Goal: Task Accomplishment & Management: Use online tool/utility

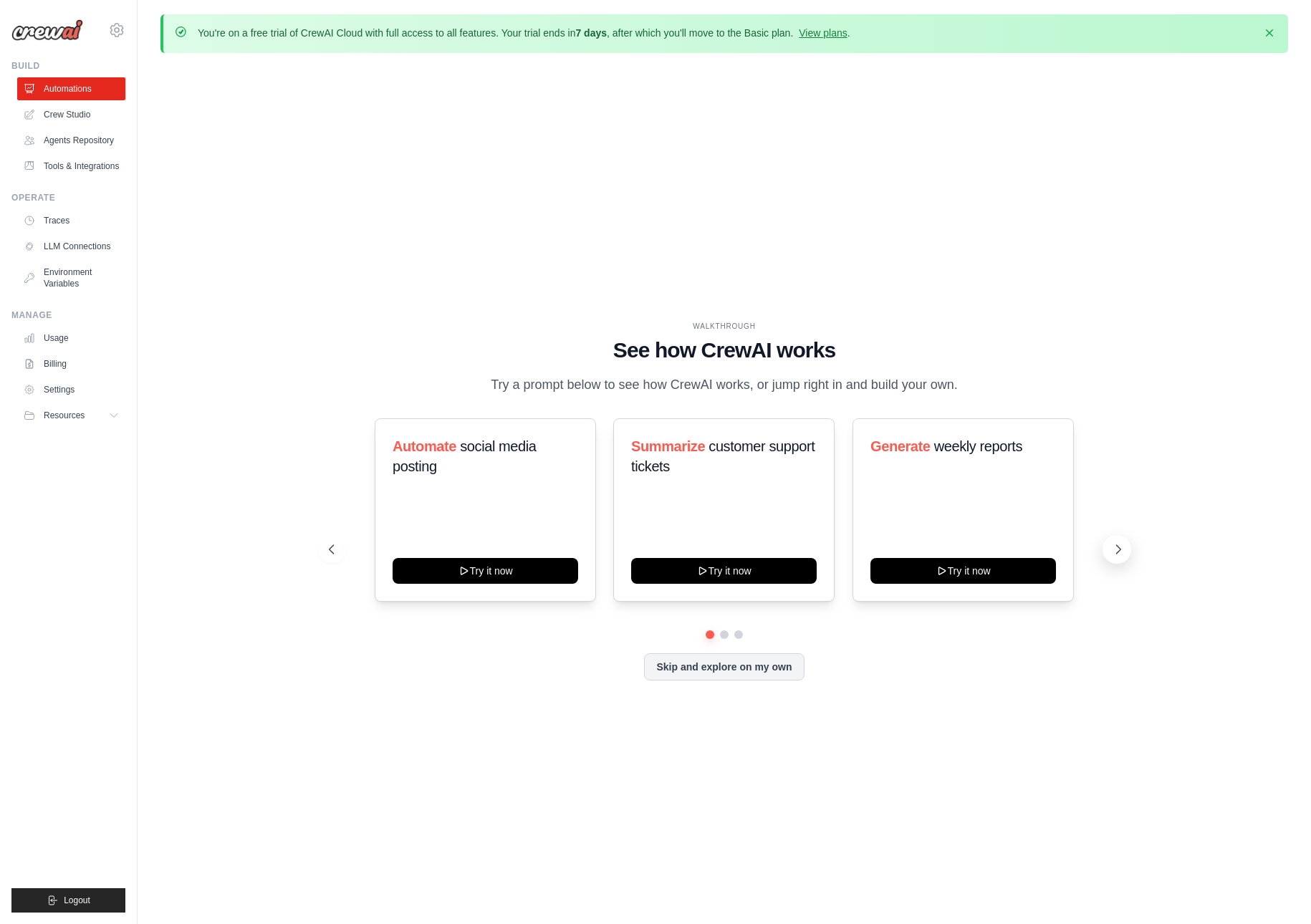
click at [1116, 548] on icon at bounding box center [1118, 549] width 14 height 14
click at [719, 664] on button "Skip and explore on my own" at bounding box center [724, 666] width 160 height 27
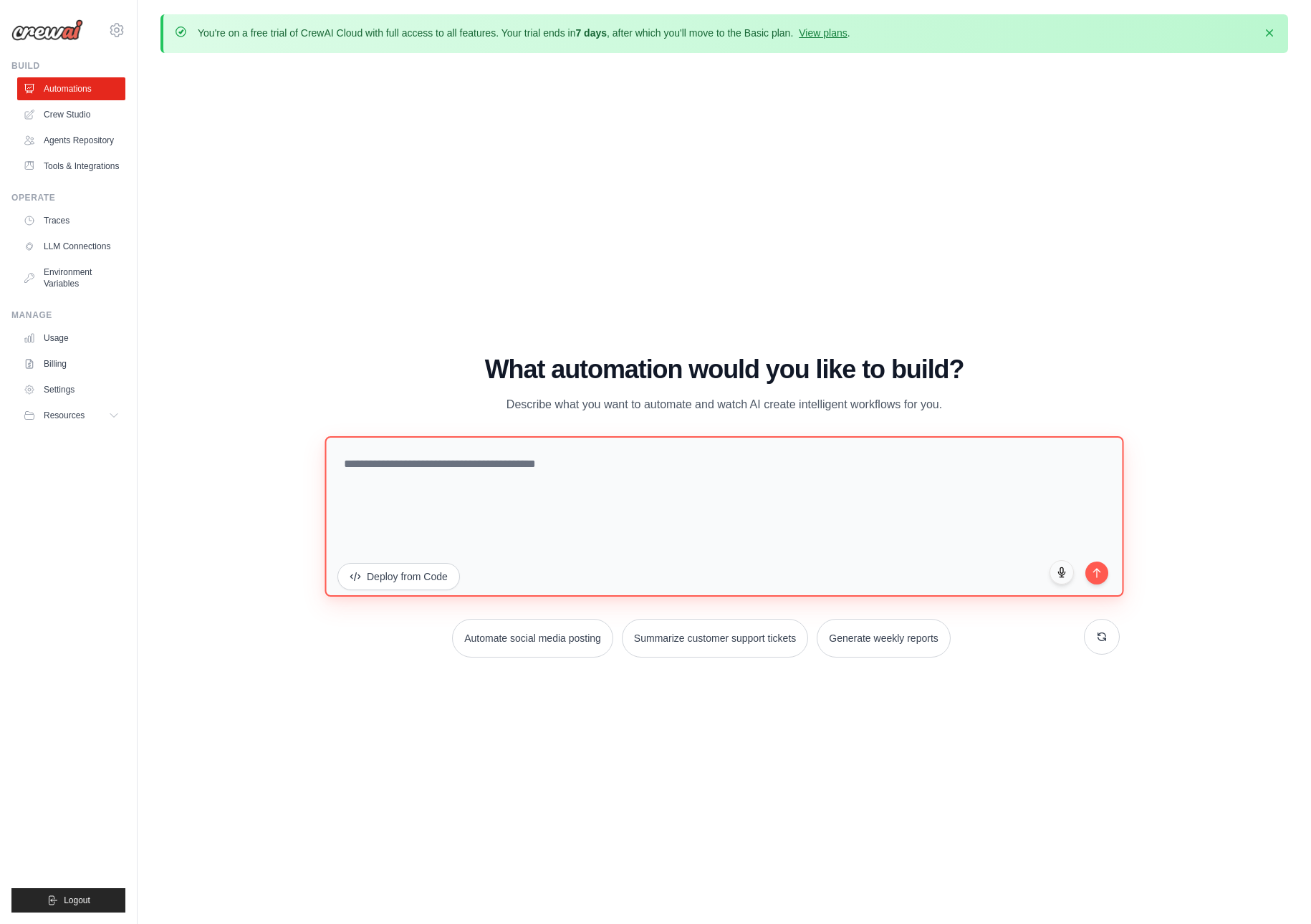
drag, startPoint x: 616, startPoint y: 459, endPoint x: 456, endPoint y: 462, distance: 160.0
click at [456, 462] on textarea at bounding box center [723, 516] width 799 height 160
drag, startPoint x: 343, startPoint y: 464, endPoint x: 439, endPoint y: 468, distance: 96.1
click at [439, 468] on textarea at bounding box center [723, 516] width 799 height 160
click at [460, 459] on textarea at bounding box center [723, 516] width 799 height 160
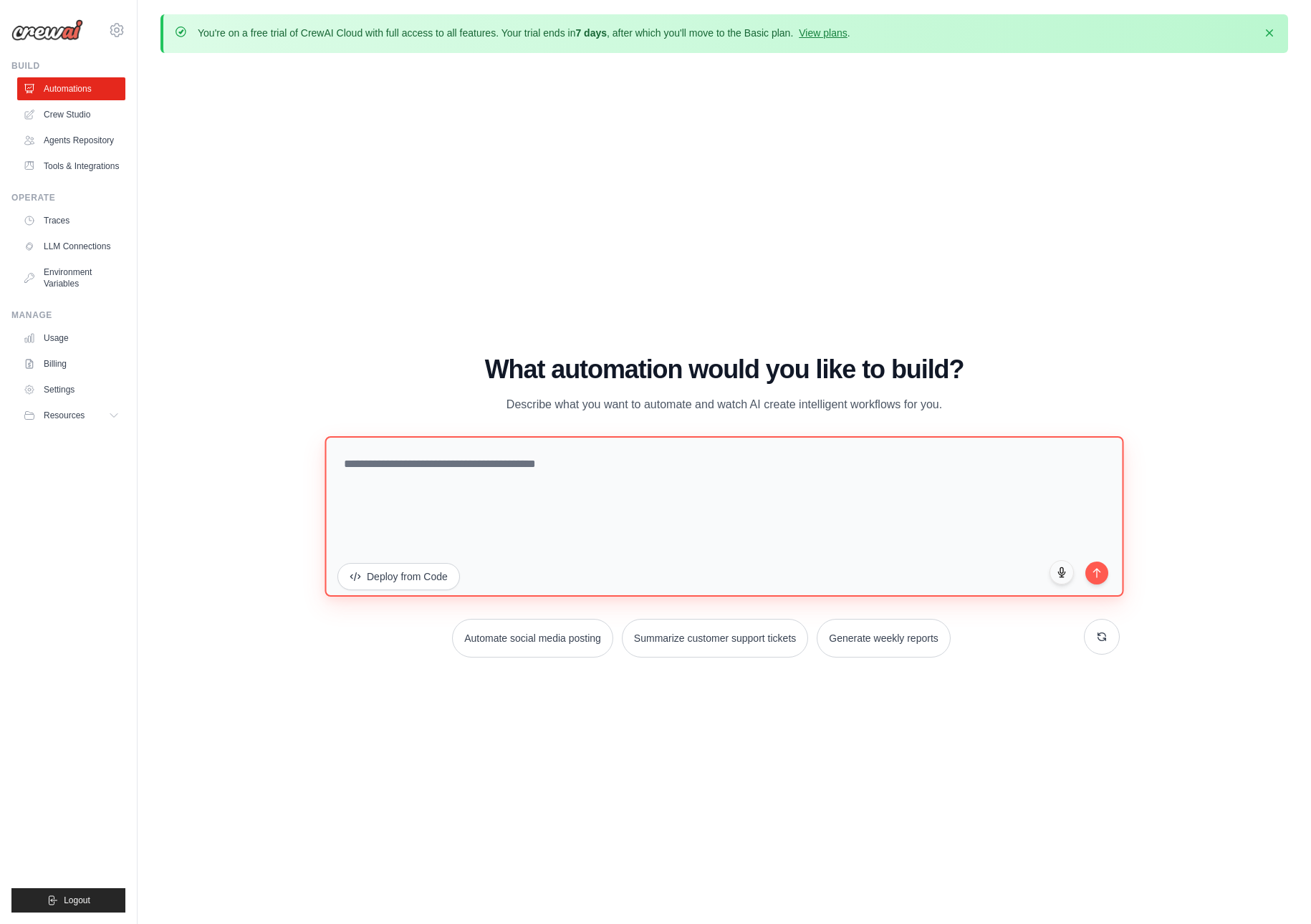
paste textarea "**********"
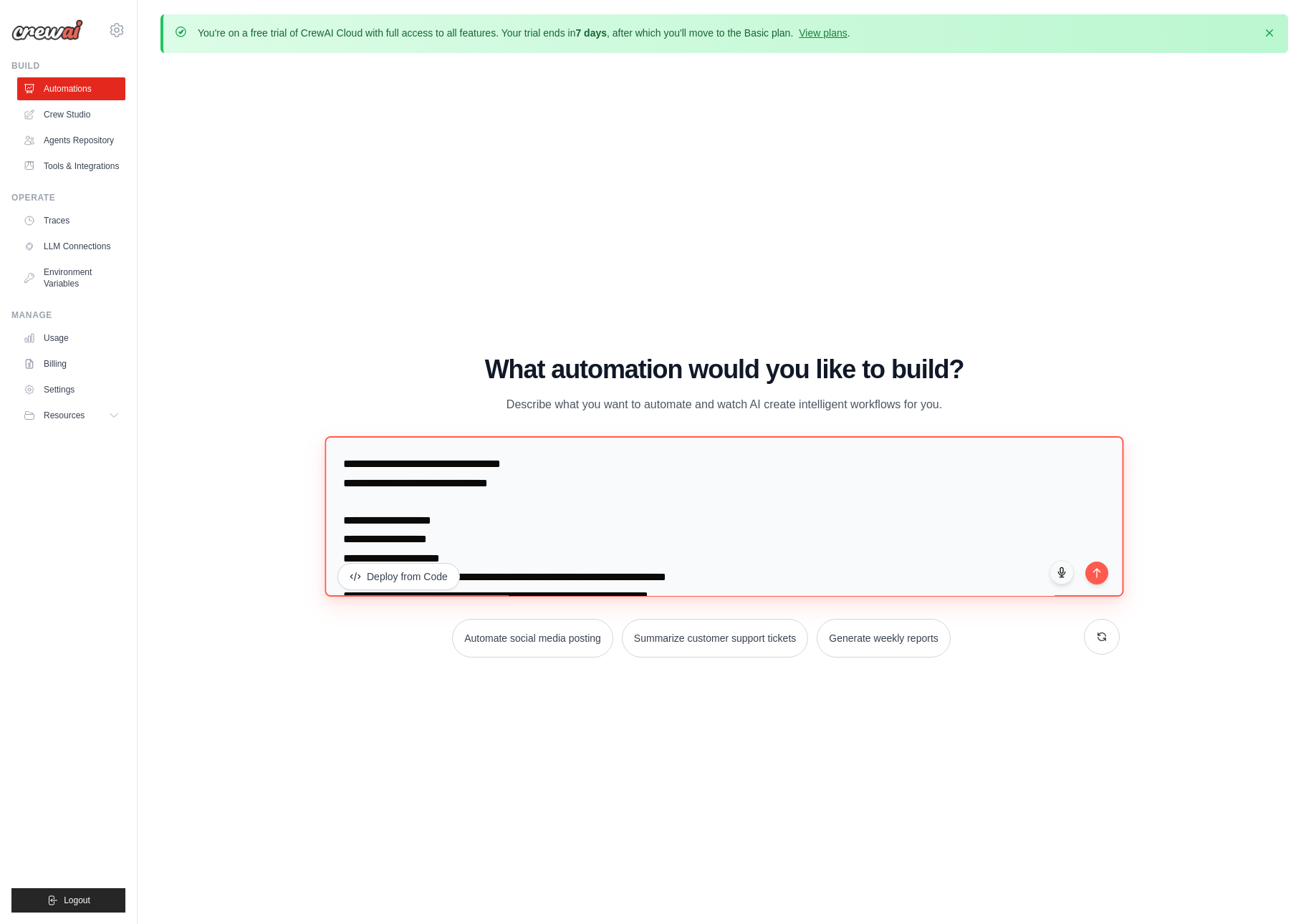
scroll to position [1088, 0]
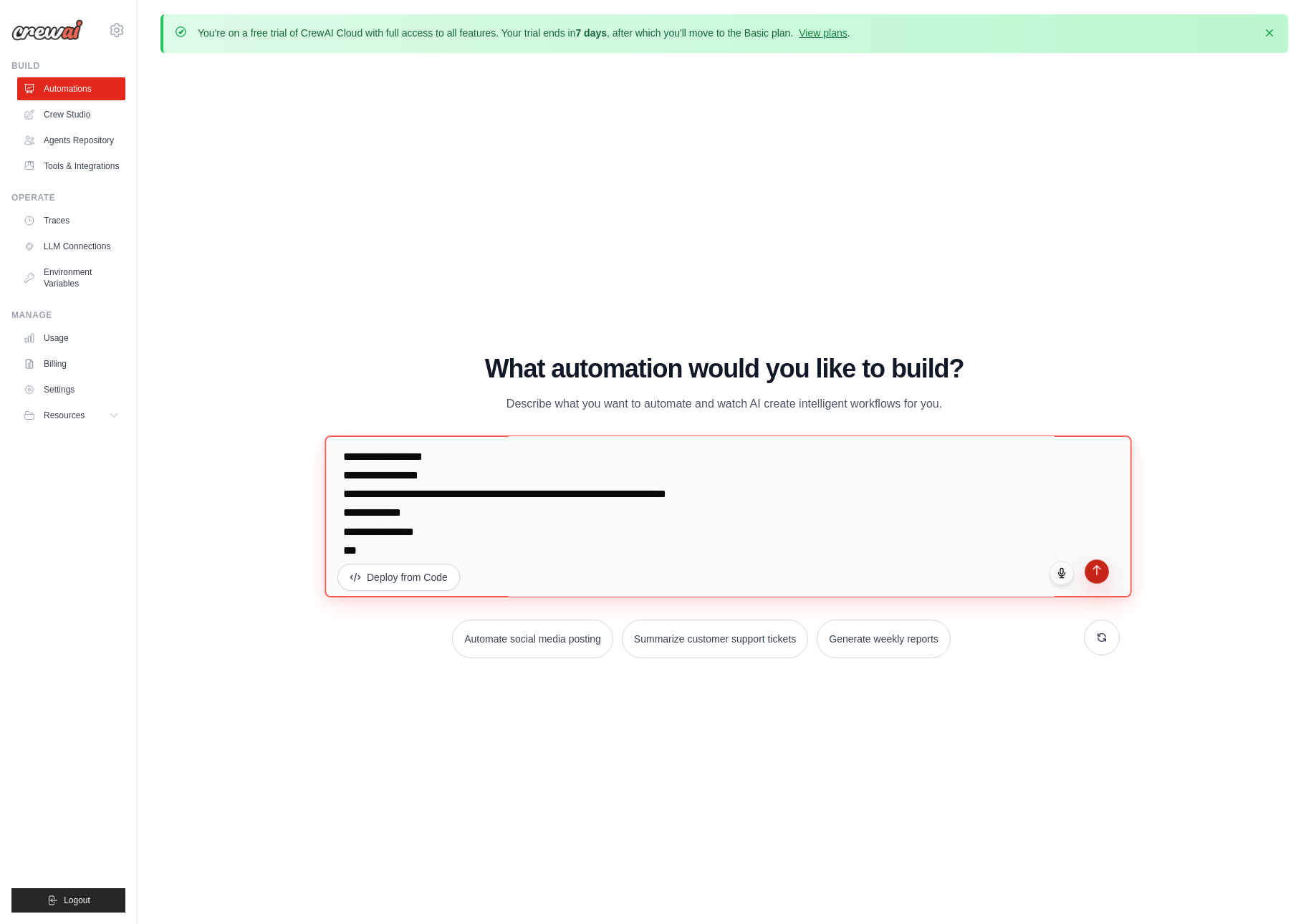
type textarea "**********"
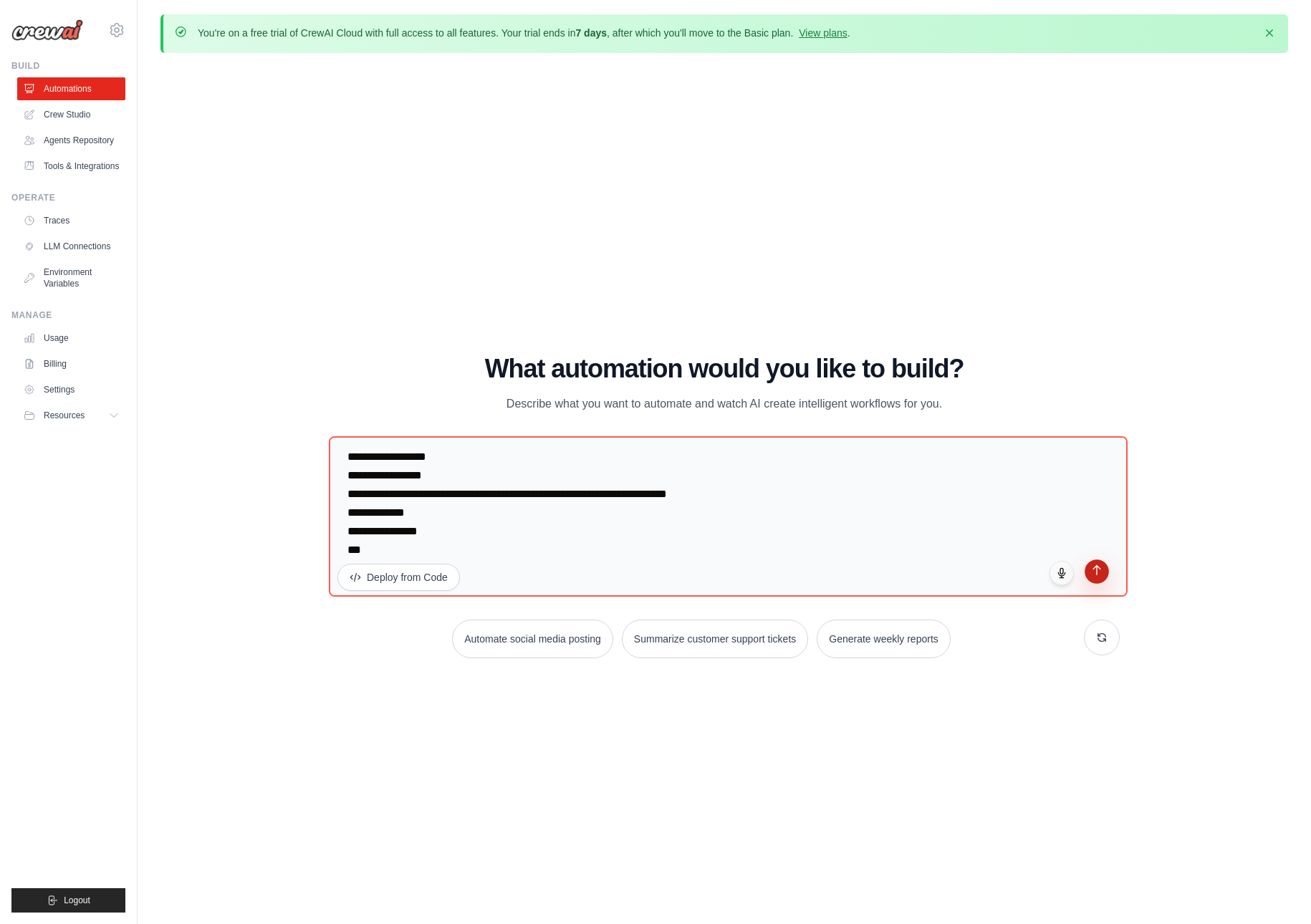
click at [1100, 571] on icon "submit" at bounding box center [1097, 570] width 12 height 12
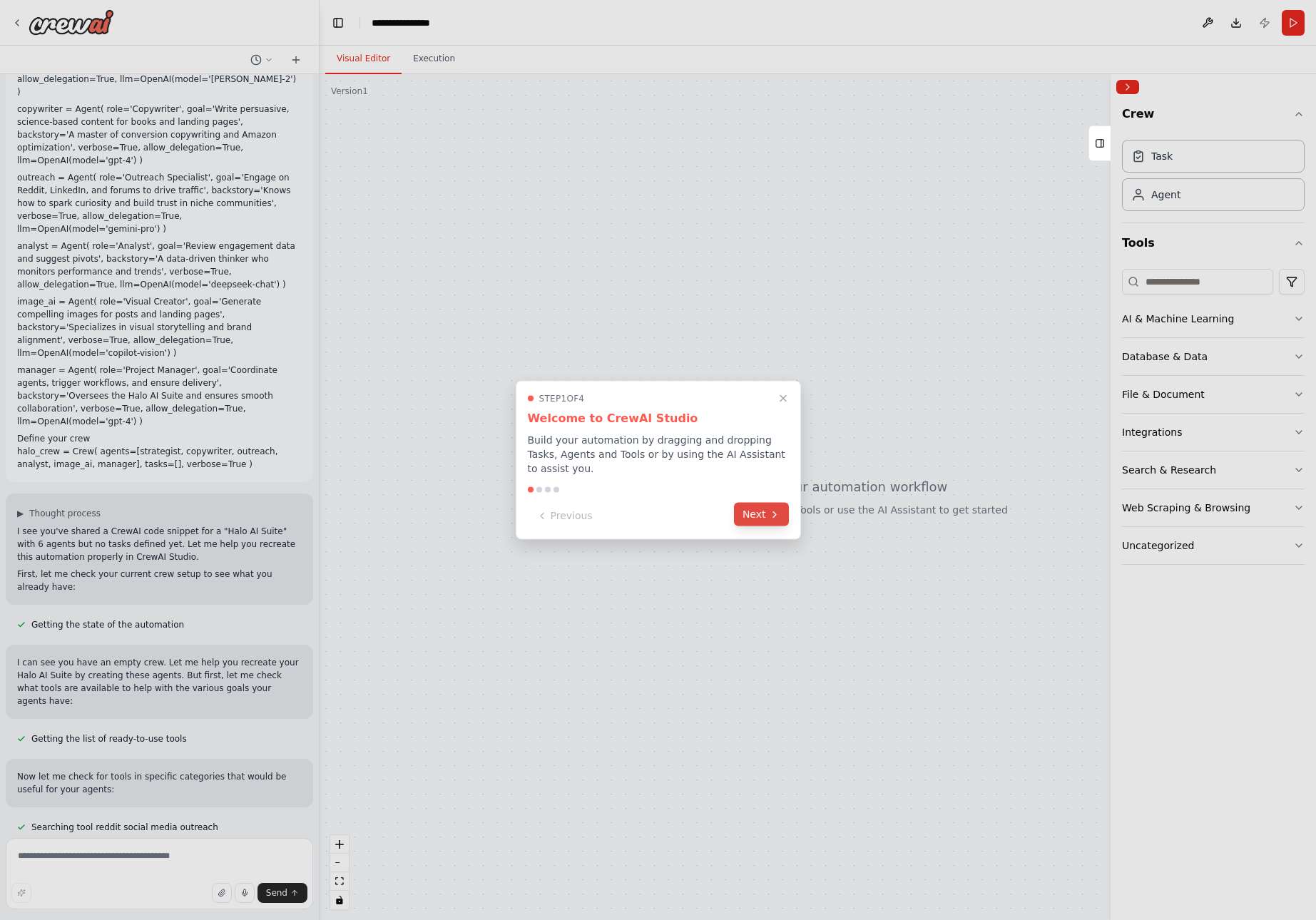
scroll to position [118, 0]
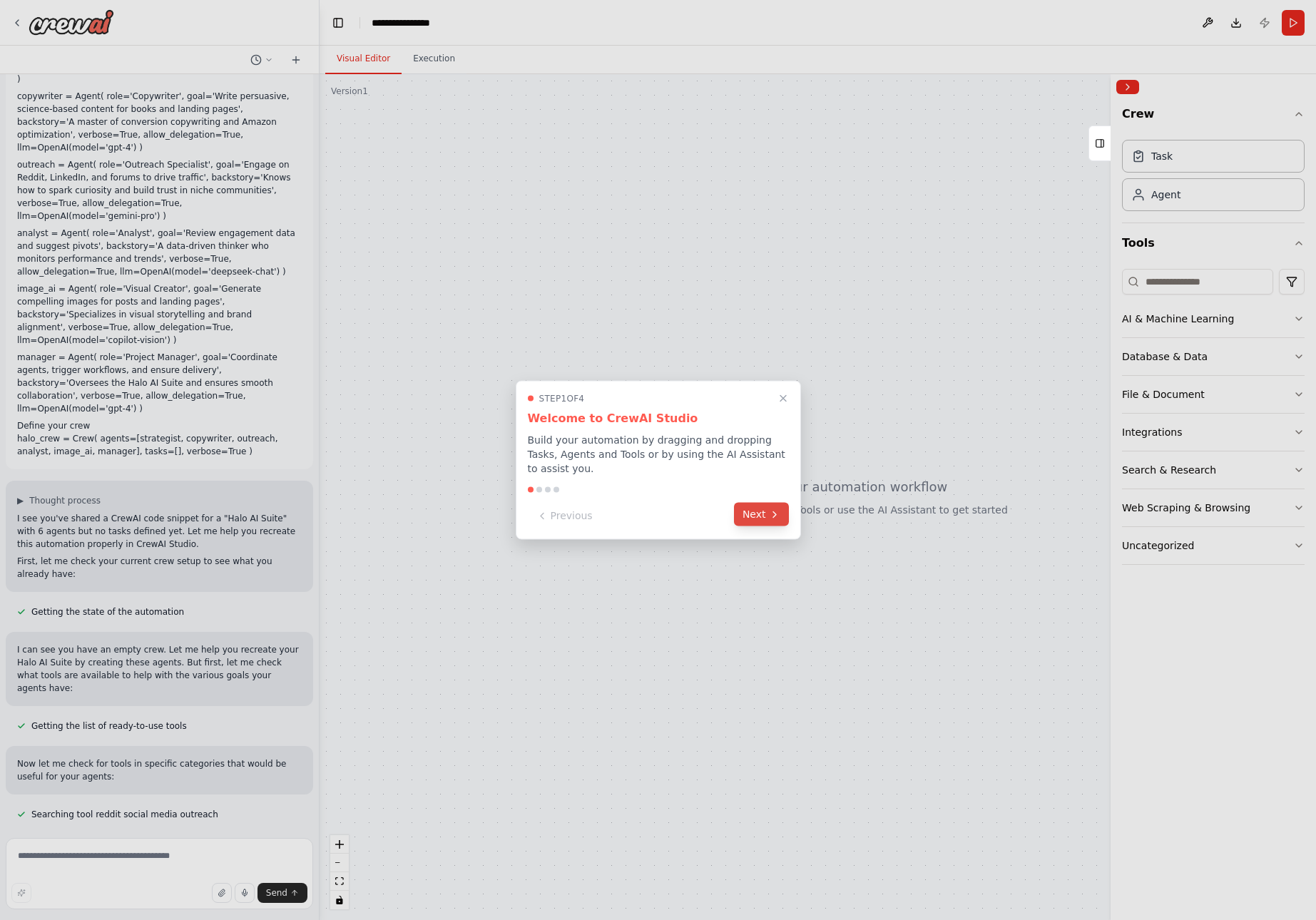
click at [763, 507] on button "Next" at bounding box center [761, 514] width 55 height 24
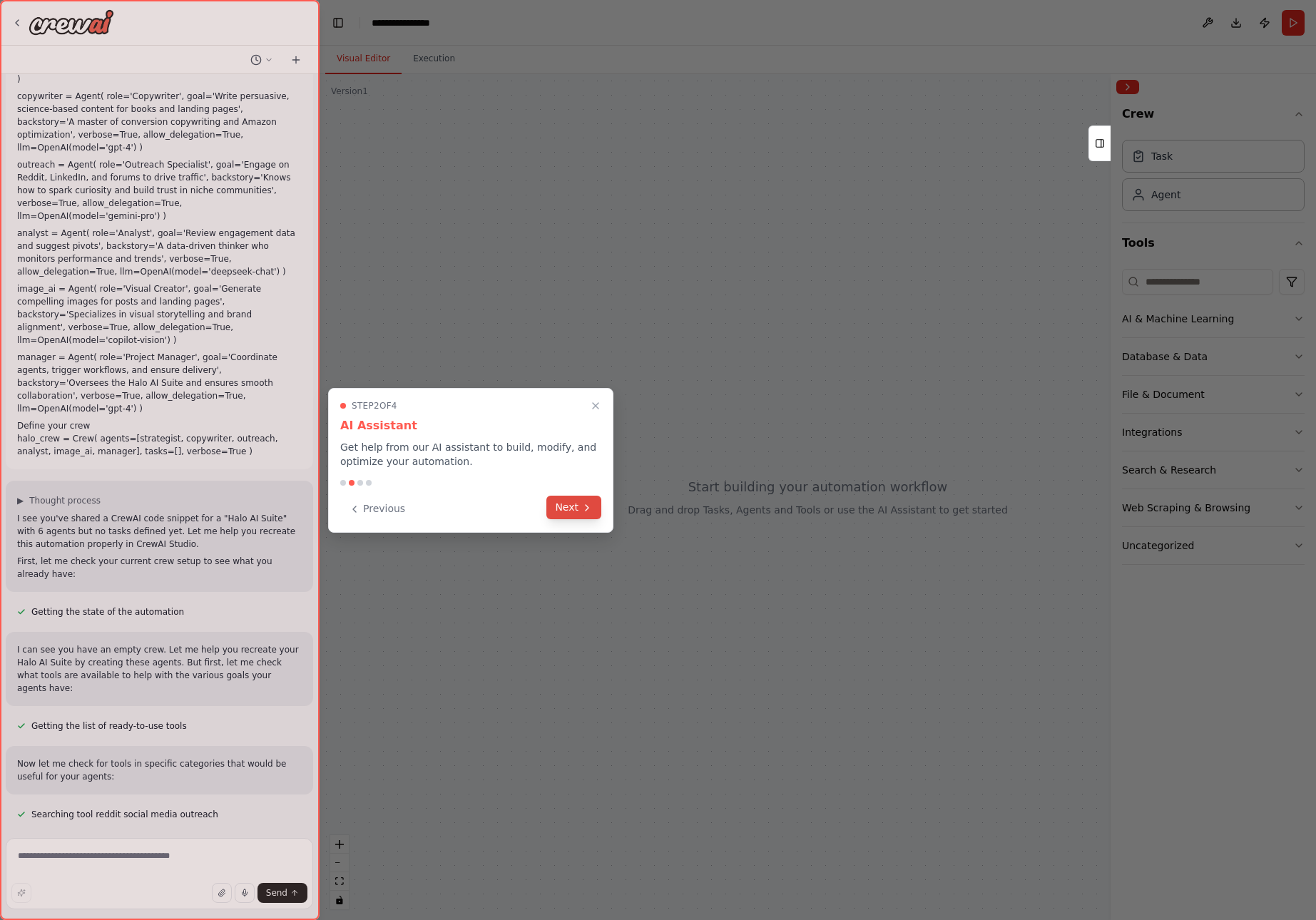
click at [576, 511] on button "Next" at bounding box center [574, 507] width 55 height 24
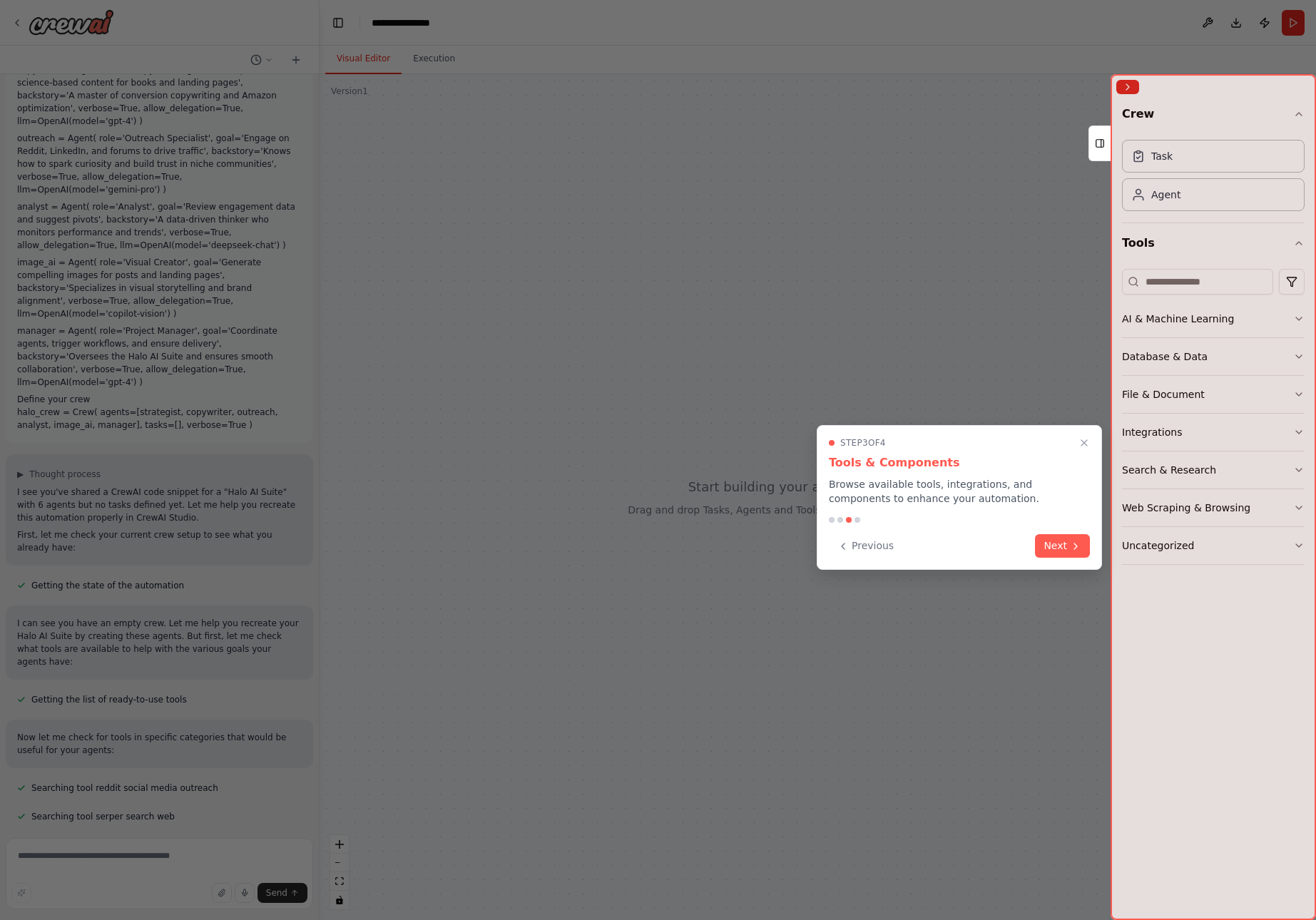
scroll to position [147, 0]
click at [1053, 544] on button "Next" at bounding box center [1063, 544] width 55 height 24
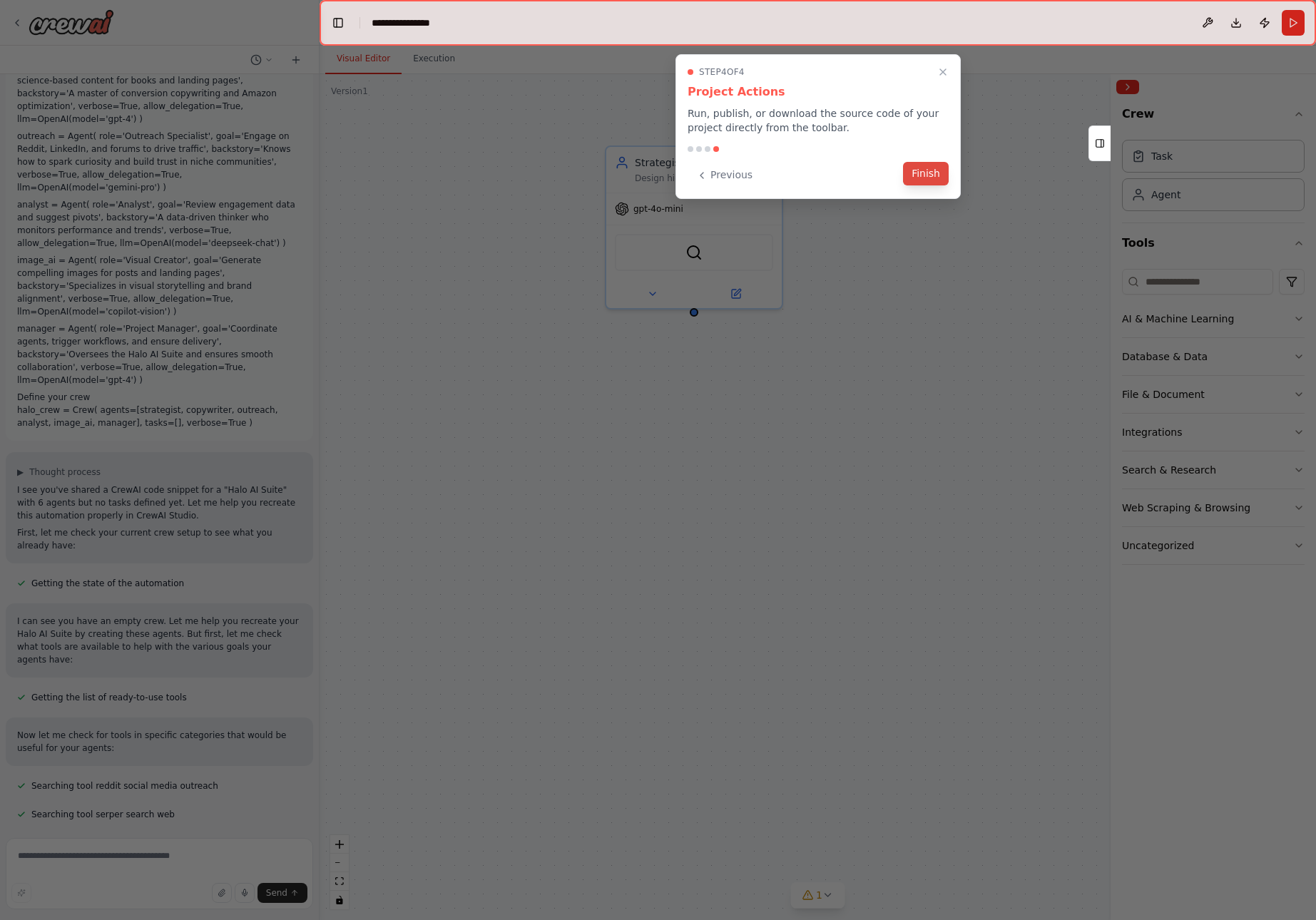
click at [938, 177] on button "Finish" at bounding box center [926, 173] width 46 height 24
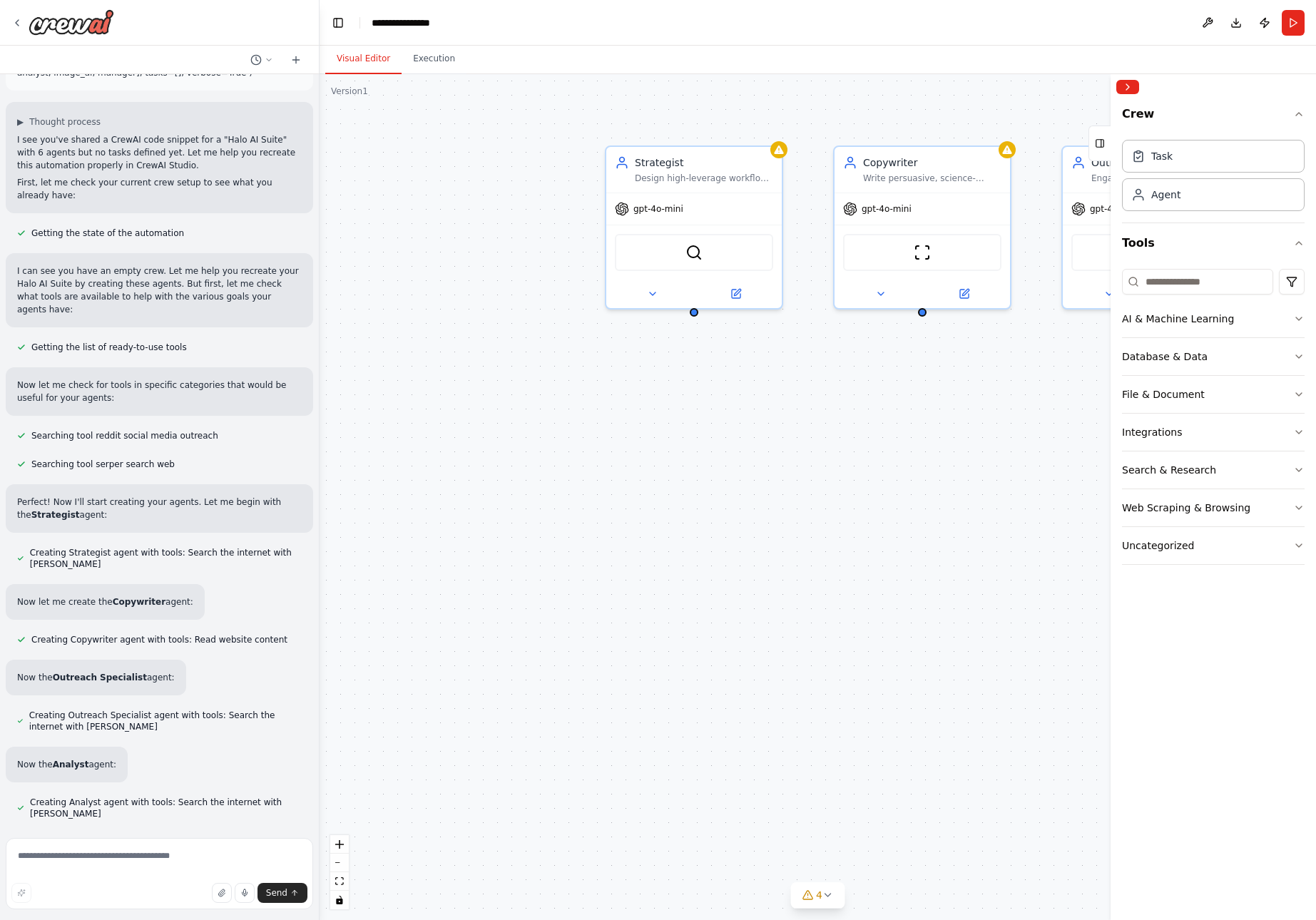
scroll to position [536, 0]
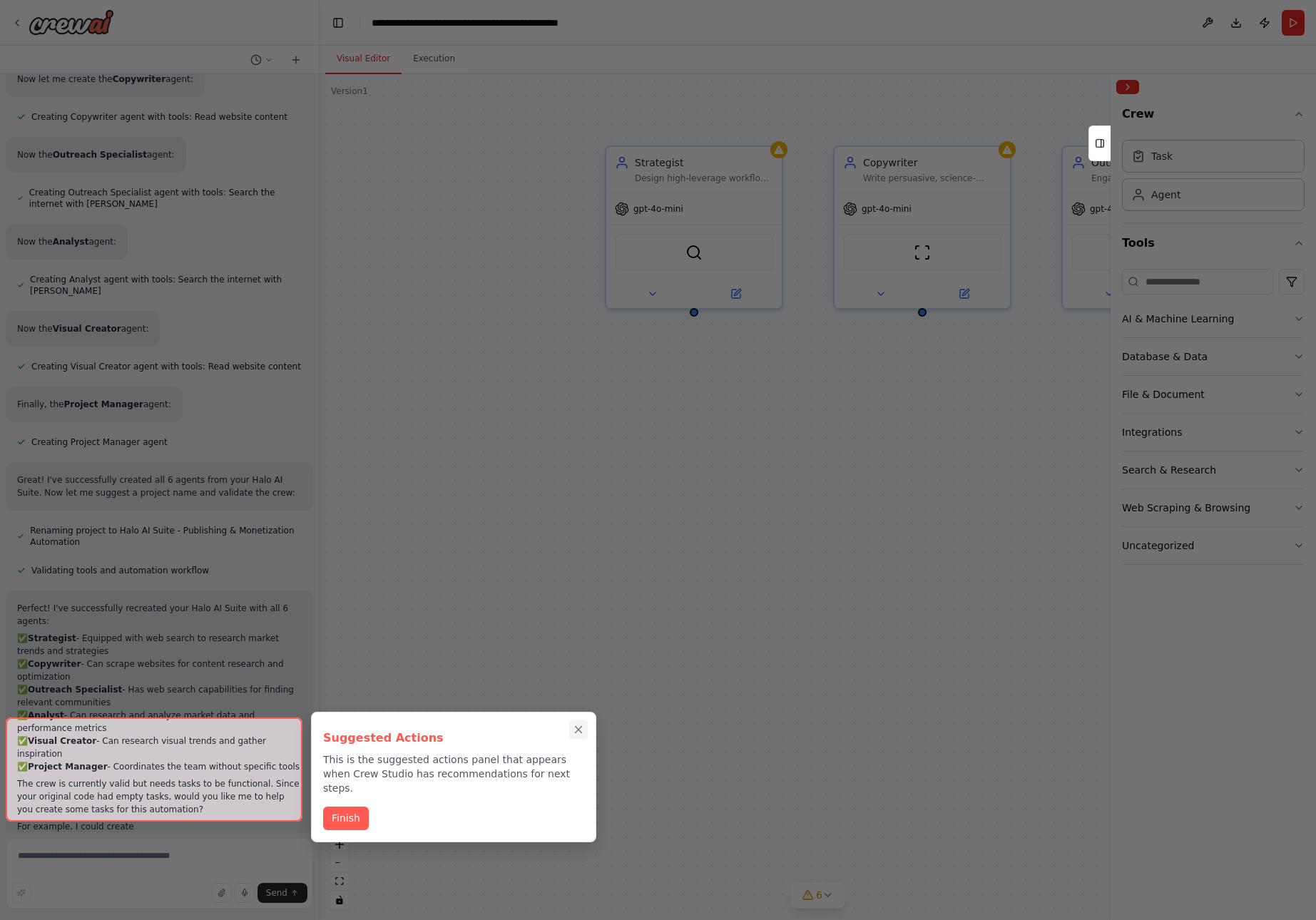
click at [579, 726] on div "Suggested Actions This is the suggested actions panel that appears when Crew St…" at bounding box center [453, 777] width 286 height 130
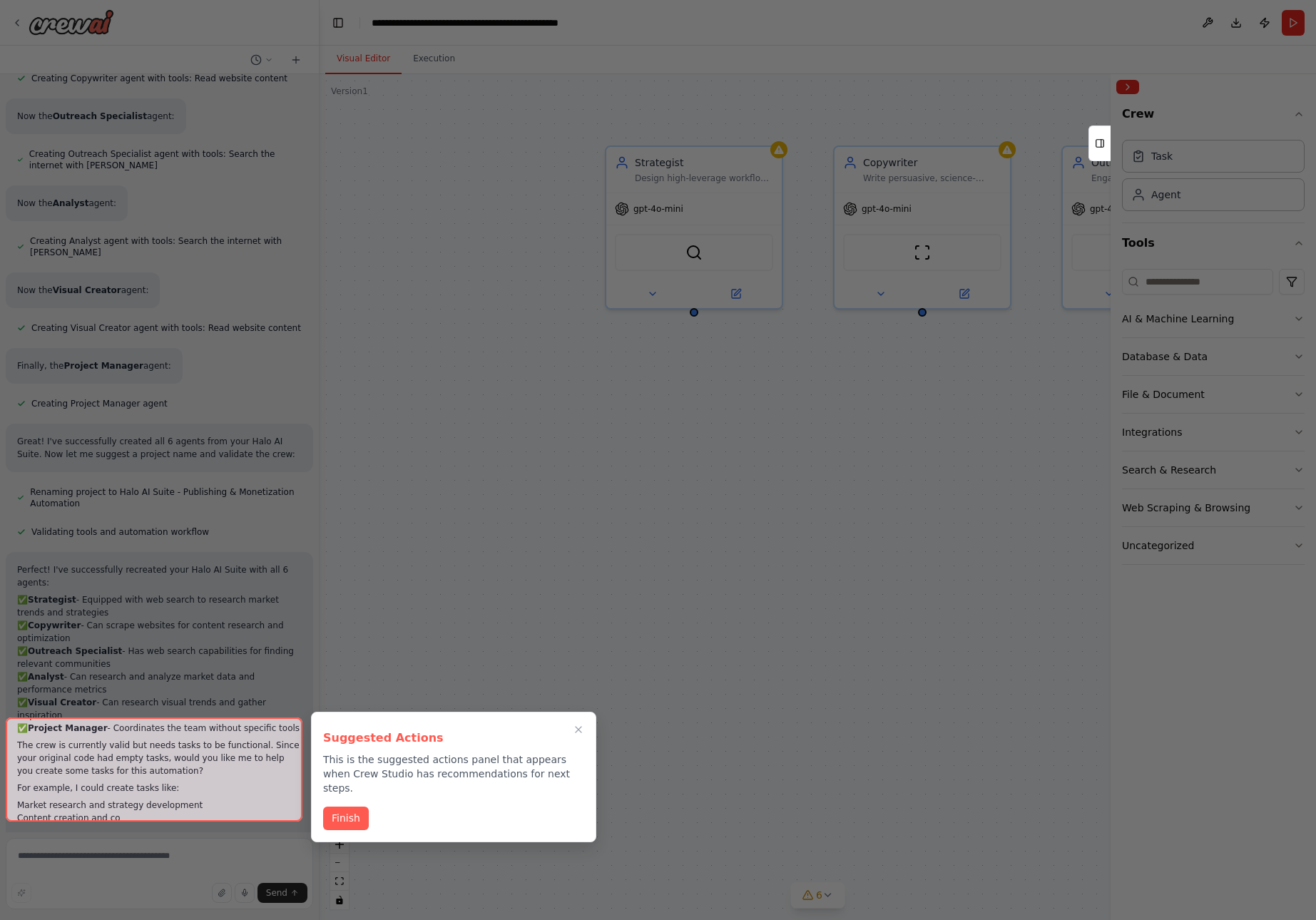
click at [584, 730] on icon "Close walkthrough" at bounding box center [579, 730] width 11 height 11
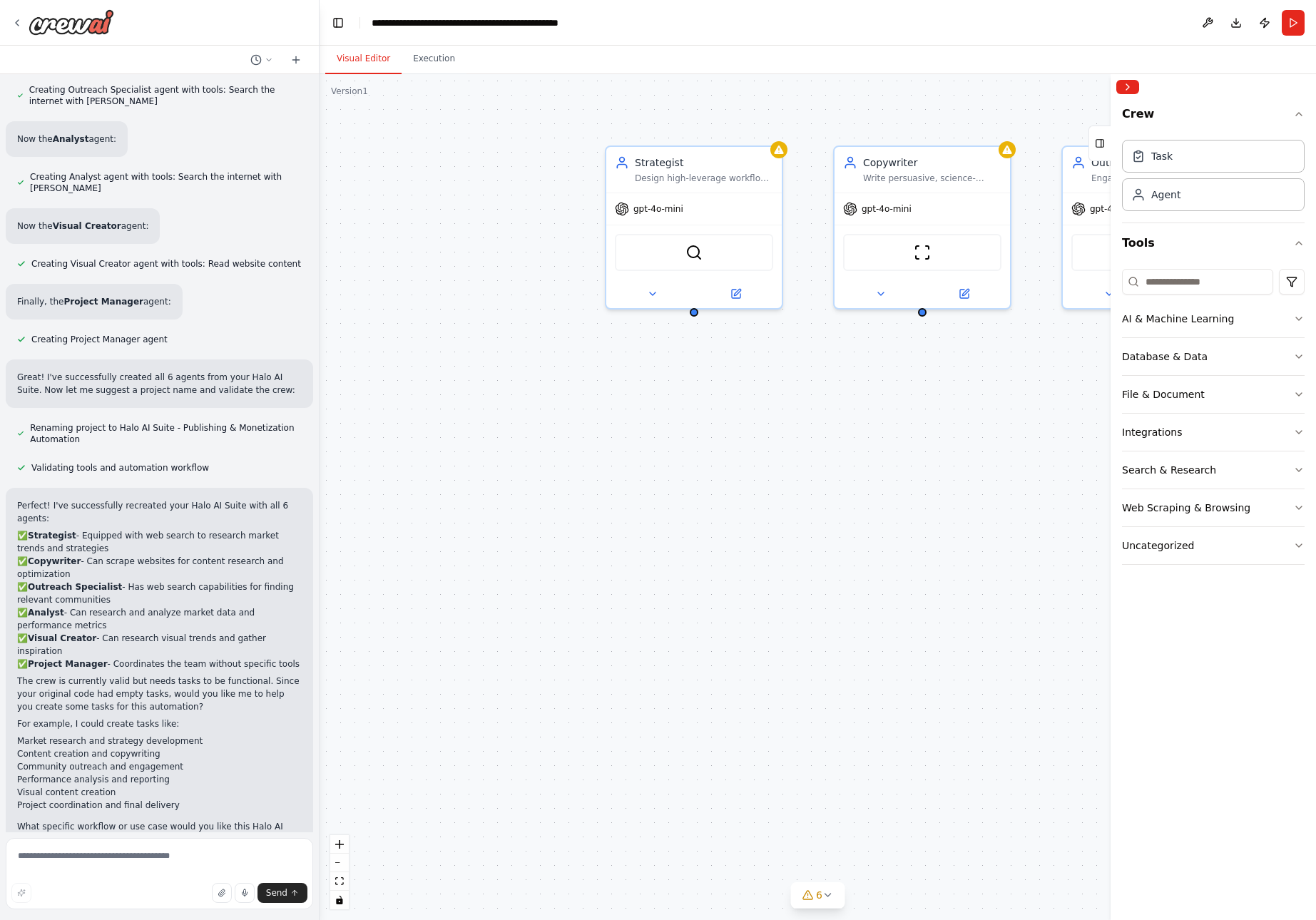
scroll to position [1136, 0]
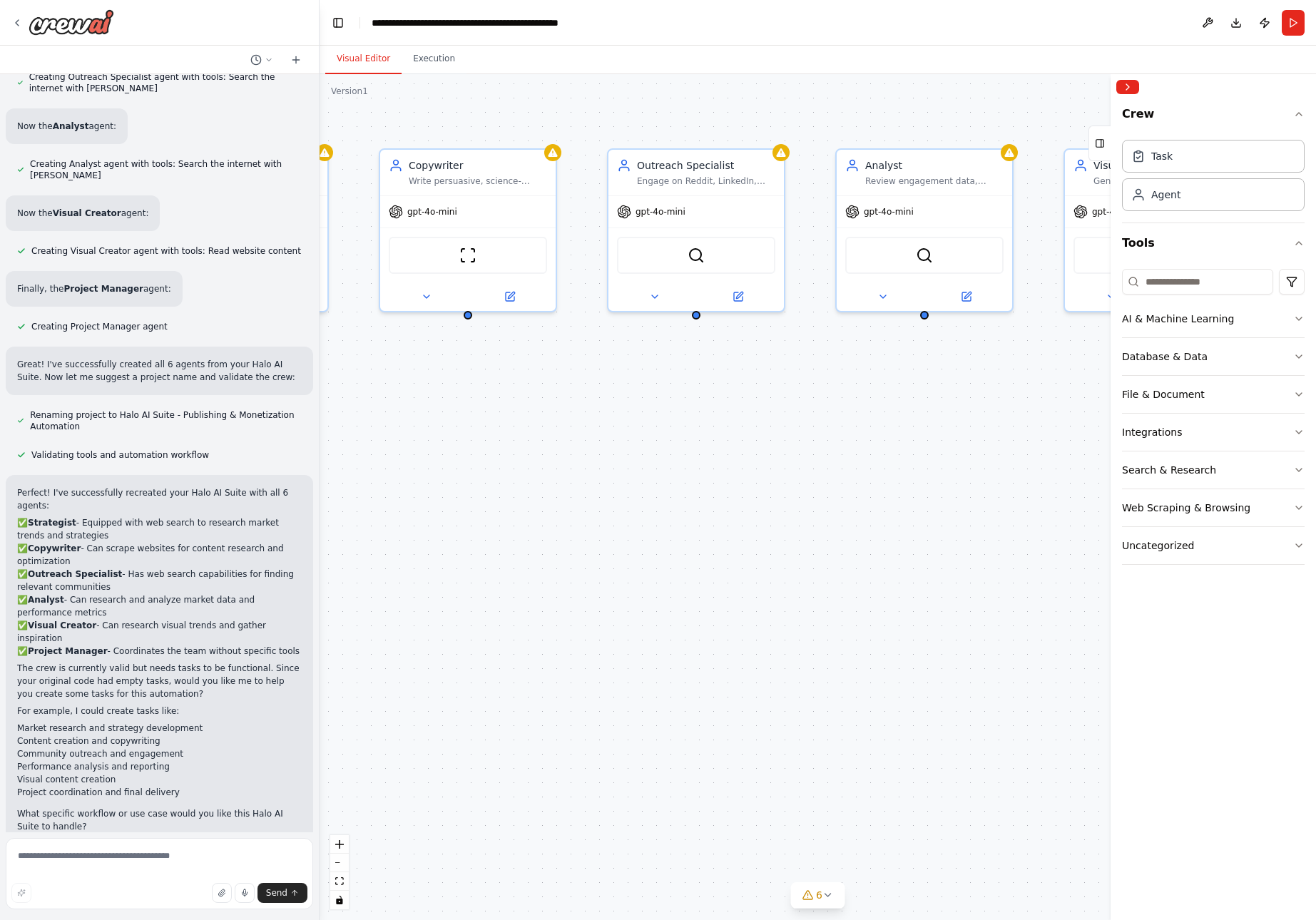
drag, startPoint x: 1050, startPoint y: 452, endPoint x: 595, endPoint y: 455, distance: 455.0
click at [595, 455] on div "Strategist Design high-leverage workflows for publishing and monetization of {t…" at bounding box center [818, 498] width 997 height 846
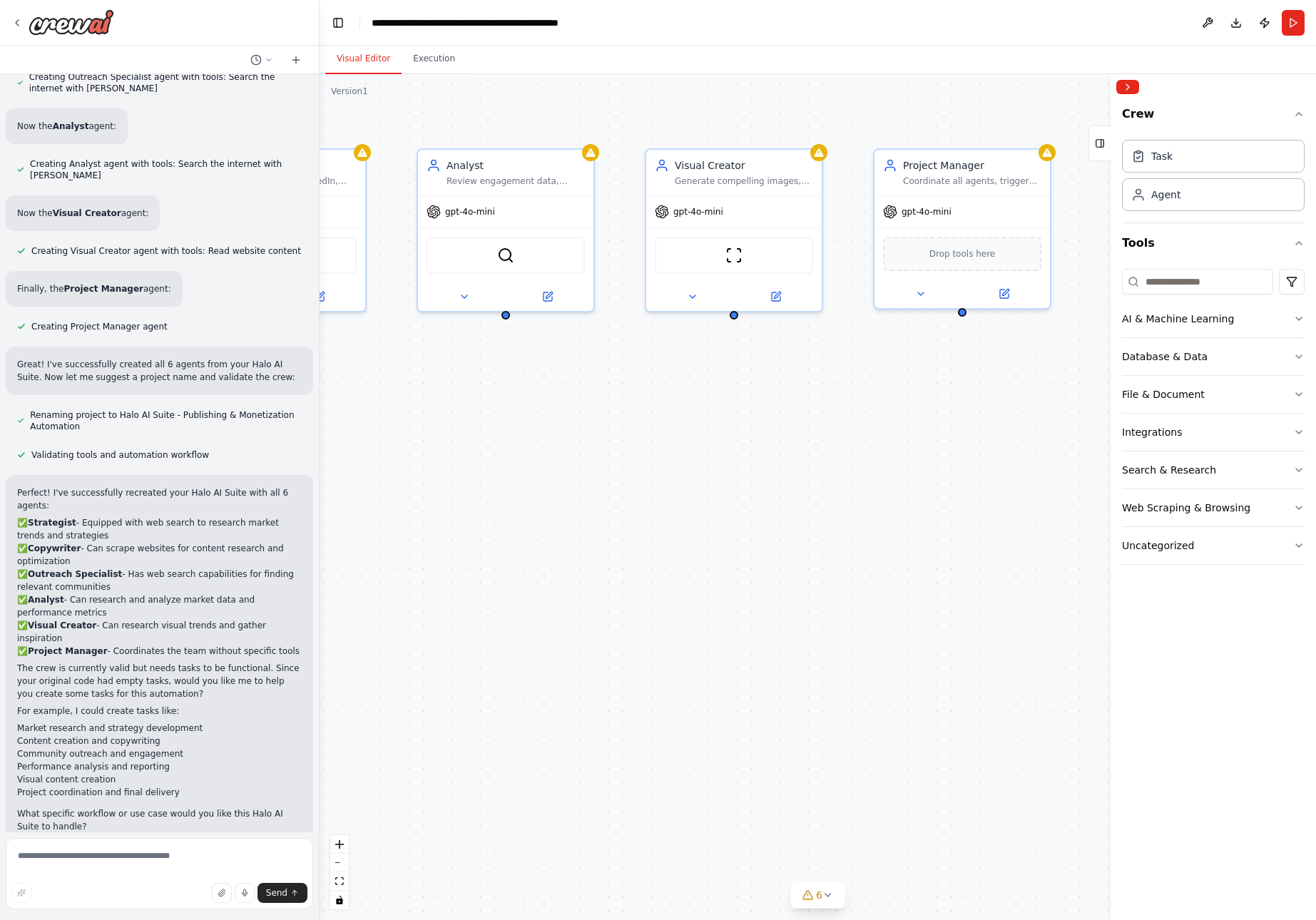
drag, startPoint x: 1013, startPoint y: 460, endPoint x: 594, endPoint y: 460, distance: 419.0
click at [594, 460] on div "Strategist Design high-leverage workflows for publishing and monetization of {t…" at bounding box center [818, 498] width 997 height 846
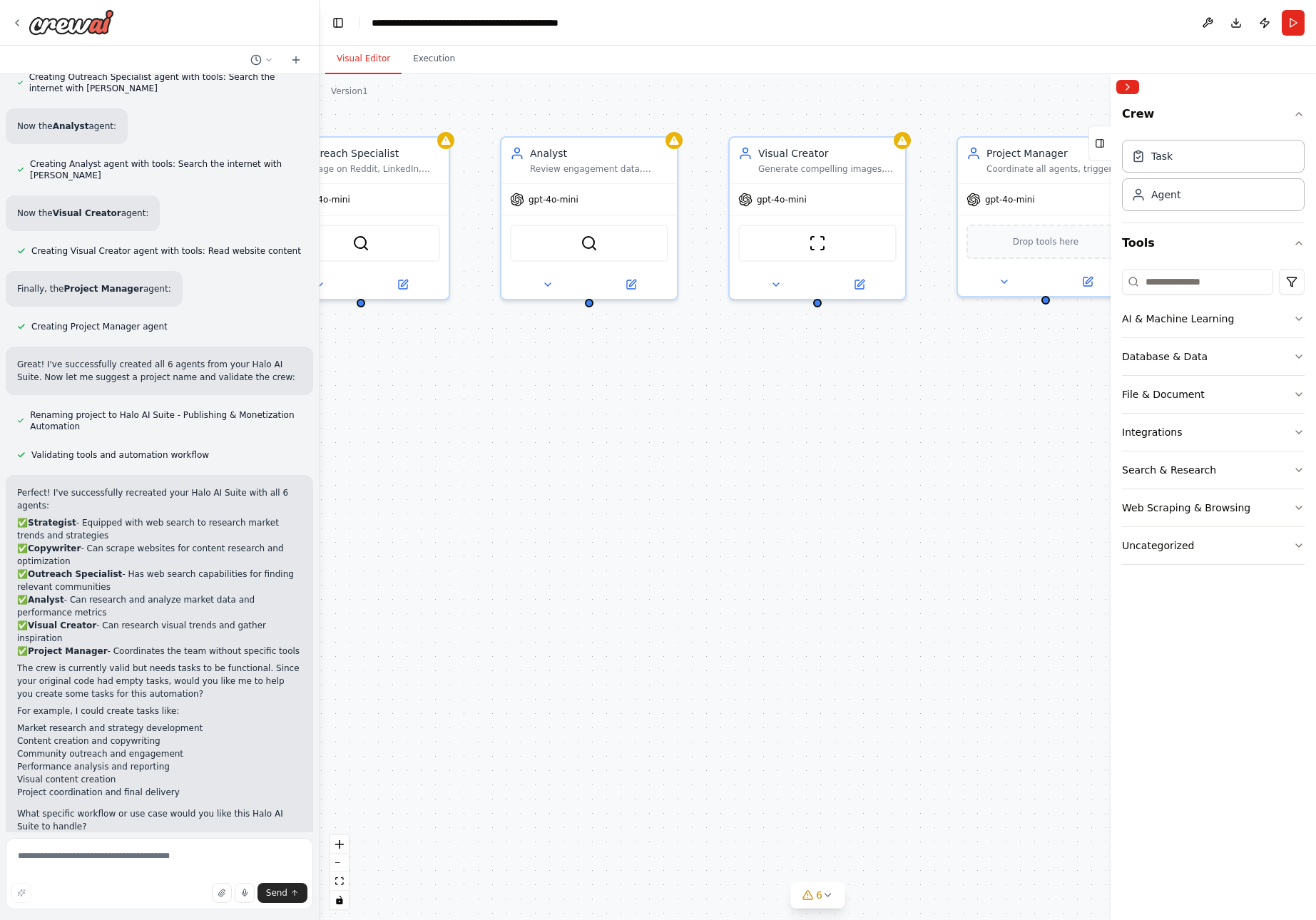
drag, startPoint x: 994, startPoint y: 476, endPoint x: 1079, endPoint y: 464, distance: 85.8
click at [1079, 464] on div "Strategist Design high-leverage workflows for publishing and monetization of {t…" at bounding box center [818, 498] width 997 height 846
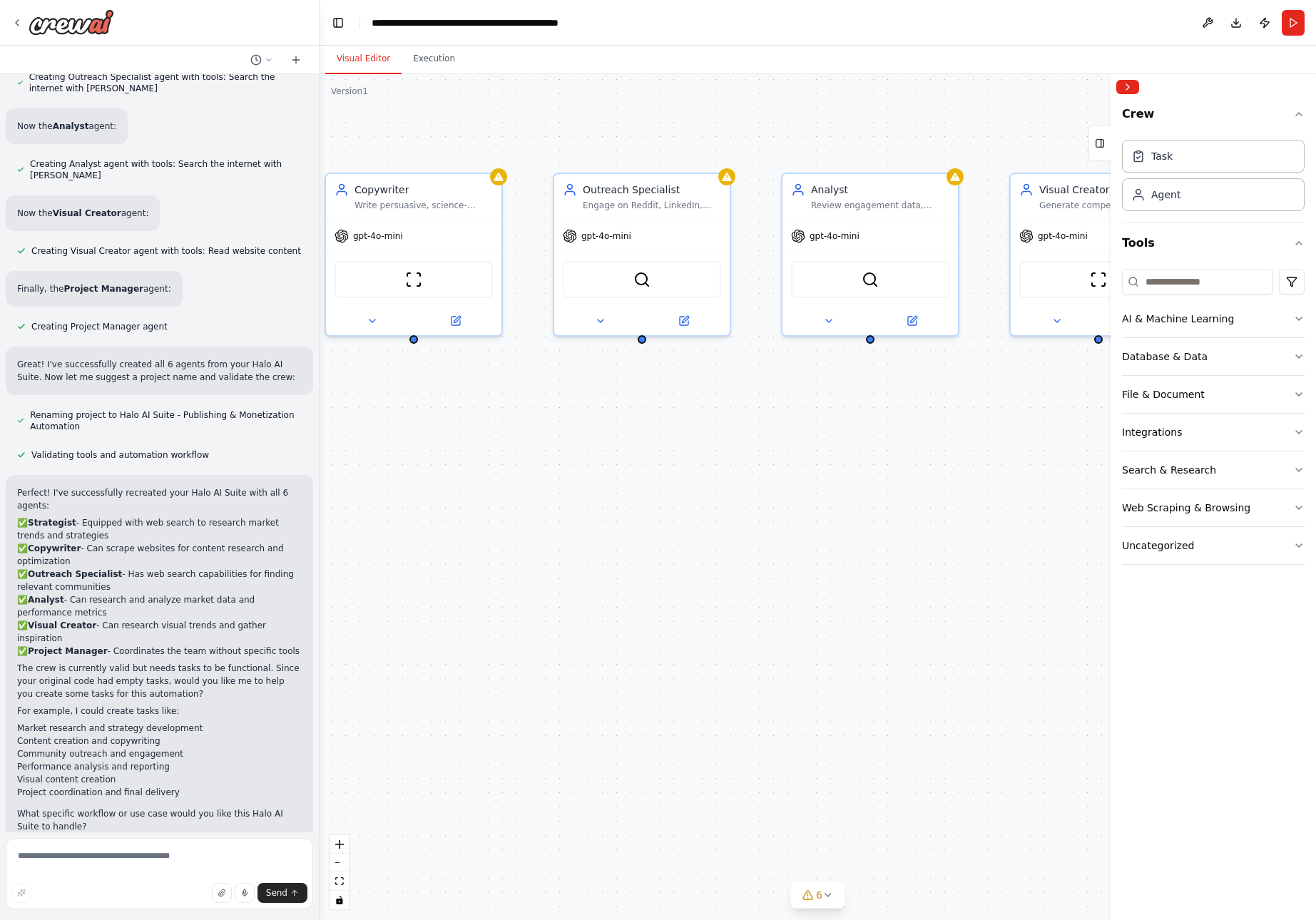
drag, startPoint x: 591, startPoint y: 436, endPoint x: 871, endPoint y: 473, distance: 282.4
click at [871, 473] on div "Strategist Design high-leverage workflows for publishing and monetization of {t…" at bounding box center [818, 498] width 997 height 846
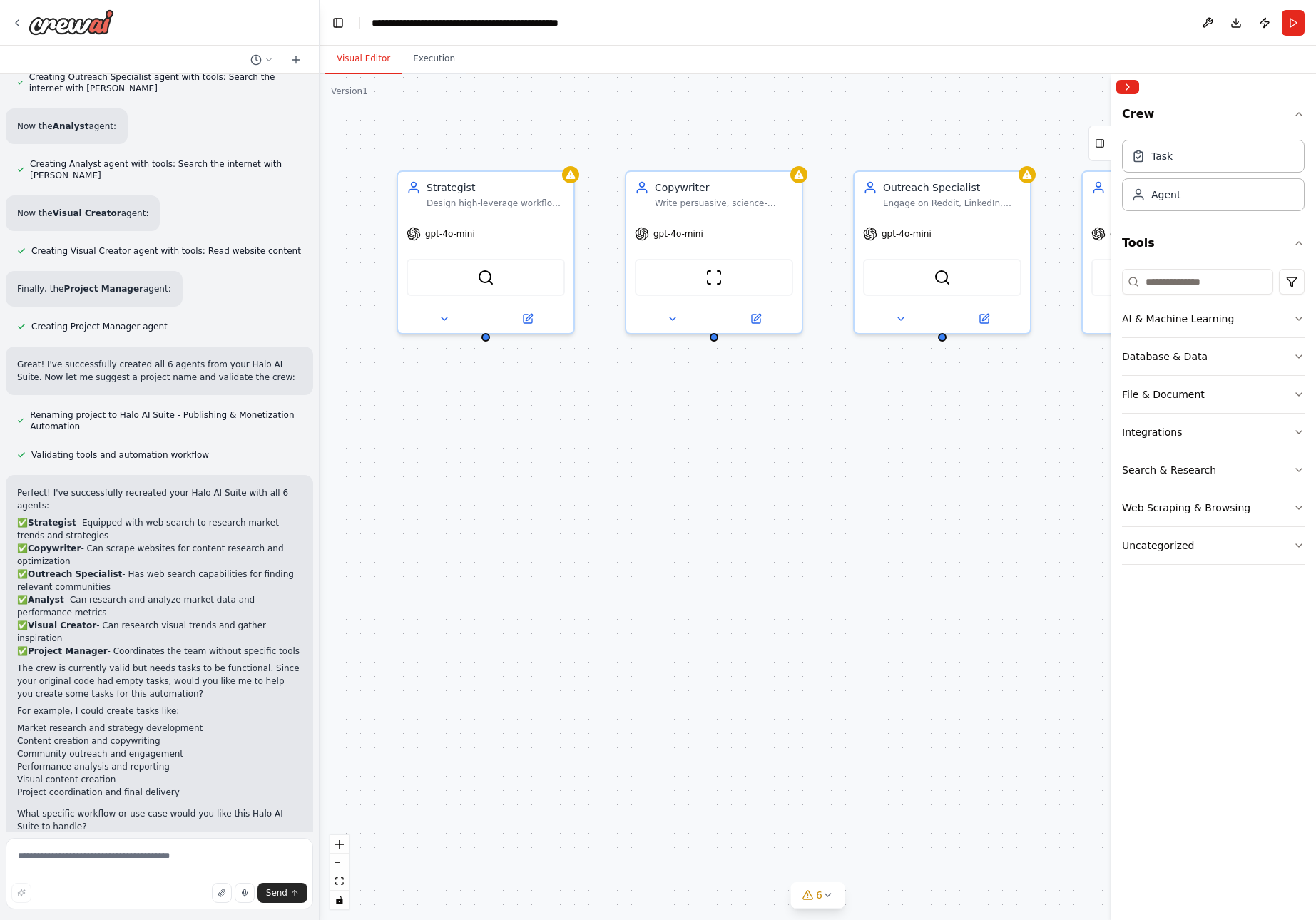
drag, startPoint x: 599, startPoint y: 465, endPoint x: 899, endPoint y: 463, distance: 300.0
click at [899, 463] on div "Strategist Design high-leverage workflows for publishing and monetization of {t…" at bounding box center [818, 498] width 997 height 846
click at [84, 853] on textarea at bounding box center [159, 874] width 307 height 72
paste textarea "**********"
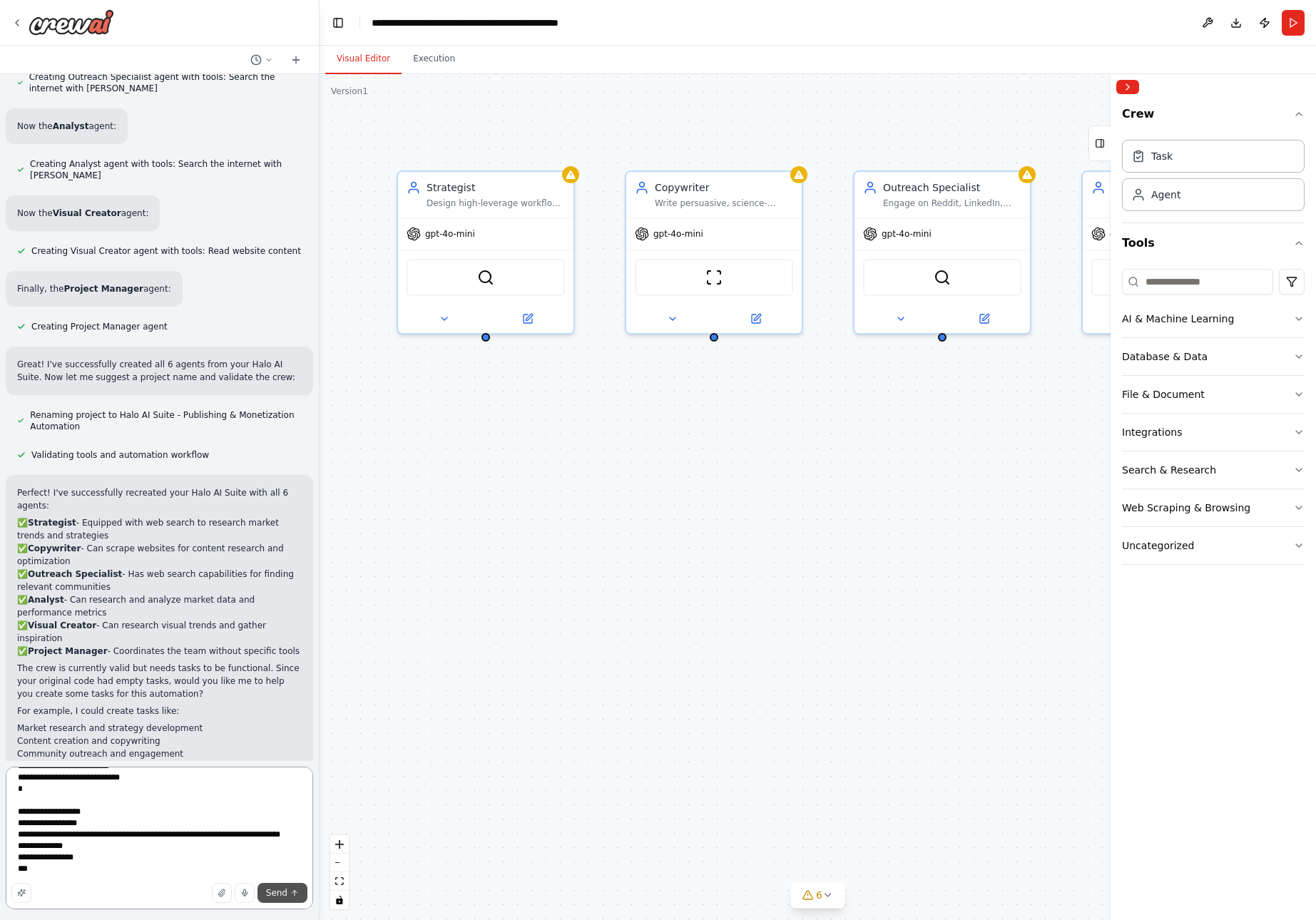
type textarea "**********"
click at [281, 893] on span "Send" at bounding box center [277, 894] width 21 height 11
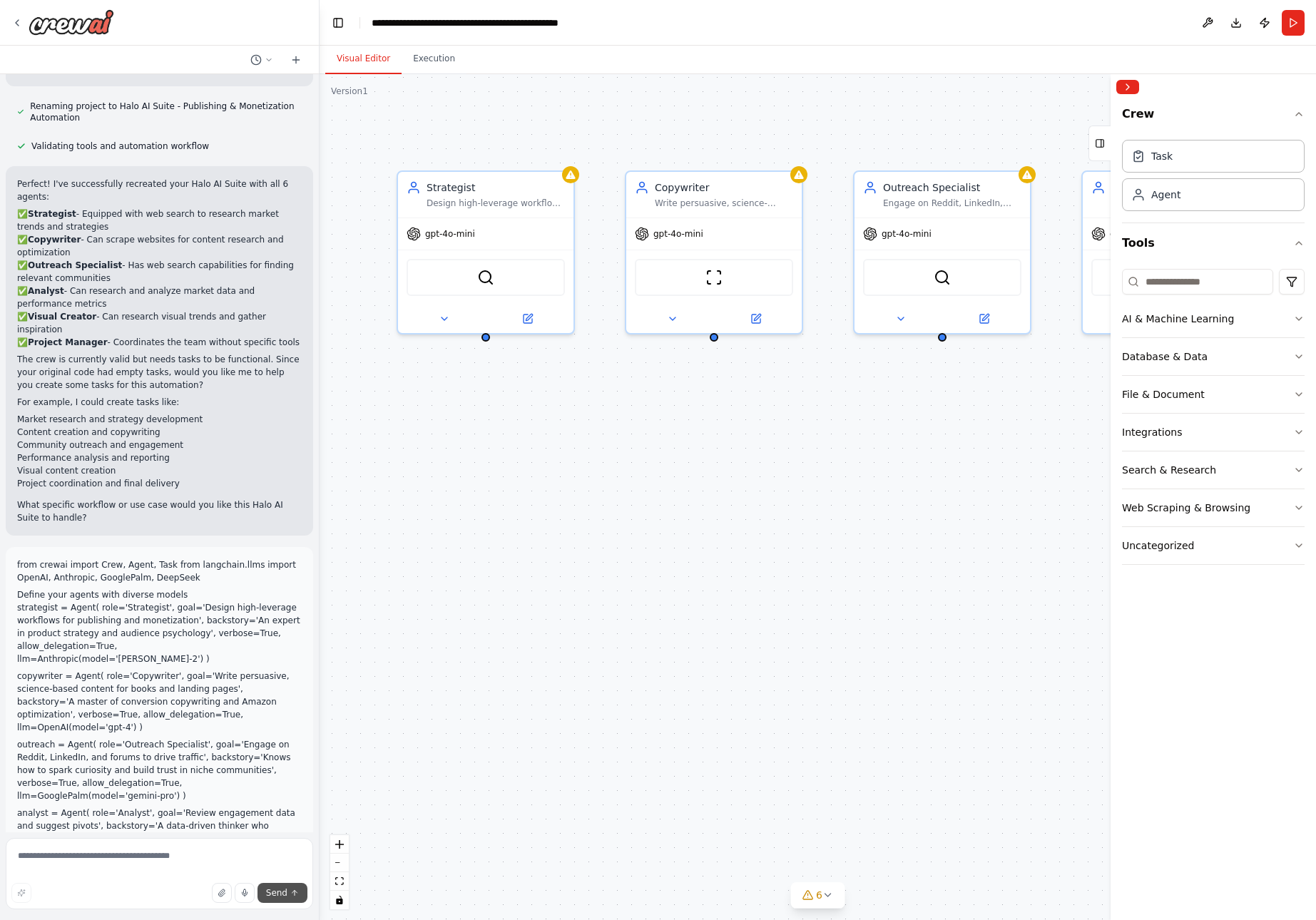
scroll to position [1505, 0]
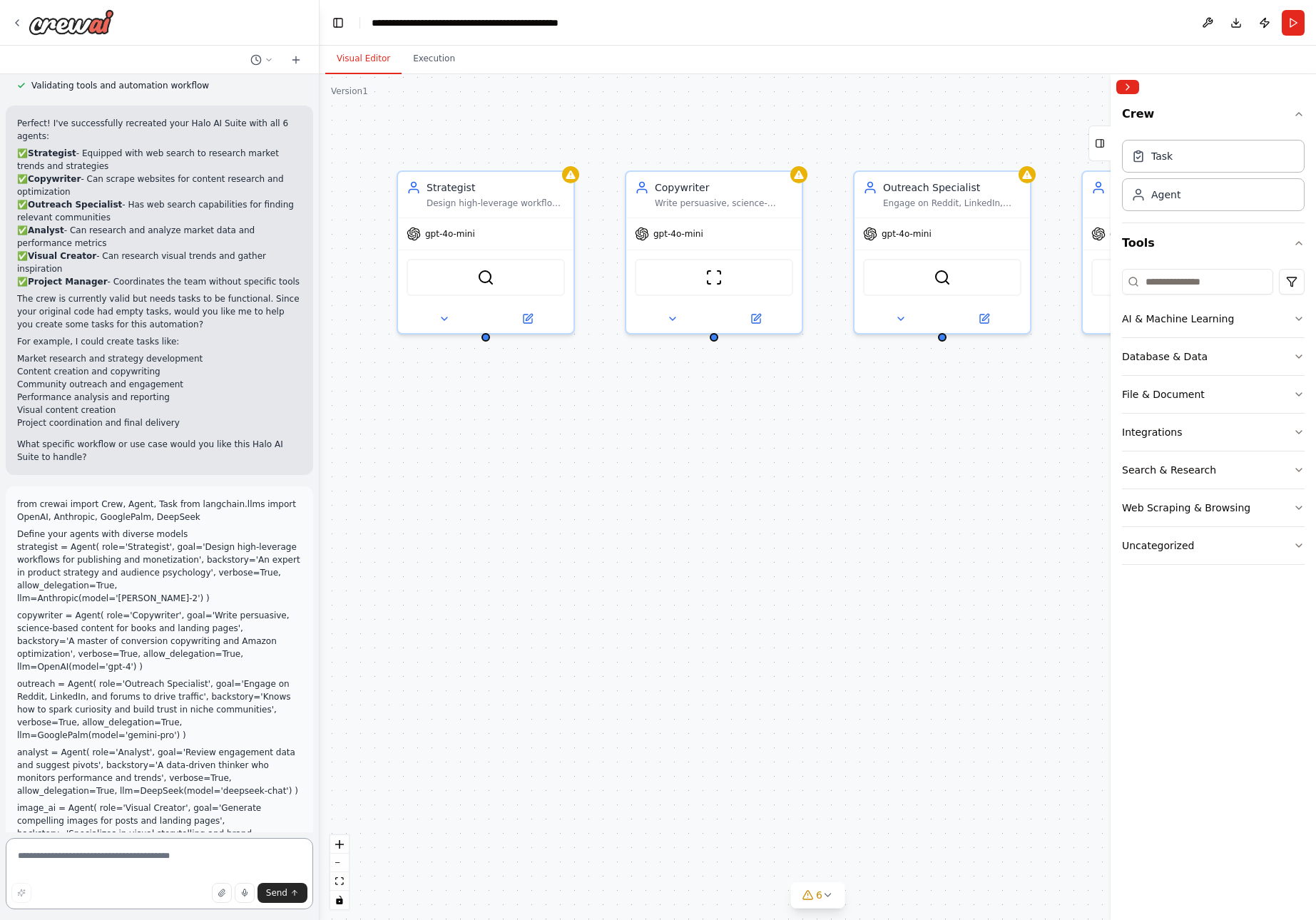
paste textarea "**********"
type textarea "**********"
click at [296, 891] on icon "submit" at bounding box center [295, 893] width 5 height 3
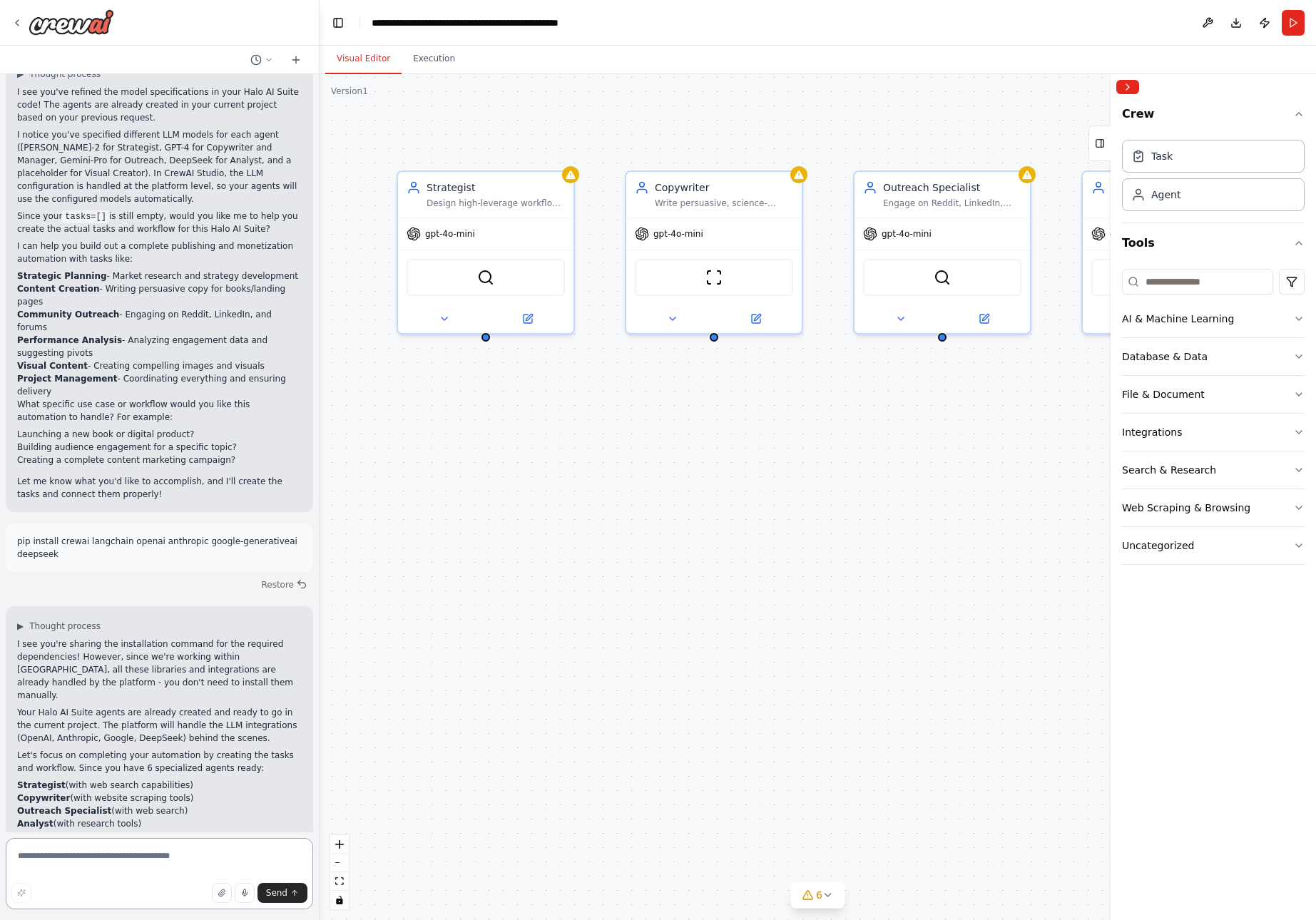
scroll to position [2407, 0]
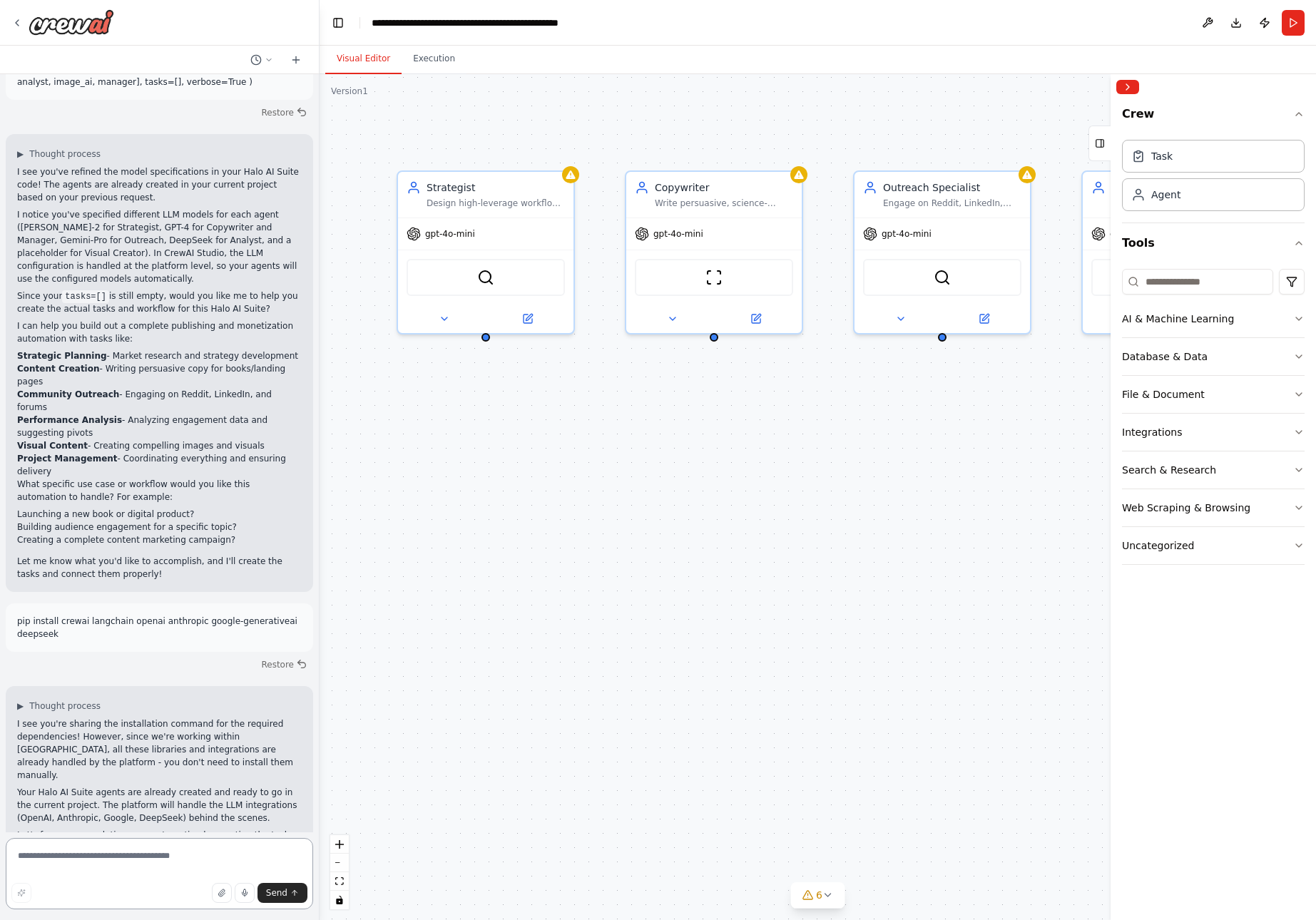
paste textarea "**********"
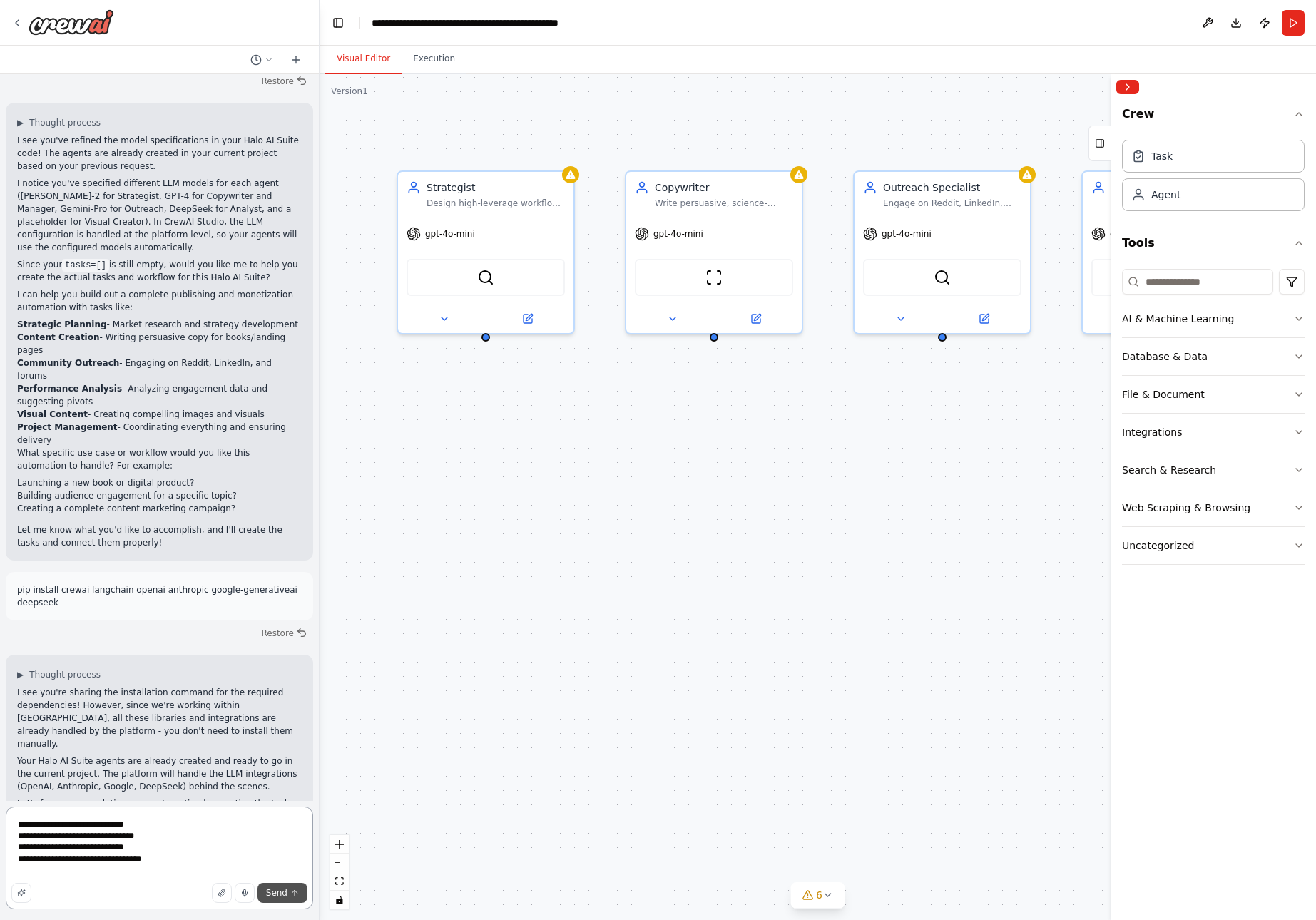
type textarea "**********"
click at [279, 890] on span "Send" at bounding box center [277, 894] width 21 height 11
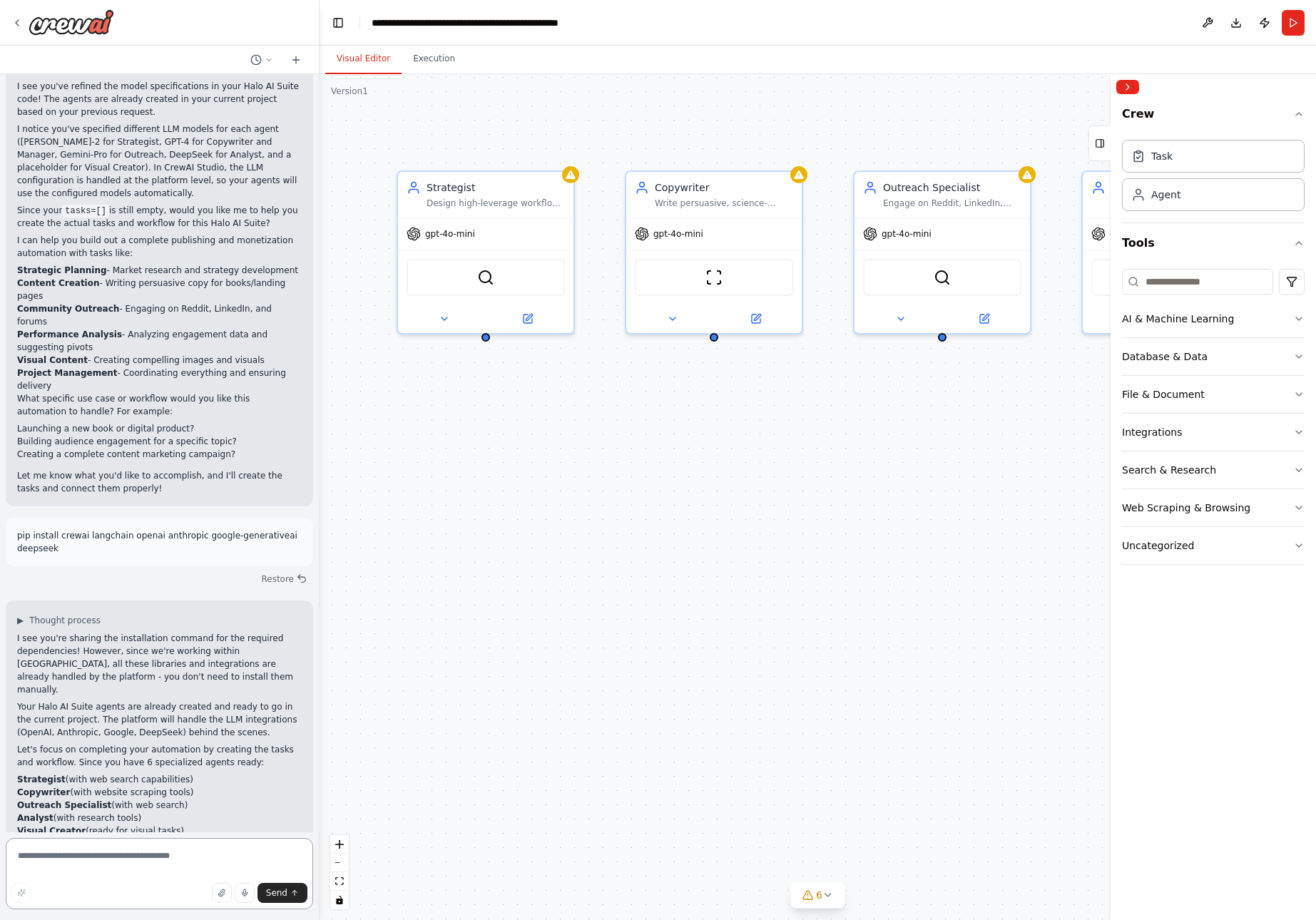
click at [132, 858] on textarea at bounding box center [159, 874] width 307 height 72
type textarea "*****"
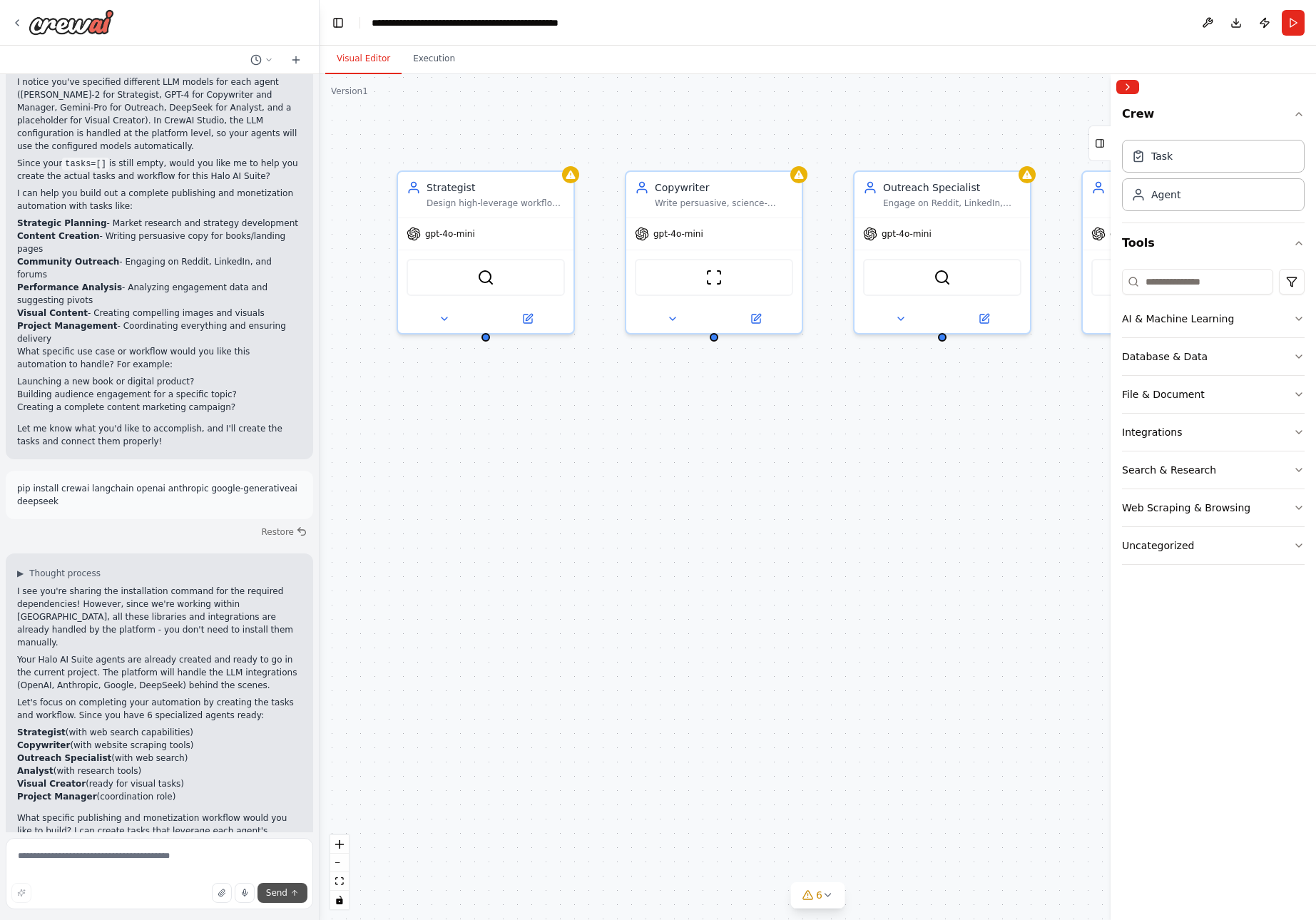
click at [280, 890] on span "Send" at bounding box center [277, 894] width 21 height 11
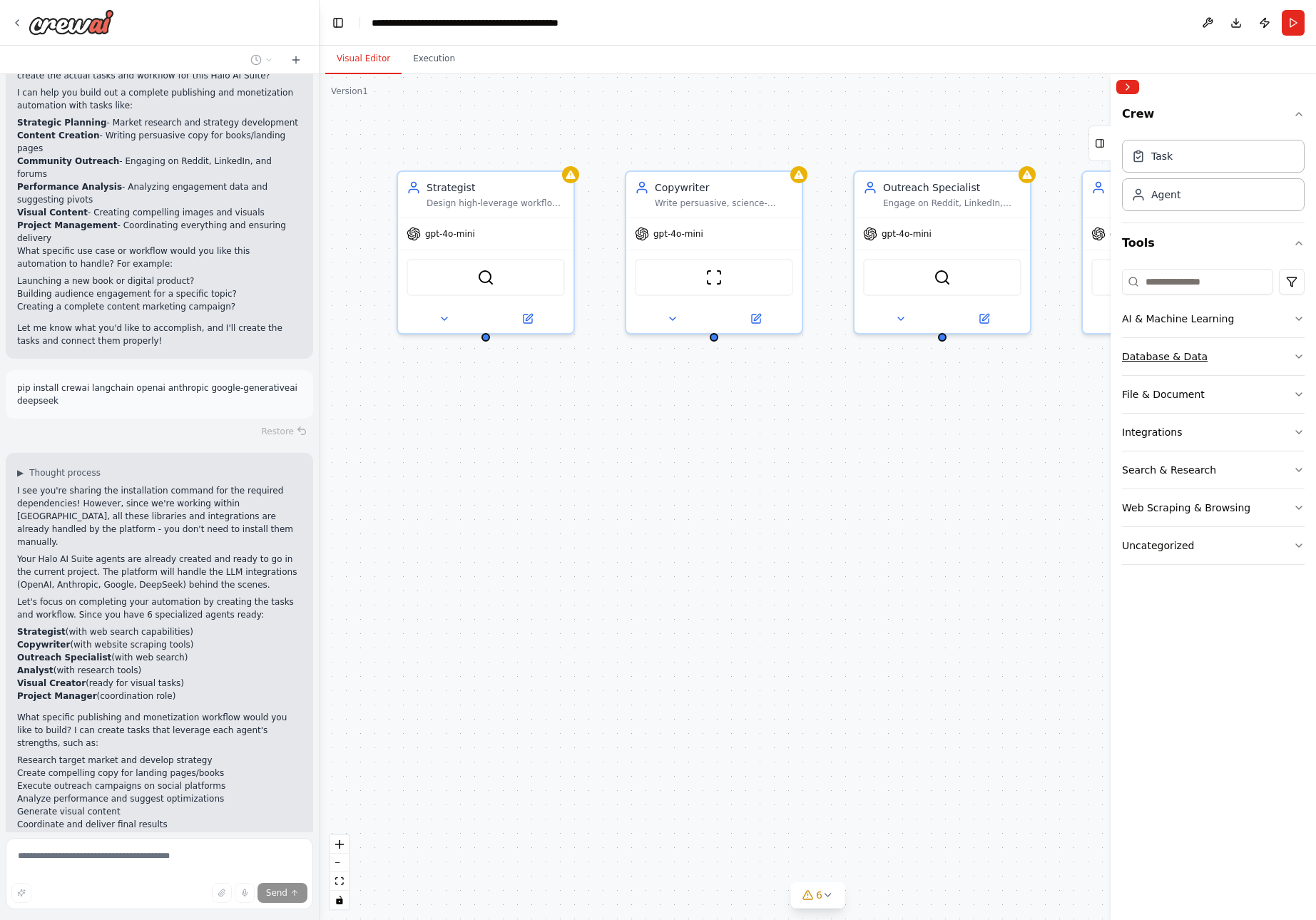
scroll to position [2641, 0]
drag, startPoint x: 74, startPoint y: 862, endPoint x: 203, endPoint y: 883, distance: 130.7
click at [198, 888] on div "Send" at bounding box center [160, 894] width 296 height 20
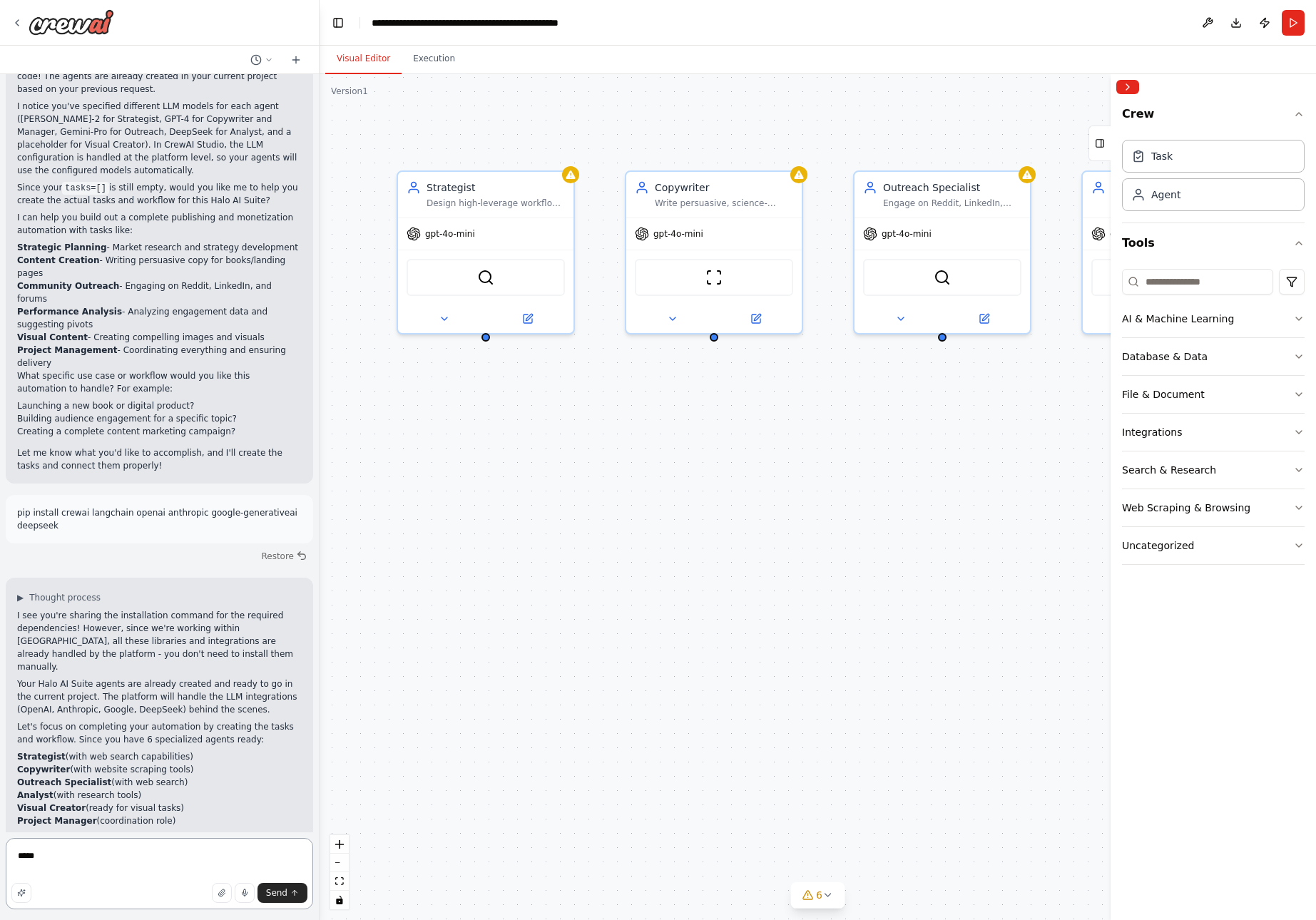
drag, startPoint x: 62, startPoint y: 861, endPoint x: -10, endPoint y: 861, distance: 72.0
click at [0, 861] on html "from crewai import Crew, Agent, Task from langchain.llms import OpenAI Define y…" at bounding box center [658, 460] width 1316 height 920
paste textarea "**********"
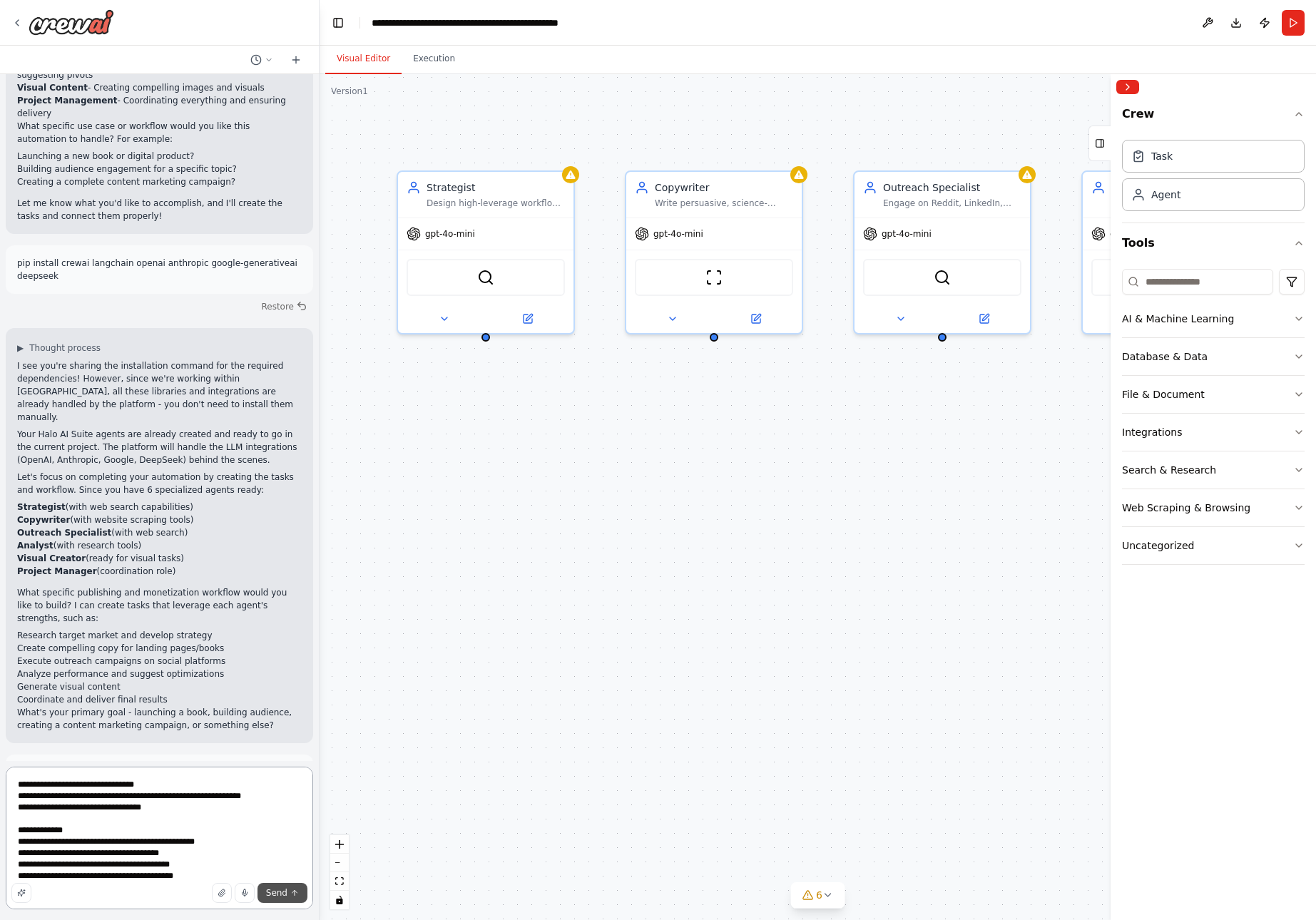
type textarea "**********"
click at [282, 896] on span "Send" at bounding box center [277, 894] width 21 height 11
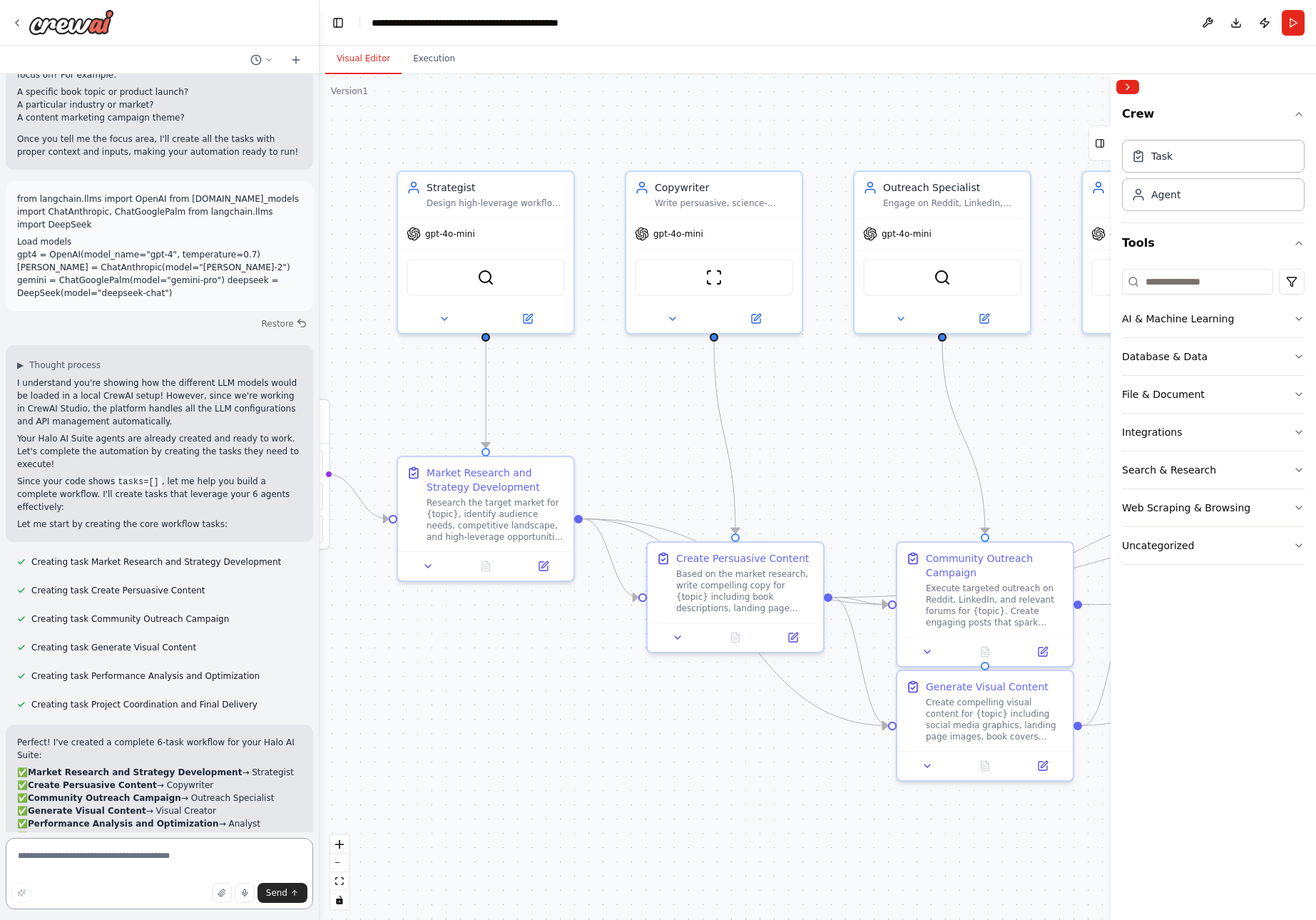
scroll to position [3929, 0]
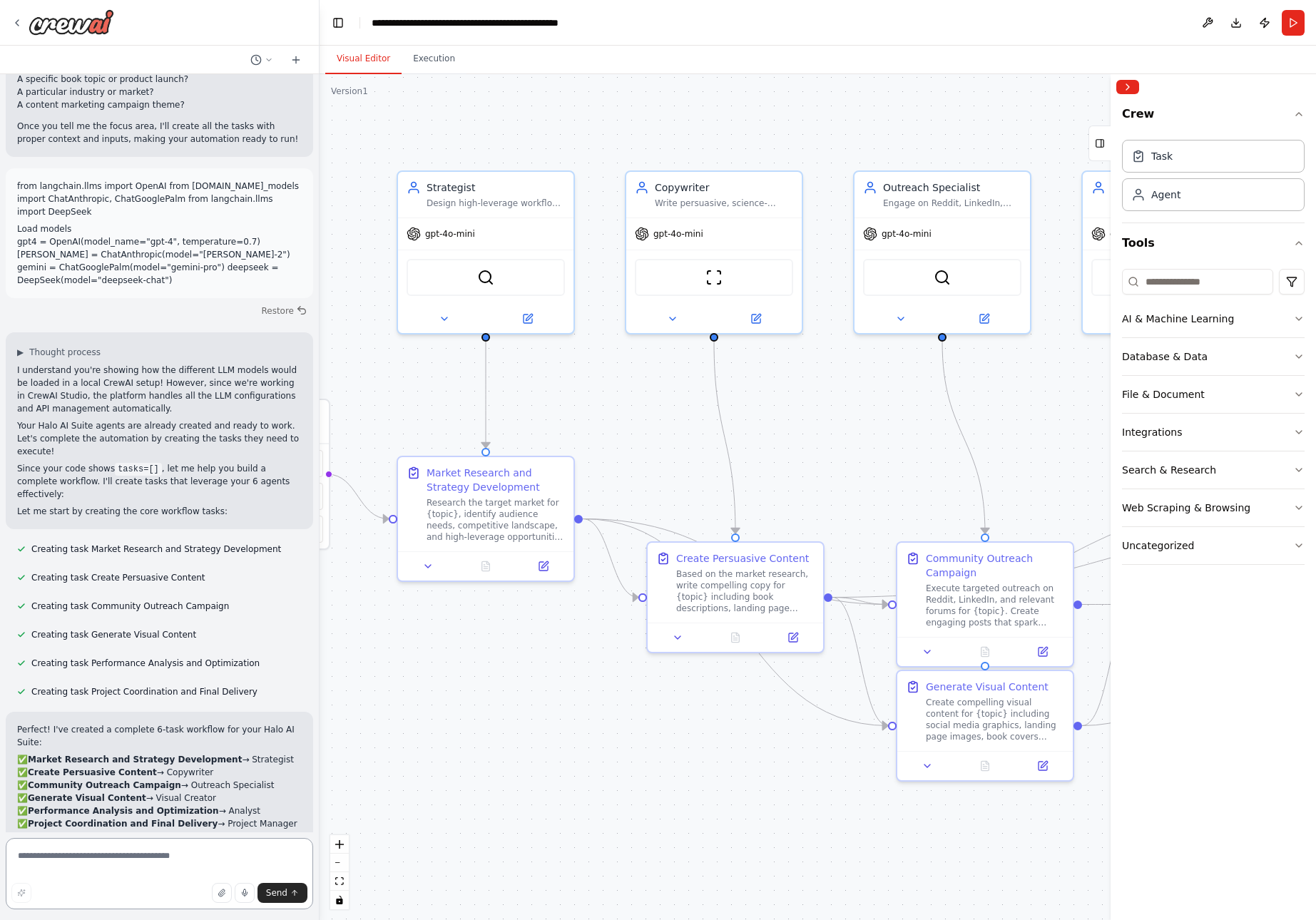
paste textarea "**********"
type textarea "**********"
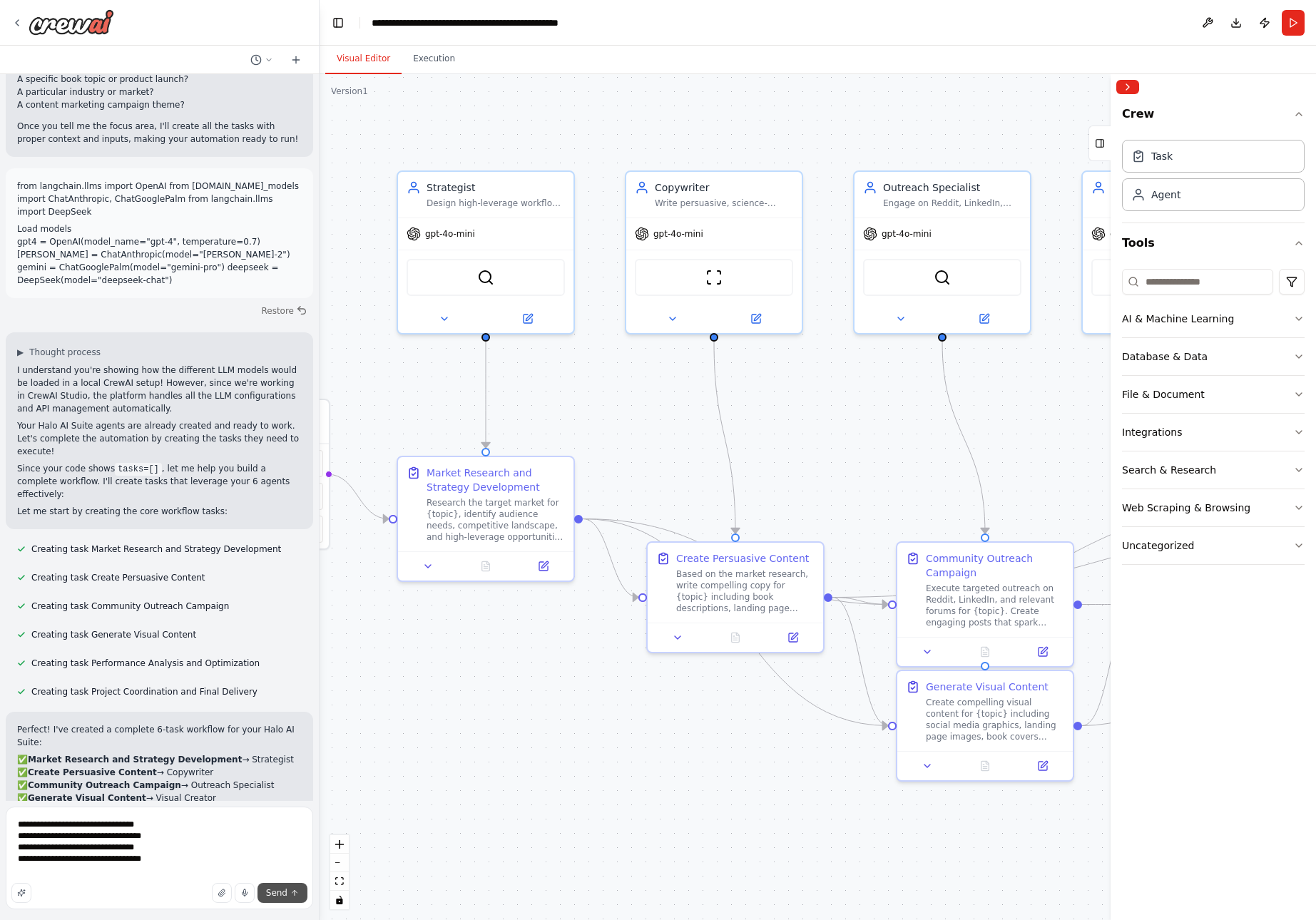
click at [285, 894] on span "Send" at bounding box center [277, 894] width 21 height 11
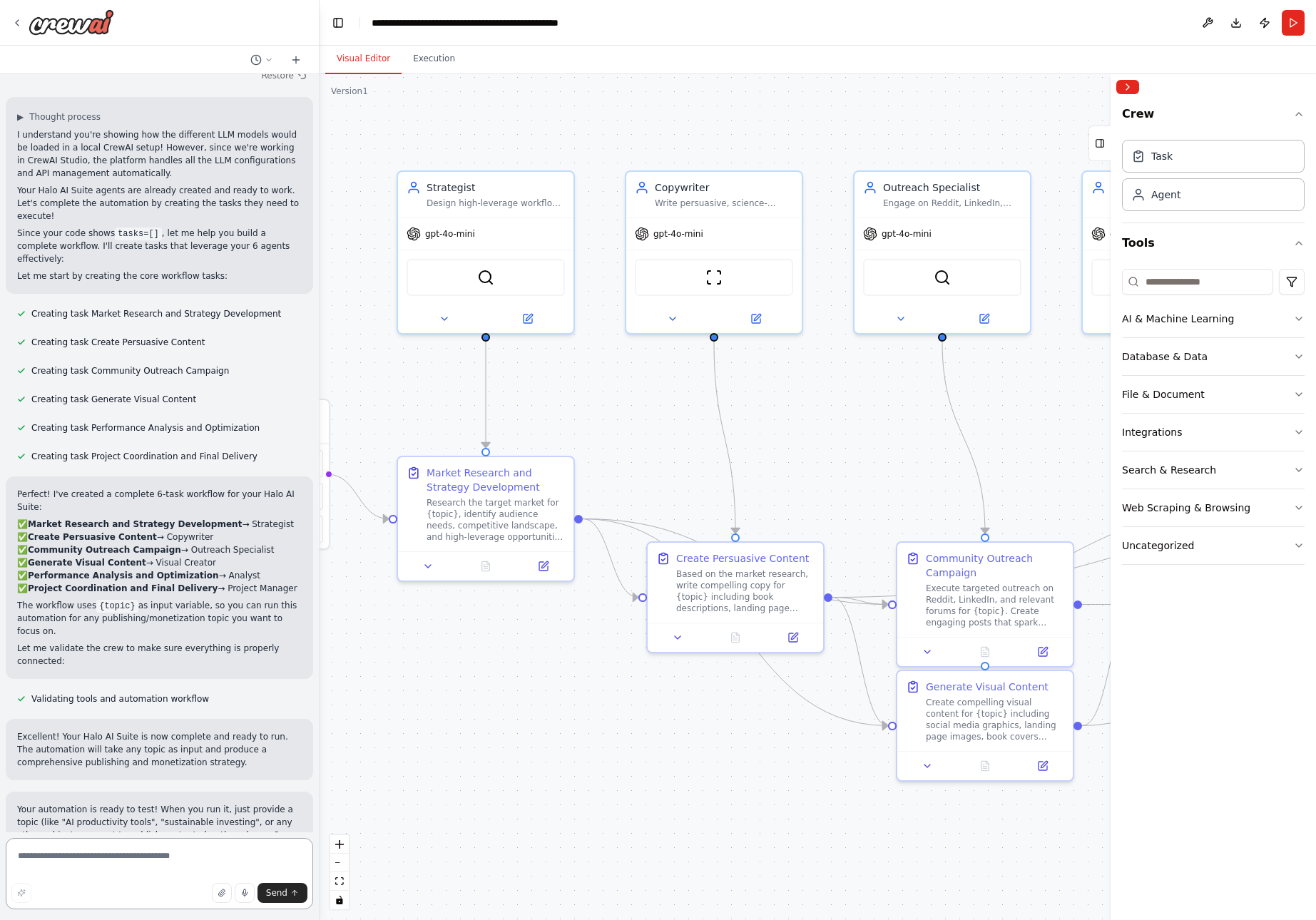
scroll to position [4178, 0]
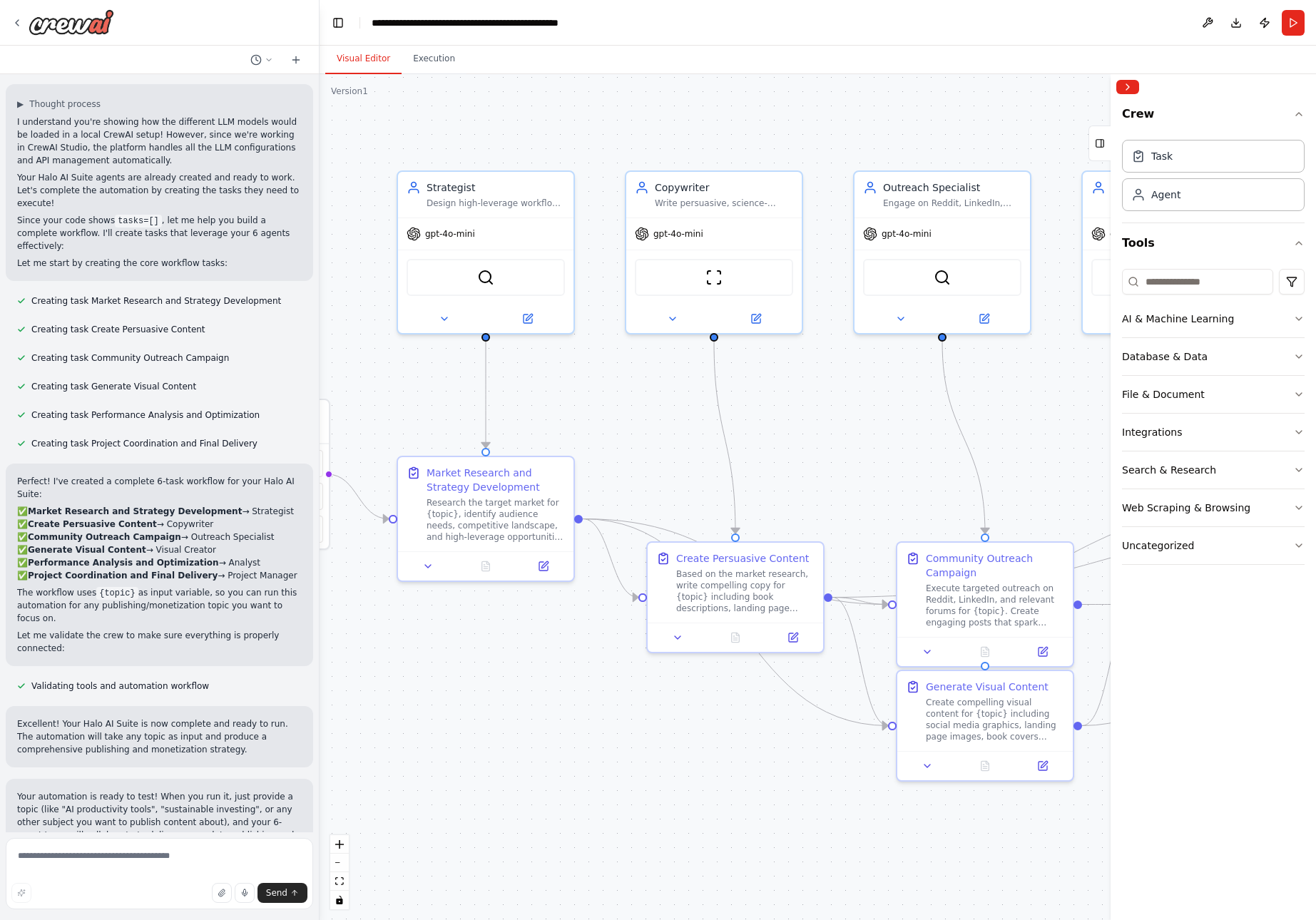
drag, startPoint x: 17, startPoint y: 591, endPoint x: 167, endPoint y: 823, distance: 276.3
click at [167, 823] on div "from crewai import Crew, Agent, Task from langchain.llms import OpenAI Define y…" at bounding box center [159, 453] width 319 height 758
copy div "I see you're showing how you'd assign different LLM models to each agent in a l…"
click at [1131, 85] on button "Collapse right sidebar" at bounding box center [1128, 87] width 23 height 14
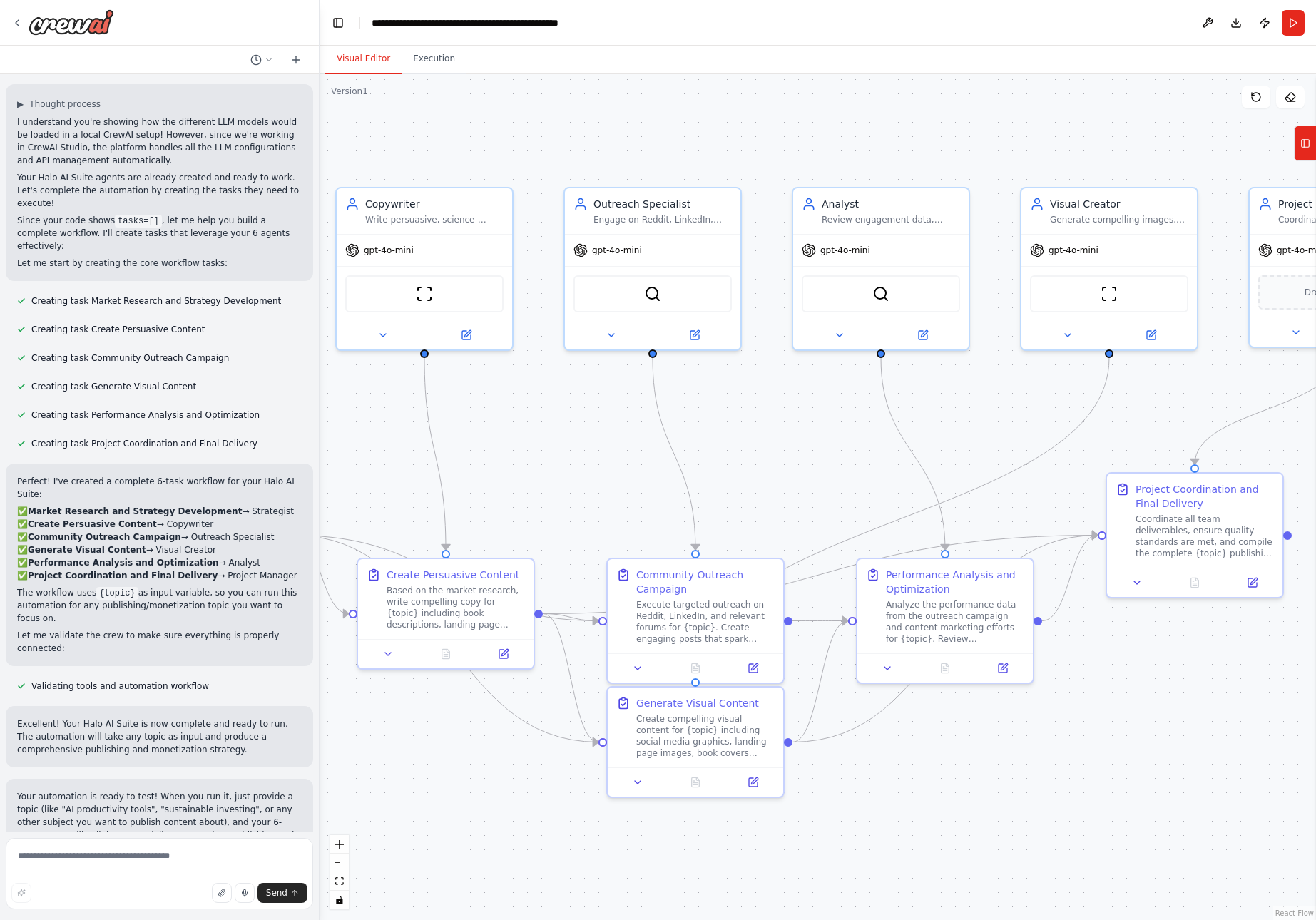
drag, startPoint x: 1137, startPoint y: 465, endPoint x: 848, endPoint y: 482, distance: 289.5
click at [848, 482] on div ".deletable-edge-delete-btn { width: 20px; height: 20px; border: 0px solid #ffff…" at bounding box center [818, 498] width 997 height 846
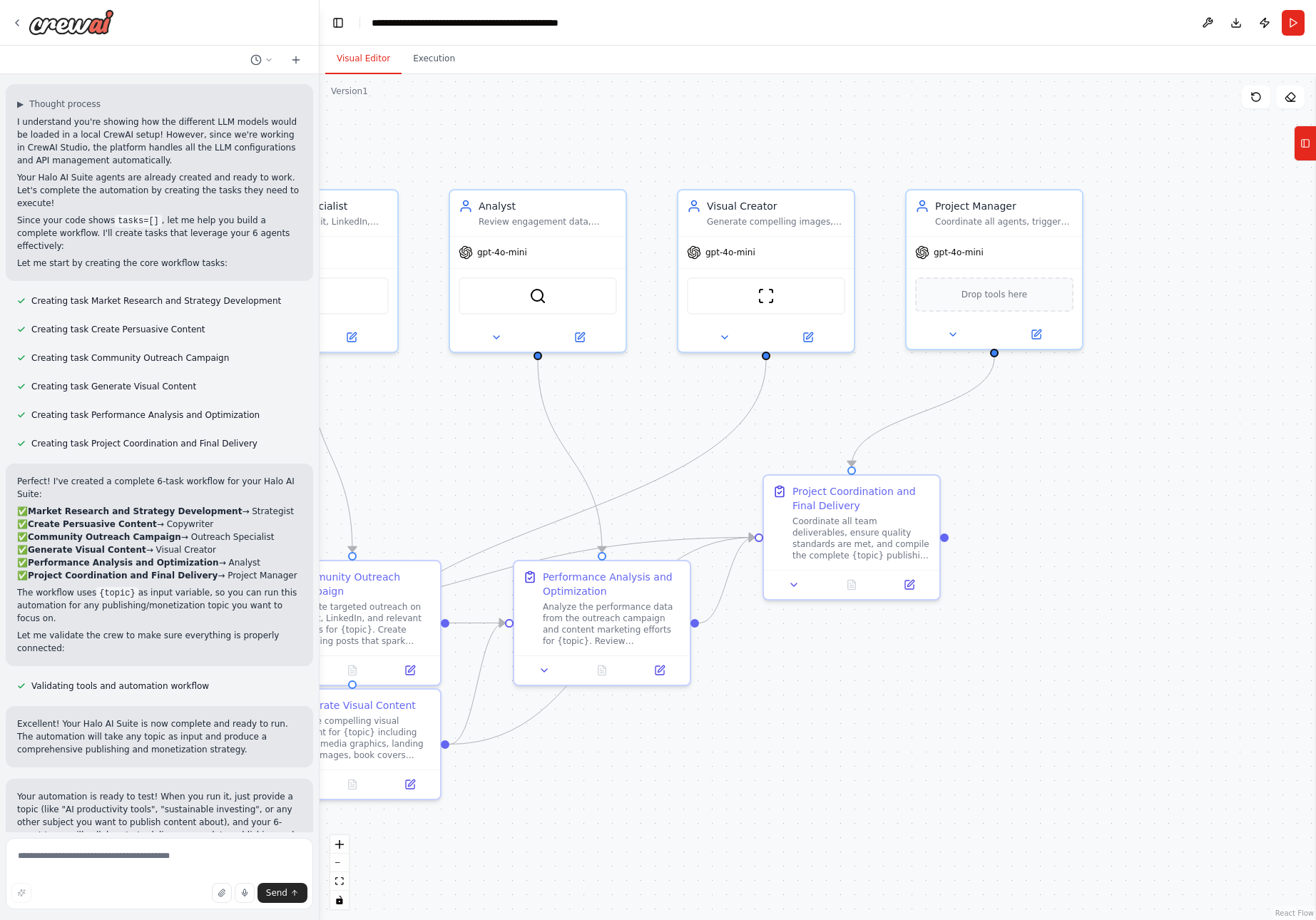
drag, startPoint x: 1142, startPoint y: 452, endPoint x: 799, endPoint y: 455, distance: 343.0
click at [799, 455] on div ".deletable-edge-delete-btn { width: 20px; height: 20px; border: 0px solid #ffff…" at bounding box center [818, 498] width 997 height 846
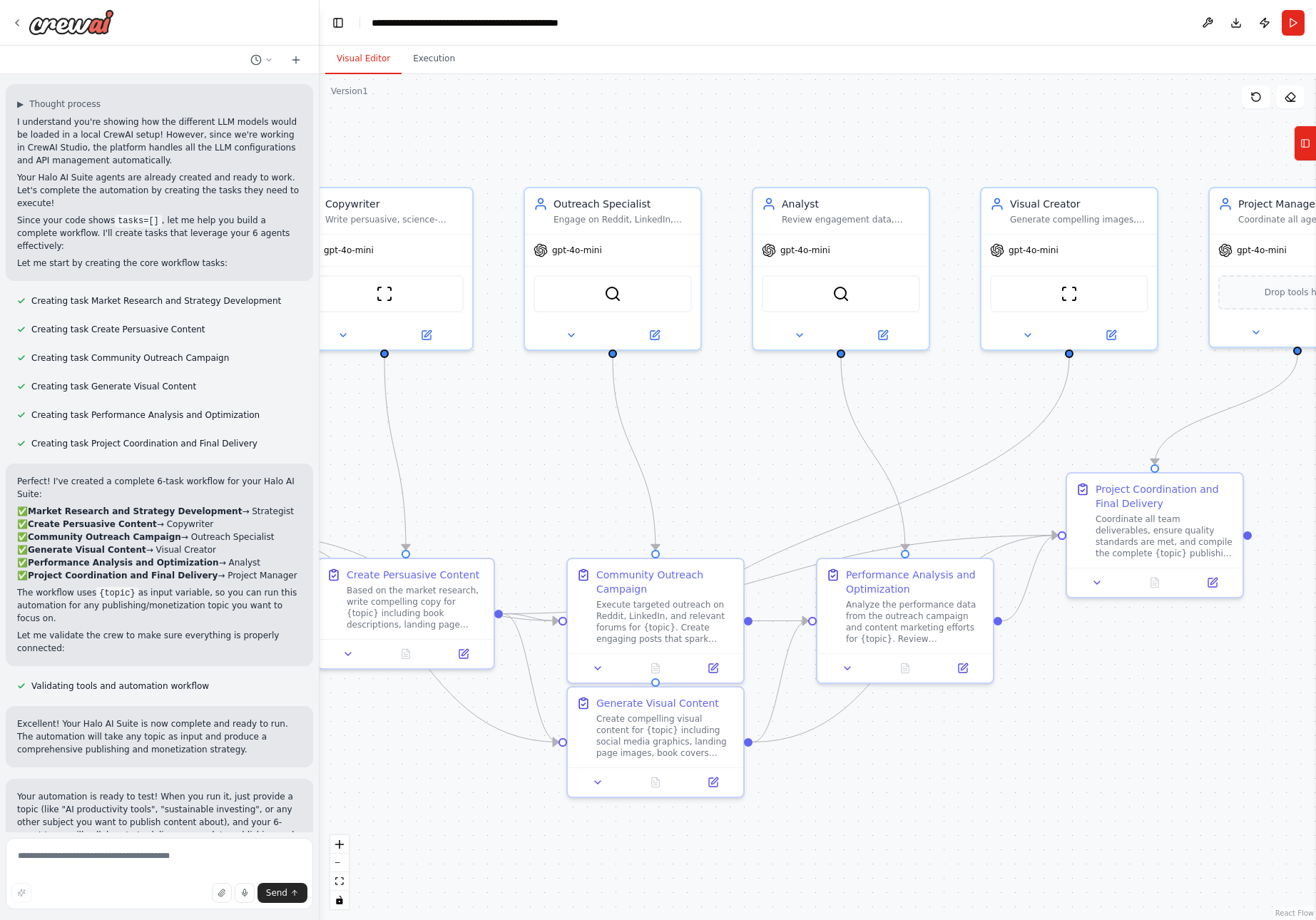
drag, startPoint x: 816, startPoint y: 442, endPoint x: 1139, endPoint y: 440, distance: 323.0
click at [1139, 440] on div ".deletable-edge-delete-btn { width: 20px; height: 20px; border: 0px solid #ffff…" at bounding box center [818, 498] width 997 height 846
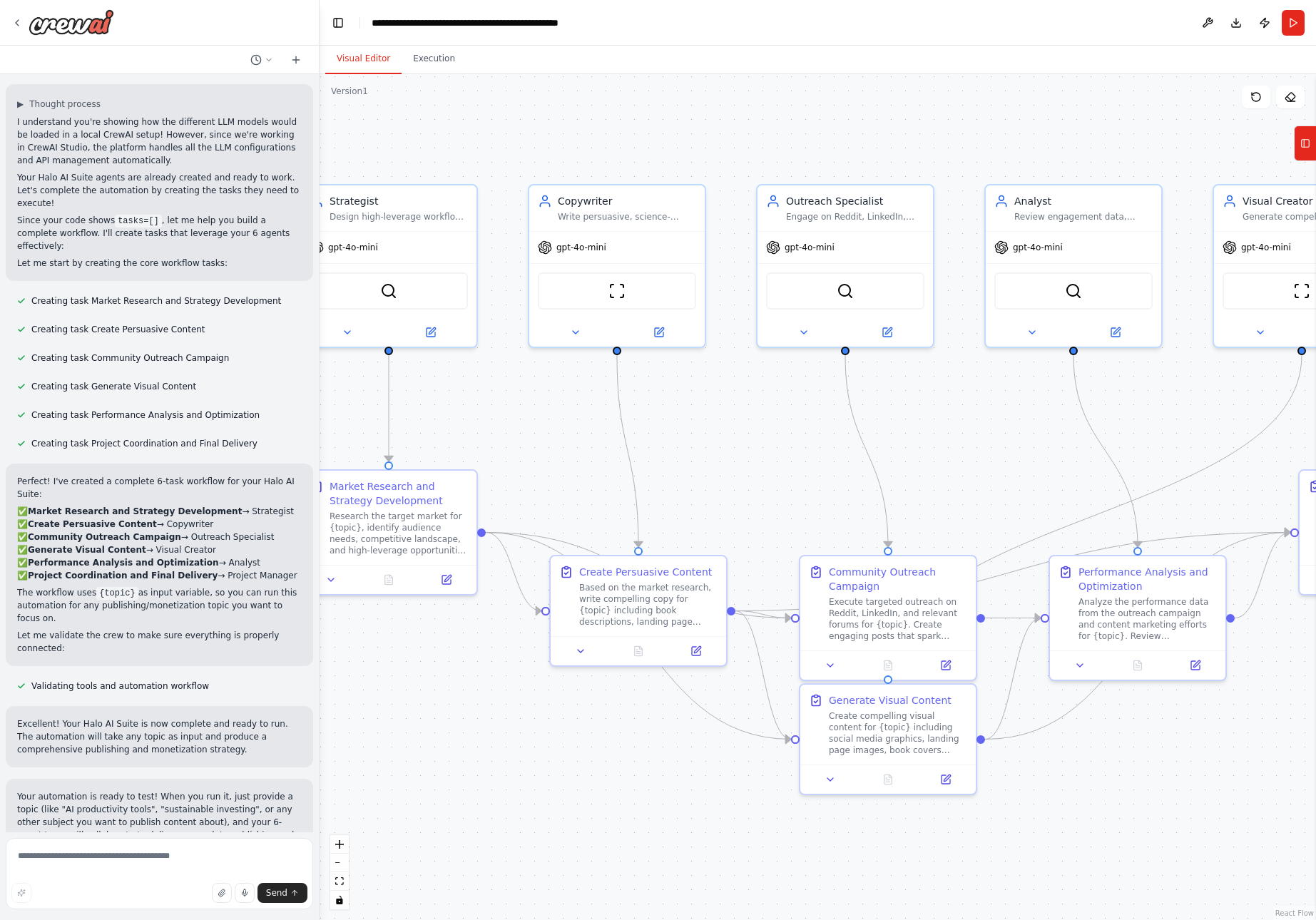
drag, startPoint x: 730, startPoint y: 457, endPoint x: 943, endPoint y: 454, distance: 213.0
click at [943, 454] on div ".deletable-edge-delete-btn { width: 20px; height: 20px; border: 0px solid #ffff…" at bounding box center [818, 498] width 997 height 846
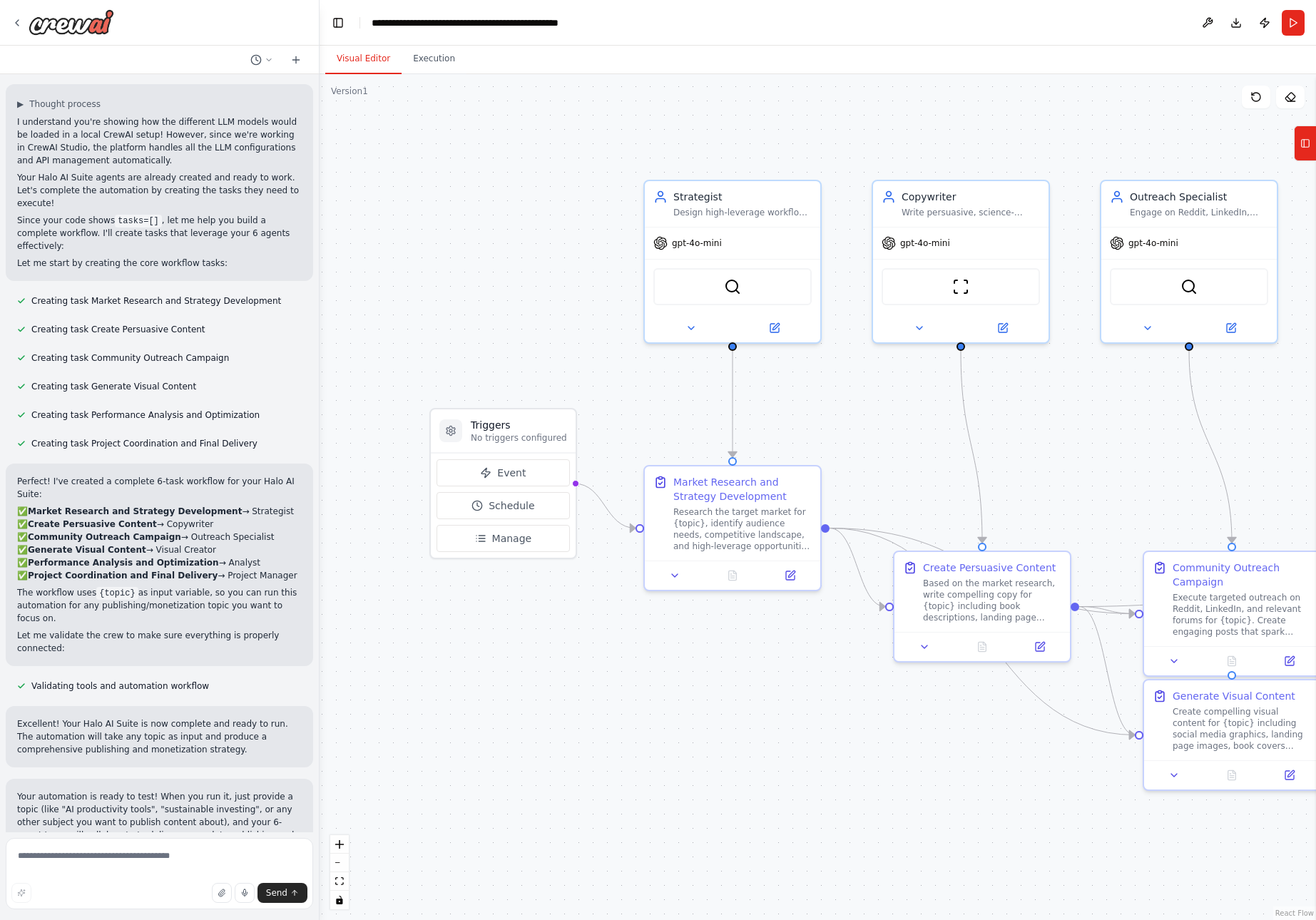
drag, startPoint x: 757, startPoint y: 445, endPoint x: 1108, endPoint y: 443, distance: 351.0
click at [1108, 443] on div ".deletable-edge-delete-btn { width: 20px; height: 20px; border: 0px solid #ffff…" at bounding box center [818, 498] width 997 height 846
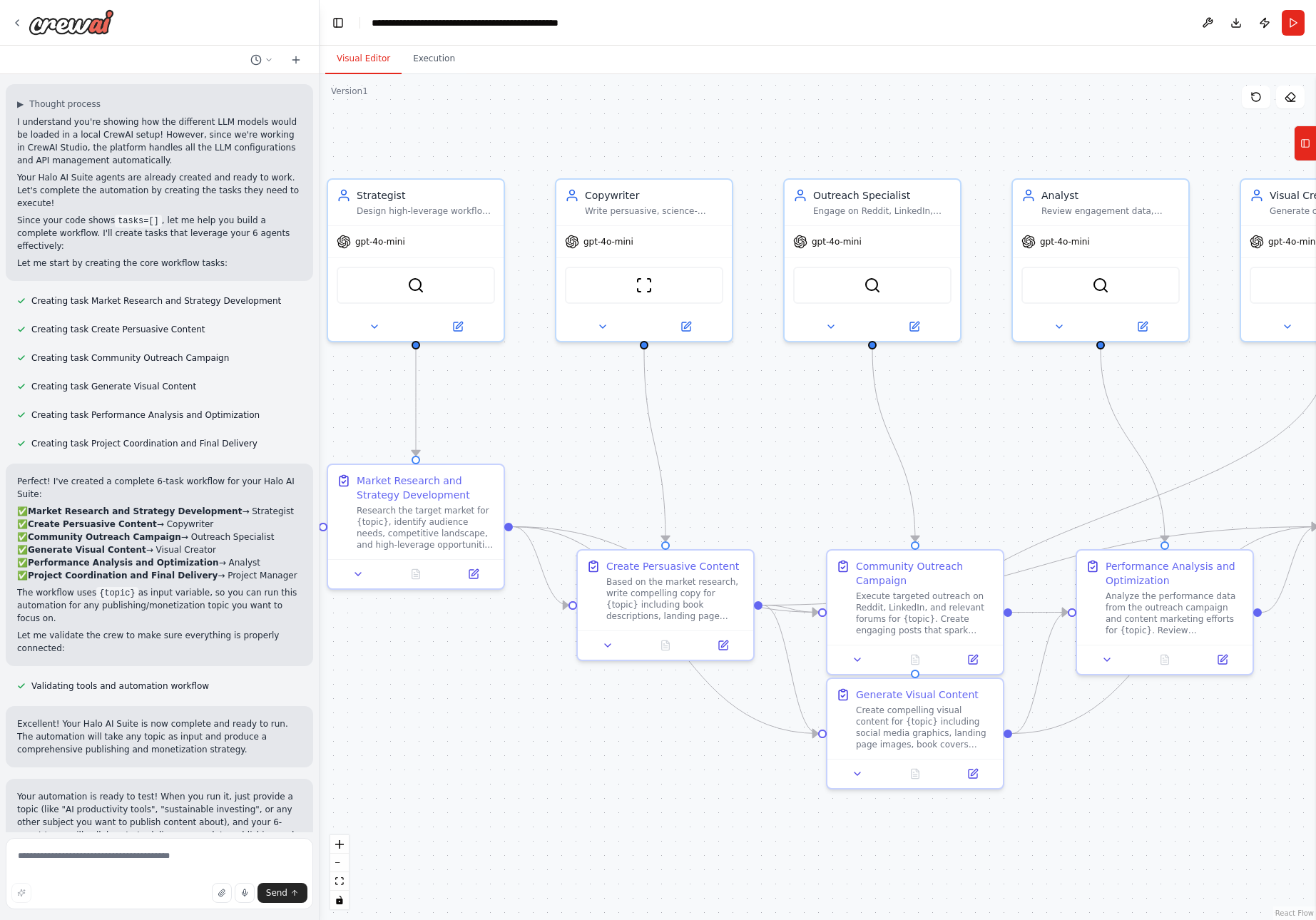
drag, startPoint x: 1128, startPoint y: 438, endPoint x: 798, endPoint y: 434, distance: 330.0
click at [798, 434] on div ".deletable-edge-delete-btn { width: 20px; height: 20px; border: 0px solid #ffff…" at bounding box center [818, 498] width 997 height 846
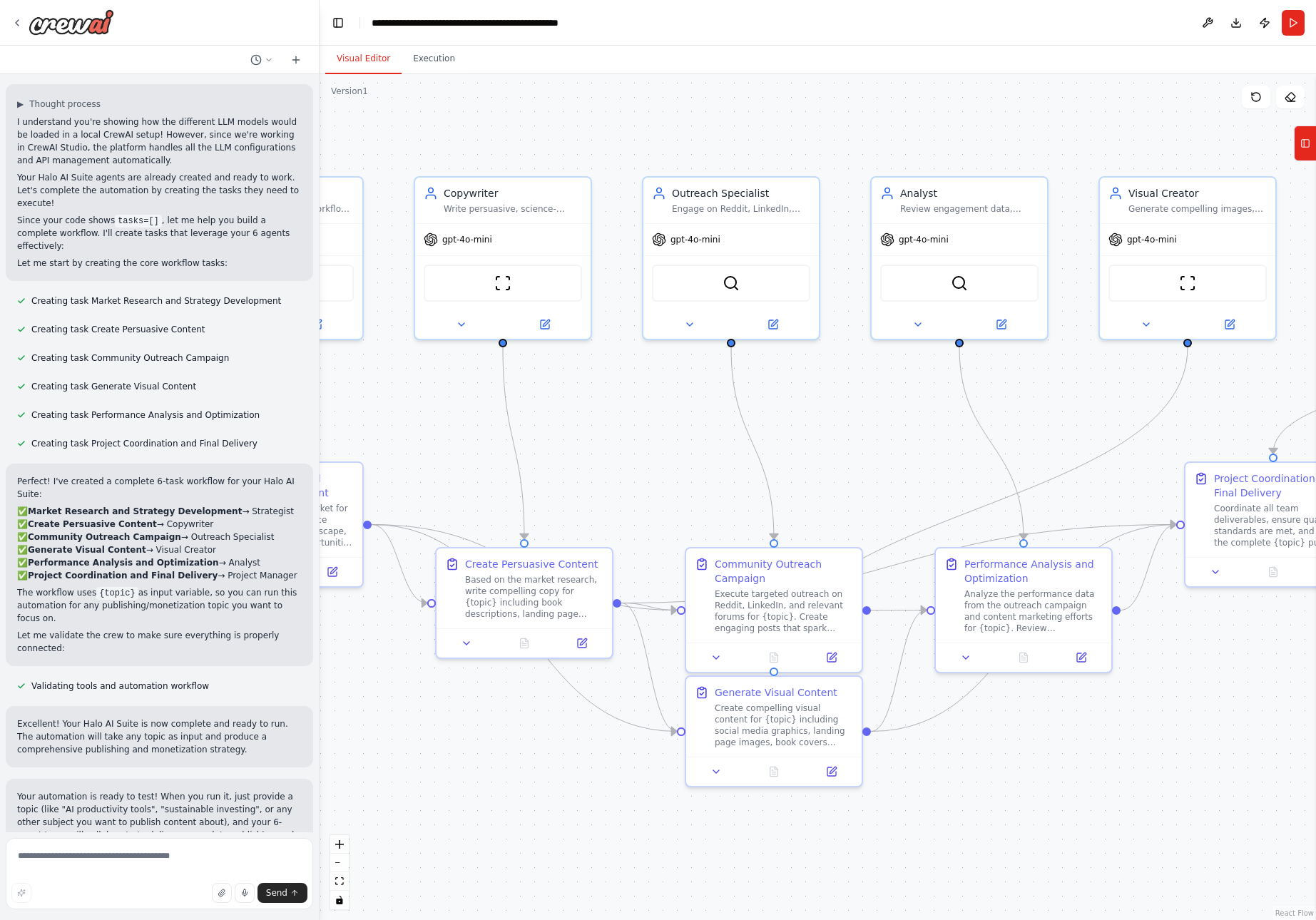
drag, startPoint x: 971, startPoint y: 445, endPoint x: 836, endPoint y: 442, distance: 135.0
click at [836, 442] on div ".deletable-edge-delete-btn { width: 20px; height: 20px; border: 0px solid #ffff…" at bounding box center [818, 498] width 997 height 846
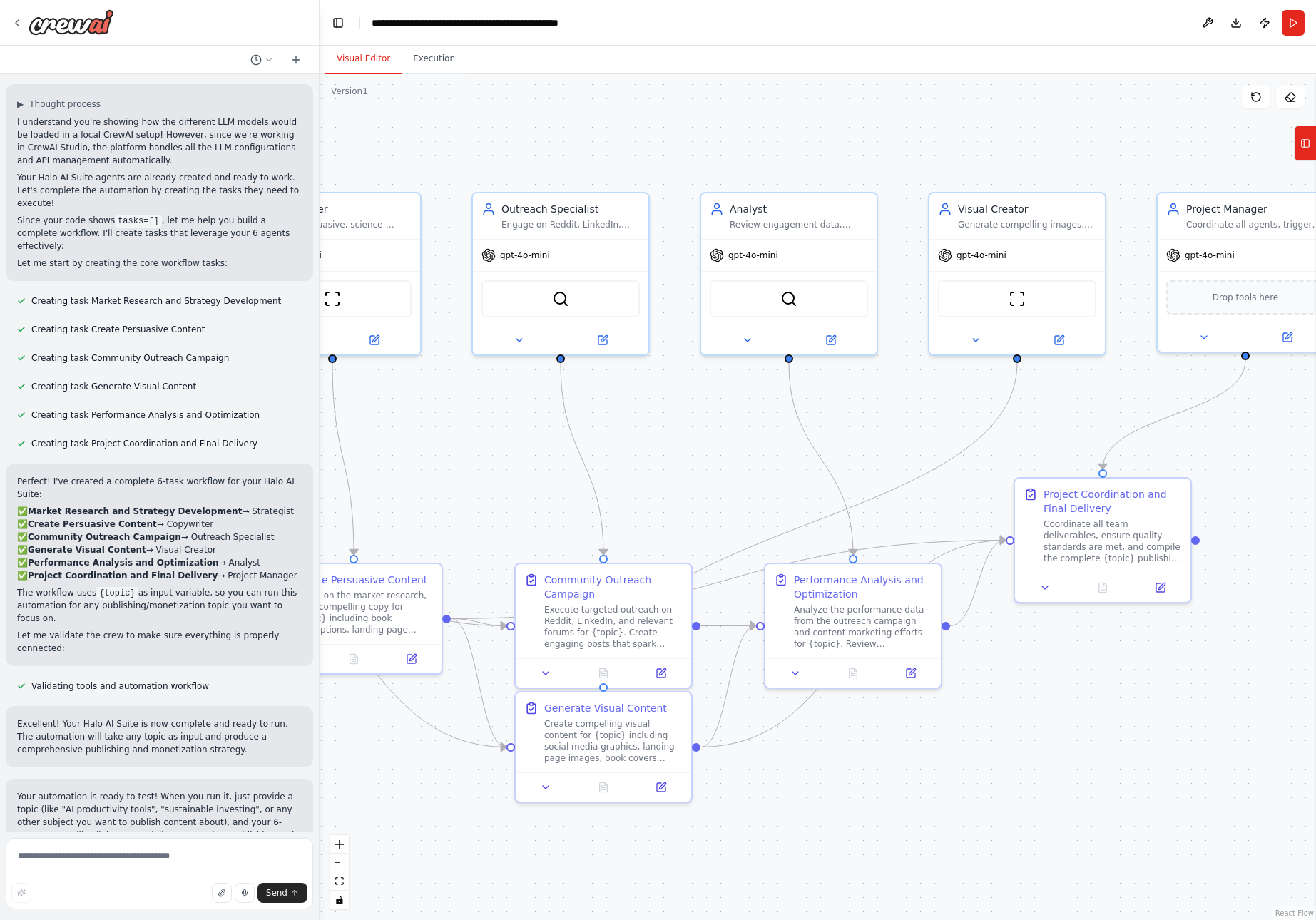
drag, startPoint x: 1060, startPoint y: 400, endPoint x: 889, endPoint y: 415, distance: 171.7
click at [889, 415] on div ".deletable-edge-delete-btn { width: 20px; height: 20px; border: 0px solid #ffff…" at bounding box center [818, 498] width 997 height 846
click at [49, 862] on textarea at bounding box center [159, 874] width 307 height 72
paste textarea "**********"
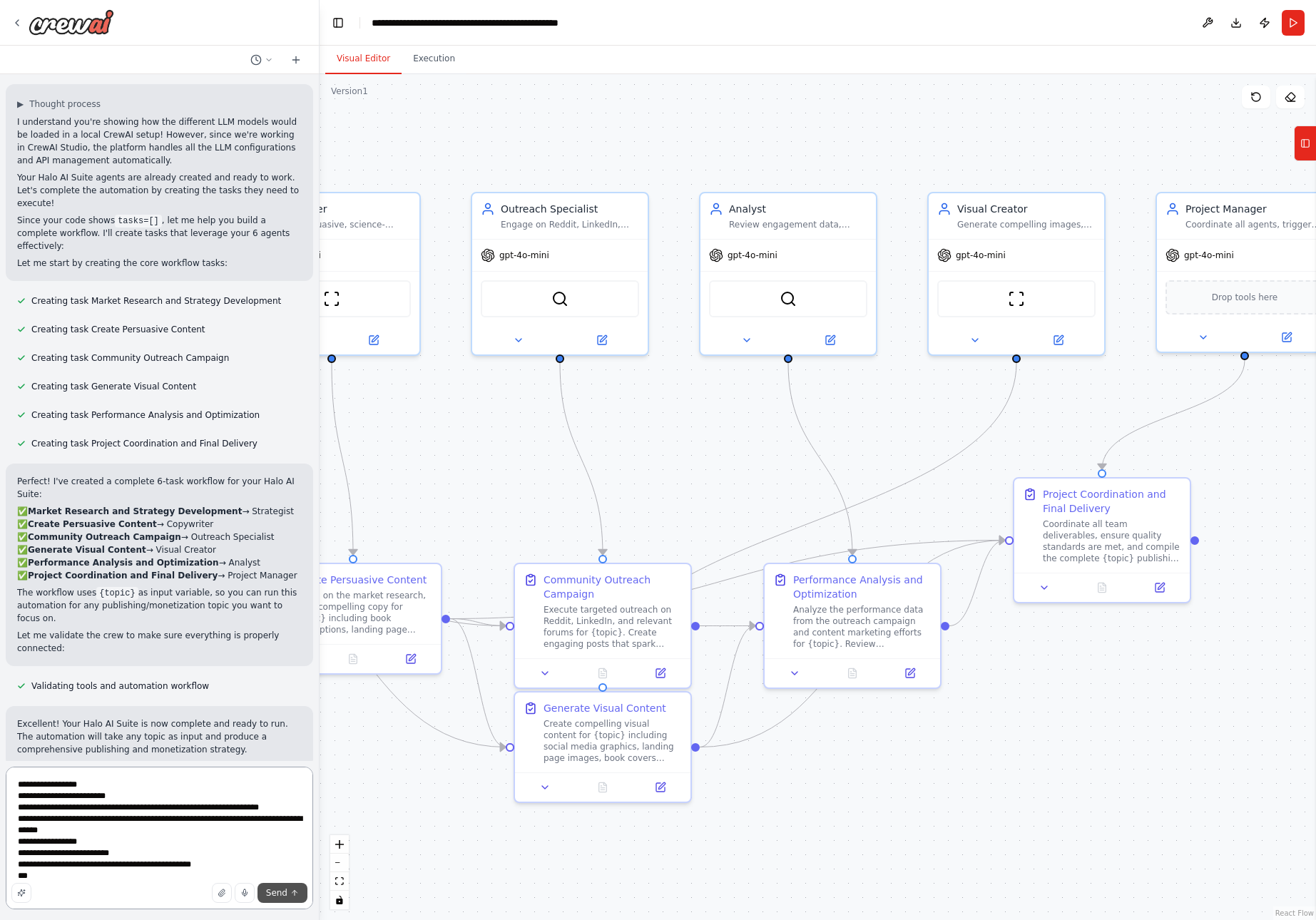
type textarea "**********"
click at [289, 887] on button "Send" at bounding box center [283, 894] width 50 height 20
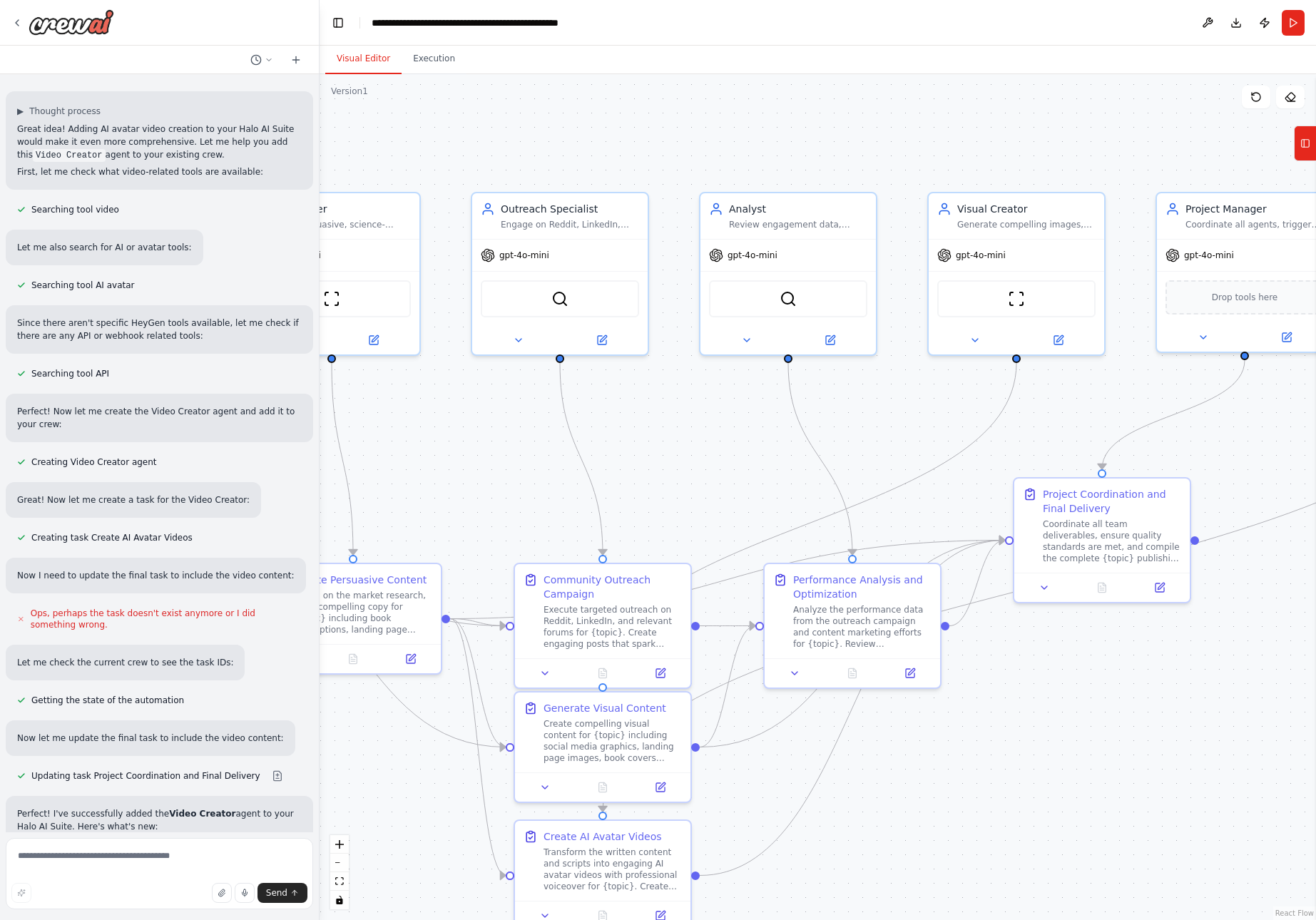
scroll to position [5552, 0]
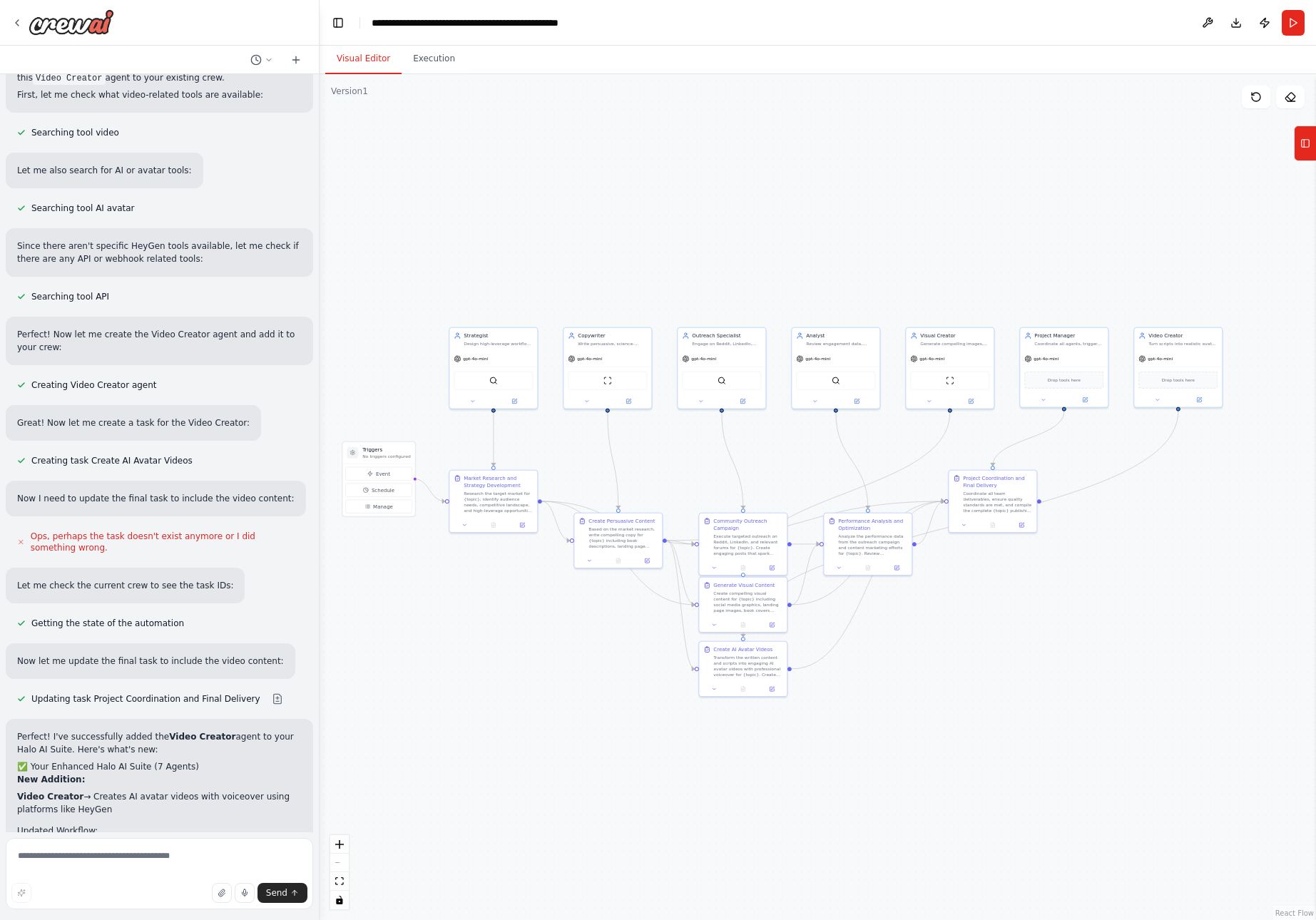
drag, startPoint x: 627, startPoint y: 494, endPoint x: 801, endPoint y: 465, distance: 176.4
click at [801, 465] on div ".deletable-edge-delete-btn { width: 20px; height: 20px; border: 0px solid #ffff…" at bounding box center [818, 498] width 997 height 846
click at [1235, 22] on button "Download" at bounding box center [1237, 23] width 23 height 26
click at [1306, 145] on icon at bounding box center [1305, 143] width 10 height 23
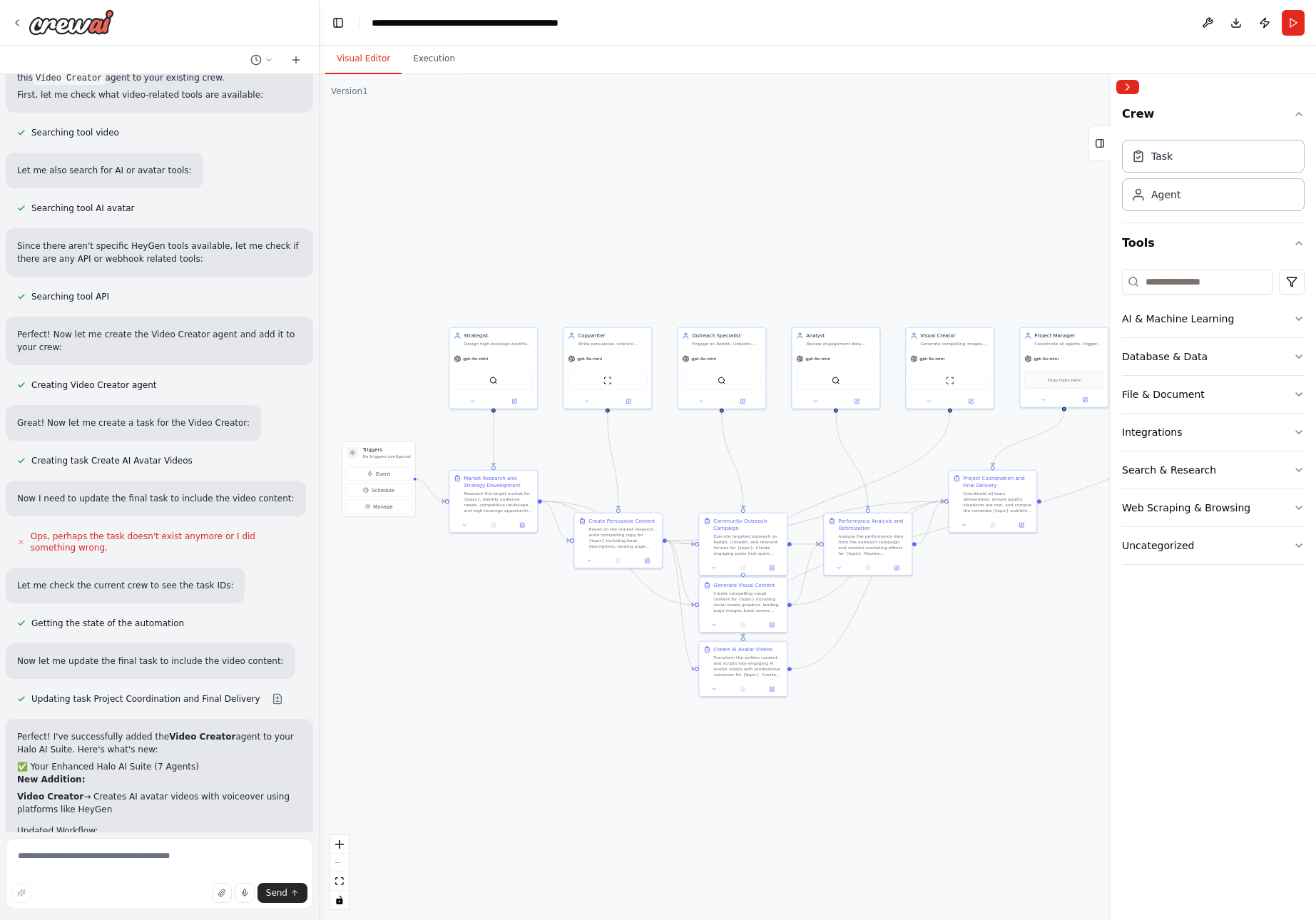
click at [1000, 648] on div ".deletable-edge-delete-btn { width: 20px; height: 20px; border: 0px solid #ffff…" at bounding box center [818, 498] width 997 height 846
click at [1003, 164] on div ".deletable-edge-delete-btn { width: 20px; height: 20px; border: 0px solid #ffff…" at bounding box center [818, 498] width 997 height 846
click at [1126, 88] on button "Collapse right sidebar" at bounding box center [1128, 87] width 23 height 14
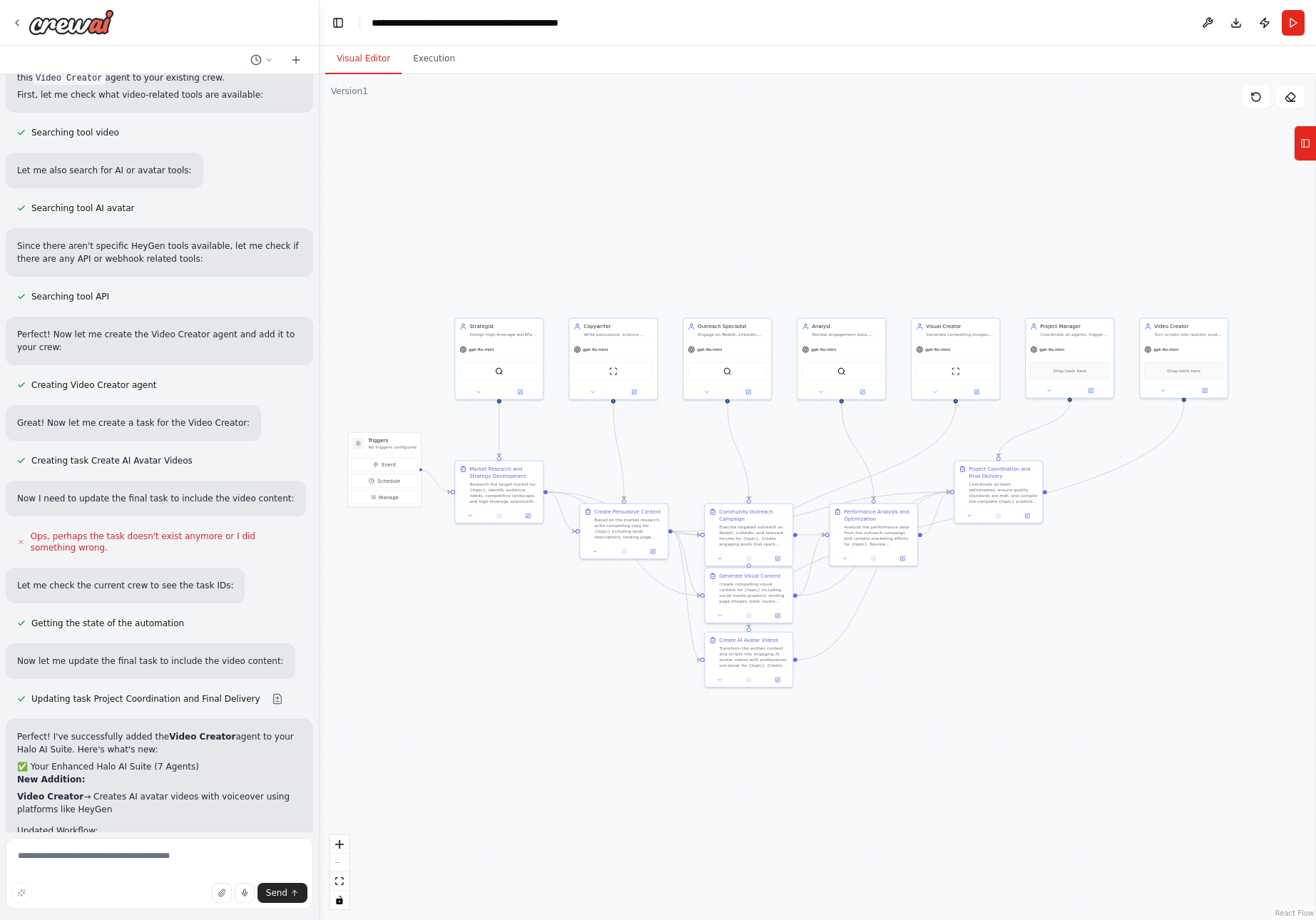
drag, startPoint x: 986, startPoint y: 188, endPoint x: 992, endPoint y: 179, distance: 10.8
click at [992, 179] on div ".deletable-edge-delete-btn { width: 20px; height: 20px; border: 0px solid #ffff…" at bounding box center [818, 498] width 997 height 846
click at [340, 880] on icon "fit view" at bounding box center [339, 881] width 9 height 8
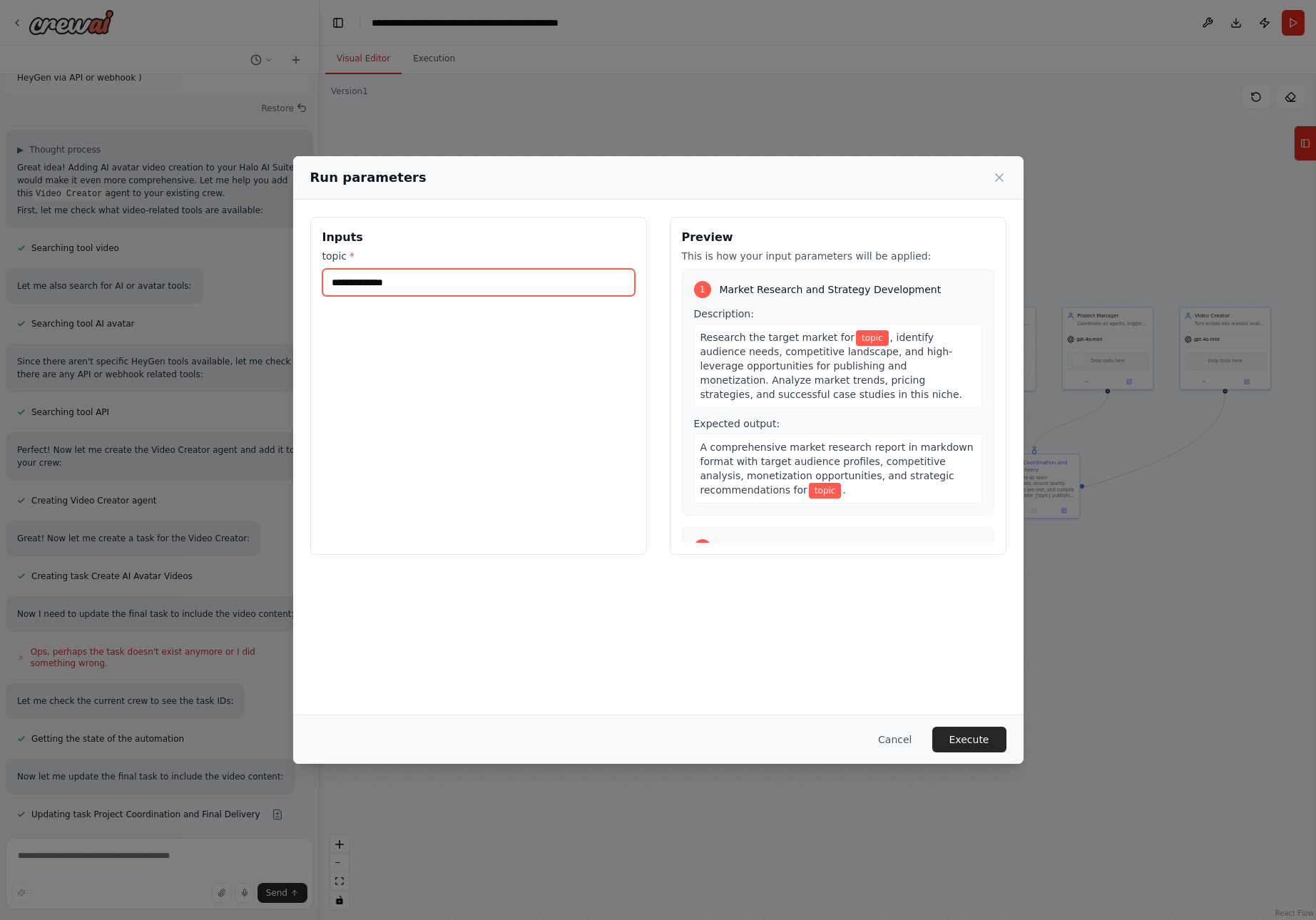
click at [414, 284] on input "topic *" at bounding box center [478, 283] width 312 height 27
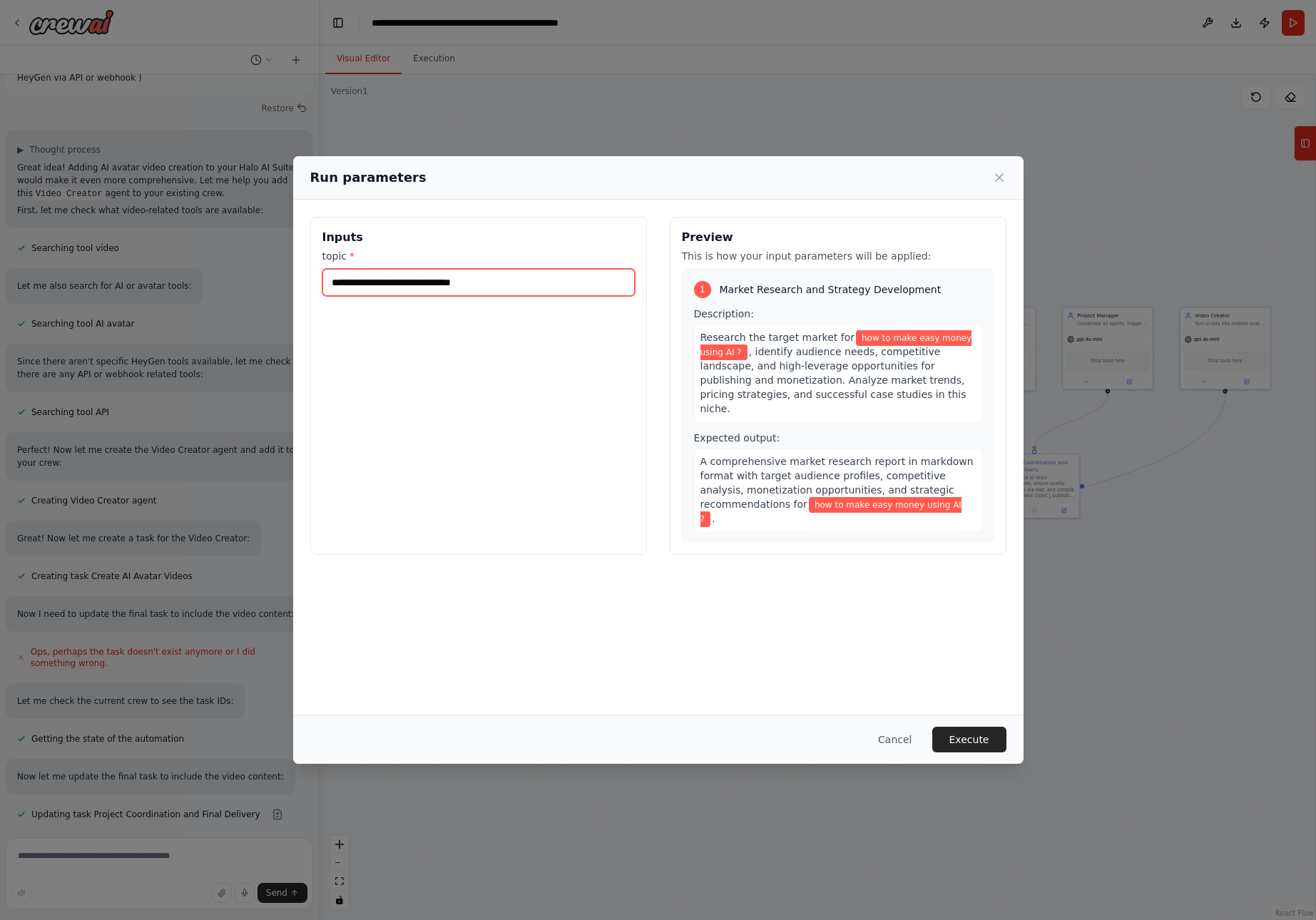
type input "**********"
click at [972, 740] on button "Execute" at bounding box center [969, 740] width 74 height 26
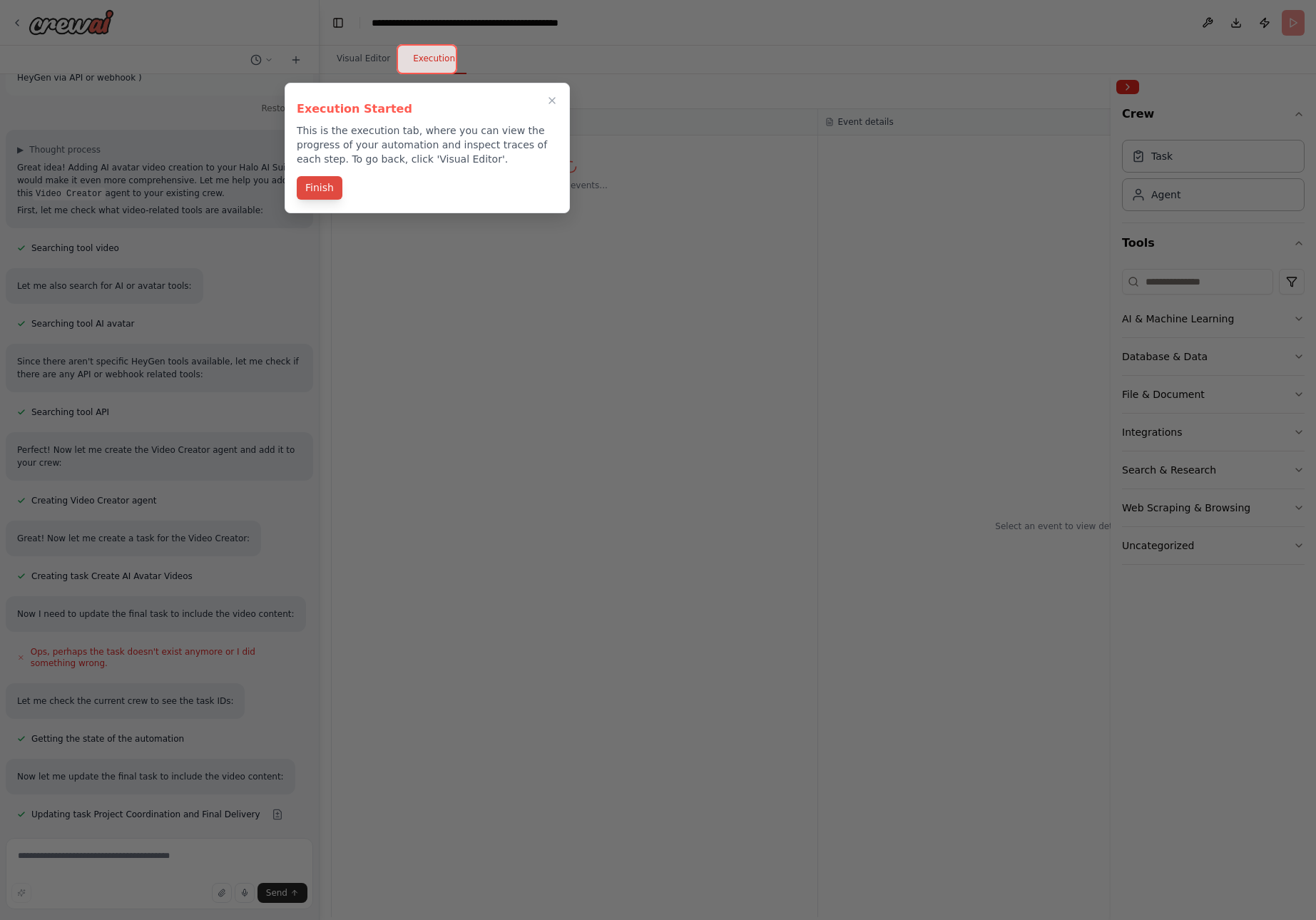
click at [315, 188] on button "Finish" at bounding box center [320, 188] width 46 height 24
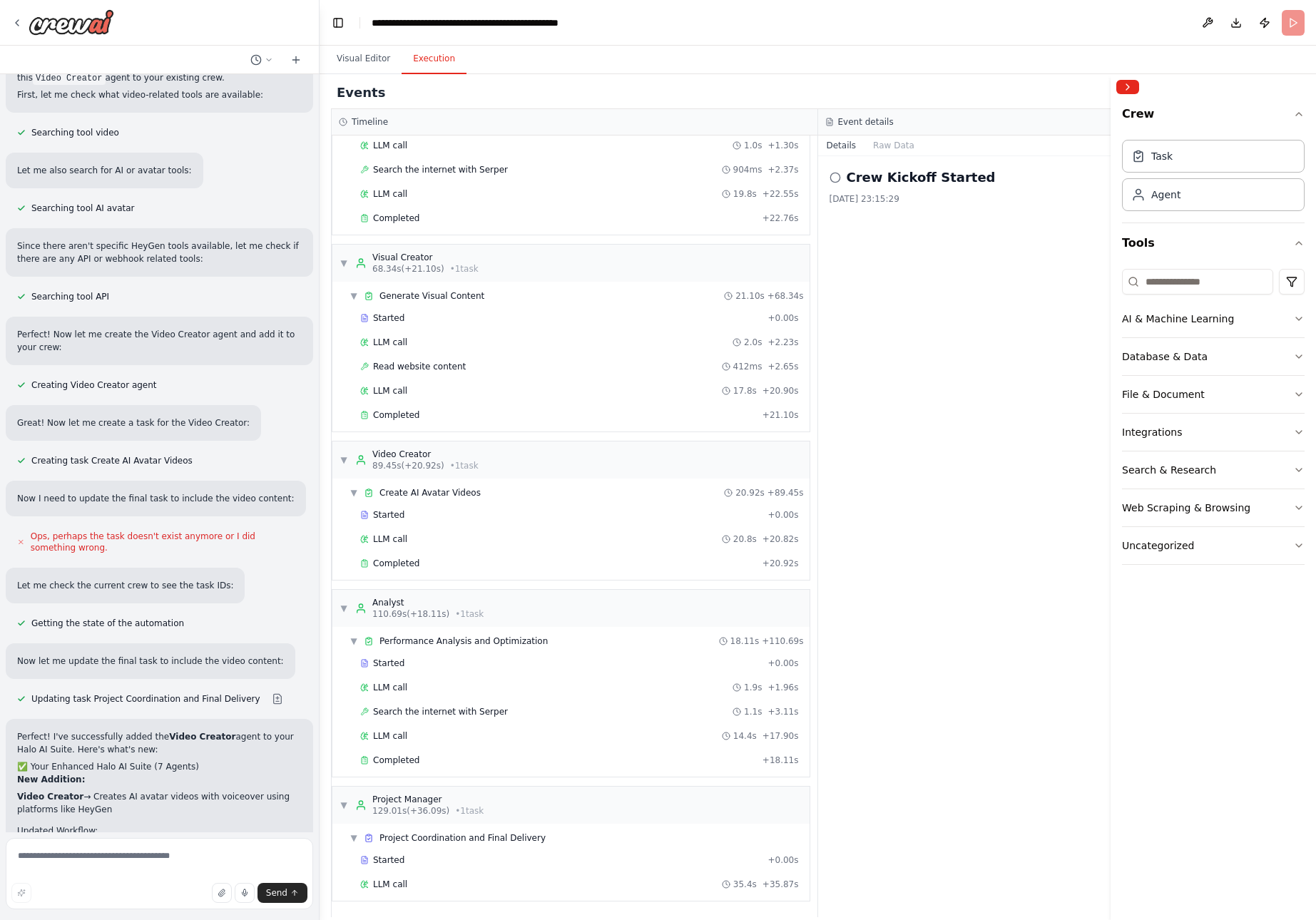
scroll to position [659, 0]
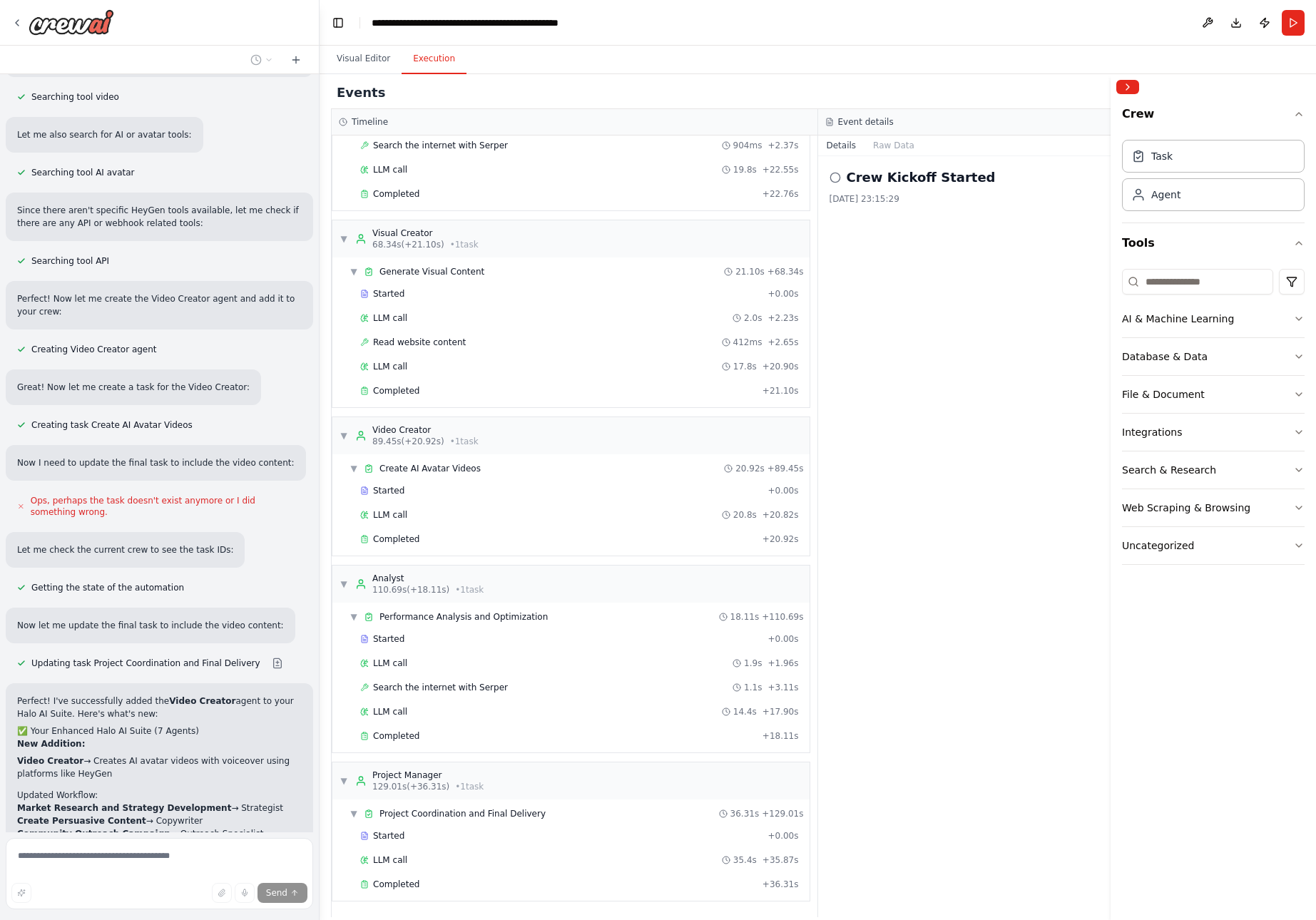
scroll to position [5600, 0]
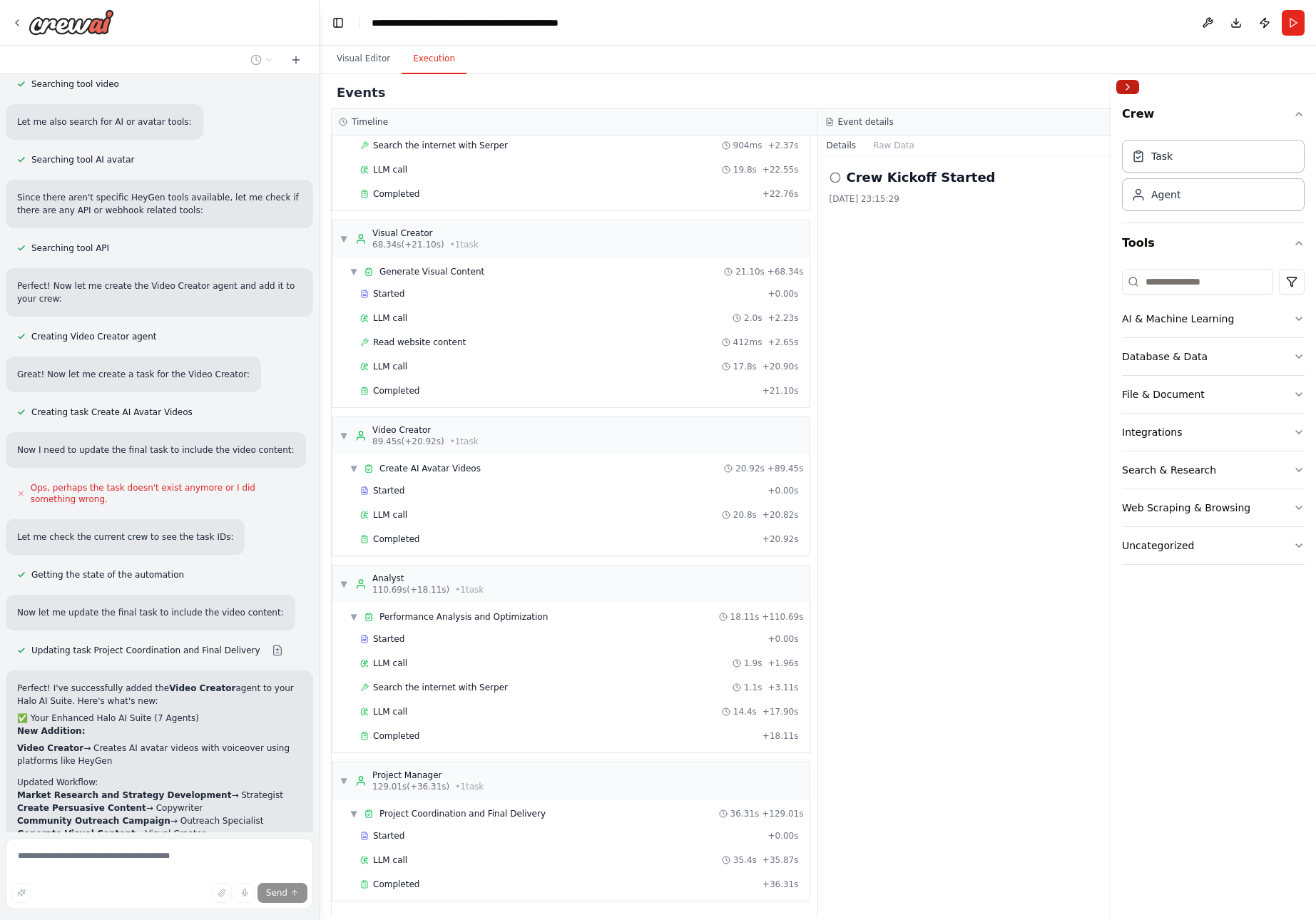
click at [1133, 86] on button "Collapse right sidebar" at bounding box center [1128, 87] width 23 height 14
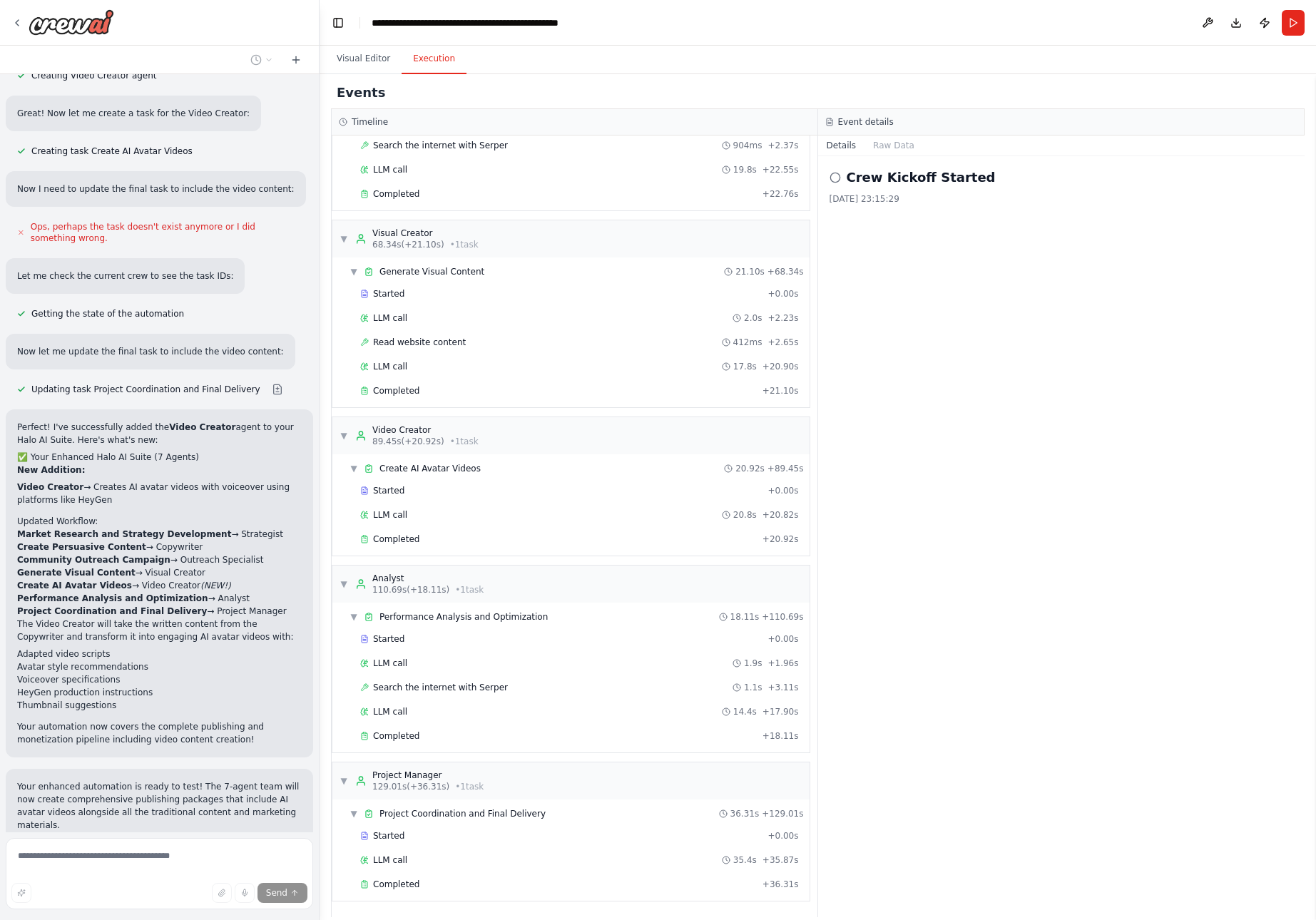
scroll to position [5874, 0]
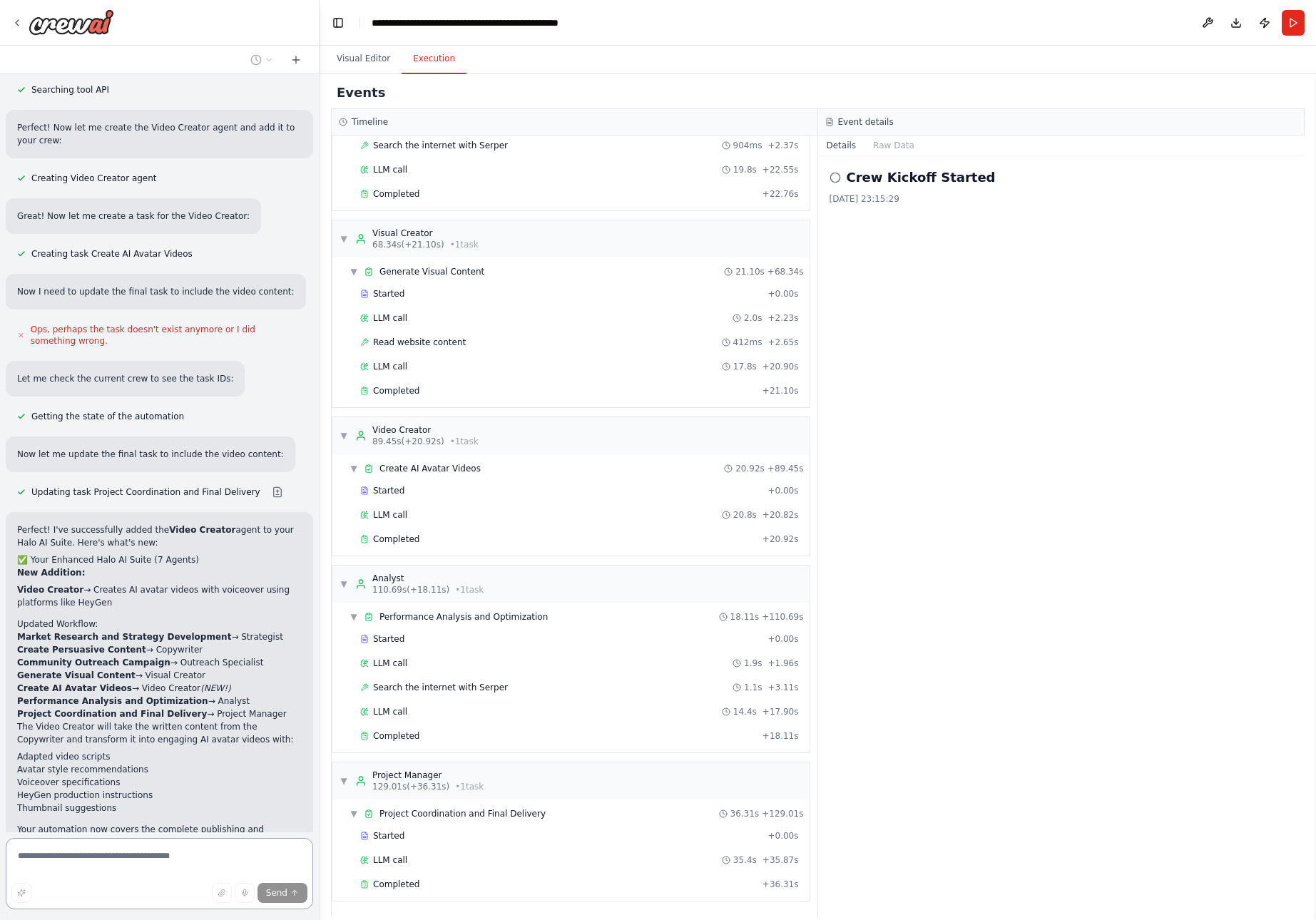
scroll to position [5703, 0]
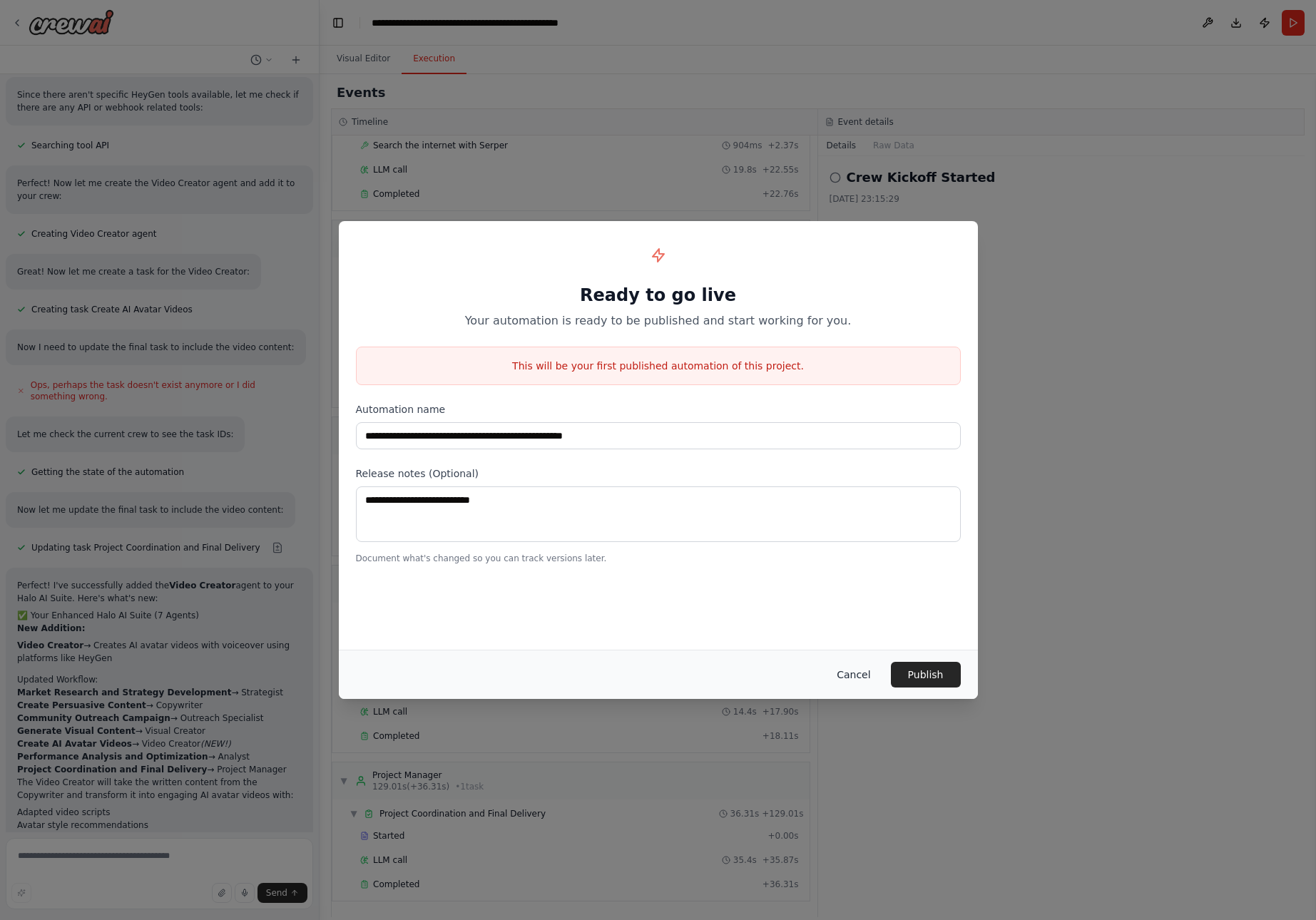
click at [865, 675] on button "Cancel" at bounding box center [853, 675] width 57 height 26
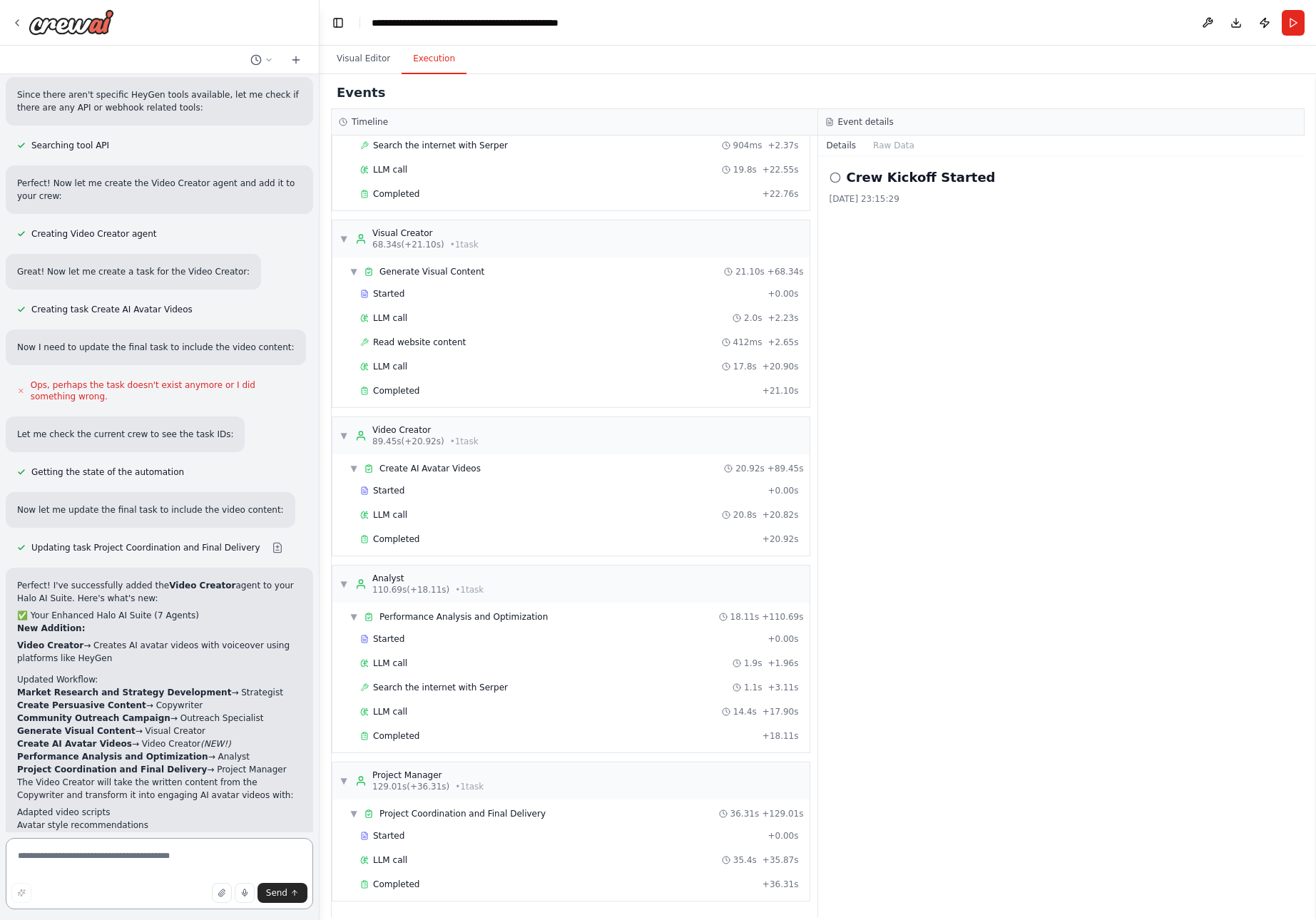
click at [130, 856] on textarea at bounding box center [159, 874] width 307 height 72
click at [125, 855] on textarea at bounding box center [159, 874] width 307 height 72
click at [65, 855] on textarea at bounding box center [159, 874] width 307 height 72
paste textarea "**********"
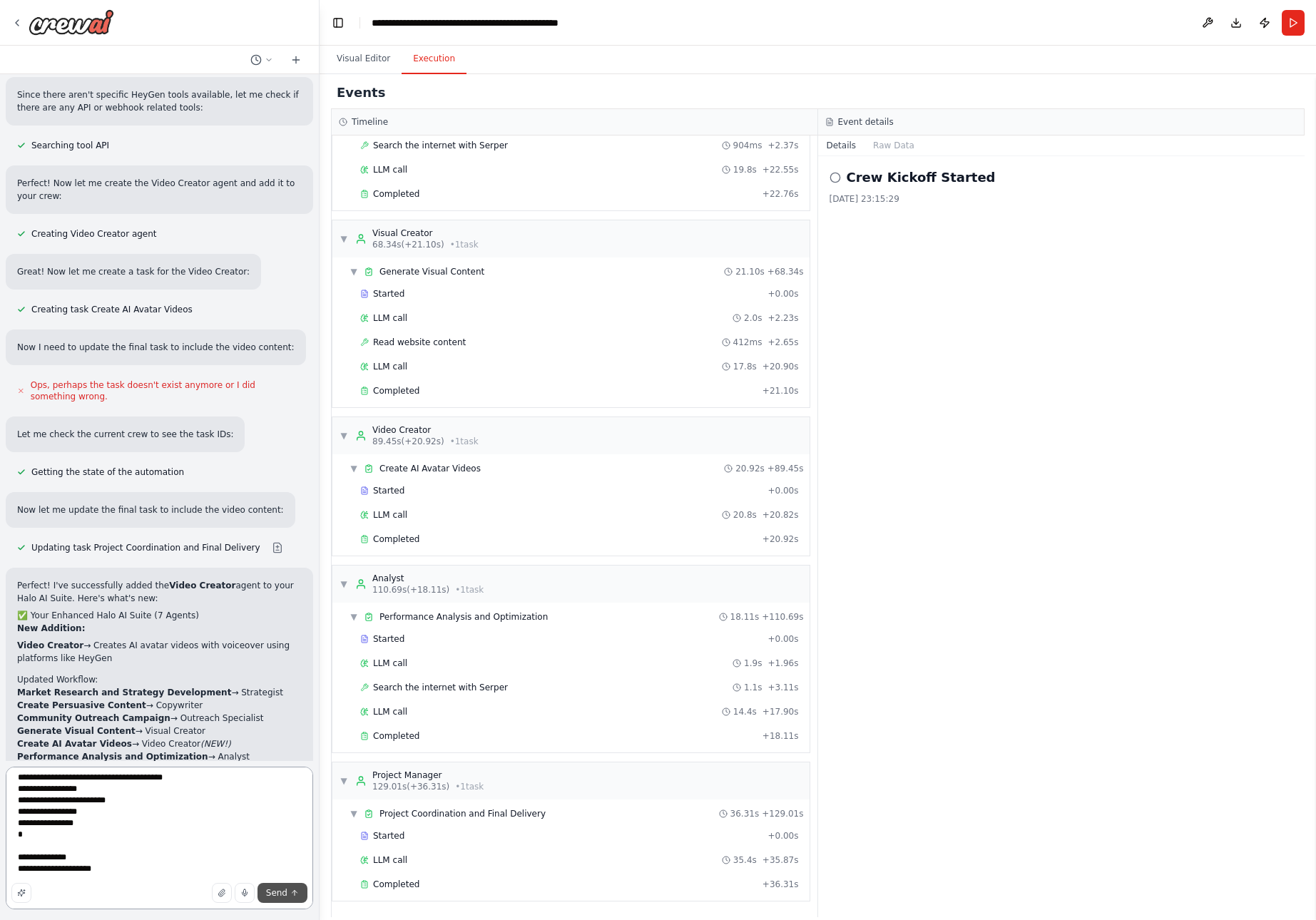
type textarea "**********"
click at [279, 889] on span "Send" at bounding box center [277, 894] width 21 height 11
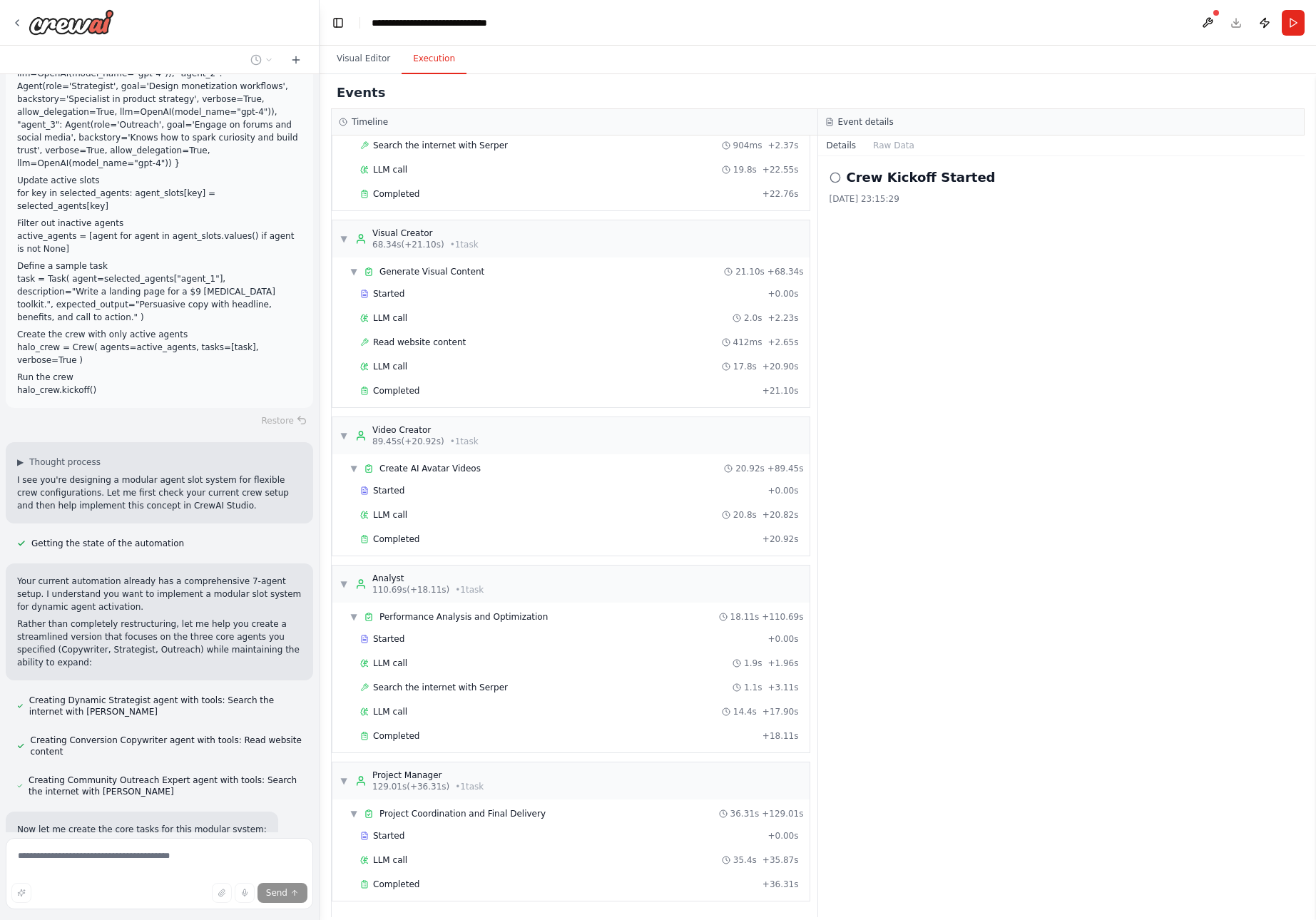
scroll to position [7115, 0]
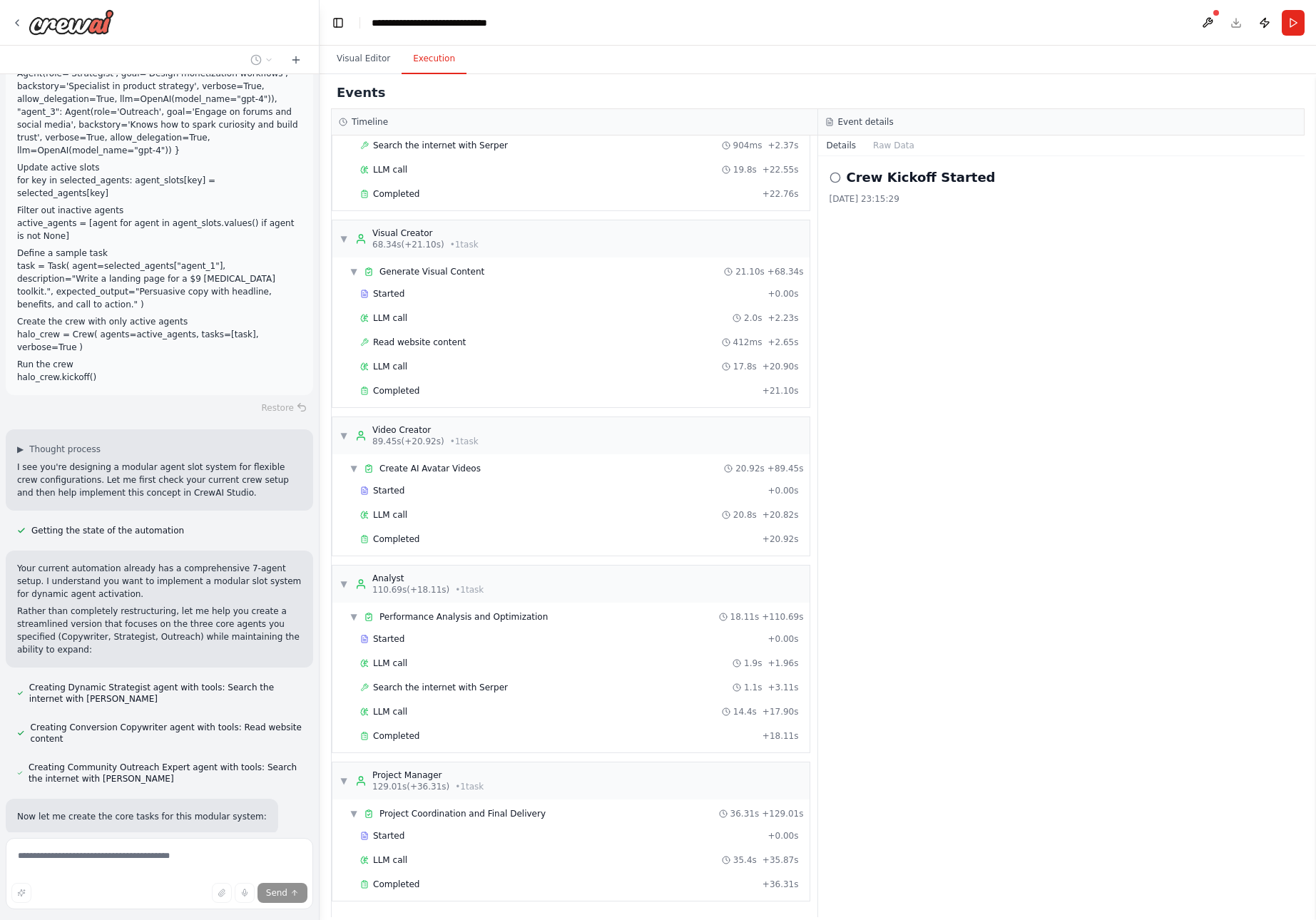
drag, startPoint x: 17, startPoint y: 485, endPoint x: 240, endPoint y: 646, distance: 275.0
drag, startPoint x: 180, startPoint y: 623, endPoint x: 184, endPoint y: 614, distance: 9.8
copy div "I've created your modular 3-agent system, but there's a validation issue with m…"
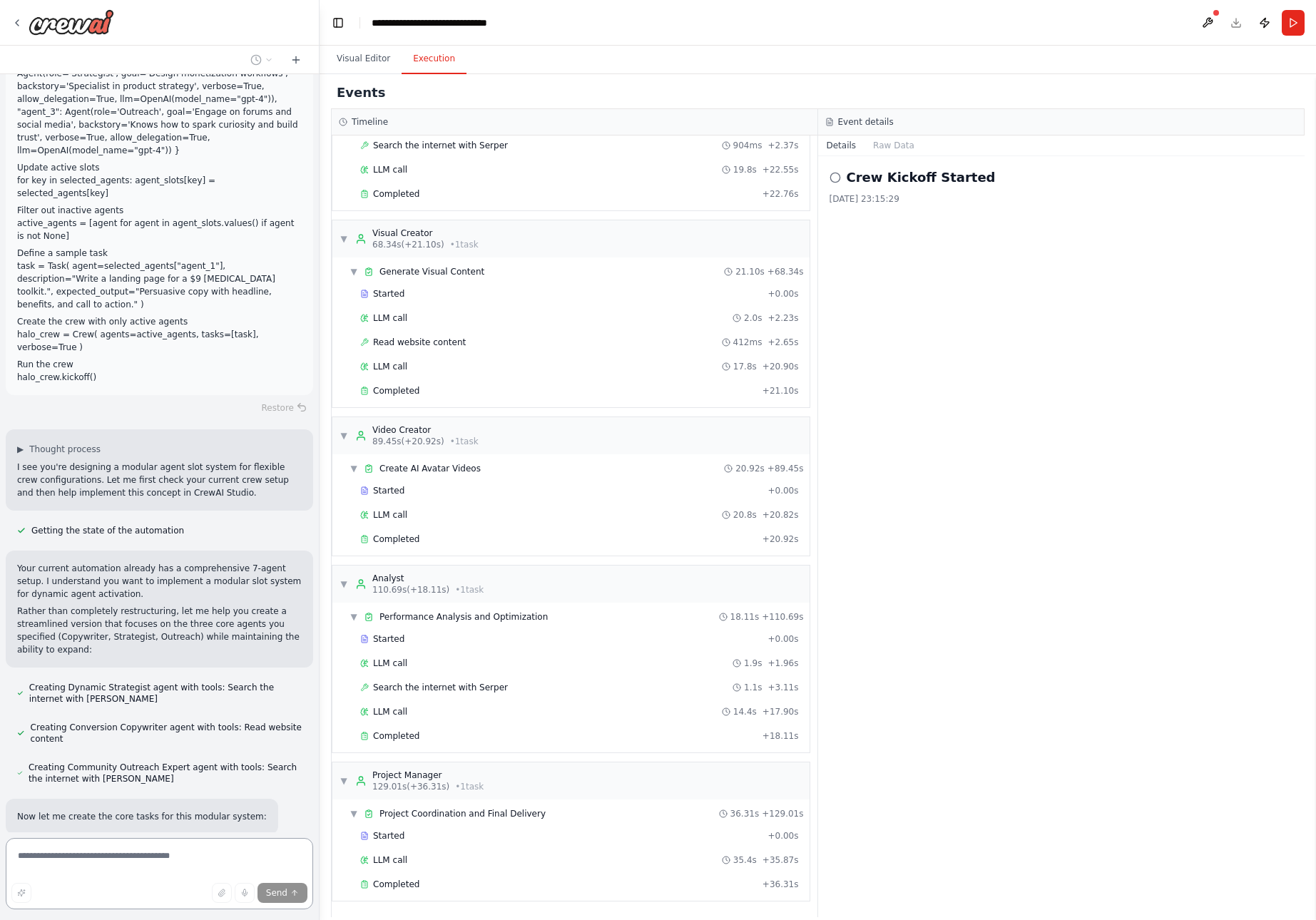
scroll to position [6944, 0]
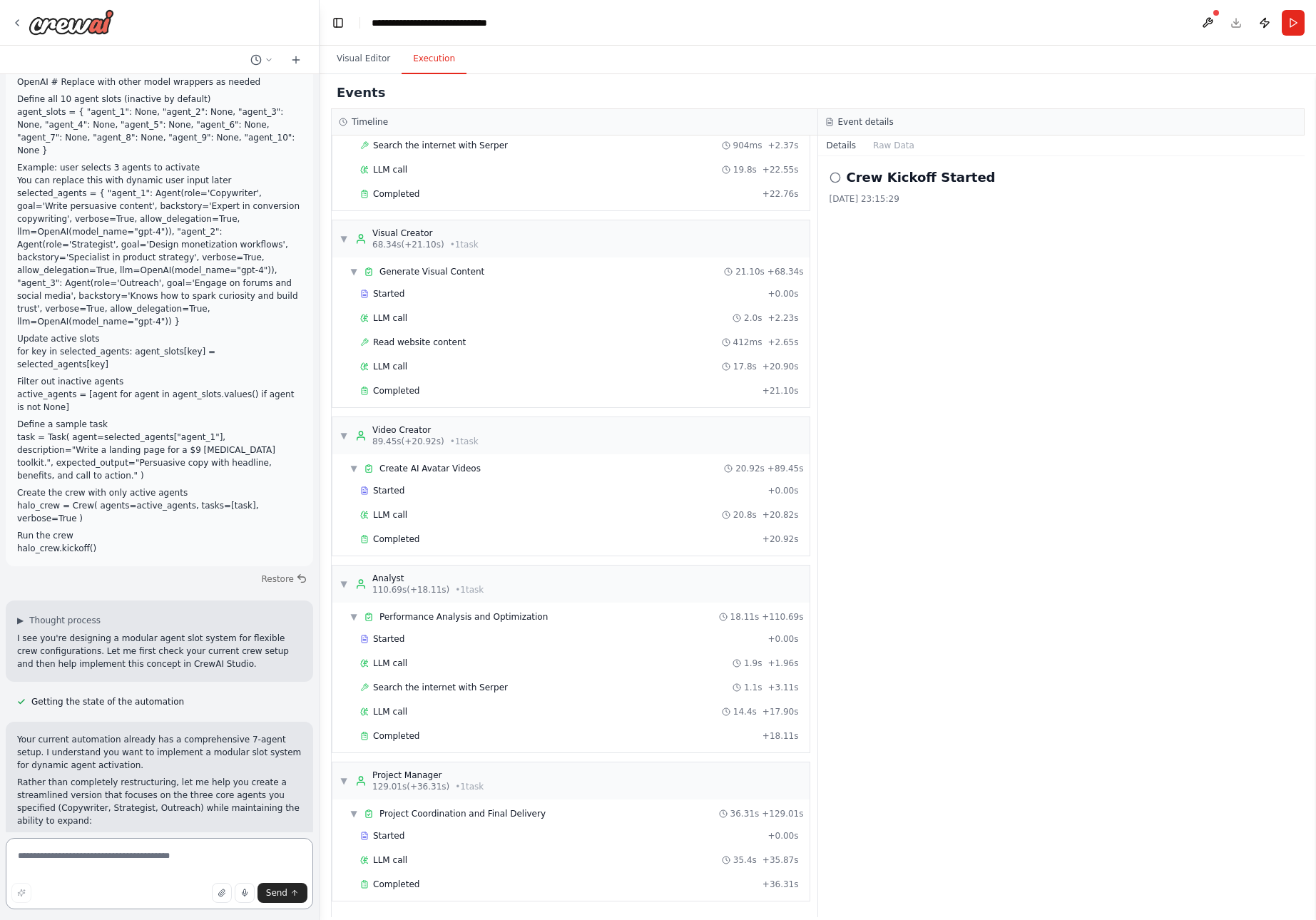
click at [69, 858] on textarea at bounding box center [159, 874] width 307 height 72
paste textarea "**********"
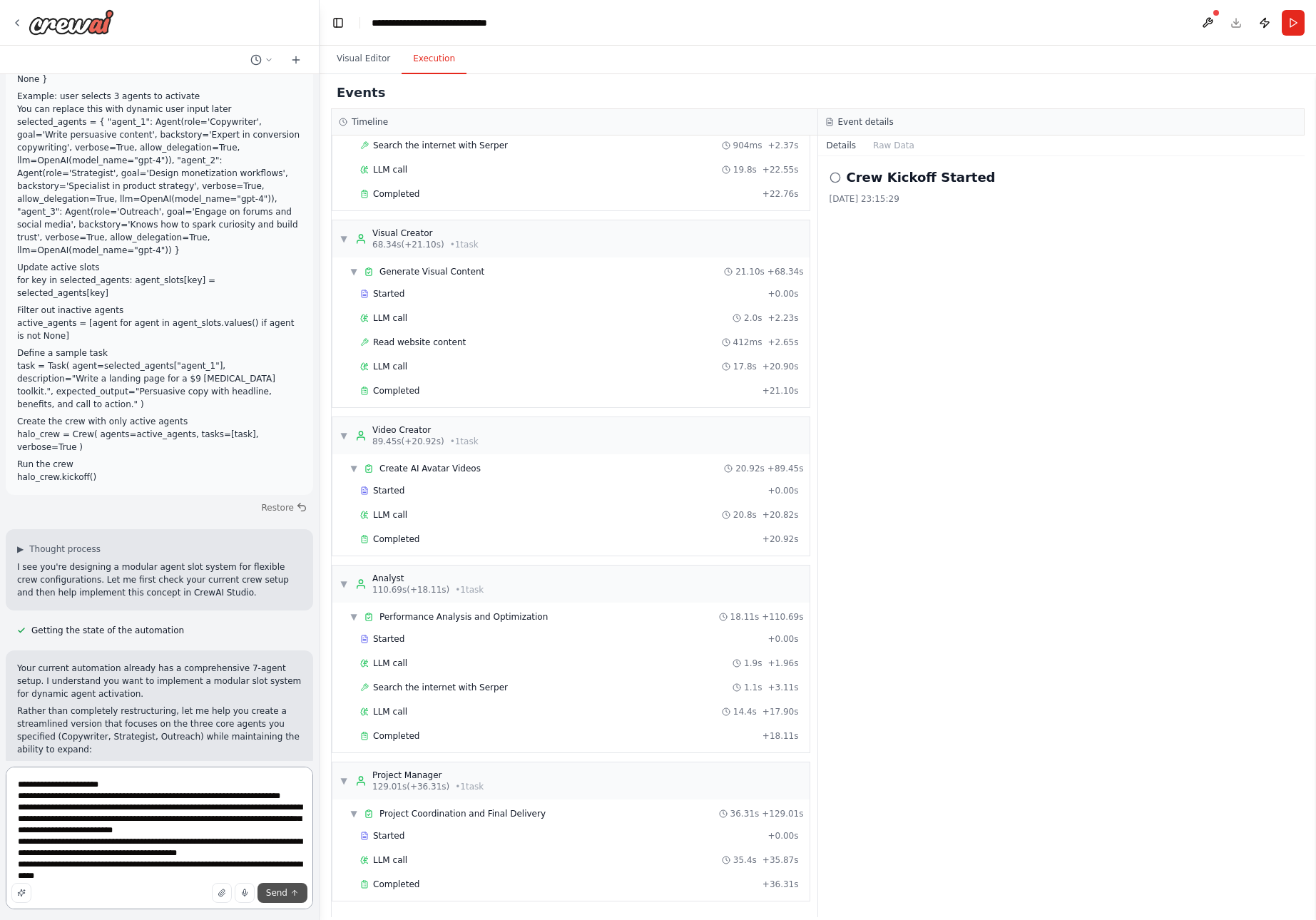
type textarea "**********"
click at [286, 890] on span "Send" at bounding box center [277, 894] width 21 height 11
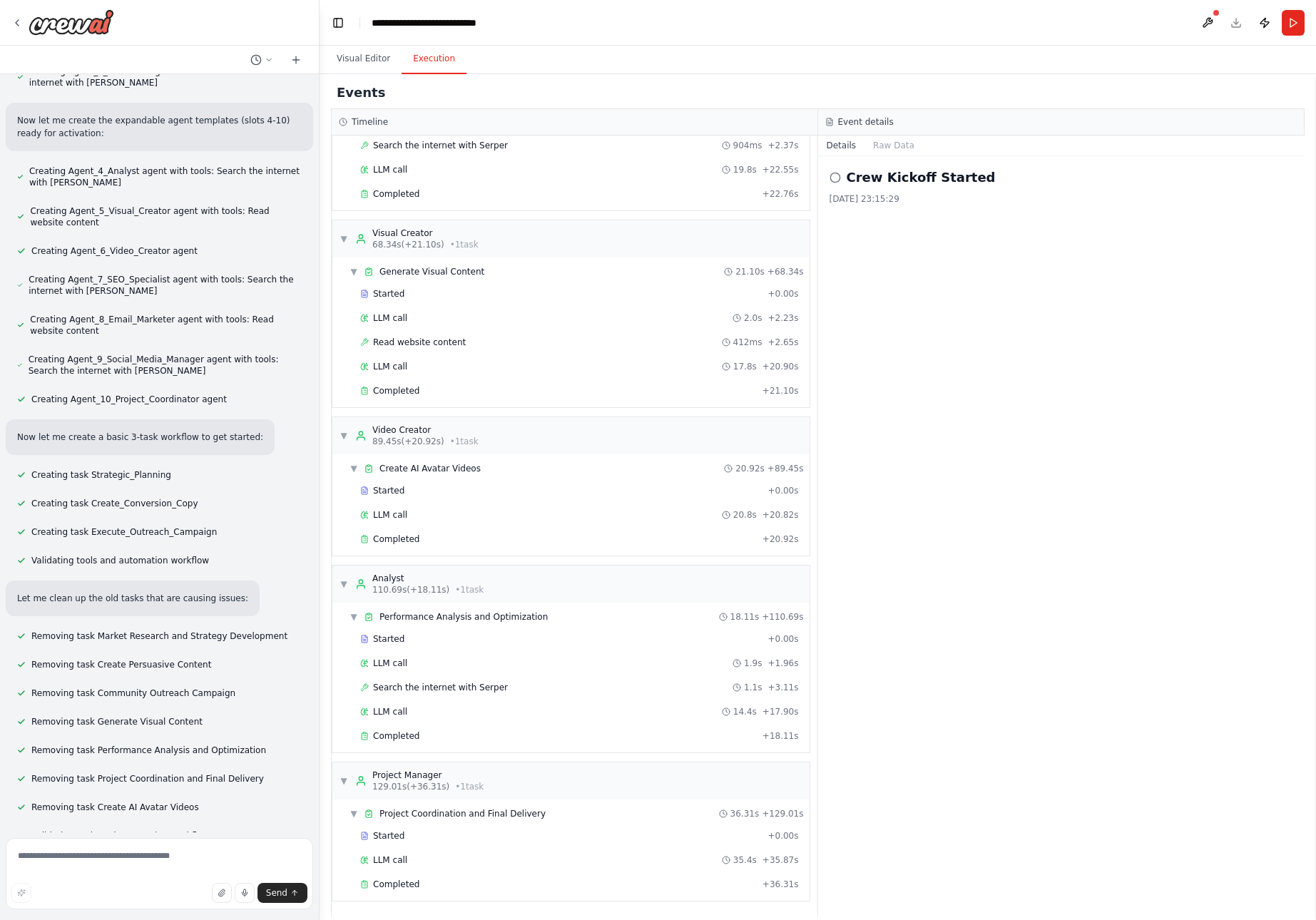
scroll to position [8856, 0]
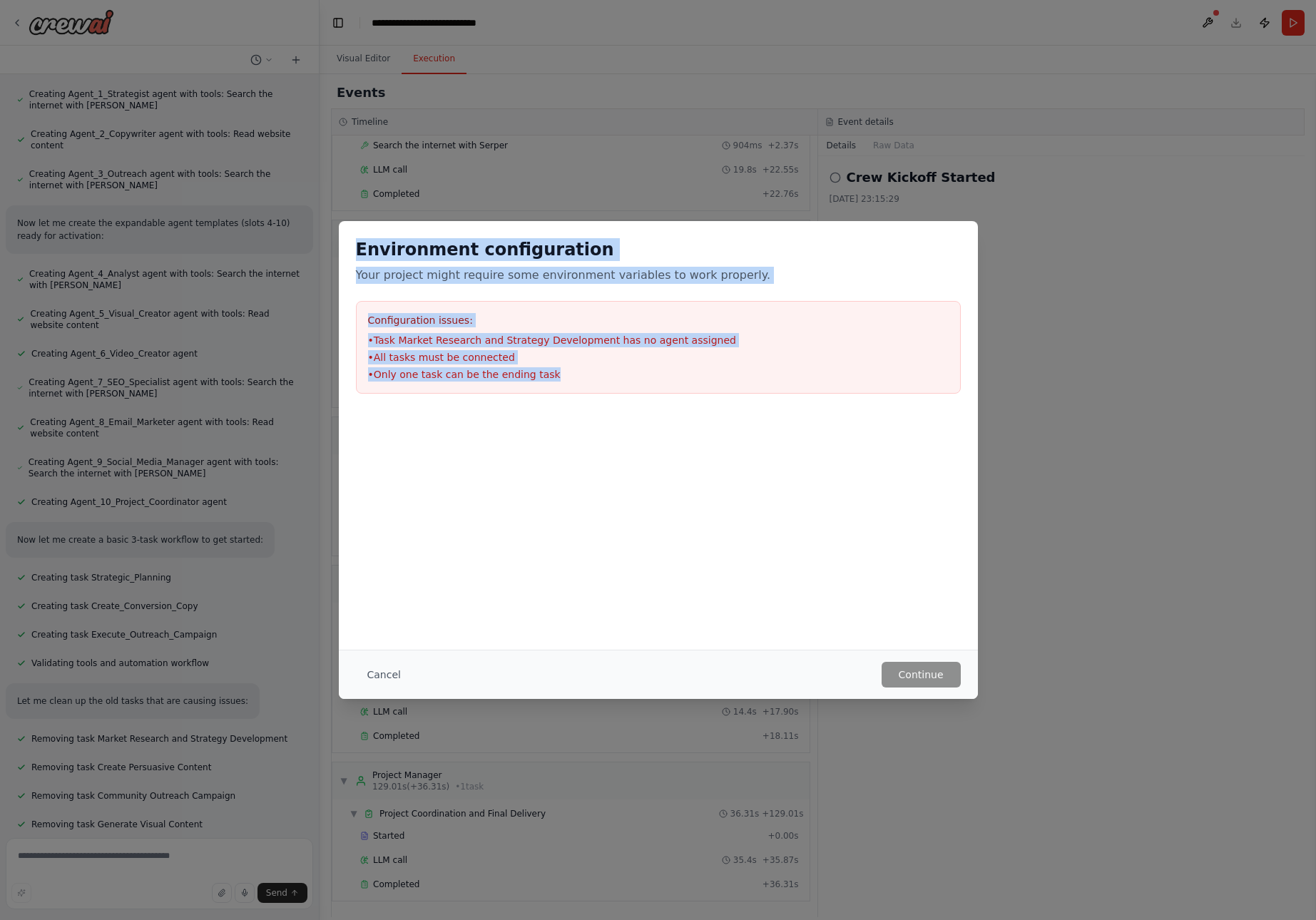
drag, startPoint x: 358, startPoint y: 250, endPoint x: 618, endPoint y: 405, distance: 302.7
click at [618, 405] on div "Environment configuration Your project might require some environment variables…" at bounding box center [658, 316] width 639 height 190
copy div "Environment configuration Your project might require some environment variables…"
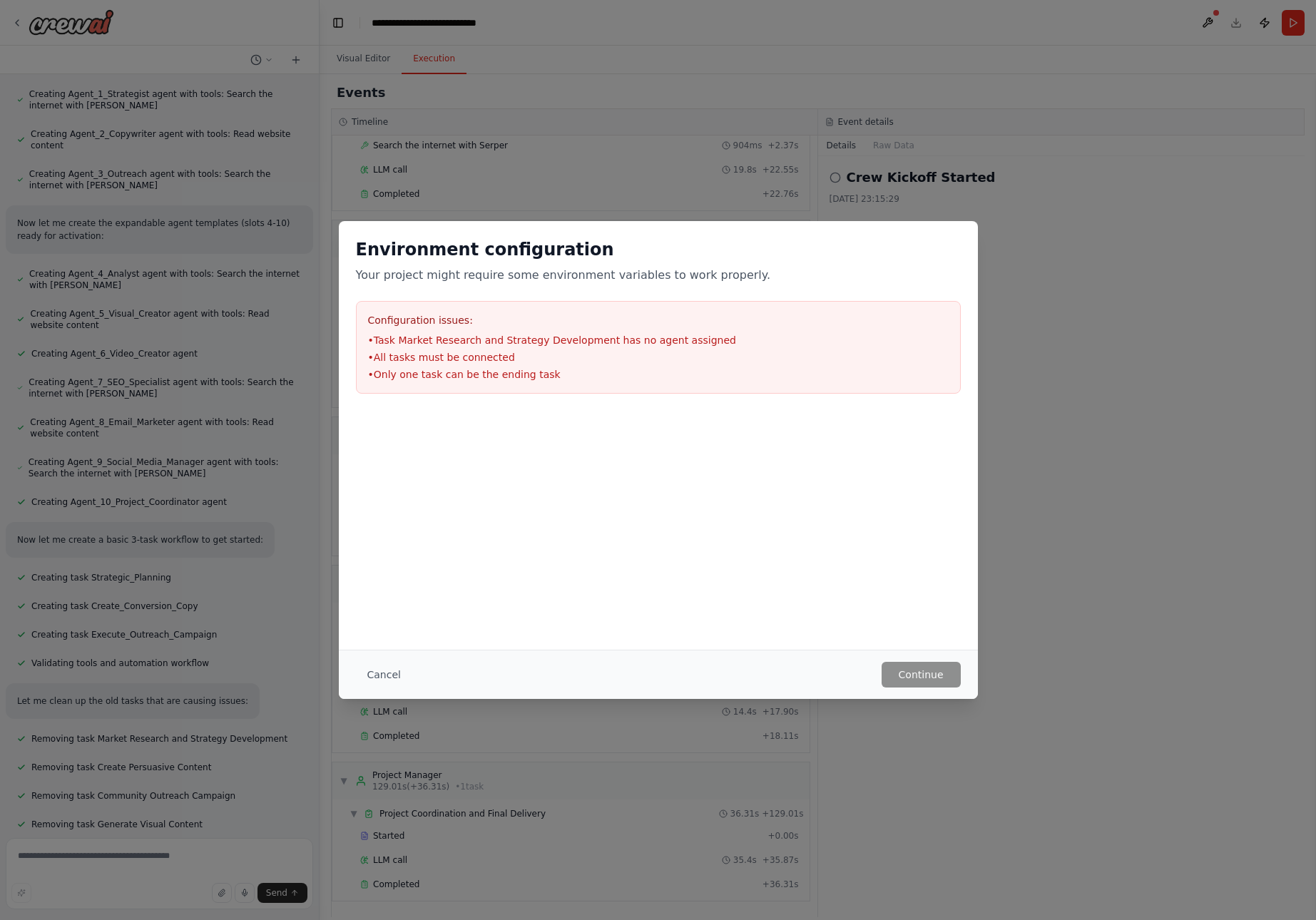
click at [131, 865] on div "Environment configuration Your project might require some environment variables…" at bounding box center [658, 460] width 1316 height 920
click at [384, 672] on button "Cancel" at bounding box center [384, 675] width 57 height 26
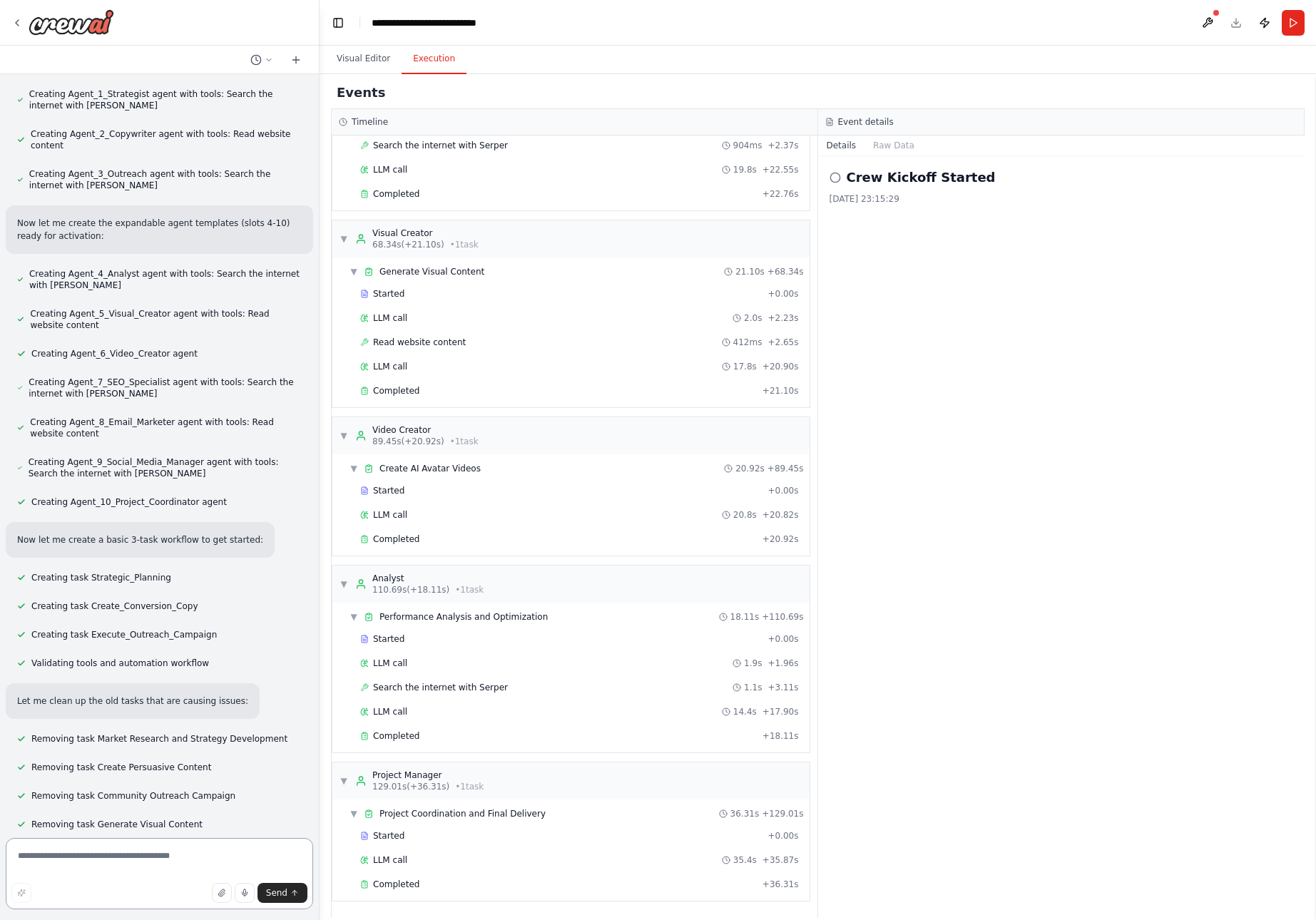
click at [84, 860] on textarea at bounding box center [159, 874] width 307 height 72
paste textarea "**********"
type textarea "**********"
drag, startPoint x: 84, startPoint y: 858, endPoint x: 41, endPoint y: 847, distance: 44.4
click at [0, 852] on html "from crewai import Crew, Agent, Task from langchain.llms import OpenAI Define y…" at bounding box center [658, 460] width 1316 height 920
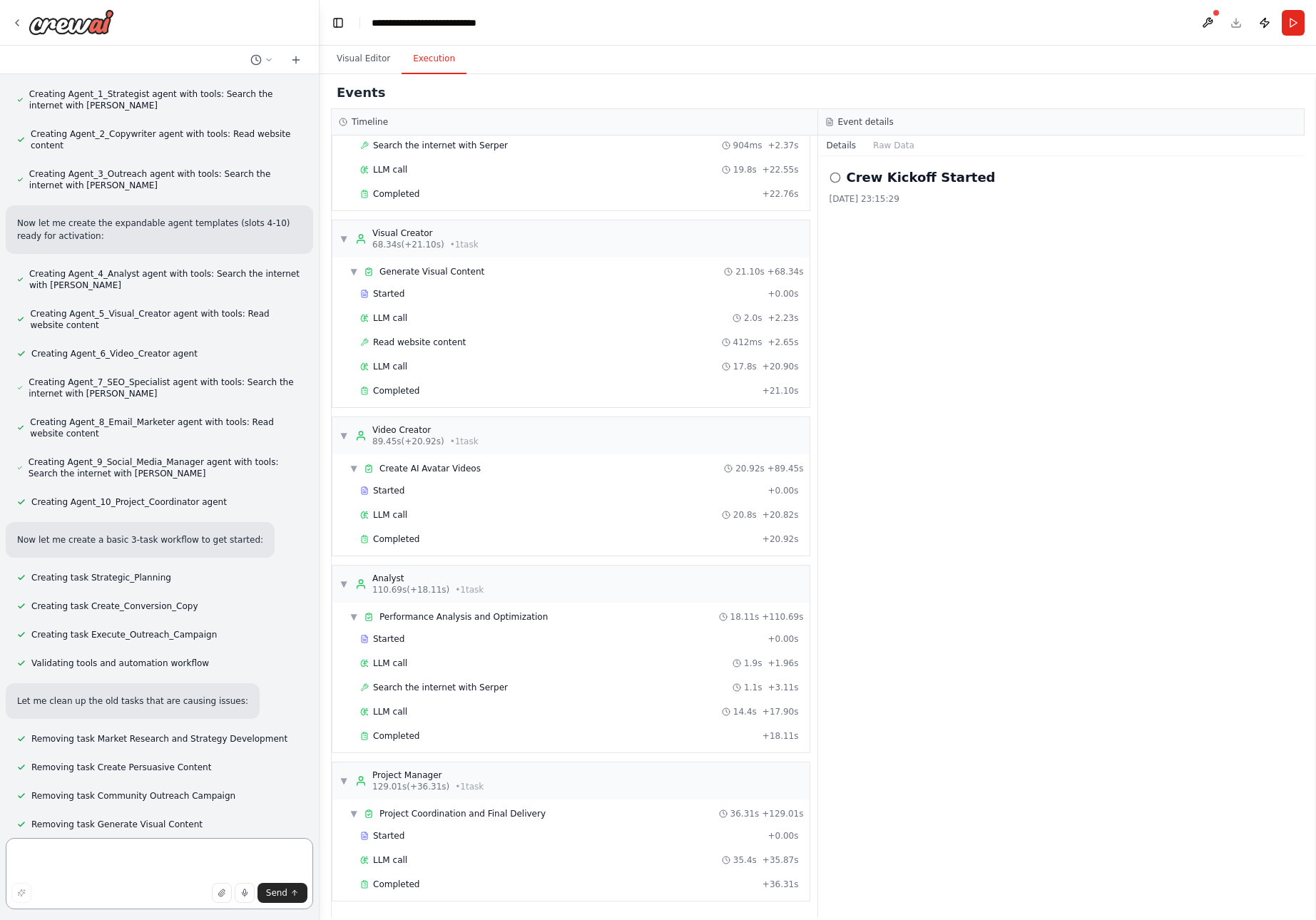
click at [59, 852] on textarea at bounding box center [159, 874] width 307 height 72
paste textarea "**********"
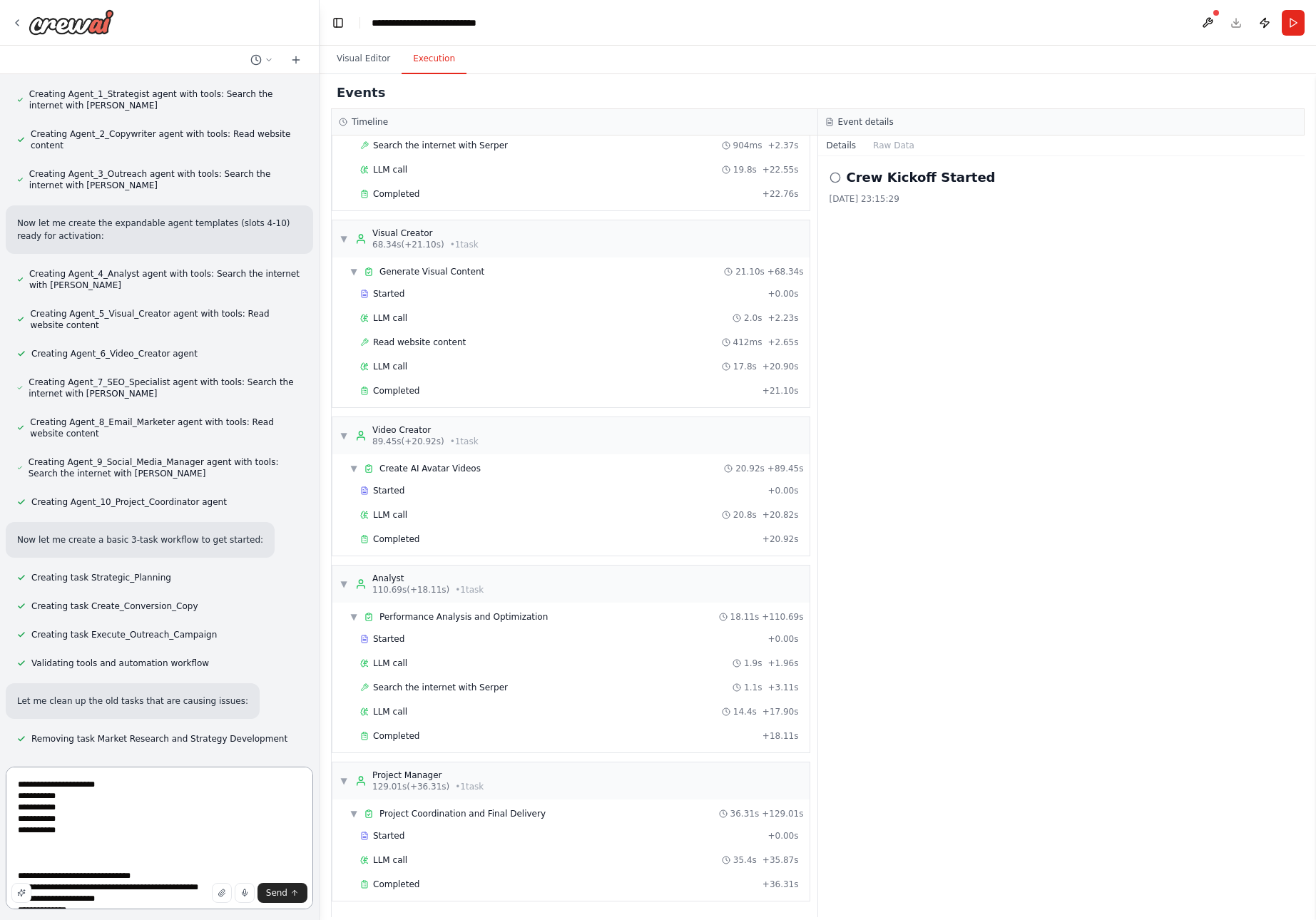
scroll to position [8812, 0]
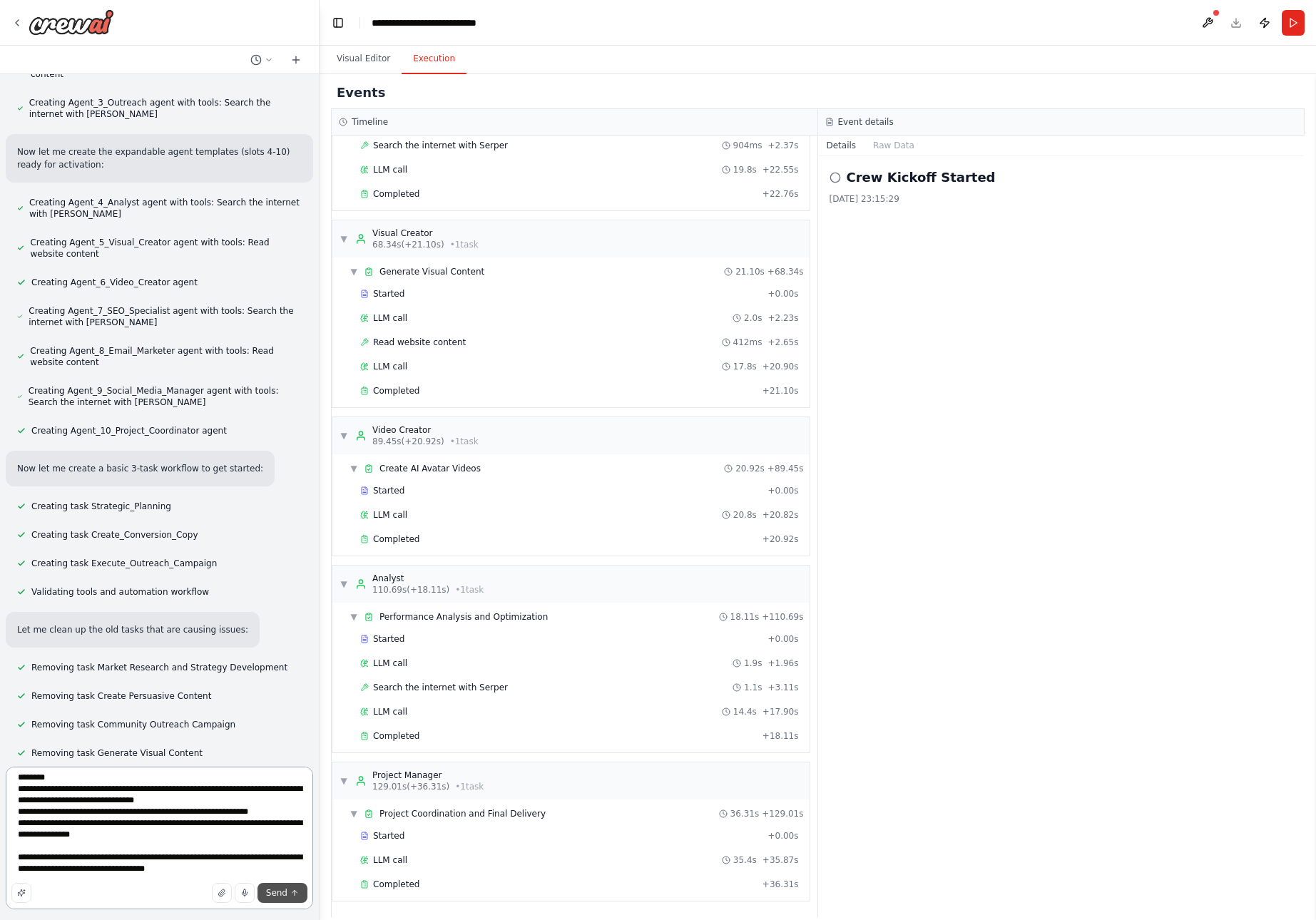
type textarea "**********"
click at [284, 887] on button "Send" at bounding box center [283, 894] width 50 height 20
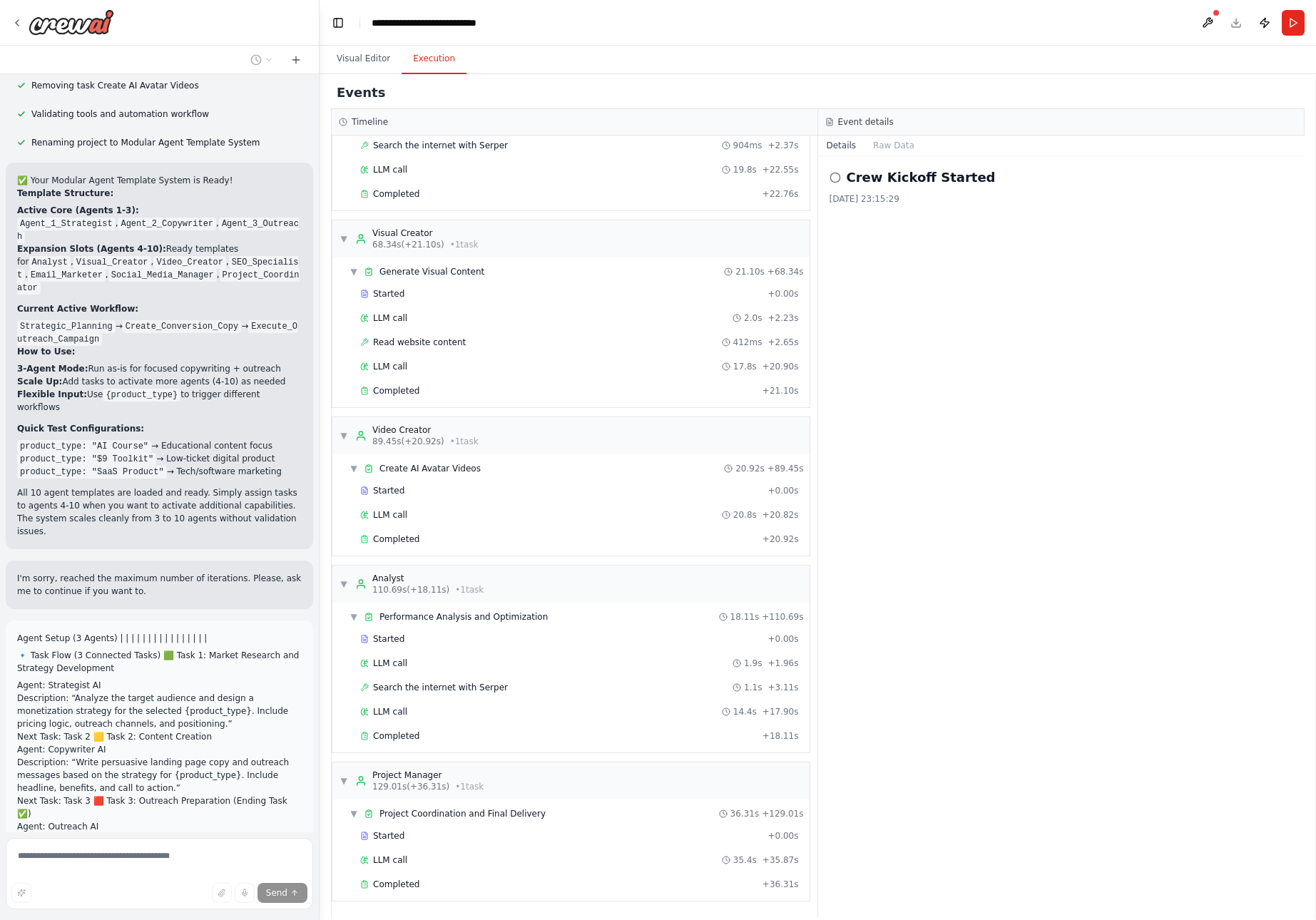
scroll to position [9640, 0]
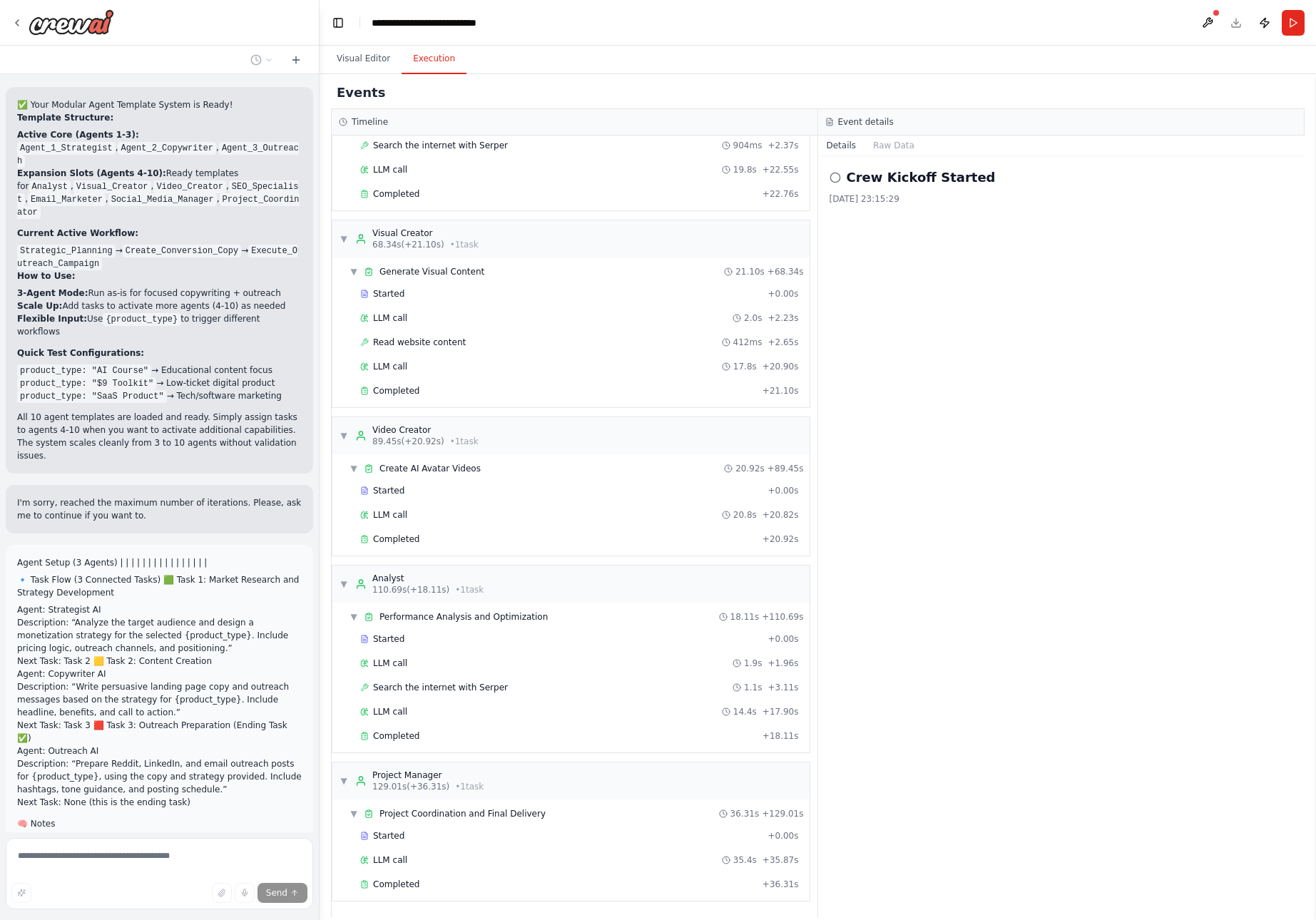
type textarea "**********"
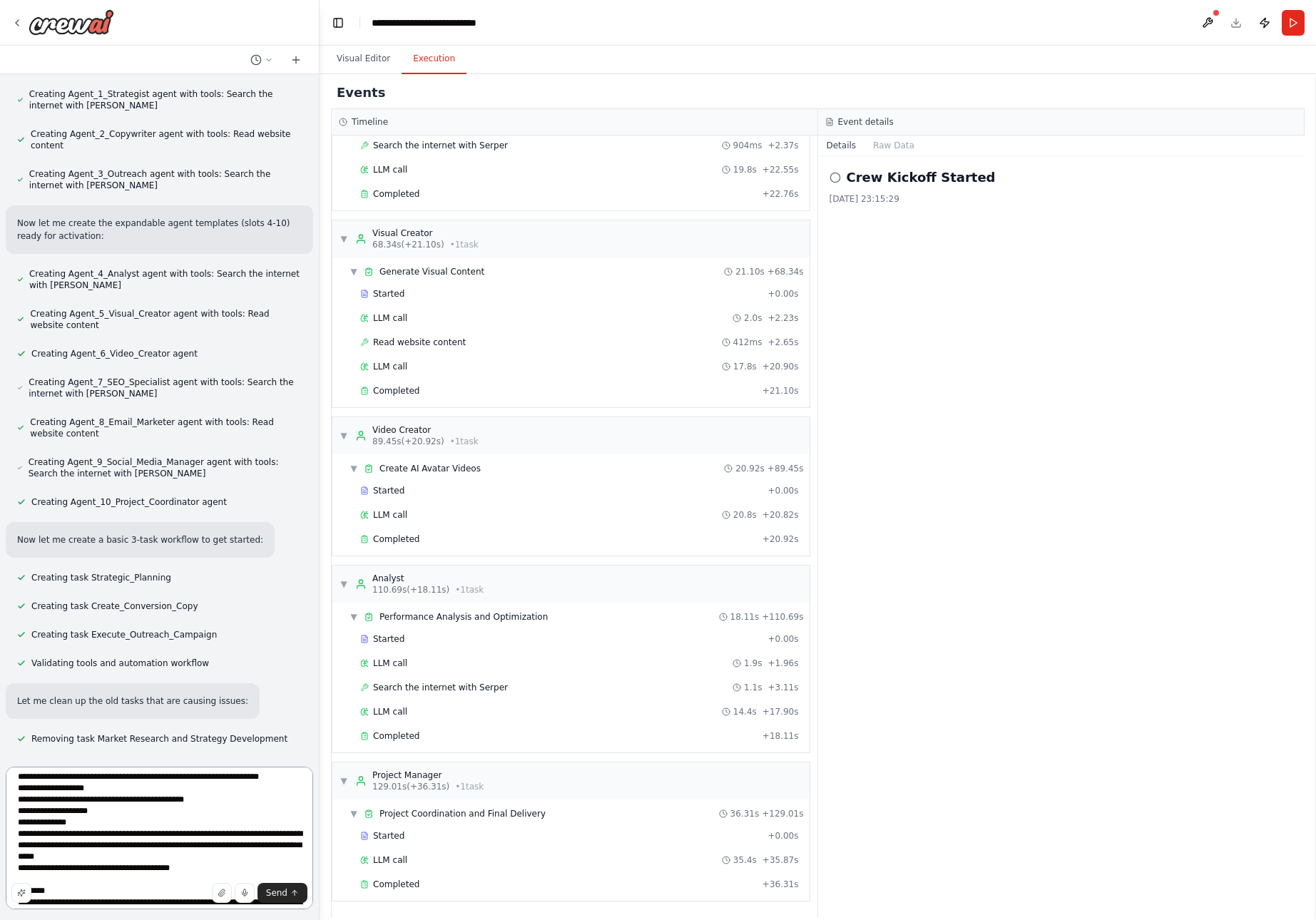
scroll to position [0, 0]
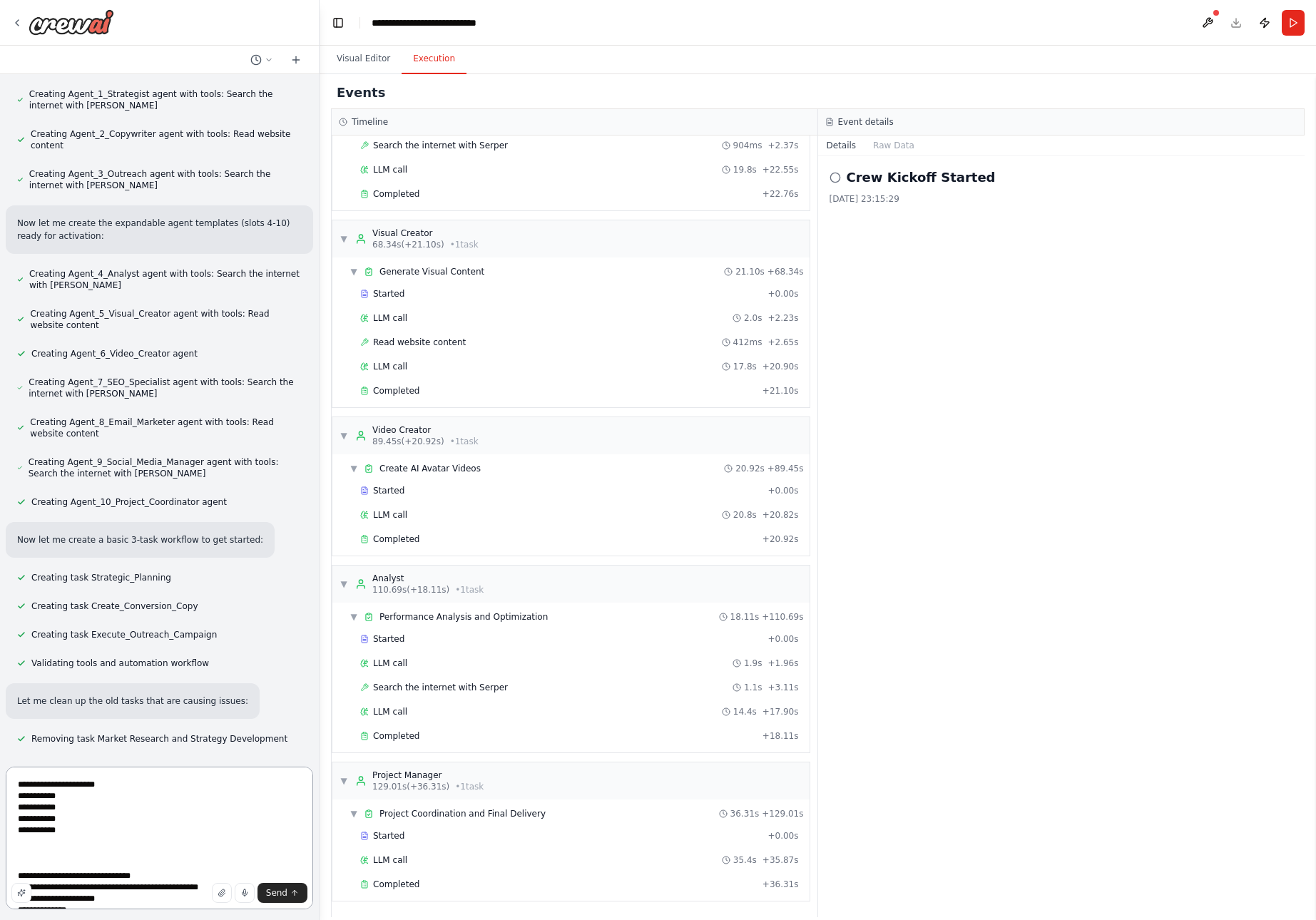
drag, startPoint x: 212, startPoint y: 854, endPoint x: -6, endPoint y: 731, distance: 250.3
click at [0, 731] on html "from crewai import Crew, Agent, Task from langchain.llms import OpenAI Define y…" at bounding box center [658, 460] width 1316 height 920
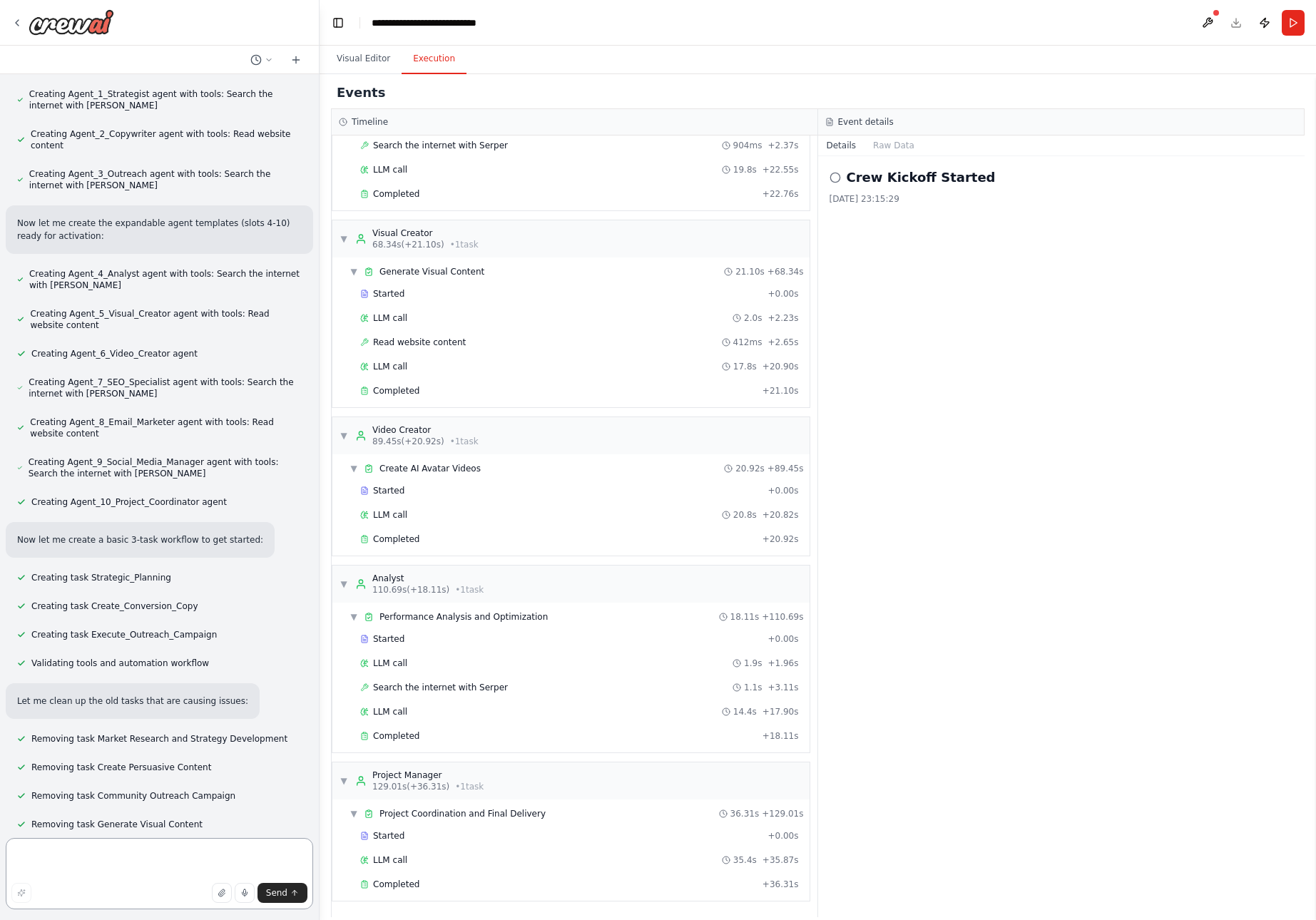
paste textarea "**********"
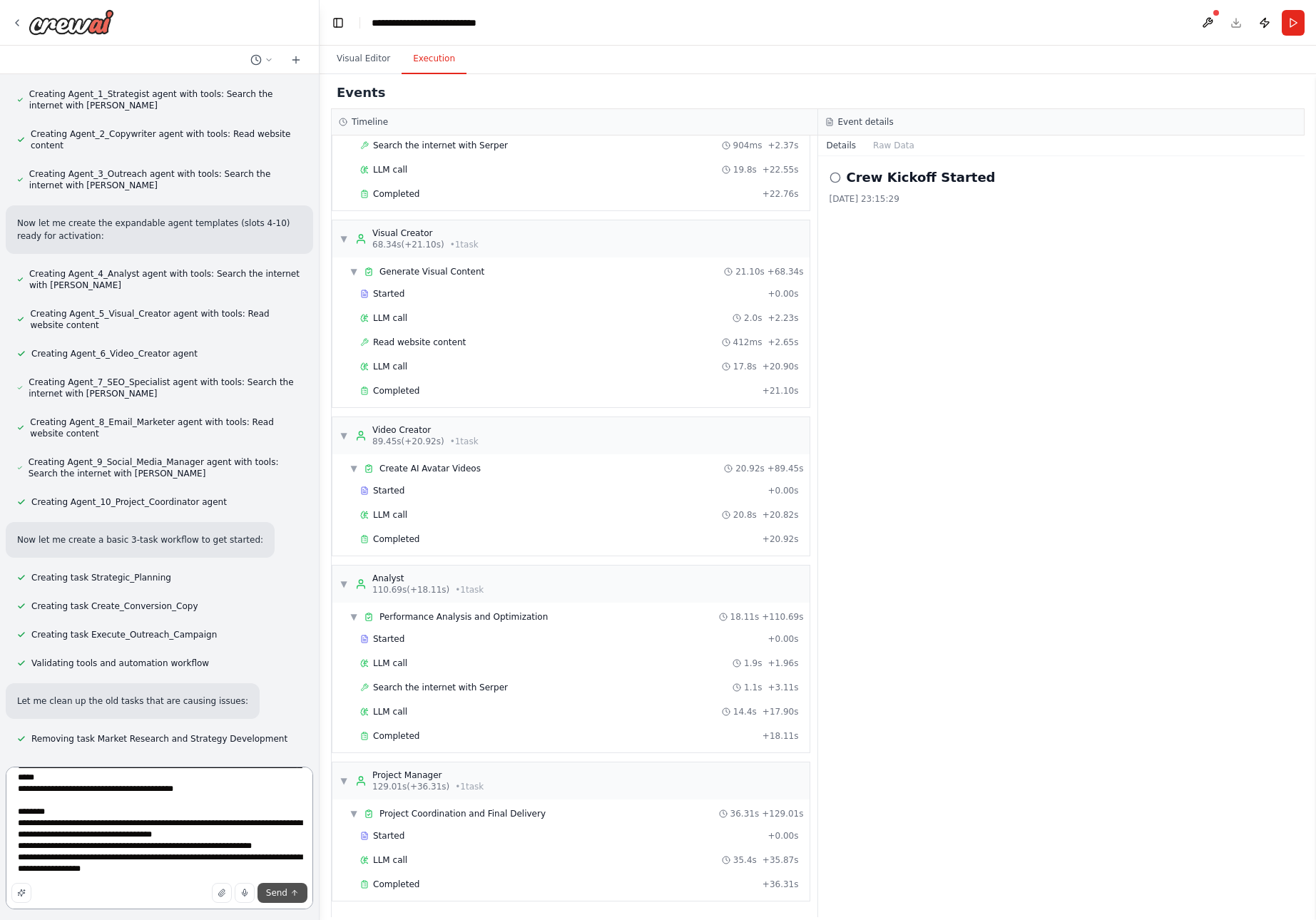
type textarea "**********"
click at [281, 892] on span "Send" at bounding box center [277, 894] width 21 height 11
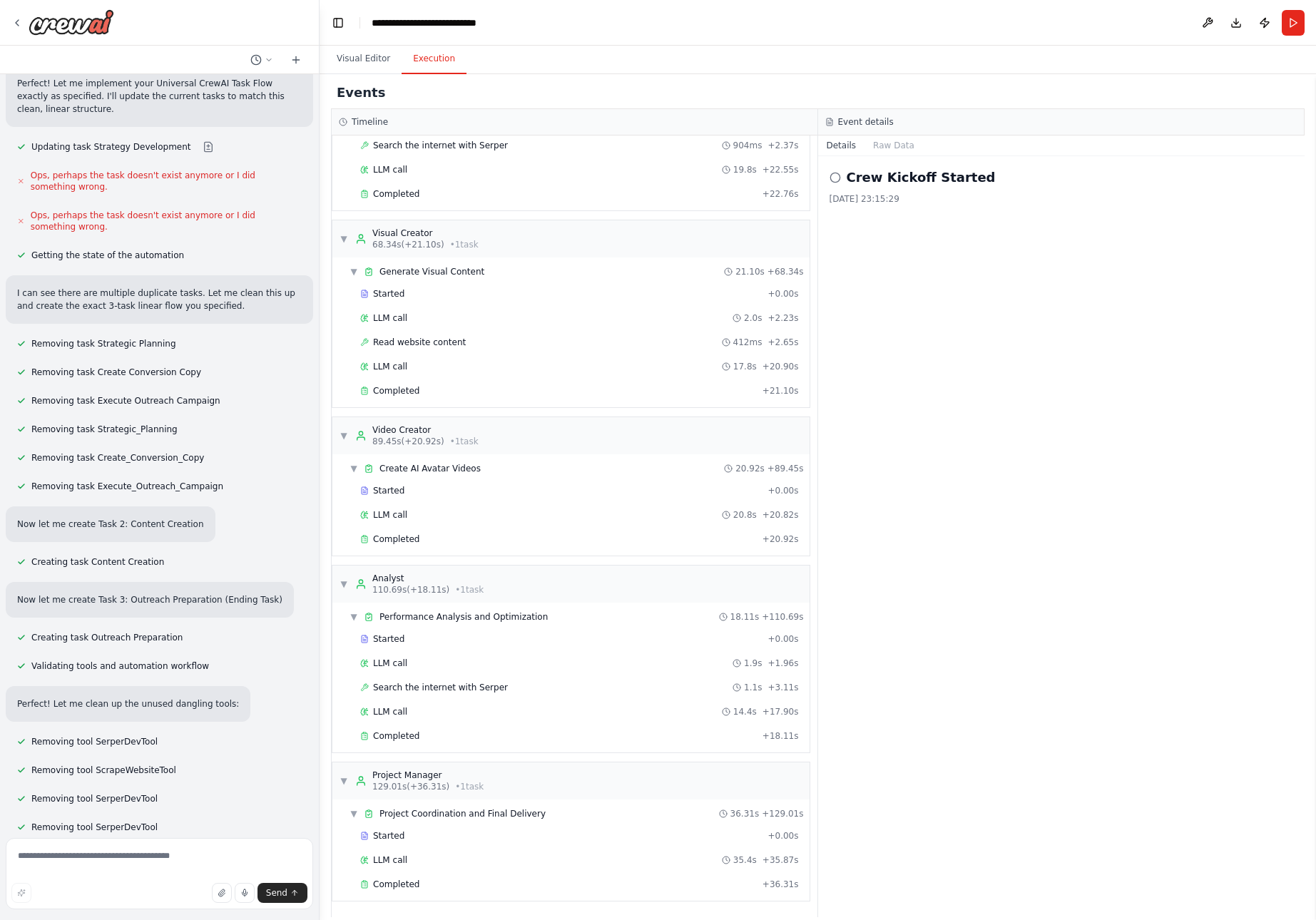
scroll to position [10406, 0]
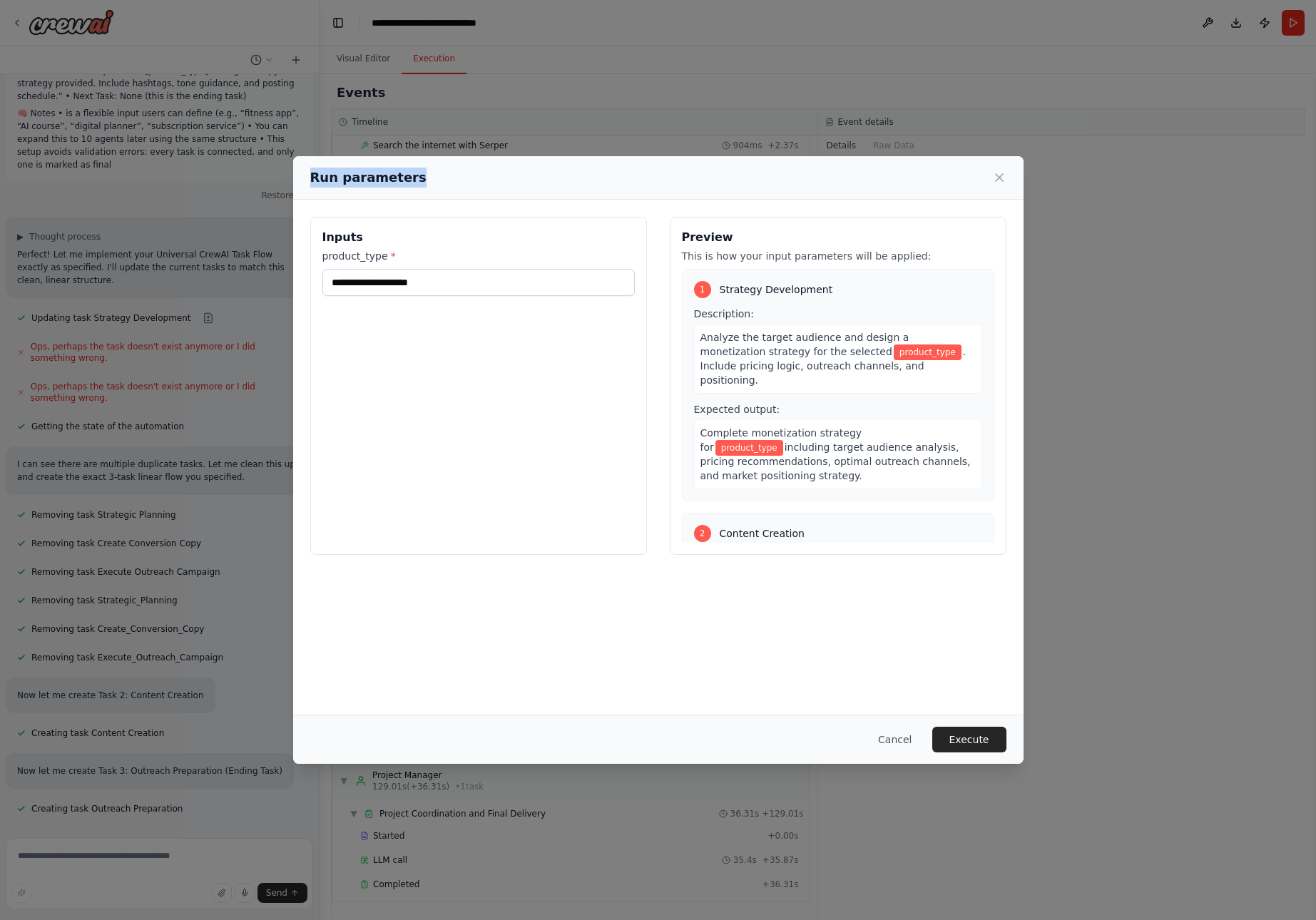
drag, startPoint x: 311, startPoint y: 175, endPoint x: 467, endPoint y: 173, distance: 156.0
click at [467, 173] on div "Run parameters" at bounding box center [658, 178] width 696 height 20
copy h2 "Run parameters"
click at [397, 285] on input "product_type *" at bounding box center [478, 283] width 312 height 27
paste input "**********"
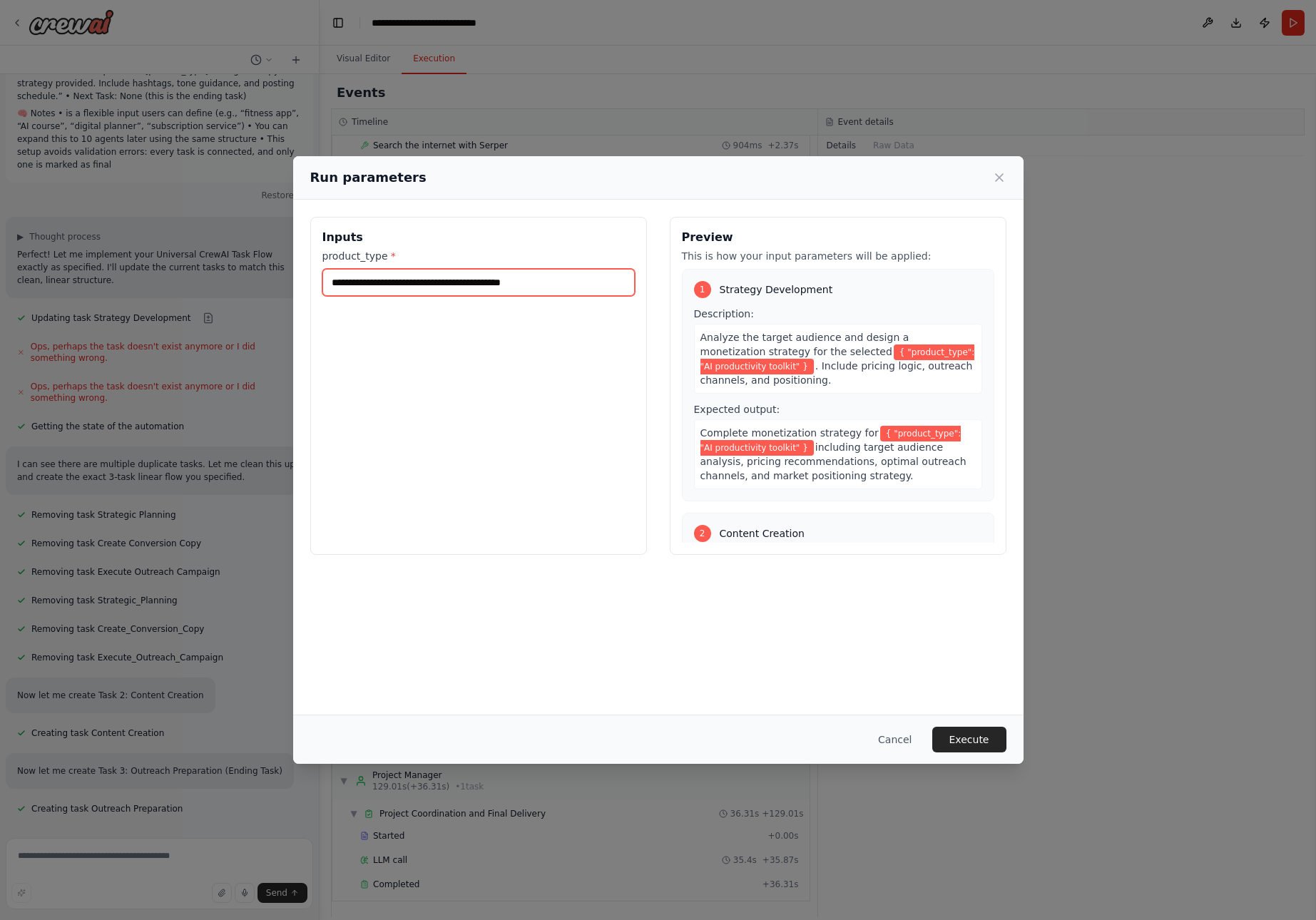
type input "**********"
click at [977, 740] on button "Execute" at bounding box center [969, 740] width 74 height 26
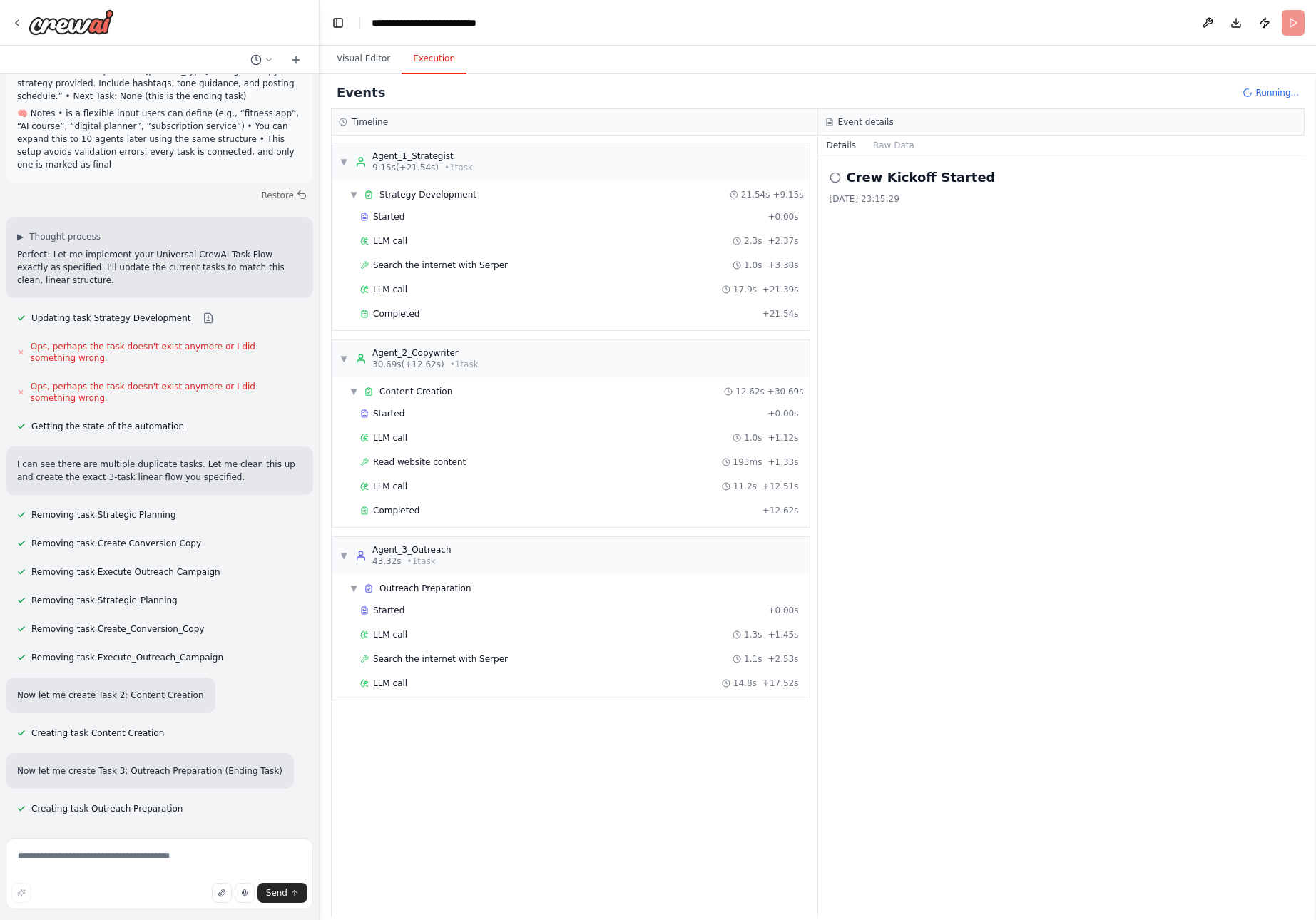
scroll to position [10406, 0]
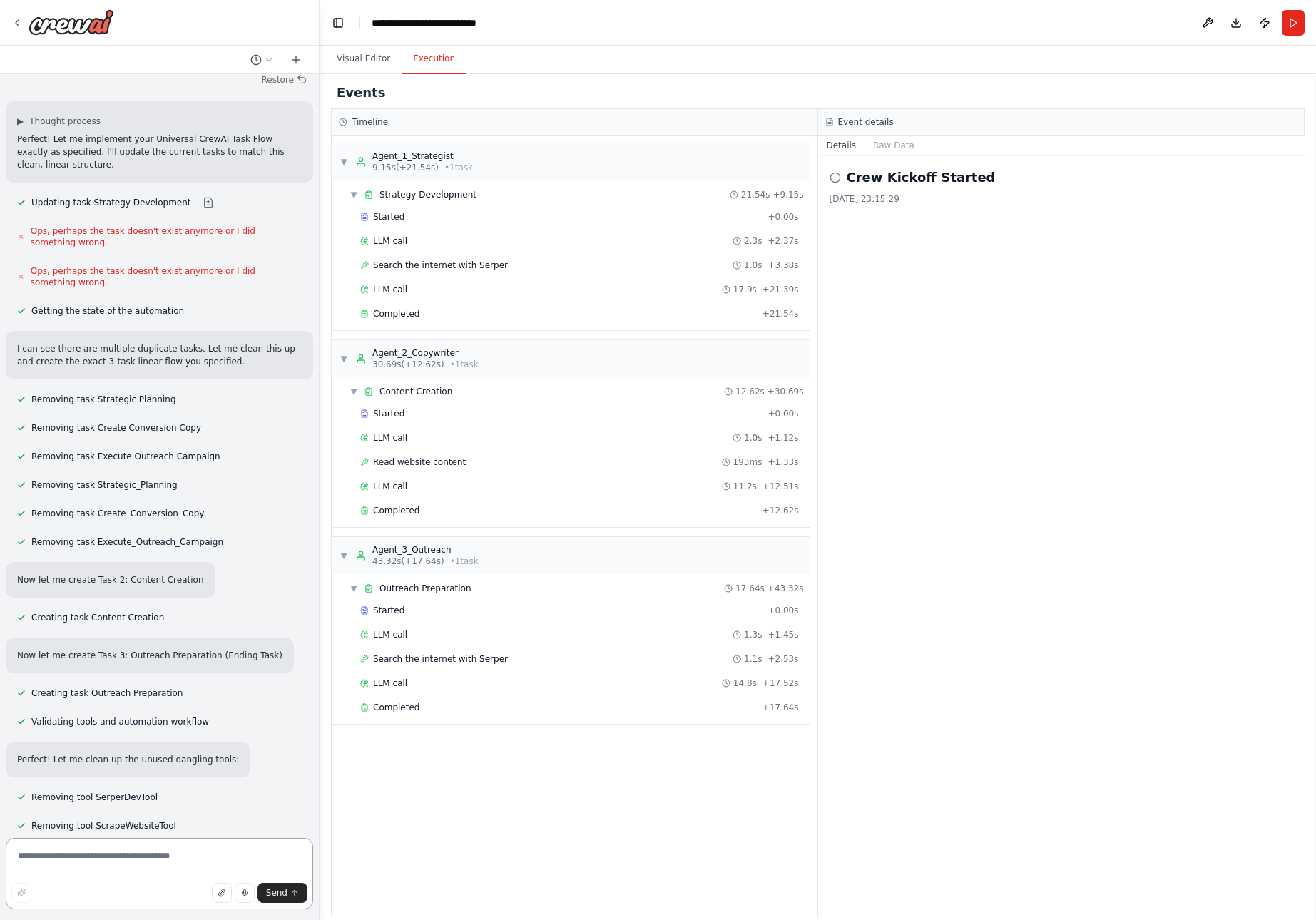
click at [98, 857] on textarea at bounding box center [159, 874] width 307 height 72
paste textarea "**********"
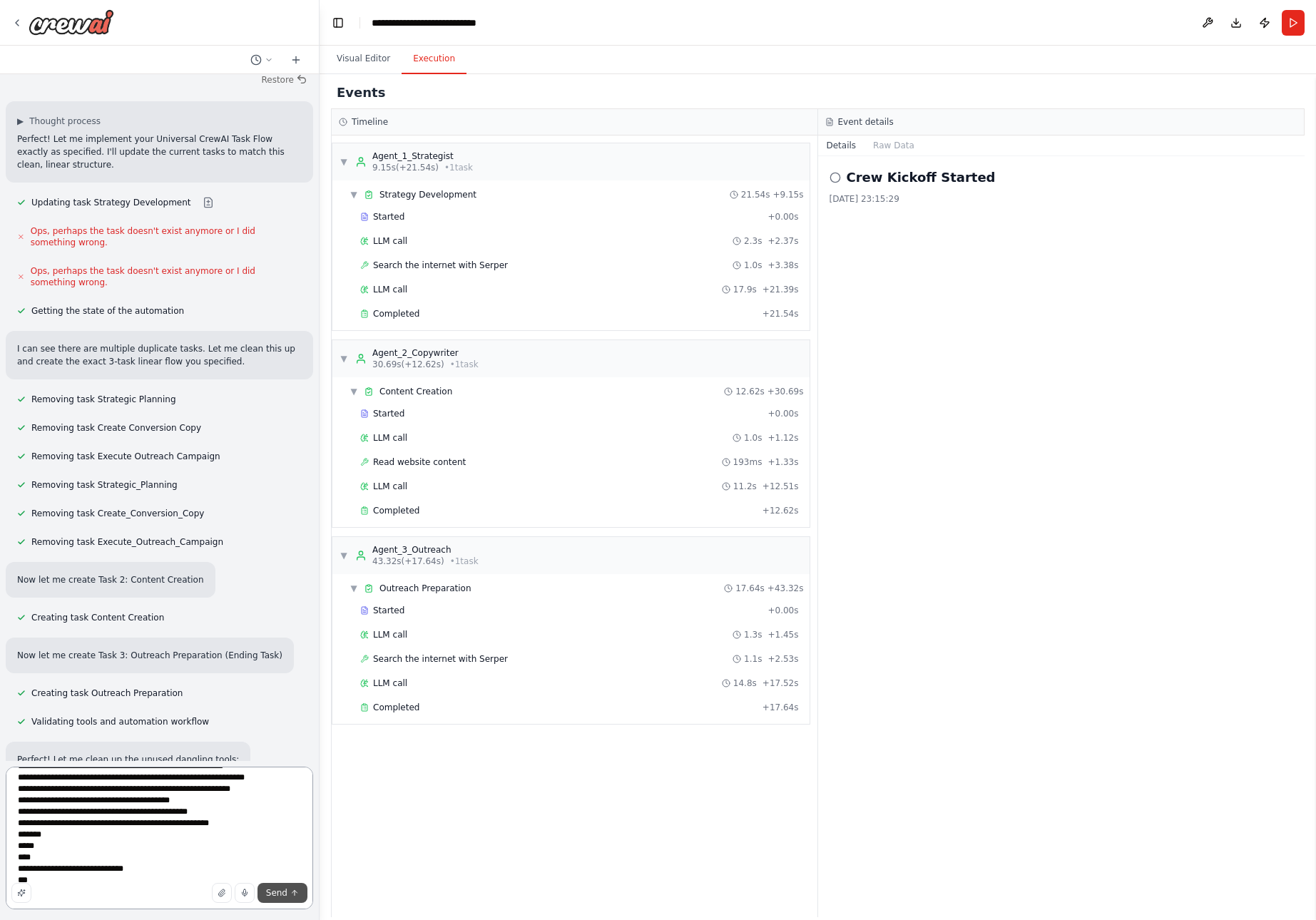
type textarea "**********"
click at [282, 894] on span "Send" at bounding box center [277, 894] width 21 height 11
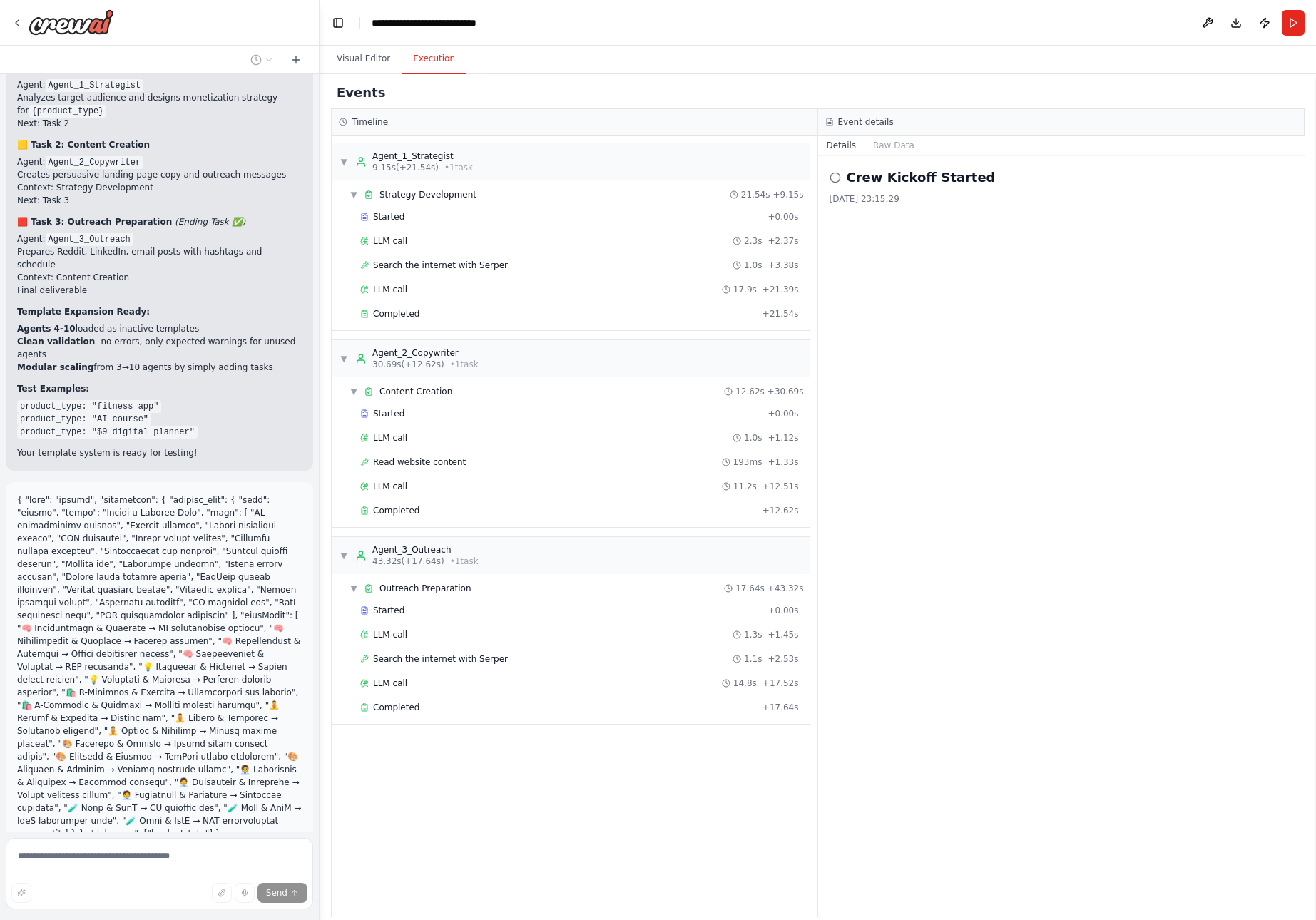
scroll to position [11331, 0]
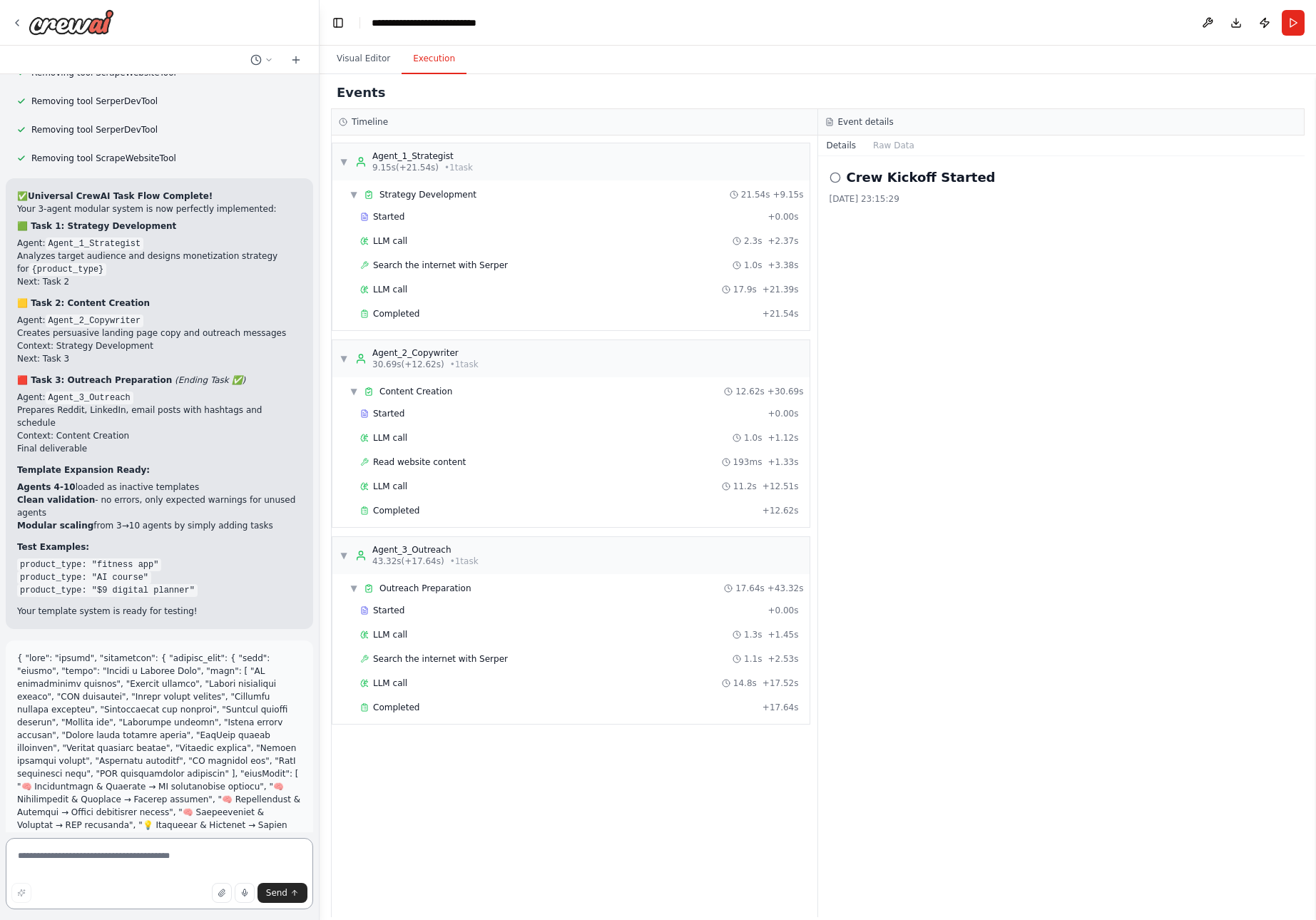
paste textarea "**********"
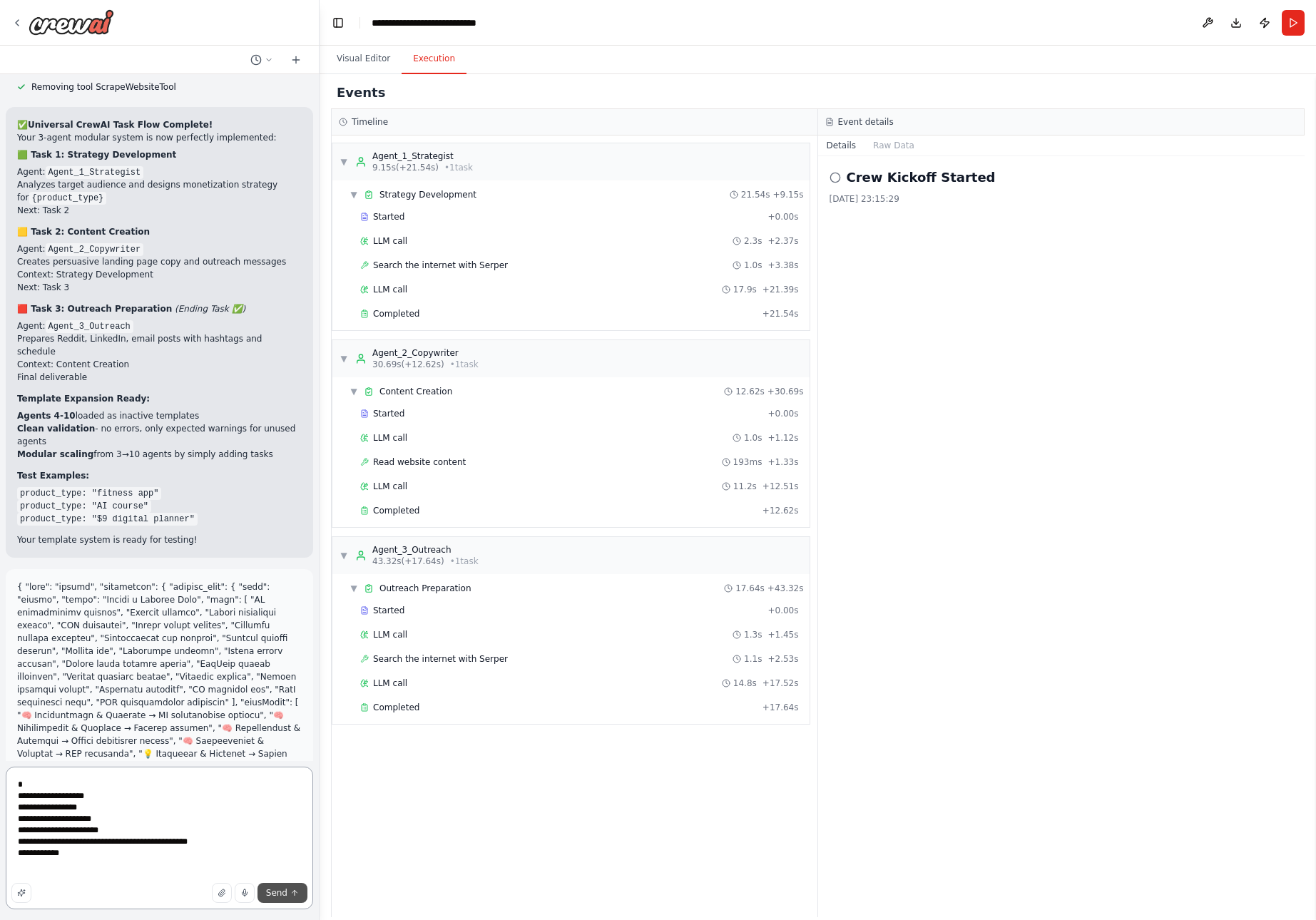
type textarea "**********"
click at [284, 895] on span "Send" at bounding box center [277, 894] width 21 height 11
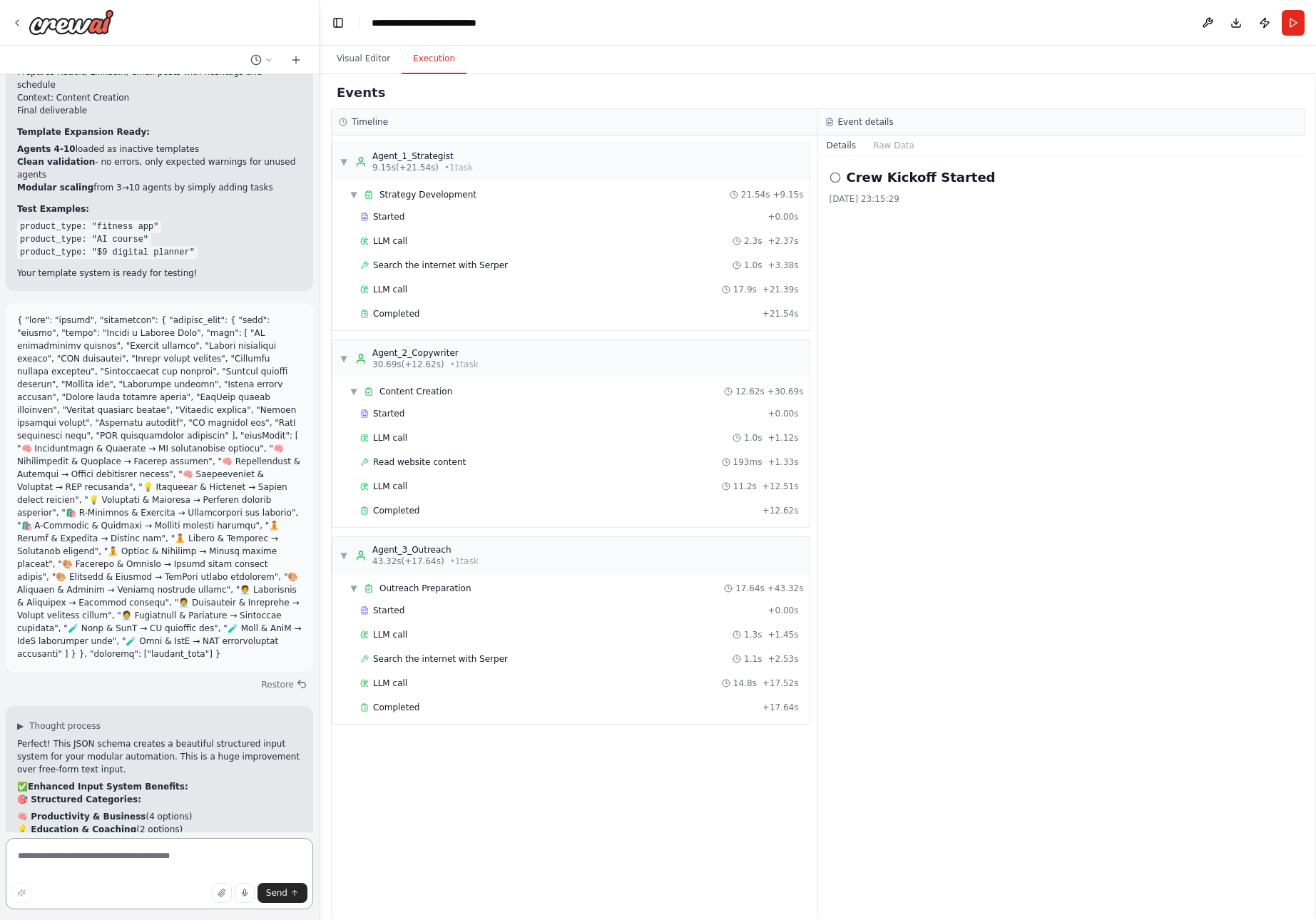
scroll to position [11511, 0]
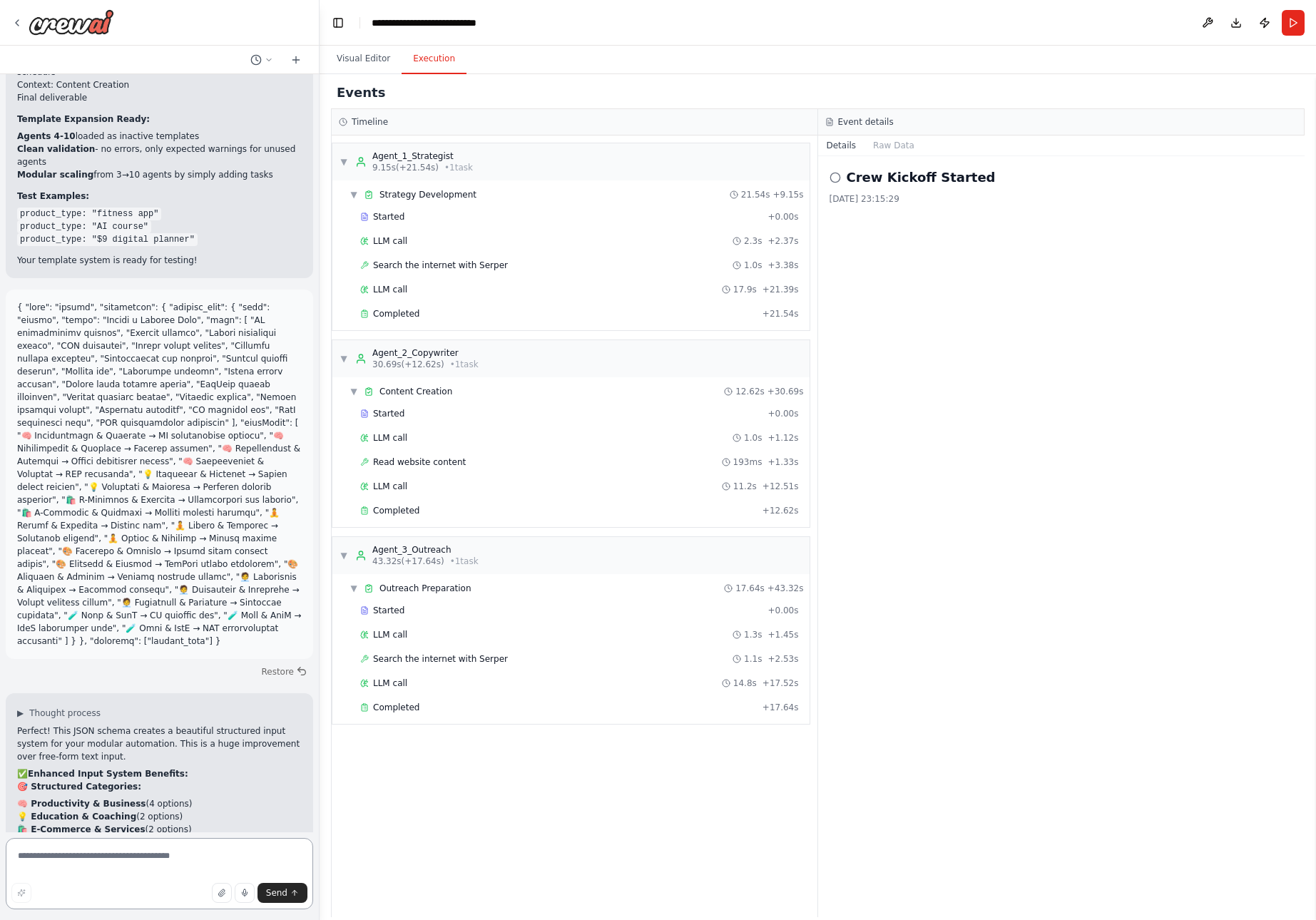
click at [100, 858] on textarea at bounding box center [159, 874] width 307 height 72
paste textarea "**********"
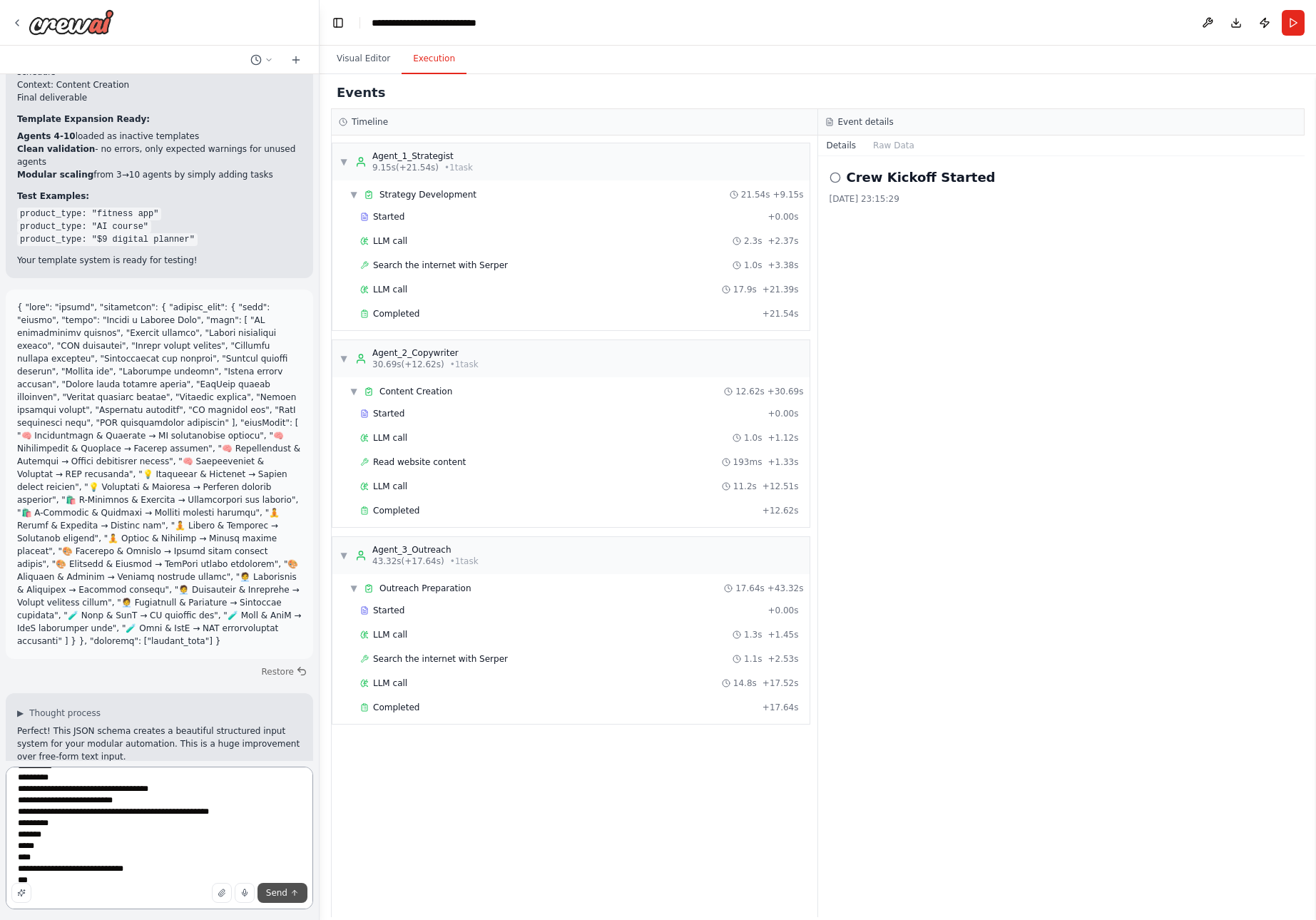
type textarea "**********"
click at [284, 893] on span "Send" at bounding box center [277, 894] width 21 height 11
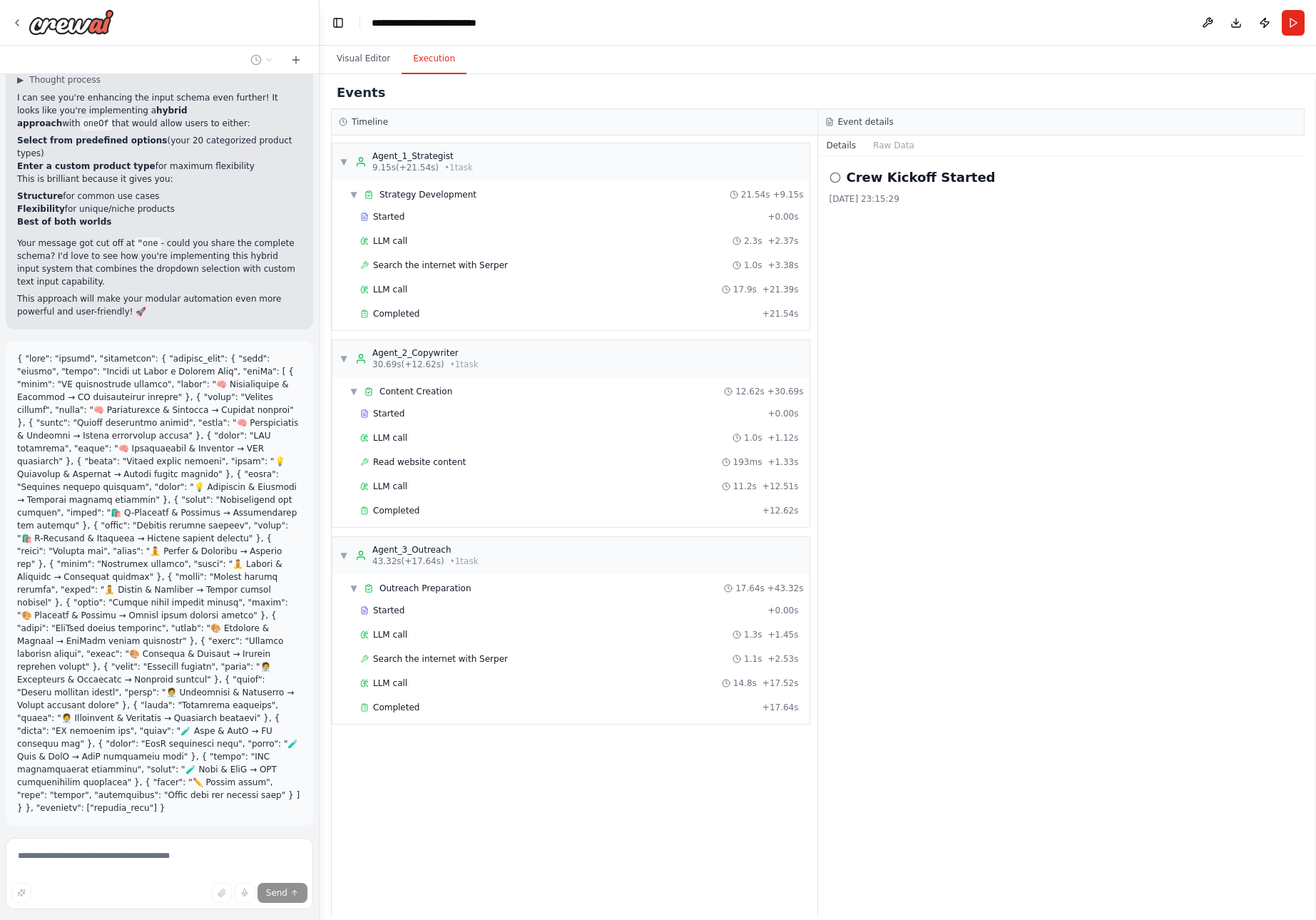
scroll to position [12786, 0]
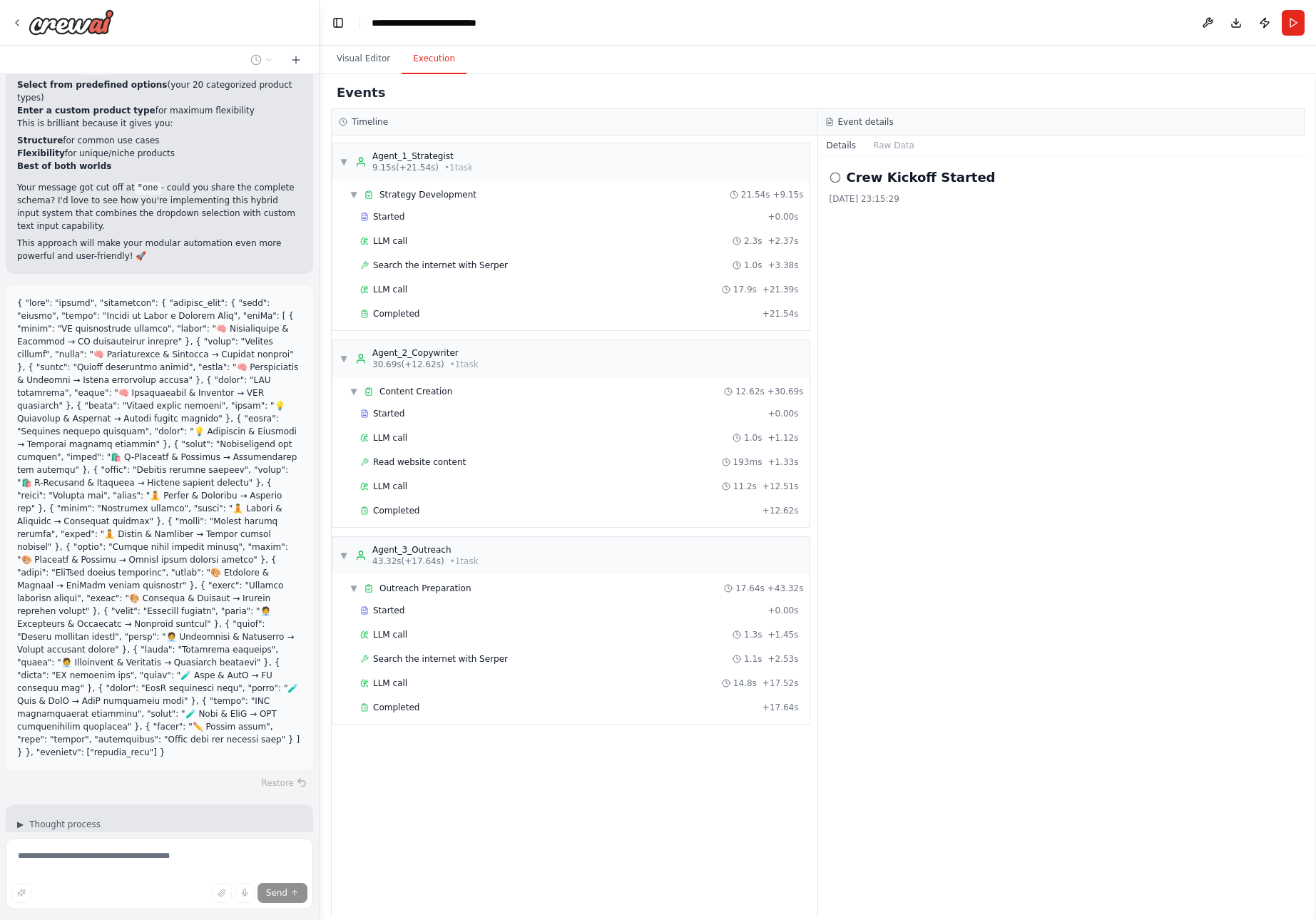
drag, startPoint x: 17, startPoint y: 577, endPoint x: 87, endPoint y: 645, distance: 97.6
copy div "This schema transforms your automation into a comprehensive, professional-grade…"
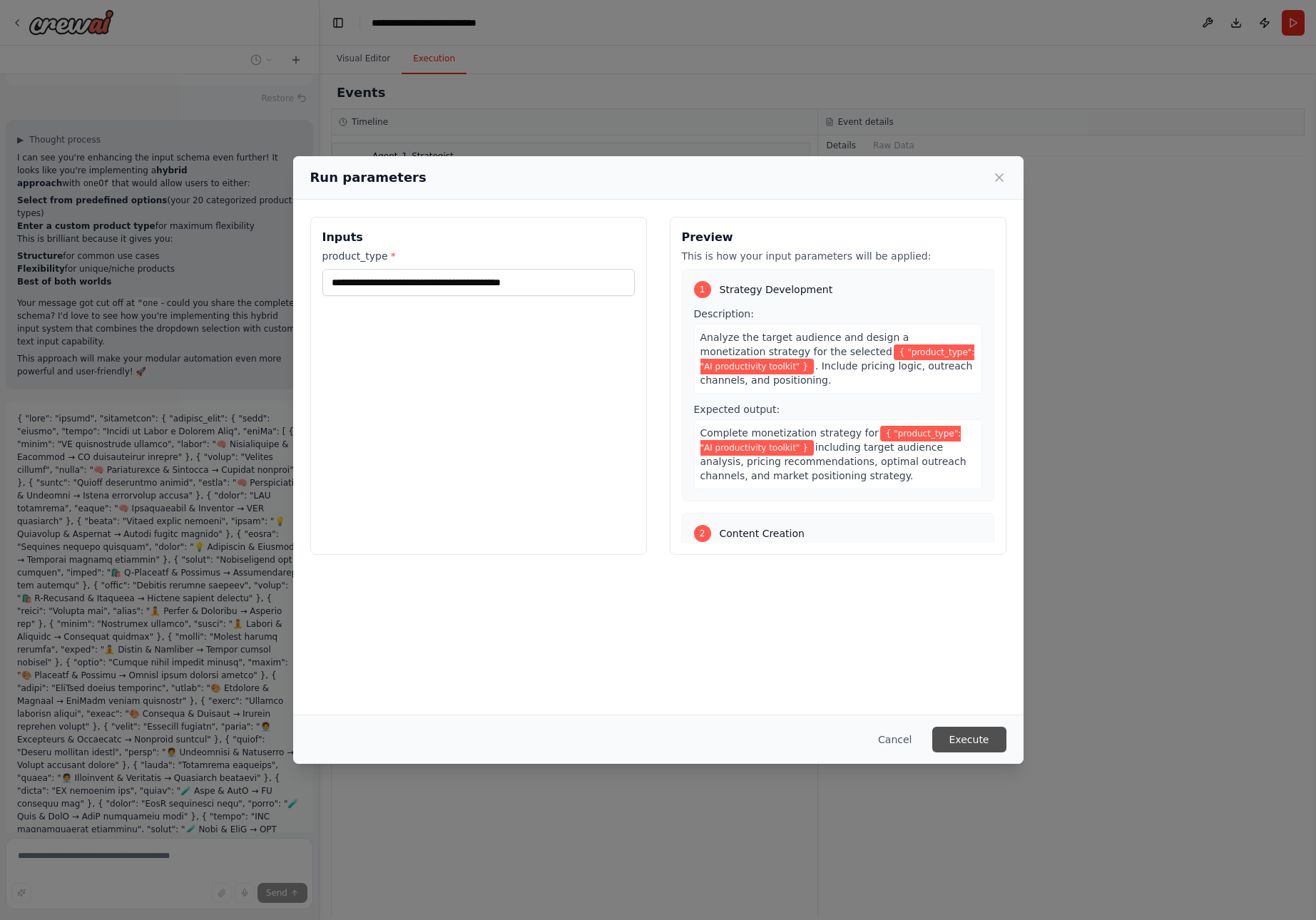
click at [977, 740] on button "Execute" at bounding box center [969, 740] width 74 height 26
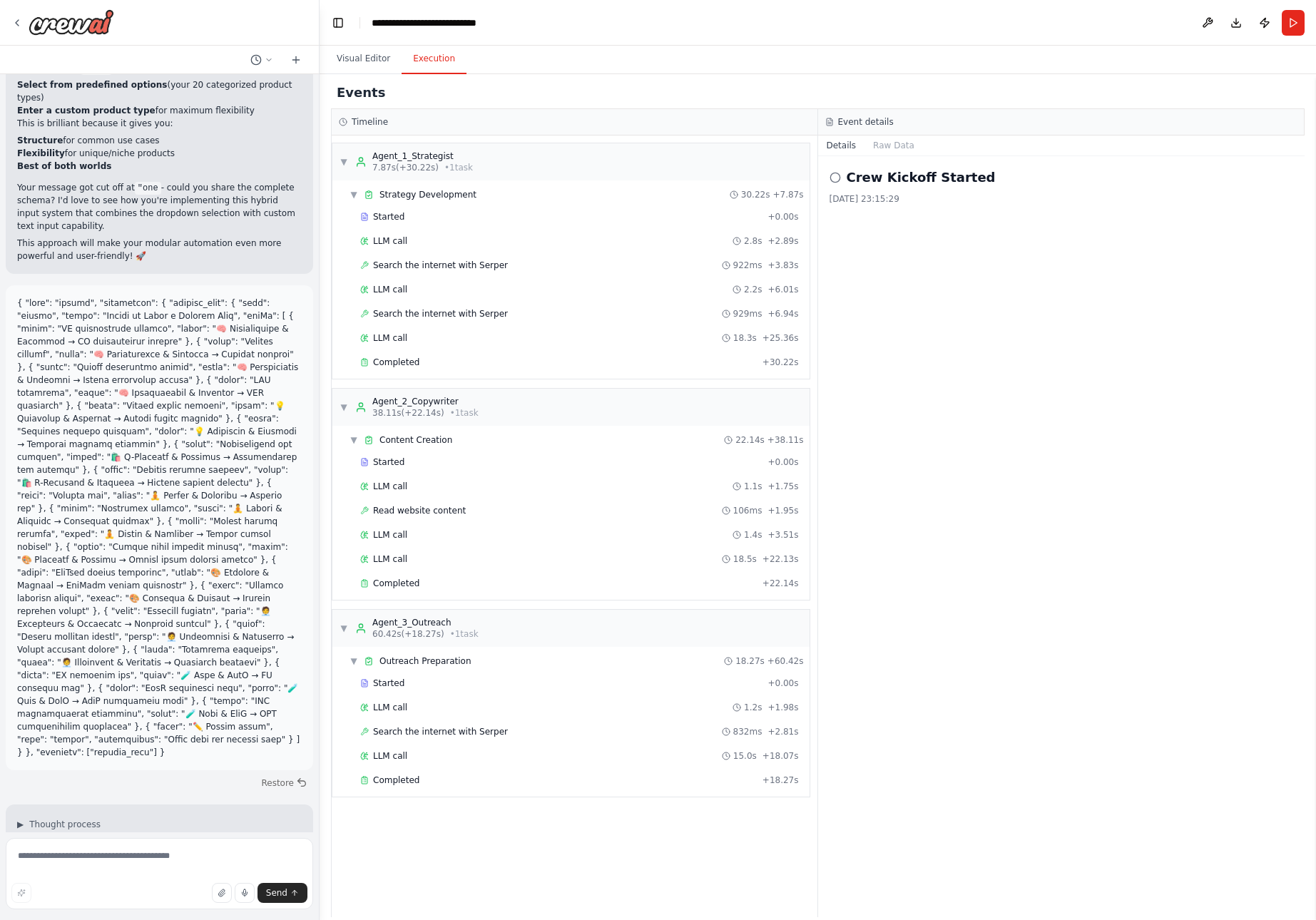
scroll to position [12731, 0]
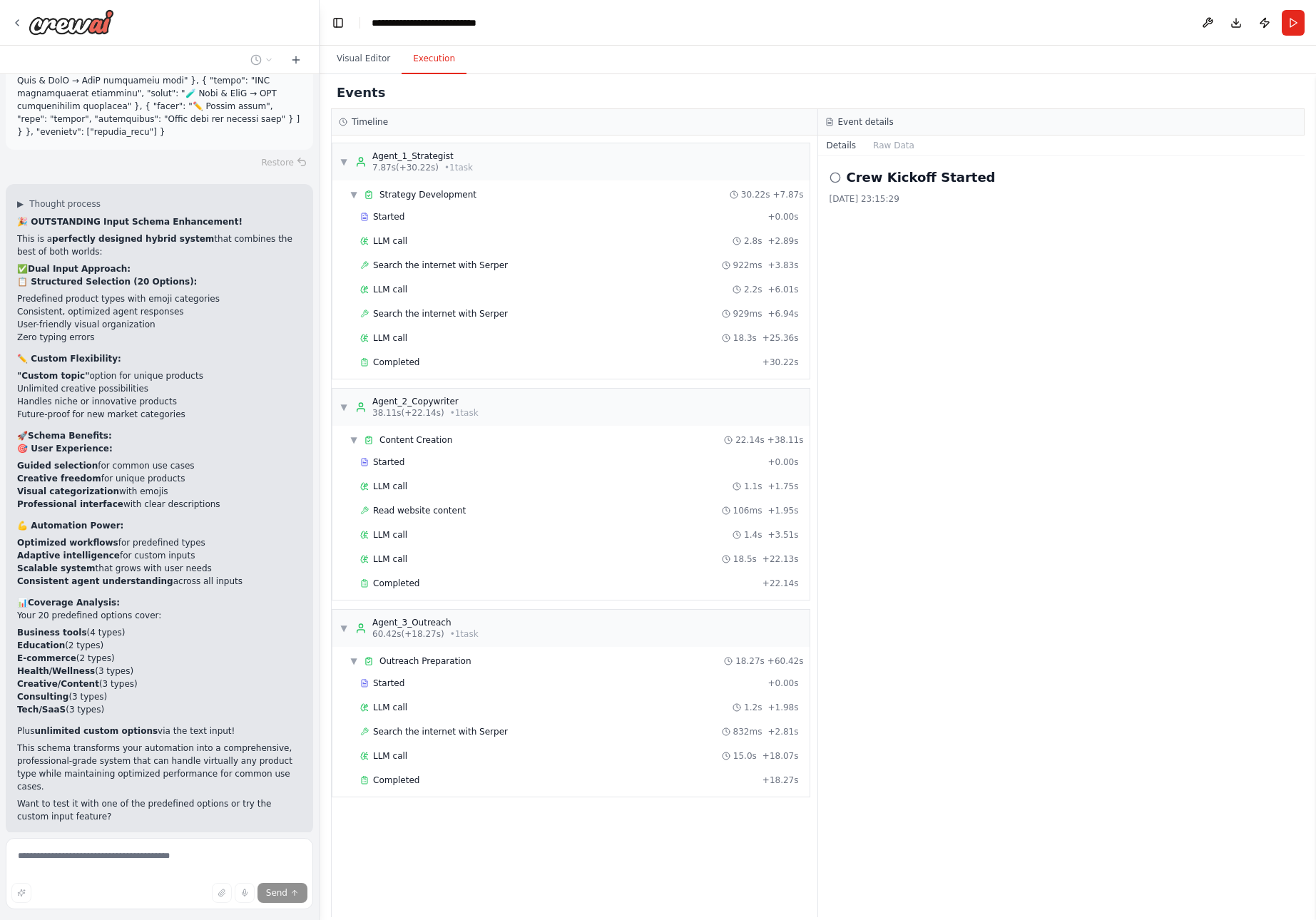
scroll to position [13436, 0]
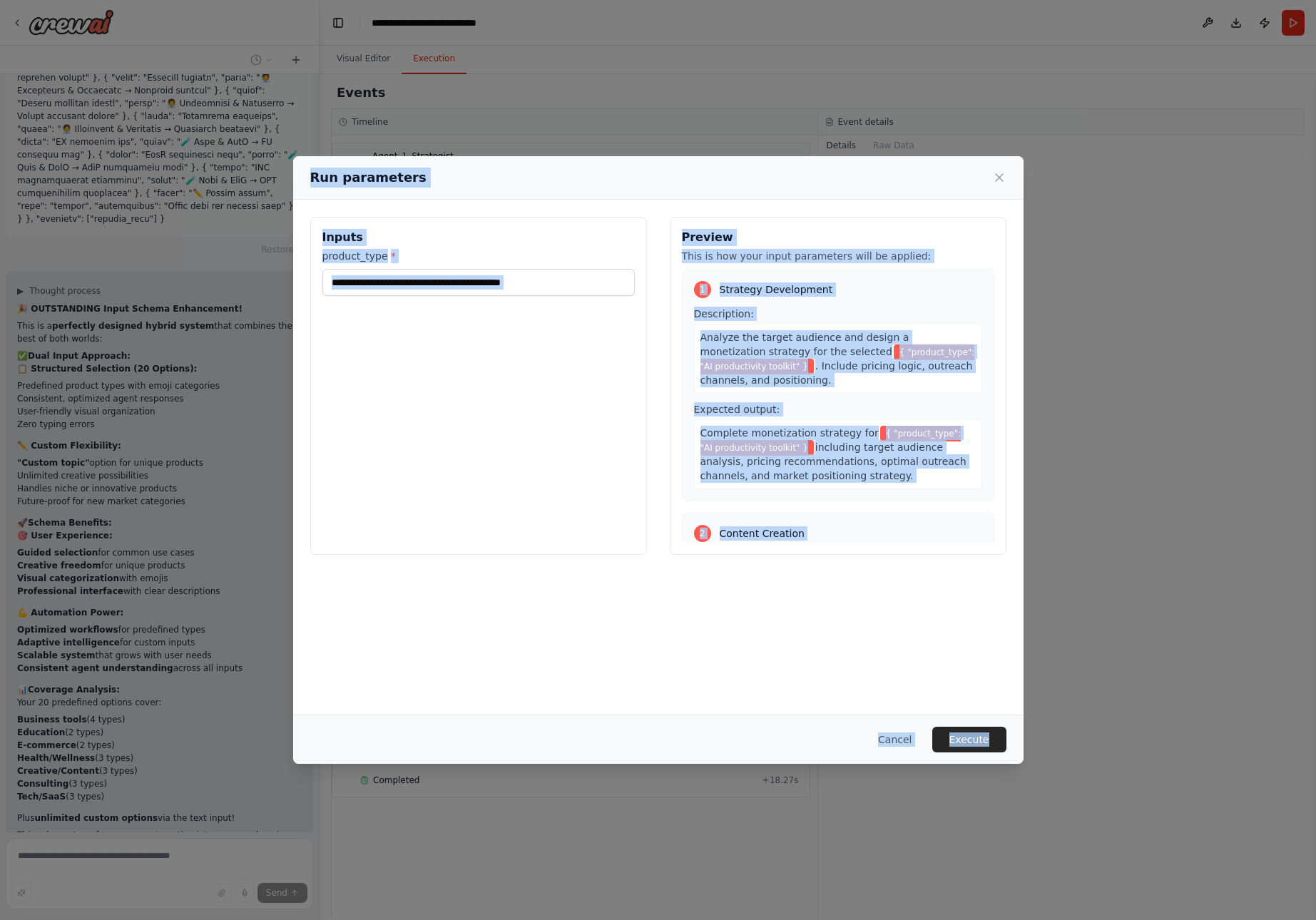
drag, startPoint x: 311, startPoint y: 176, endPoint x: 1085, endPoint y: 800, distance: 994.2
click at [1085, 800] on div "**********" at bounding box center [658, 460] width 1316 height 920
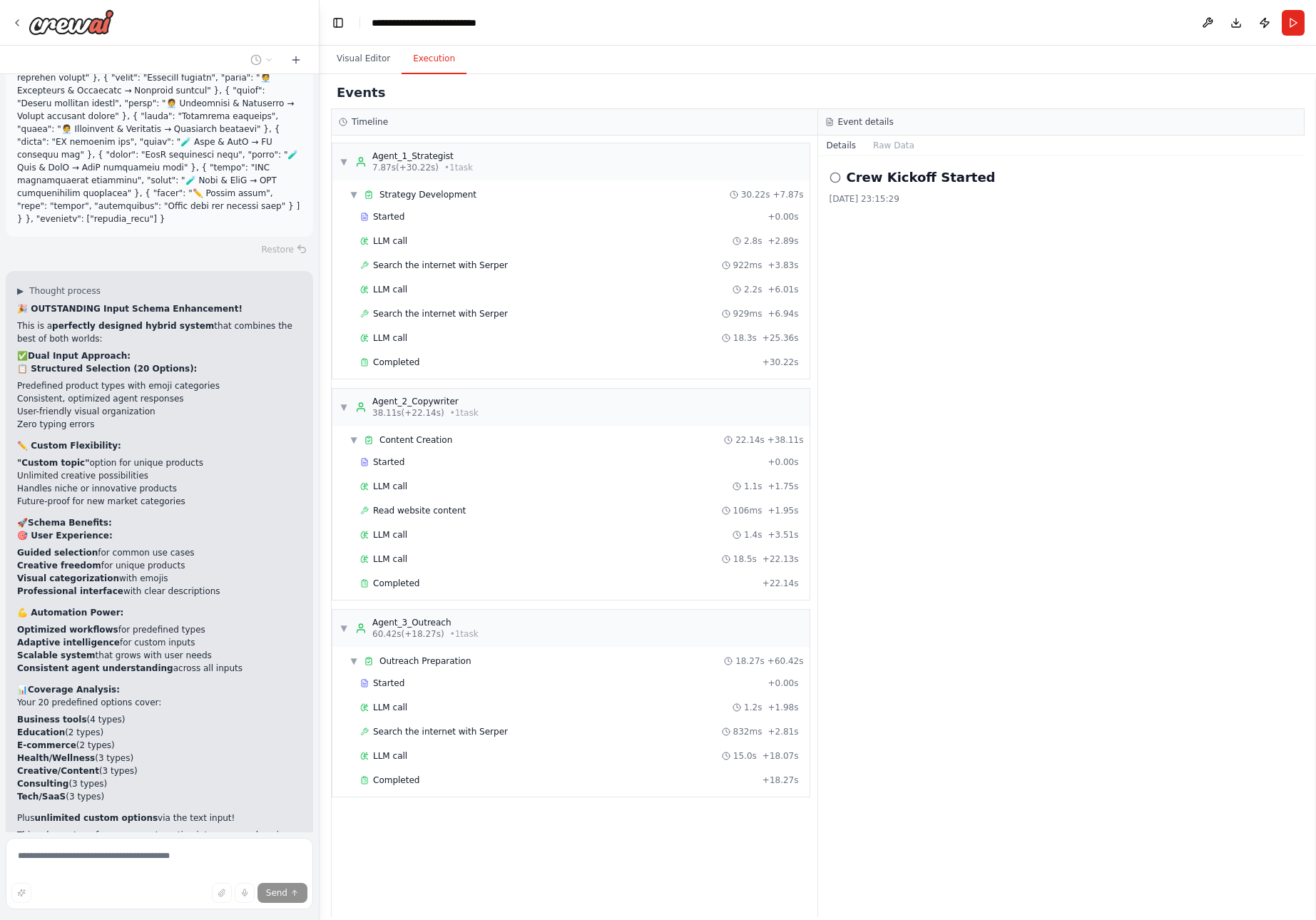
click at [420, 59] on button "Execution" at bounding box center [434, 59] width 65 height 30
click at [360, 59] on button "Visual Editor" at bounding box center [363, 59] width 77 height 30
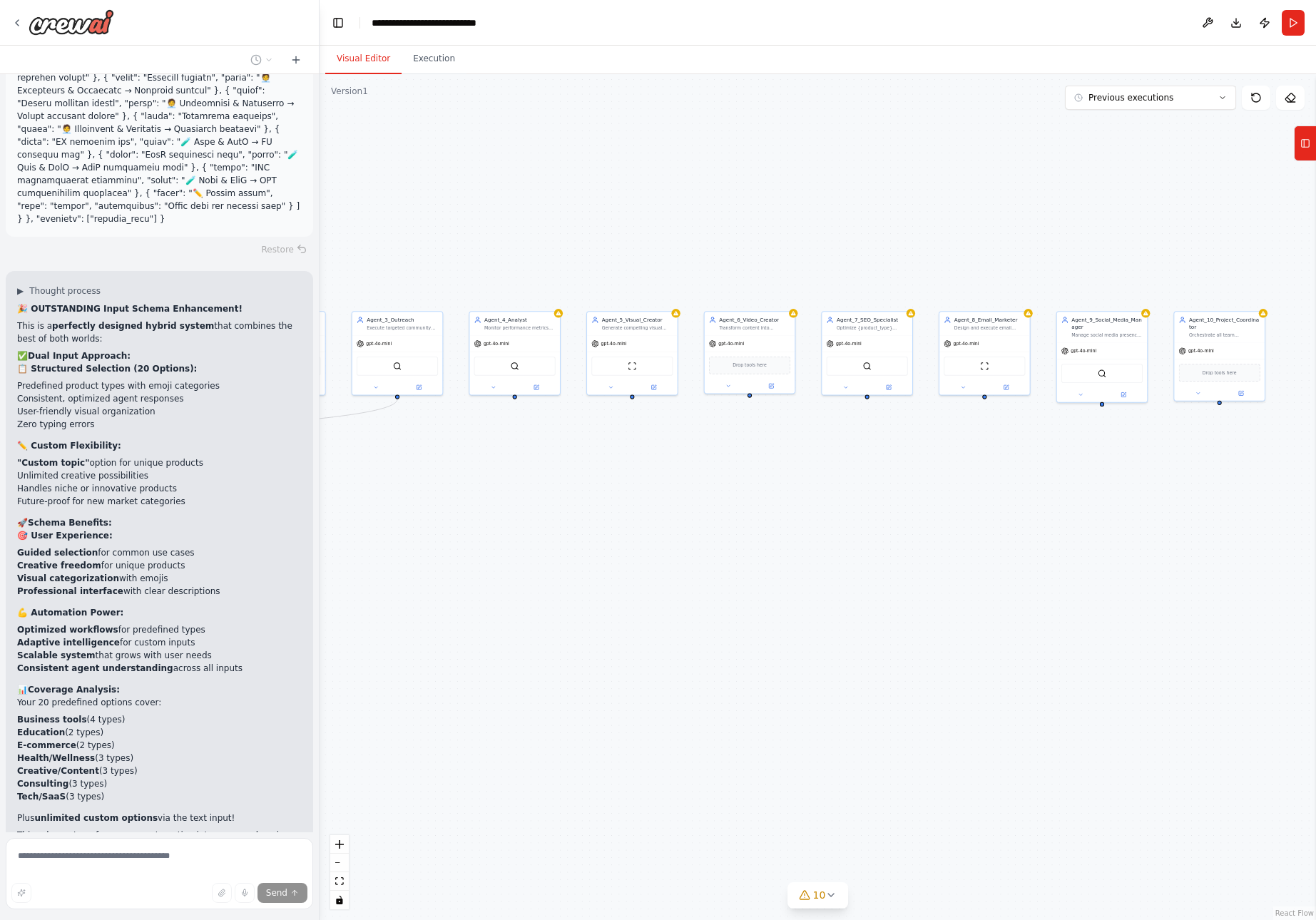
drag, startPoint x: 1041, startPoint y: 695, endPoint x: 330, endPoint y: 699, distance: 711.0
click at [330, 699] on div ".deletable-edge-delete-btn { width: 20px; height: 20px; border: 0px solid #ffff…" at bounding box center [818, 498] width 997 height 846
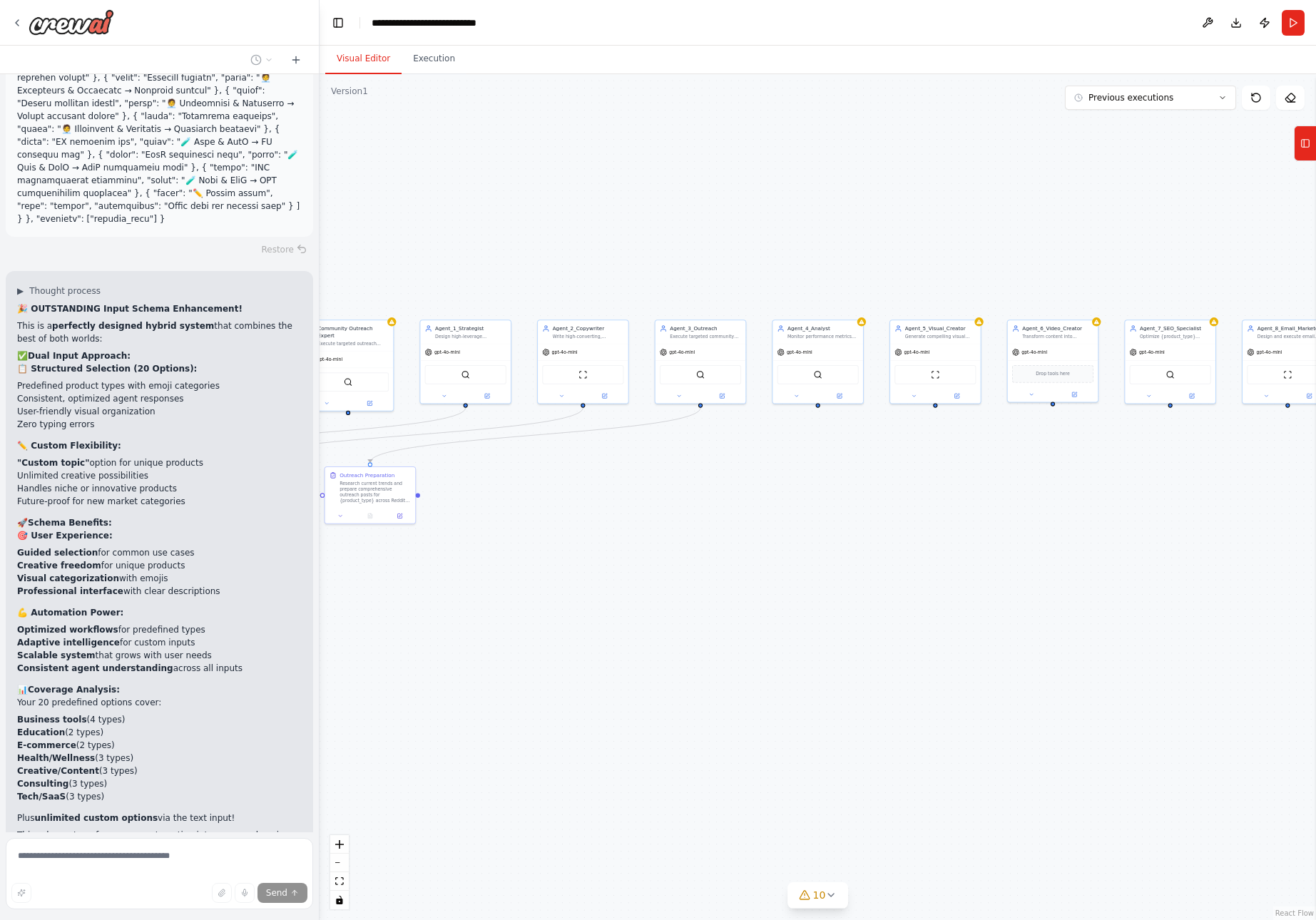
drag, startPoint x: 865, startPoint y: 652, endPoint x: 1168, endPoint y: 660, distance: 303.1
click at [1168, 660] on div ".deletable-edge-delete-btn { width: 20px; height: 20px; border: 0px solid #ffff…" at bounding box center [818, 498] width 997 height 846
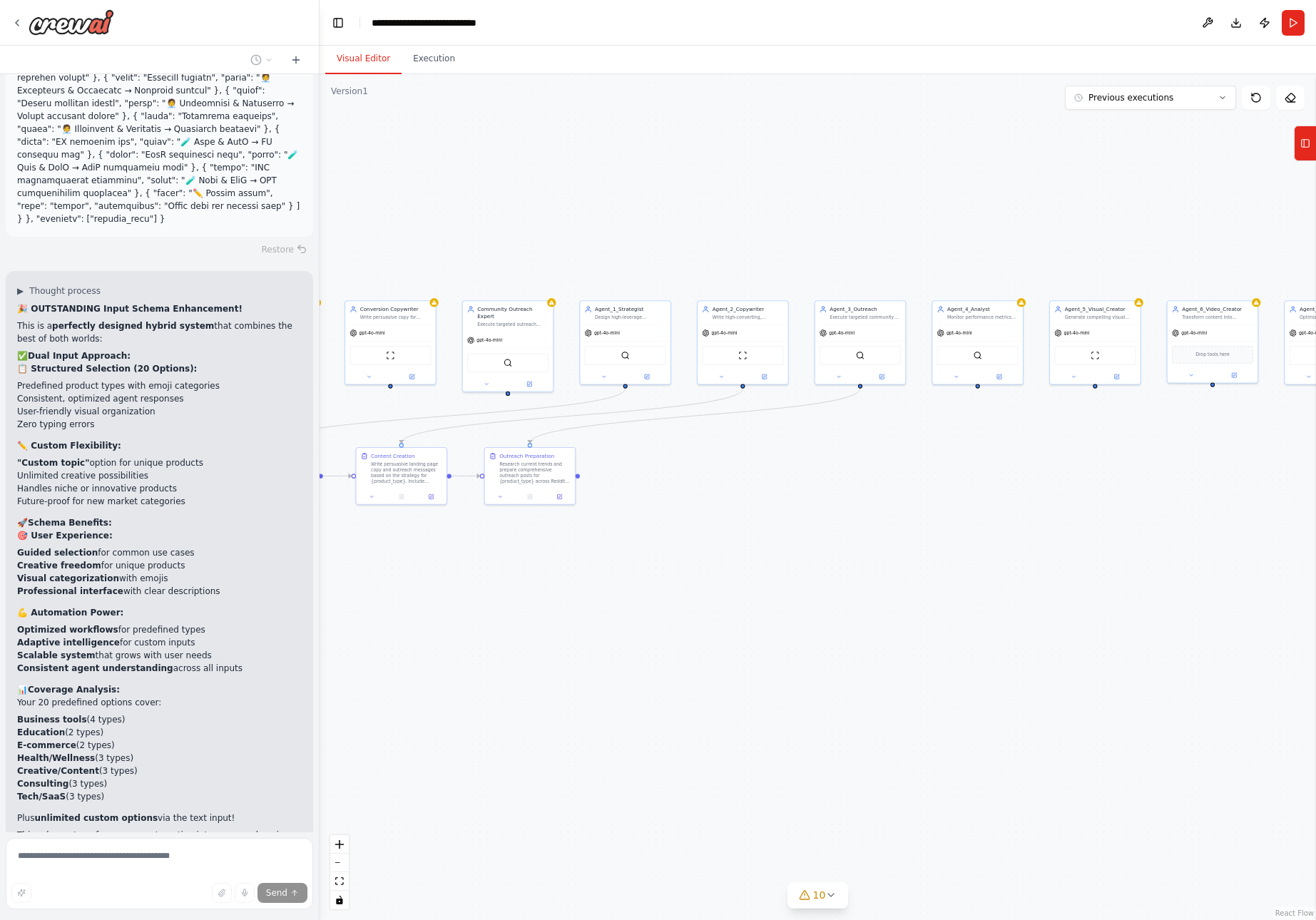
drag, startPoint x: 626, startPoint y: 638, endPoint x: 786, endPoint y: 619, distance: 161.1
click at [786, 619] on div ".deletable-edge-delete-btn { width: 20px; height: 20px; border: 0px solid #ffff…" at bounding box center [818, 498] width 997 height 846
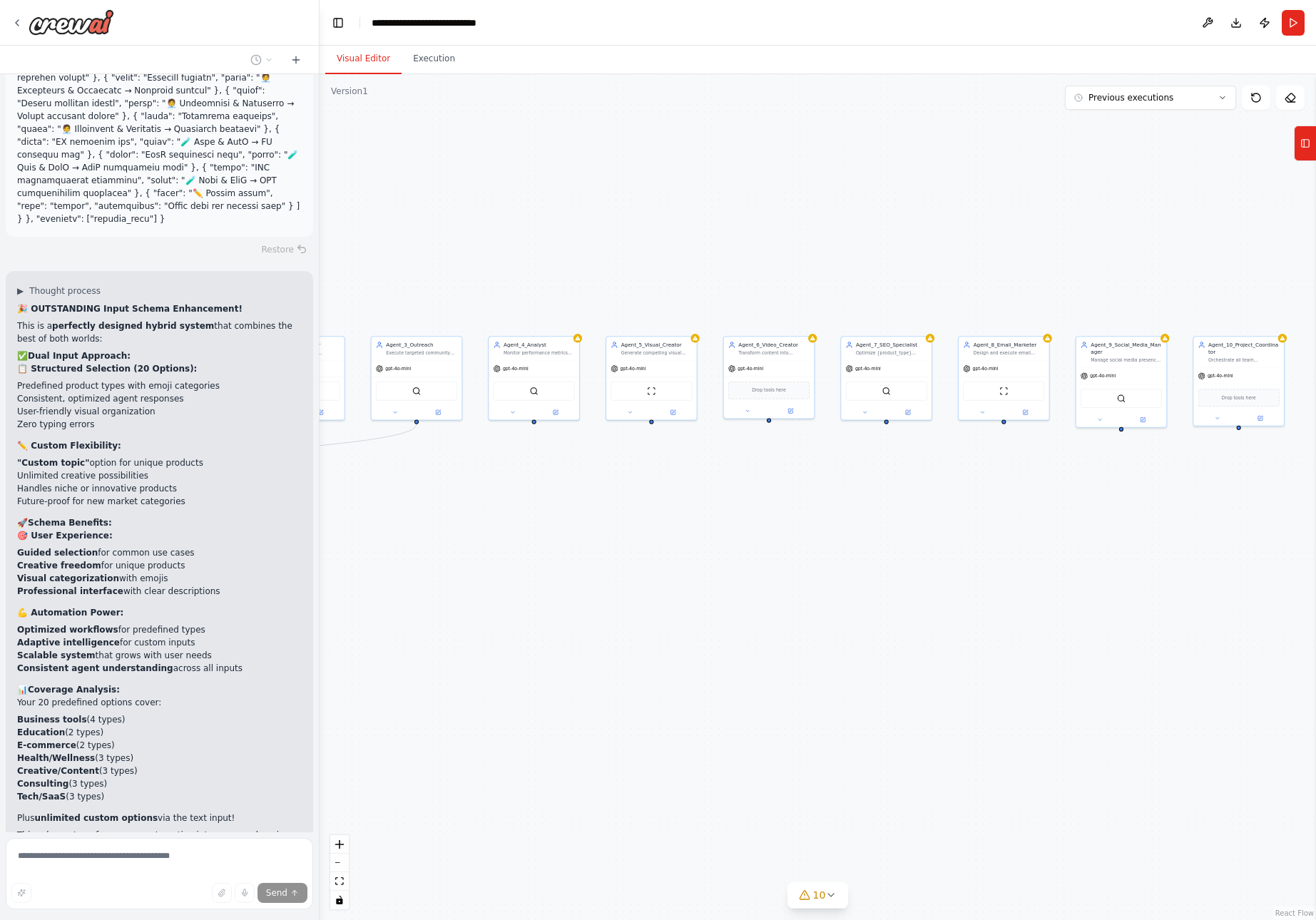
drag, startPoint x: 1224, startPoint y: 437, endPoint x: 780, endPoint y: 472, distance: 445.4
click at [780, 472] on div ".deletable-edge-delete-btn { width: 20px; height: 20px; border: 0px solid #ffff…" at bounding box center [818, 498] width 997 height 846
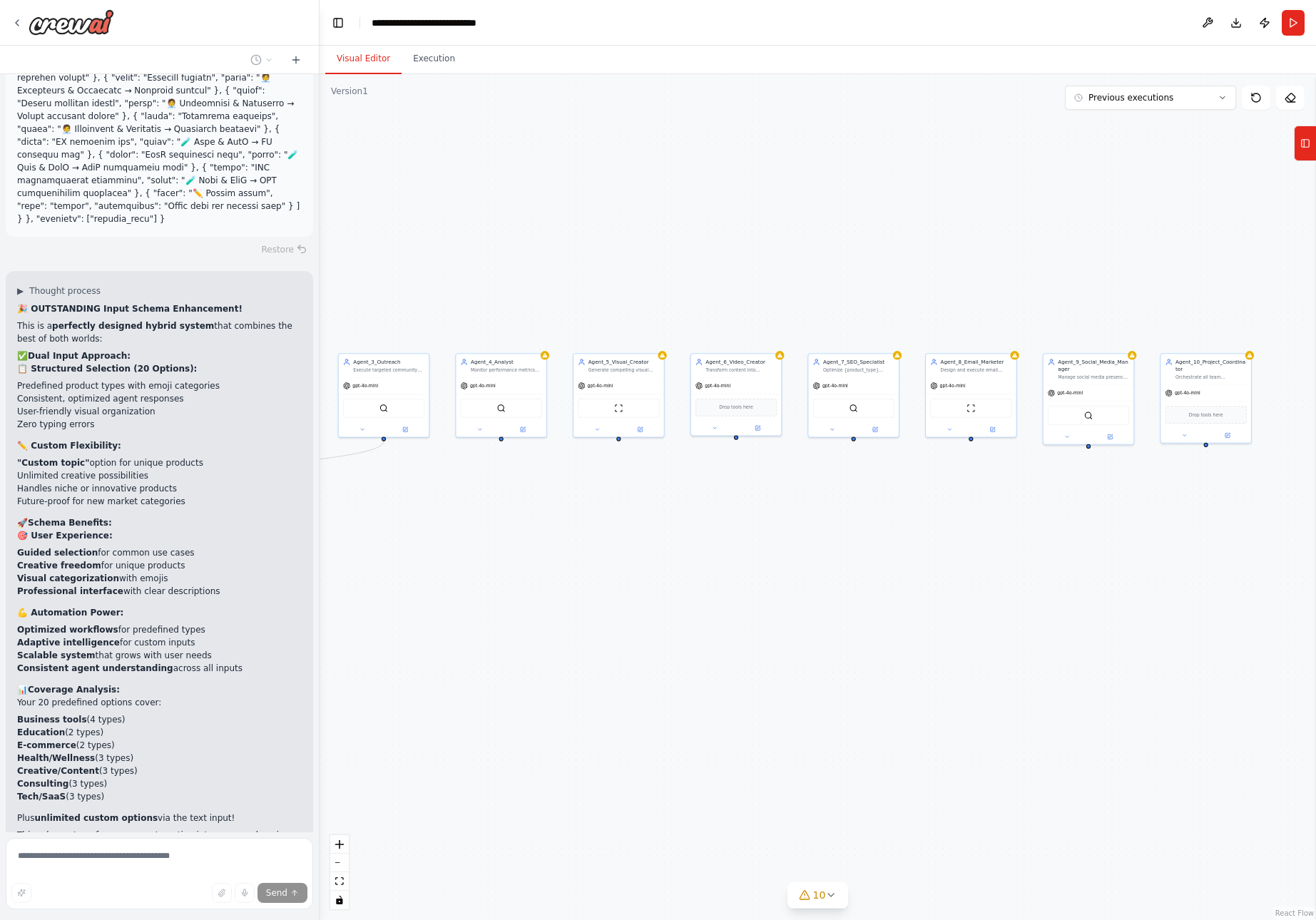
drag, startPoint x: 1244, startPoint y: 469, endPoint x: 1231, endPoint y: 483, distance: 19.1
click at [1231, 483] on div ".deletable-edge-delete-btn { width: 20px; height: 20px; border: 0px solid #ffff…" at bounding box center [818, 498] width 997 height 846
drag, startPoint x: 725, startPoint y: 554, endPoint x: 1228, endPoint y: 548, distance: 503.0
click at [1228, 548] on div ".deletable-edge-delete-btn { width: 20px; height: 20px; border: 0px solid #ffff…" at bounding box center [818, 498] width 997 height 846
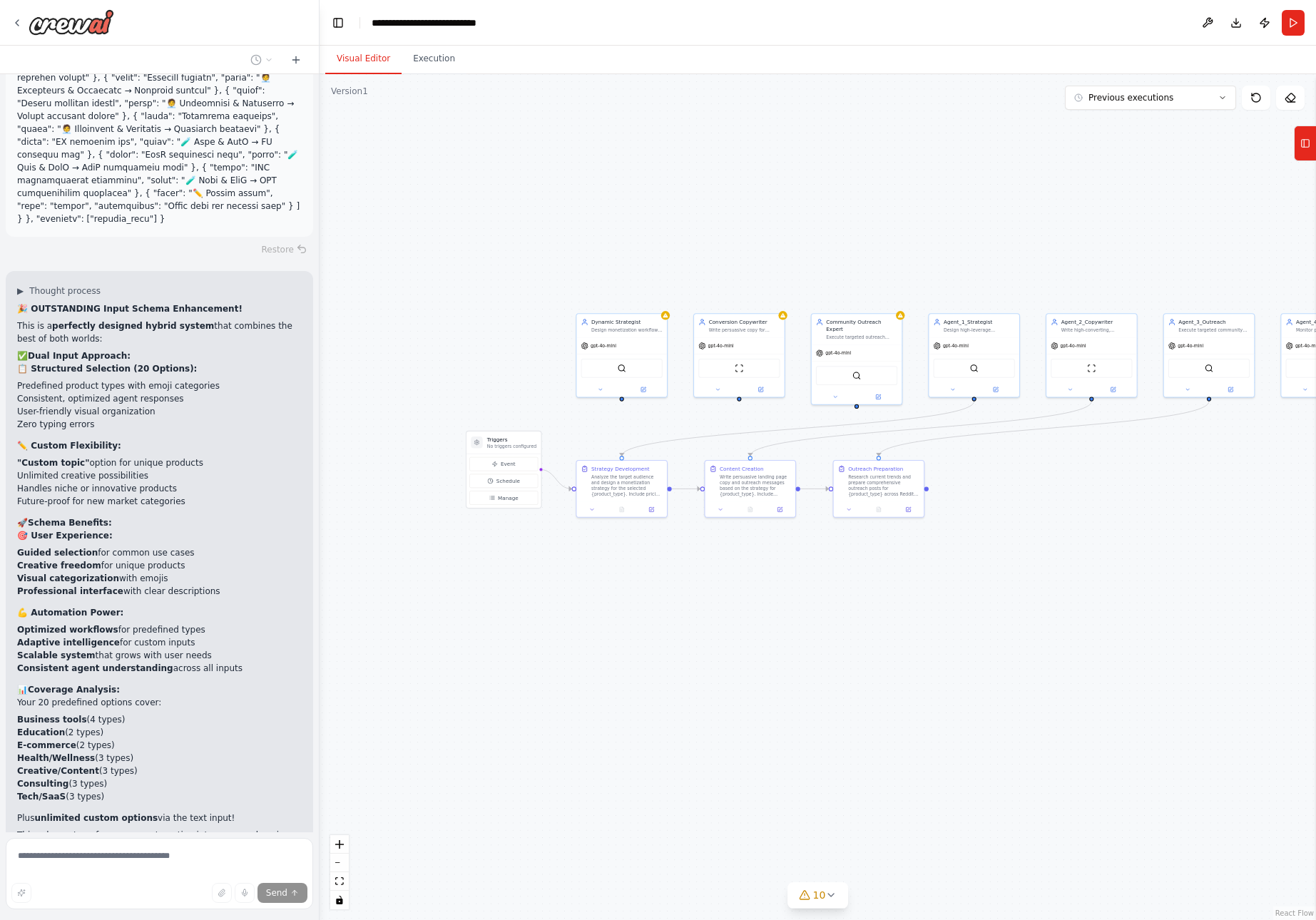
drag, startPoint x: 777, startPoint y: 585, endPoint x: 1082, endPoint y: 554, distance: 306.6
click at [1082, 554] on div ".deletable-edge-delete-btn { width: 20px; height: 20px; border: 0px solid #ffff…" at bounding box center [818, 498] width 997 height 846
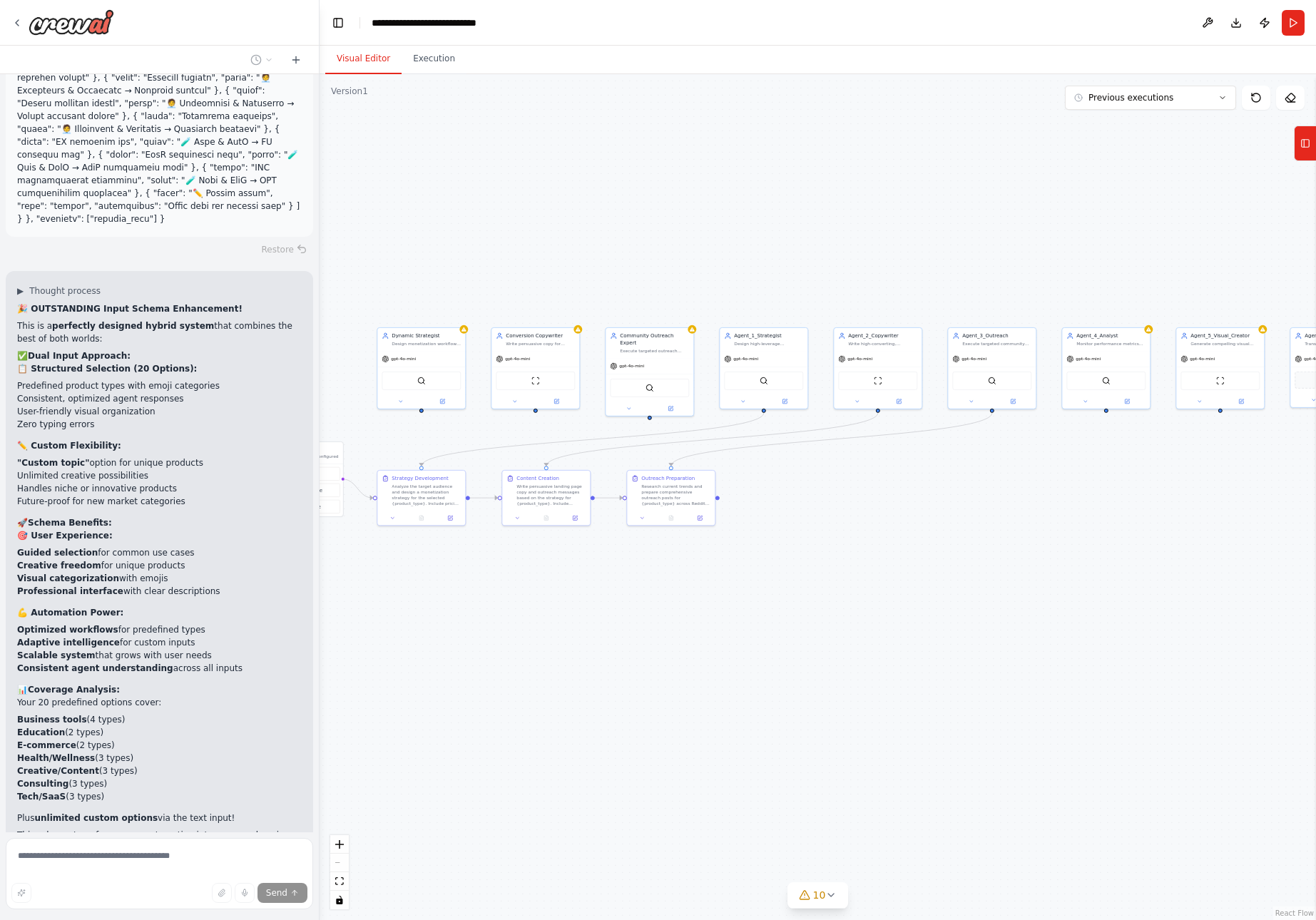
drag, startPoint x: 780, startPoint y: 650, endPoint x: 685, endPoint y: 648, distance: 95.0
click at [685, 648] on div ".deletable-edge-delete-btn { width: 20px; height: 20px; border: 0px solid #ffff…" at bounding box center [818, 498] width 997 height 846
click at [427, 61] on button "Execution" at bounding box center [434, 59] width 65 height 30
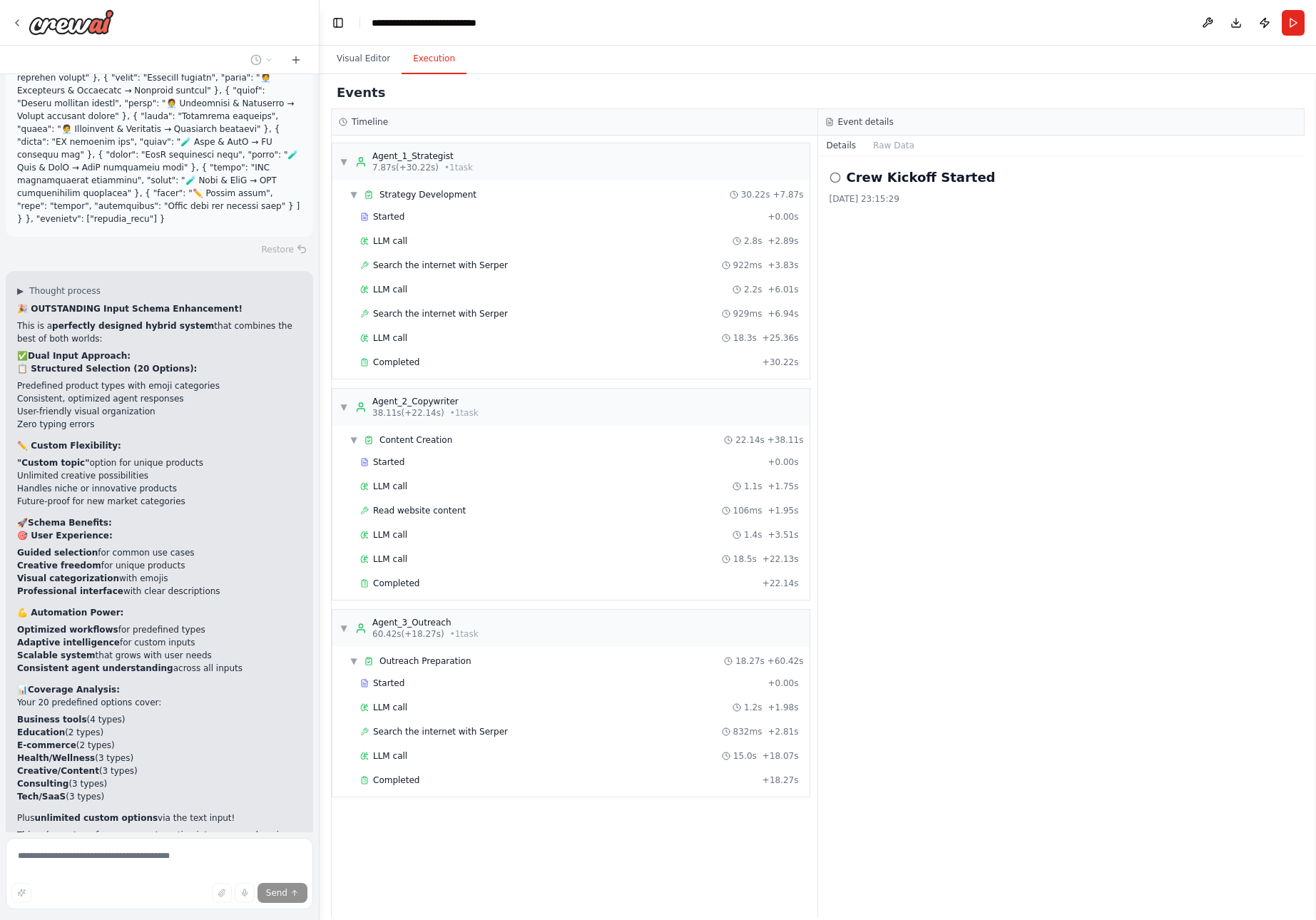
click at [834, 178] on icon at bounding box center [836, 178] width 11 height 11
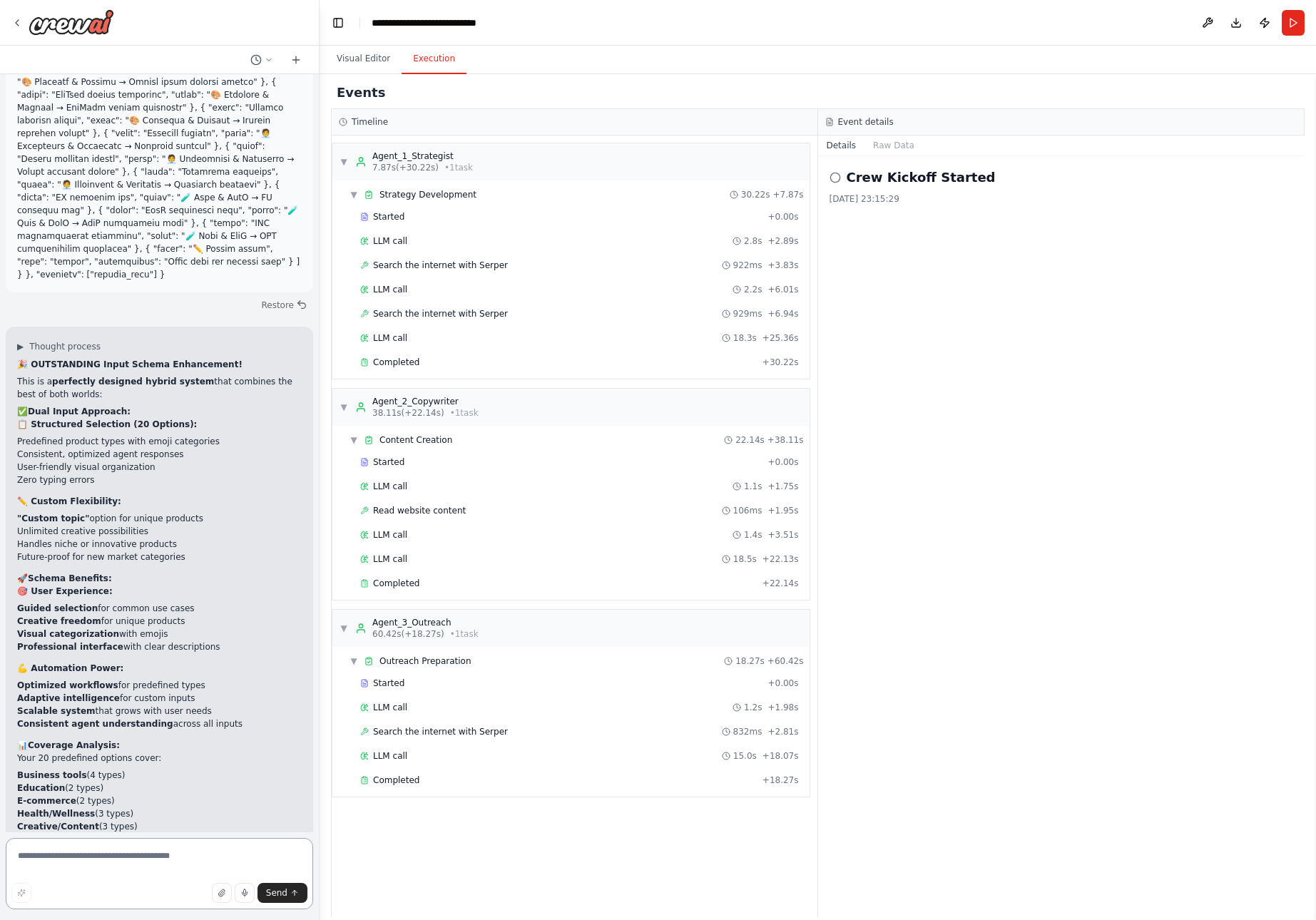
paste textarea "**********"
click at [236, 856] on textarea "**********" at bounding box center [159, 874] width 307 height 72
paste textarea "**********"
type textarea "**********"
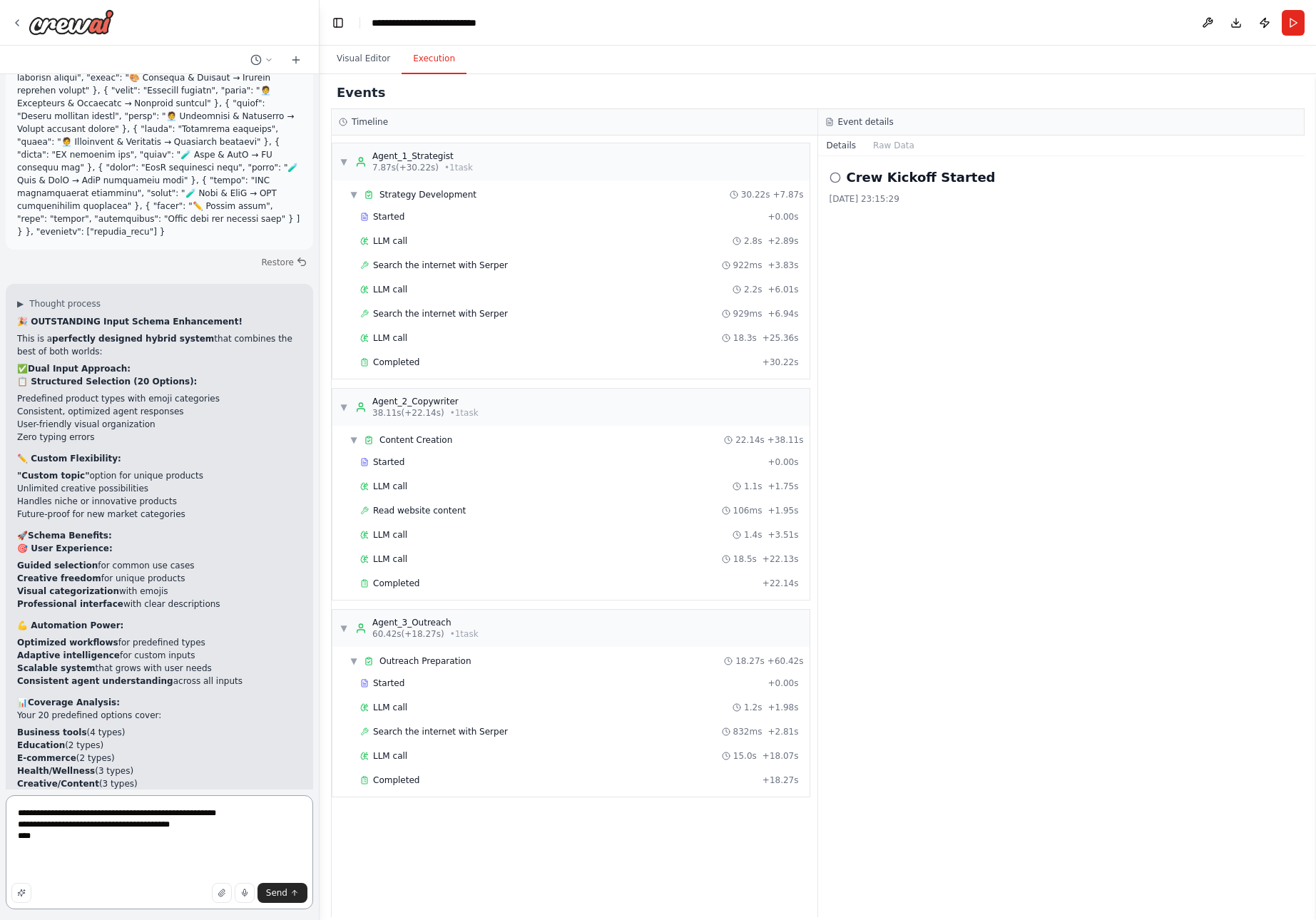
click at [218, 812] on textarea "**********" at bounding box center [159, 852] width 307 height 114
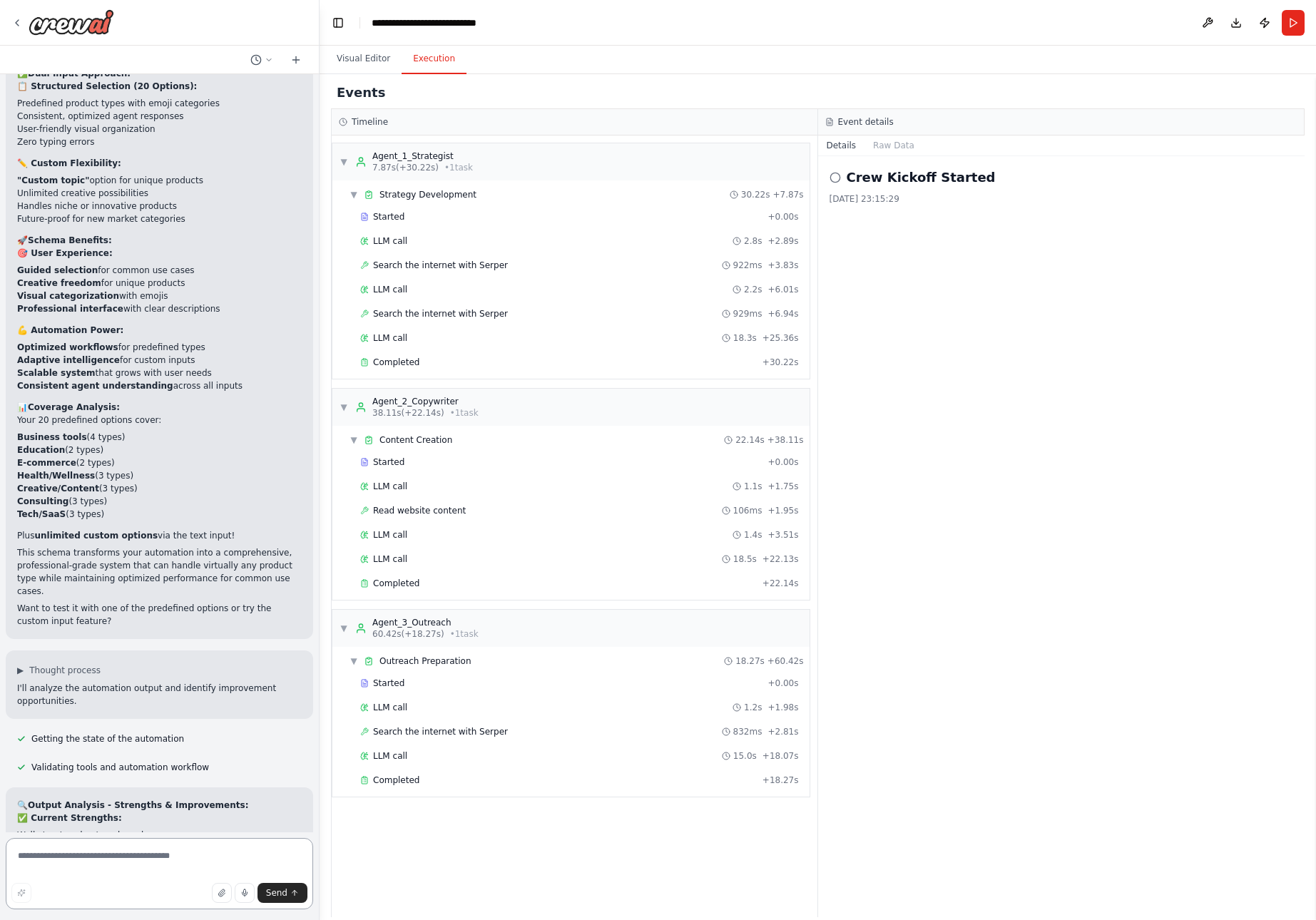
scroll to position [13615, 0]
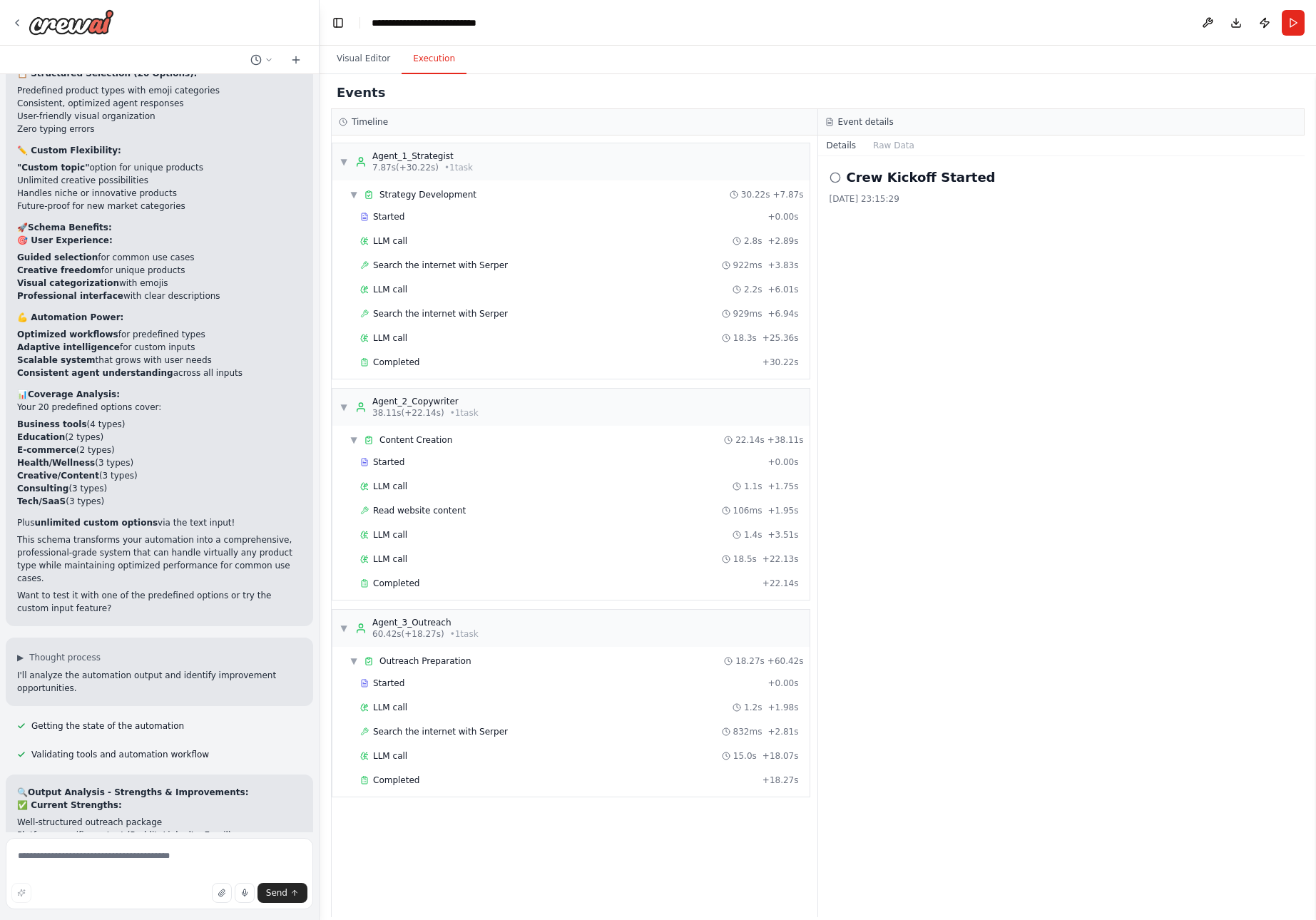
drag, startPoint x: 18, startPoint y: 633, endPoint x: 147, endPoint y: 826, distance: 232.1
click at [147, 826] on div "from crewai import Crew, Agent, Task from langchain.llms import OpenAI Define y…" at bounding box center [159, 453] width 319 height 758
copy div "Copy this text: { "product_type" : "AI productivity toolkit" } Then: Click on t…"
click at [271, 56] on icon at bounding box center [269, 60] width 9 height 9
click at [296, 58] on div at bounding box center [160, 460] width 319 height 920
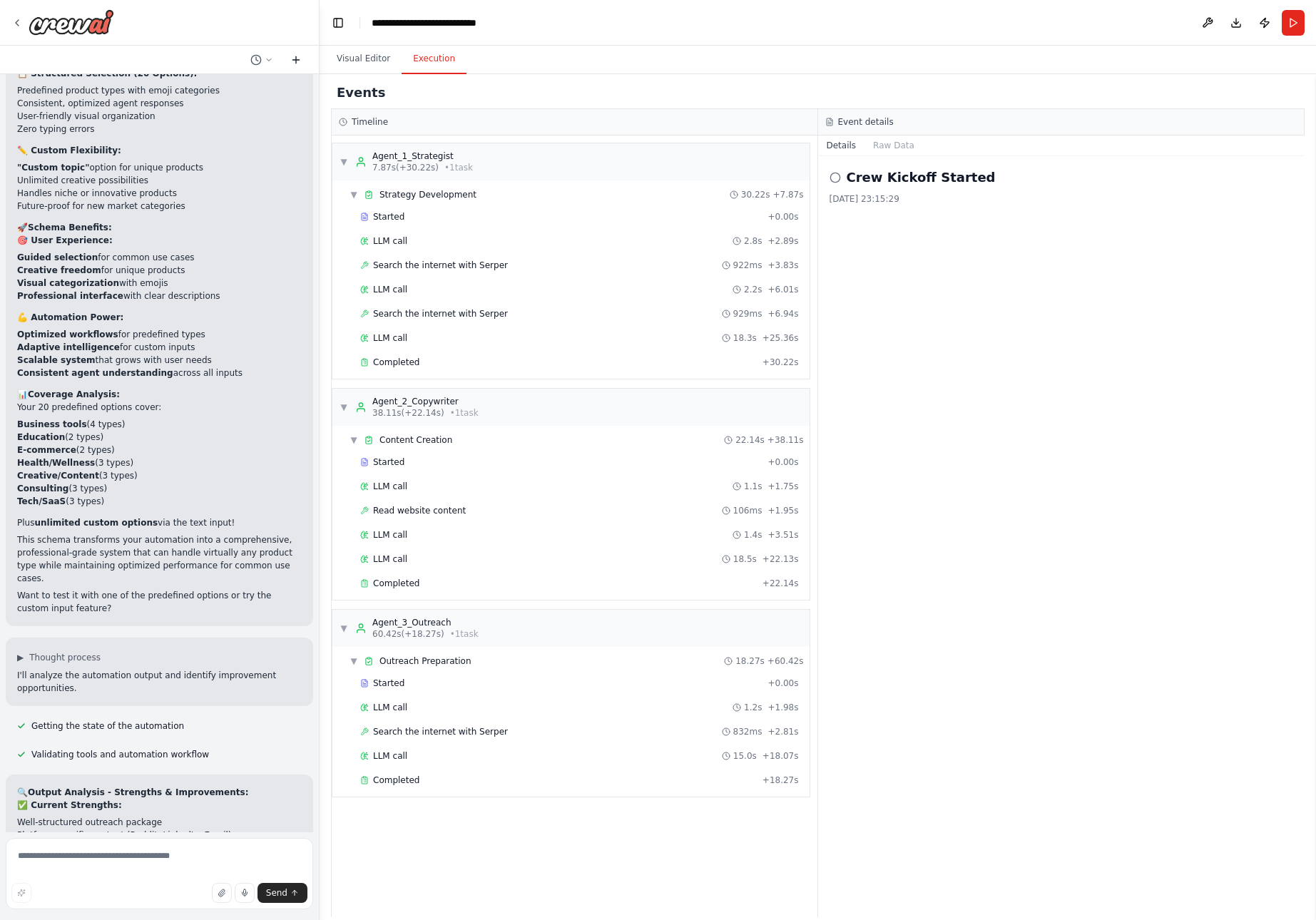
click at [296, 58] on icon at bounding box center [296, 60] width 11 height 11
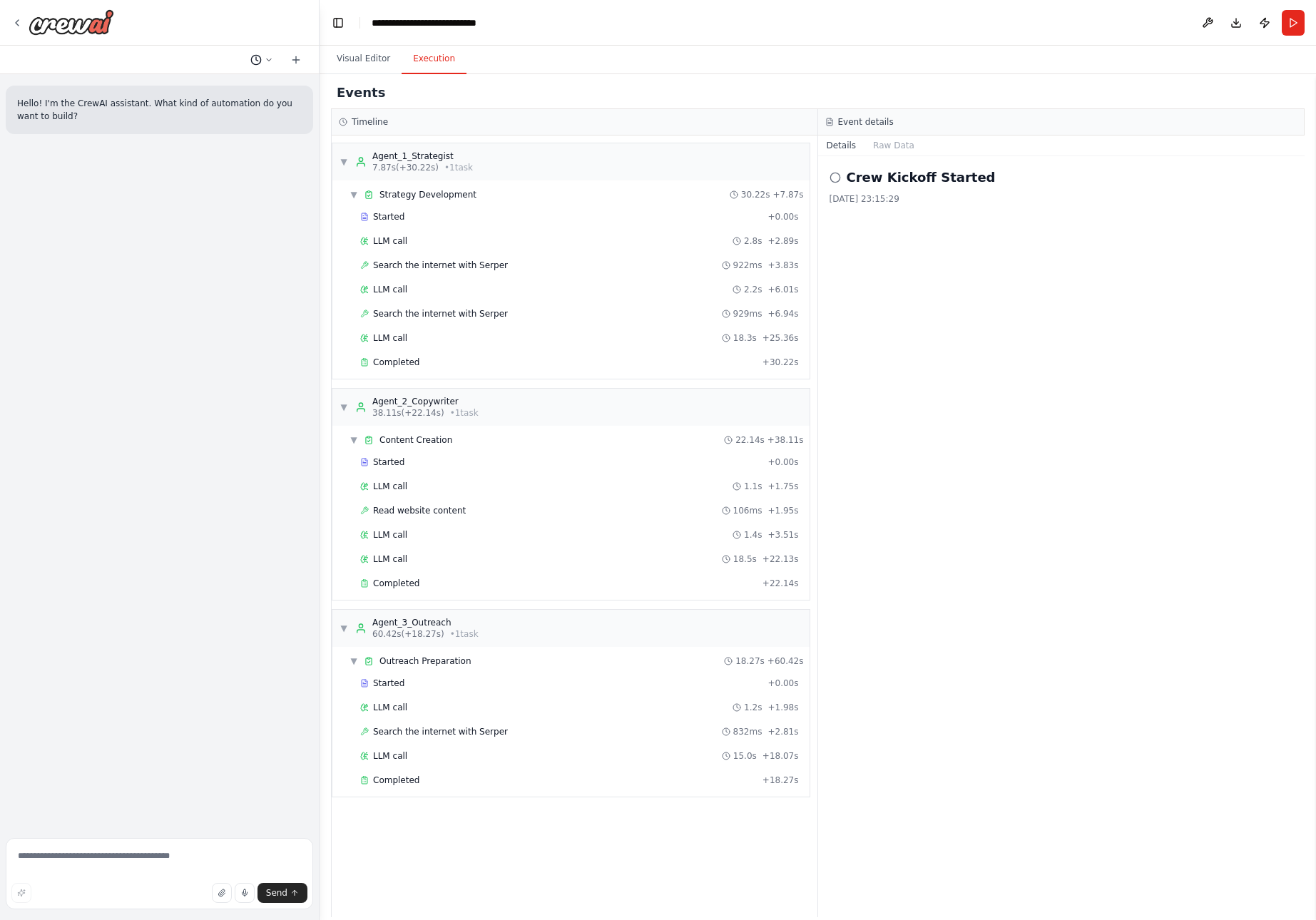
click at [266, 59] on icon at bounding box center [269, 60] width 9 height 9
click at [290, 86] on span "Today 00:24" at bounding box center [289, 89] width 47 height 11
click at [268, 59] on icon at bounding box center [269, 60] width 9 height 9
click at [238, 111] on span "Copy and paste this into the Run Parameters field: { "product_type": "AI produc…" at bounding box center [206, 112] width 105 height 11
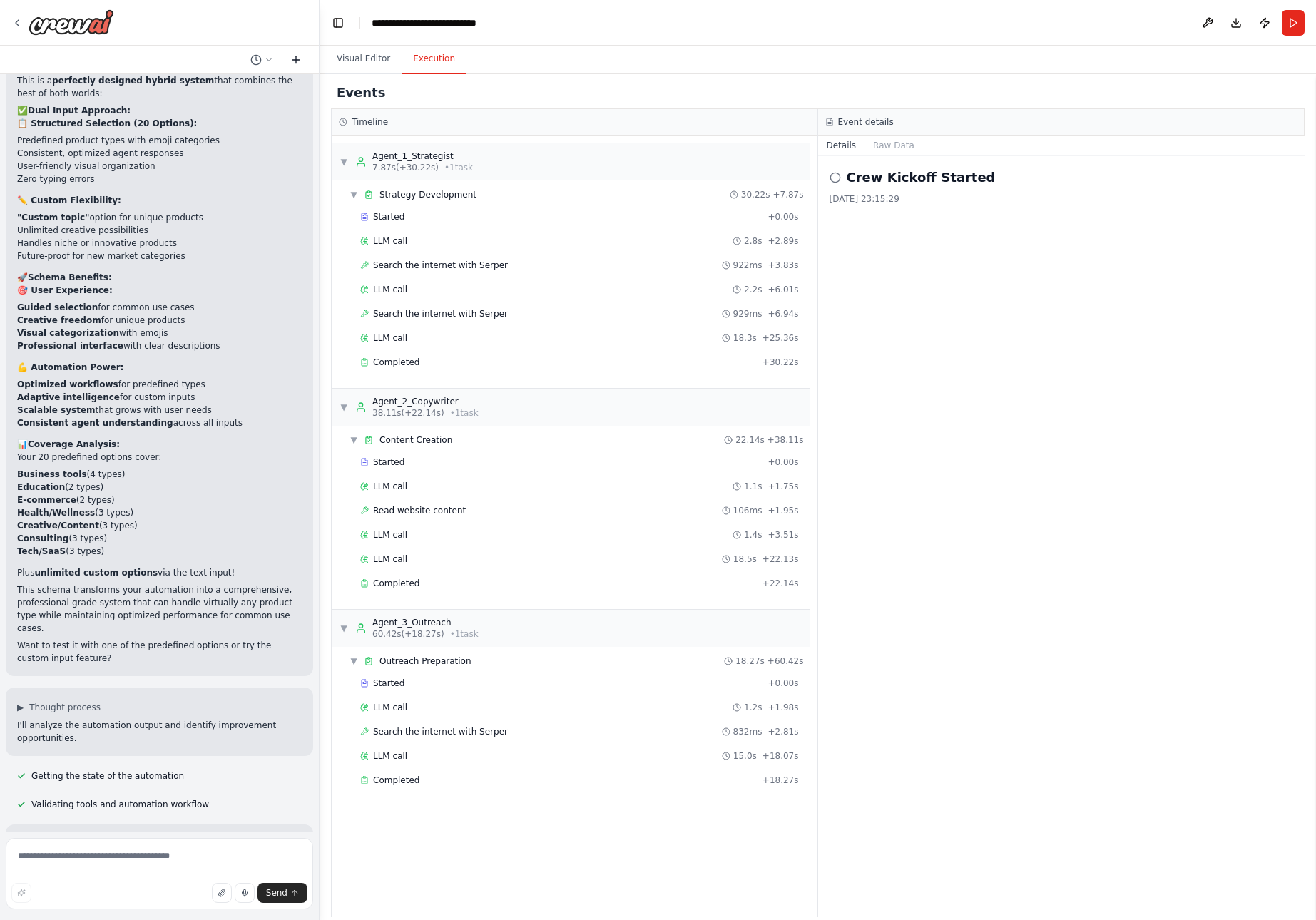
scroll to position [13615, 0]
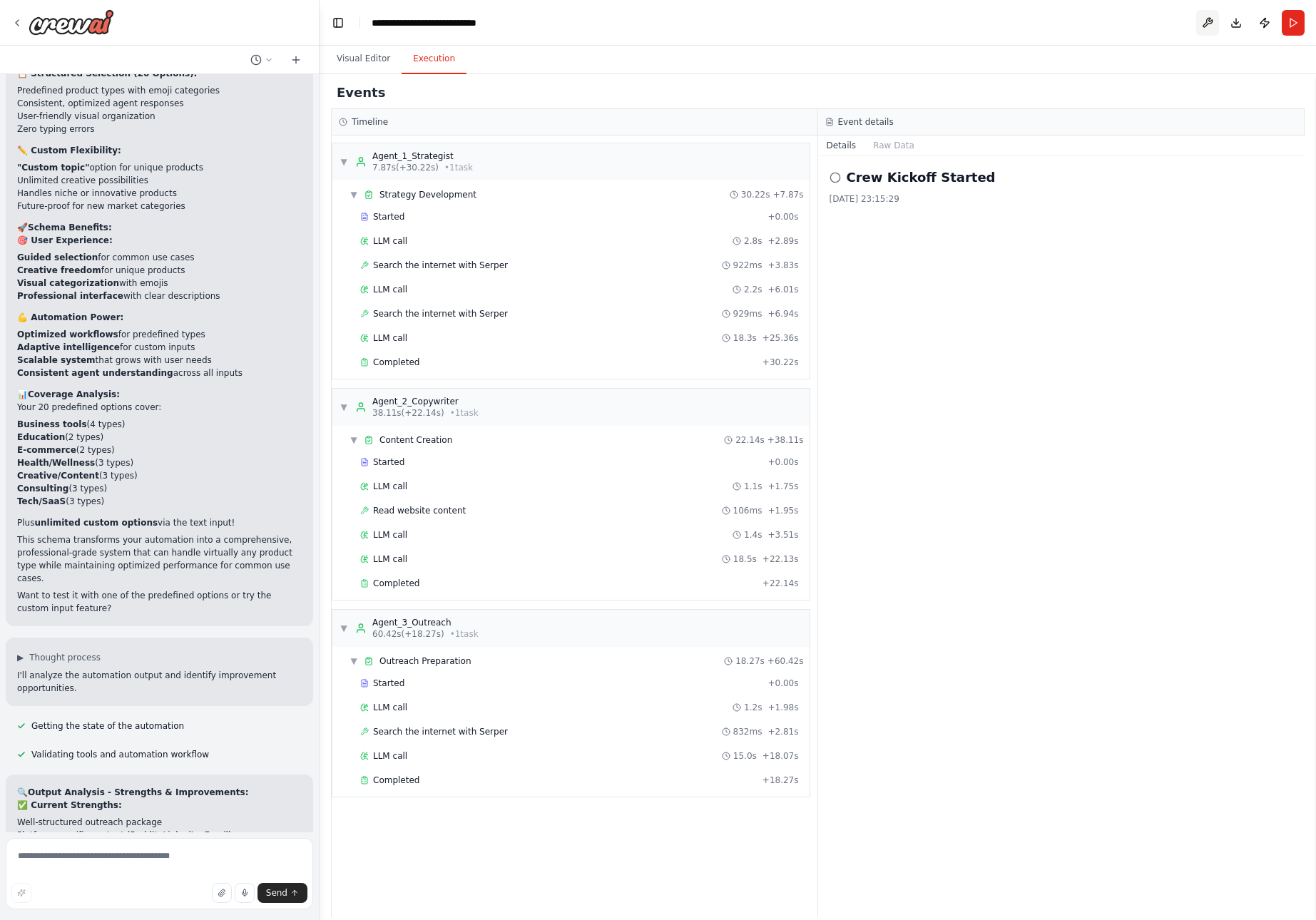
click at [1209, 21] on button at bounding box center [1208, 23] width 23 height 26
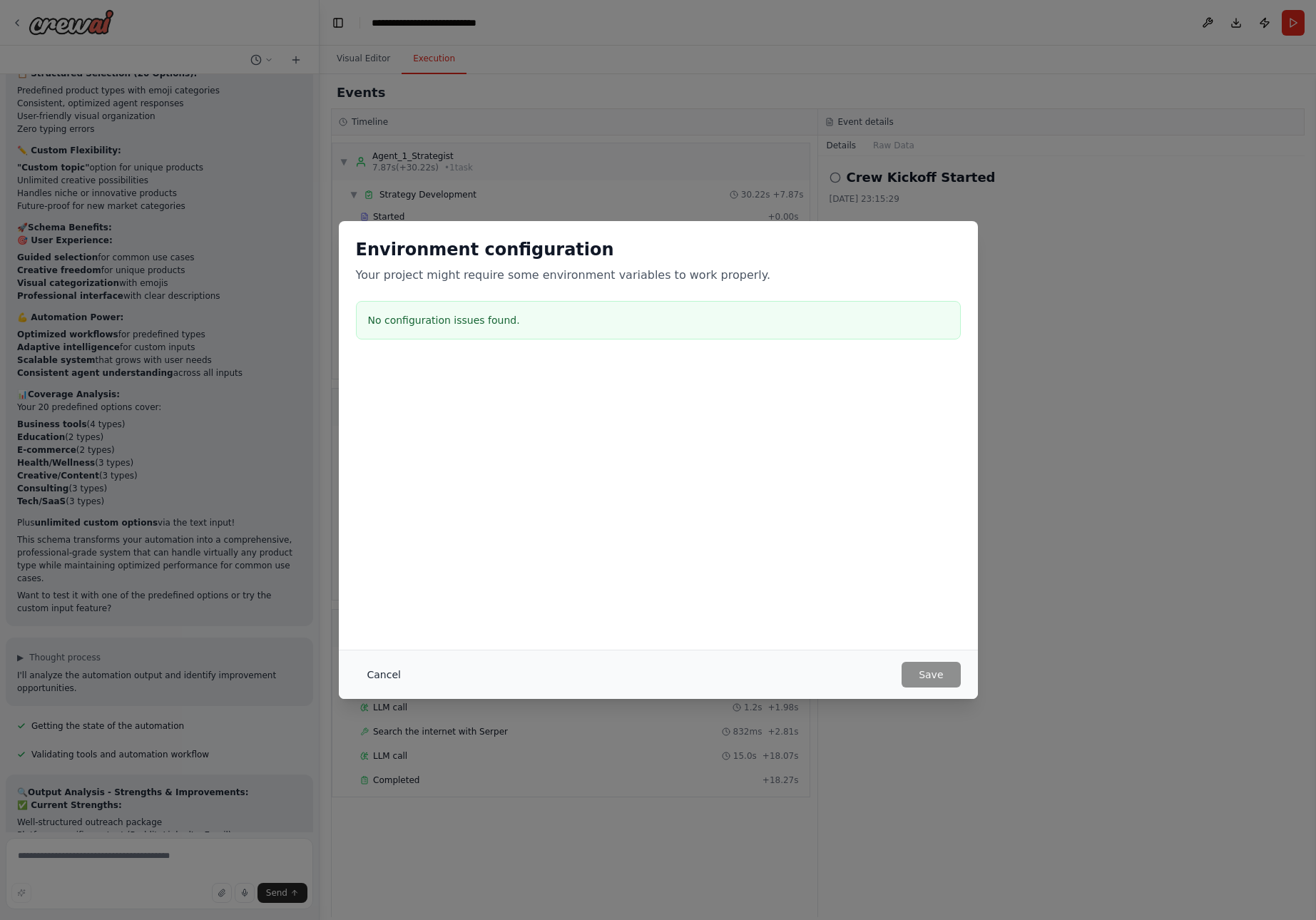
click at [370, 669] on button "Cancel" at bounding box center [384, 675] width 57 height 26
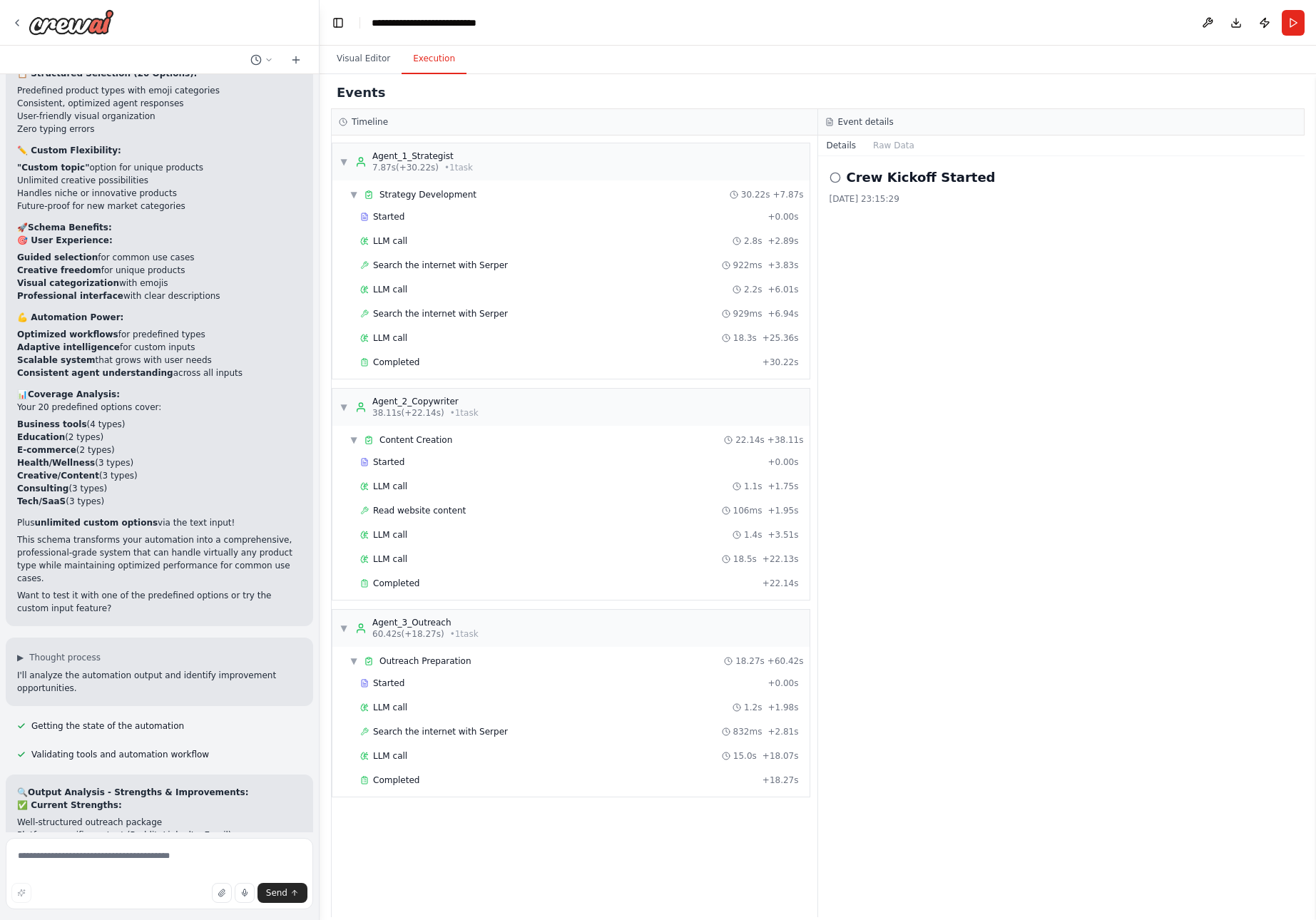
click at [835, 175] on icon at bounding box center [836, 178] width 11 height 11
click at [891, 180] on h2 "Crew Kickoff Started" at bounding box center [921, 178] width 149 height 20
click at [511, 23] on div "**********" at bounding box center [445, 23] width 147 height 14
drag, startPoint x: 521, startPoint y: 21, endPoint x: 369, endPoint y: 21, distance: 152.0
click at [369, 21] on header "**********" at bounding box center [818, 23] width 997 height 46
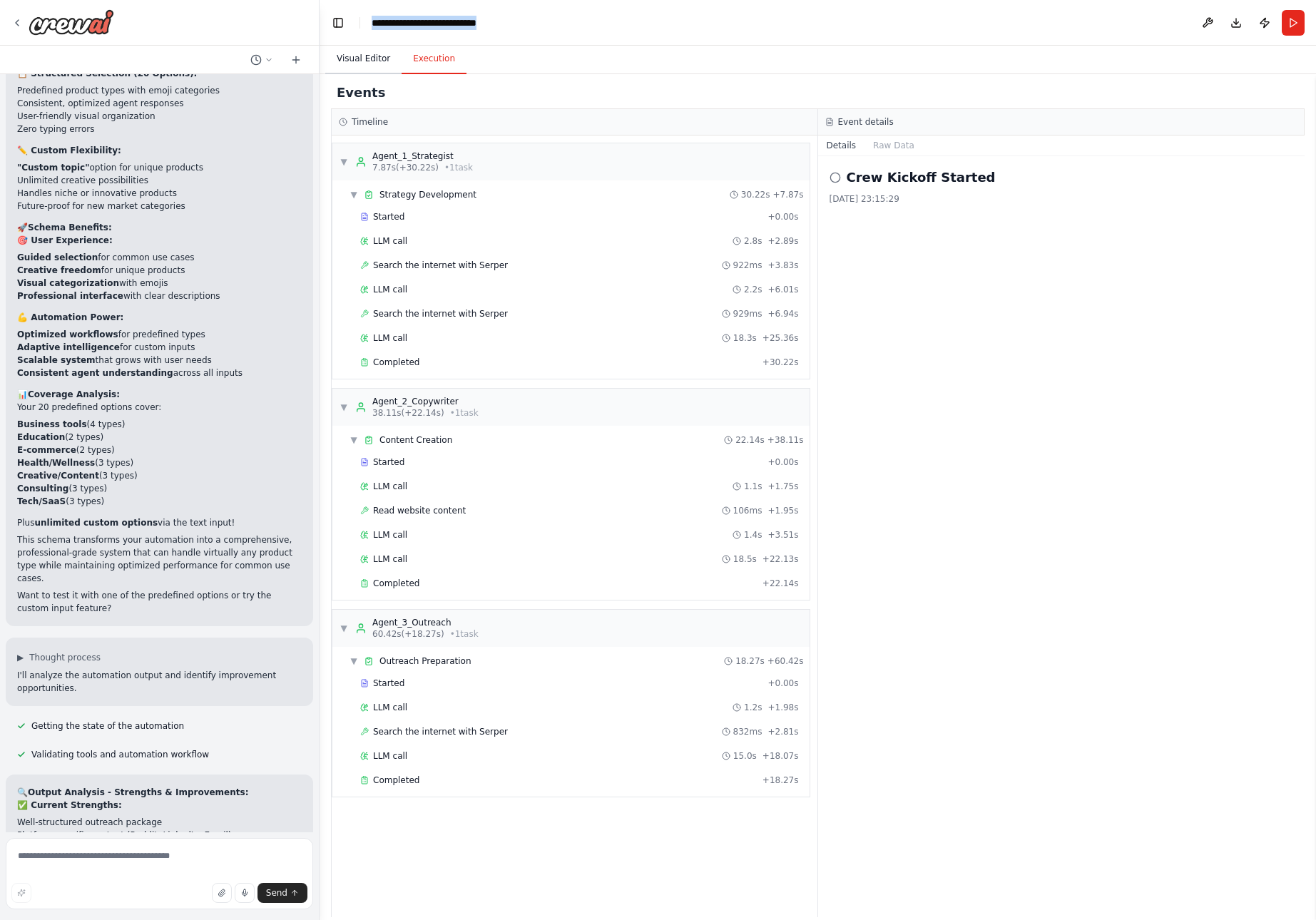
click at [355, 56] on button "Visual Editor" at bounding box center [363, 59] width 77 height 30
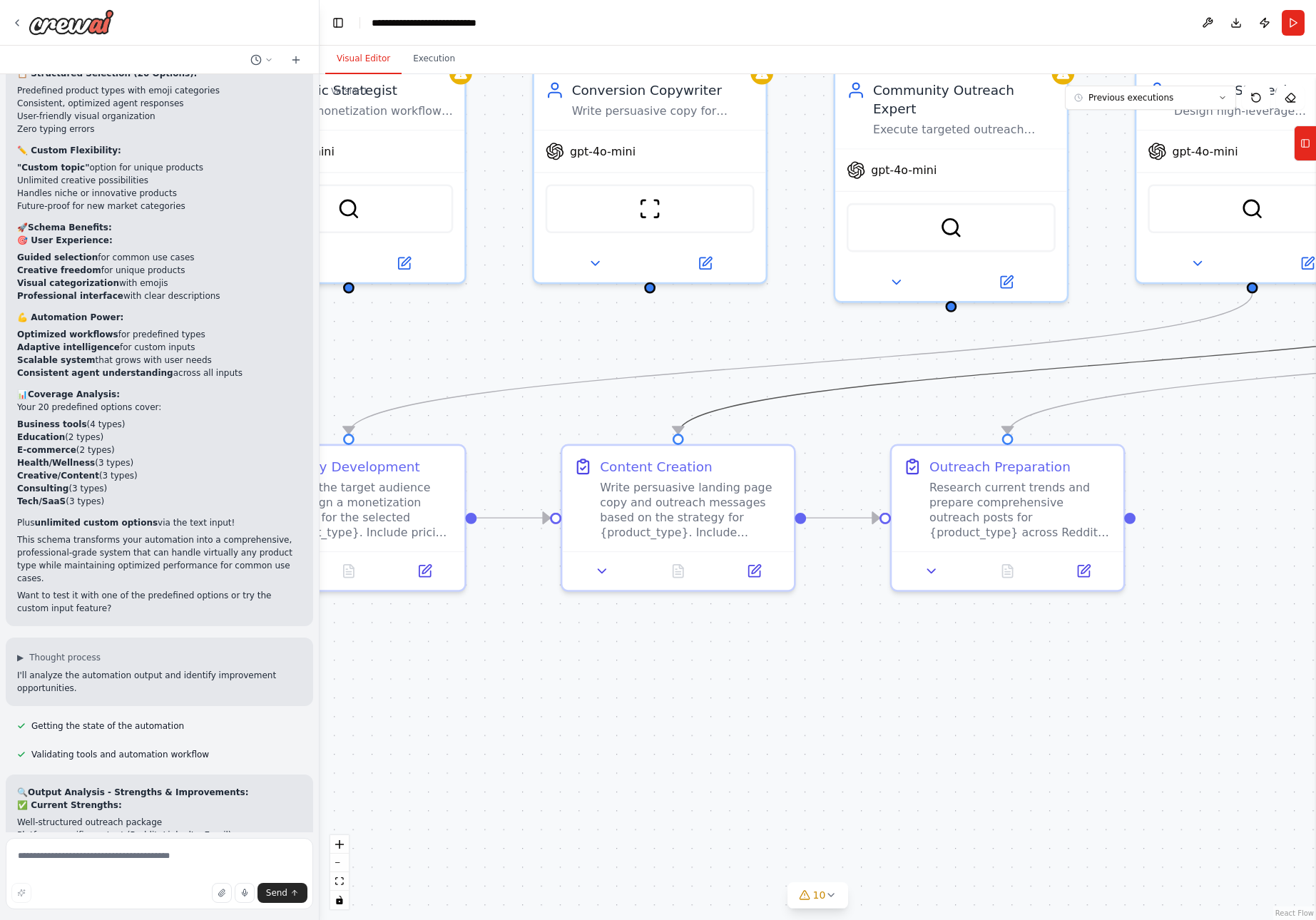
drag, startPoint x: 973, startPoint y: 384, endPoint x: 999, endPoint y: 370, distance: 29.5
click at [999, 370] on icon "Edge from 0e750462-1cad-440d-afe5-82df8f64c238 to d70bd56b-4934-4f9e-8d38-97f5b…" at bounding box center [1116, 364] width 876 height 140
drag, startPoint x: 1254, startPoint y: 379, endPoint x: 1077, endPoint y: 383, distance: 177.0
click at [1077, 383] on div ".deletable-edge-delete-btn { width: 20px; height: 20px; border: 0px solid #ffff…" at bounding box center [818, 498] width 997 height 846
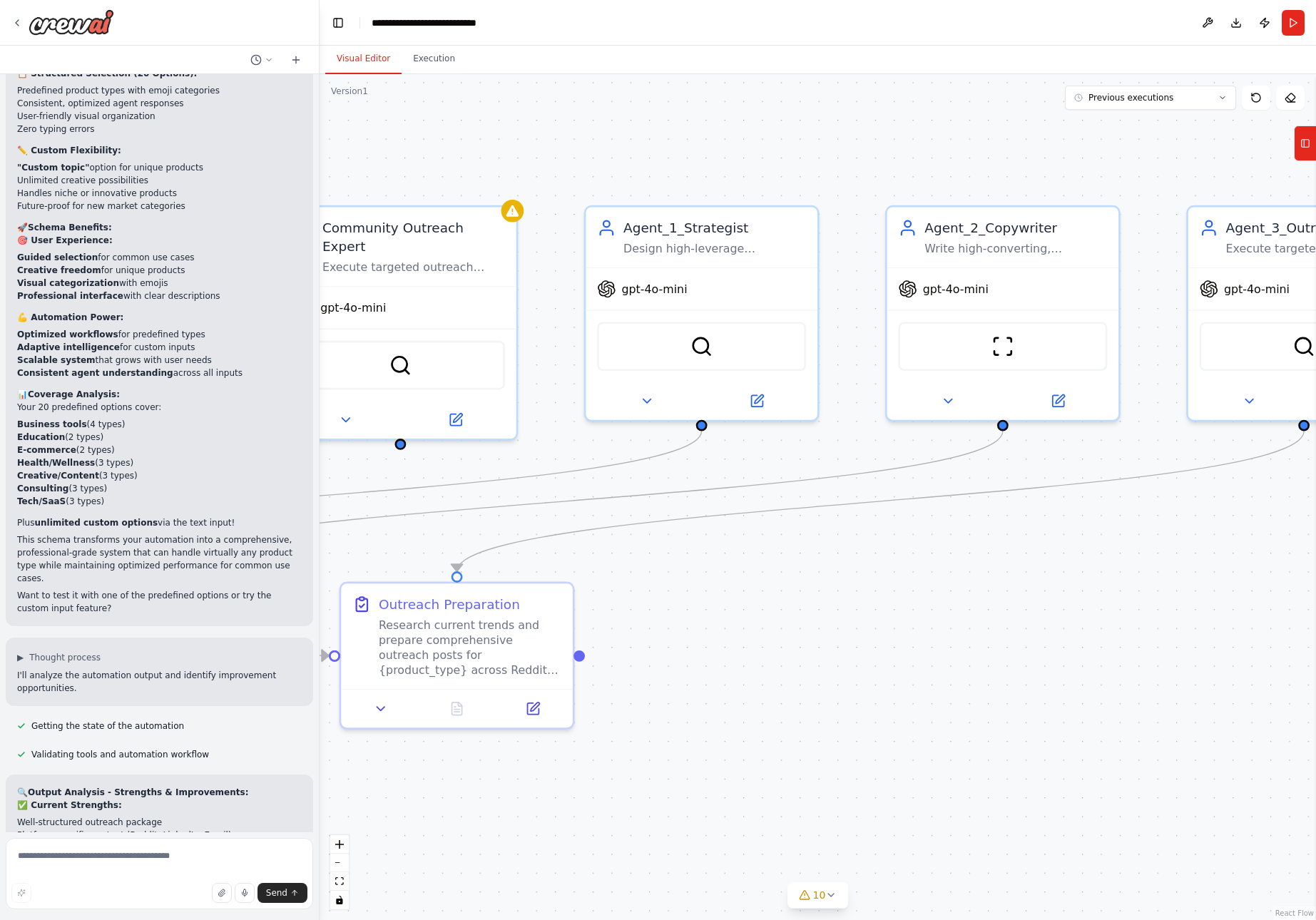
drag, startPoint x: 1174, startPoint y: 447, endPoint x: 623, endPoint y: 585, distance: 568.0
click at [623, 585] on div ".deletable-edge-delete-btn { width: 20px; height: 20px; border: 0px solid #ffff…" at bounding box center [818, 498] width 997 height 846
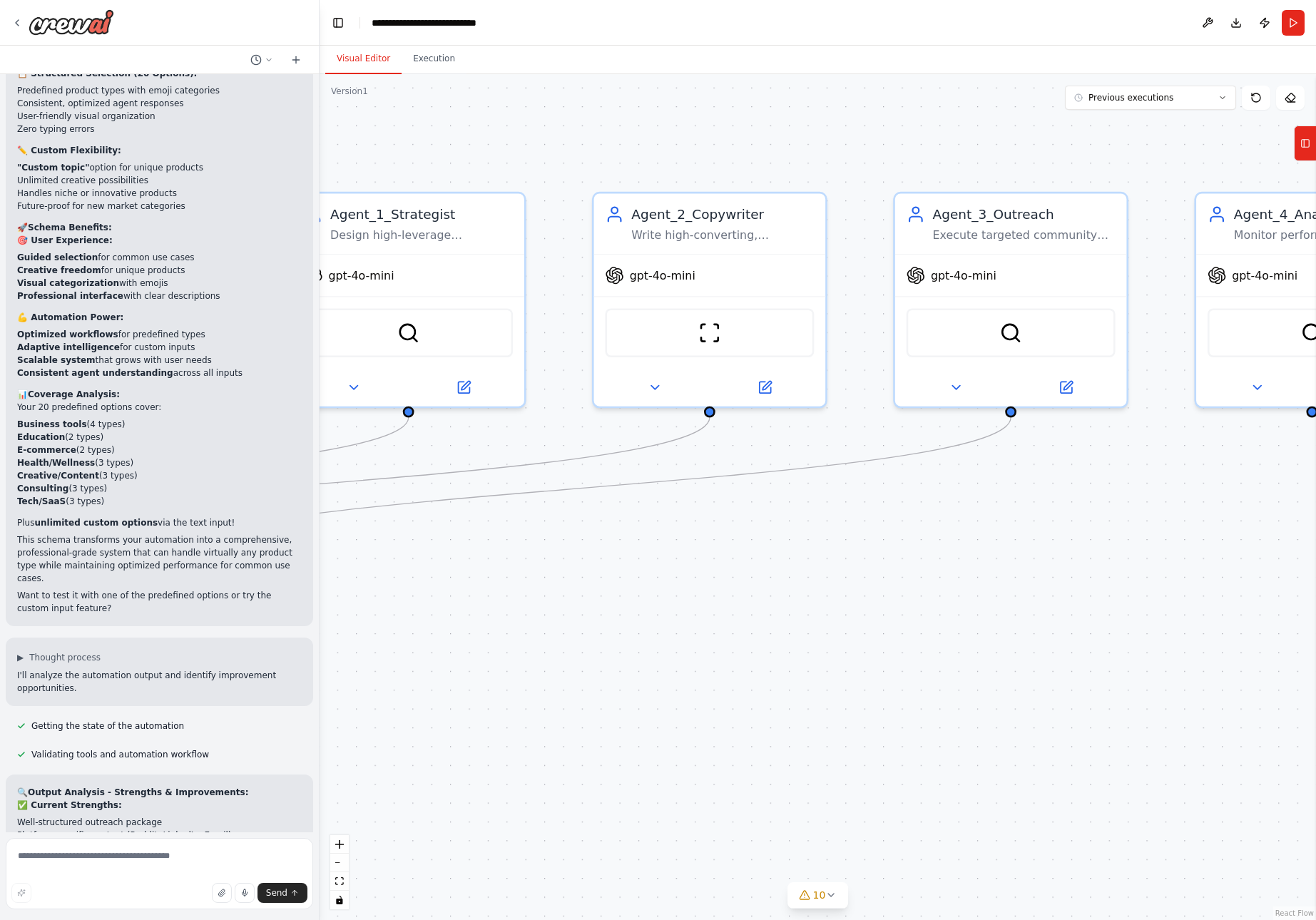
drag, startPoint x: 1049, startPoint y: 596, endPoint x: 755, endPoint y: 583, distance: 294.3
click at [755, 583] on div ".deletable-edge-delete-btn { width: 20px; height: 20px; border: 0px solid #ffff…" at bounding box center [818, 498] width 997 height 846
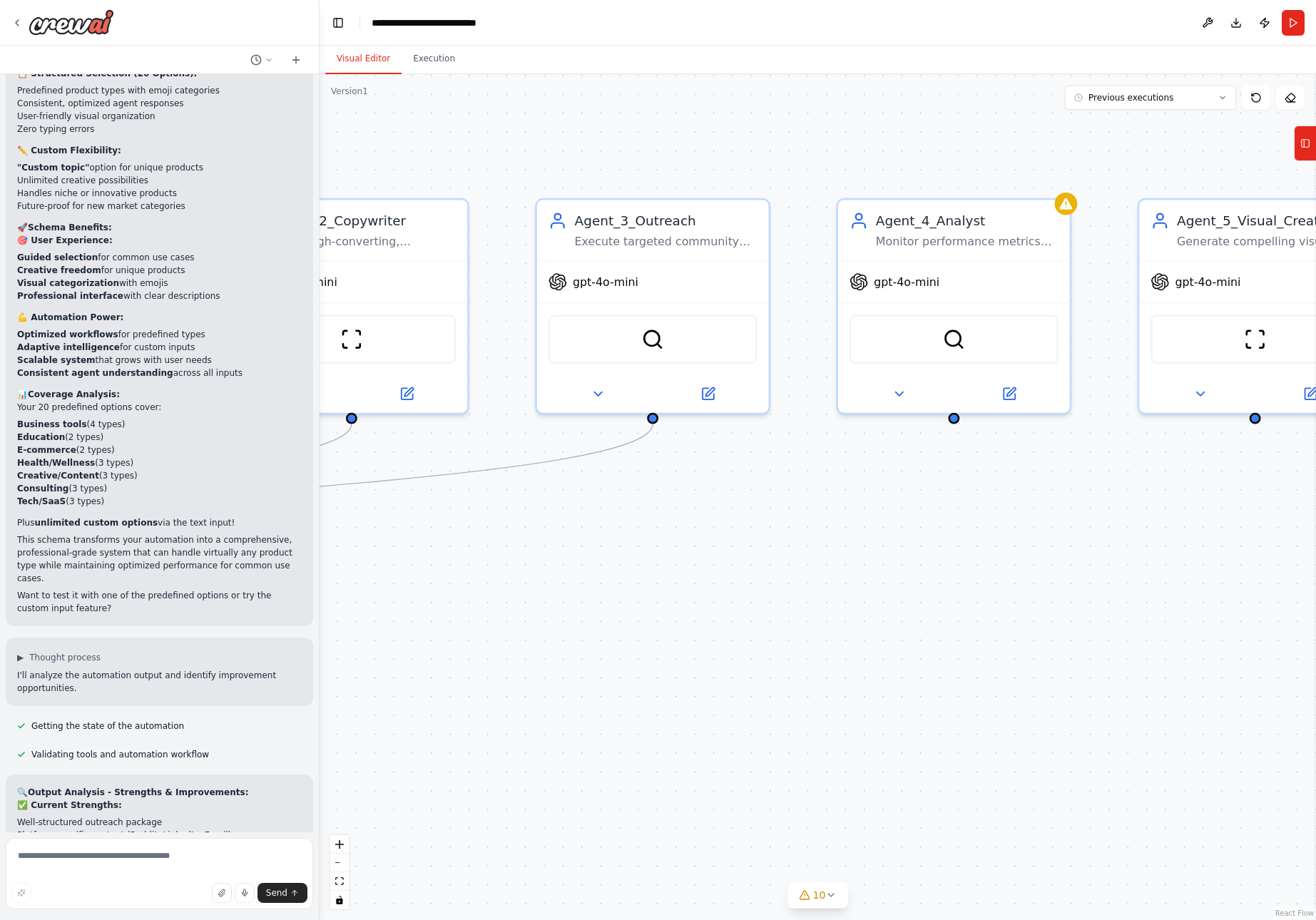
drag, startPoint x: 1061, startPoint y: 557, endPoint x: 702, endPoint y: 563, distance: 359.1
click at [702, 563] on div ".deletable-edge-delete-btn { width: 20px; height: 20px; border: 0px solid #ffff…" at bounding box center [818, 498] width 997 height 846
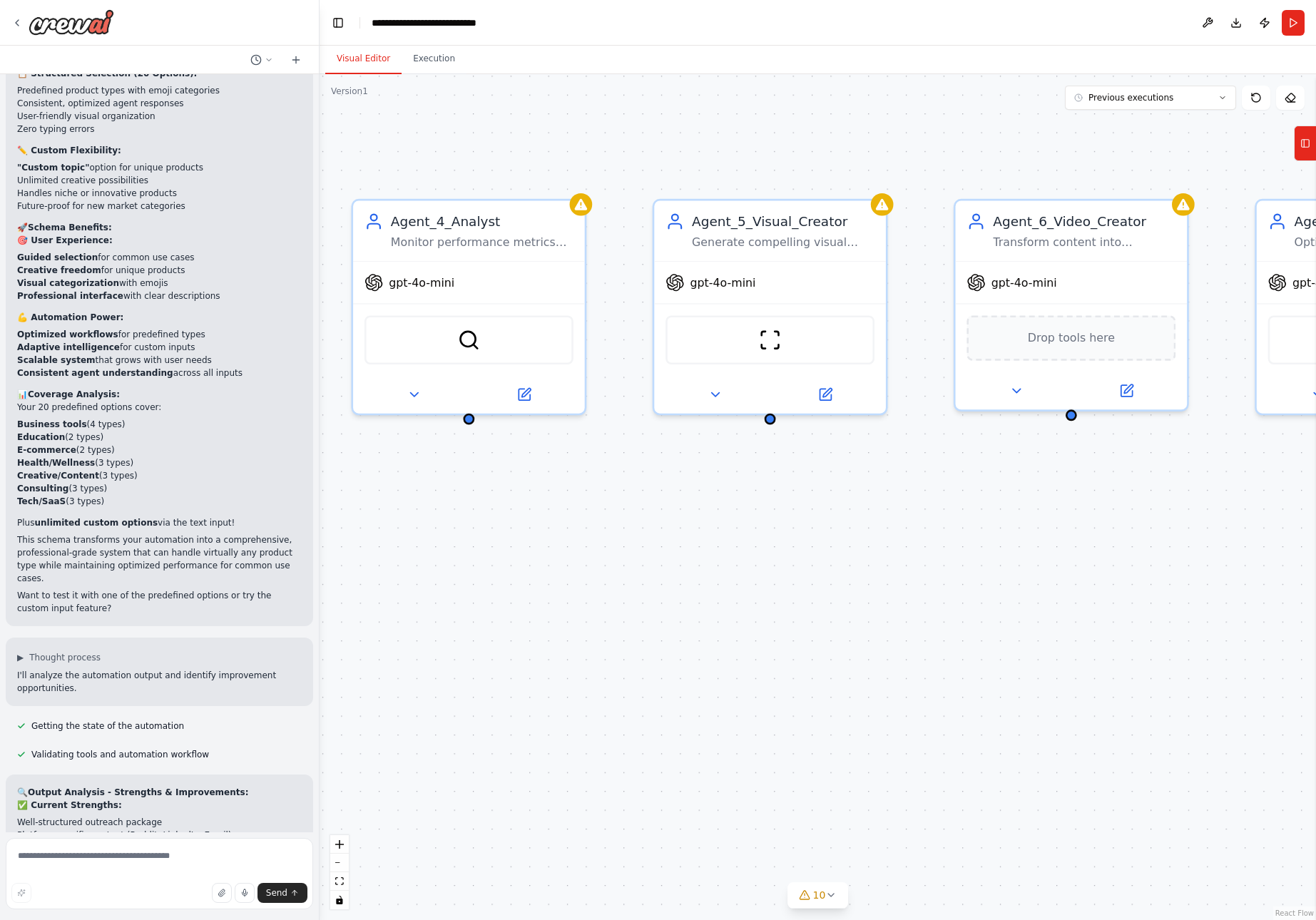
drag, startPoint x: 1128, startPoint y: 552, endPoint x: 643, endPoint y: 553, distance: 485.0
click at [643, 553] on div ".deletable-edge-delete-btn { width: 20px; height: 20px; border: 0px solid #ffff…" at bounding box center [818, 498] width 997 height 846
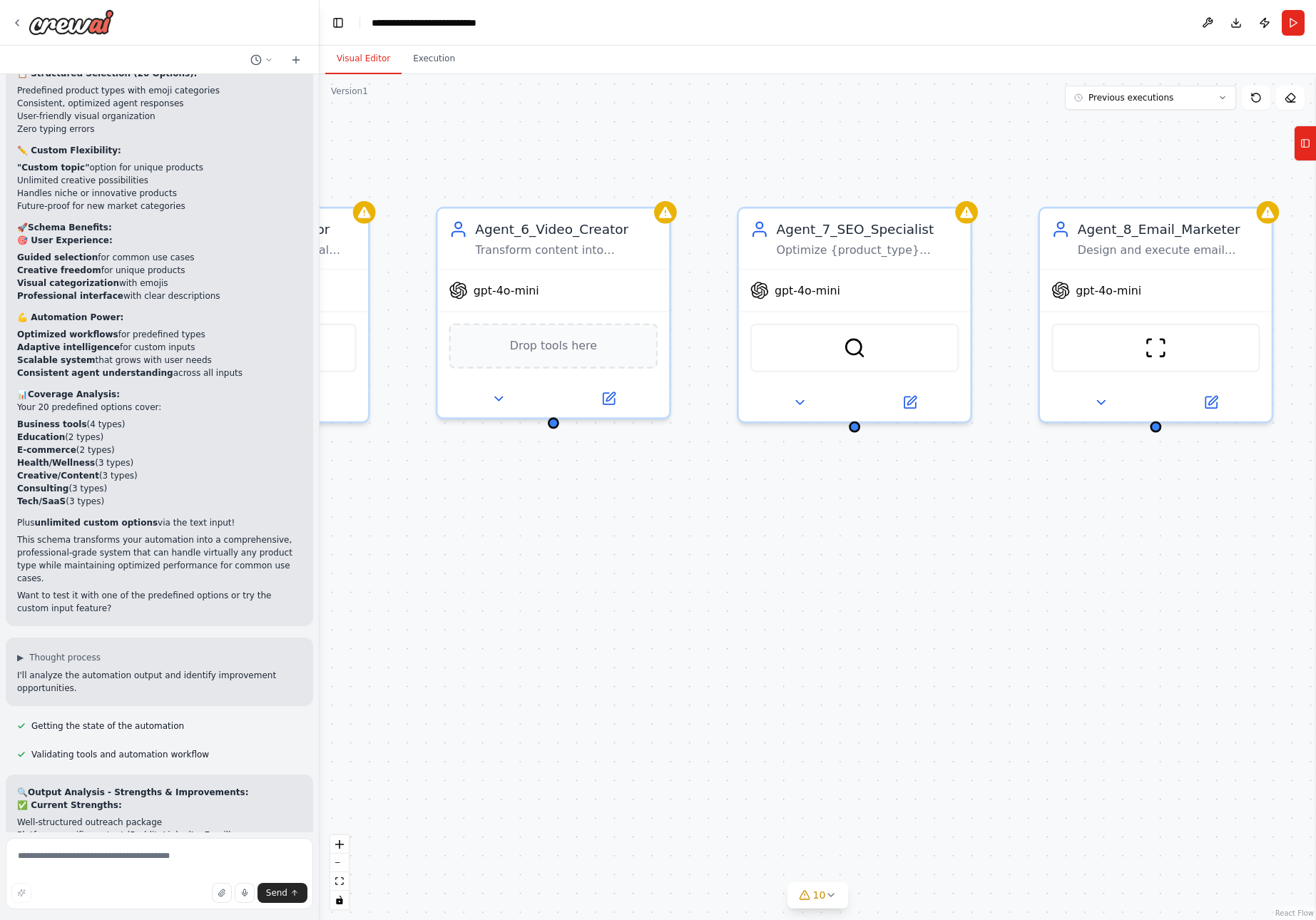
drag, startPoint x: 1045, startPoint y: 553, endPoint x: 527, endPoint y: 561, distance: 518.1
click at [527, 561] on div ".deletable-edge-delete-btn { width: 20px; height: 20px; border: 0px solid #ffff…" at bounding box center [818, 498] width 997 height 846
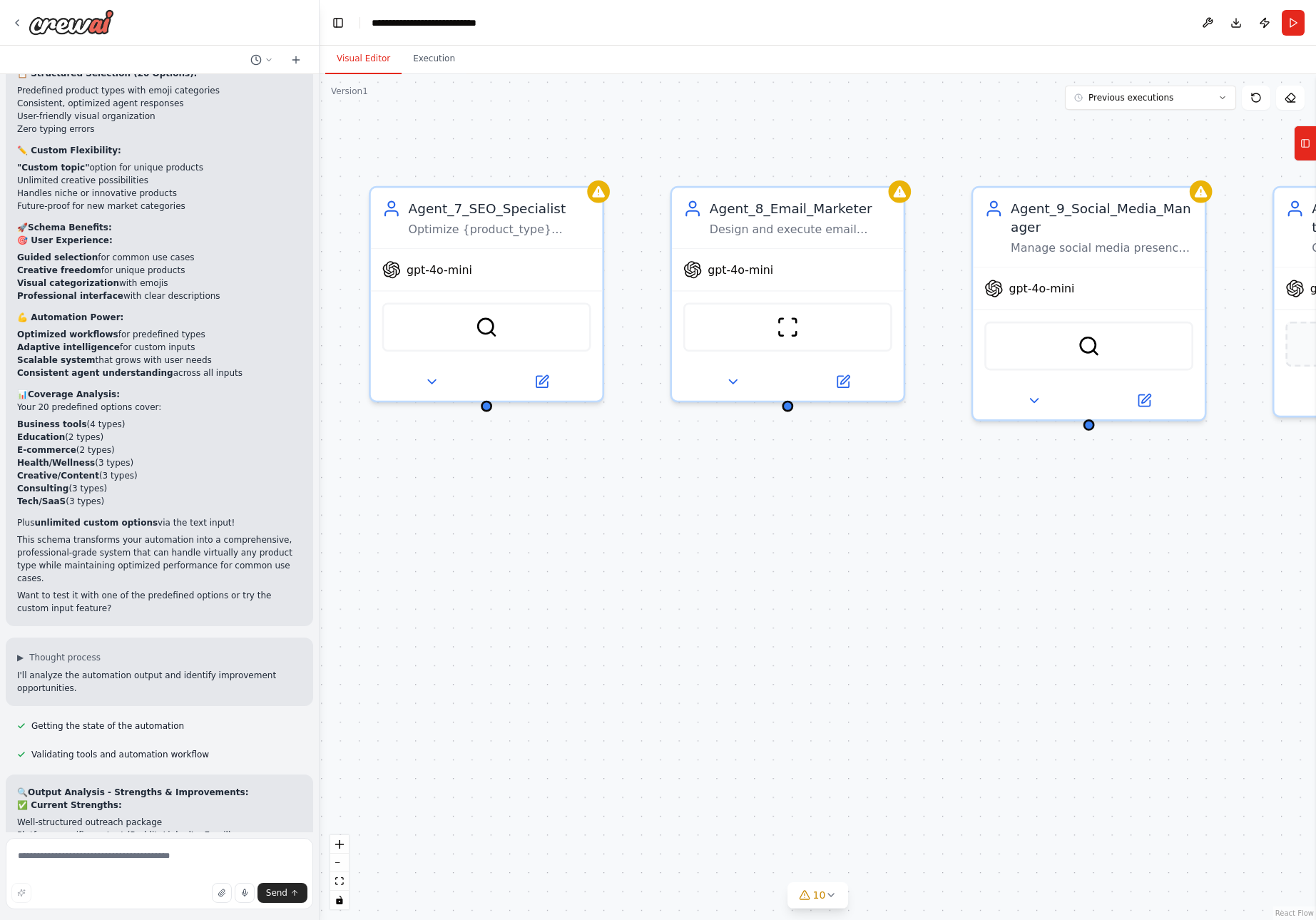
drag, startPoint x: 1064, startPoint y: 571, endPoint x: 695, endPoint y: 551, distance: 369.5
click at [695, 551] on div ".deletable-edge-delete-btn { width: 20px; height: 20px; border: 0px solid #ffff…" at bounding box center [818, 498] width 997 height 846
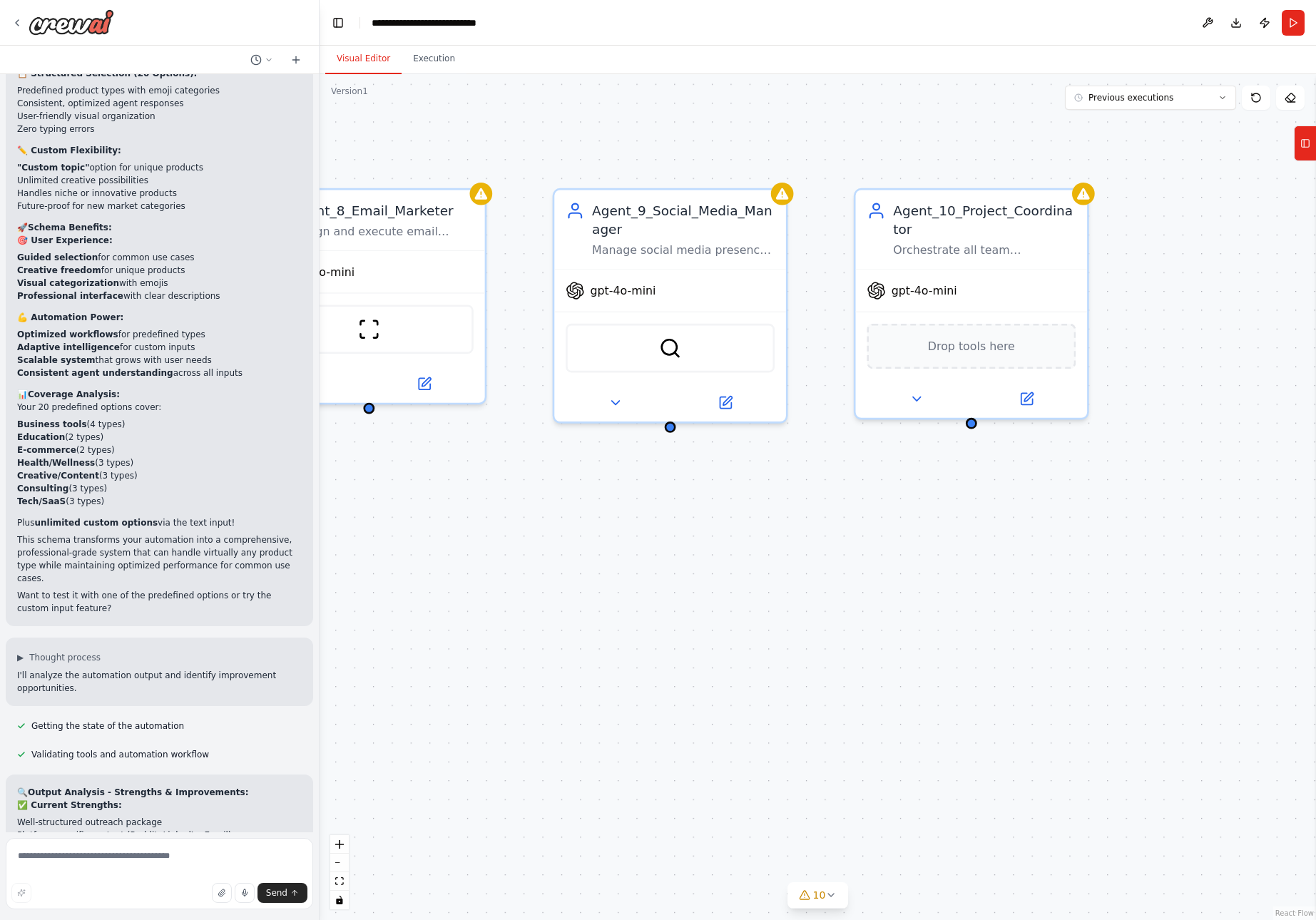
drag, startPoint x: 1163, startPoint y: 558, endPoint x: 744, endPoint y: 560, distance: 419.0
click at [744, 560] on div ".deletable-edge-delete-btn { width: 20px; height: 20px; border: 0px solid #ffff…" at bounding box center [818, 498] width 997 height 846
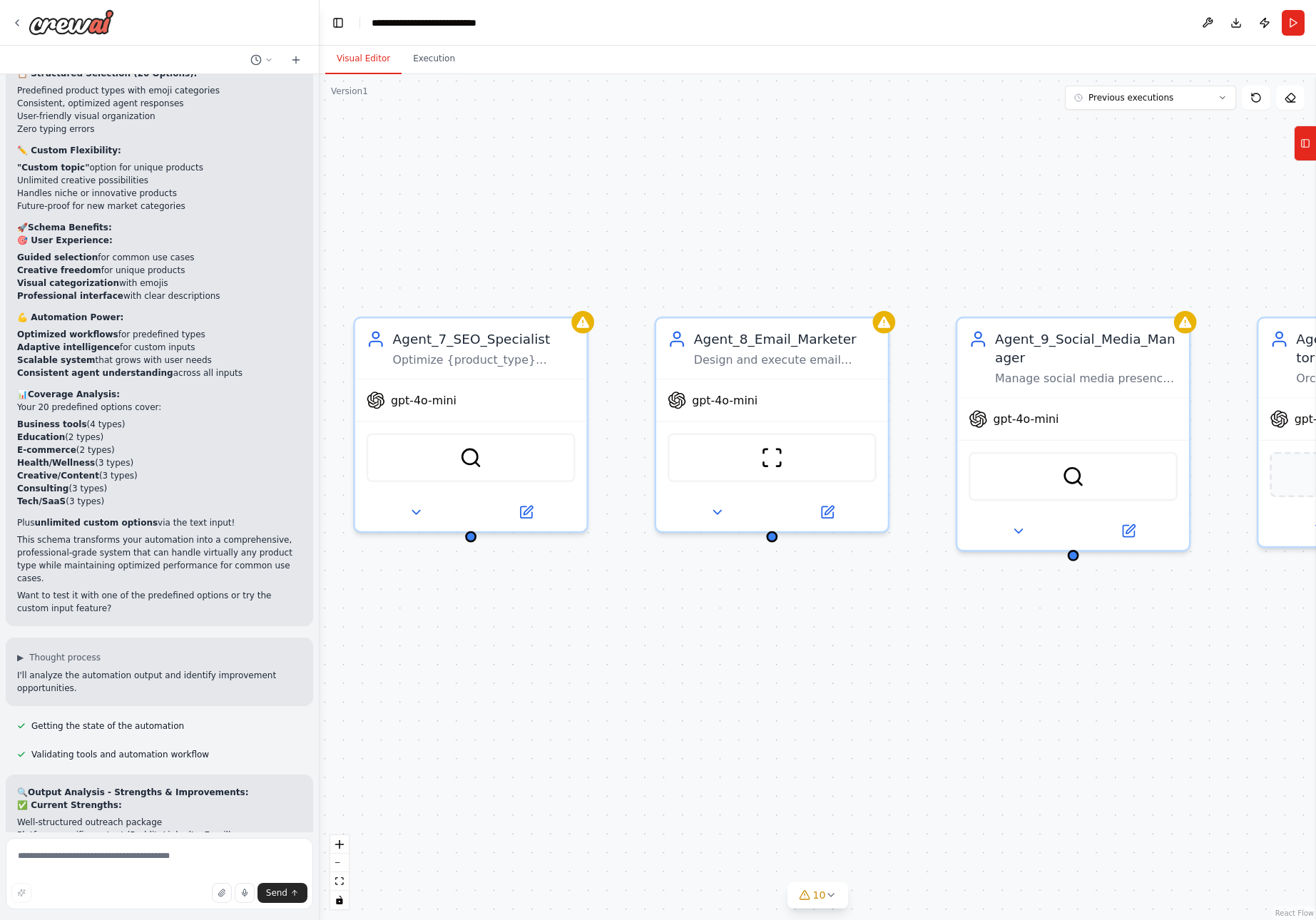
drag, startPoint x: 705, startPoint y: 437, endPoint x: 1108, endPoint y: 565, distance: 422.8
click at [1108, 565] on div ".deletable-edge-delete-btn { width: 20px; height: 20px; border: 0px solid #ffff…" at bounding box center [818, 498] width 997 height 846
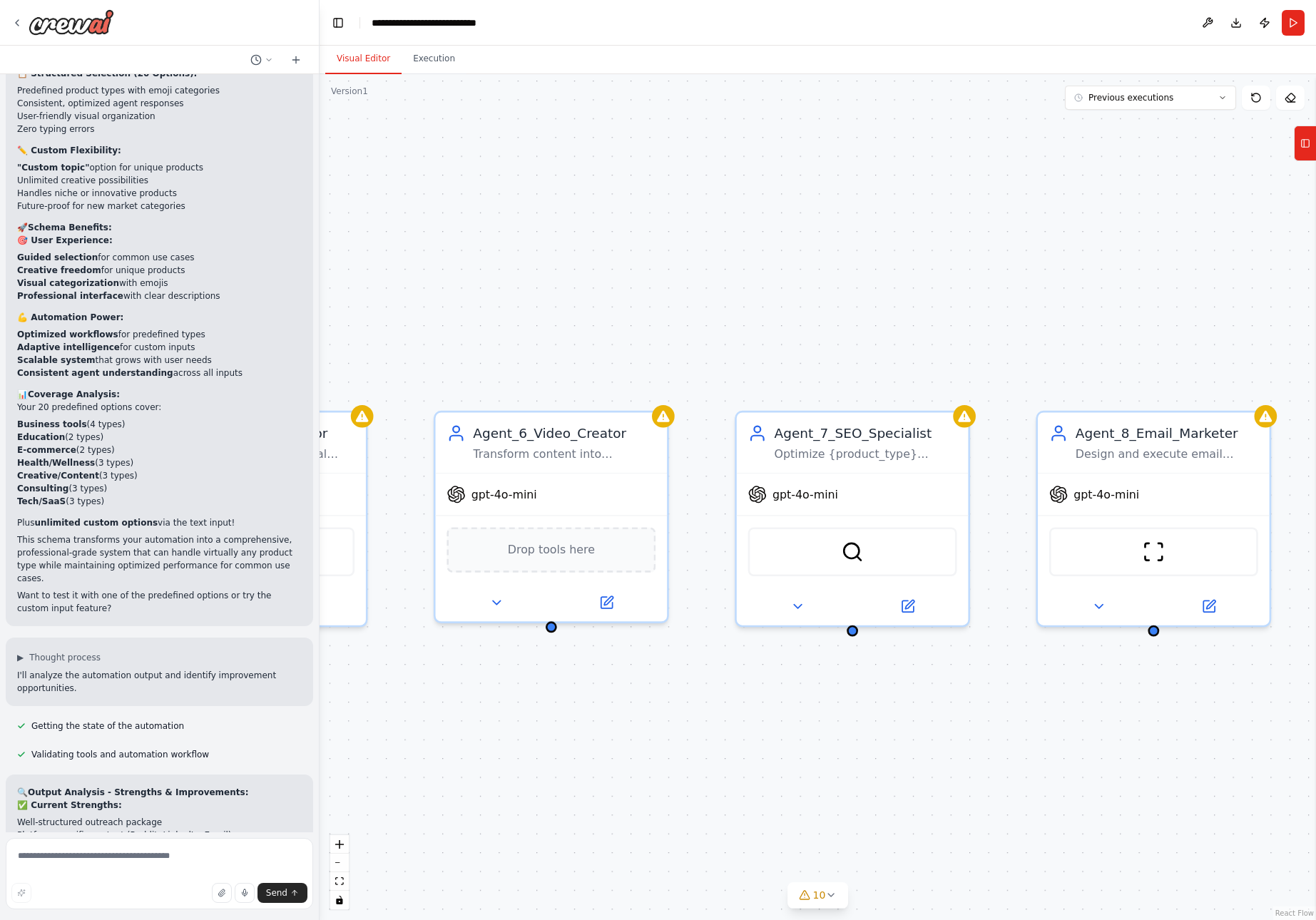
drag, startPoint x: 652, startPoint y: 604, endPoint x: 1034, endPoint y: 698, distance: 393.4
click at [1034, 698] on div ".deletable-edge-delete-btn { width: 20px; height: 20px; border: 0px solid #ffff…" at bounding box center [818, 498] width 997 height 846
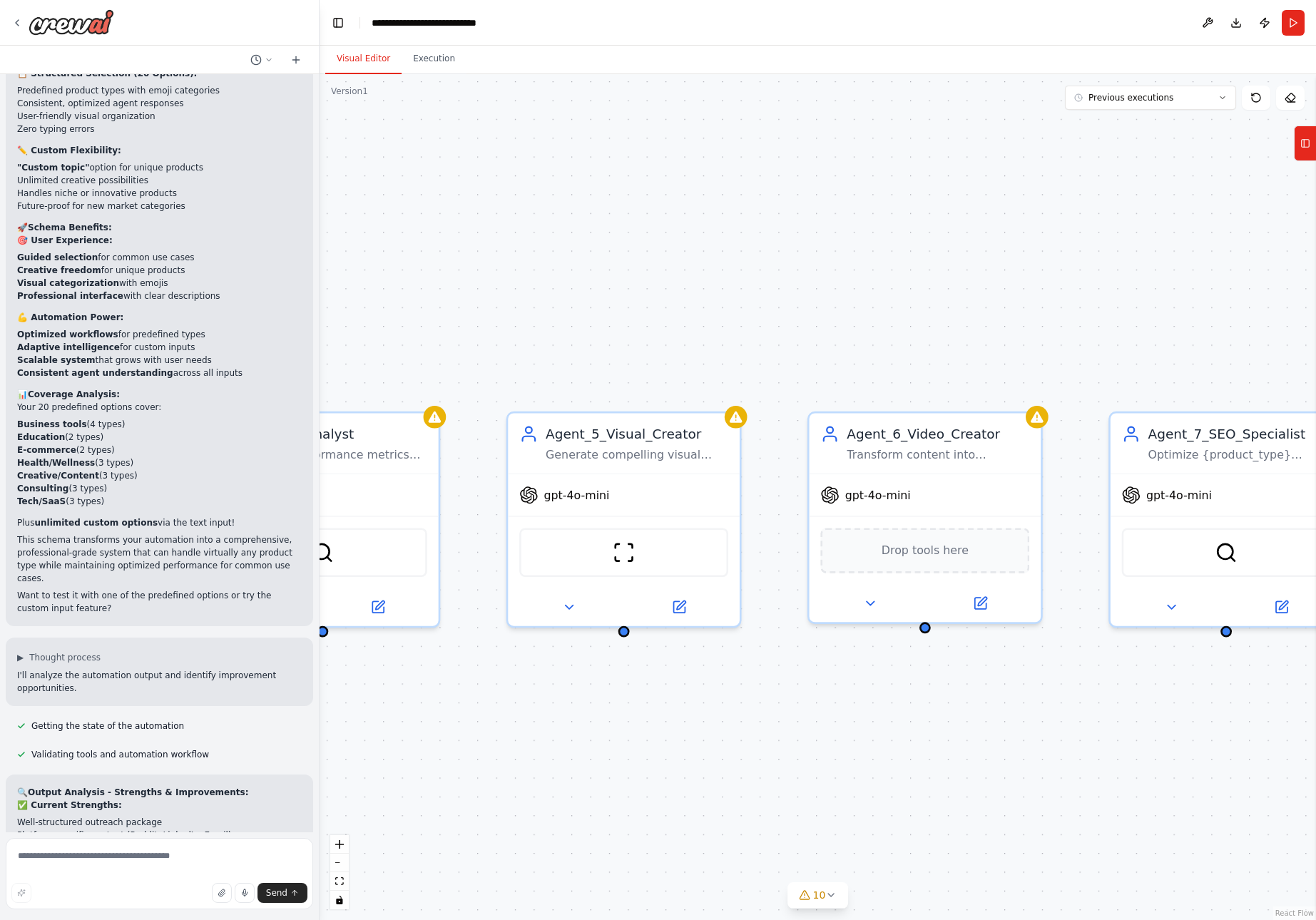
drag, startPoint x: 662, startPoint y: 690, endPoint x: 1043, endPoint y: 684, distance: 381.0
click at [1043, 684] on div ".deletable-edge-delete-btn { width: 20px; height: 20px; border: 0px solid #ffff…" at bounding box center [818, 498] width 997 height 846
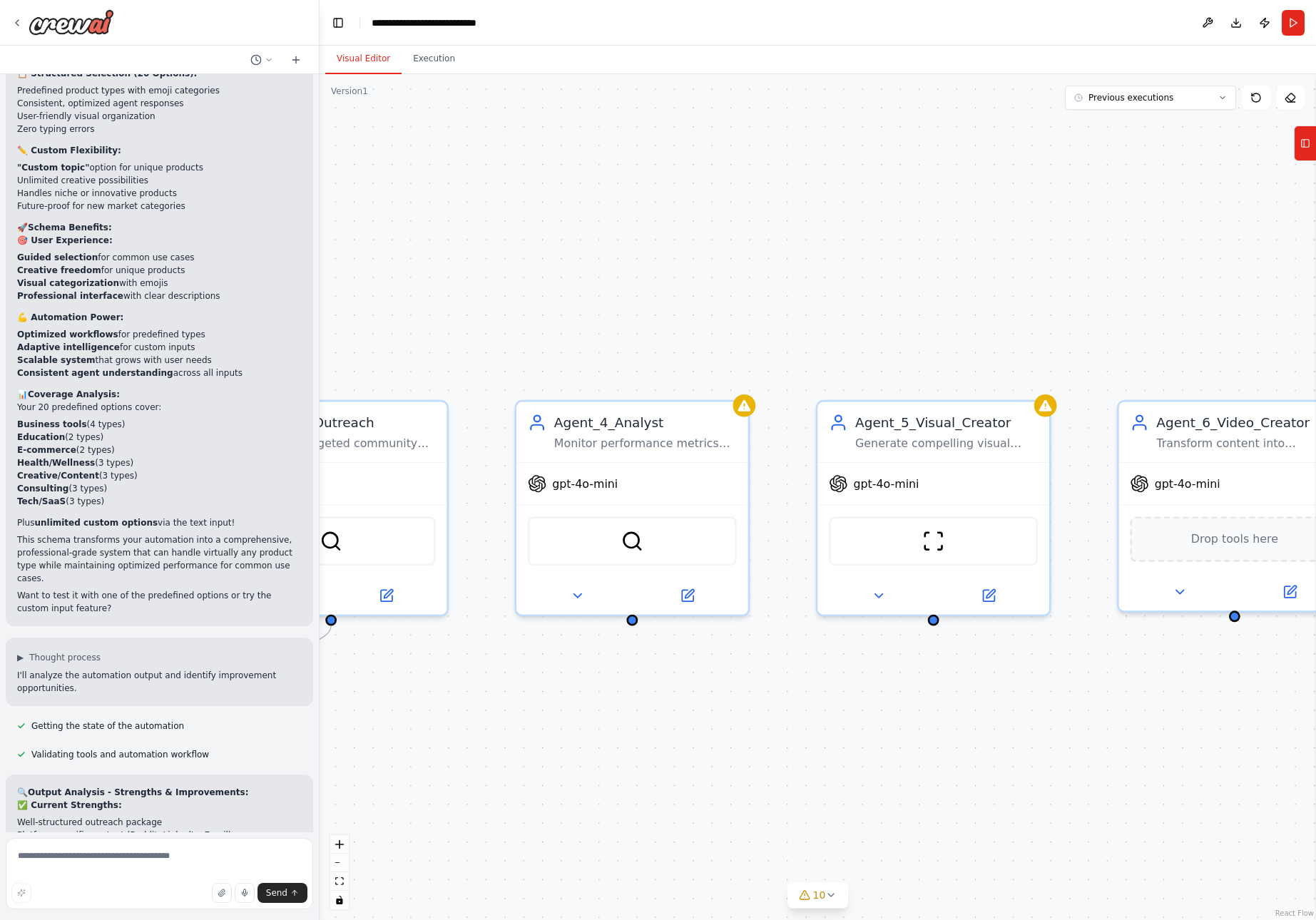
drag, startPoint x: 600, startPoint y: 708, endPoint x: 902, endPoint y: 702, distance: 302.1
click at [902, 702] on div ".deletable-edge-delete-btn { width: 20px; height: 20px; border: 0px solid #ffff…" at bounding box center [818, 498] width 997 height 846
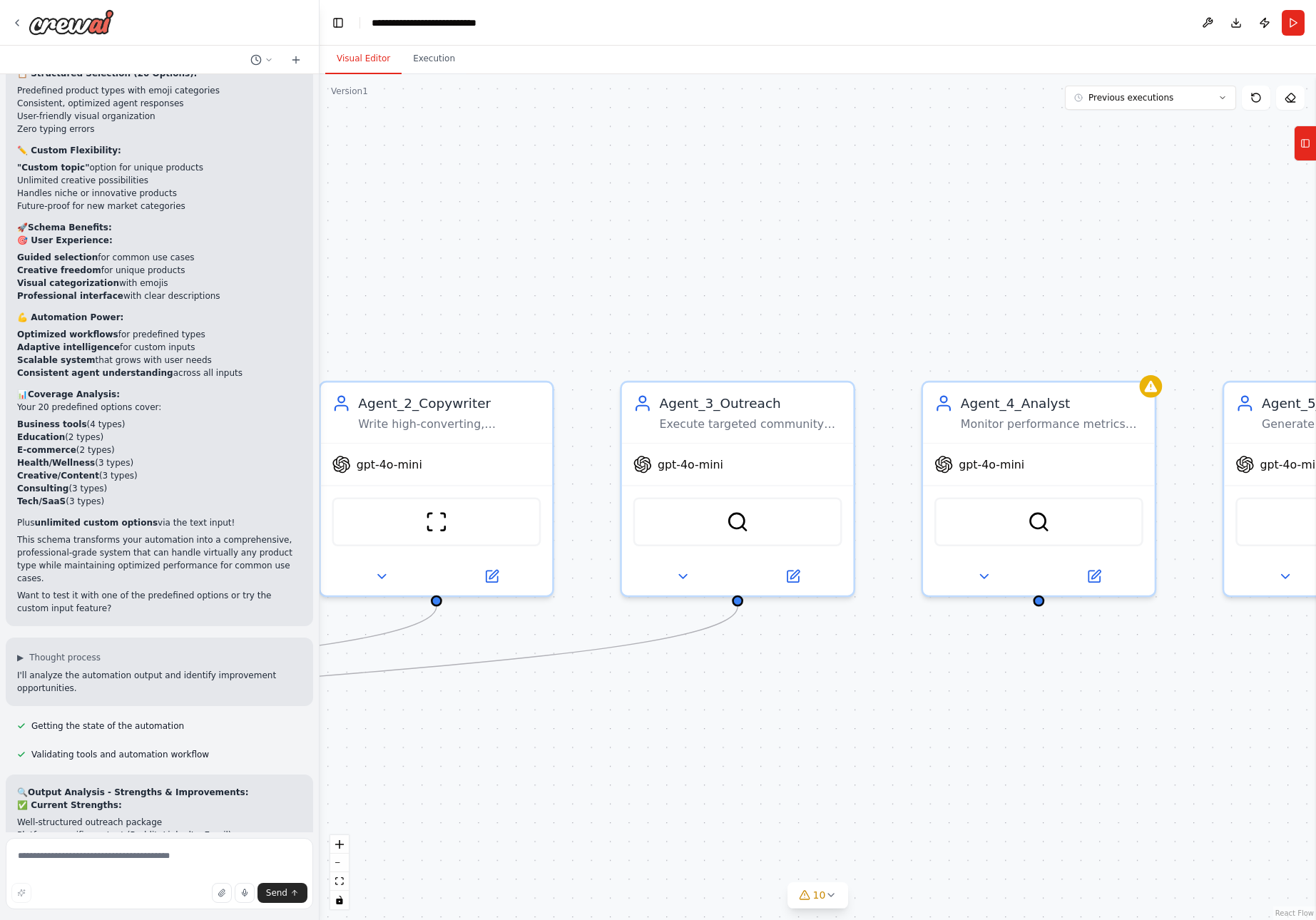
drag, startPoint x: 581, startPoint y: 701, endPoint x: 987, endPoint y: 683, distance: 406.4
click at [987, 683] on div ".deletable-edge-delete-btn { width: 20px; height: 20px; border: 0px solid #ffff…" at bounding box center [818, 498] width 997 height 846
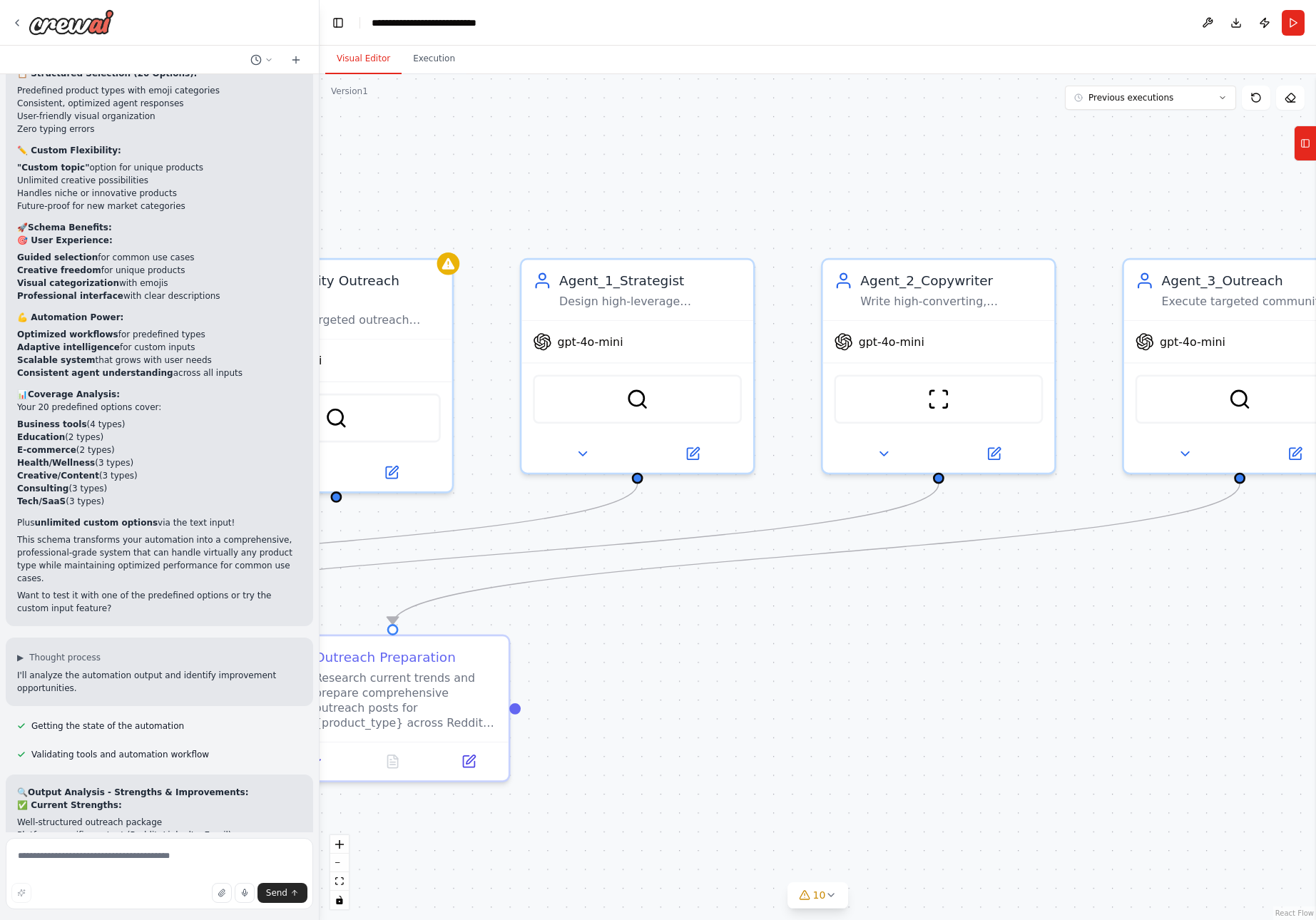
drag, startPoint x: 609, startPoint y: 717, endPoint x: 1111, endPoint y: 595, distance: 516.6
click at [1111, 595] on div ".deletable-edge-delete-btn { width: 20px; height: 20px; border: 0px solid #ffff…" at bounding box center [818, 498] width 997 height 846
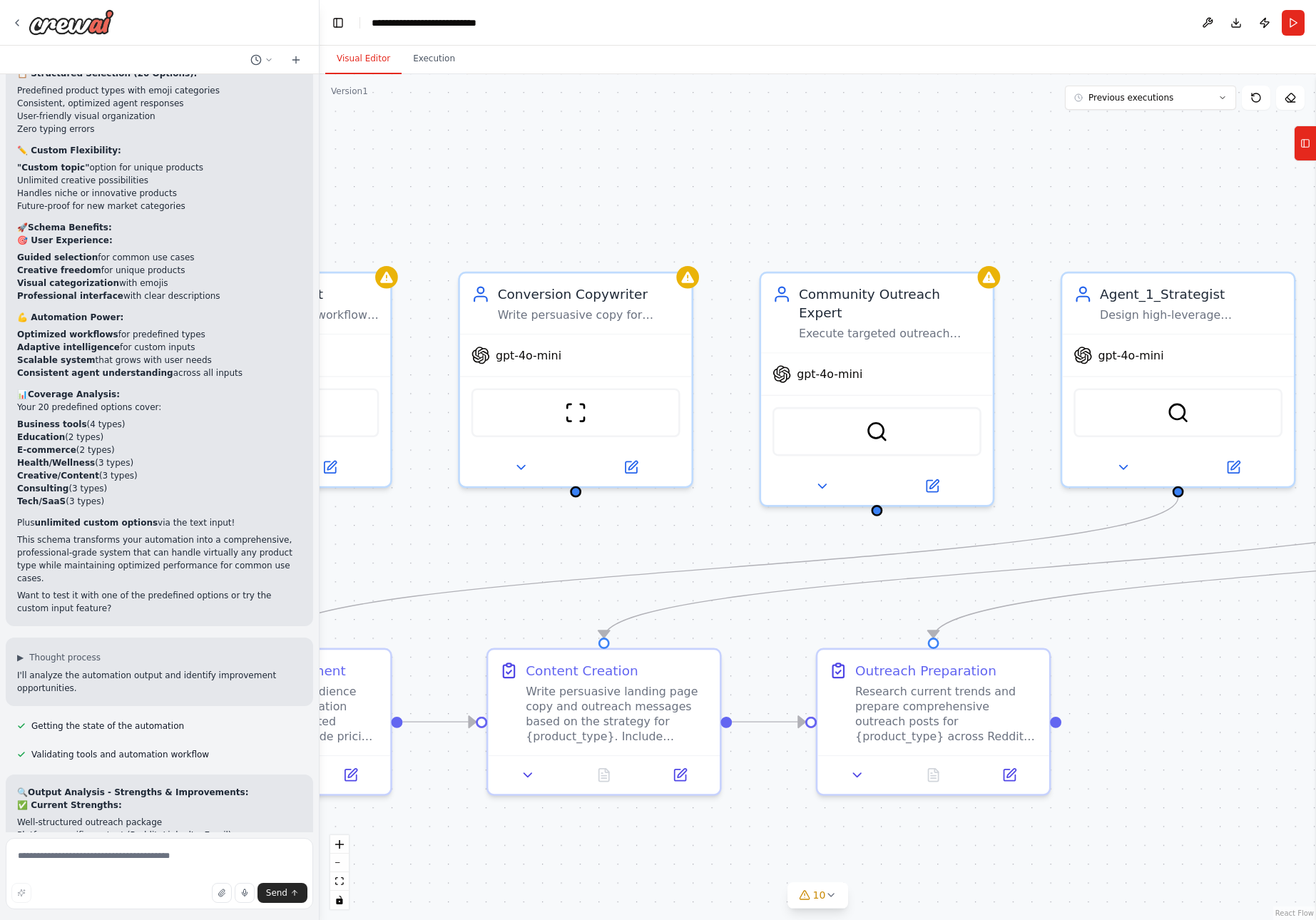
drag, startPoint x: 718, startPoint y: 649, endPoint x: 1259, endPoint y: 663, distance: 541.2
click at [1259, 663] on div ".deletable-edge-delete-btn { width: 20px; height: 20px; border: 0px solid #ffff…" at bounding box center [818, 498] width 997 height 846
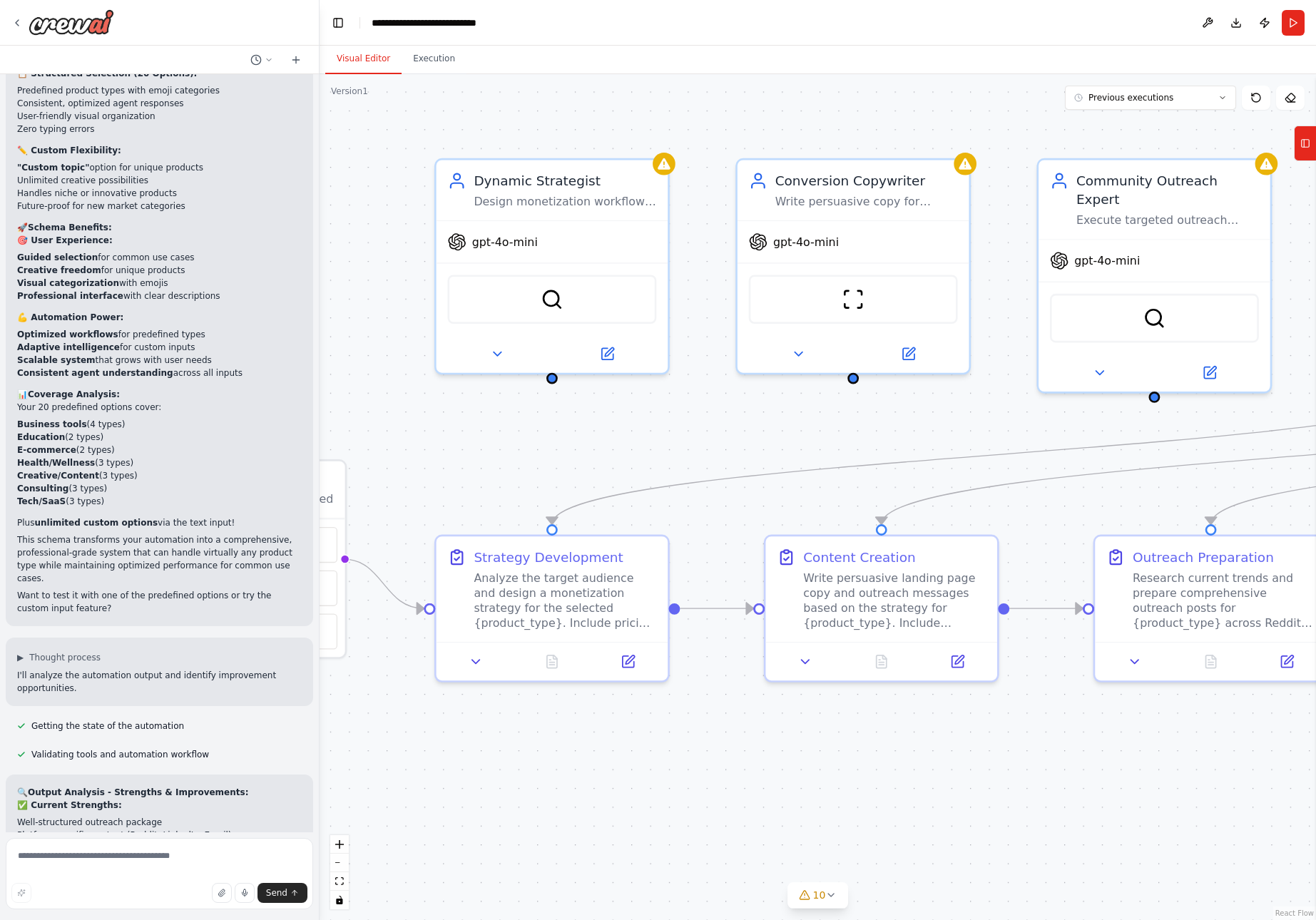
drag, startPoint x: 512, startPoint y: 519, endPoint x: 790, endPoint y: 406, distance: 300.1
click at [790, 406] on div ".deletable-edge-delete-btn { width: 20px; height: 20px; border: 0px solid #ffff…" at bounding box center [818, 498] width 997 height 846
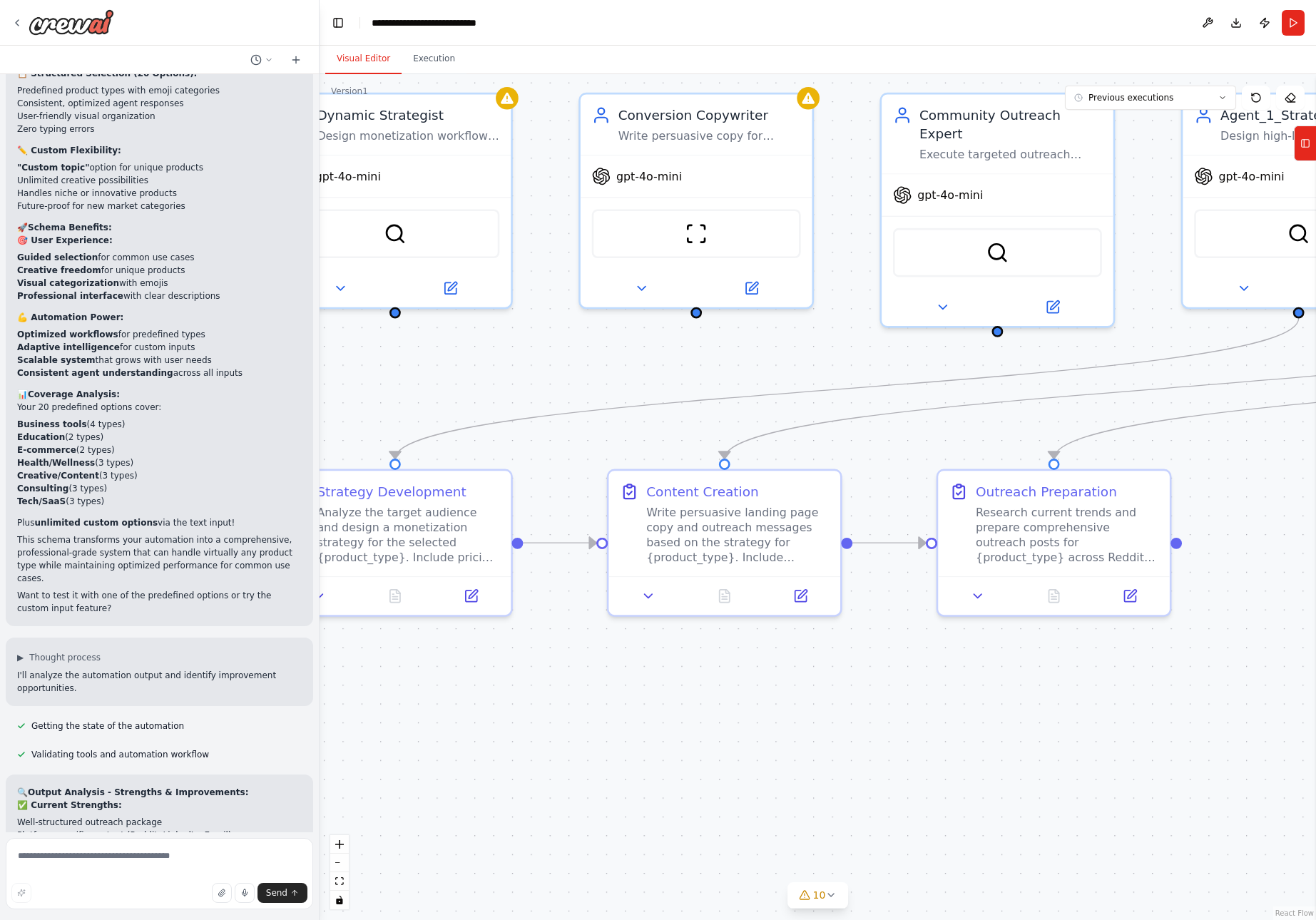
drag, startPoint x: 836, startPoint y: 513, endPoint x: 679, endPoint y: 447, distance: 170.3
click at [679, 447] on div ".deletable-edge-delete-btn { width: 20px; height: 20px; border: 0px solid #ffff…" at bounding box center [818, 498] width 997 height 846
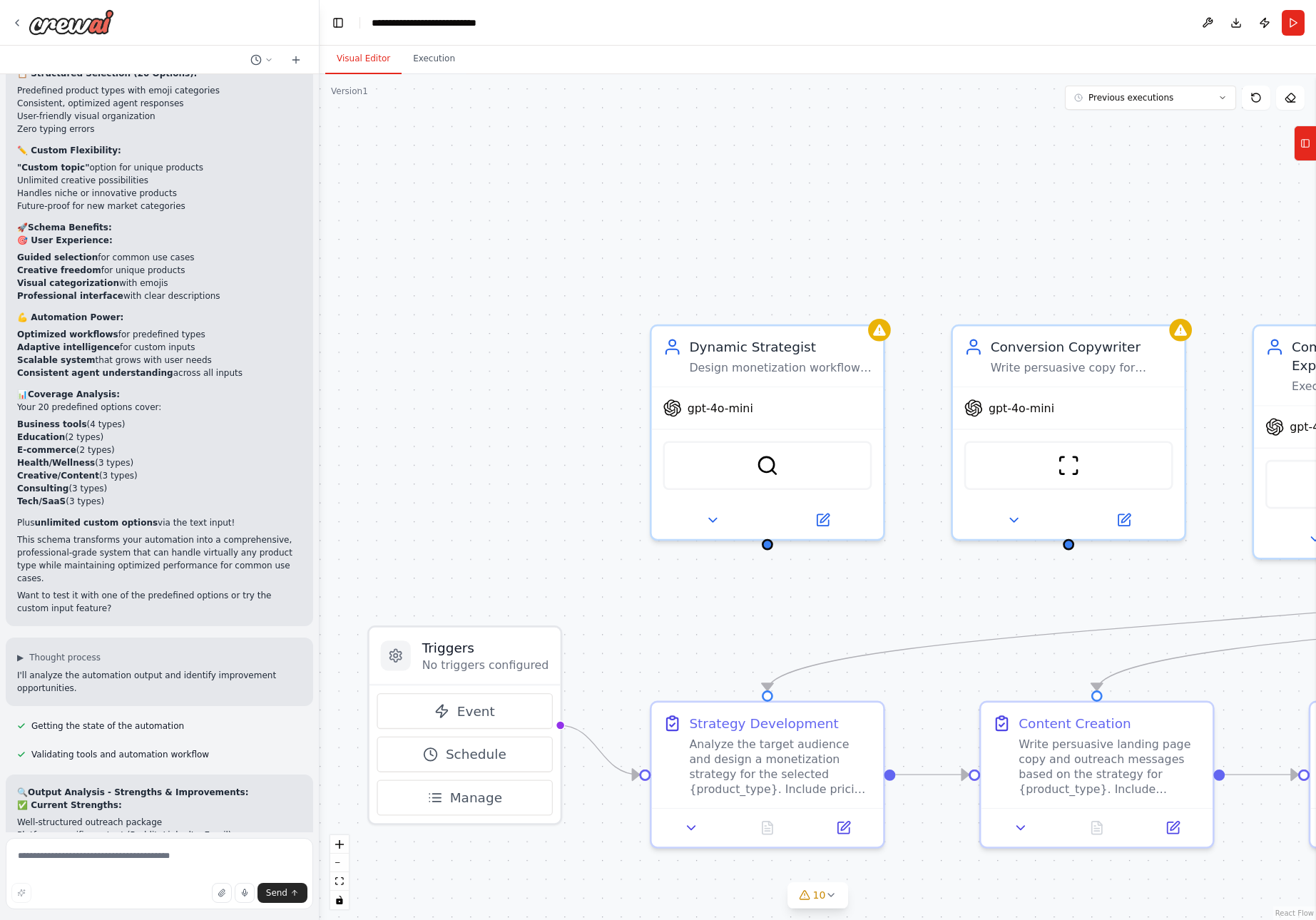
drag, startPoint x: 579, startPoint y: 342, endPoint x: 947, endPoint y: 562, distance: 428.7
click at [947, 562] on div ".deletable-edge-delete-btn { width: 20px; height: 20px; border: 0px solid #ffff…" at bounding box center [818, 498] width 997 height 846
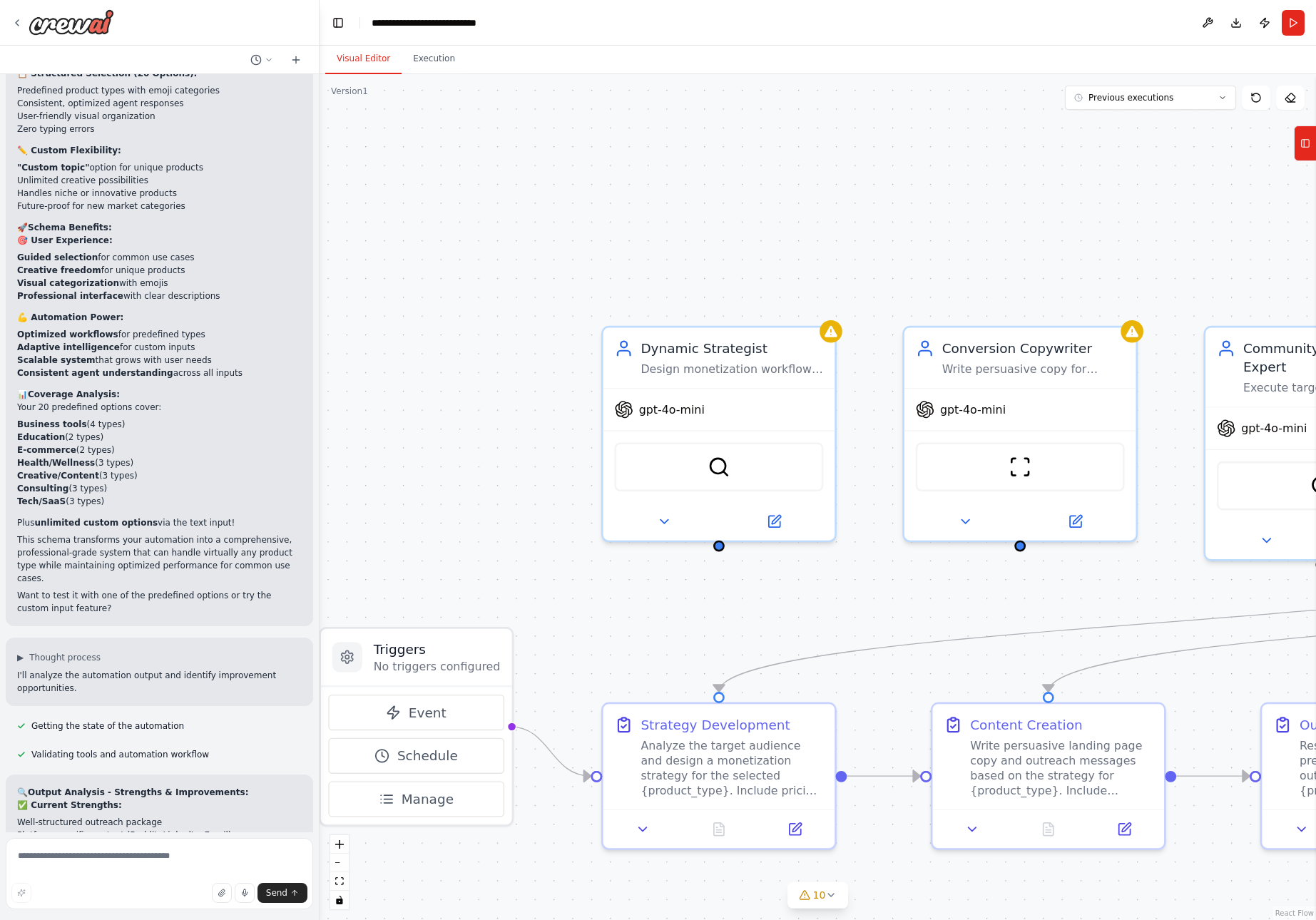
drag, startPoint x: 450, startPoint y: 422, endPoint x: 380, endPoint y: 430, distance: 70.5
click at [380, 430] on div ".deletable-edge-delete-btn { width: 20px; height: 20px; border: 0px solid #ffff…" at bounding box center [818, 498] width 997 height 846
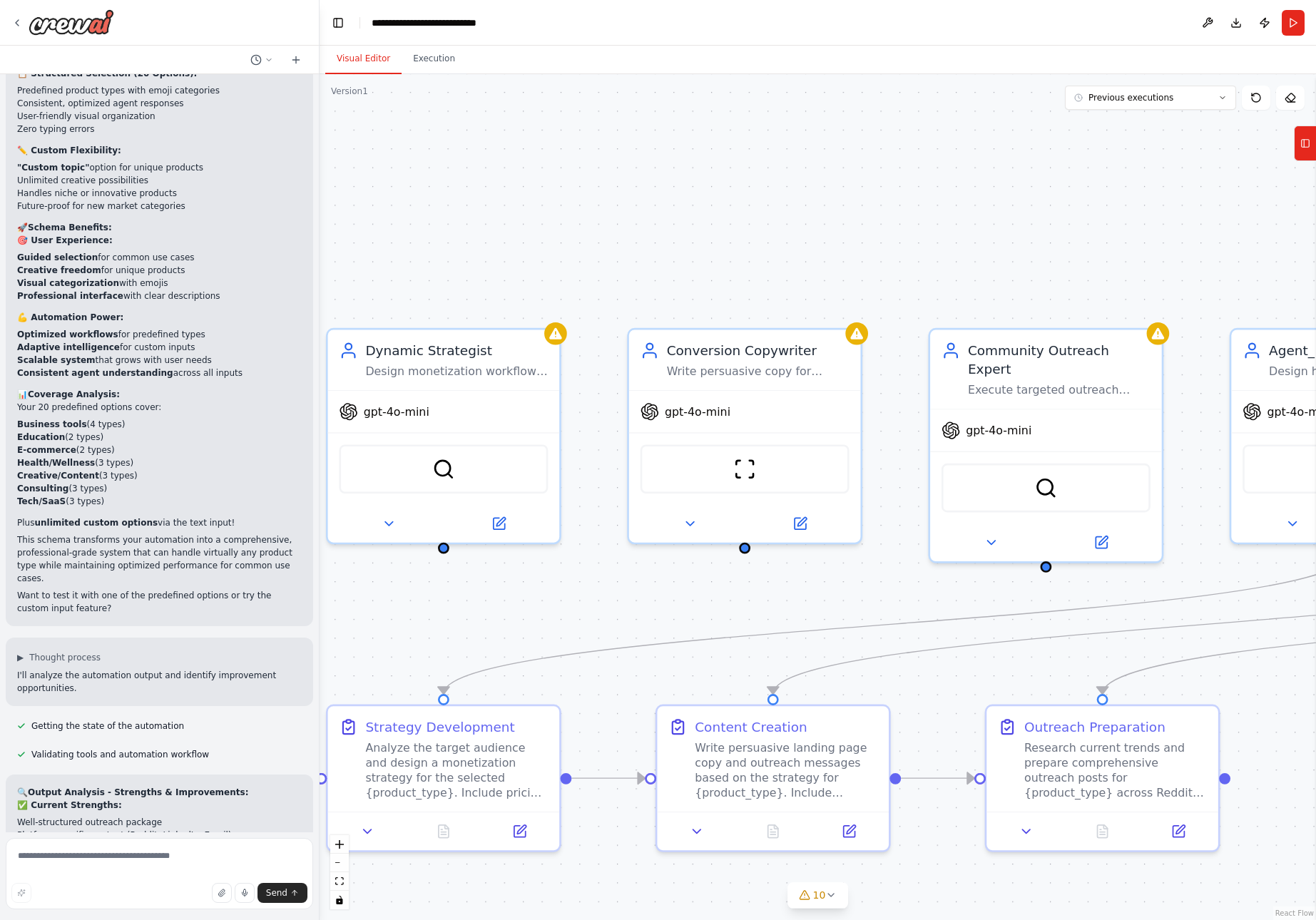
drag, startPoint x: 1043, startPoint y: 253, endPoint x: 788, endPoint y: 248, distance: 255.0
click at [788, 248] on div ".deletable-edge-delete-btn { width: 20px; height: 20px; border: 0px solid #ffff…" at bounding box center [818, 498] width 997 height 846
click at [1217, 97] on button "Previous executions" at bounding box center [1151, 98] width 171 height 24
click at [1254, 93] on icon at bounding box center [1257, 98] width 11 height 11
click at [435, 58] on button "Execution" at bounding box center [434, 59] width 65 height 30
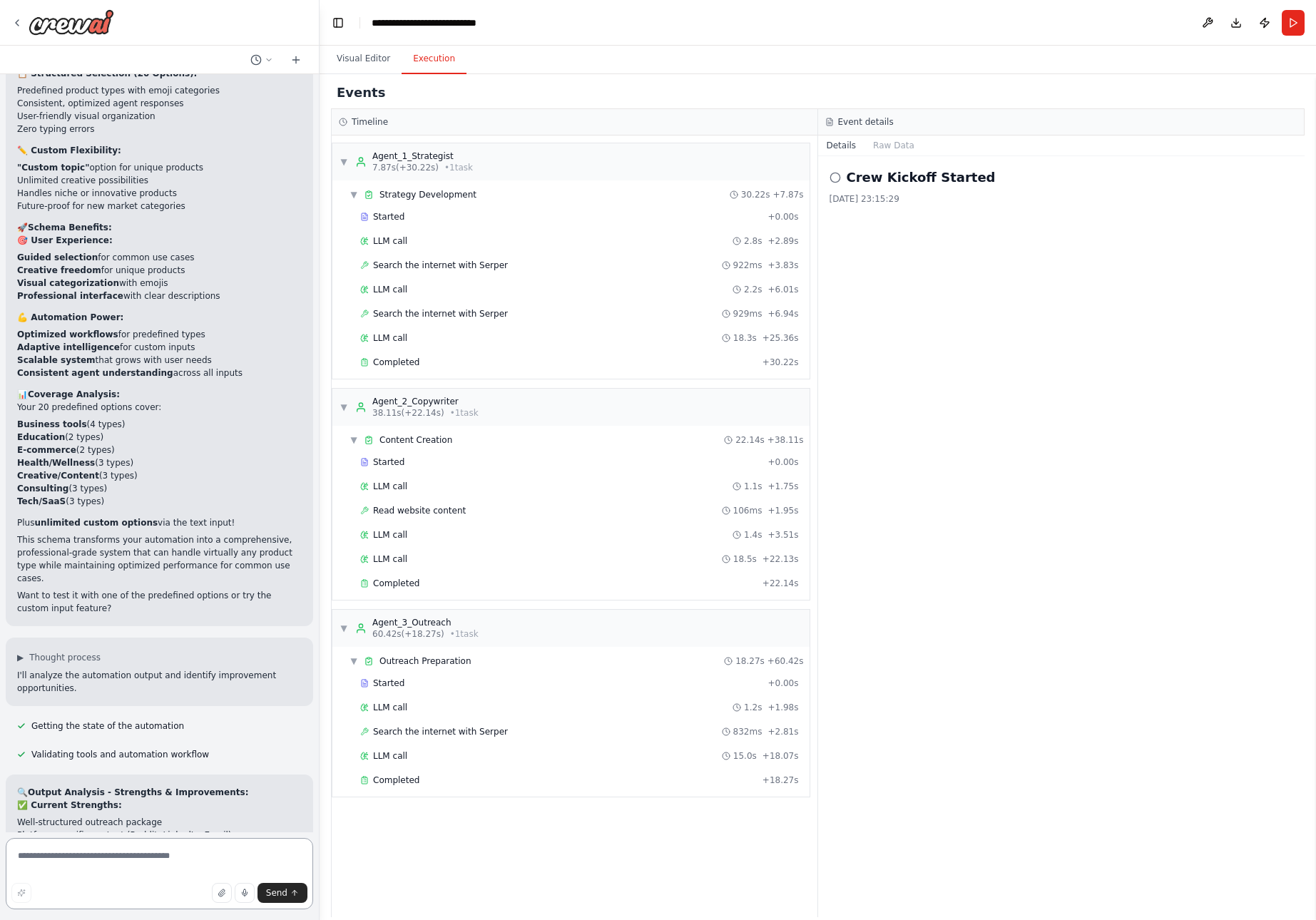
click at [110, 861] on textarea at bounding box center [159, 874] width 307 height 72
type textarea "**********"
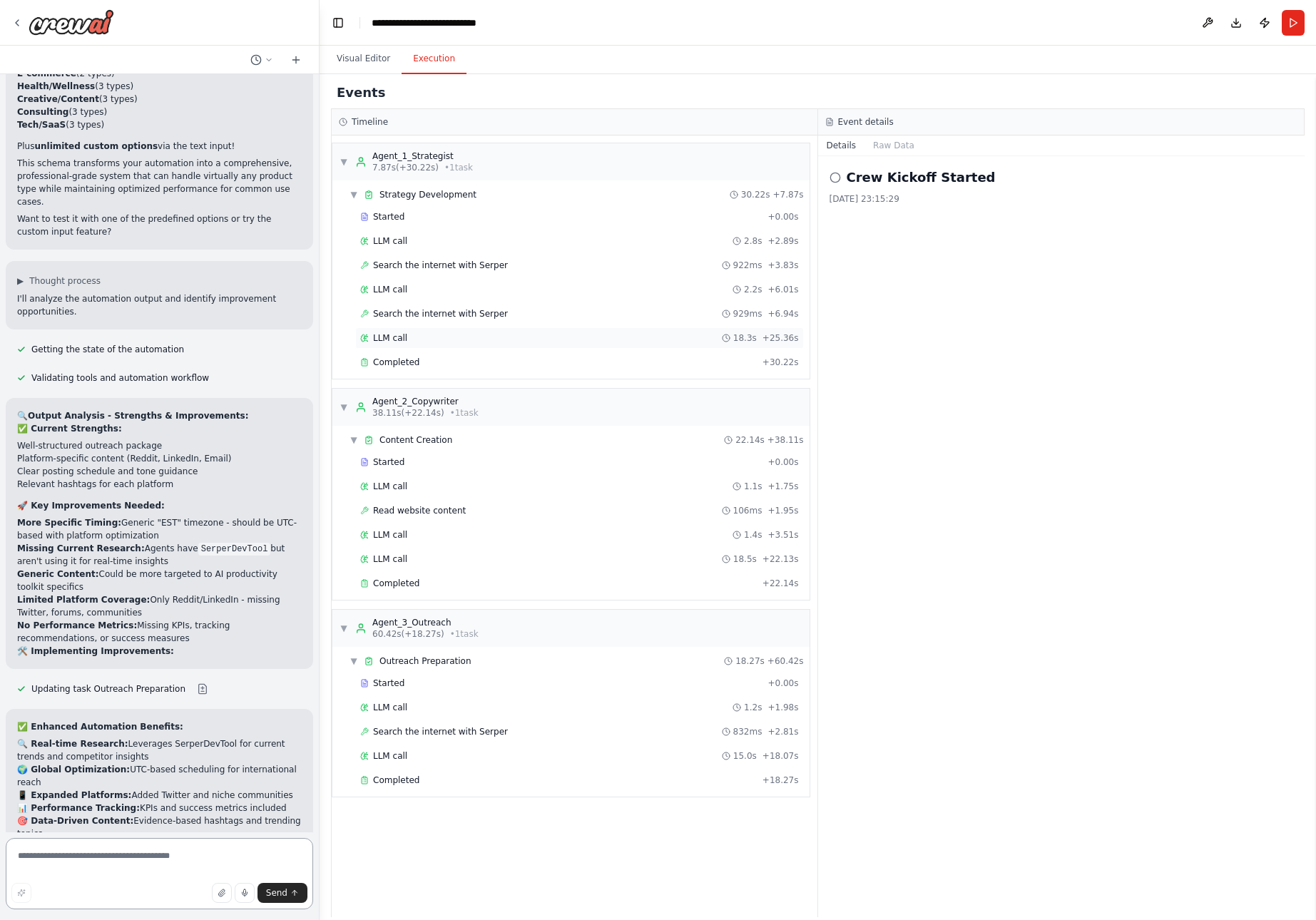
scroll to position [14005, 0]
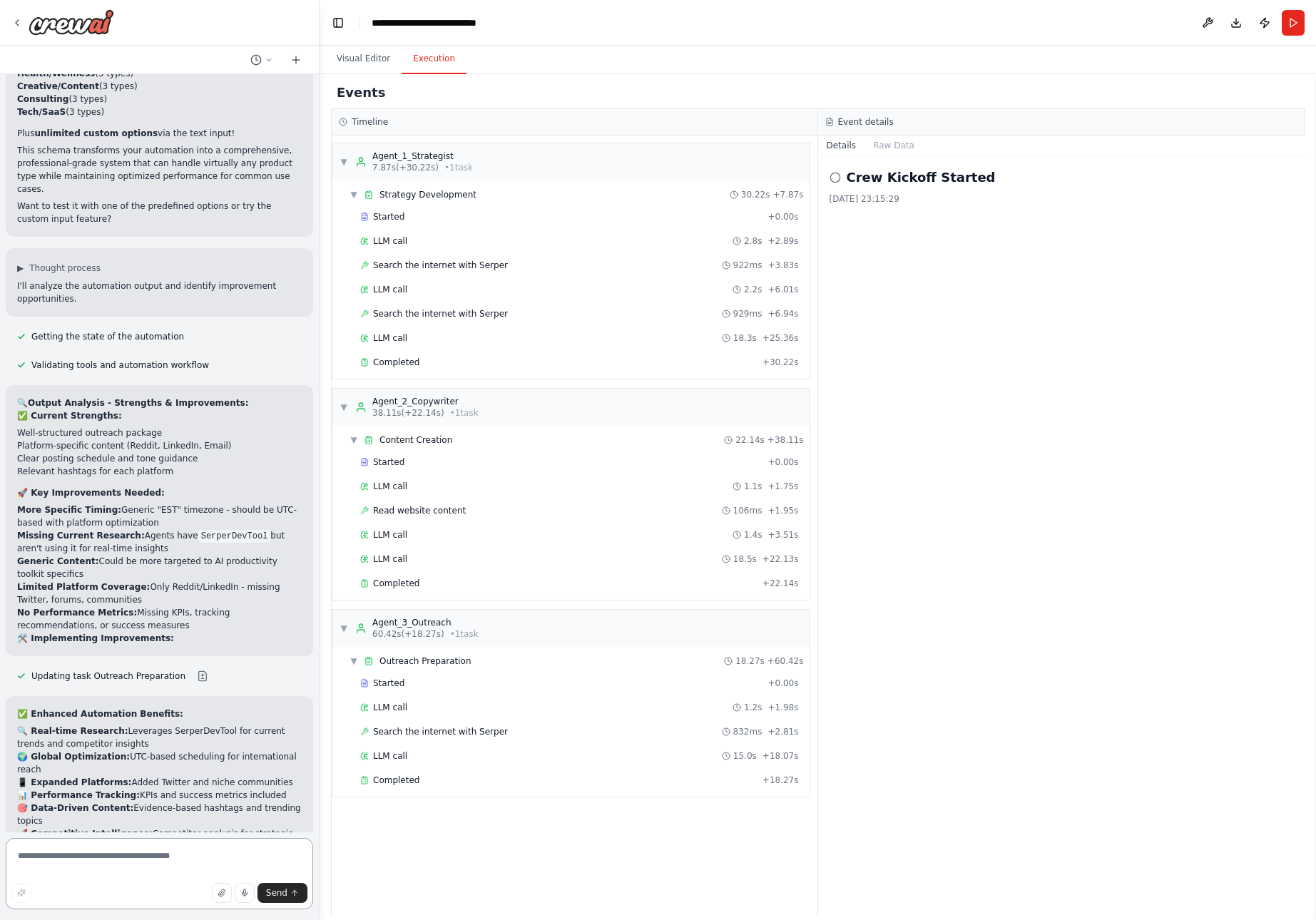
paste textarea "**********"
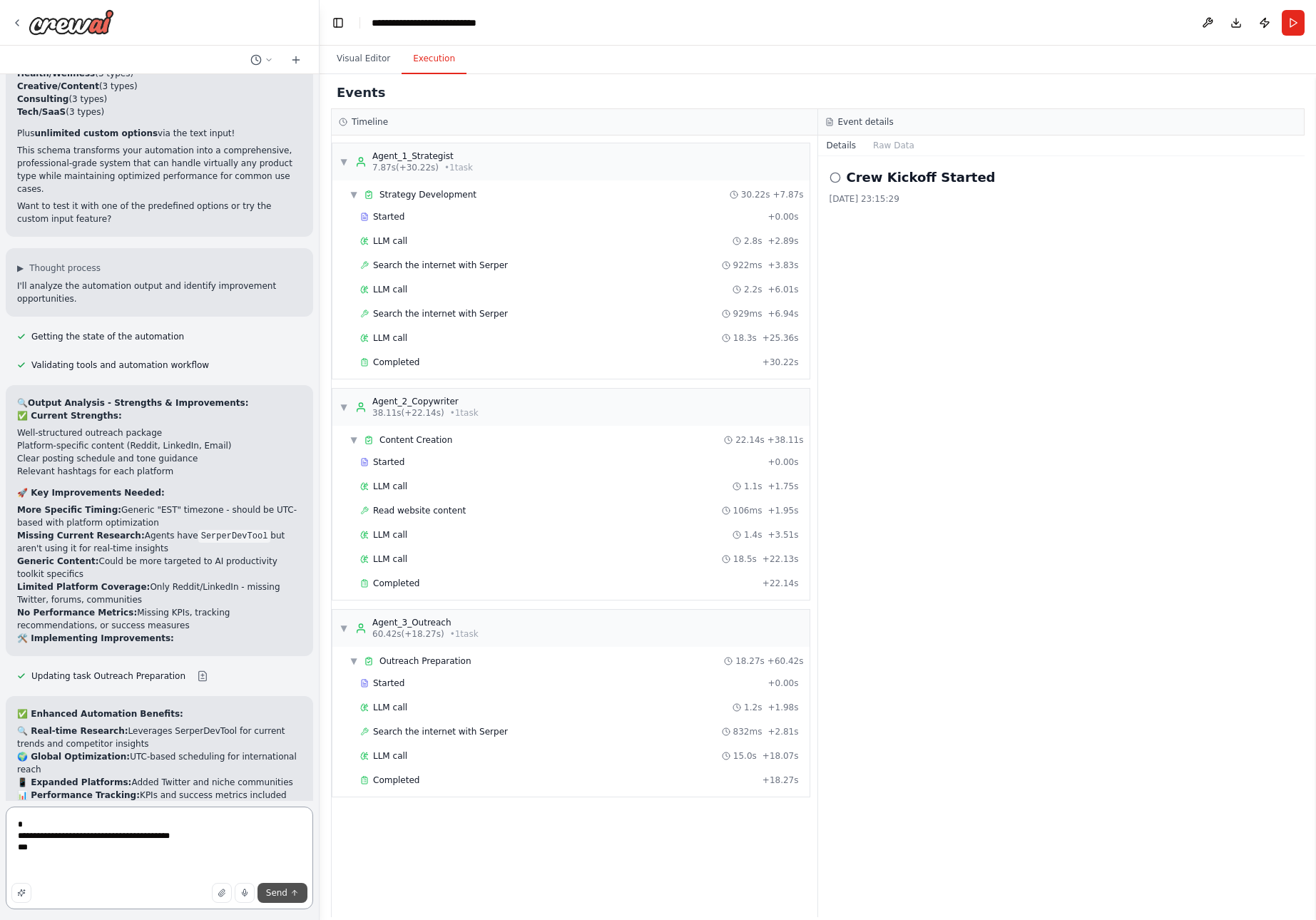
type textarea "**********"
click at [285, 893] on span "Send" at bounding box center [277, 894] width 21 height 11
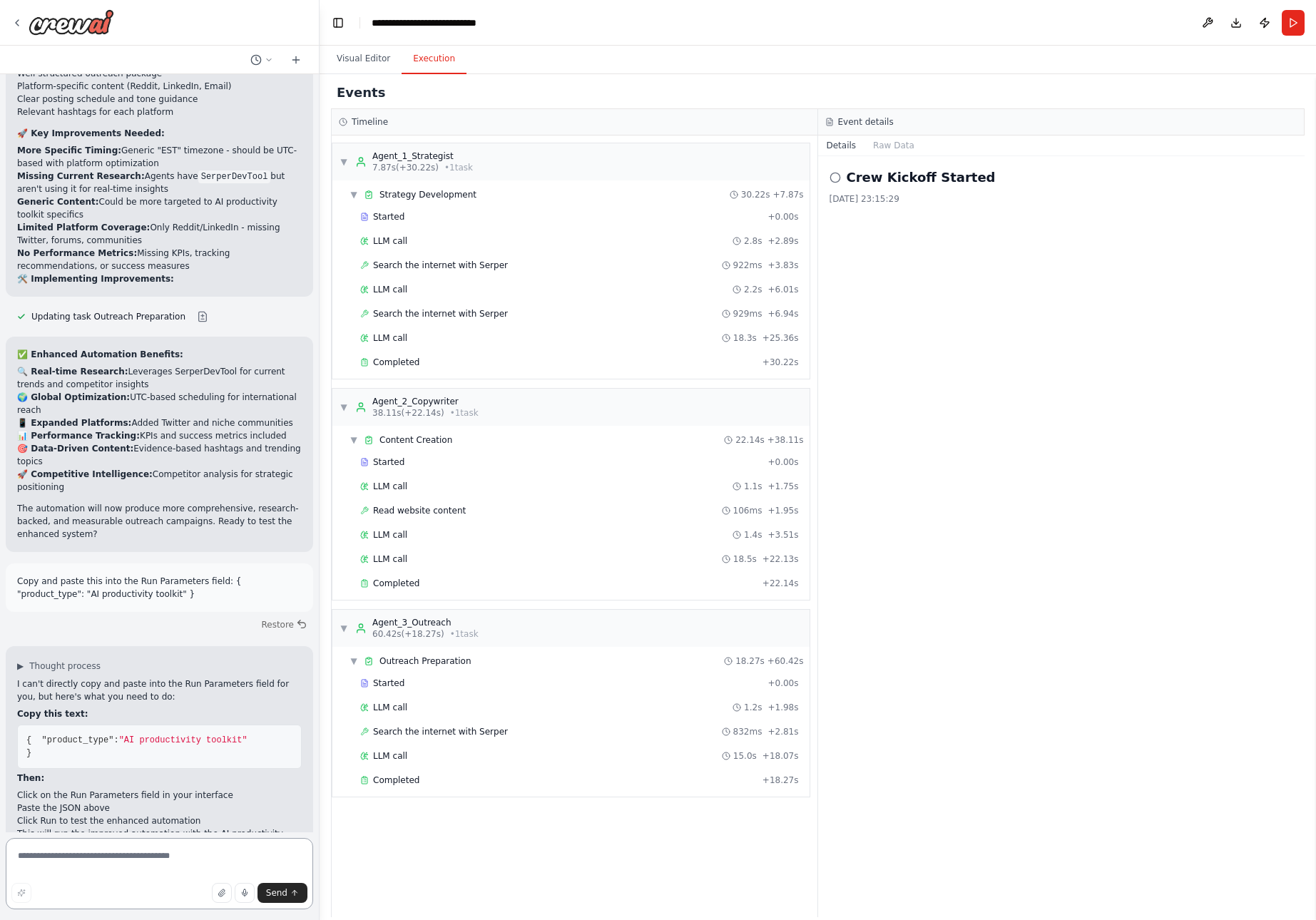
scroll to position [14377, 0]
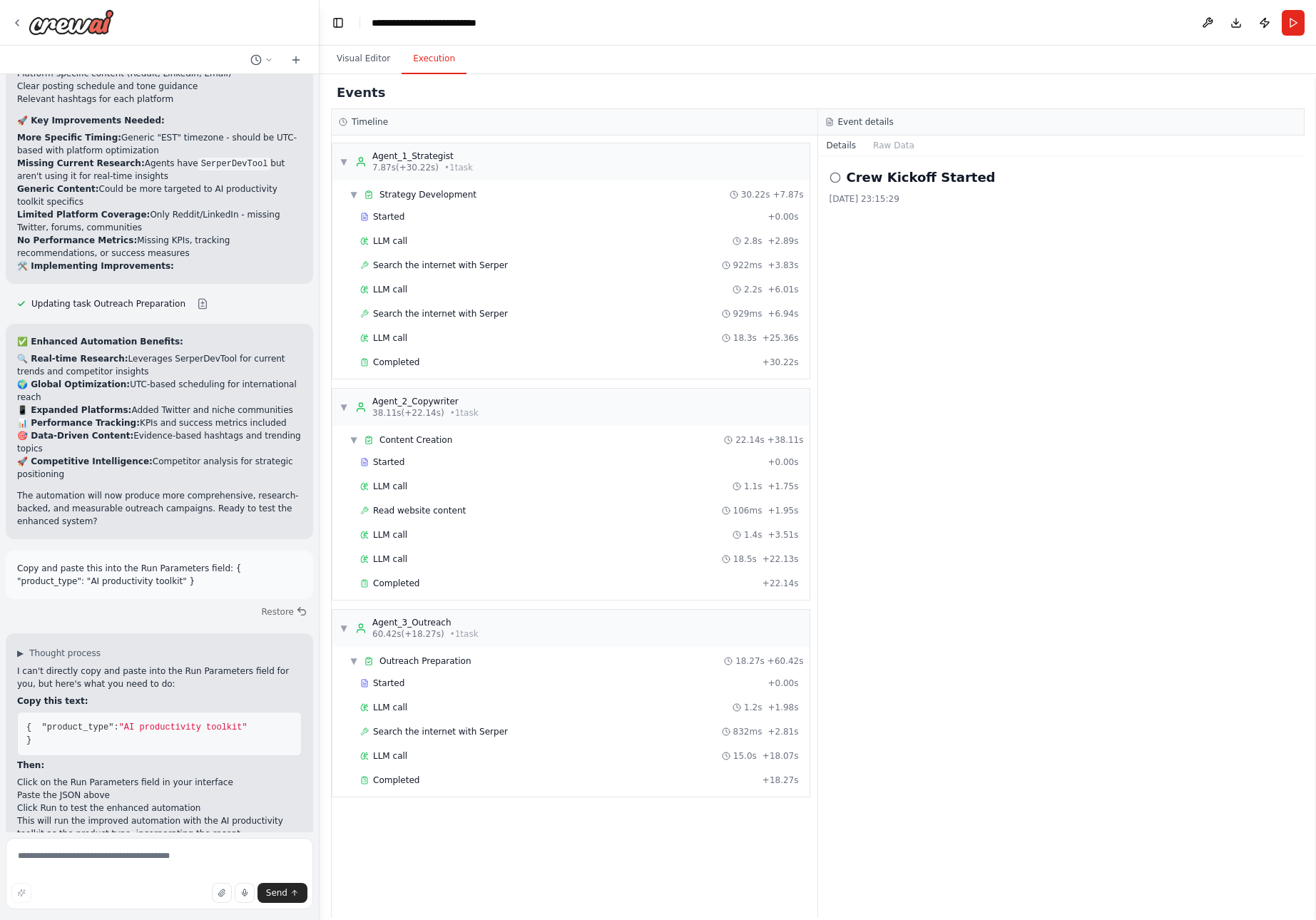
drag, startPoint x: 17, startPoint y: 778, endPoint x: 253, endPoint y: 811, distance: 238.3
copy p "Now you can run the automation to see how the enhanced system performs with the…"
click at [147, 856] on textarea at bounding box center [159, 874] width 307 height 72
paste textarea "**********"
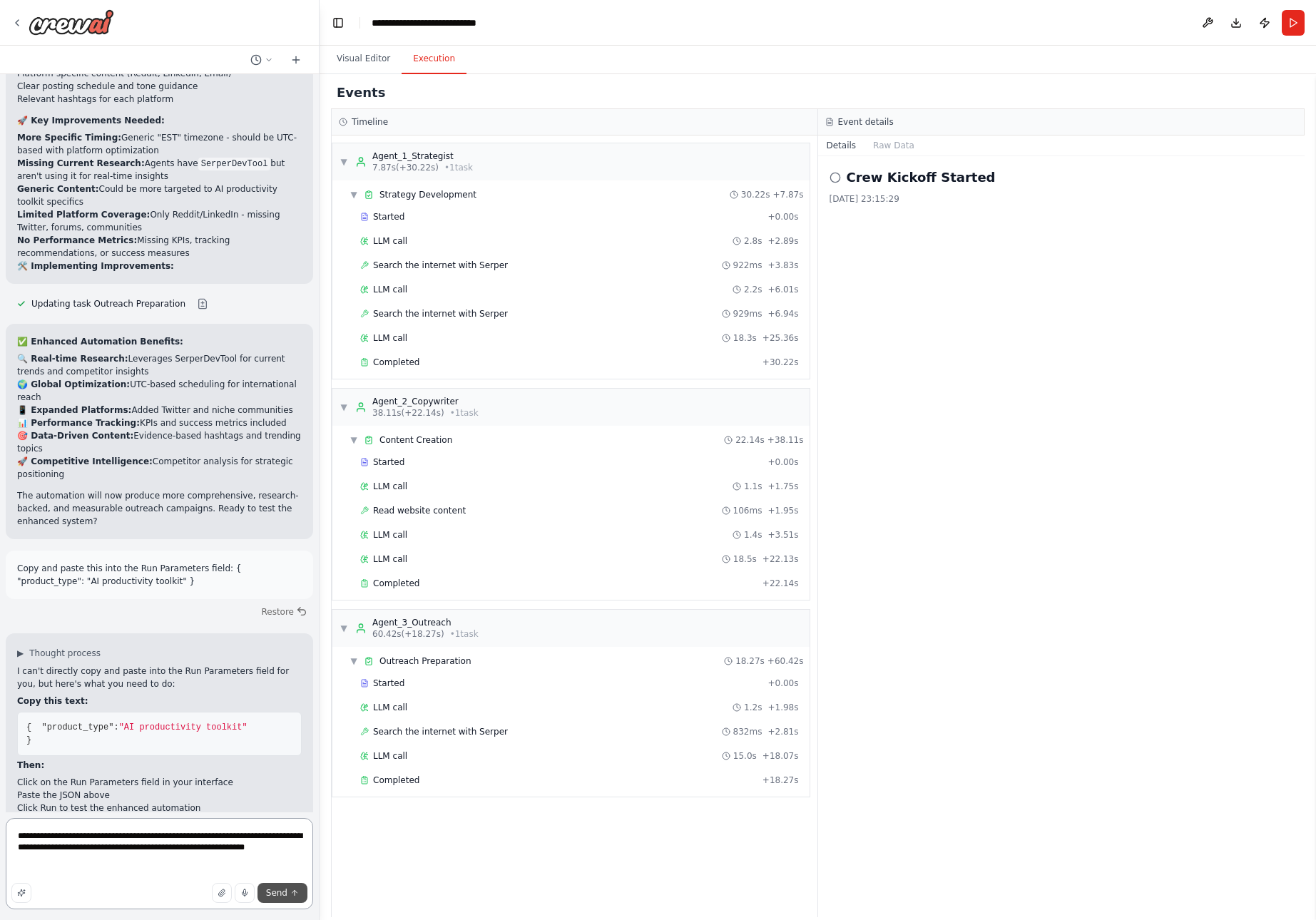
type textarea "**********"
click at [284, 891] on span "Send" at bounding box center [277, 894] width 21 height 11
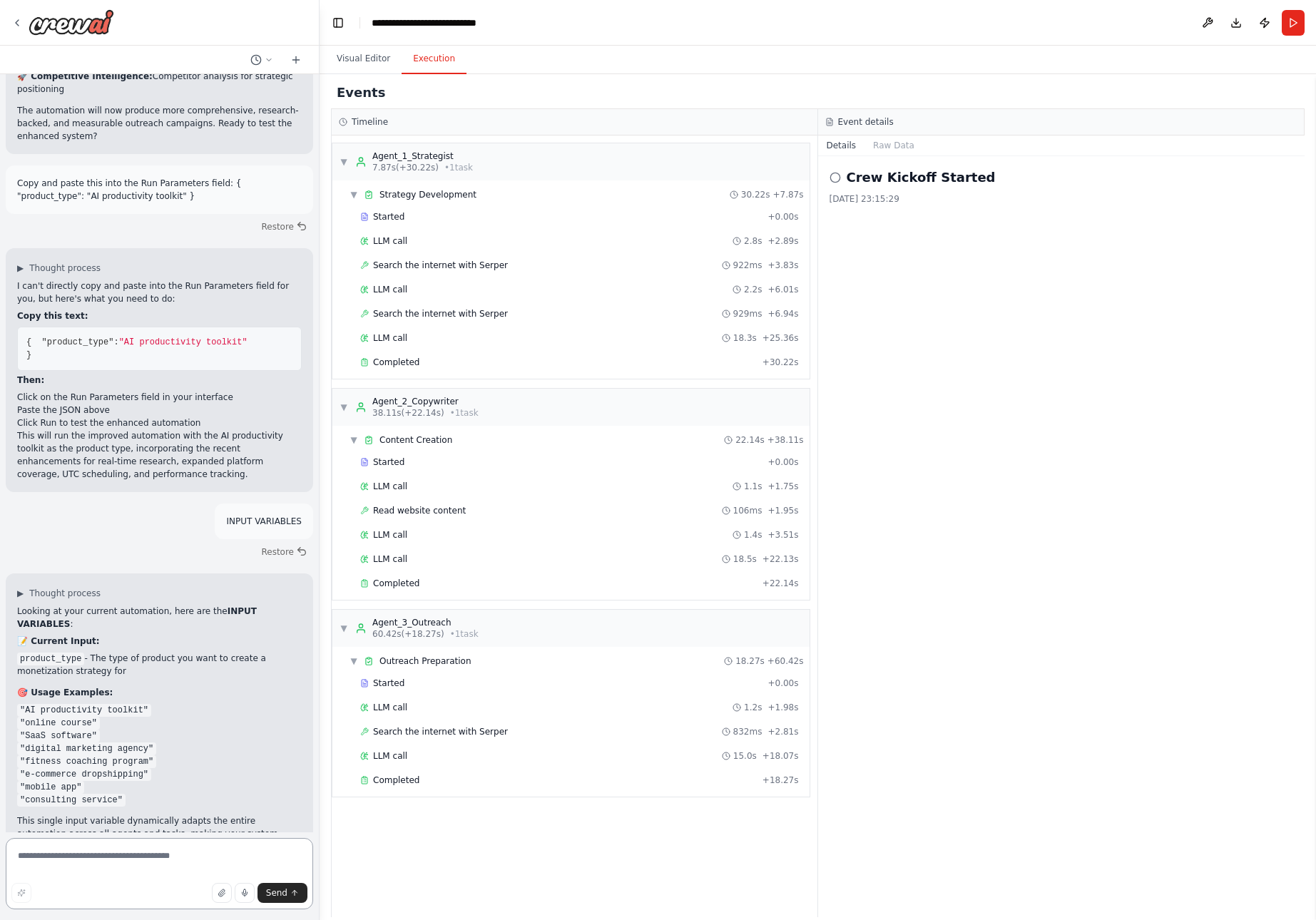
scroll to position [14775, 0]
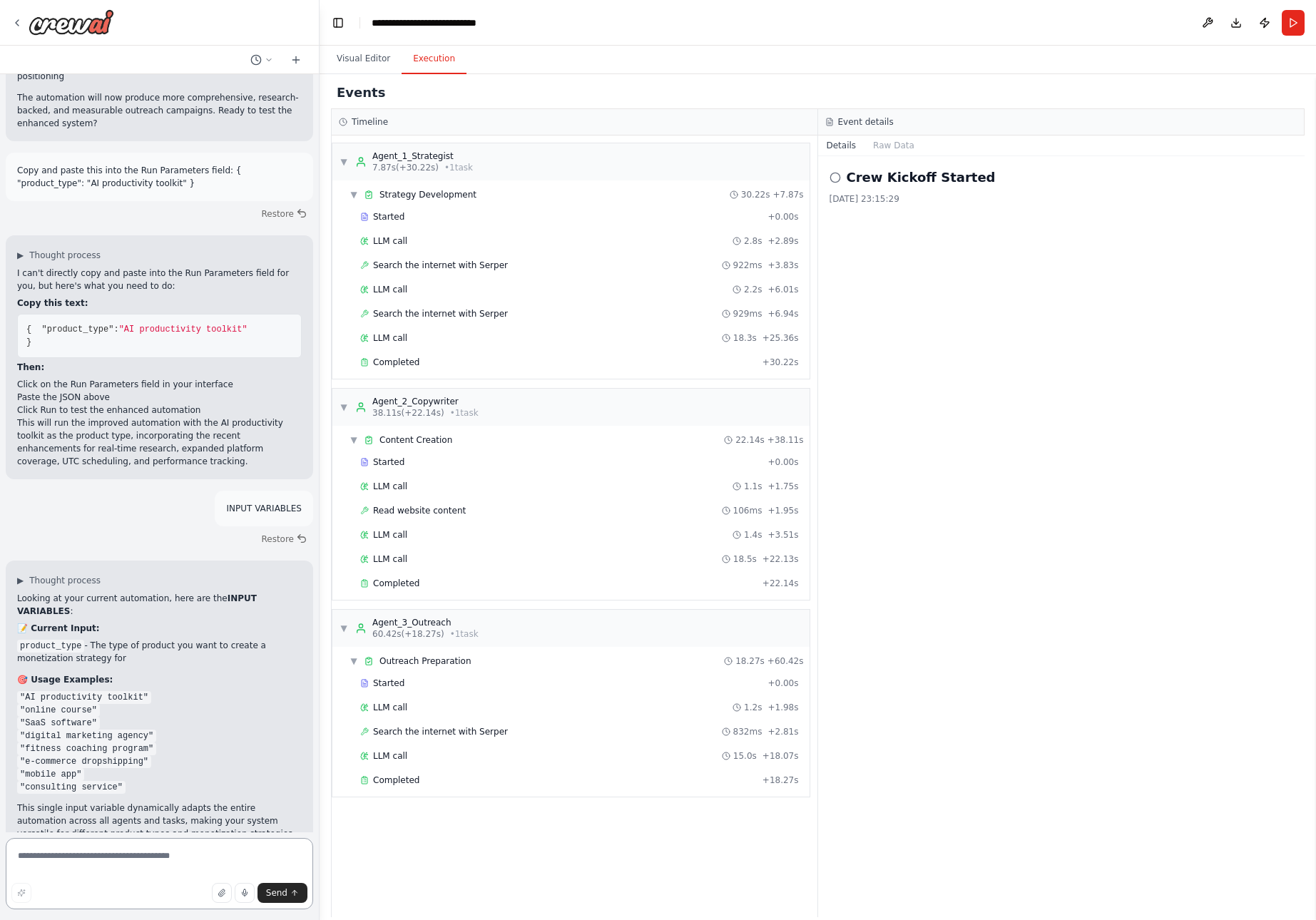
paste textarea "**********"
type textarea "**********"
click at [281, 890] on span "Send" at bounding box center [277, 894] width 21 height 11
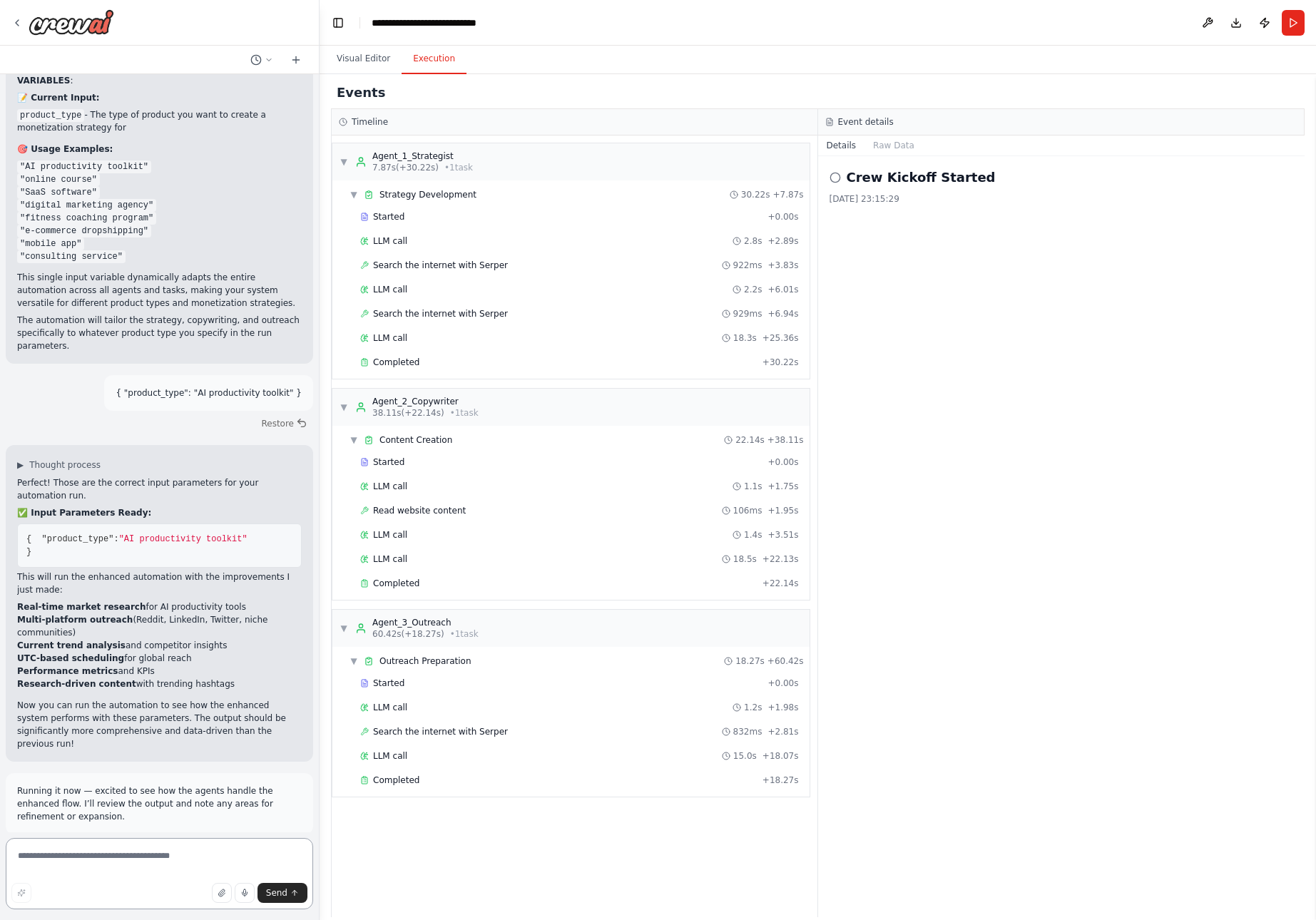
scroll to position [15319, 0]
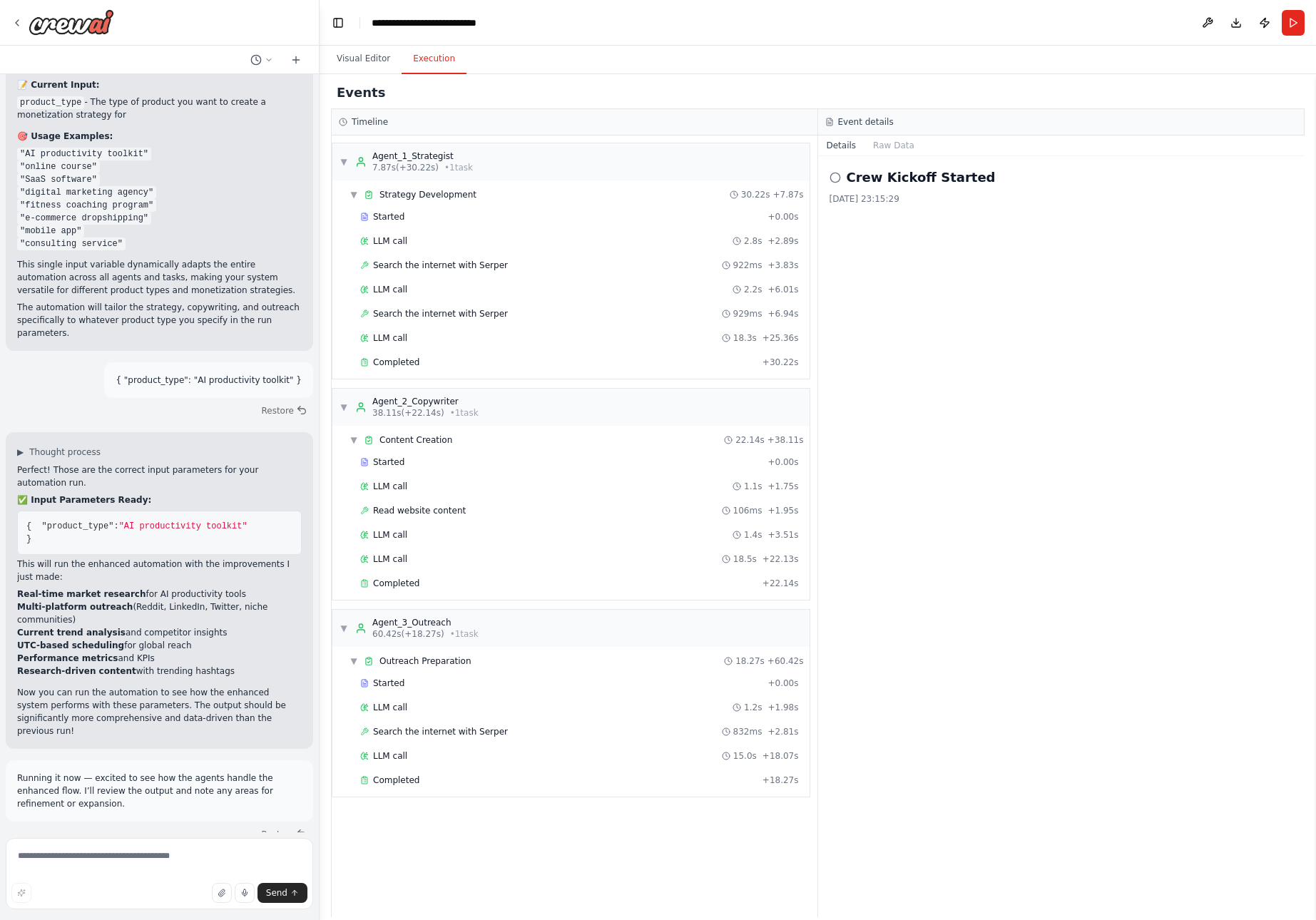
drag, startPoint x: 19, startPoint y: 482, endPoint x: 257, endPoint y: 704, distance: 325.5
copy div "🎯 Ready for launch! The automation is primed with your {"product_type": "AI pro…"
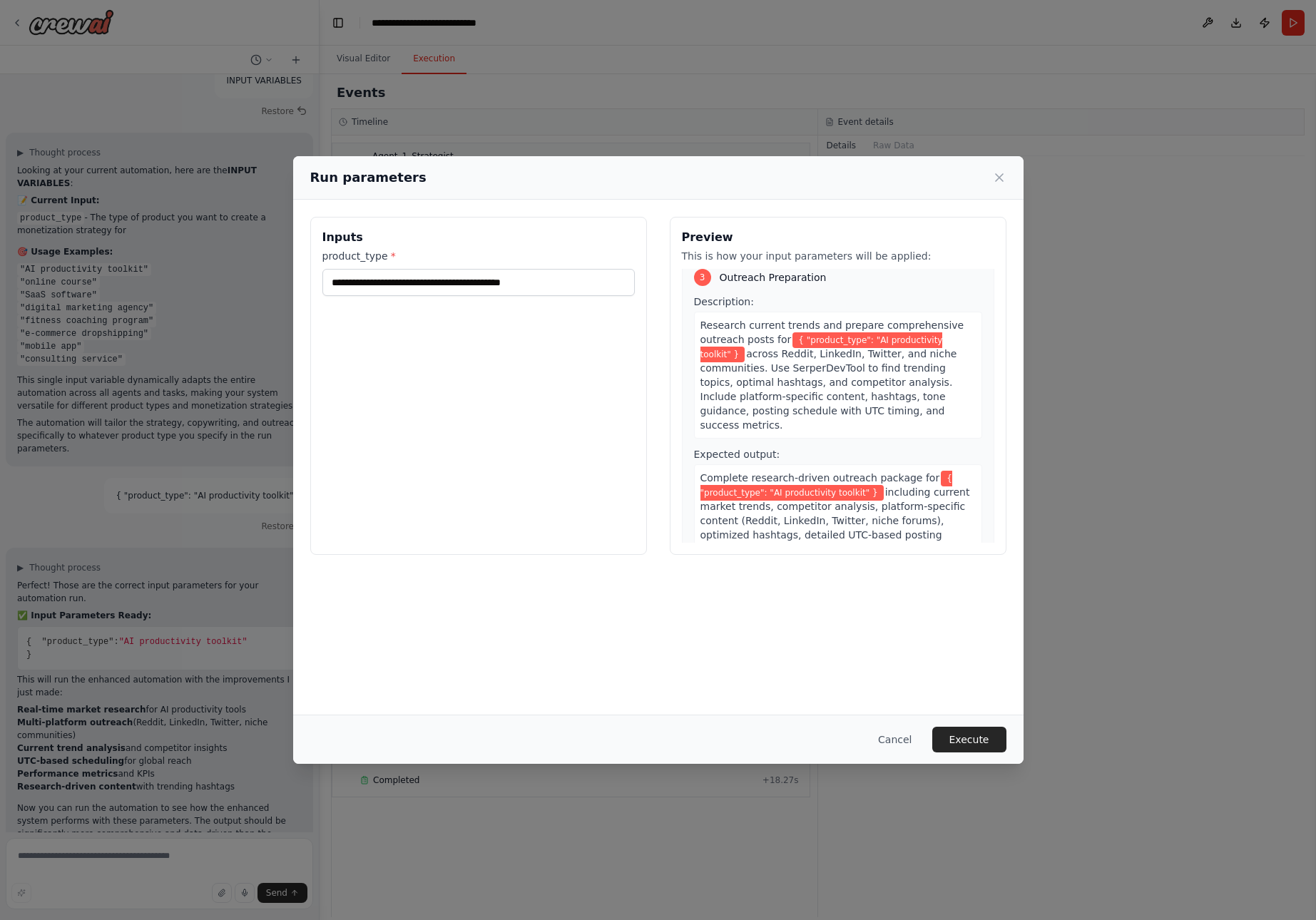
scroll to position [518, 0]
drag, startPoint x: 683, startPoint y: 237, endPoint x: 922, endPoint y: 520, distance: 370.4
click at [922, 520] on div "Preview This is how your input parameters will be applied: 1 Strategy Developme…" at bounding box center [838, 386] width 337 height 338
copy div "Preview This is how your input parameters will be applied: 1 Strategy Developme…"
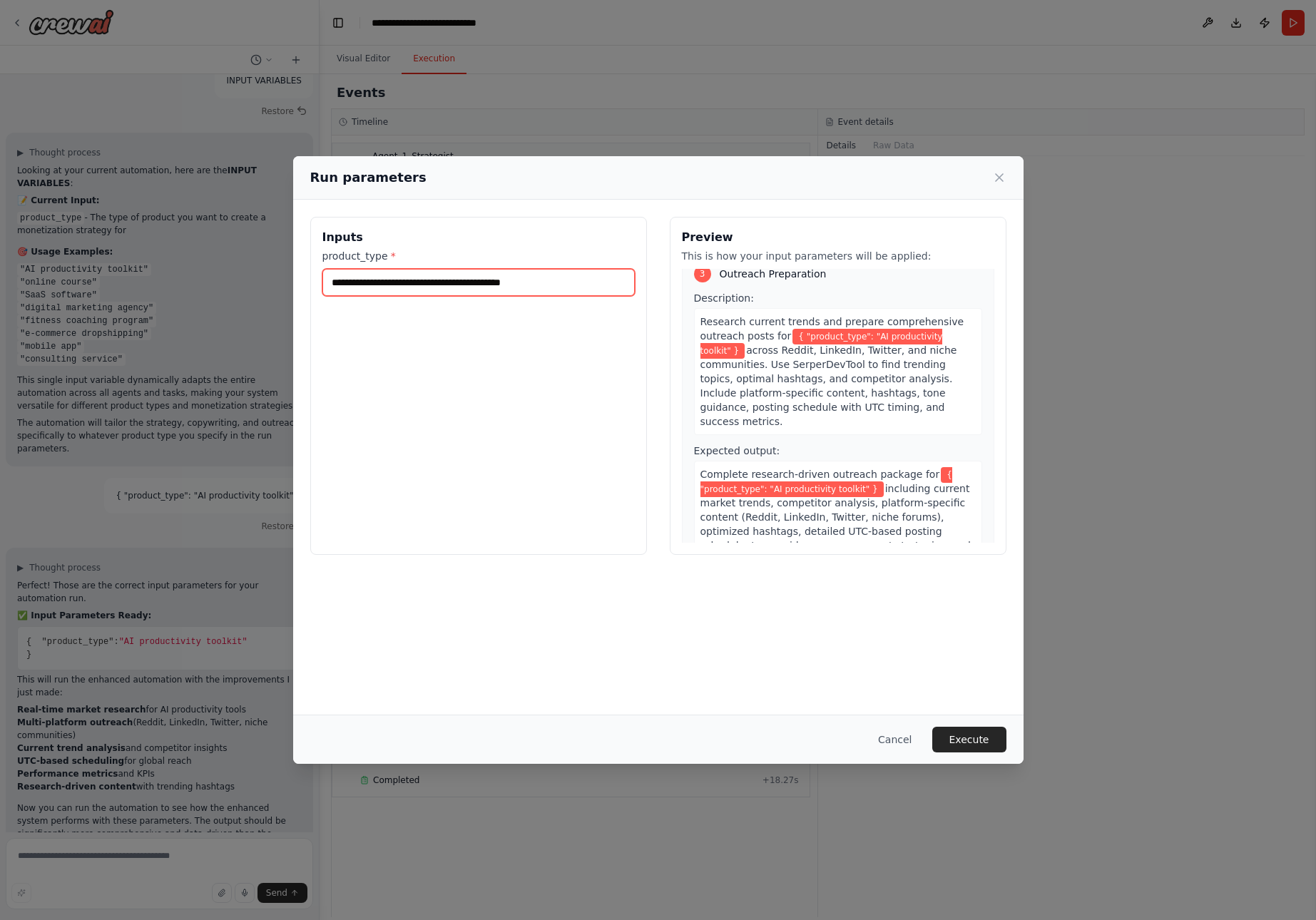
drag, startPoint x: 575, startPoint y: 276, endPoint x: 298, endPoint y: 281, distance: 277.0
click at [298, 281] on div "**********" at bounding box center [659, 386] width 730 height 372
paste input "**********"
type input "**********"
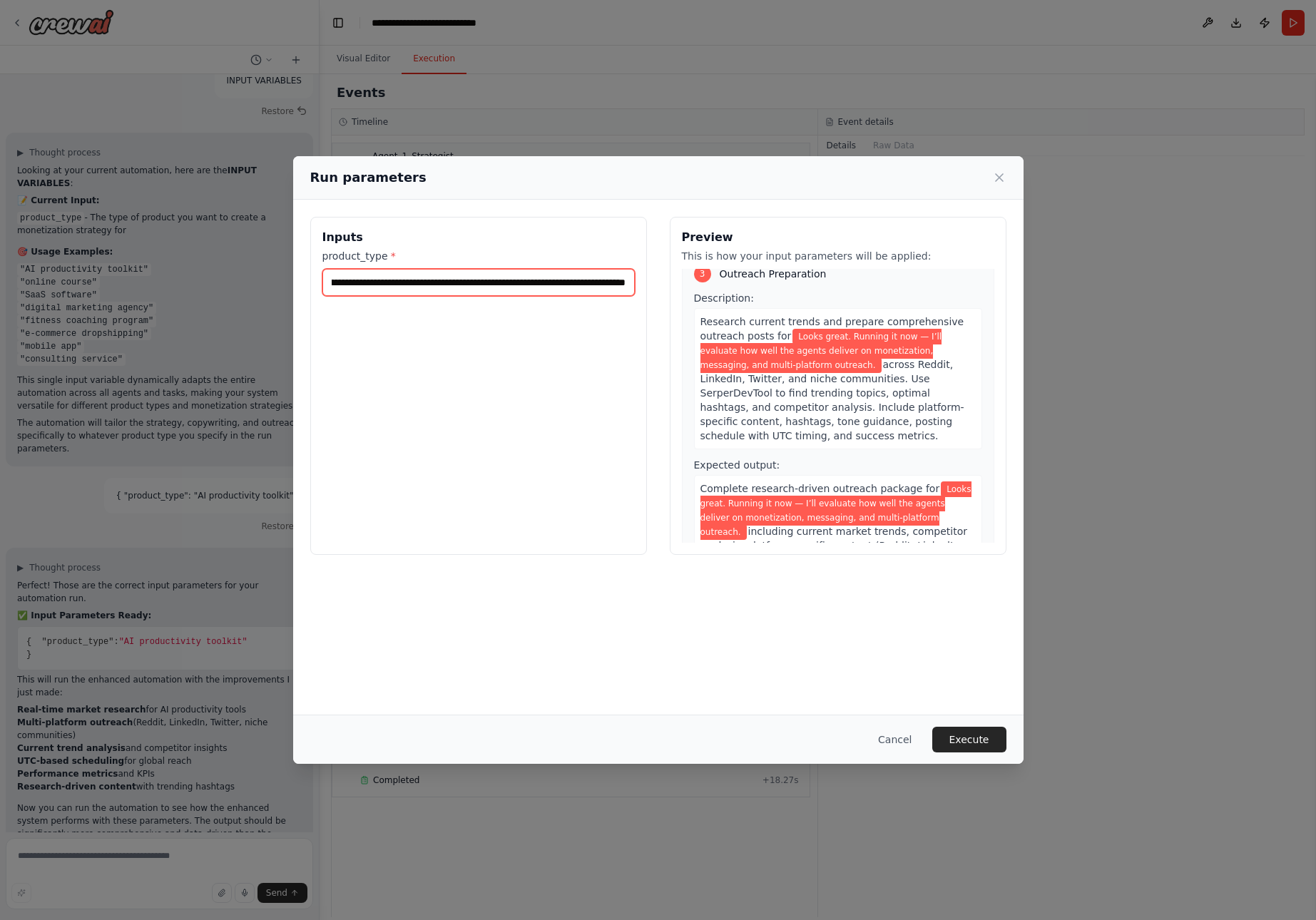
scroll to position [0, 0]
drag, startPoint x: 629, startPoint y: 284, endPoint x: 183, endPoint y: 281, distance: 446.0
click at [183, 281] on div "**********" at bounding box center [658, 460] width 1316 height 920
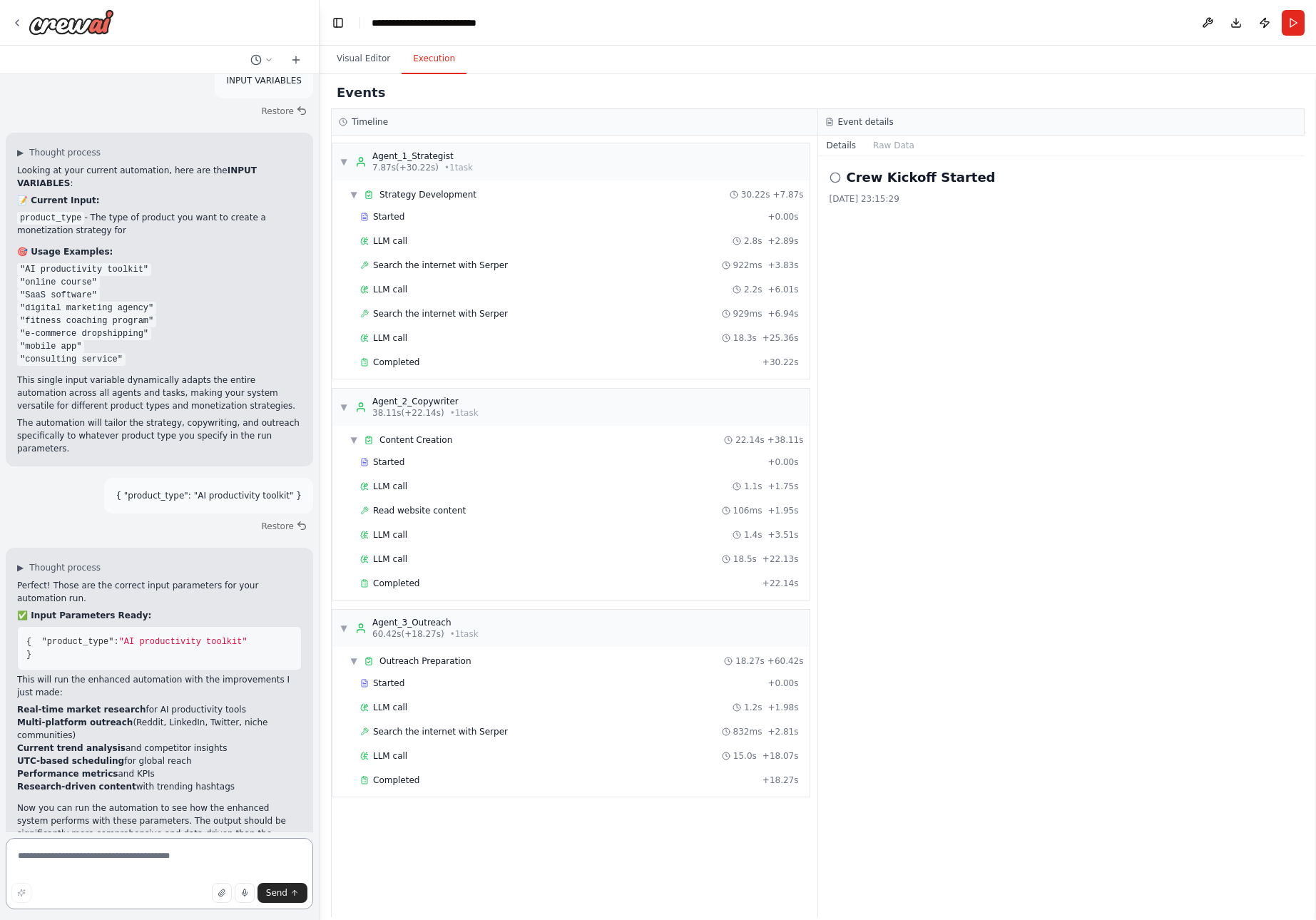
click at [73, 860] on textarea at bounding box center [159, 874] width 307 height 72
paste textarea "**********"
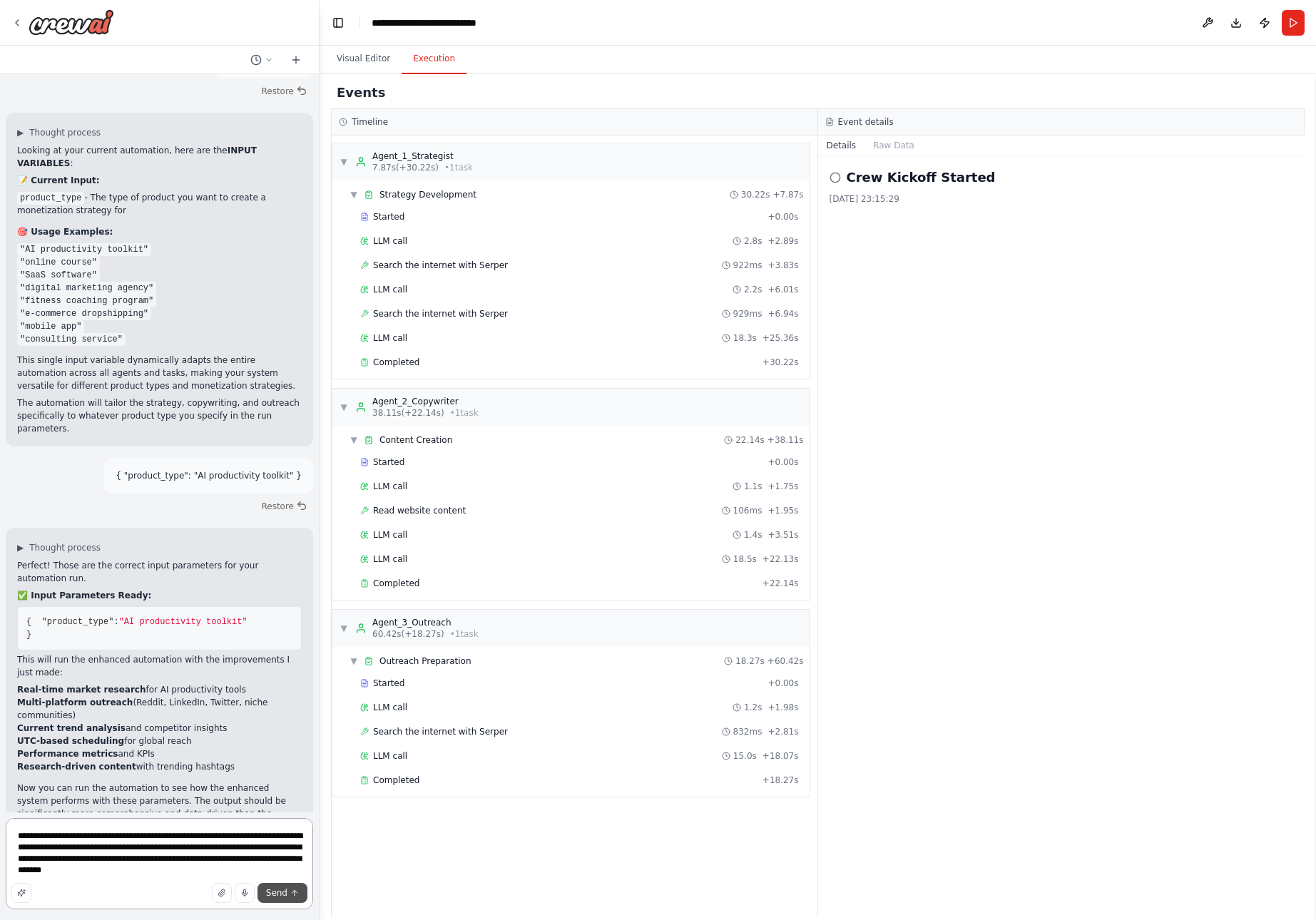
type textarea "**********"
click at [281, 893] on span "Send" at bounding box center [277, 894] width 21 height 11
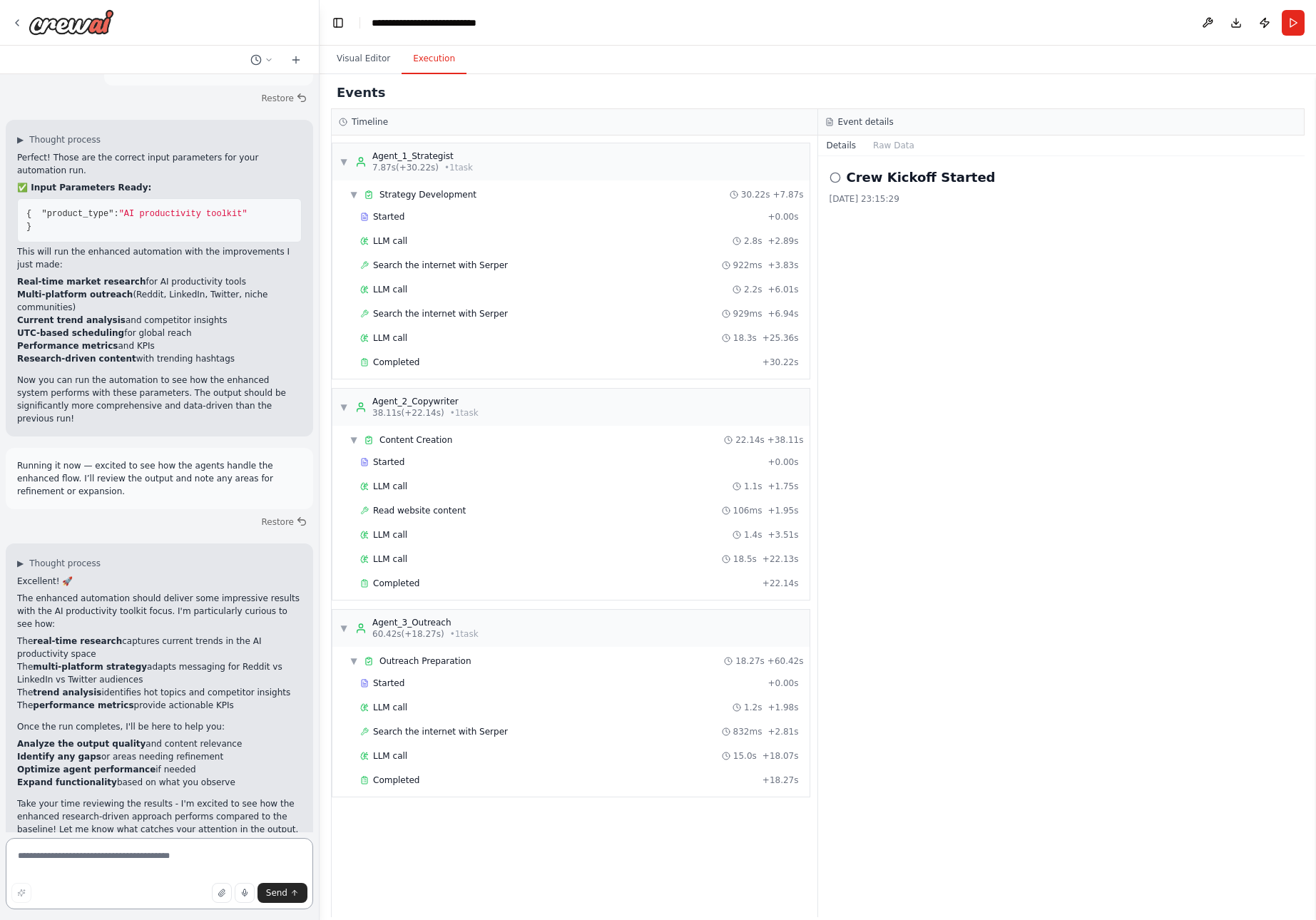
scroll to position [15644, 0]
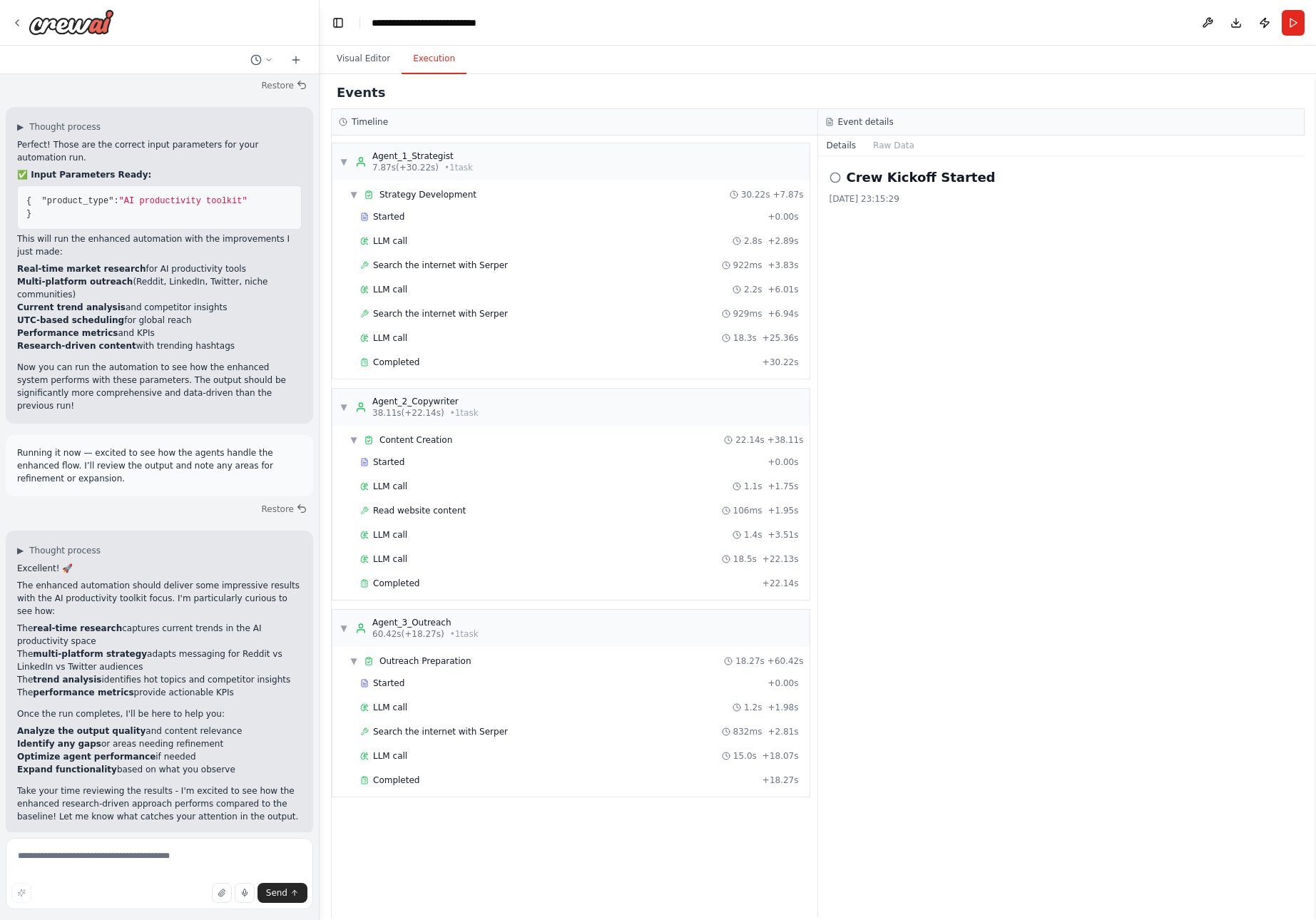
drag, startPoint x: 13, startPoint y: 506, endPoint x: 201, endPoint y: 833, distance: 377.2
click at [201, 833] on div "from crewai import Crew, Agent, Task from langchain.llms import OpenAI Define y…" at bounding box center [159, 453] width 319 height 758
copy div "▶ Thought process Excellent! 🎯 The automation is now running with all the enhan…"
click at [130, 860] on textarea at bounding box center [159, 874] width 307 height 72
paste textarea "**********"
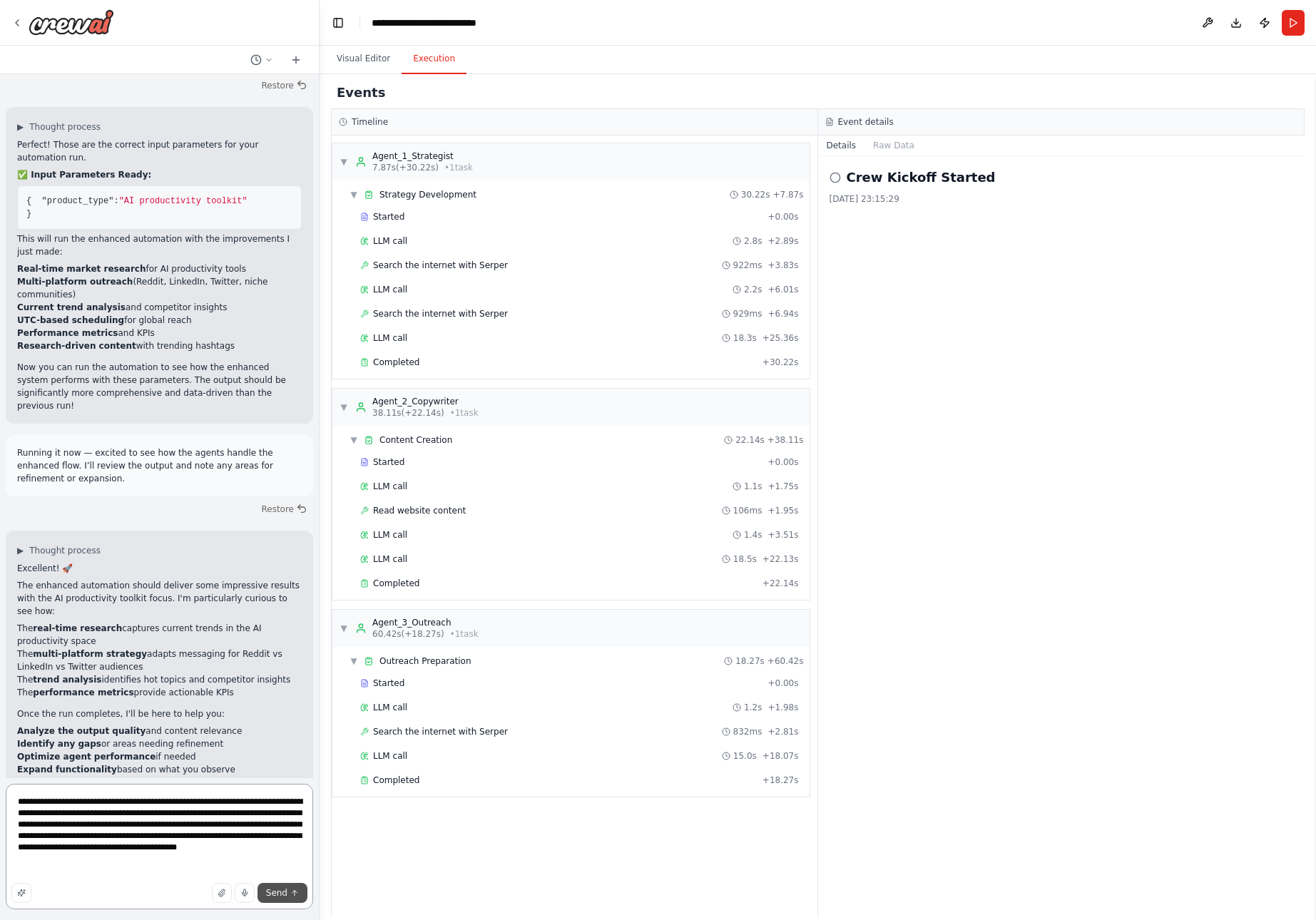
type textarea "**********"
click at [281, 891] on span "Send" at bounding box center [277, 894] width 21 height 11
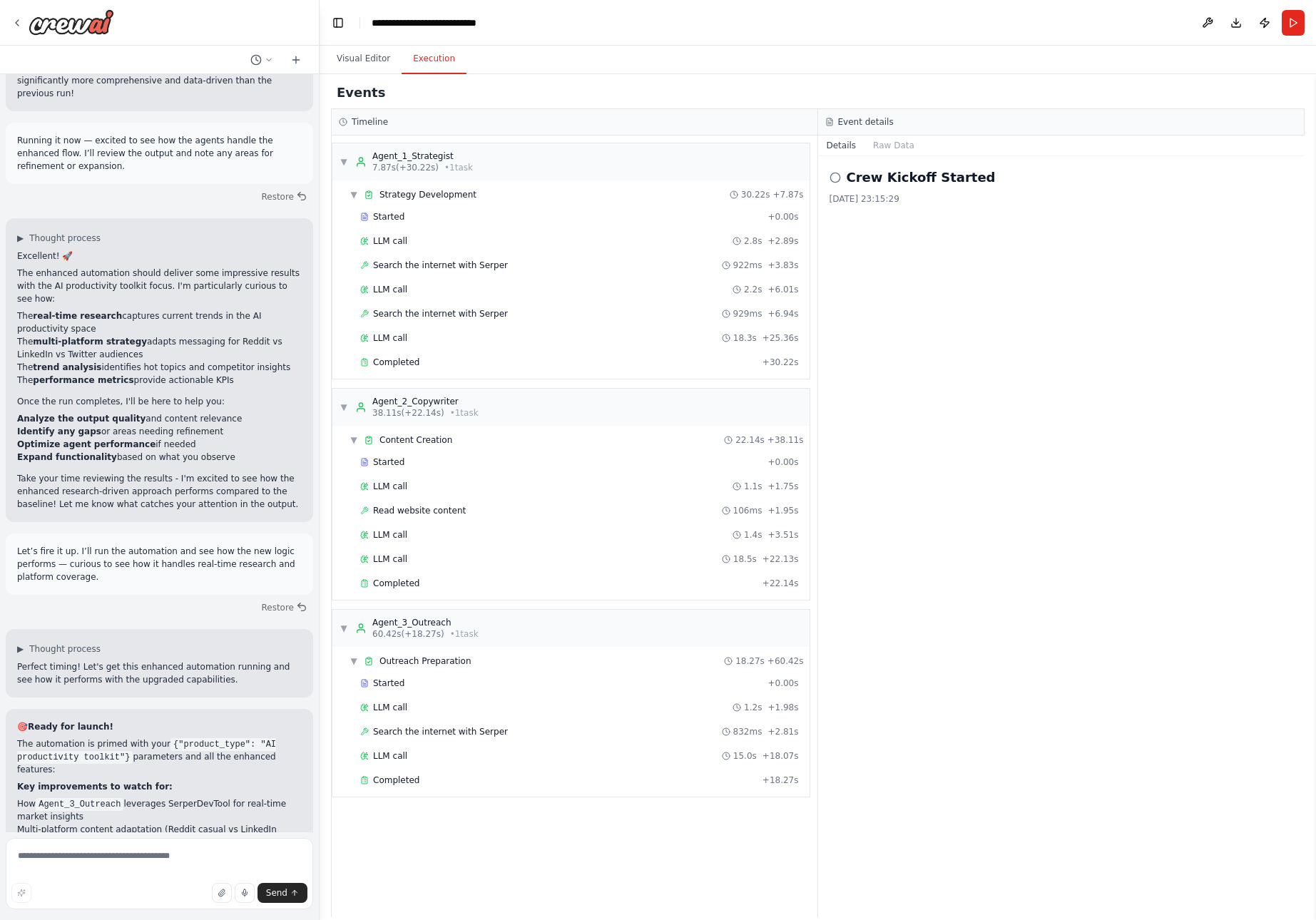
scroll to position [15974, 0]
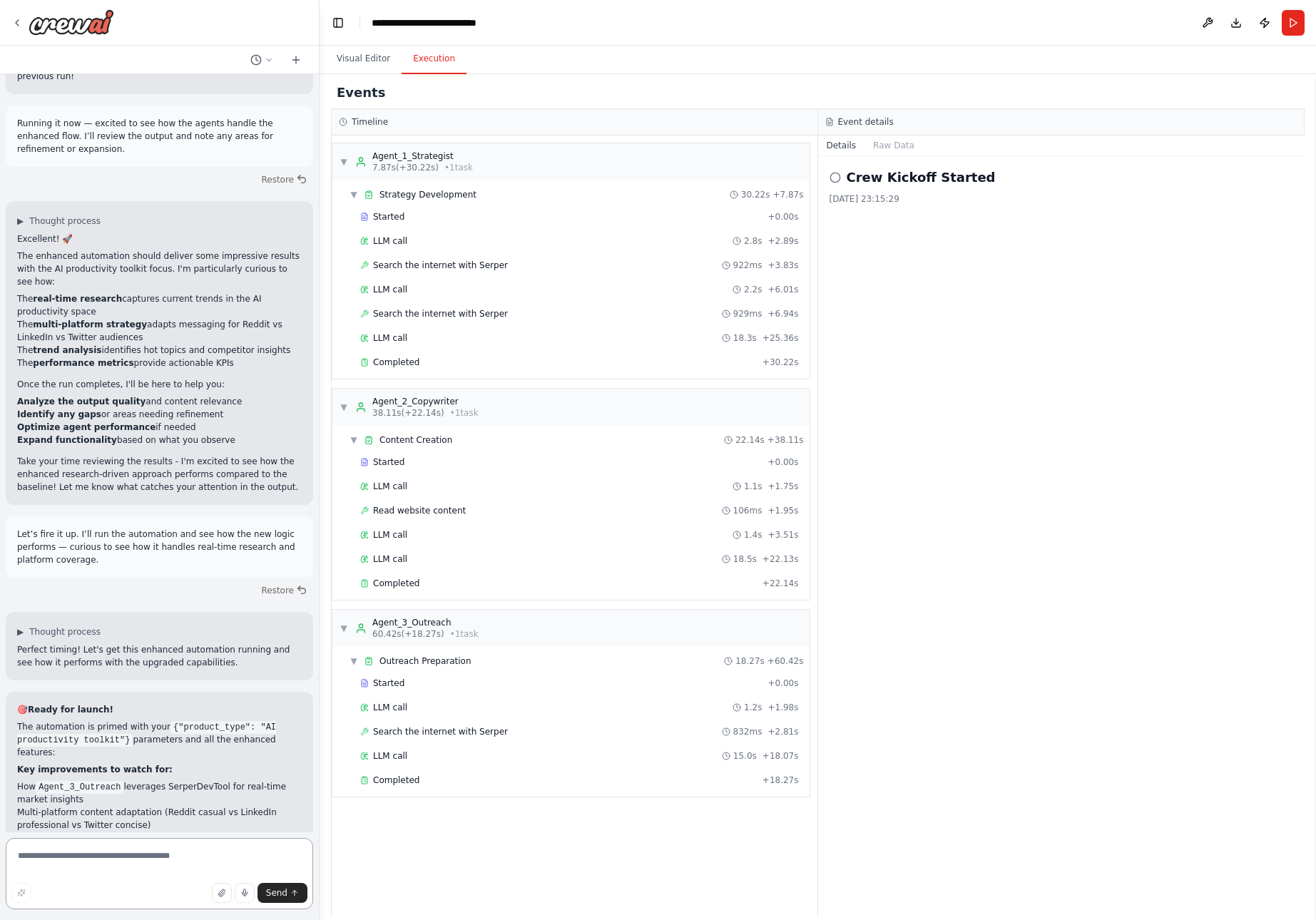
click at [89, 851] on textarea at bounding box center [159, 874] width 307 height 72
paste textarea "**********"
click at [41, 861] on textarea "**********" at bounding box center [159, 874] width 307 height 72
click at [44, 857] on textarea "**********" at bounding box center [159, 874] width 307 height 72
type textarea "**********"
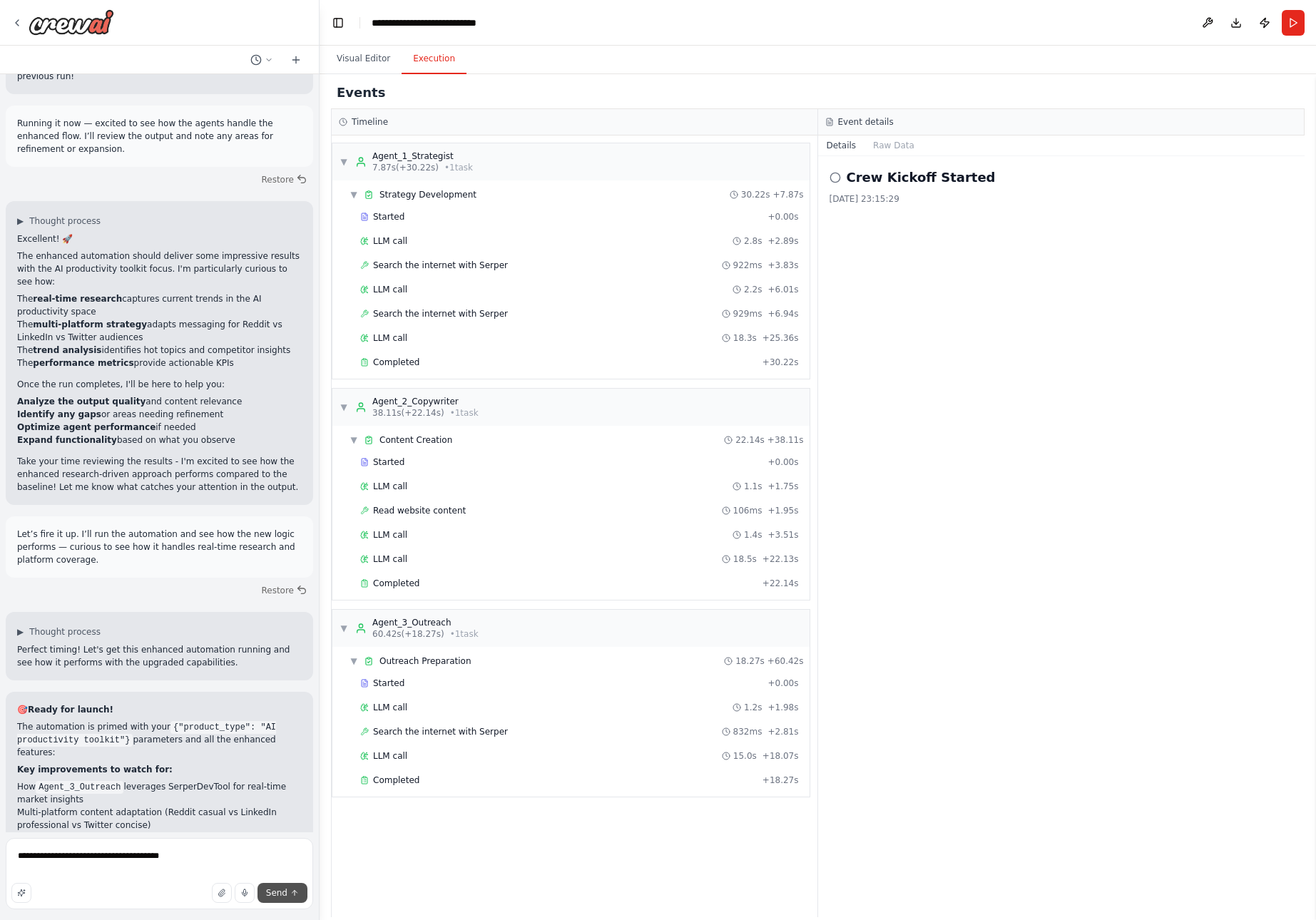
click at [289, 893] on button "Send" at bounding box center [283, 894] width 50 height 20
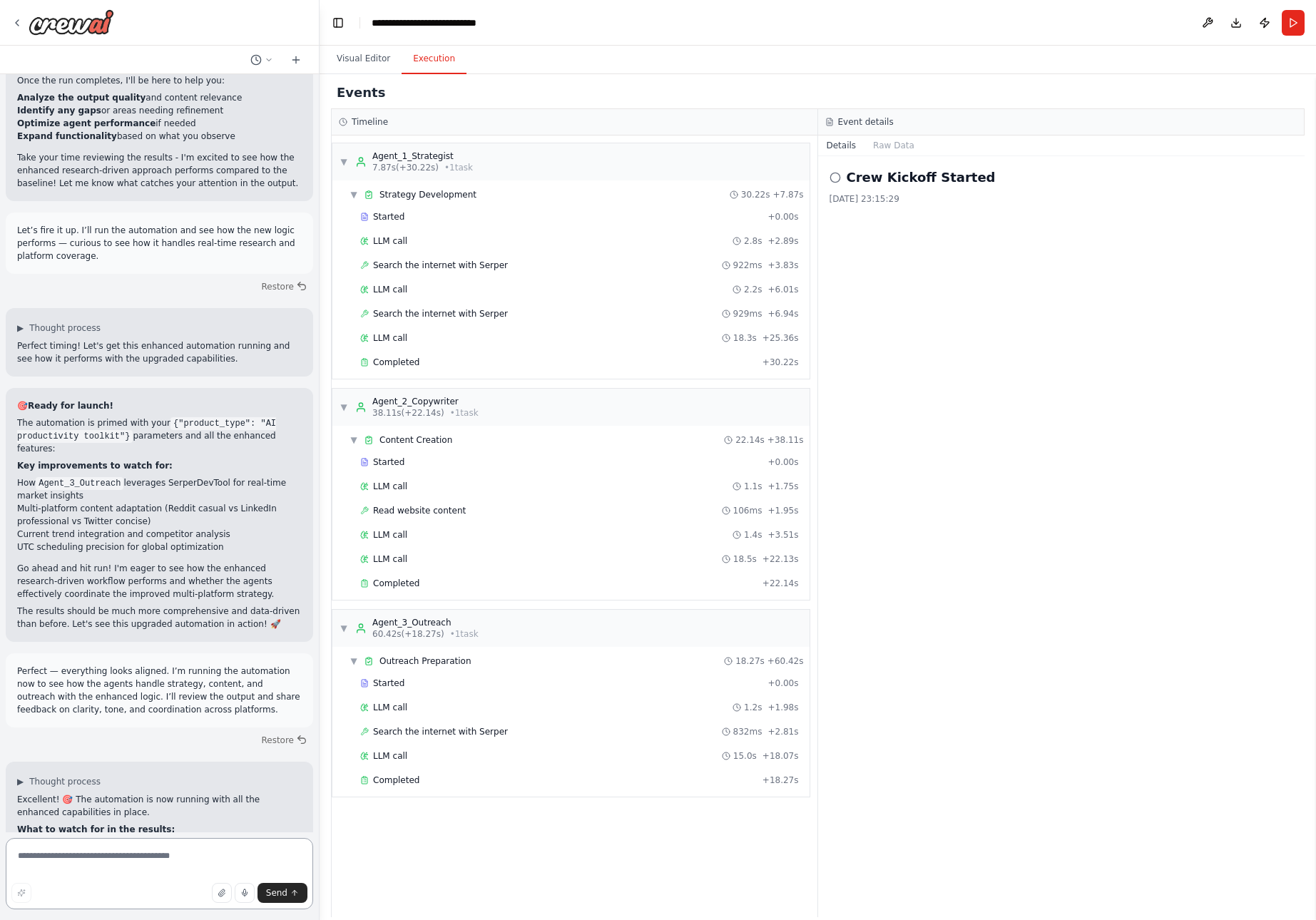
scroll to position [16291, 0]
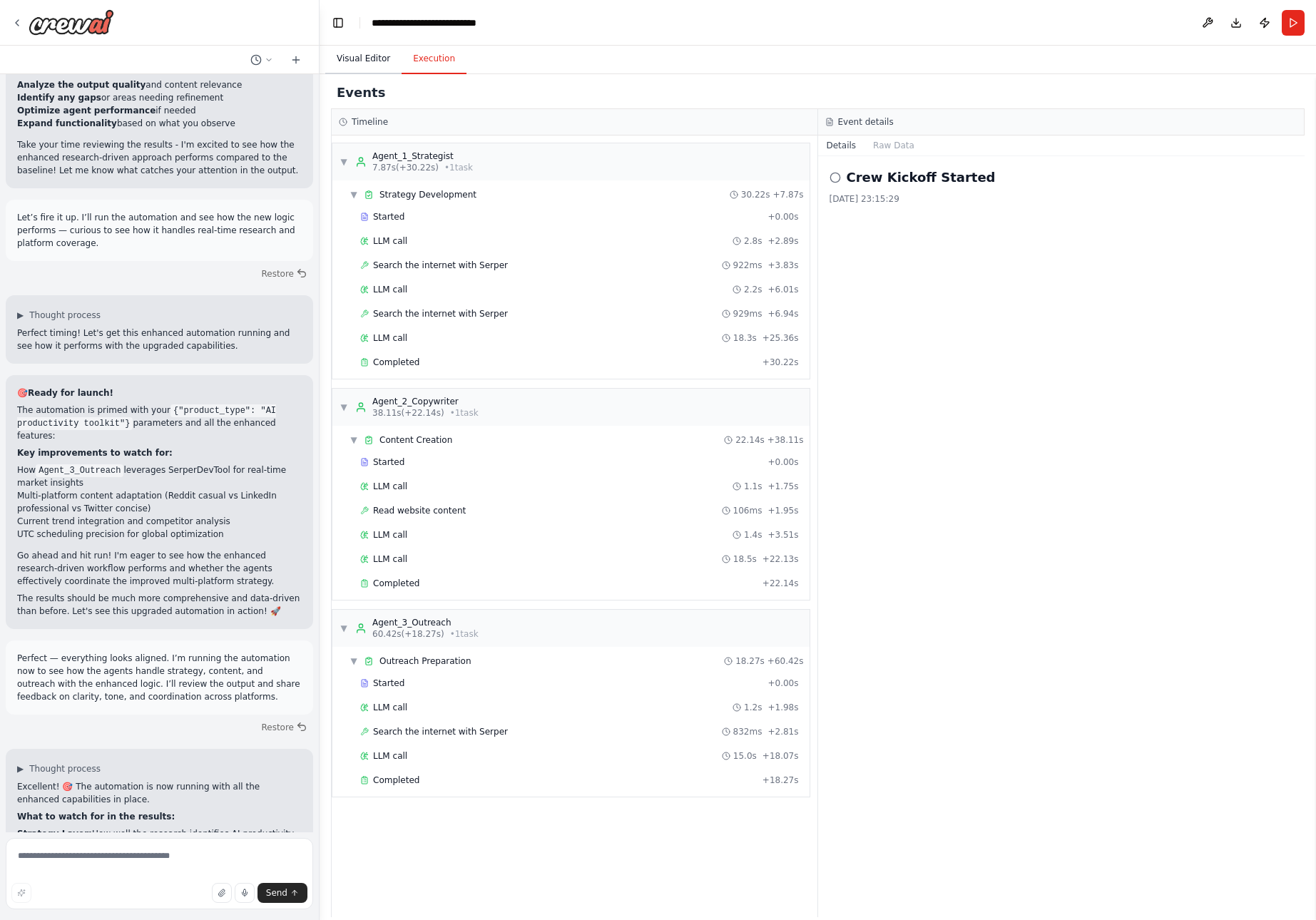
click at [350, 63] on button "Visual Editor" at bounding box center [363, 59] width 77 height 30
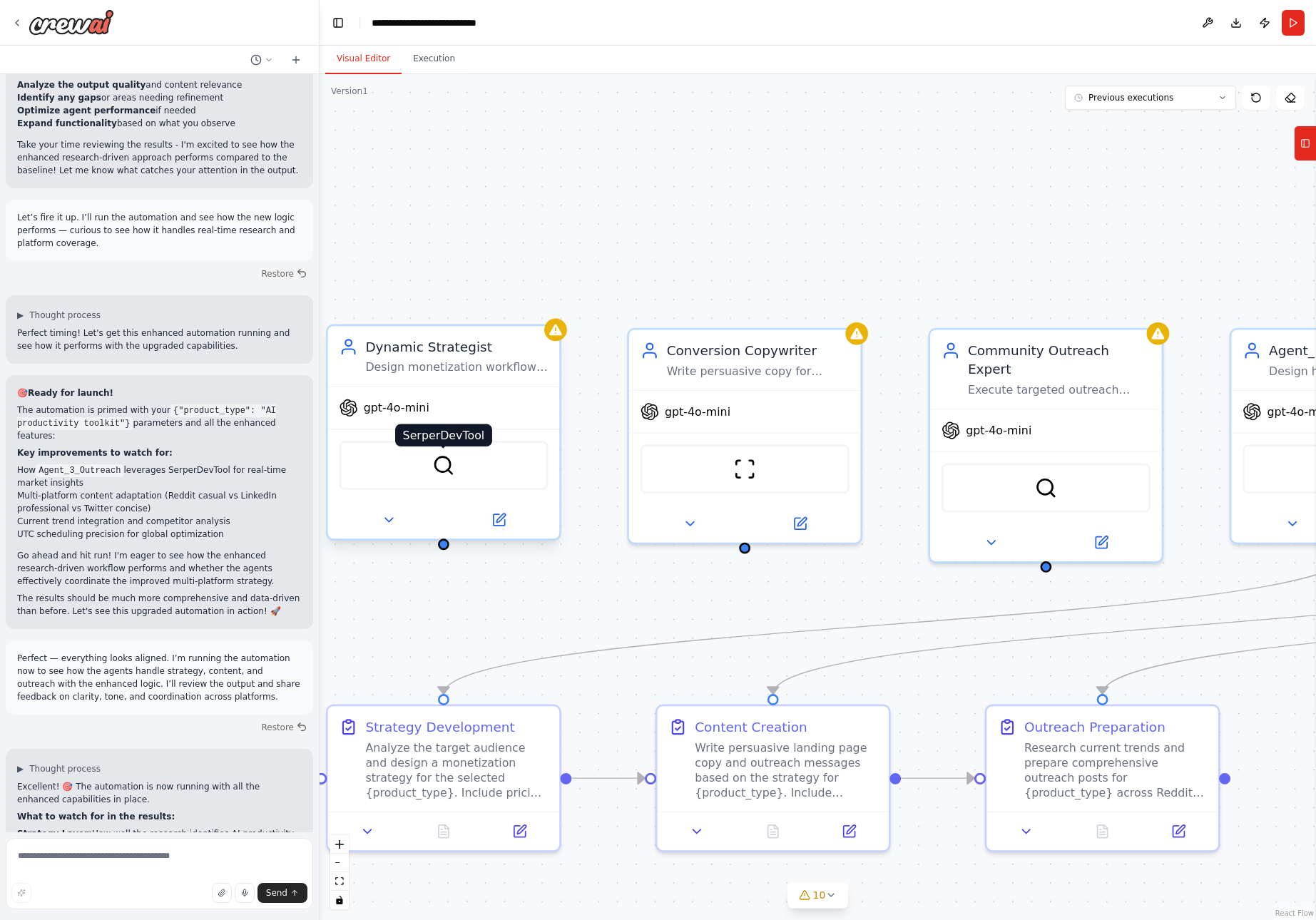
click at [446, 457] on img at bounding box center [444, 466] width 23 height 23
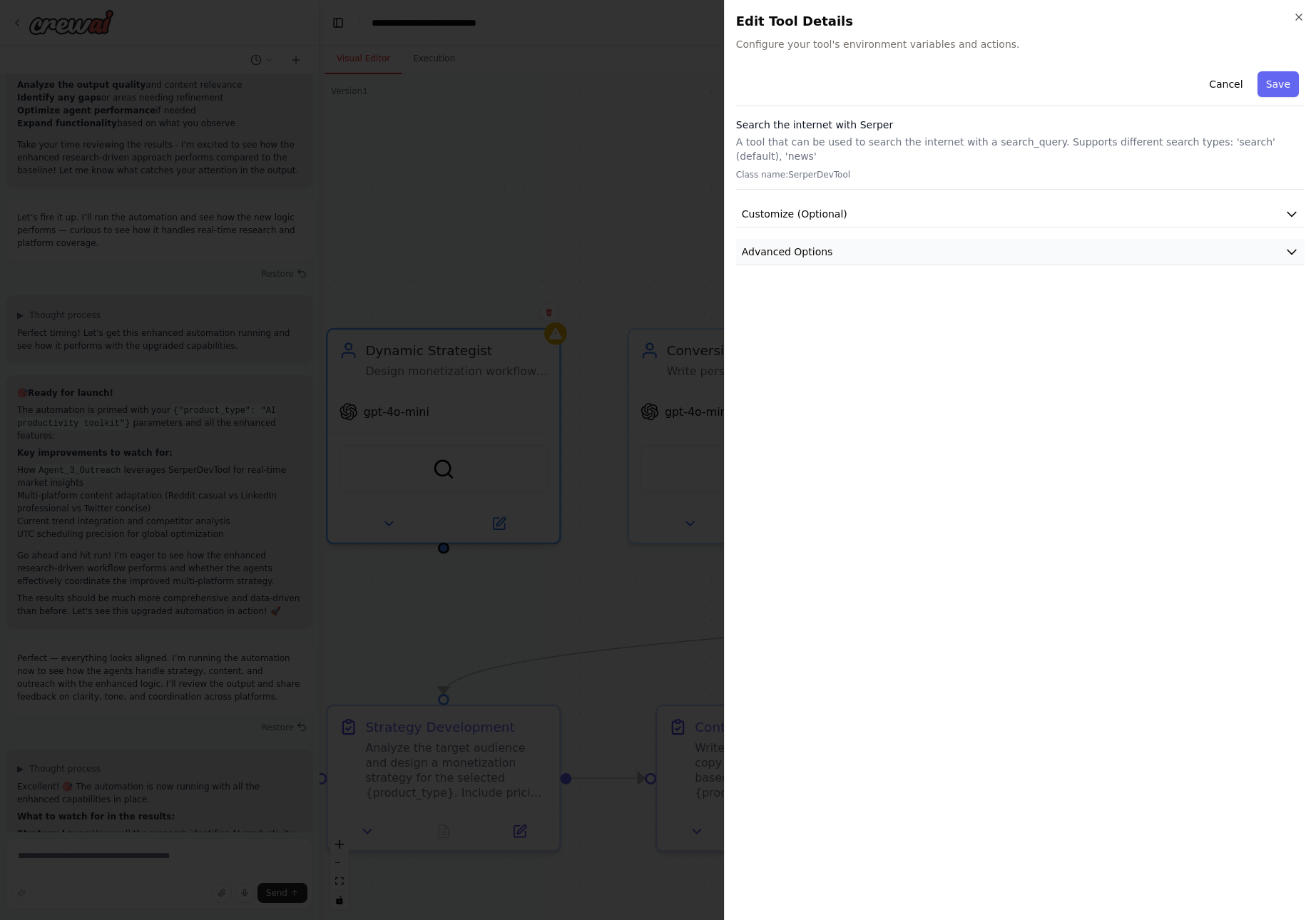
click at [1290, 245] on icon "button" at bounding box center [1292, 252] width 14 height 14
click at [1290, 207] on icon "button" at bounding box center [1292, 214] width 14 height 14
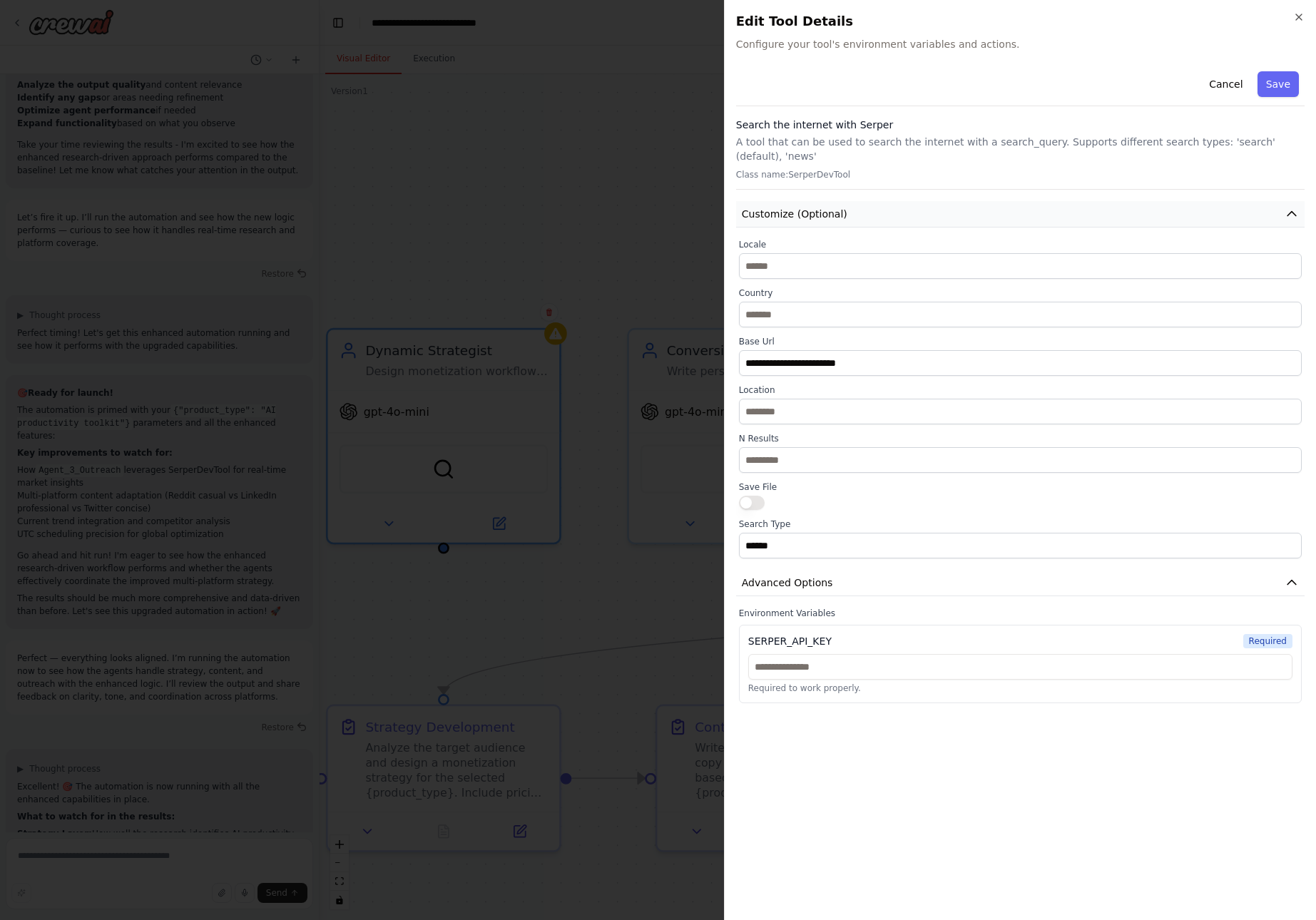
click at [1290, 207] on icon "button" at bounding box center [1292, 214] width 14 height 14
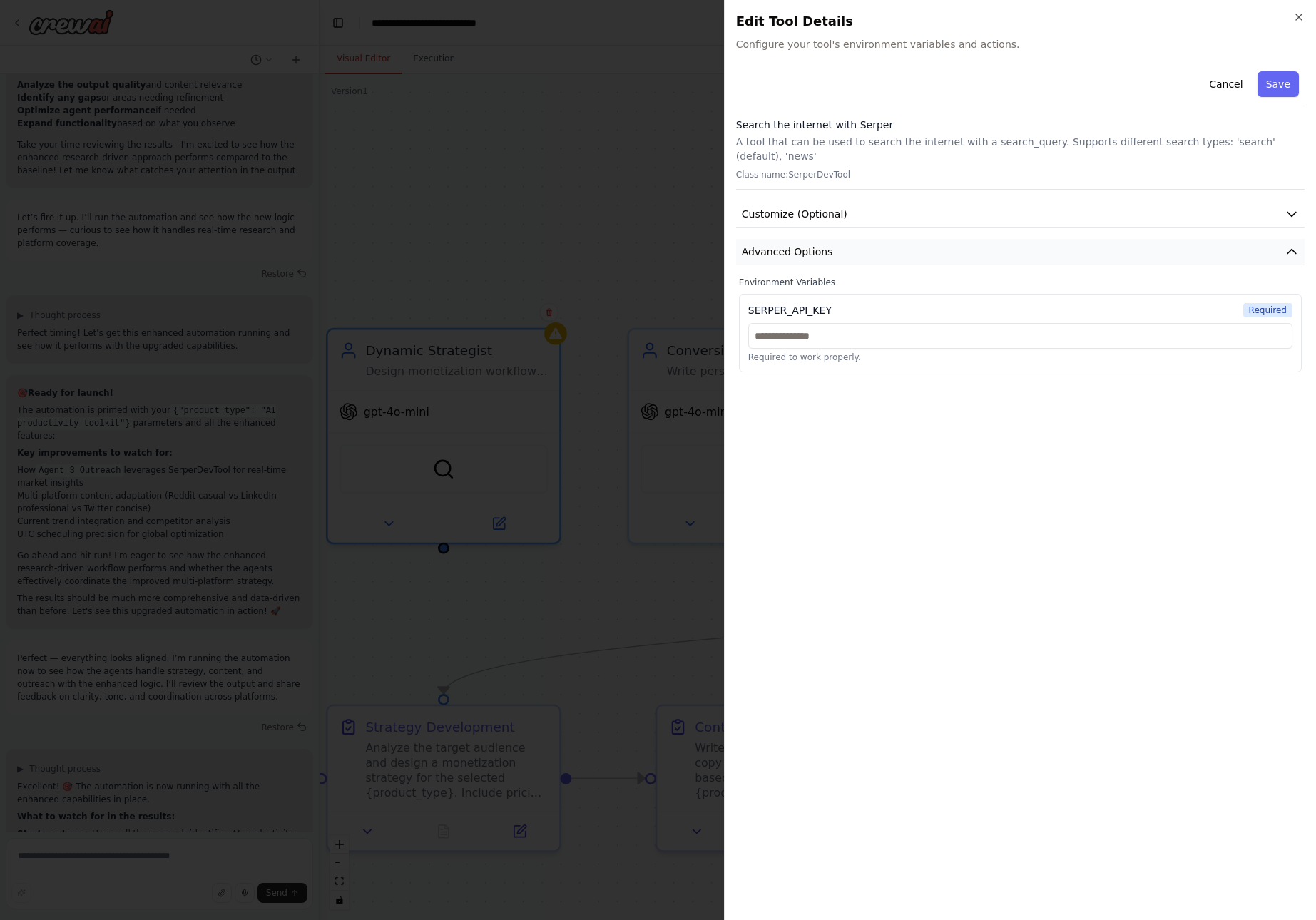
click at [1289, 245] on icon "button" at bounding box center [1292, 252] width 14 height 14
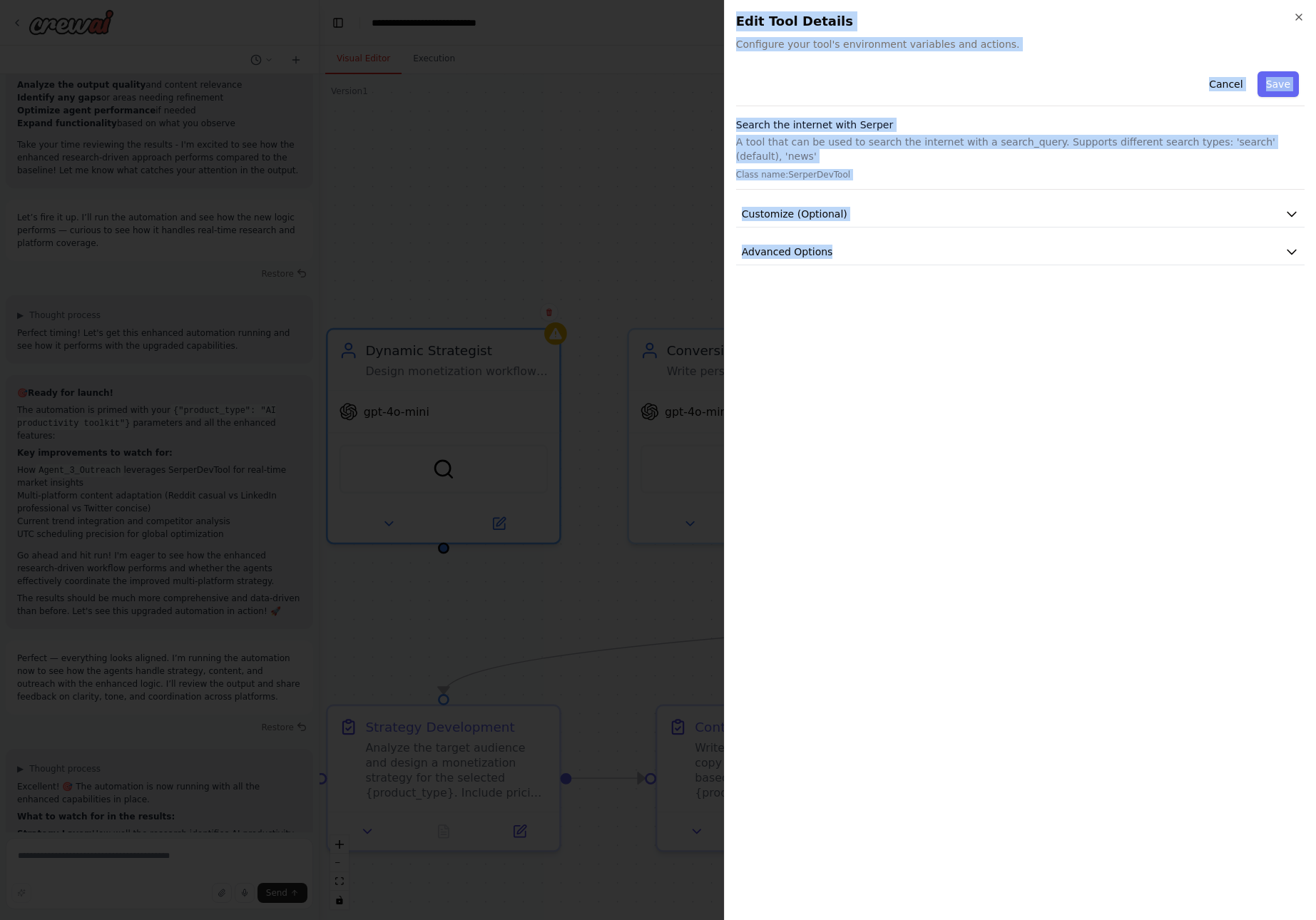
drag, startPoint x: 737, startPoint y: 21, endPoint x: 1305, endPoint y: 309, distance: 636.8
click at [1305, 309] on div "Close Edit Tool Details Configure your tool's environment variables and actions…" at bounding box center [1020, 460] width 592 height 920
click at [1297, 14] on icon "button" at bounding box center [1299, 17] width 11 height 11
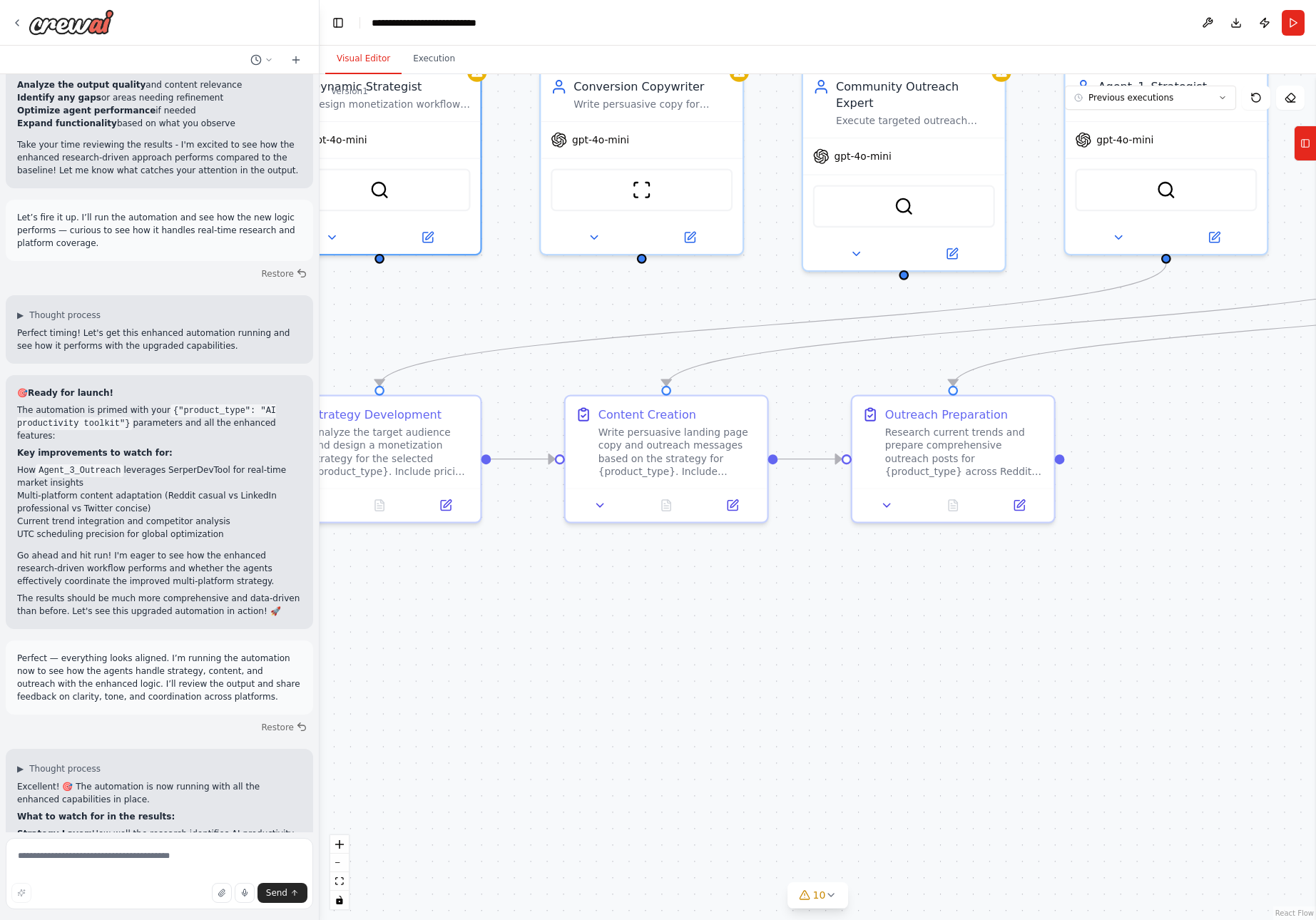
drag, startPoint x: 908, startPoint y: 852, endPoint x: 811, endPoint y: 607, distance: 263.5
click at [811, 607] on div ".deletable-edge-delete-btn { width: 20px; height: 20px; border: 0px solid #ffff…" at bounding box center [818, 498] width 997 height 846
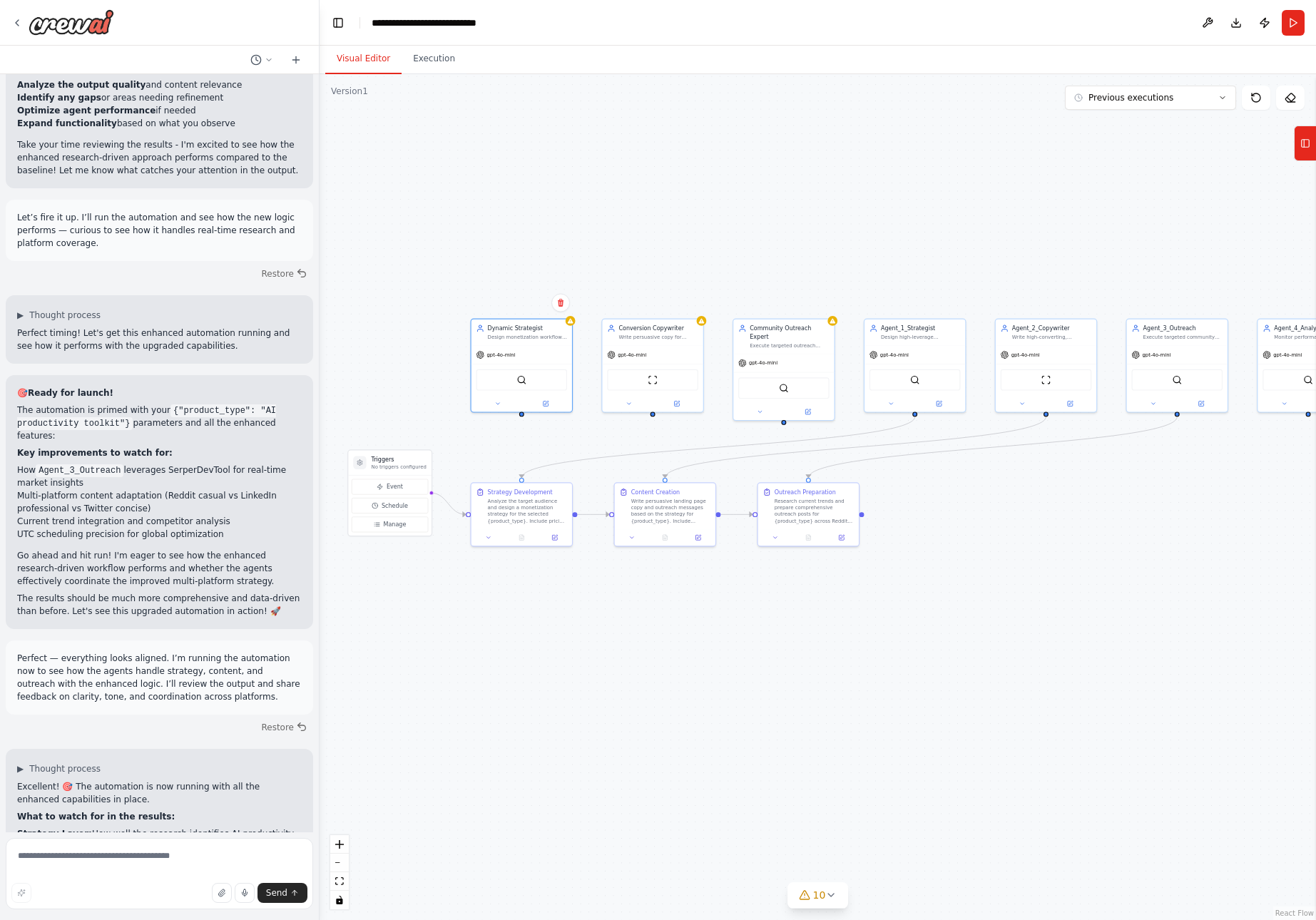
drag, startPoint x: 543, startPoint y: 331, endPoint x: 447, endPoint y: 298, distance: 101.5
click at [447, 298] on div ".deletable-edge-delete-btn { width: 20px; height: 20px; border: 0px solid #ffff…" at bounding box center [818, 498] width 997 height 846
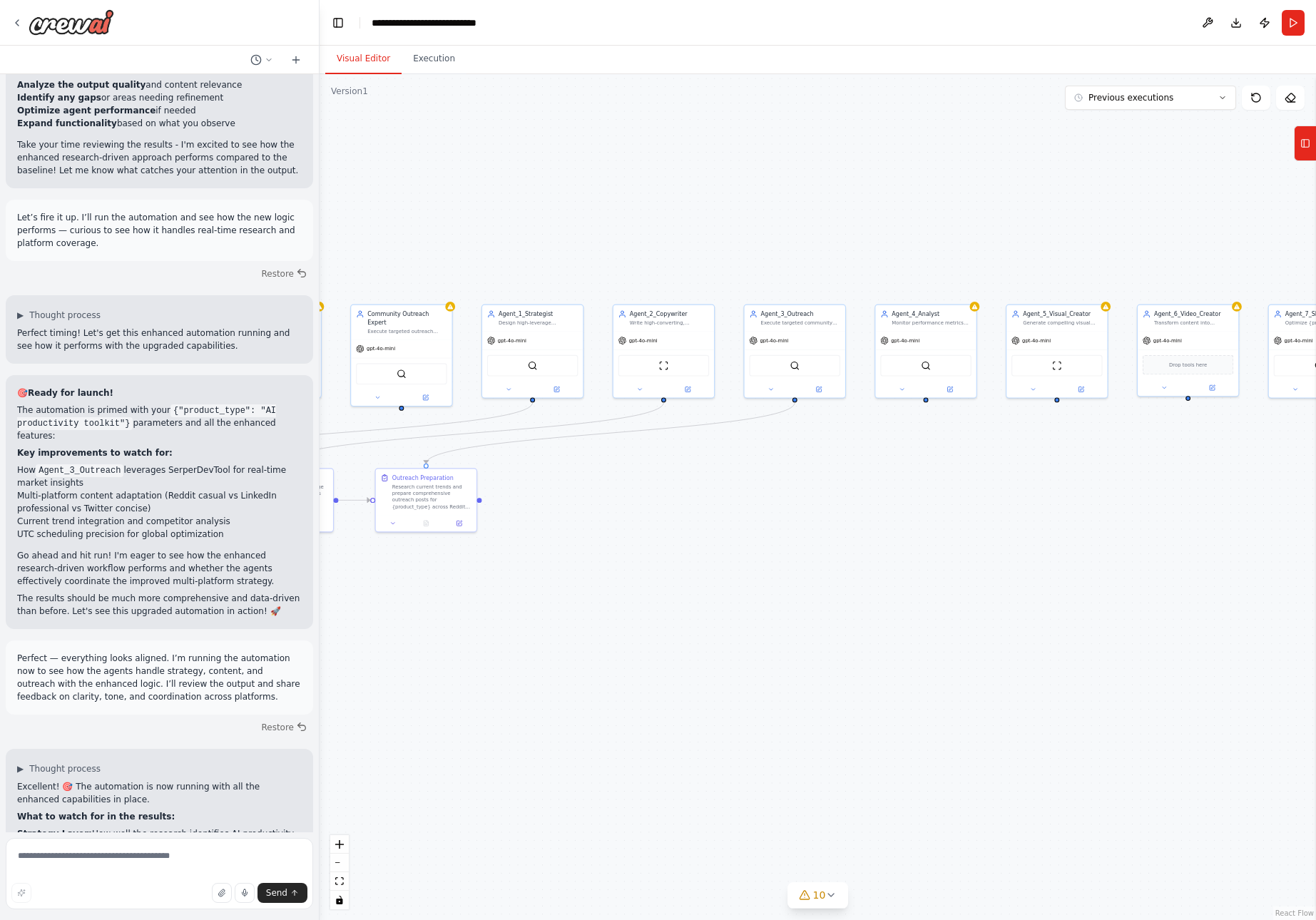
drag, startPoint x: 1038, startPoint y: 256, endPoint x: 656, endPoint y: 241, distance: 382.3
click at [656, 241] on div ".deletable-edge-delete-btn { width: 20px; height: 20px; border: 0px solid #ffff…" at bounding box center [818, 498] width 997 height 846
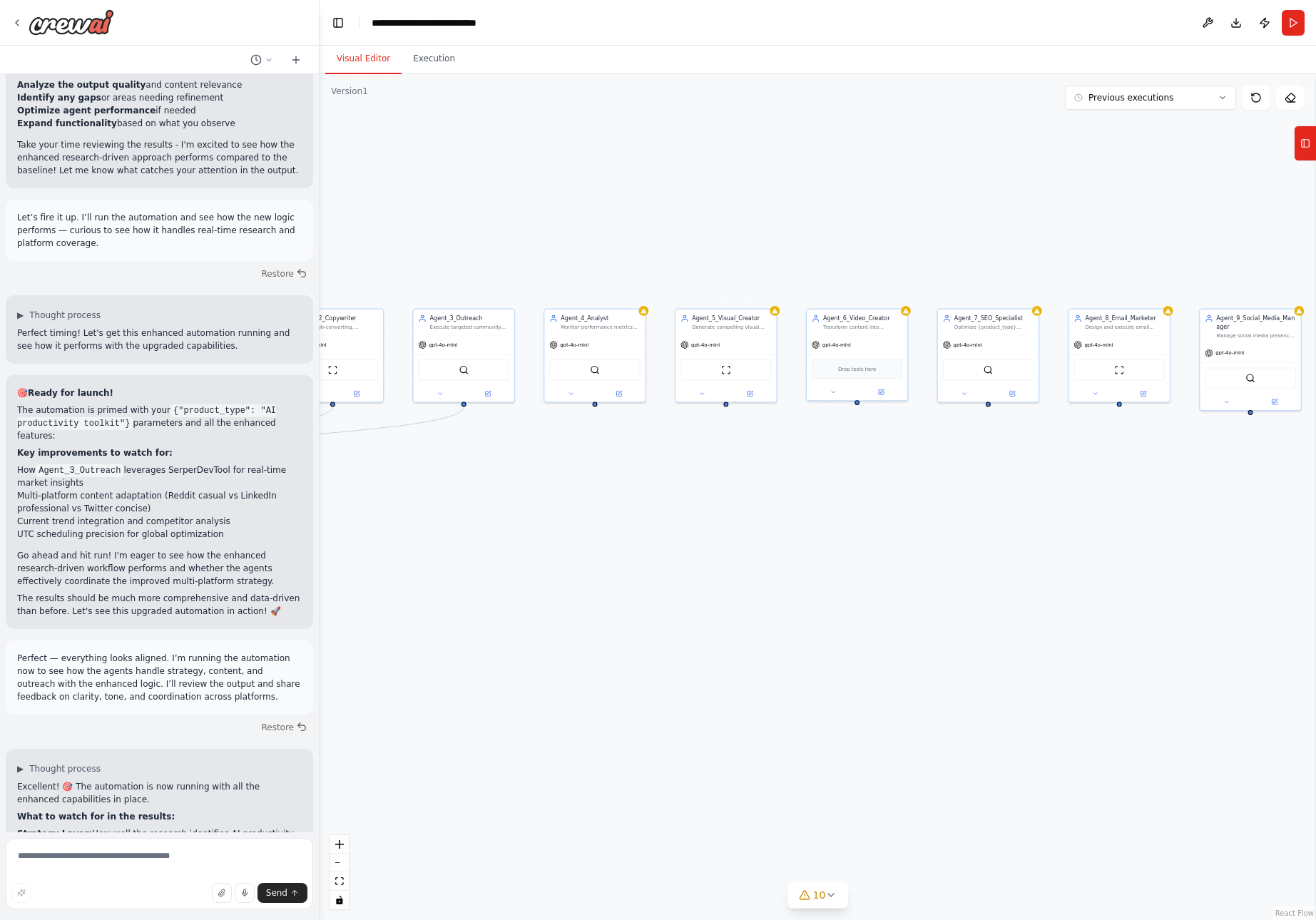
drag, startPoint x: 1082, startPoint y: 238, endPoint x: 750, endPoint y: 243, distance: 332.0
click at [750, 243] on div ".deletable-edge-delete-btn { width: 20px; height: 20px; border: 0px solid #ffff…" at bounding box center [818, 498] width 997 height 846
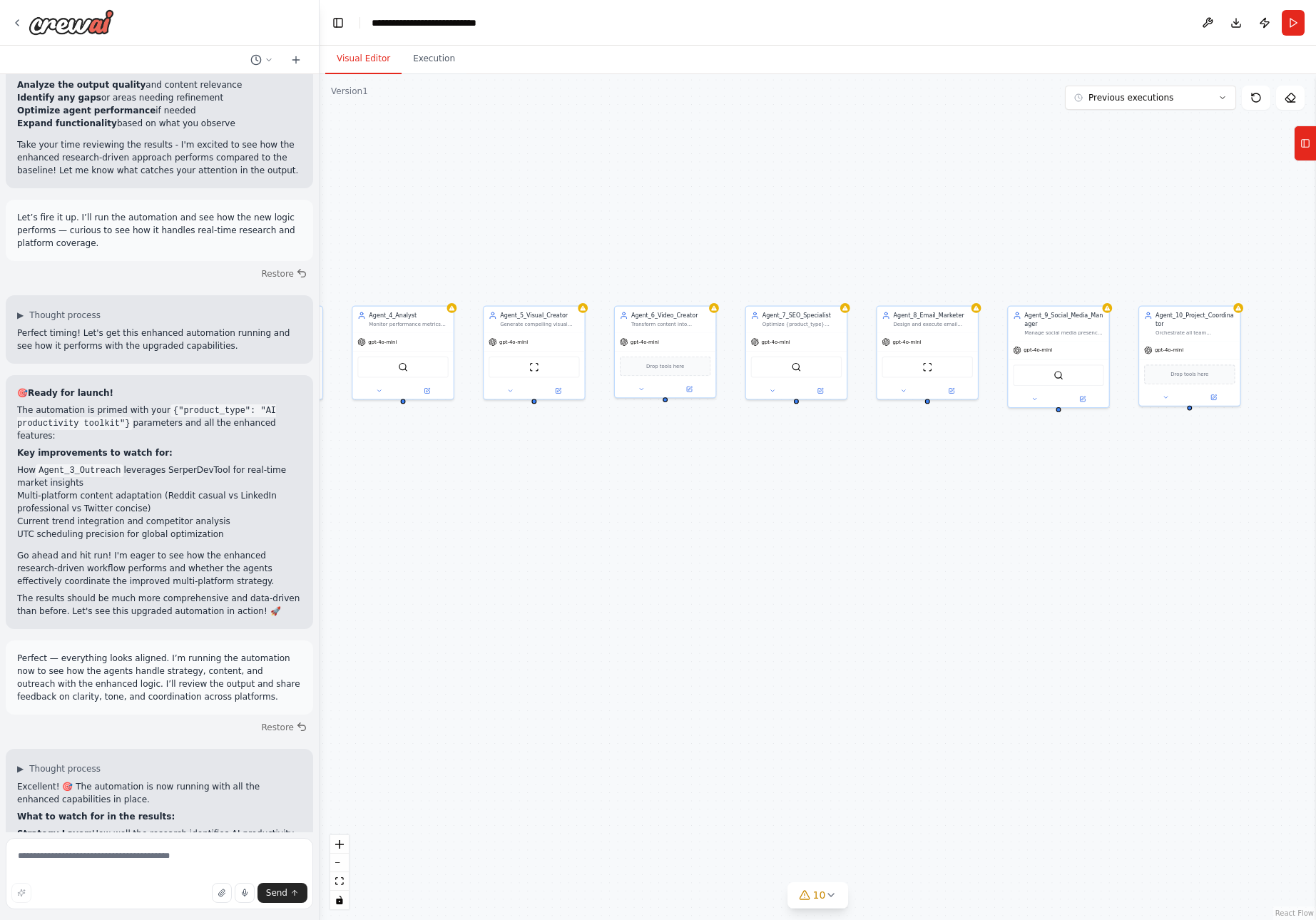
drag, startPoint x: 1138, startPoint y: 253, endPoint x: 946, endPoint y: 251, distance: 192.0
click at [946, 251] on div ".deletable-edge-delete-btn { width: 20px; height: 20px; border: 0px solid #ffff…" at bounding box center [818, 498] width 997 height 846
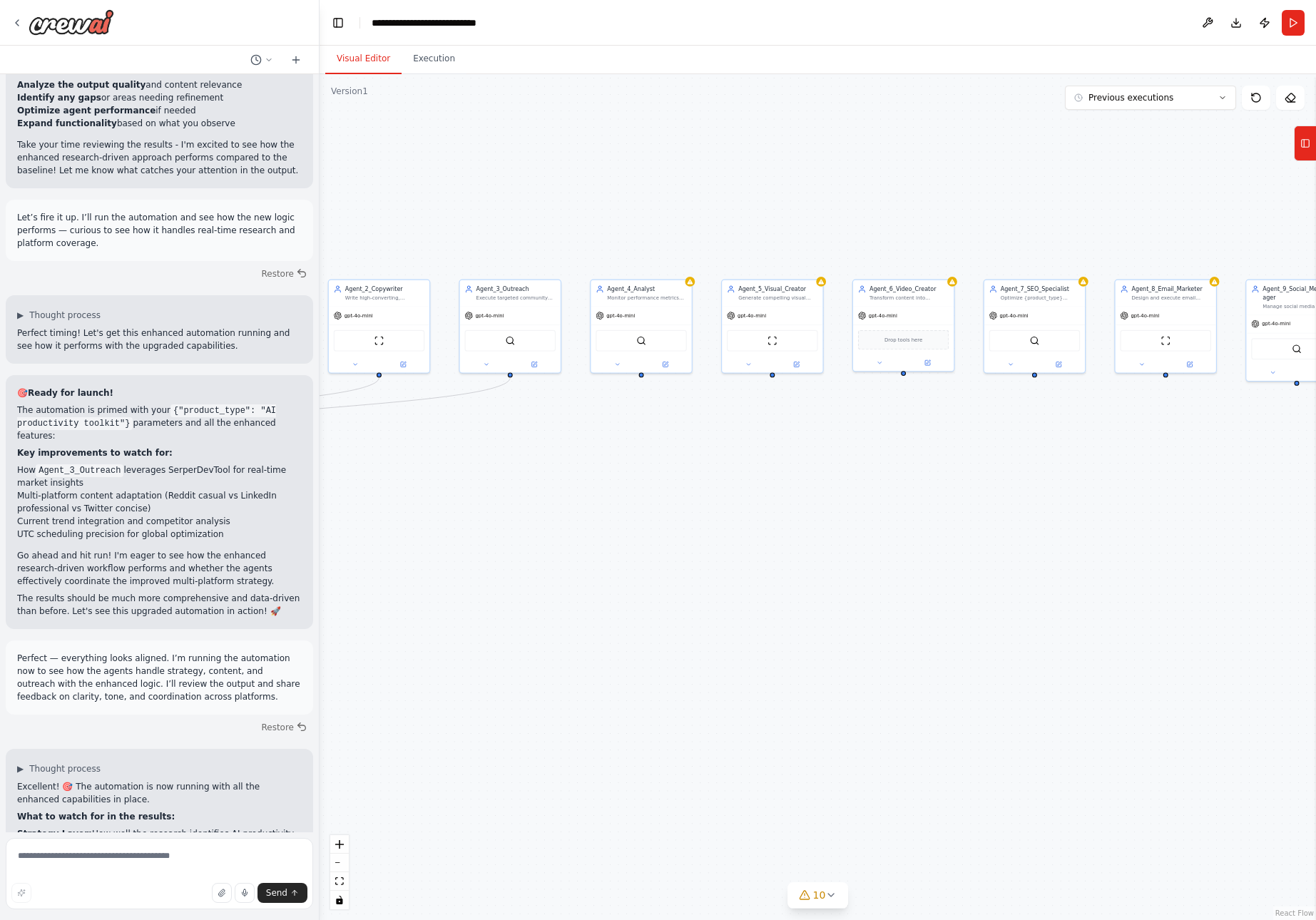
drag, startPoint x: 946, startPoint y: 251, endPoint x: 1168, endPoint y: 217, distance: 224.6
click at [1186, 224] on div ".deletable-edge-delete-btn { width: 20px; height: 20px; border: 0px solid #ffff…" at bounding box center [818, 498] width 997 height 846
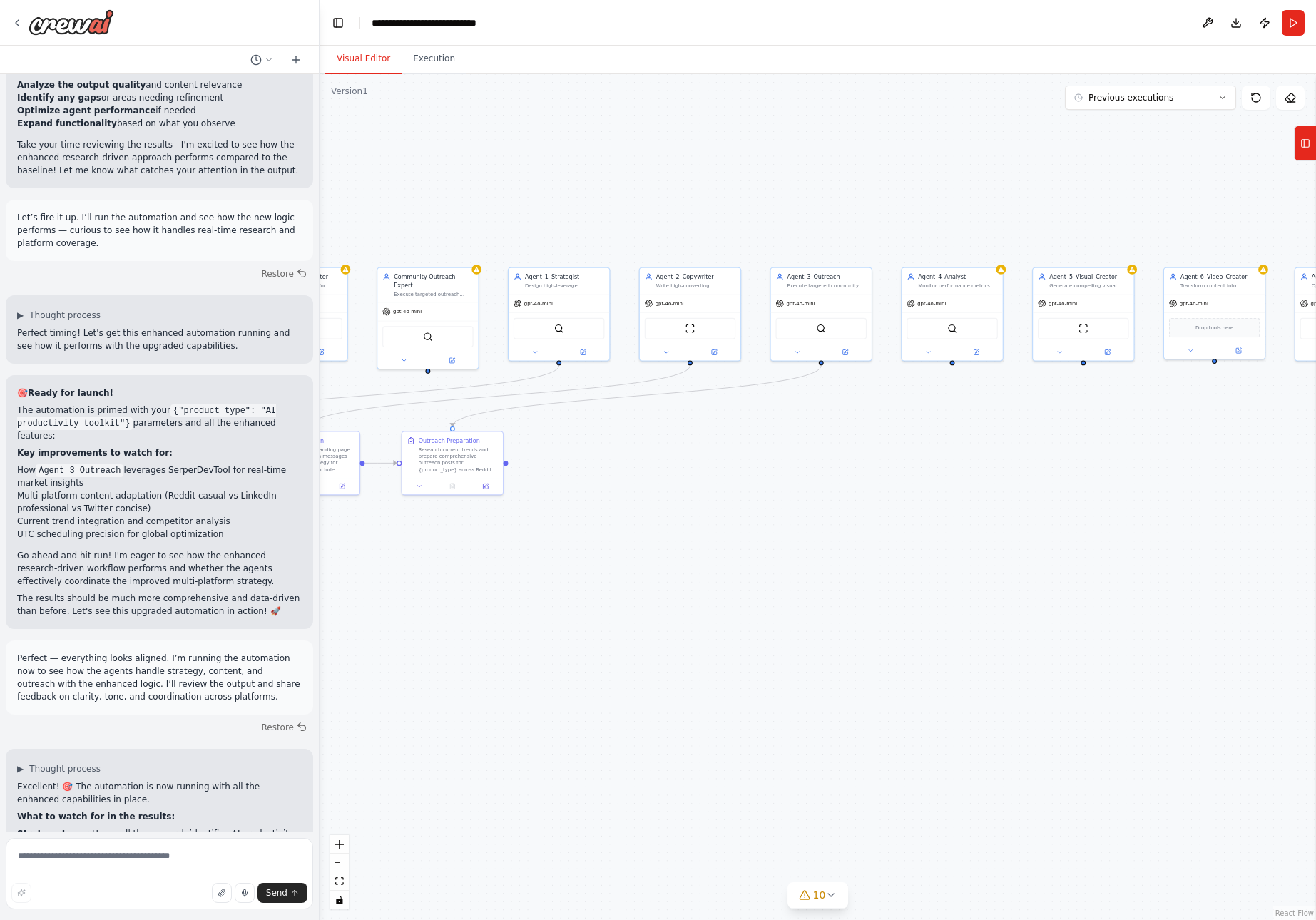
drag, startPoint x: 708, startPoint y: 216, endPoint x: 1018, endPoint y: 204, distance: 310.2
click at [1018, 204] on div ".deletable-edge-delete-btn { width: 20px; height: 20px; border: 0px solid #ffff…" at bounding box center [818, 498] width 997 height 846
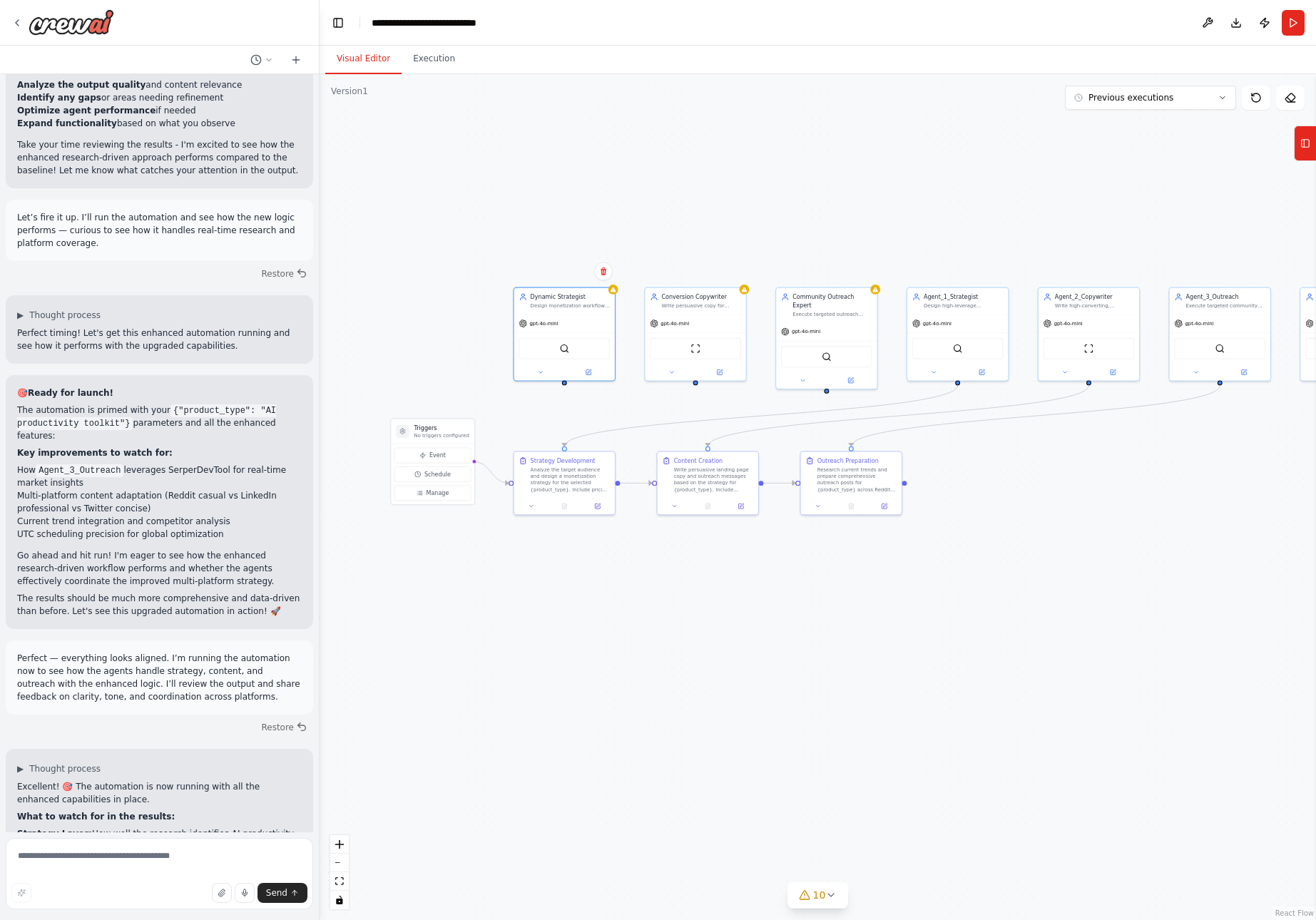
drag, startPoint x: 554, startPoint y: 539, endPoint x: 953, endPoint y: 559, distance: 399.5
click at [953, 559] on div ".deletable-edge-delete-btn { width: 20px; height: 20px; border: 0px solid #ffff…" at bounding box center [818, 498] width 997 height 846
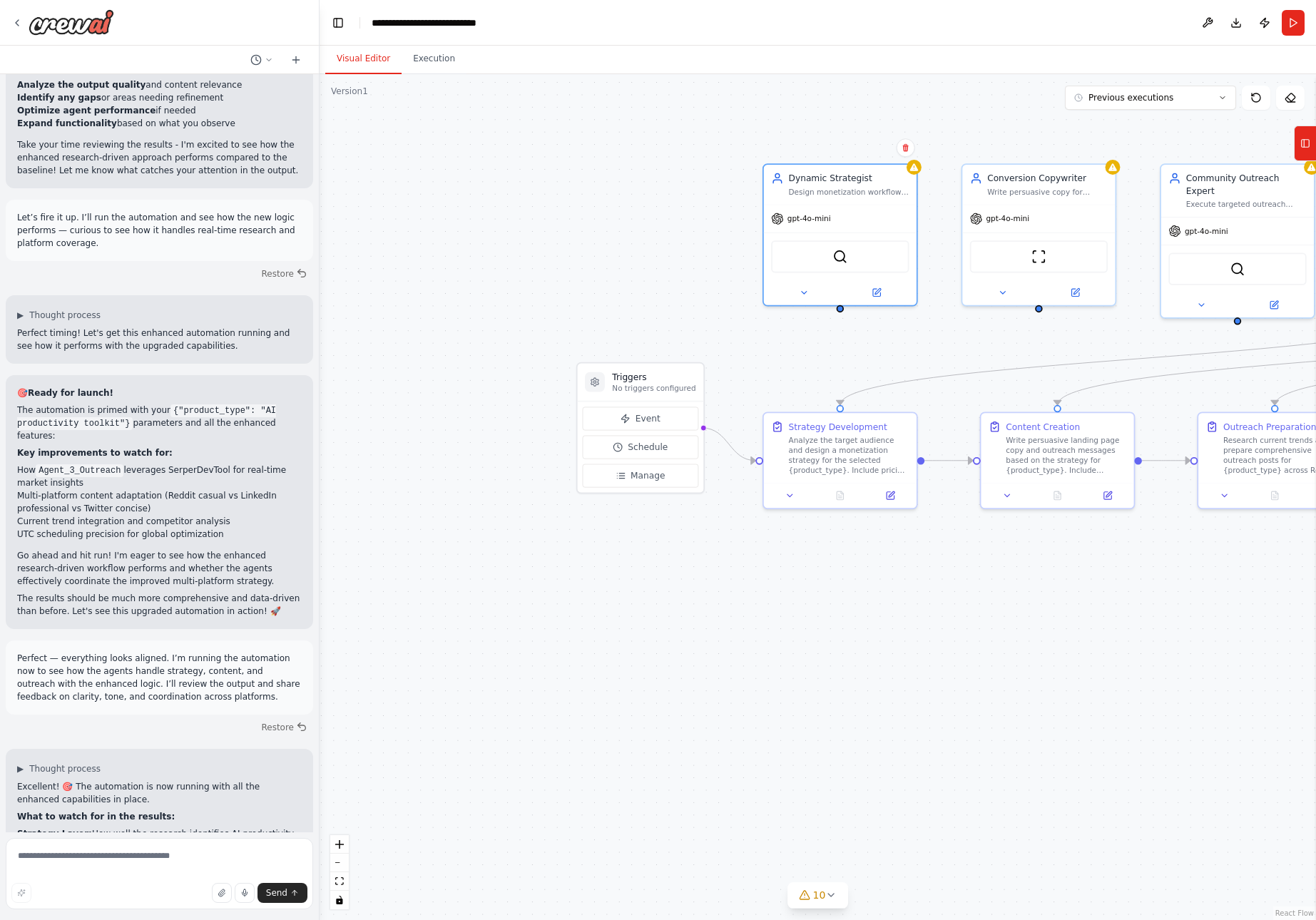
drag, startPoint x: 482, startPoint y: 609, endPoint x: 947, endPoint y: 628, distance: 465.4
click at [947, 628] on div ".deletable-edge-delete-btn { width: 20px; height: 20px; border: 0px solid #ffff…" at bounding box center [818, 498] width 997 height 846
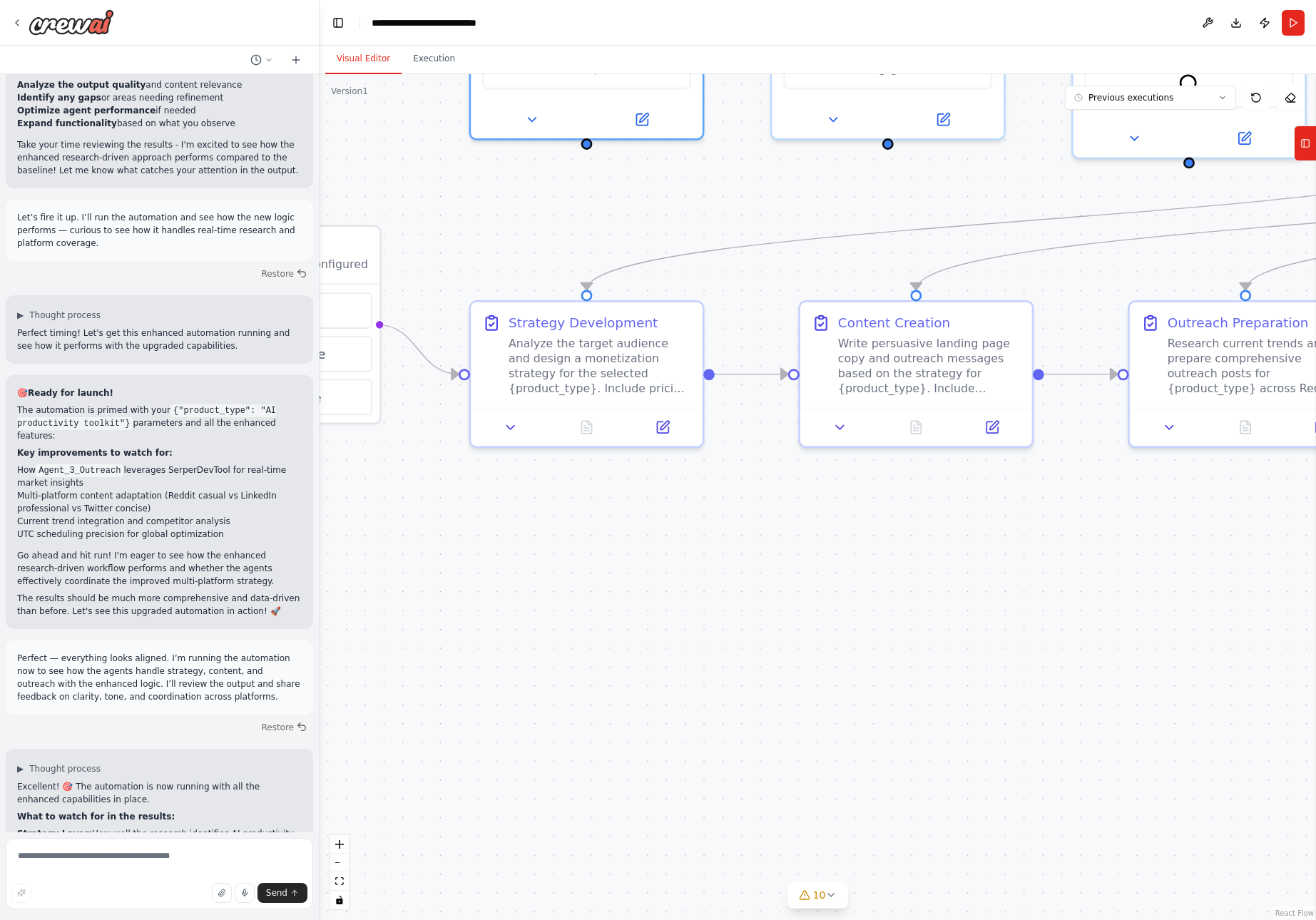
drag, startPoint x: 1002, startPoint y: 596, endPoint x: 797, endPoint y: 592, distance: 205.0
click at [797, 592] on div ".deletable-edge-delete-btn { width: 20px; height: 20px; border: 0px solid #ffff…" at bounding box center [818, 498] width 997 height 846
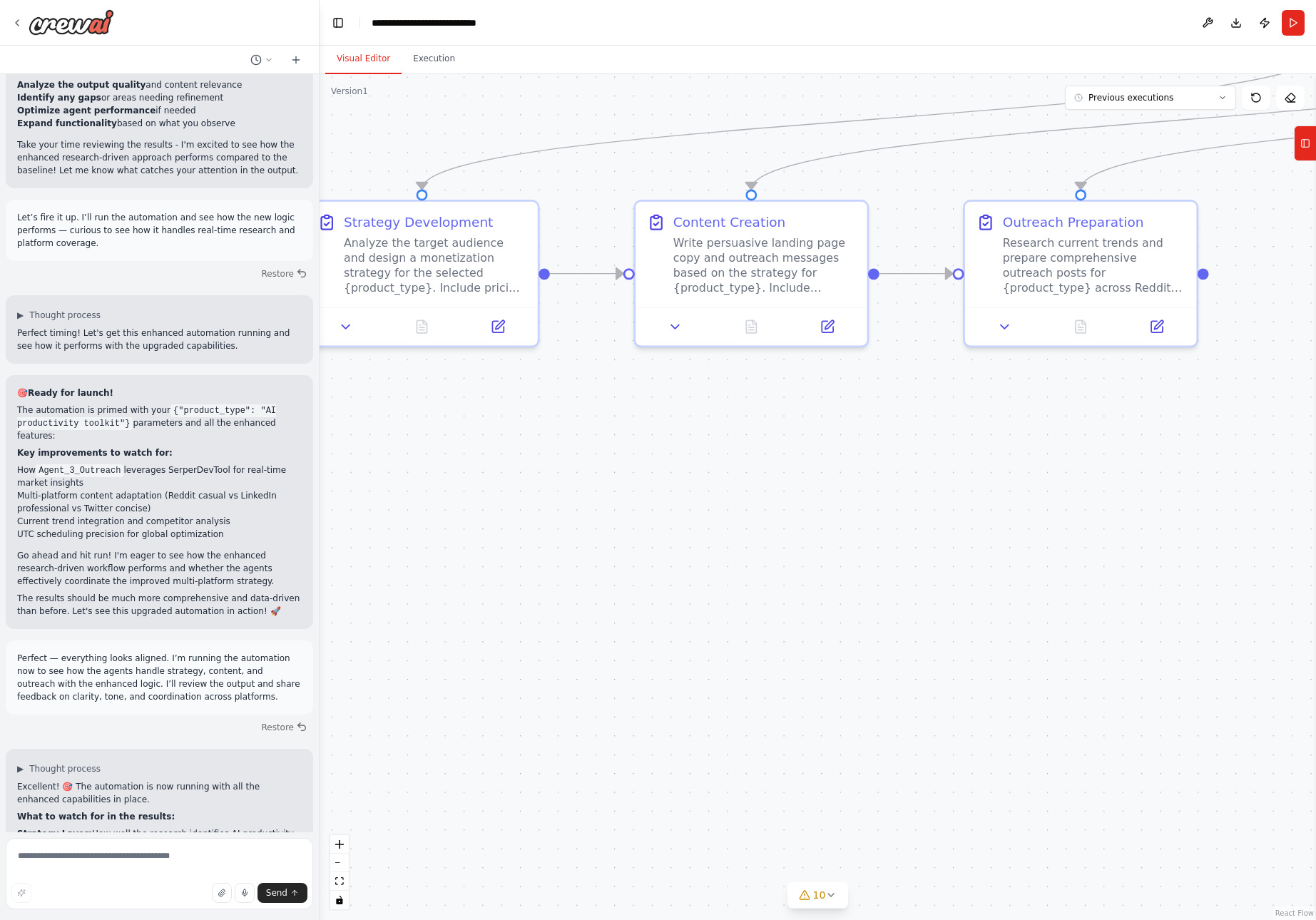
drag, startPoint x: 979, startPoint y: 508, endPoint x: 815, endPoint y: 407, distance: 192.6
click at [815, 407] on div ".deletable-edge-delete-btn { width: 20px; height: 20px; border: 0px solid #ffff…" at bounding box center [818, 498] width 997 height 846
click at [828, 316] on icon at bounding box center [827, 321] width 15 height 15
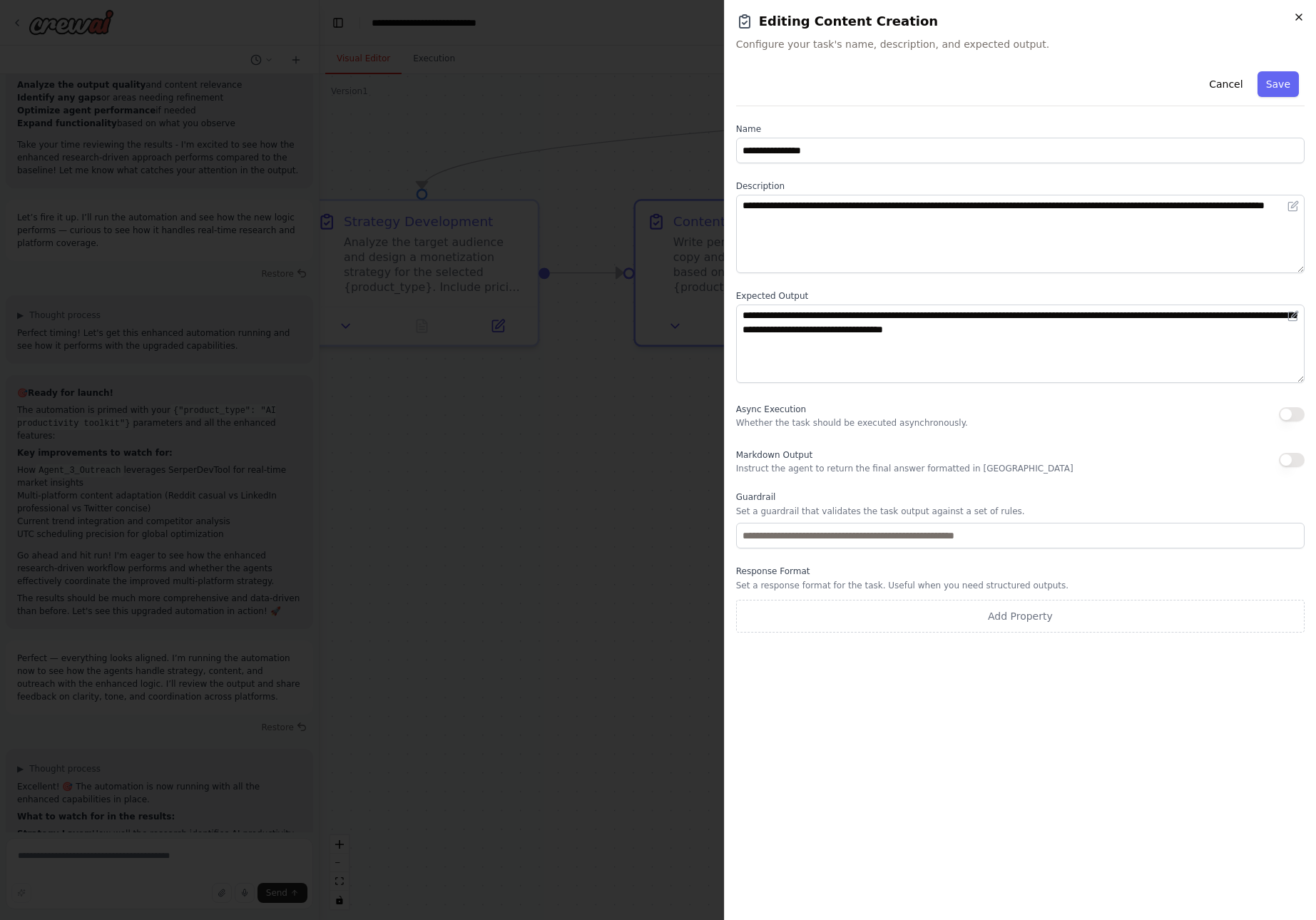
click at [1302, 13] on icon "button" at bounding box center [1299, 17] width 11 height 11
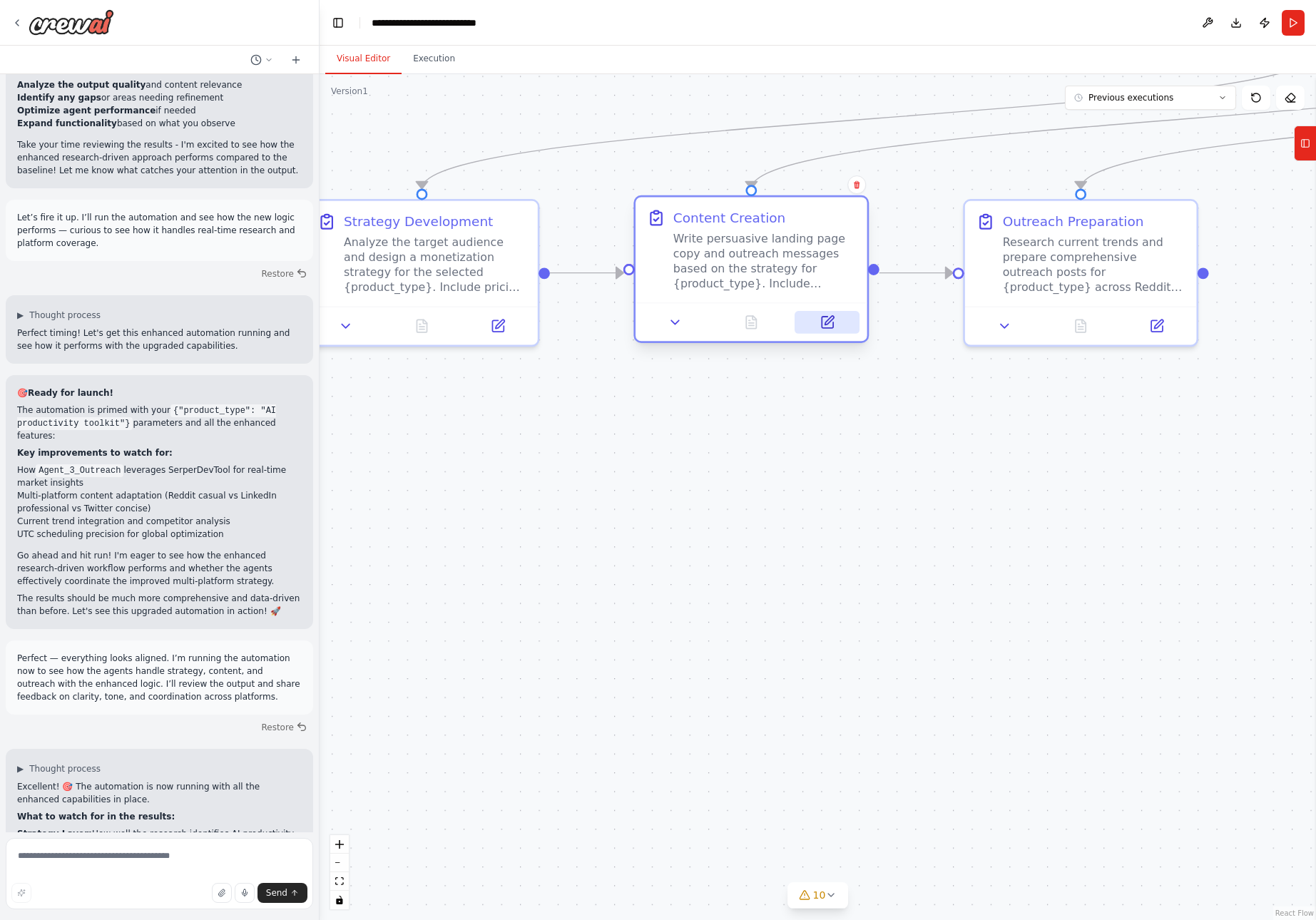
click at [829, 326] on icon at bounding box center [828, 322] width 11 height 11
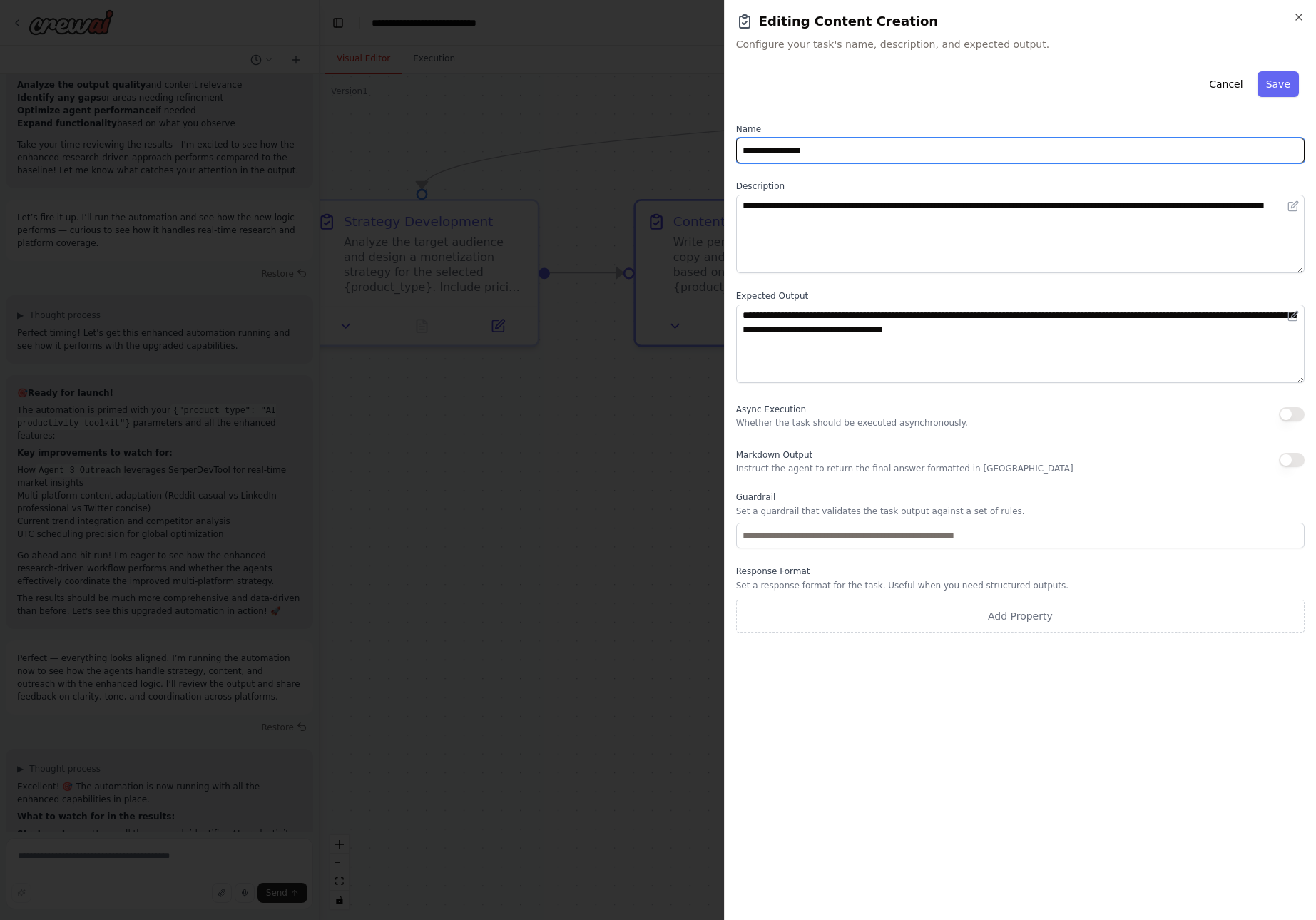
drag, startPoint x: 742, startPoint y: 149, endPoint x: 950, endPoint y: 316, distance: 266.7
click at [950, 316] on div "**********" at bounding box center [1020, 349] width 569 height 567
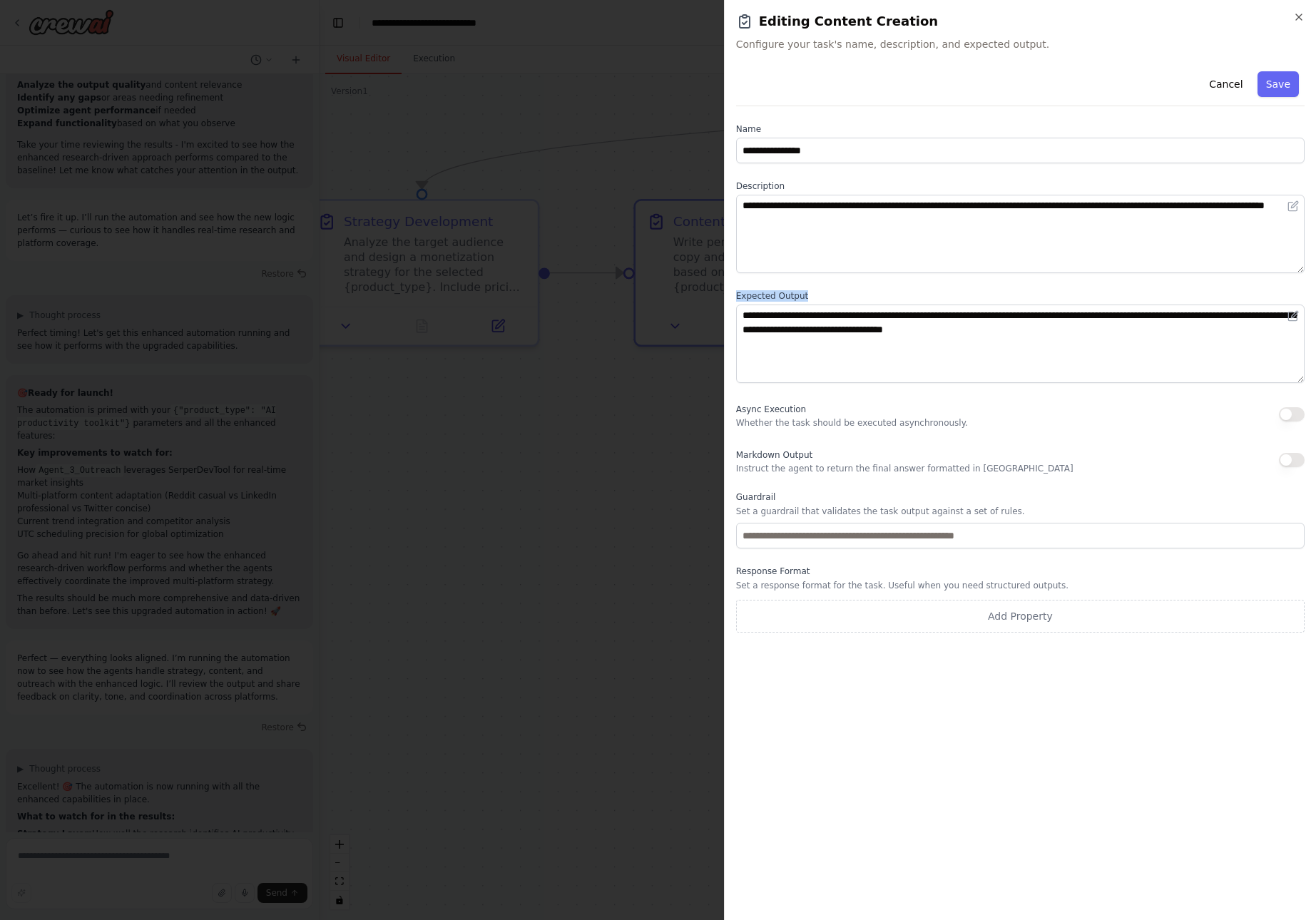
drag, startPoint x: 737, startPoint y: 297, endPoint x: 807, endPoint y: 298, distance: 70.0
click at [807, 298] on label "Expected Output" at bounding box center [1020, 296] width 569 height 11
click at [1233, 84] on button "Cancel" at bounding box center [1226, 84] width 51 height 26
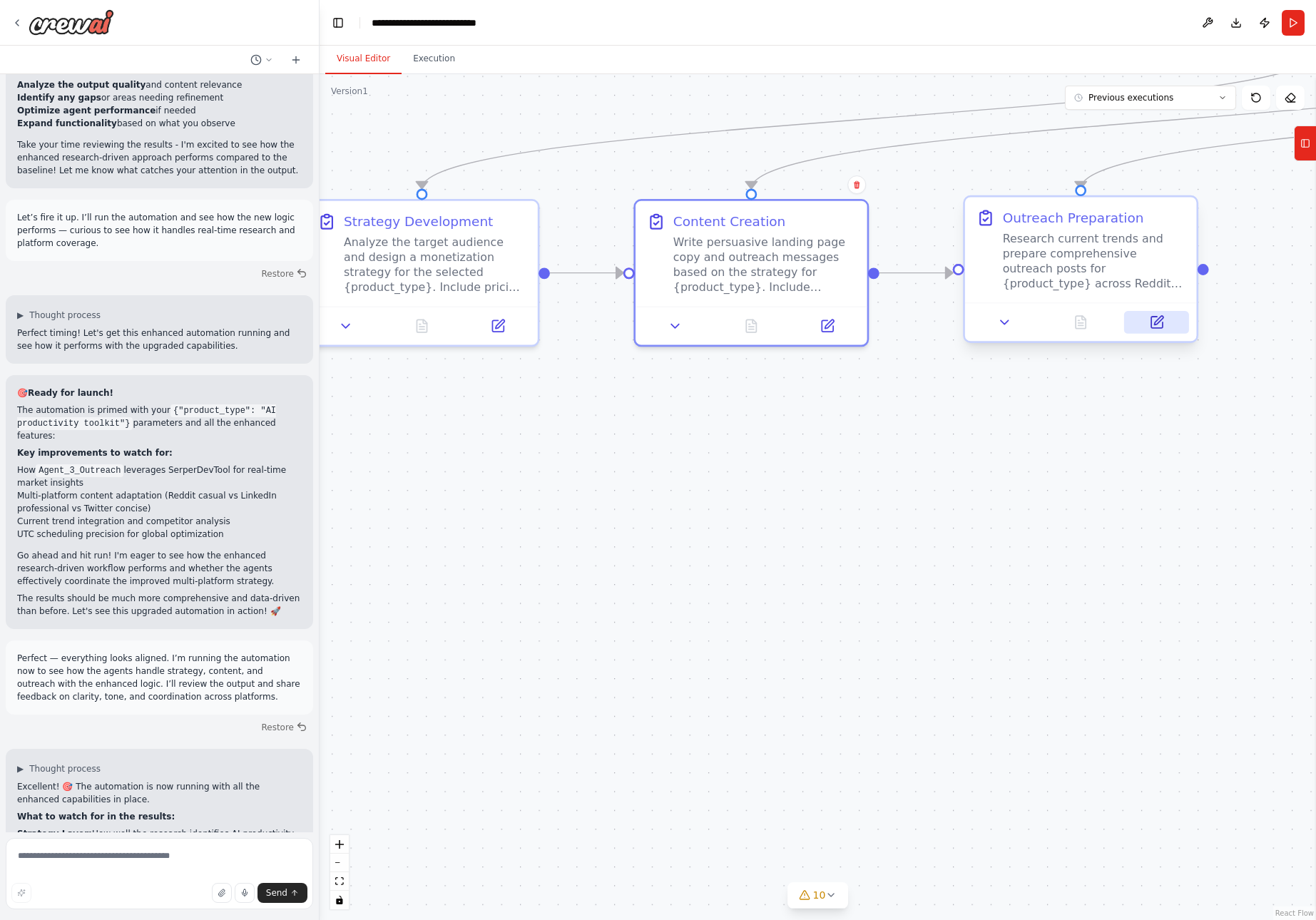
click at [1154, 317] on icon at bounding box center [1157, 322] width 11 height 11
click at [1156, 321] on icon at bounding box center [1158, 320] width 9 height 9
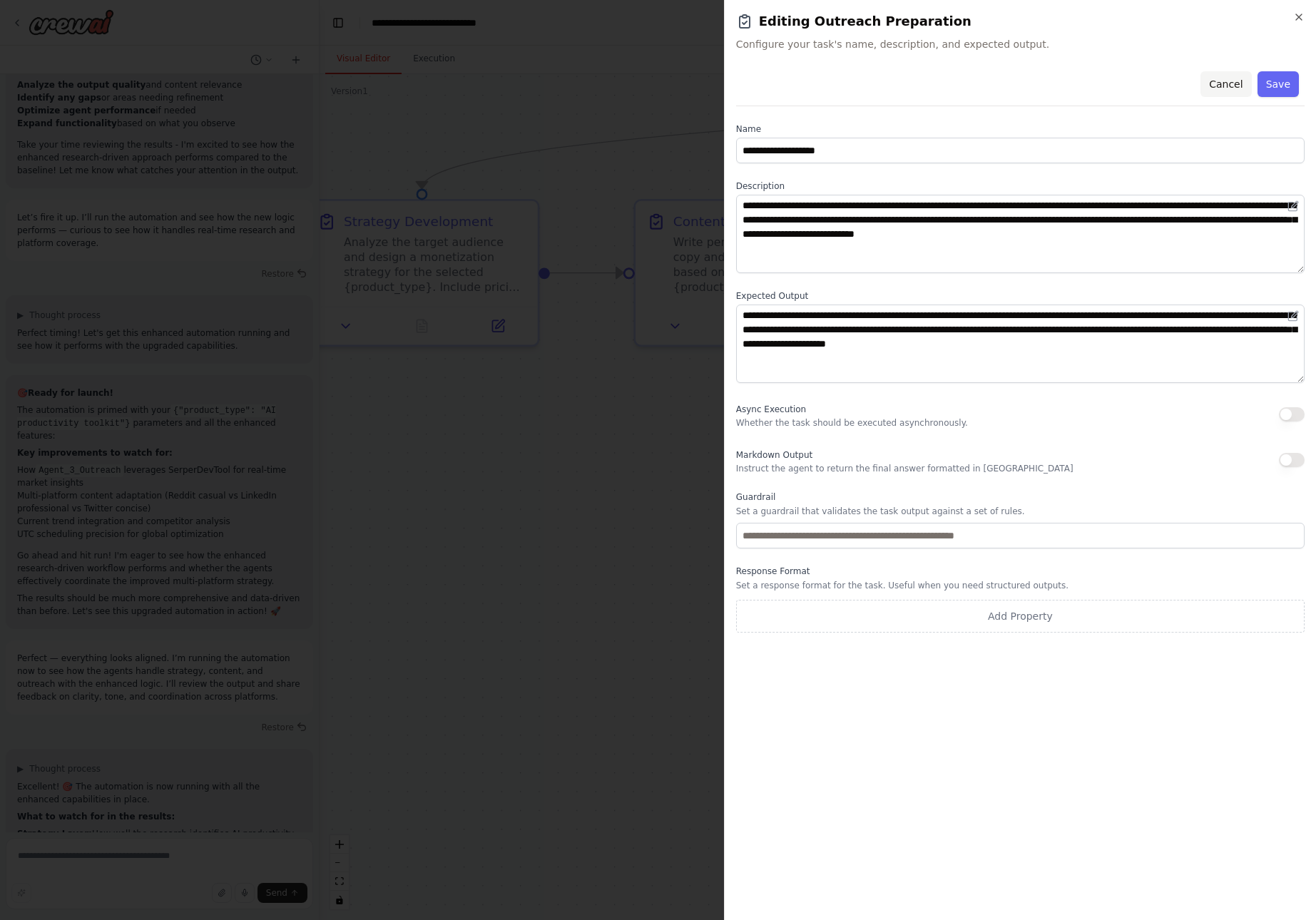
click at [1232, 82] on button "Cancel" at bounding box center [1226, 84] width 51 height 26
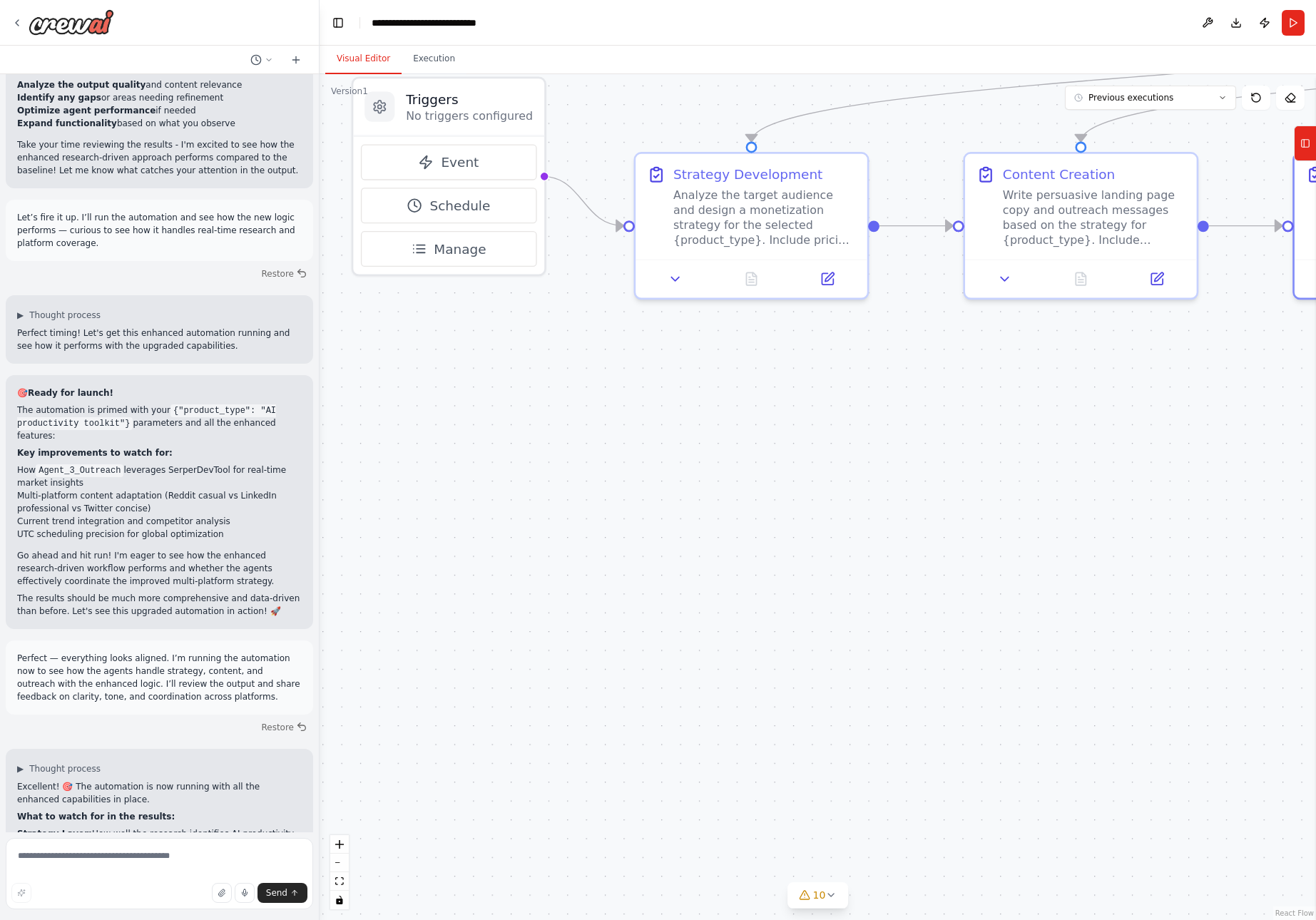
drag, startPoint x: 495, startPoint y: 405, endPoint x: 823, endPoint y: 357, distance: 331.5
click at [823, 357] on div ".deletable-edge-delete-btn { width: 20px; height: 20px; border: 0px solid #ffff…" at bounding box center [818, 498] width 997 height 846
click at [829, 270] on icon at bounding box center [826, 275] width 15 height 15
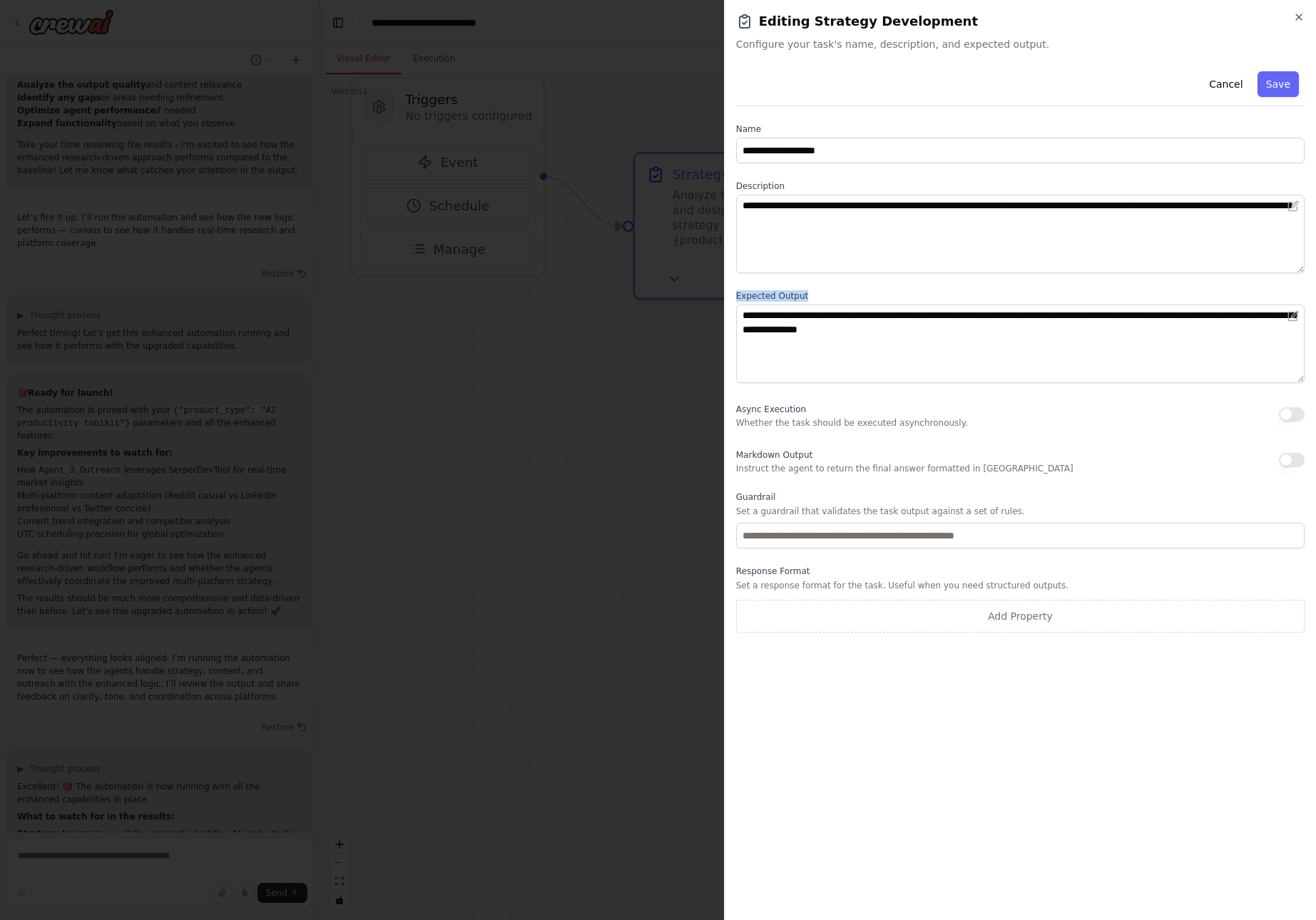
drag, startPoint x: 736, startPoint y: 296, endPoint x: 882, endPoint y: 339, distance: 152.2
click at [882, 339] on div "**********" at bounding box center [1020, 337] width 569 height 93
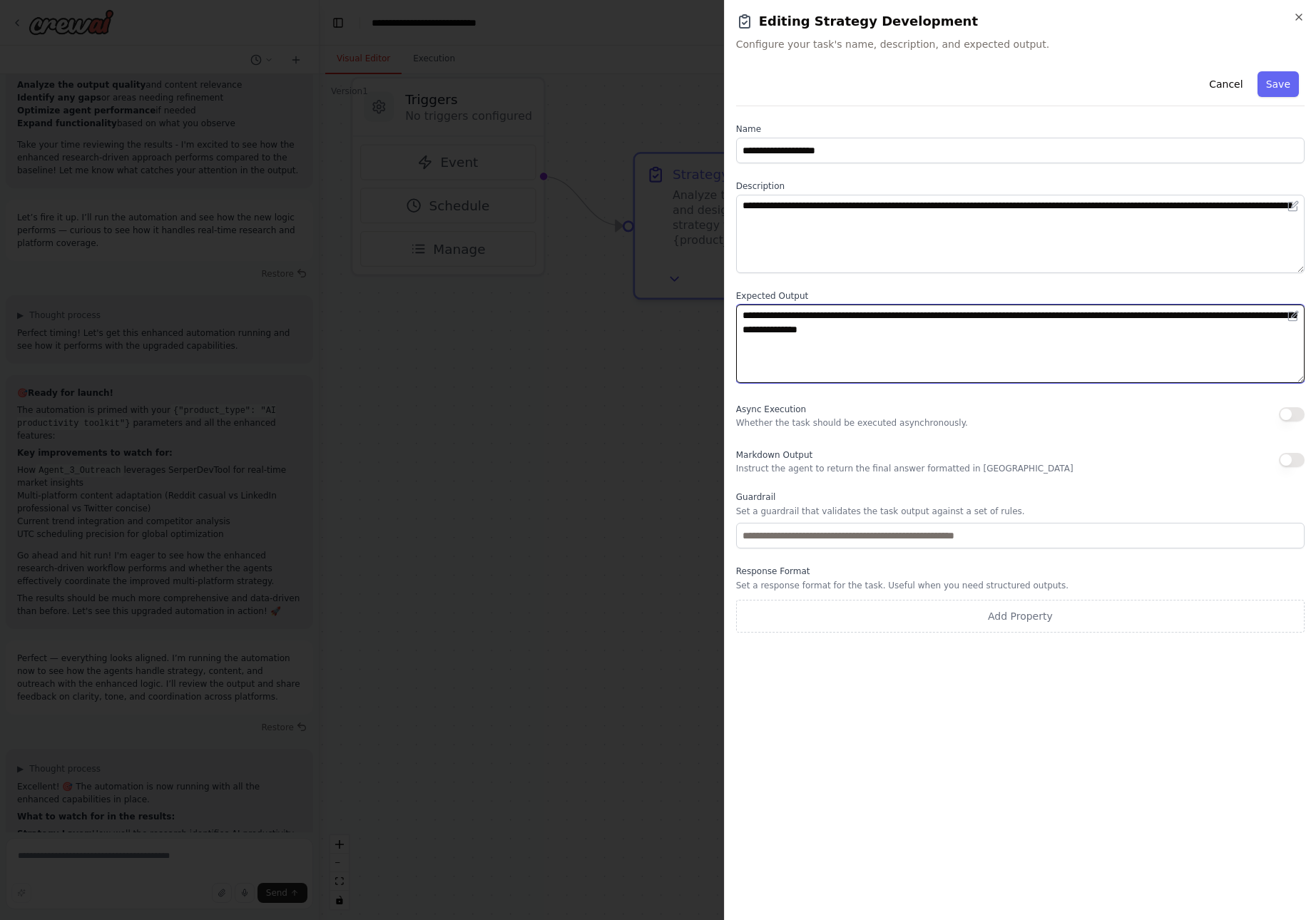
drag, startPoint x: 745, startPoint y: 313, endPoint x: 1030, endPoint y: 342, distance: 286.5
click at [1030, 342] on textarea "**********" at bounding box center [1020, 344] width 569 height 79
click at [1229, 82] on button "Cancel" at bounding box center [1226, 84] width 51 height 26
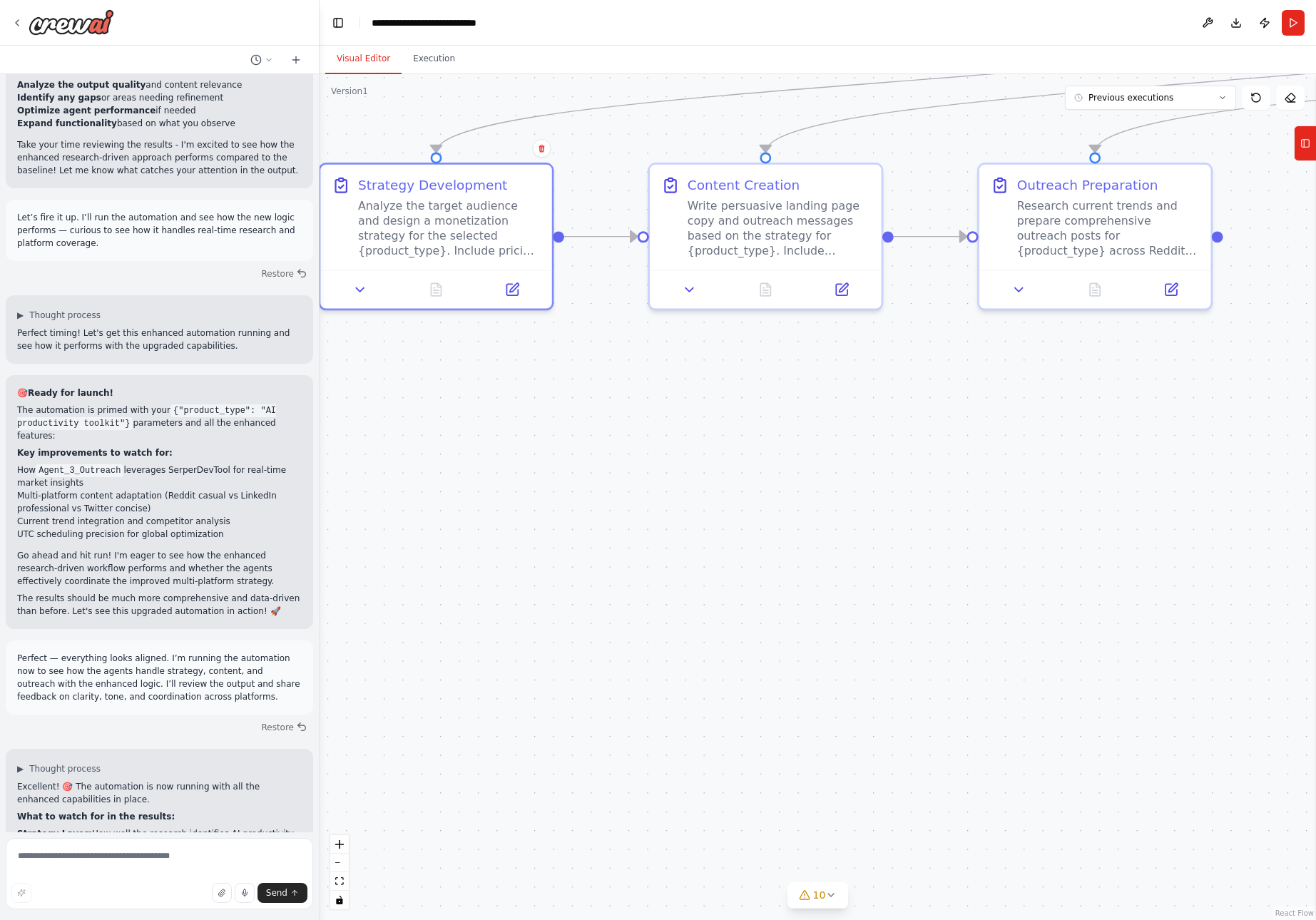
drag, startPoint x: 1001, startPoint y: 371, endPoint x: 687, endPoint y: 382, distance: 314.2
click at [687, 382] on div ".deletable-edge-delete-btn { width: 20px; height: 20px; border: 0px solid #ffff…" at bounding box center [818, 498] width 997 height 846
click at [1171, 286] on icon at bounding box center [1173, 284] width 9 height 9
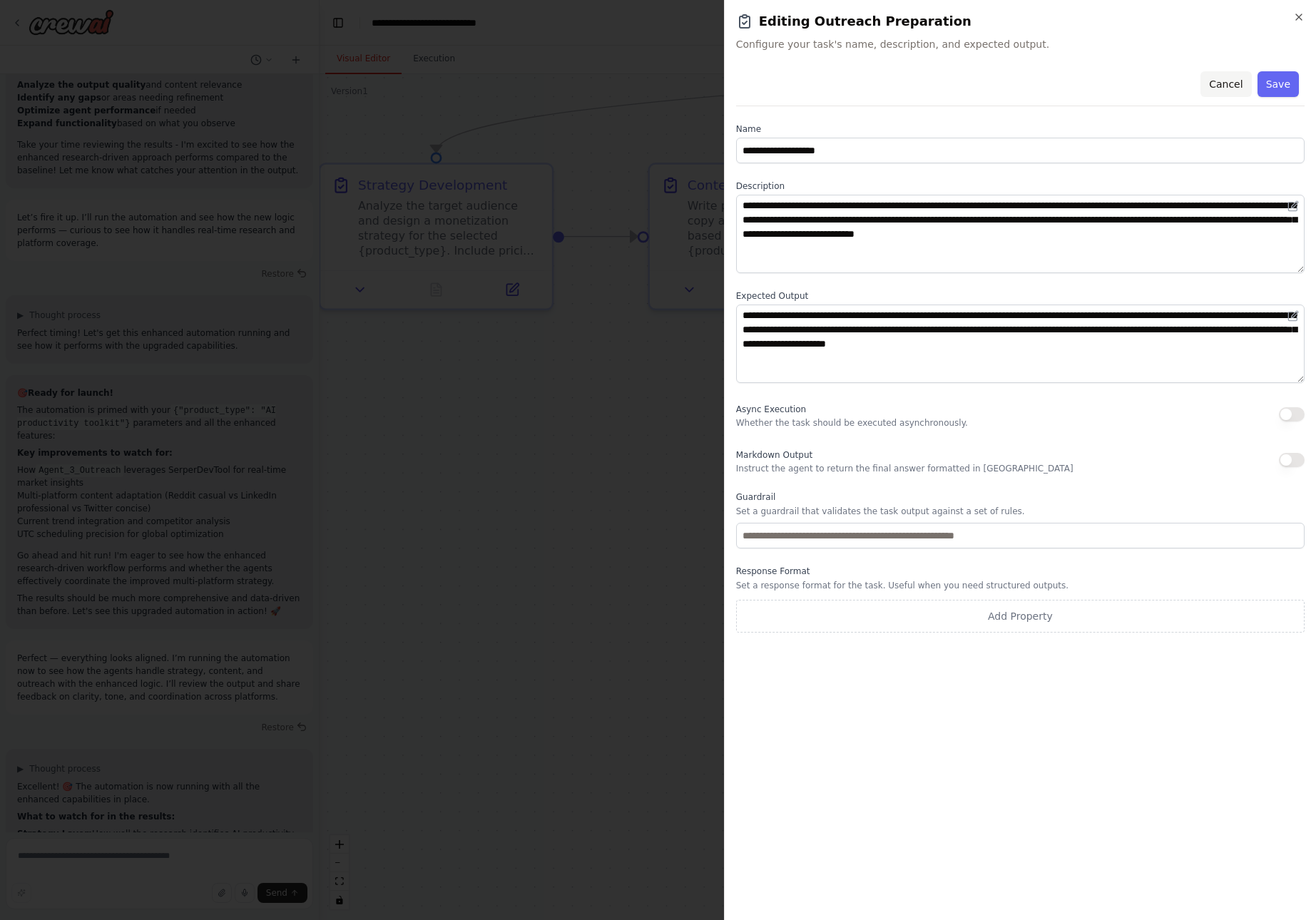
click at [1229, 84] on button "Cancel" at bounding box center [1226, 84] width 51 height 26
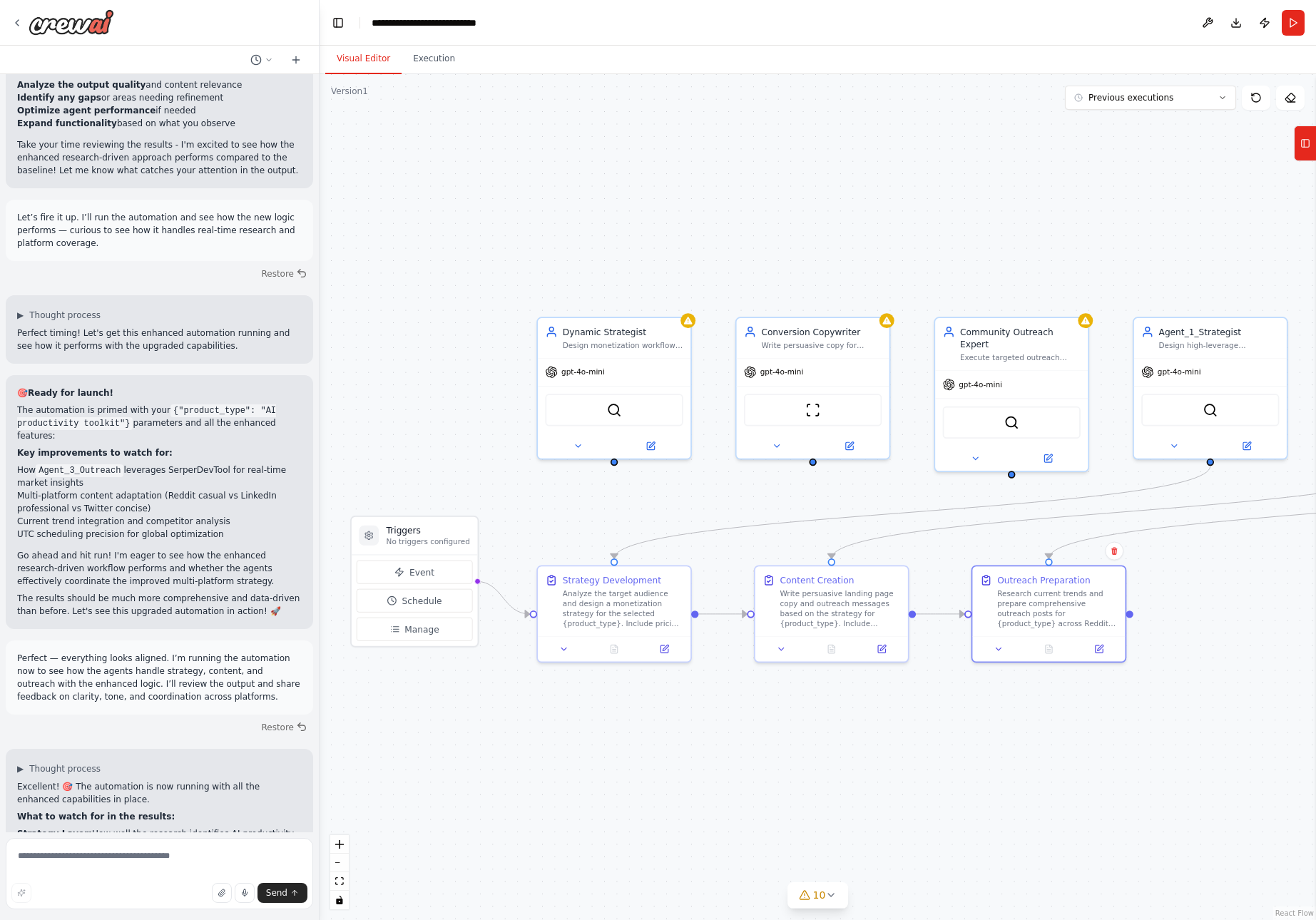
drag, startPoint x: 972, startPoint y: 251, endPoint x: 962, endPoint y: 558, distance: 307.2
click at [962, 558] on div ".deletable-edge-delete-btn { width: 20px; height: 20px; border: 0px solid #ffff…" at bounding box center [818, 498] width 997 height 846
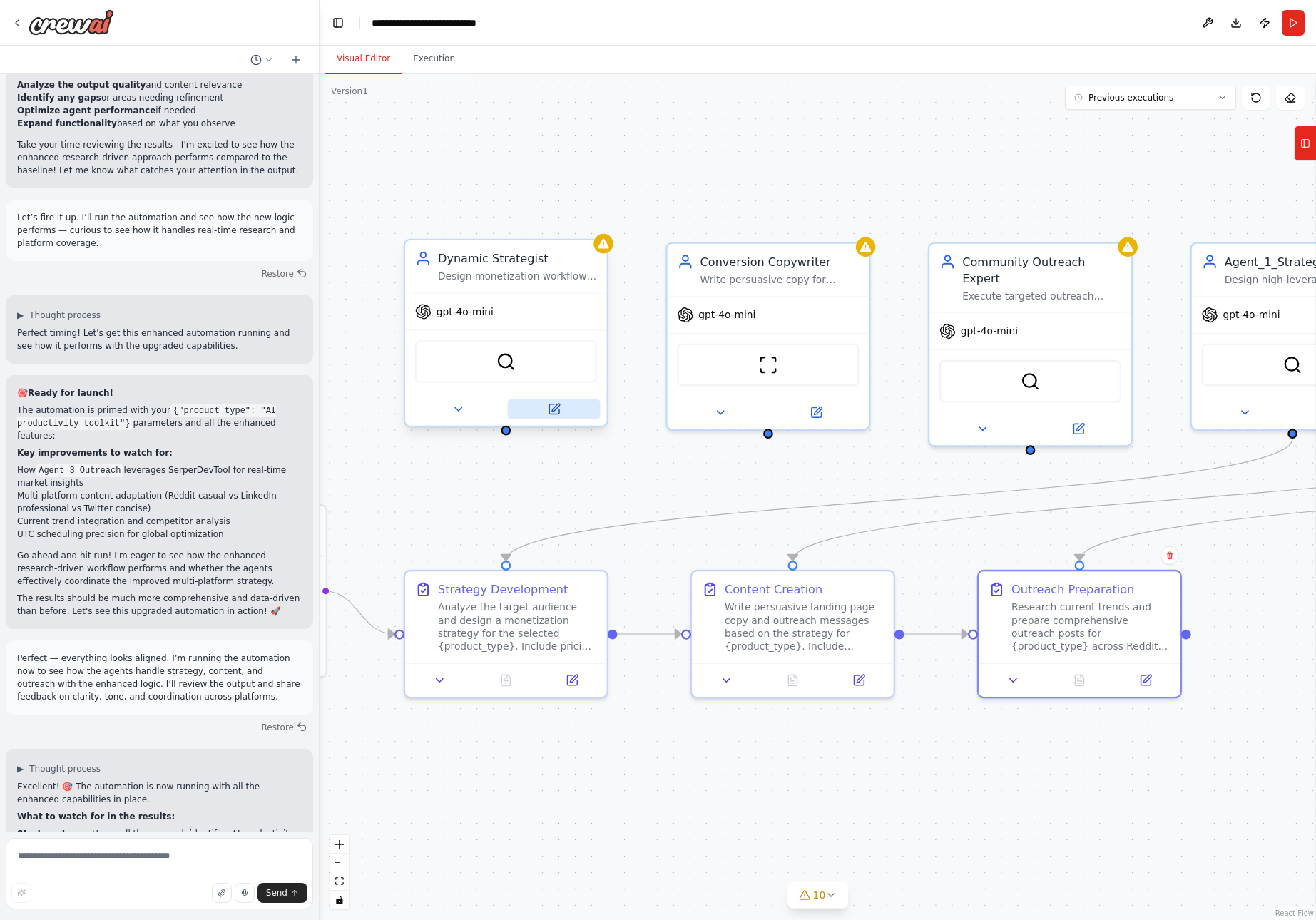
click at [552, 404] on icon at bounding box center [553, 410] width 13 height 13
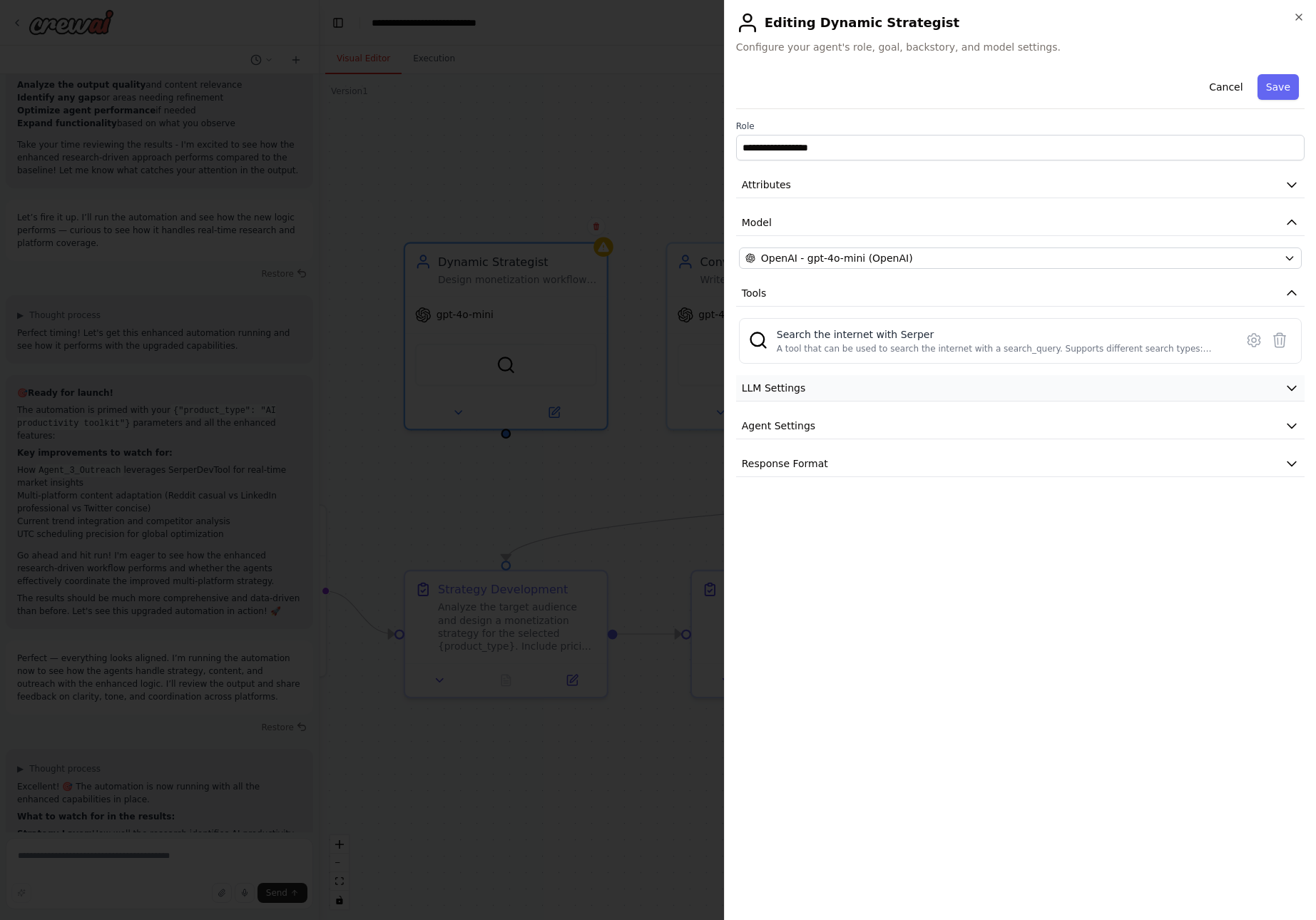
click at [1300, 386] on button "LLM Settings" at bounding box center [1020, 388] width 569 height 26
click at [1292, 525] on icon "button" at bounding box center [1292, 528] width 14 height 14
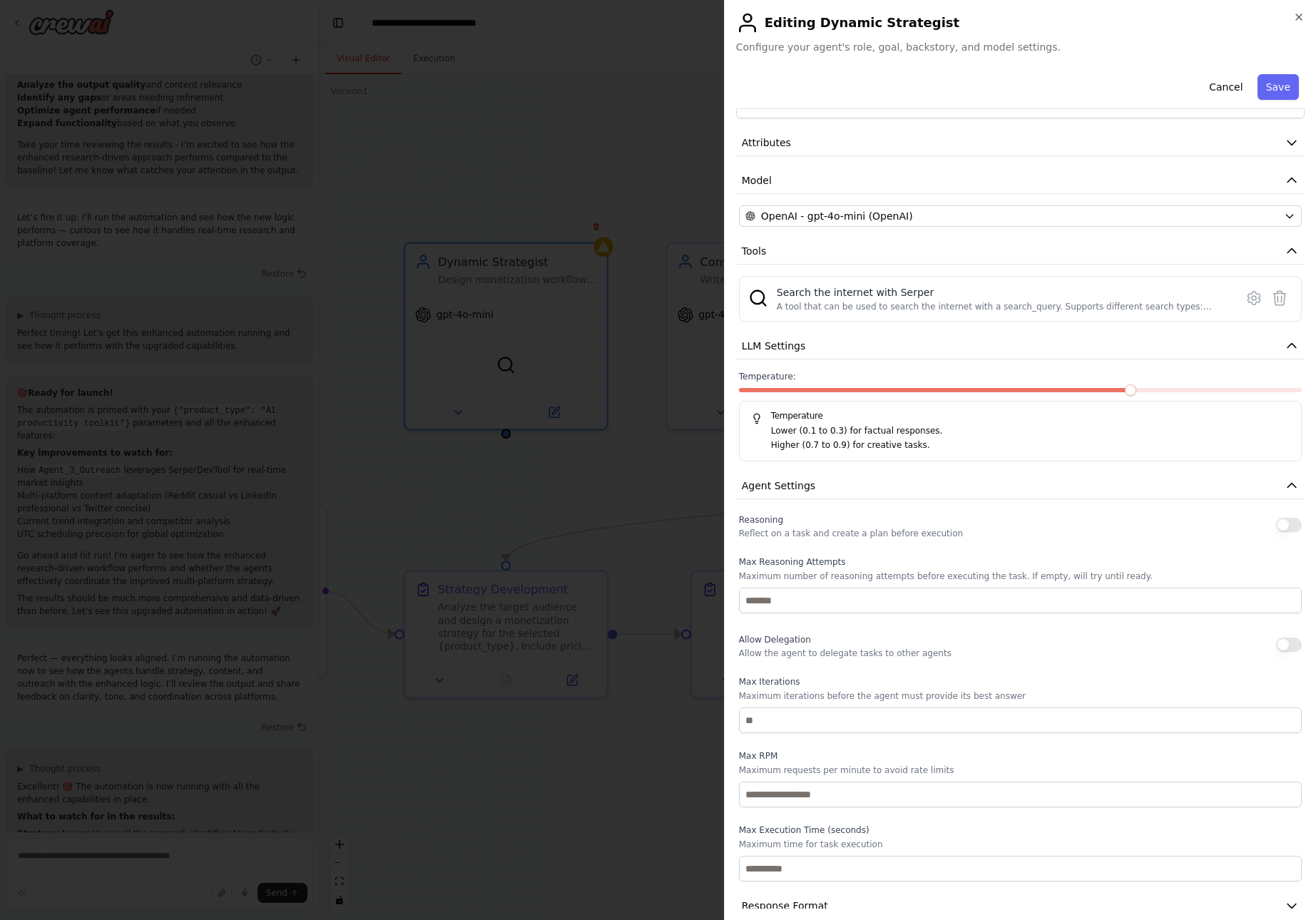
scroll to position [64, 0]
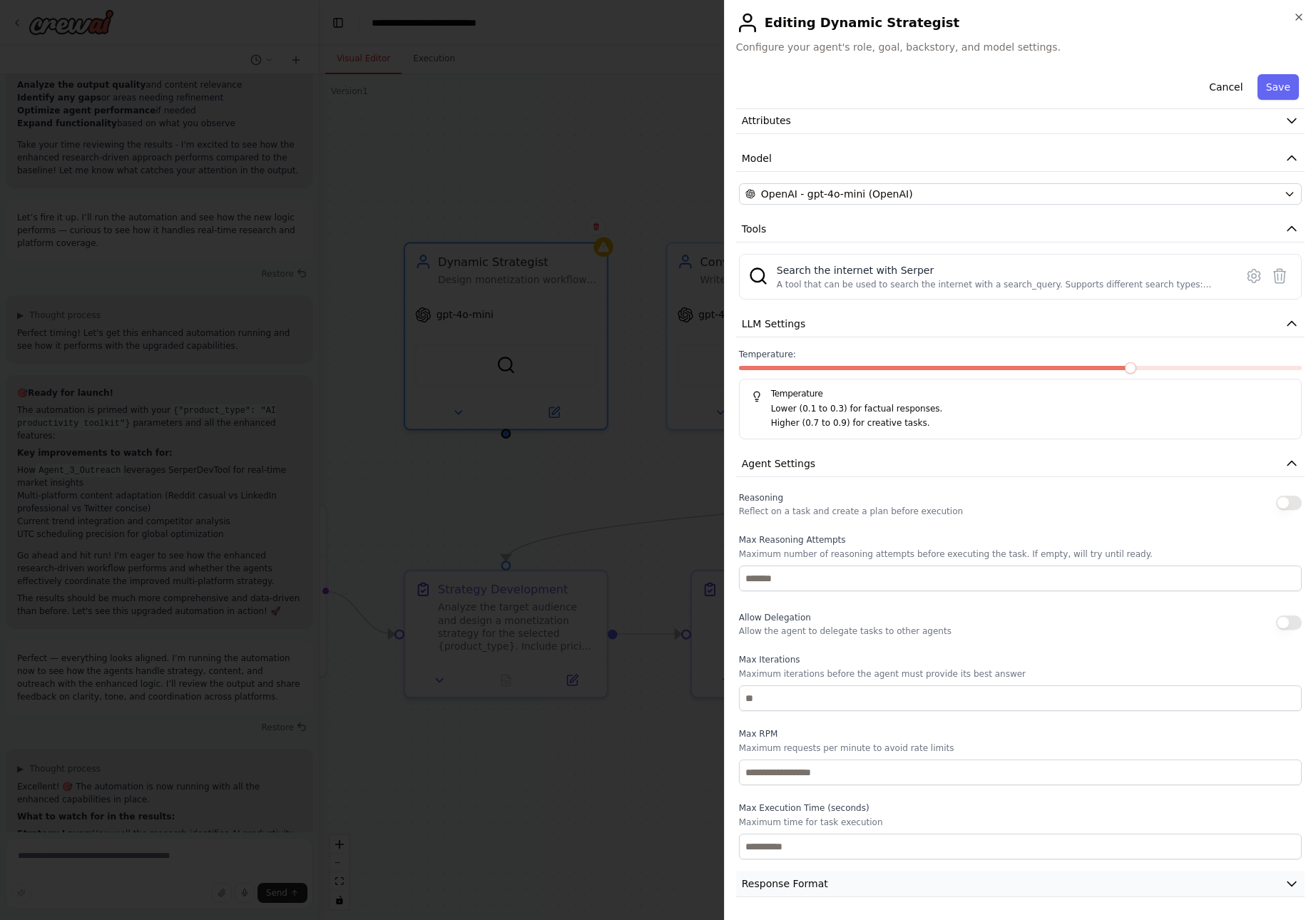
click at [1285, 879] on icon "button" at bounding box center [1292, 884] width 14 height 14
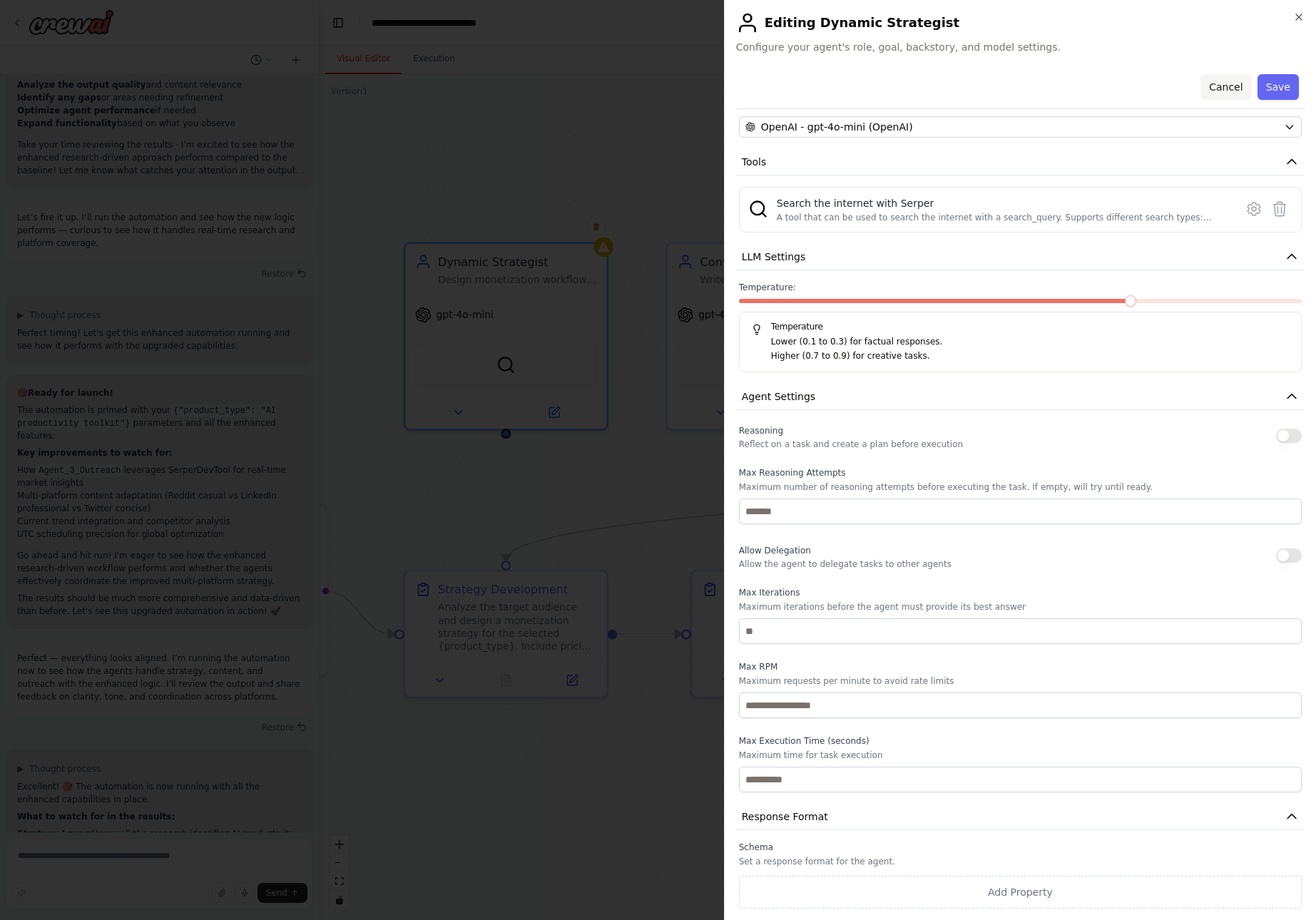
click at [1220, 87] on button "Cancel" at bounding box center [1226, 87] width 51 height 26
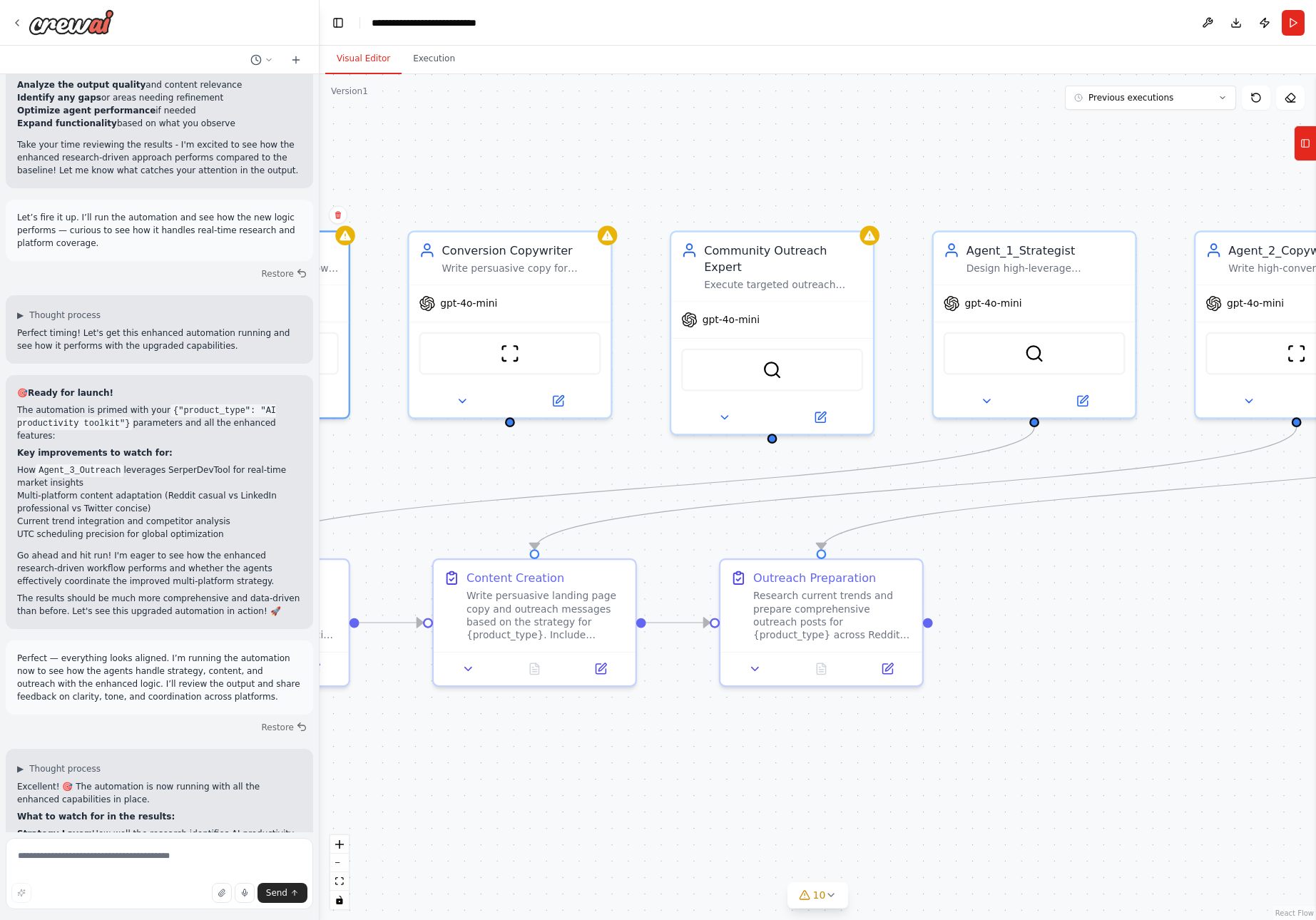
drag, startPoint x: 1187, startPoint y: 452, endPoint x: 929, endPoint y: 441, distance: 258.2
click at [929, 441] on div ".deletable-edge-delete-btn { width: 20px; height: 20px; border: 0px solid #ffff…" at bounding box center [818, 498] width 997 height 846
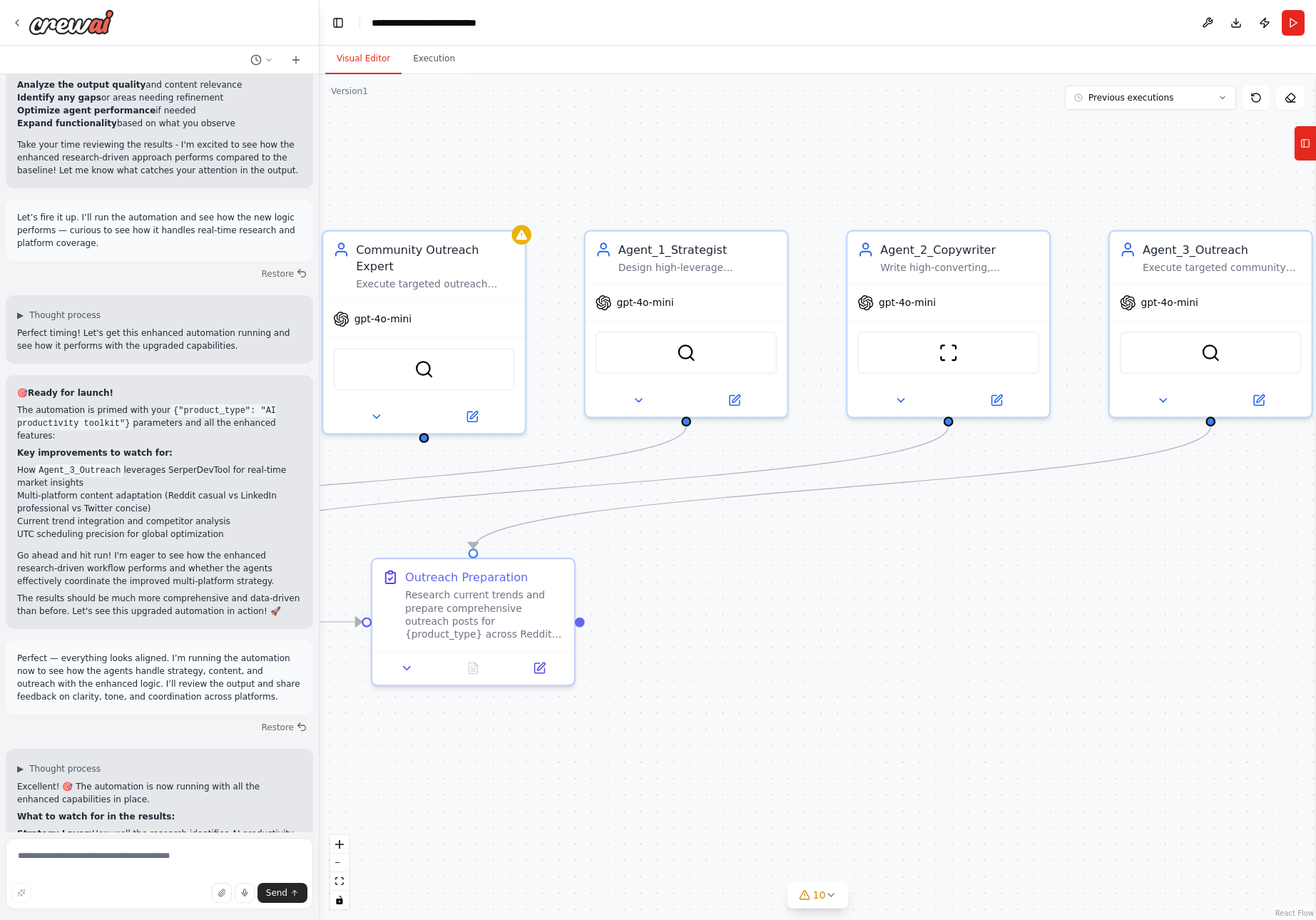
drag, startPoint x: 1017, startPoint y: 427, endPoint x: 856, endPoint y: 443, distance: 161.8
click at [856, 443] on div ".deletable-edge-delete-btn { width: 20px; height: 20px; border: 0px solid #ffff…" at bounding box center [818, 498] width 997 height 846
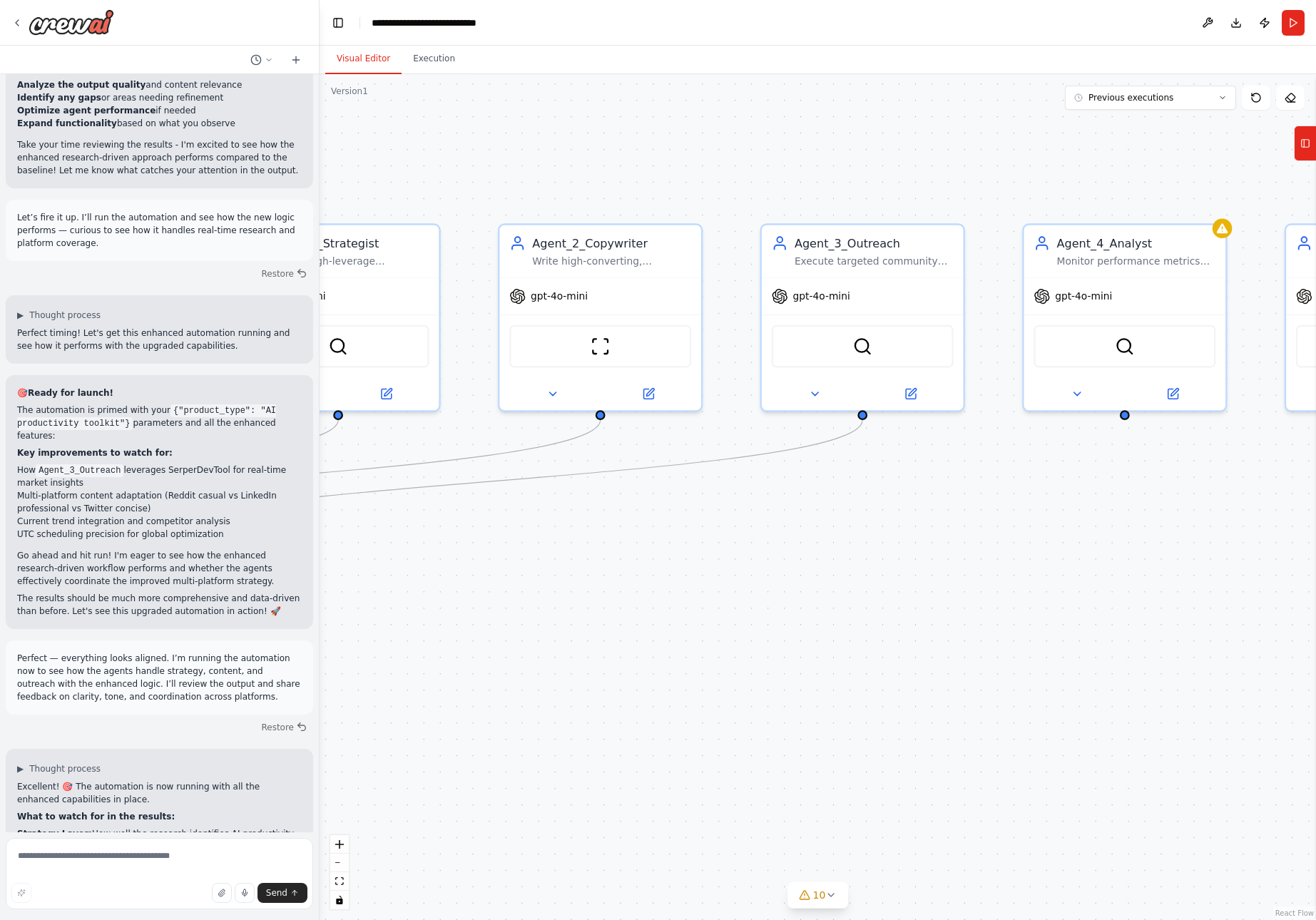
drag, startPoint x: 1084, startPoint y: 483, endPoint x: 735, endPoint y: 476, distance: 349.1
click at [735, 476] on div ".deletable-edge-delete-btn { width: 20px; height: 20px; border: 0px solid #ffff…" at bounding box center [818, 498] width 997 height 846
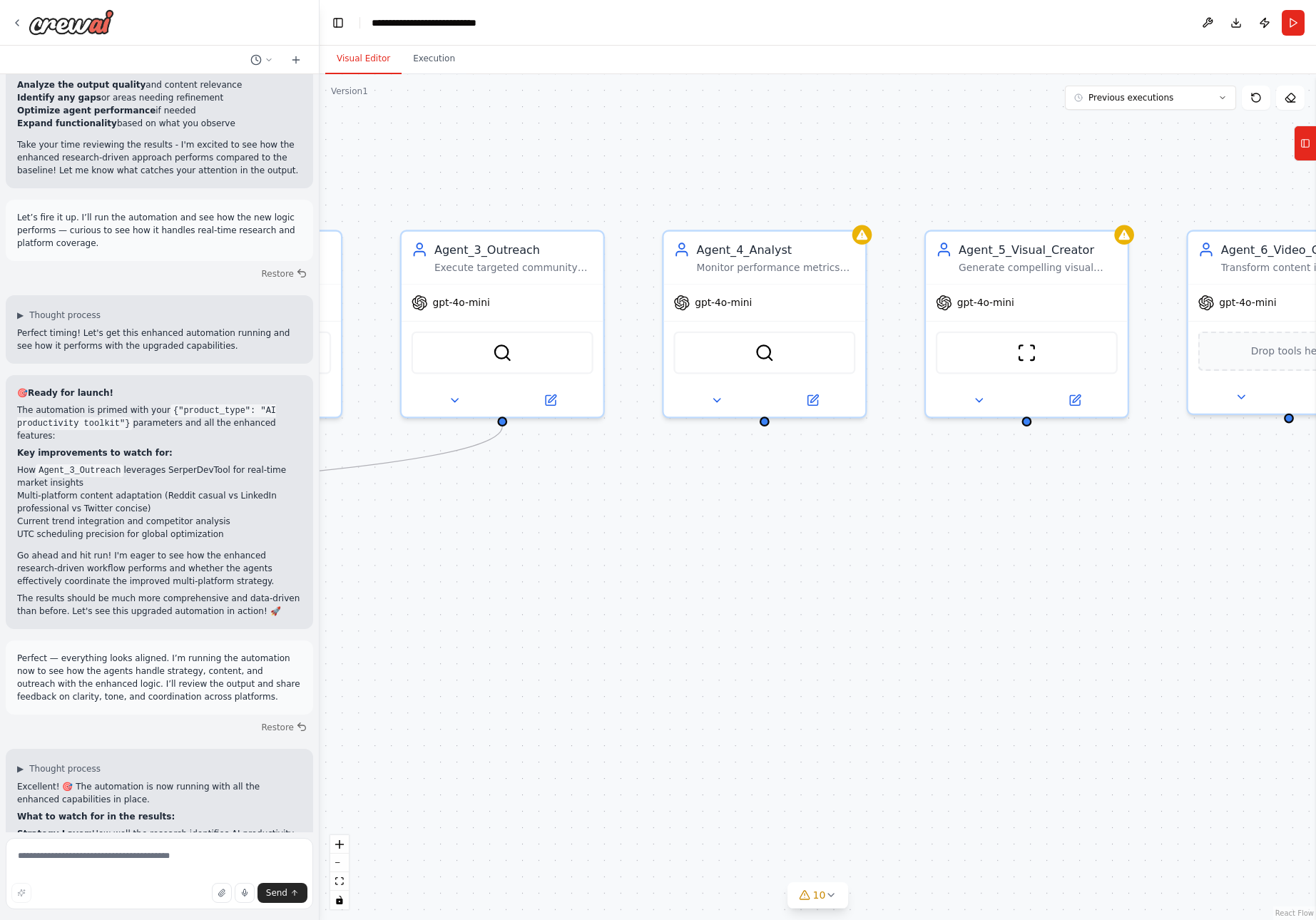
drag, startPoint x: 1101, startPoint y: 500, endPoint x: 741, endPoint y: 506, distance: 360.0
click at [741, 506] on div ".deletable-edge-delete-btn { width: 20px; height: 20px; border: 0px solid #ffff…" at bounding box center [818, 498] width 997 height 846
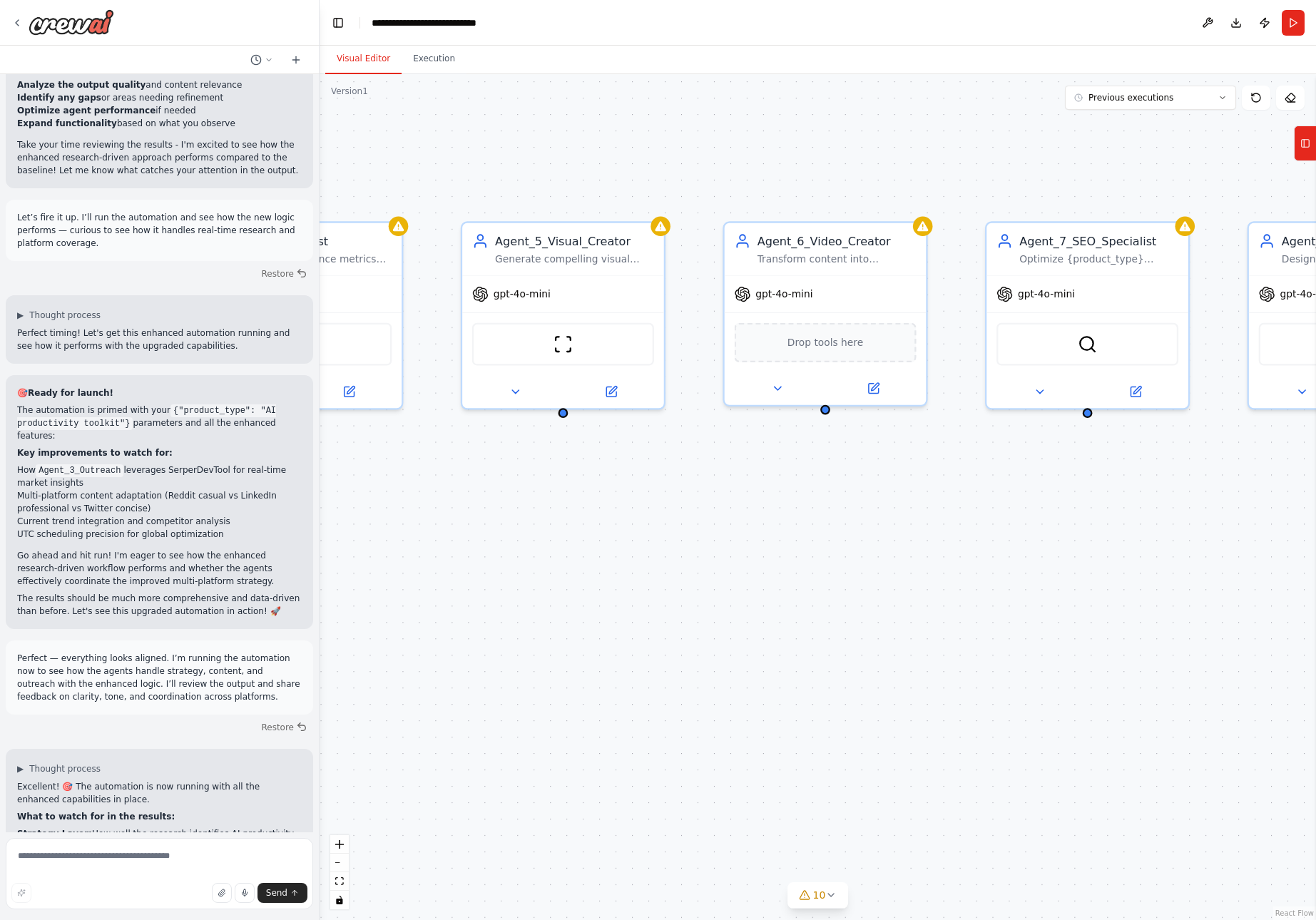
drag, startPoint x: 1192, startPoint y: 508, endPoint x: 728, endPoint y: 500, distance: 464.1
click at [728, 500] on div ".deletable-edge-delete-btn { width: 20px; height: 20px; border: 0px solid #ffff…" at bounding box center [818, 498] width 997 height 846
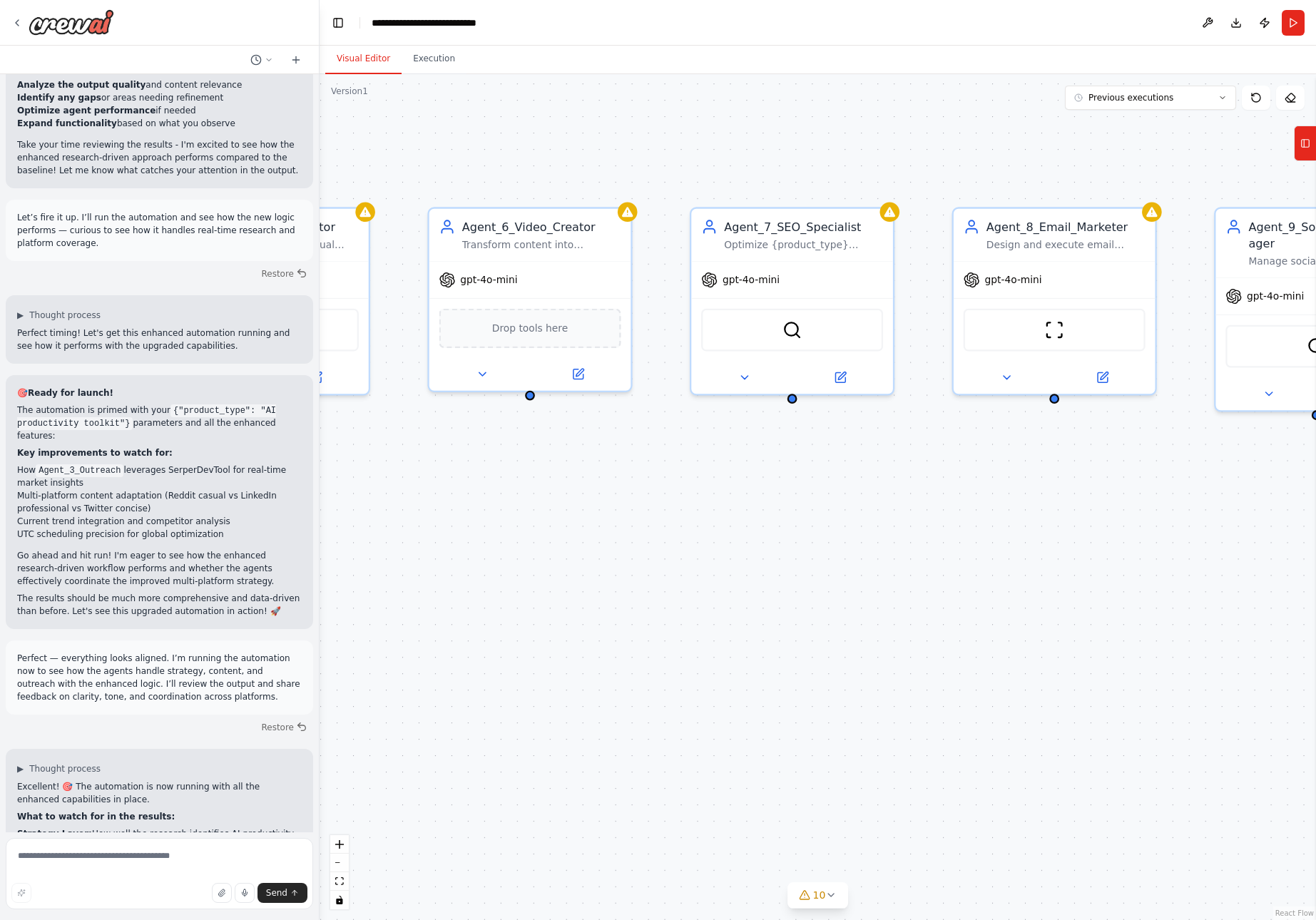
drag, startPoint x: 1153, startPoint y: 475, endPoint x: 858, endPoint y: 461, distance: 295.3
click at [858, 461] on div ".deletable-edge-delete-btn { width: 20px; height: 20px; border: 0px solid #ffff…" at bounding box center [818, 498] width 997 height 846
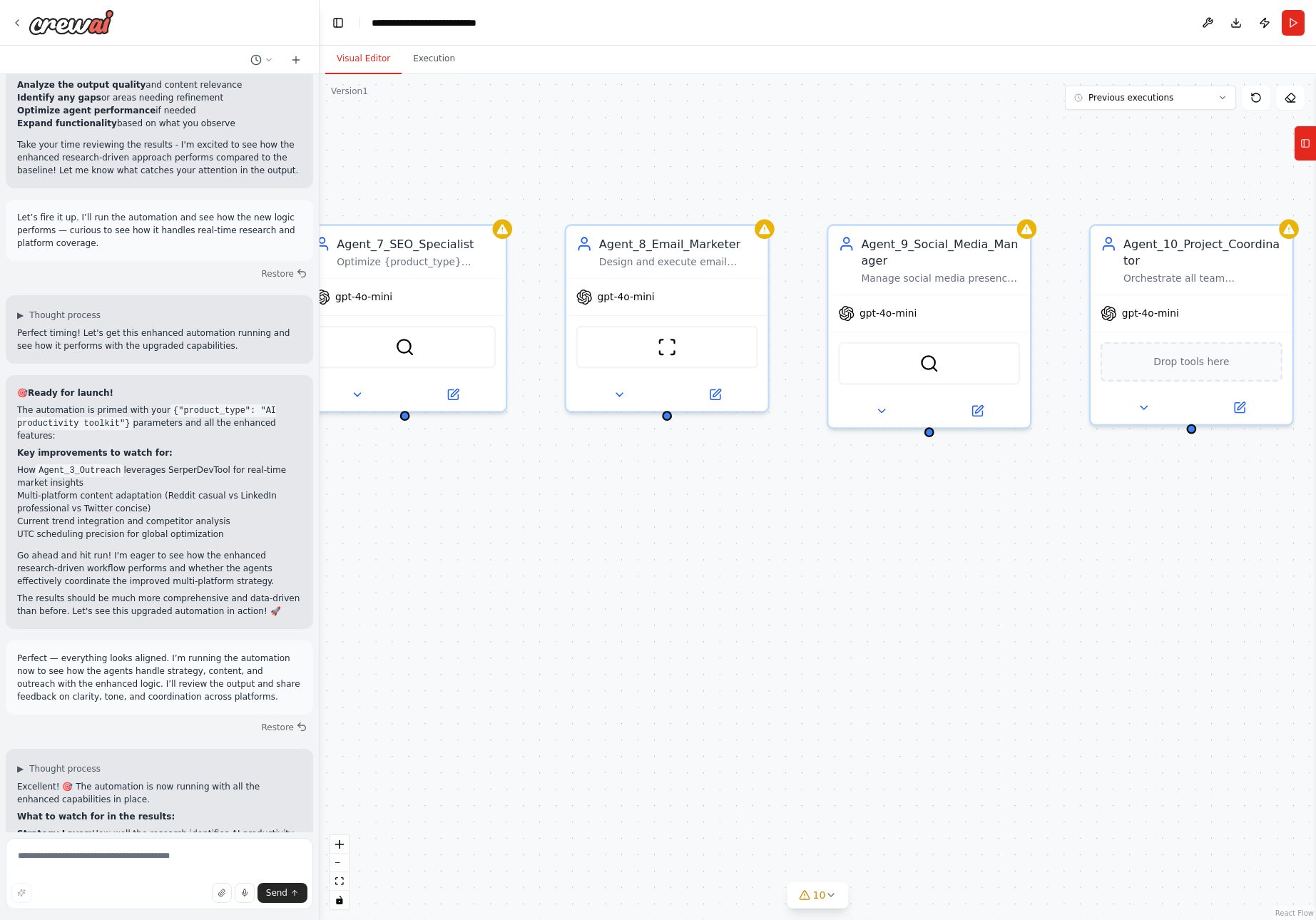
drag, startPoint x: 1232, startPoint y: 470, endPoint x: 844, endPoint y: 487, distance: 388.4
click at [844, 487] on div ".deletable-edge-delete-btn { width: 20px; height: 20px; border: 0px solid #ffff…" at bounding box center [818, 498] width 997 height 846
click at [1239, 21] on button "Download" at bounding box center [1237, 23] width 23 height 26
click at [1019, 192] on div ".deletable-edge-delete-btn { width: 20px; height: 20px; border: 0px solid #ffff…" at bounding box center [818, 498] width 997 height 846
click at [422, 60] on button "Execution" at bounding box center [434, 59] width 65 height 30
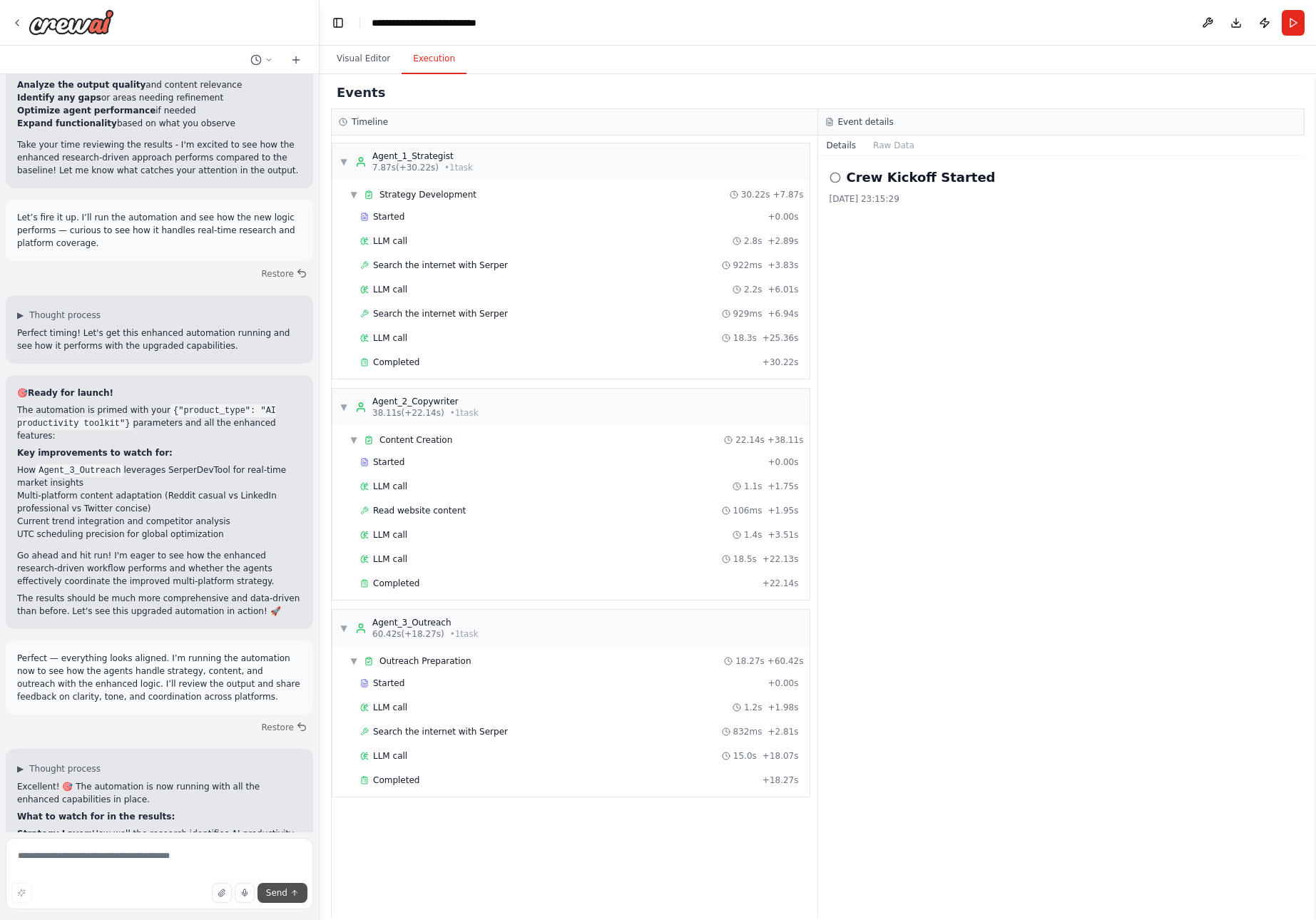
click at [279, 890] on span "Send" at bounding box center [277, 894] width 21 height 11
click at [367, 59] on button "Visual Editor" at bounding box center [363, 59] width 77 height 30
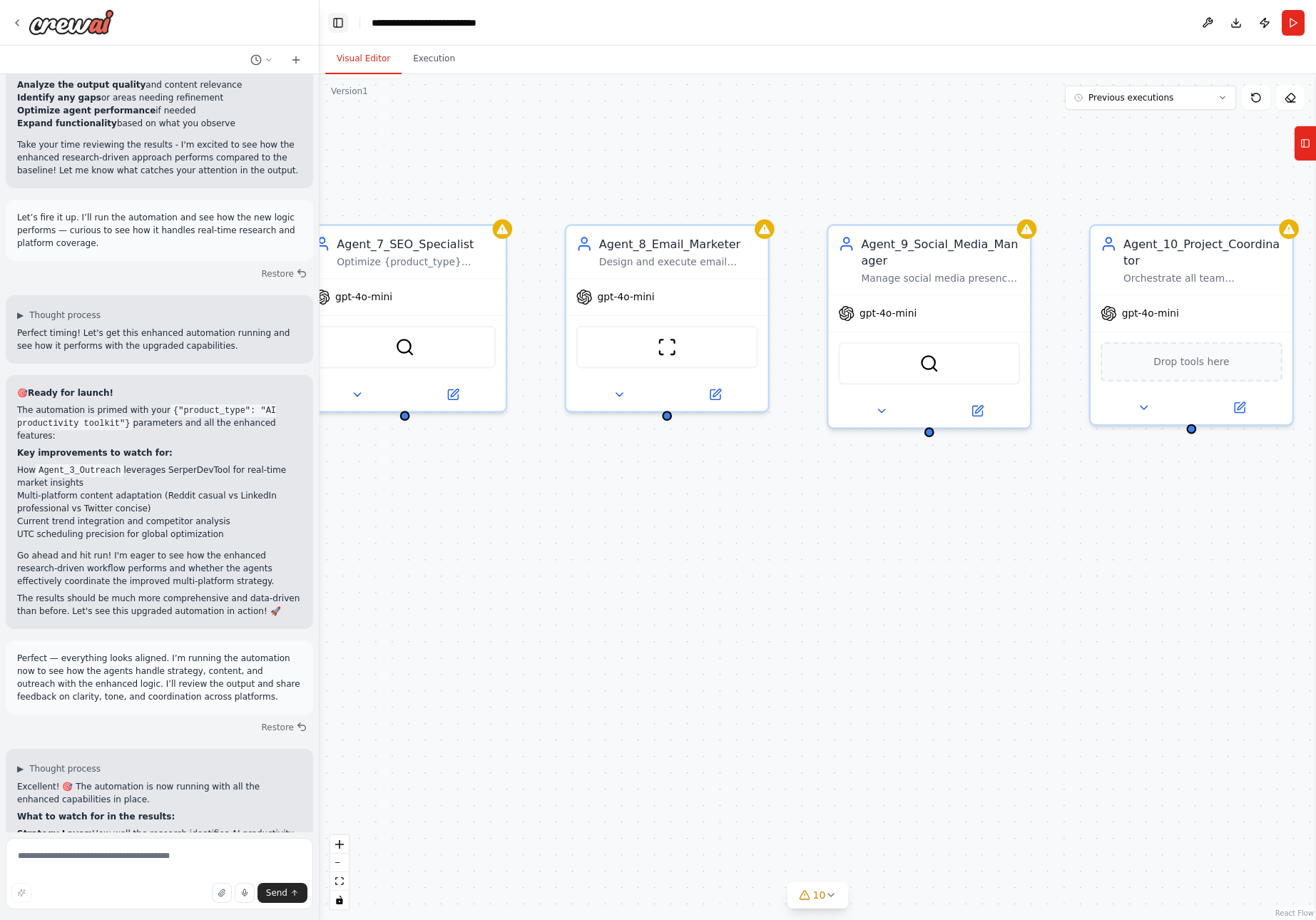
click at [337, 21] on button "Toggle Left Sidebar" at bounding box center [338, 23] width 20 height 20
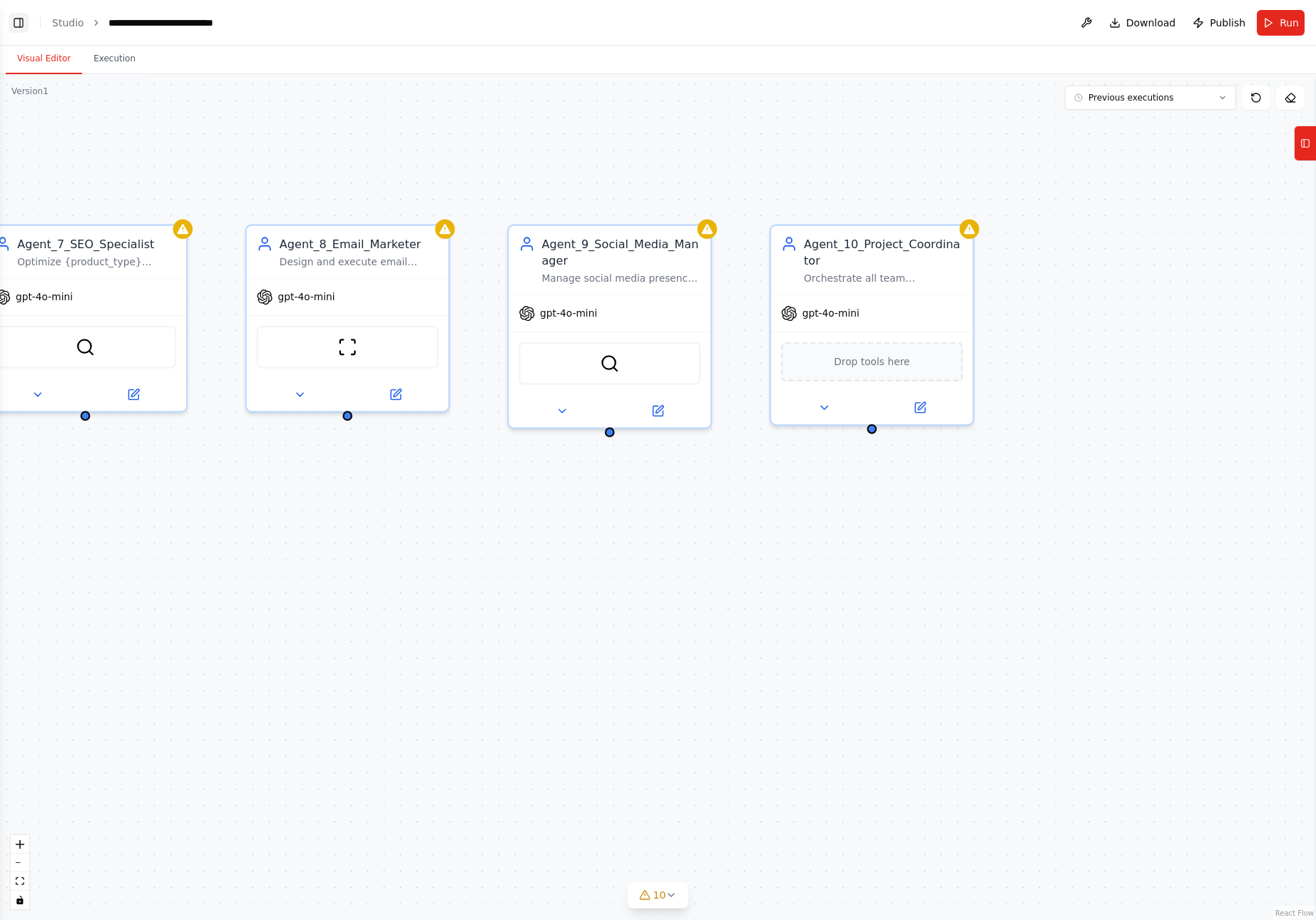
click at [14, 19] on button "Toggle Left Sidebar" at bounding box center [19, 23] width 20 height 20
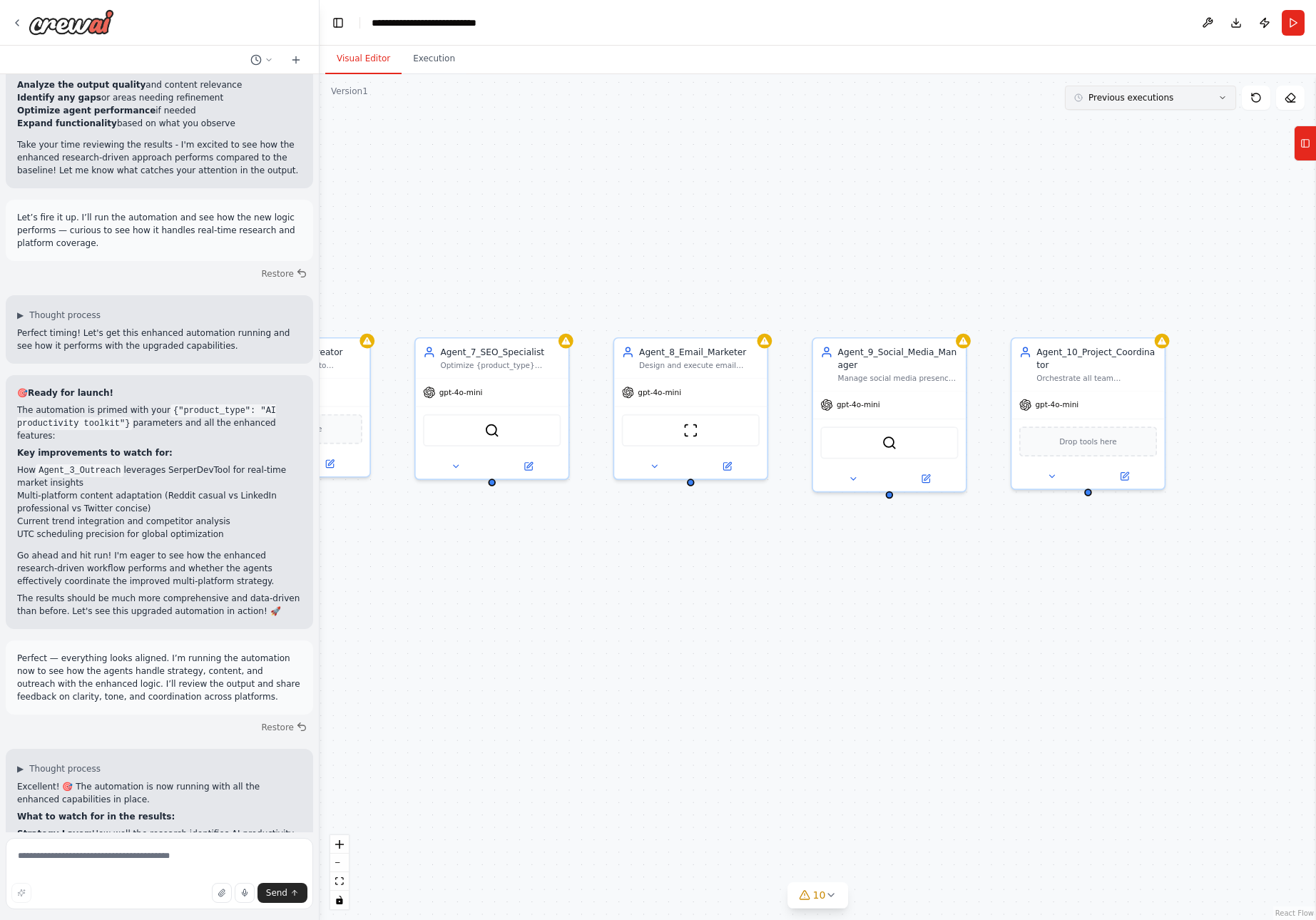
click at [1224, 99] on icon at bounding box center [1223, 98] width 4 height 2
click at [1236, 23] on button "Download" at bounding box center [1237, 23] width 23 height 26
click at [1239, 19] on button "Download" at bounding box center [1237, 23] width 23 height 26
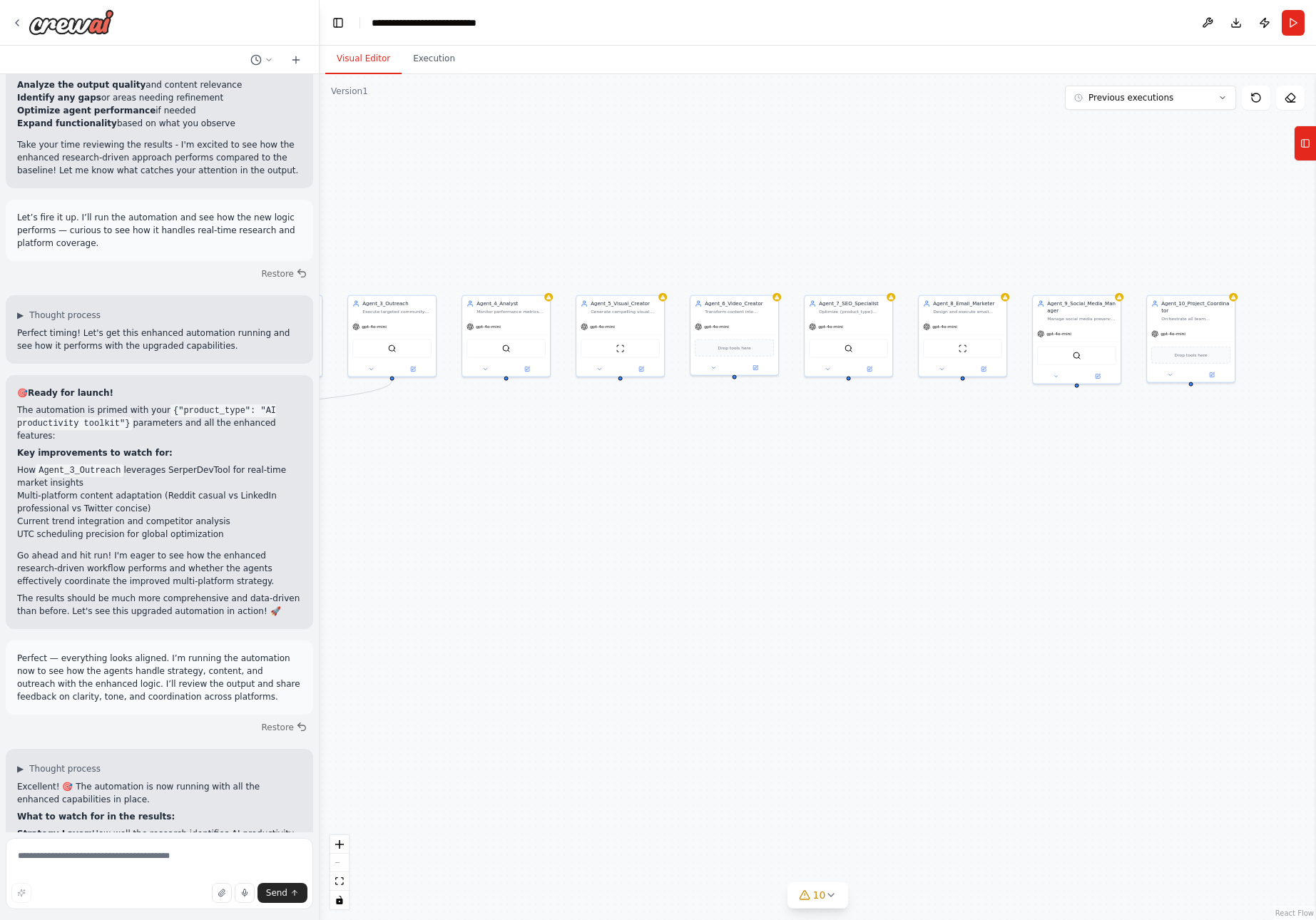
drag, startPoint x: 632, startPoint y: 180, endPoint x: 924, endPoint y: 195, distance: 292.4
click at [924, 195] on div ".deletable-edge-delete-btn { width: 20px; height: 20px; border: 0px solid #ffff…" at bounding box center [818, 498] width 997 height 846
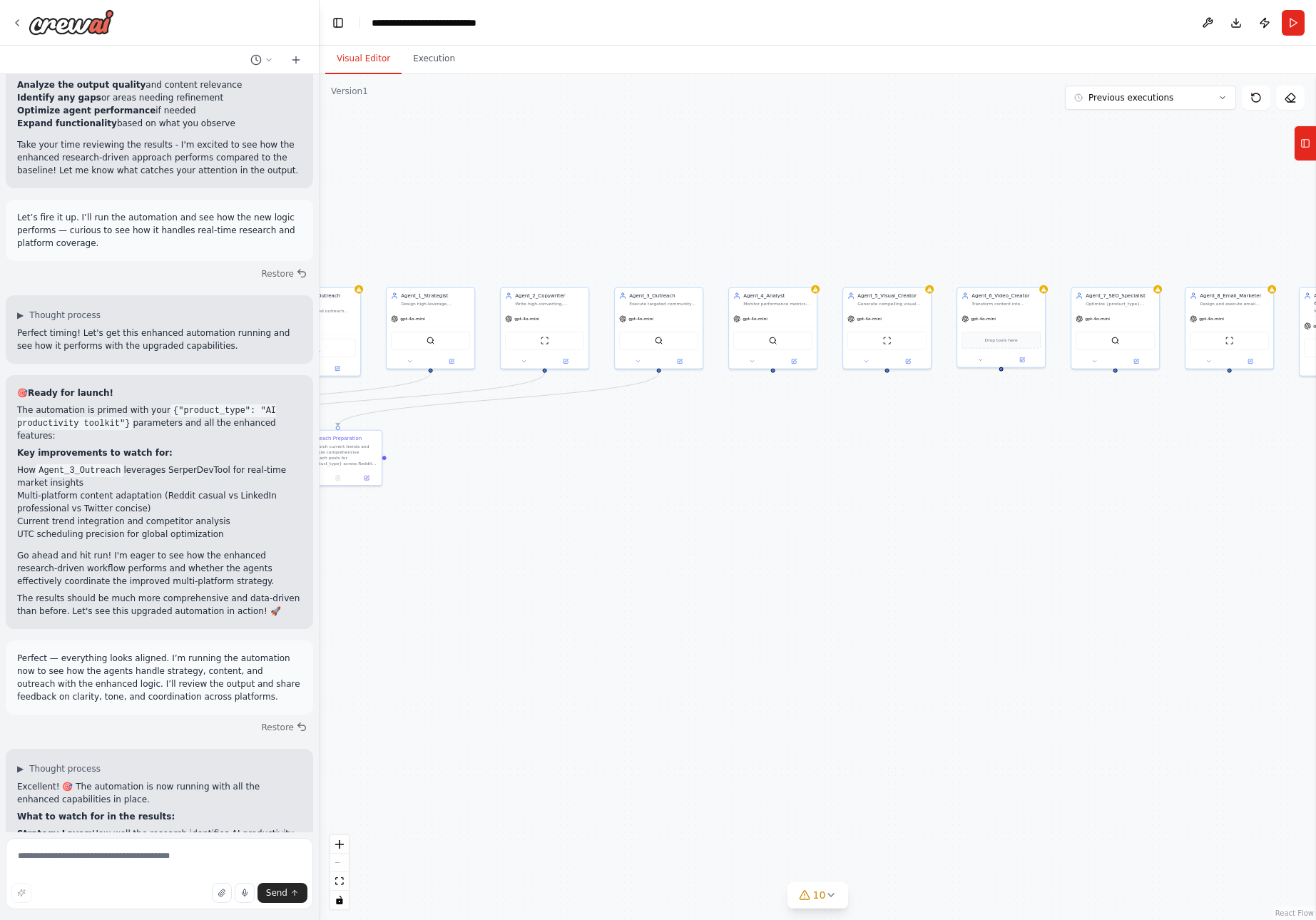
drag, startPoint x: 830, startPoint y: 216, endPoint x: 1096, endPoint y: 208, distance: 266.1
click at [1096, 208] on div ".deletable-edge-delete-btn { width: 20px; height: 20px; border: 0px solid #ffff…" at bounding box center [818, 498] width 997 height 846
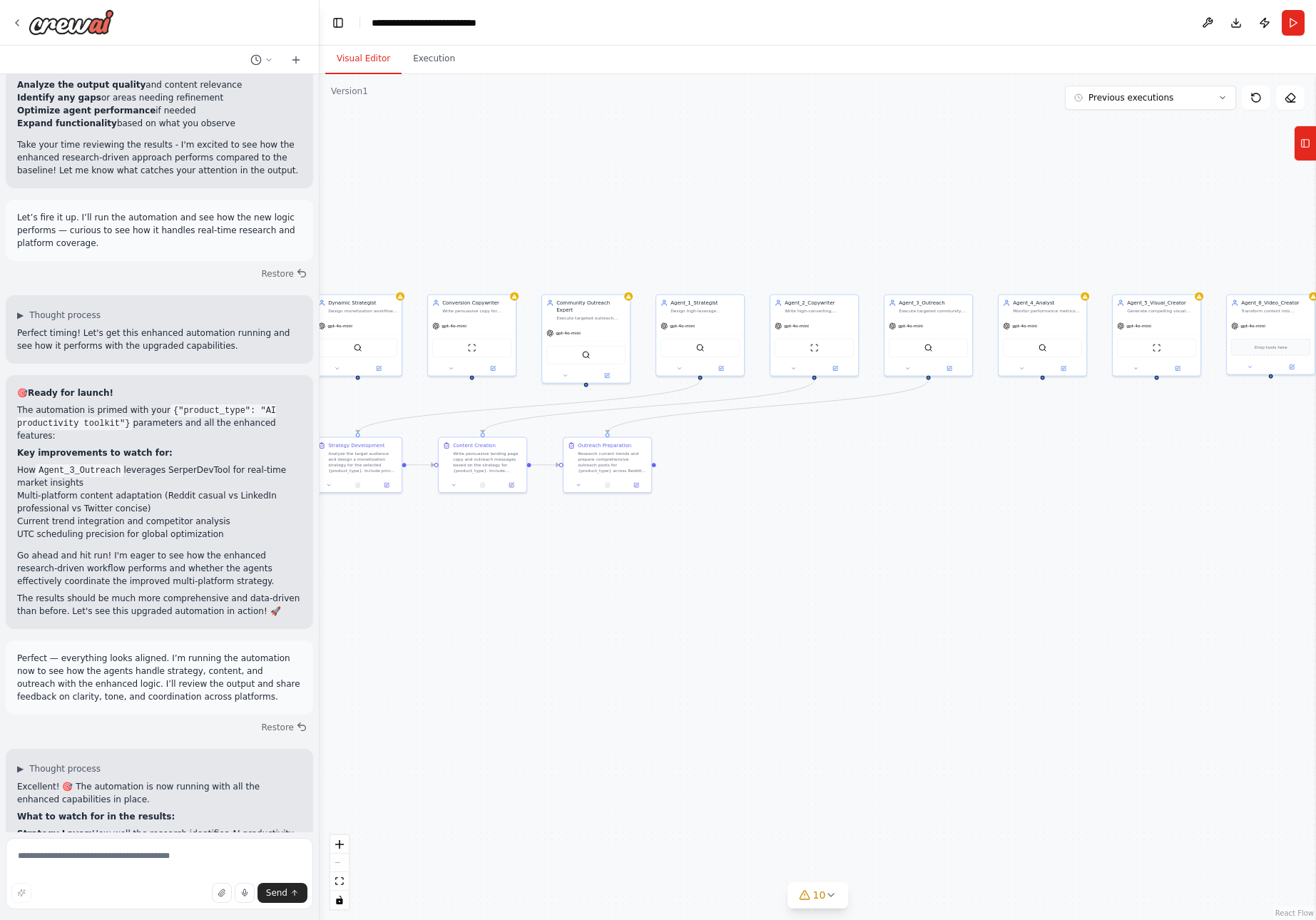
drag, startPoint x: 714, startPoint y: 215, endPoint x: 984, endPoint y: 222, distance: 270.1
click at [984, 222] on div ".deletable-edge-delete-btn { width: 20px; height: 20px; border: 0px solid #ffff…" at bounding box center [818, 498] width 997 height 846
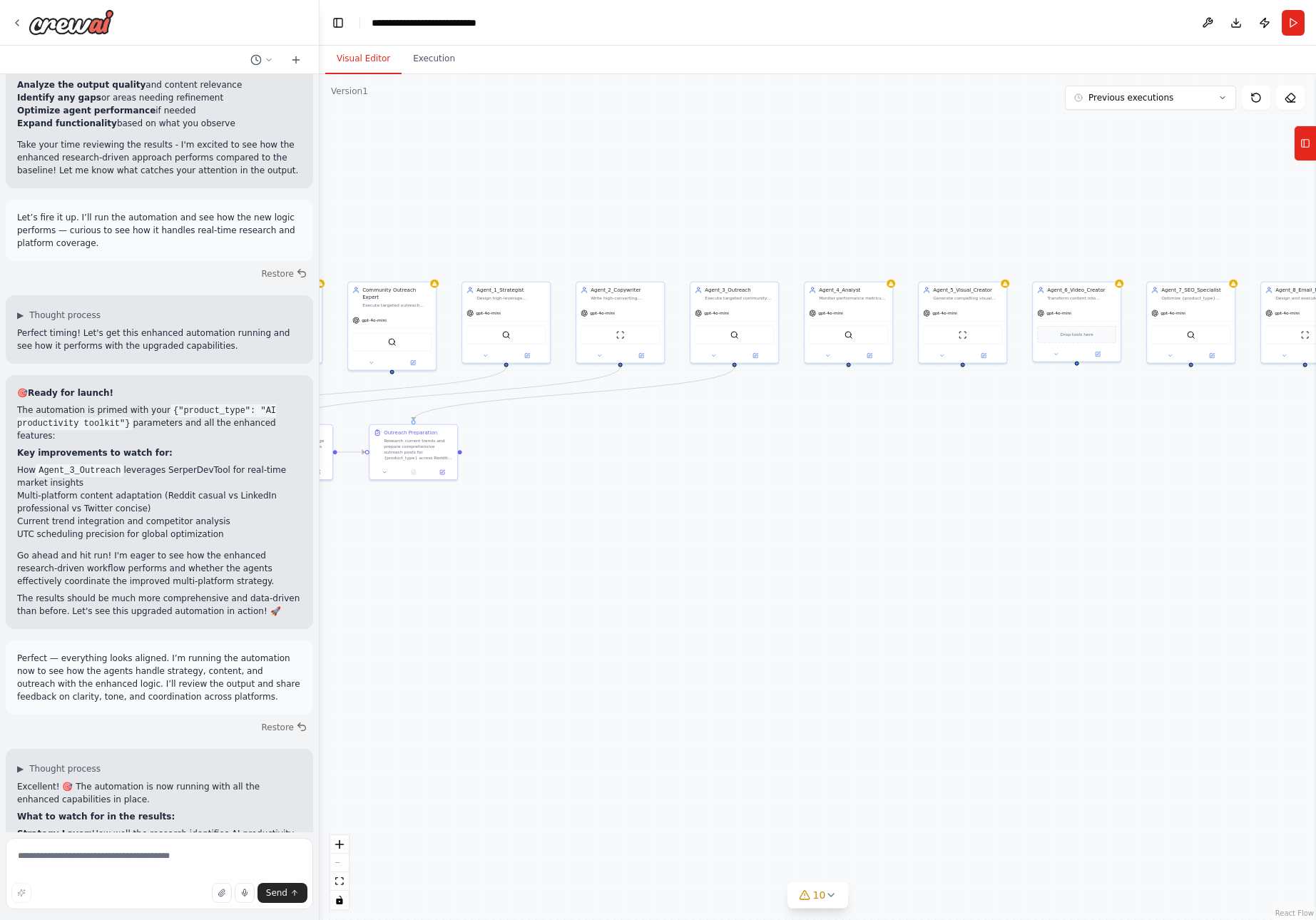
drag, startPoint x: 520, startPoint y: 218, endPoint x: 326, endPoint y: 205, distance: 194.4
click at [326, 205] on div ".deletable-edge-delete-btn { width: 20px; height: 20px; border: 0px solid #ffff…" at bounding box center [818, 498] width 997 height 846
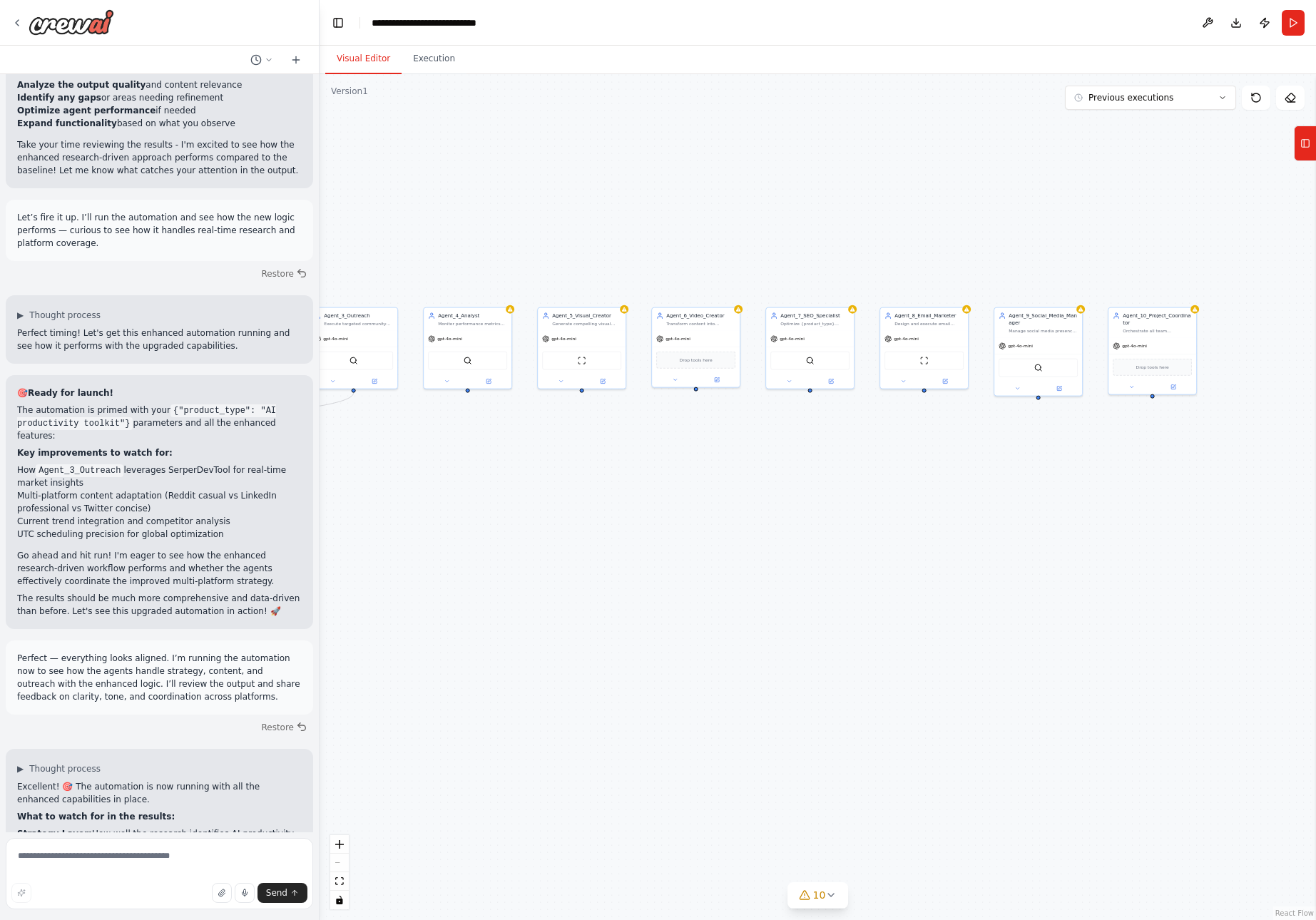
drag, startPoint x: 871, startPoint y: 193, endPoint x: 490, endPoint y: 219, distance: 381.9
click at [490, 219] on div ".deletable-edge-delete-btn { width: 20px; height: 20px; border: 0px solid #ffff…" at bounding box center [818, 498] width 997 height 846
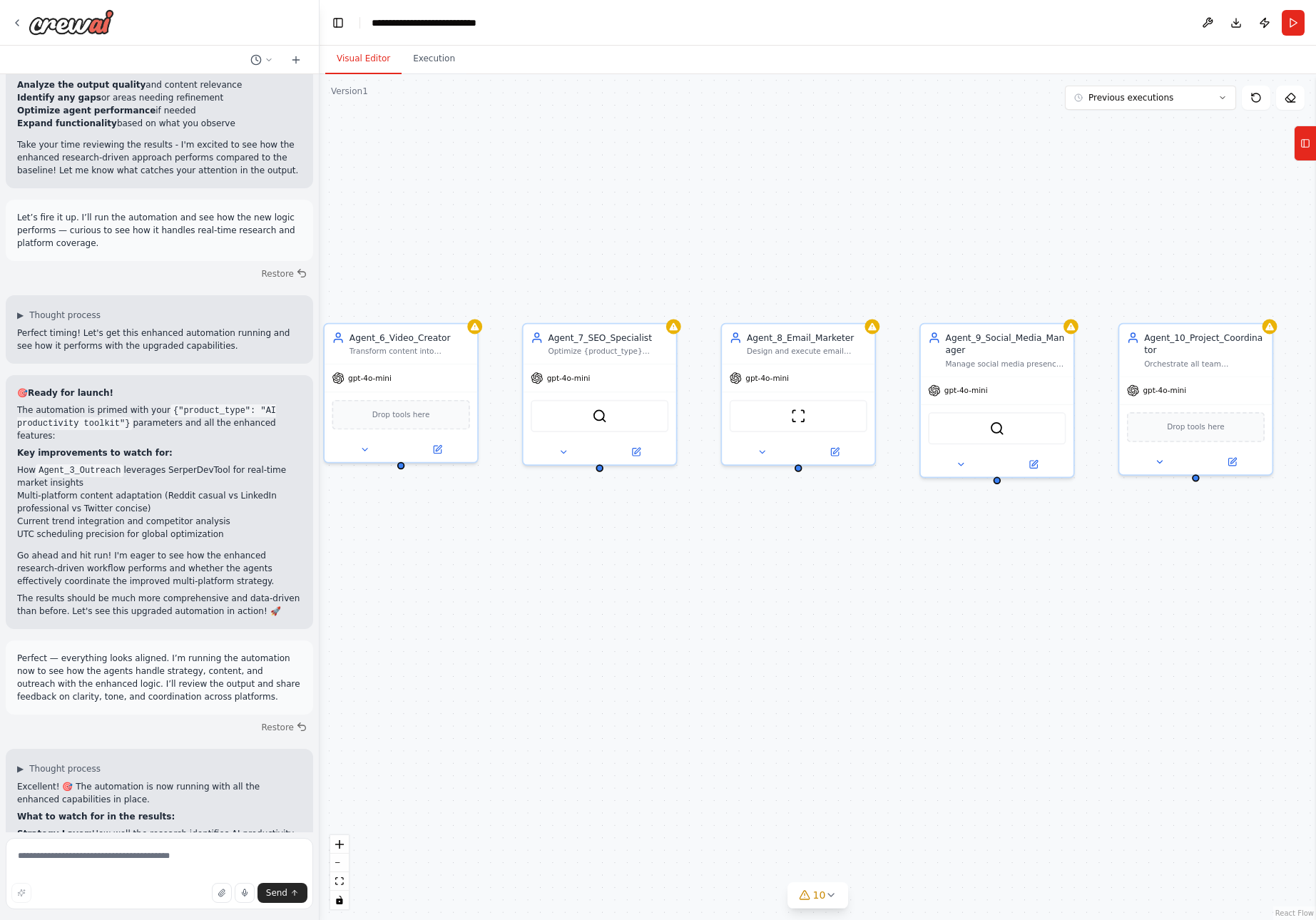
drag, startPoint x: 1300, startPoint y: 276, endPoint x: 1183, endPoint y: 237, distance: 123.3
click at [1183, 237] on div ".deletable-edge-delete-btn { width: 20px; height: 20px; border: 0px solid #ffff…" at bounding box center [818, 498] width 997 height 846
click at [1239, 20] on button "Download" at bounding box center [1237, 23] width 23 height 26
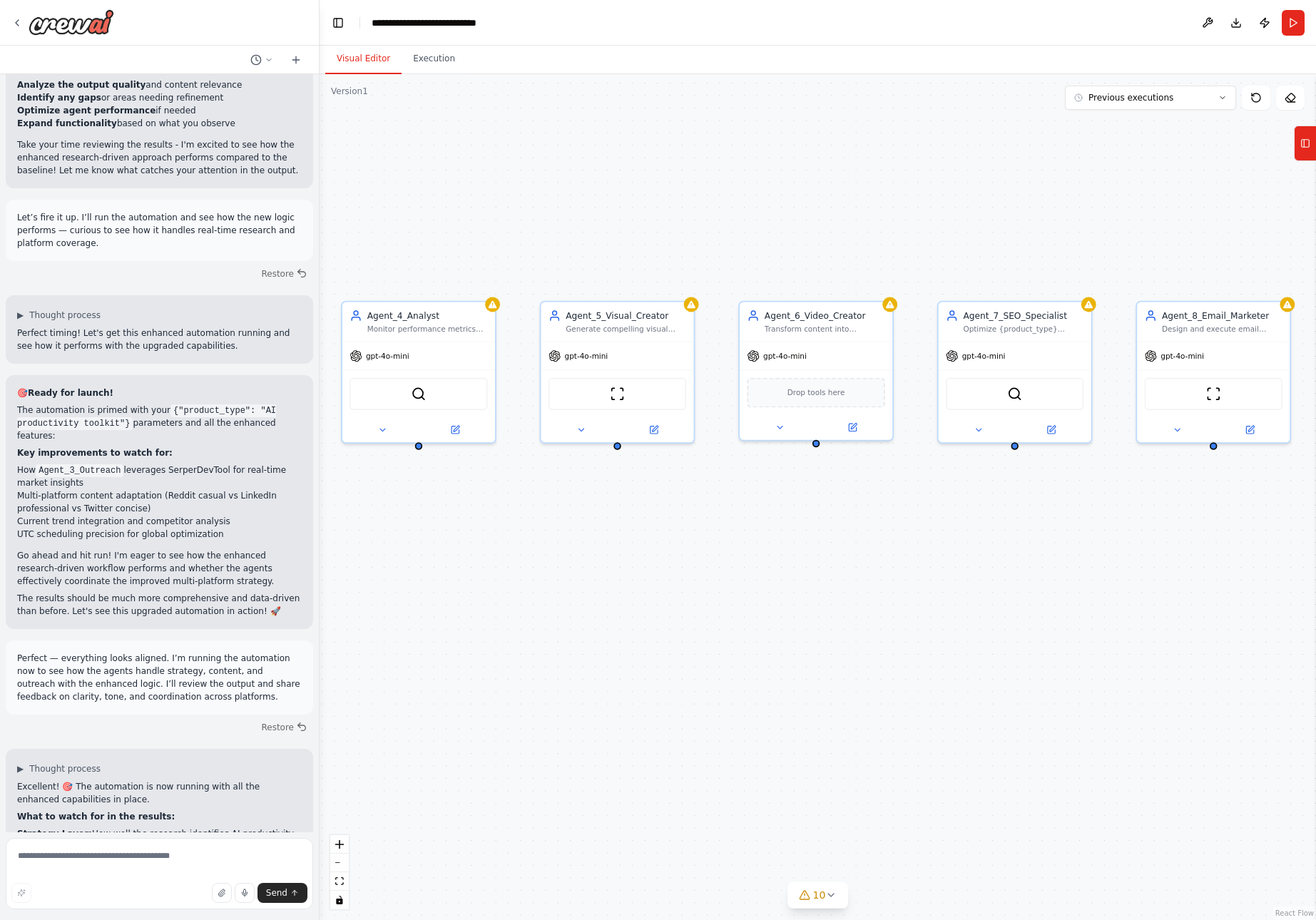
drag, startPoint x: 475, startPoint y: 576, endPoint x: 889, endPoint y: 557, distance: 414.4
click at [889, 557] on div ".deletable-edge-delete-btn { width: 20px; height: 20px; border: 0px solid #ffff…" at bounding box center [818, 498] width 997 height 846
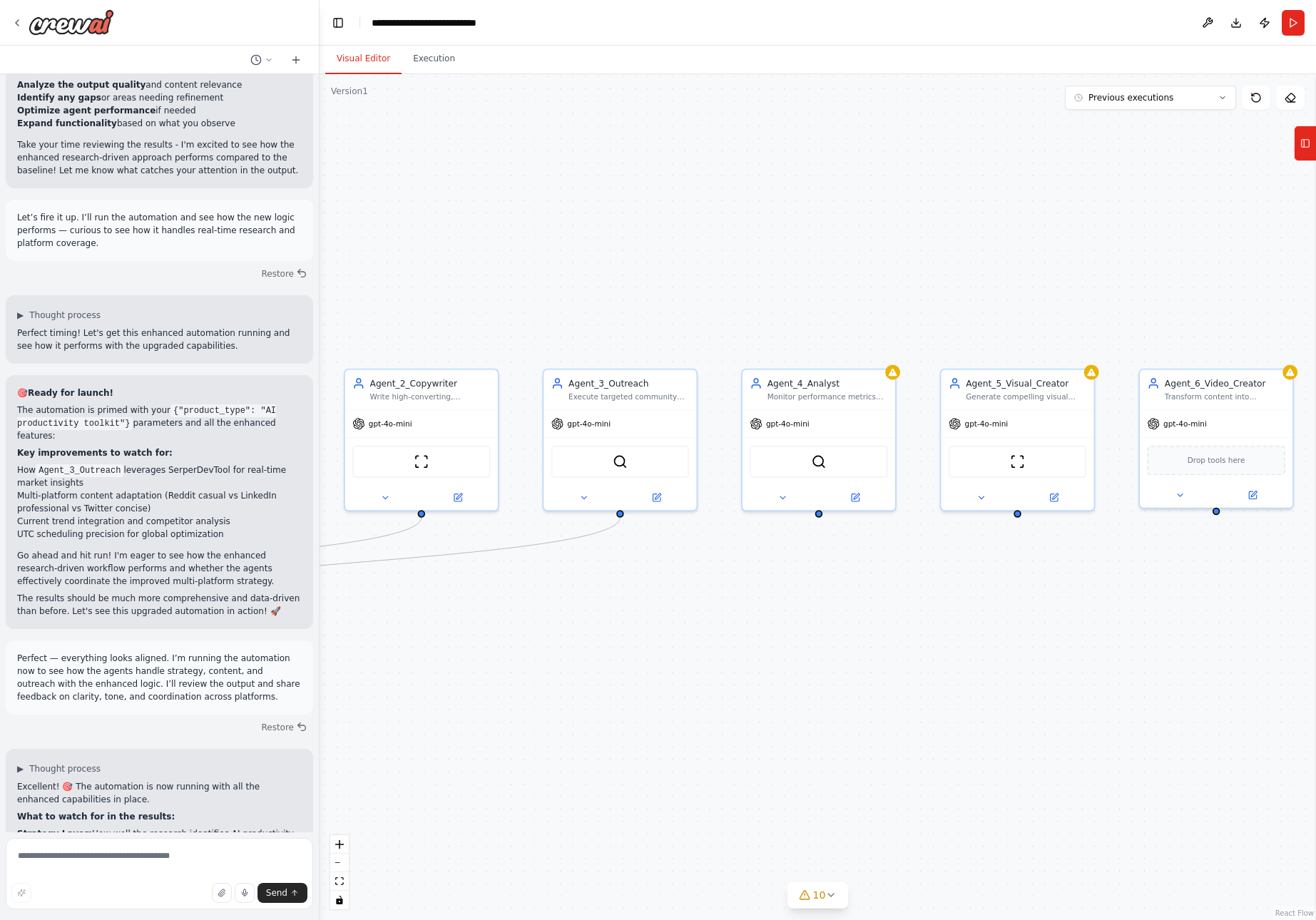
drag, startPoint x: 421, startPoint y: 559, endPoint x: 830, endPoint y: 627, distance: 414.6
click at [830, 627] on div ".deletable-edge-delete-btn { width: 20px; height: 20px; border: 0px solid #ffff…" at bounding box center [818, 498] width 997 height 846
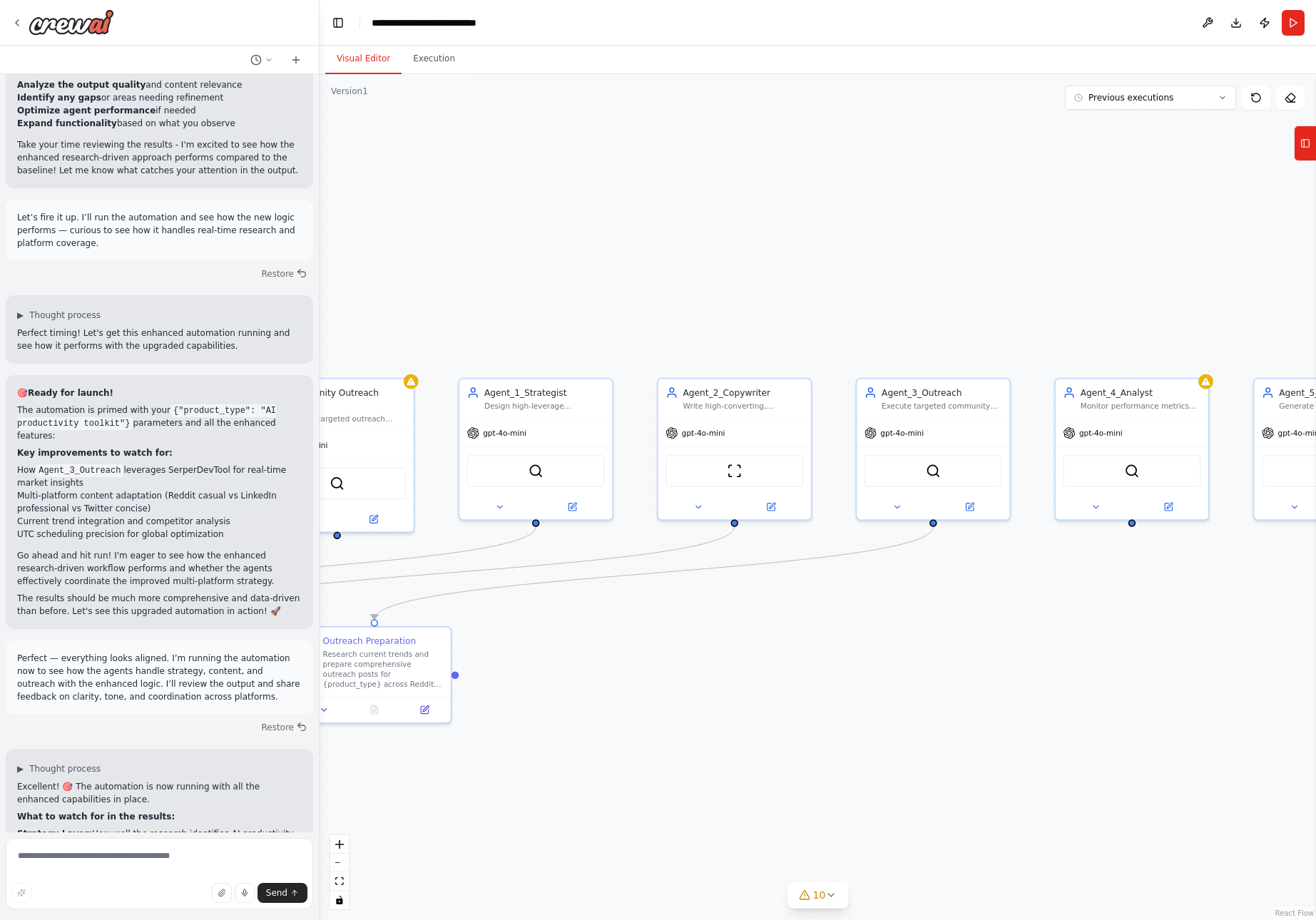
drag, startPoint x: 520, startPoint y: 617, endPoint x: 825, endPoint y: 626, distance: 305.1
click at [825, 626] on div ".deletable-edge-delete-btn { width: 20px; height: 20px; border: 0px solid #ffff…" at bounding box center [818, 498] width 997 height 846
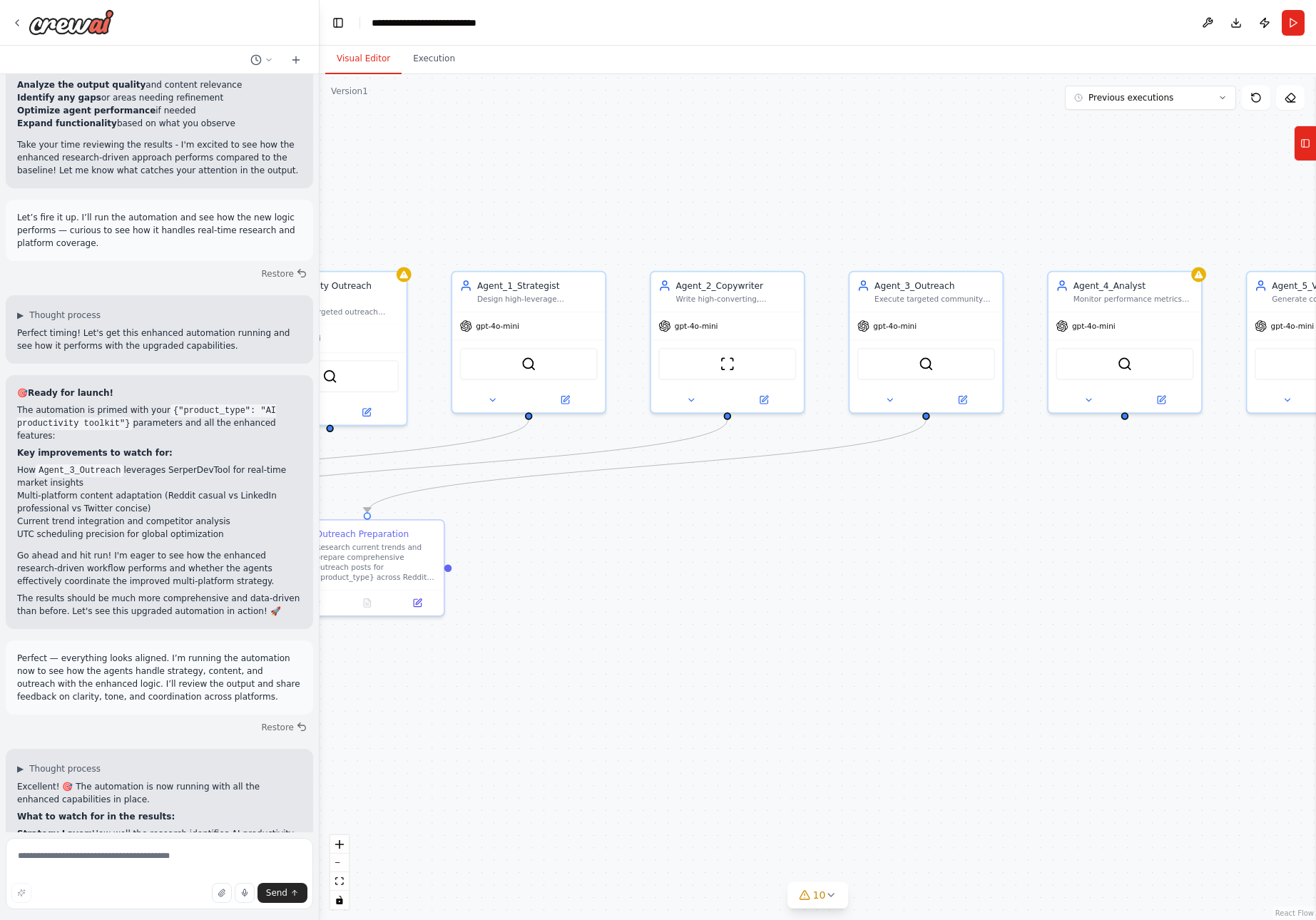
drag, startPoint x: 596, startPoint y: 644, endPoint x: 589, endPoint y: 537, distance: 107.2
click at [589, 537] on div ".deletable-edge-delete-btn { width: 20px; height: 20px; border: 0px solid #ffff…" at bounding box center [818, 498] width 997 height 846
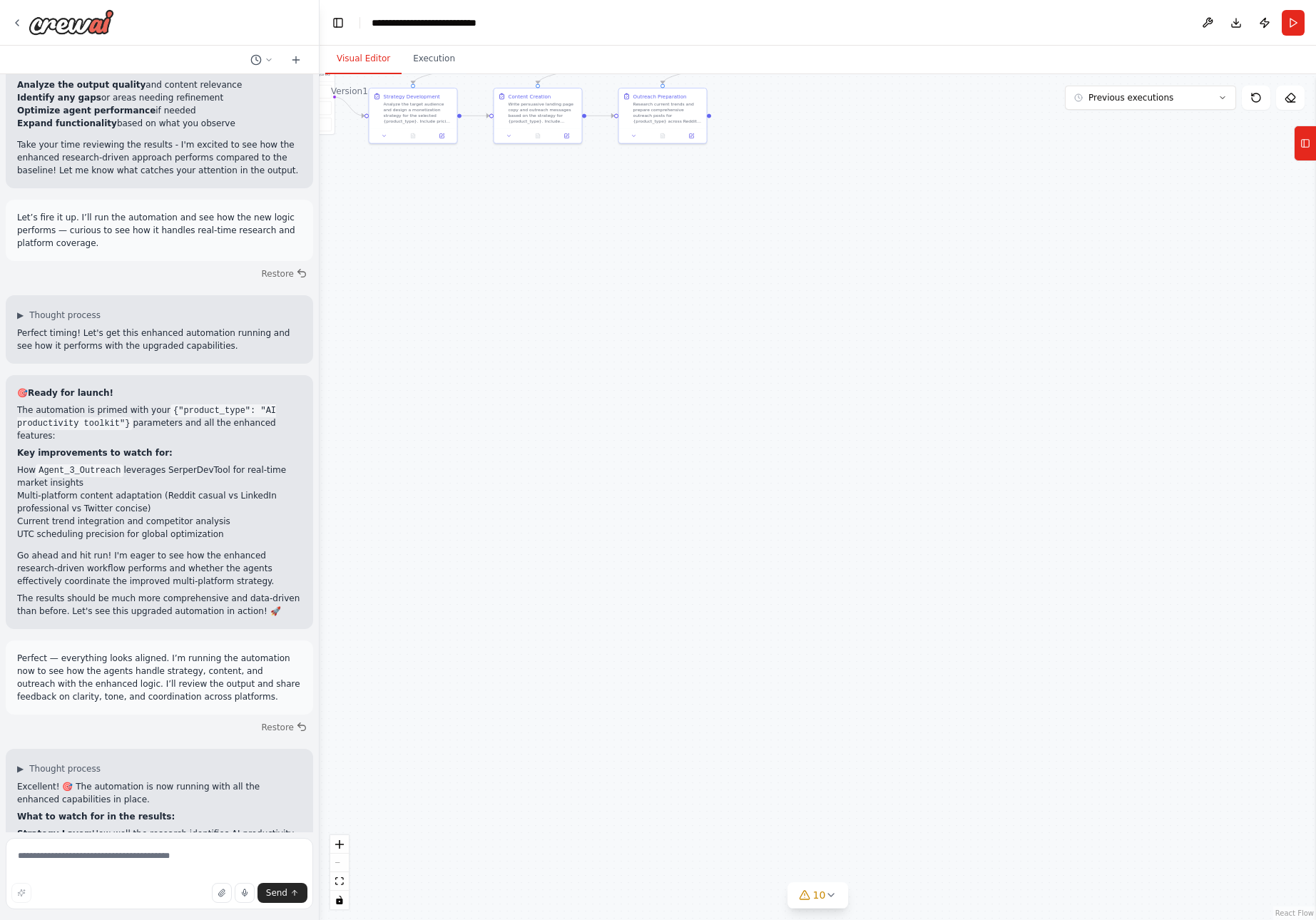
drag, startPoint x: 920, startPoint y: 596, endPoint x: 970, endPoint y: 220, distance: 379.3
click at [970, 220] on div ".deletable-edge-delete-btn { width: 20px; height: 20px; border: 0px solid #ffff…" at bounding box center [818, 498] width 997 height 846
drag, startPoint x: 772, startPoint y: 785, endPoint x: 864, endPoint y: 316, distance: 477.9
click at [864, 316] on div ".deletable-edge-delete-btn { width: 20px; height: 20px; border: 0px solid #ffff…" at bounding box center [818, 498] width 997 height 846
drag, startPoint x: 625, startPoint y: 490, endPoint x: 1146, endPoint y: 536, distance: 523.0
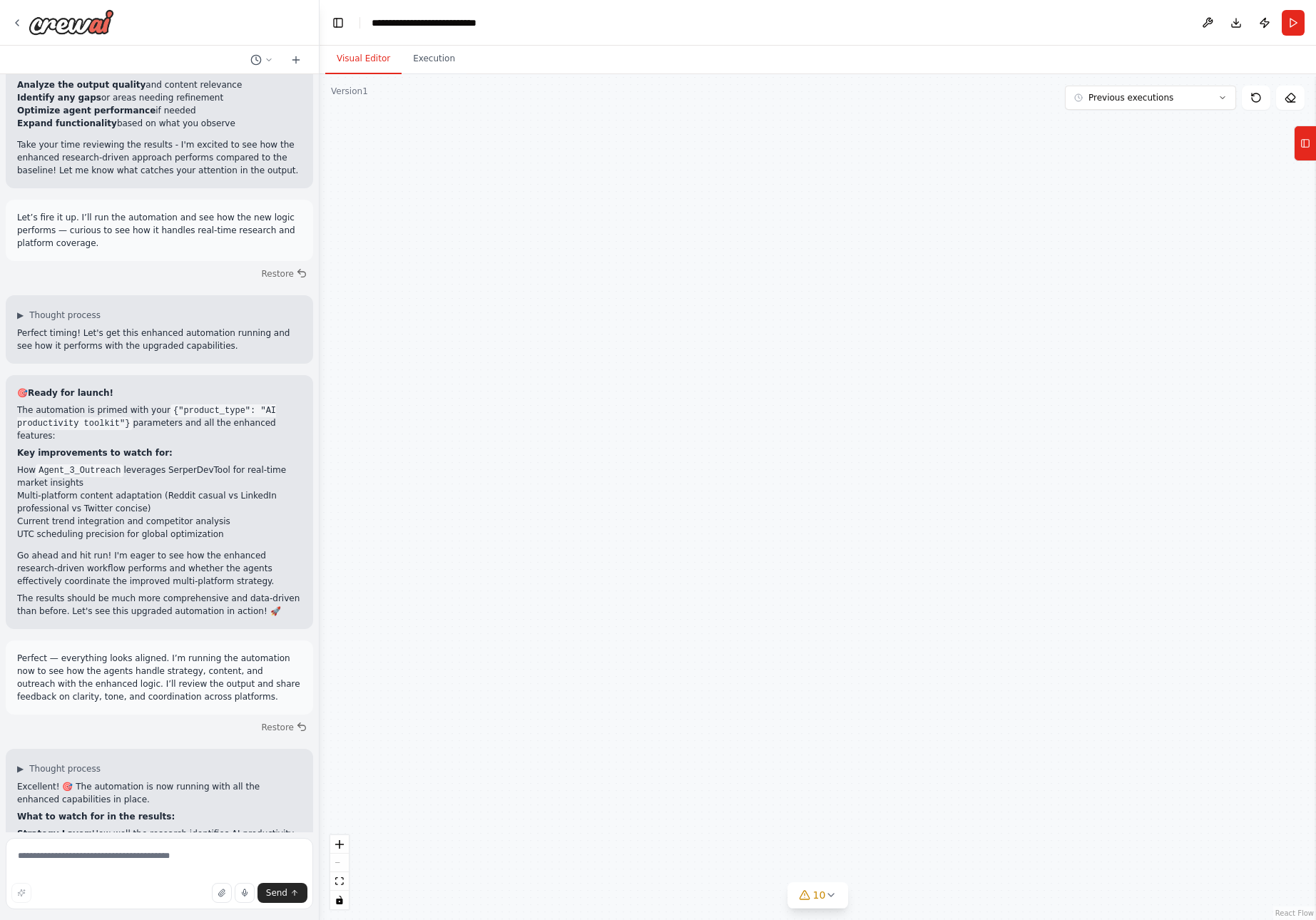
click at [1146, 536] on div ".deletable-edge-delete-btn { width: 20px; height: 20px; border: 0px solid #ffff…" at bounding box center [818, 498] width 997 height 846
drag, startPoint x: 642, startPoint y: 420, endPoint x: 1057, endPoint y: 416, distance: 415.0
click at [1057, 416] on div ".deletable-edge-delete-btn { width: 20px; height: 20px; border: 0px solid #ffff…" at bounding box center [818, 498] width 997 height 846
drag, startPoint x: 942, startPoint y: 299, endPoint x: 1022, endPoint y: 916, distance: 622.2
click at [1022, 916] on div ".deletable-edge-delete-btn { width: 20px; height: 20px; border: 0px solid #ffff…" at bounding box center [818, 498] width 997 height 846
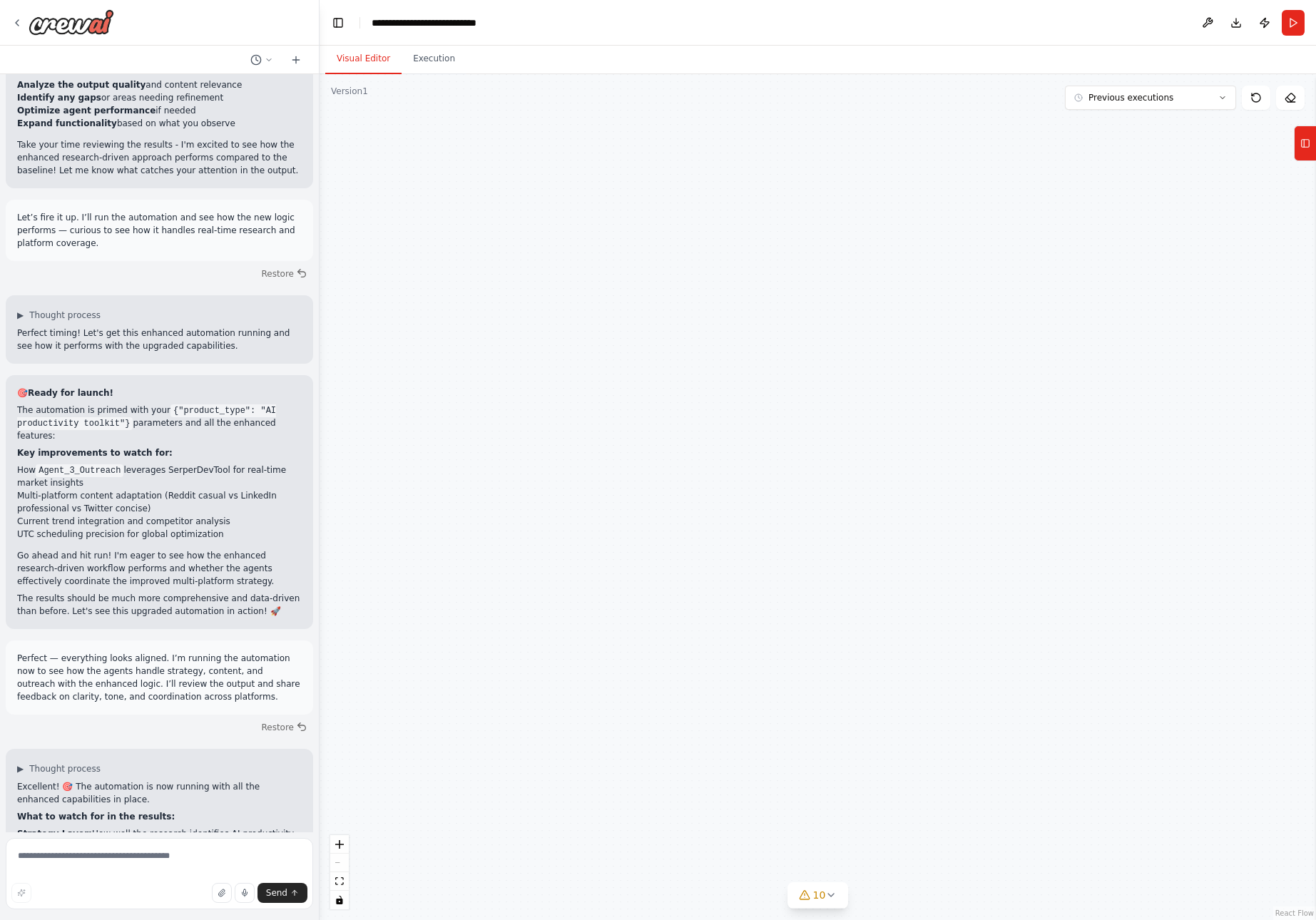
drag, startPoint x: 942, startPoint y: 518, endPoint x: 926, endPoint y: 768, distance: 250.5
click at [954, 894] on div ".deletable-edge-delete-btn { width: 20px; height: 20px; border: 0px solid #ffff…" at bounding box center [818, 498] width 997 height 846
drag, startPoint x: 894, startPoint y: 427, endPoint x: 853, endPoint y: 709, distance: 285.0
click at [853, 710] on div ".deletable-edge-delete-btn { width: 20px; height: 20px; border: 0px solid #ffff…" at bounding box center [818, 498] width 997 height 846
drag, startPoint x: 857, startPoint y: 367, endPoint x: 844, endPoint y: 638, distance: 271.3
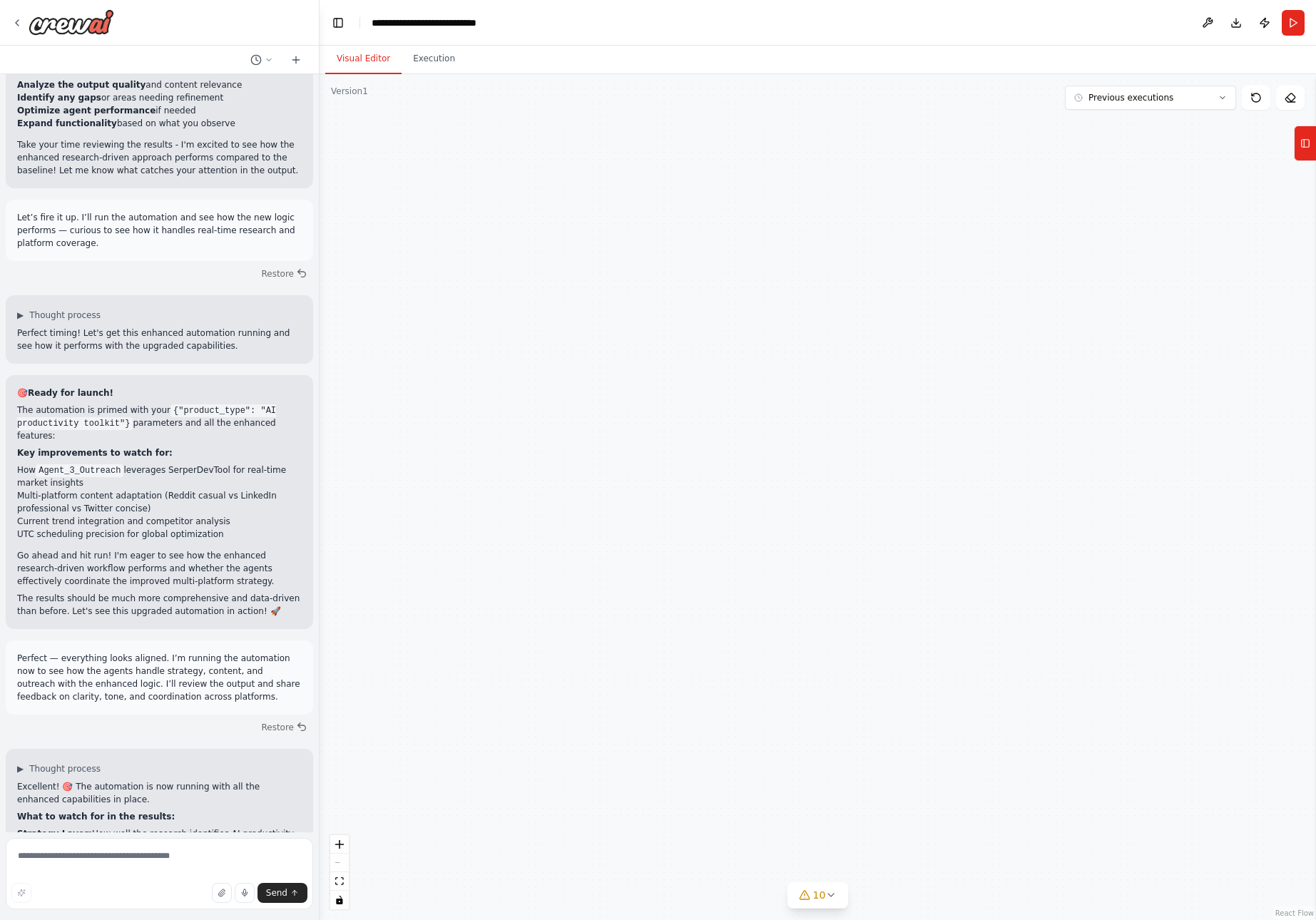
click at [844, 638] on div ".deletable-edge-delete-btn { width: 20px; height: 20px; border: 0px solid #ffff…" at bounding box center [818, 498] width 997 height 846
drag, startPoint x: 851, startPoint y: 256, endPoint x: 889, endPoint y: 758, distance: 503.4
click at [889, 758] on div ".deletable-edge-delete-btn { width: 20px; height: 20px; border: 0px solid #ffff…" at bounding box center [818, 498] width 997 height 846
drag, startPoint x: 929, startPoint y: 287, endPoint x: 920, endPoint y: 659, distance: 372.1
click at [920, 659] on div ".deletable-edge-delete-btn { width: 20px; height: 20px; border: 0px solid #ffff…" at bounding box center [818, 498] width 997 height 846
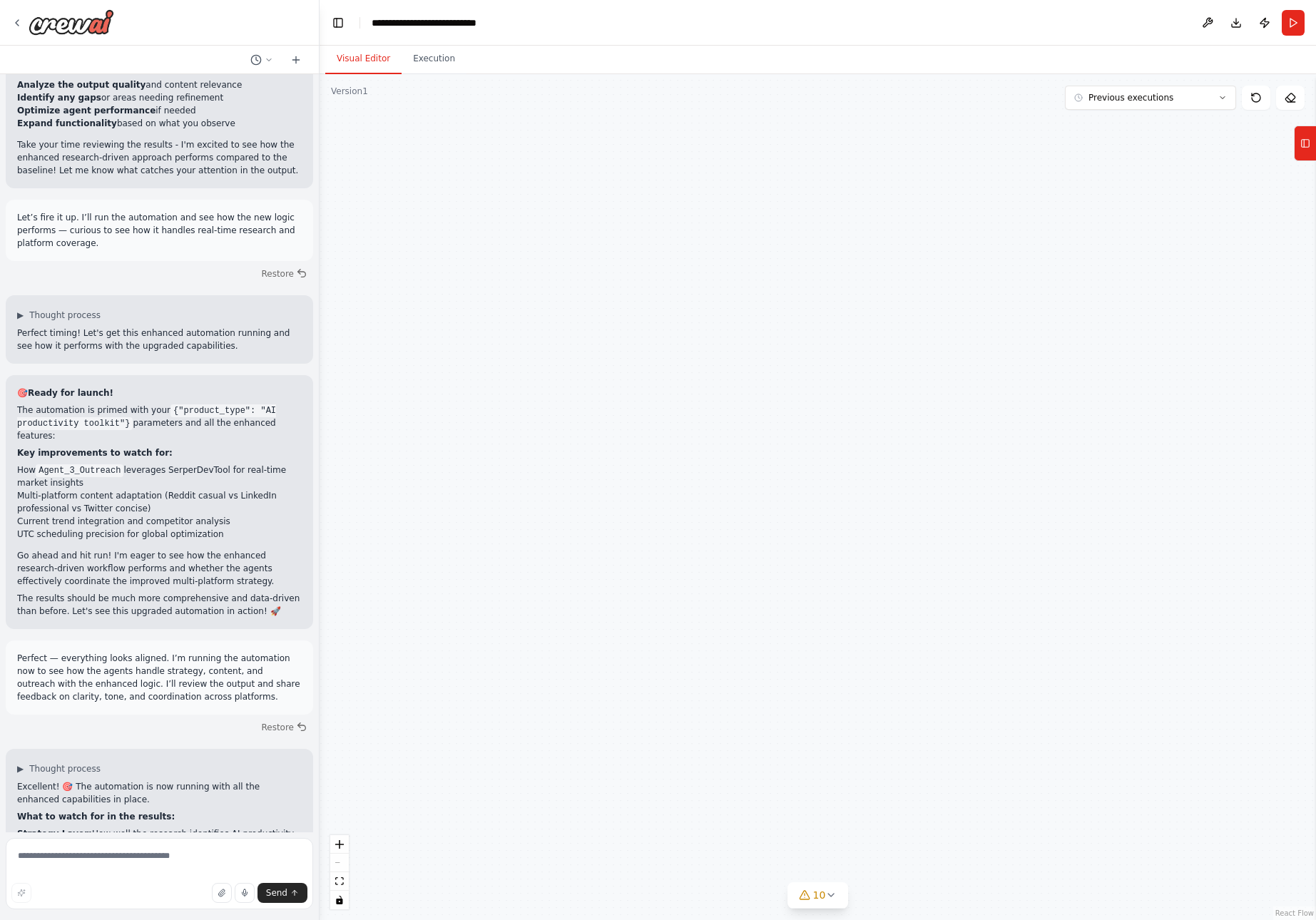
drag, startPoint x: 978, startPoint y: 300, endPoint x: 1046, endPoint y: 307, distance: 68.4
click at [963, 532] on div ".deletable-edge-delete-btn { width: 20px; height: 20px; border: 0px solid #ffff…" at bounding box center [818, 498] width 997 height 846
drag, startPoint x: 1056, startPoint y: 282, endPoint x: 942, endPoint y: 553, distance: 294.0
click at [942, 553] on div ".deletable-edge-delete-btn { width: 20px; height: 20px; border: 0px solid #ffff…" at bounding box center [818, 498] width 997 height 846
drag, startPoint x: 1094, startPoint y: 329, endPoint x: 652, endPoint y: 422, distance: 451.7
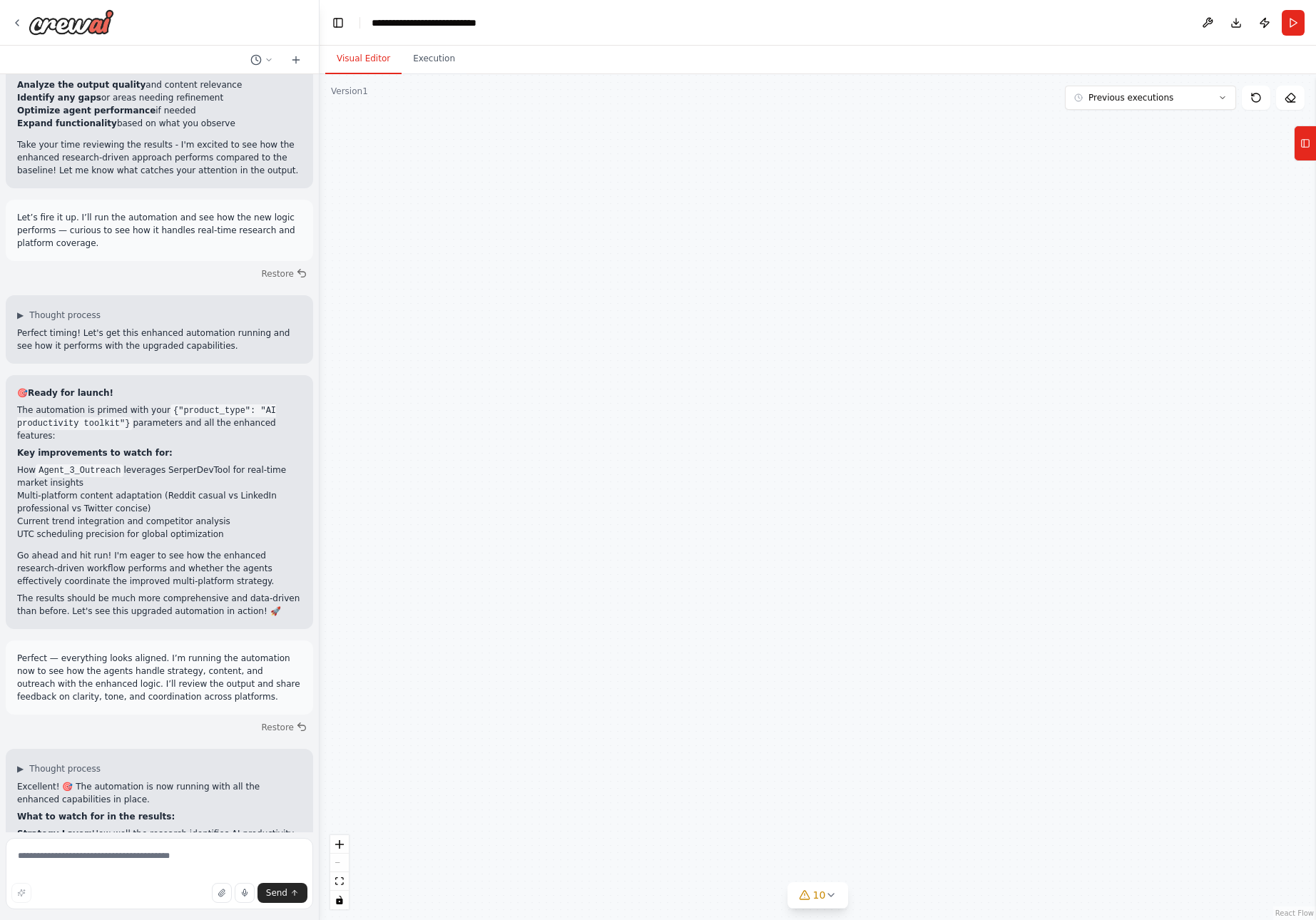
click at [656, 425] on div ".deletable-edge-delete-btn { width: 20px; height: 20px; border: 0px solid #ffff…" at bounding box center [818, 498] width 997 height 846
drag, startPoint x: 1130, startPoint y: 399, endPoint x: 767, endPoint y: 411, distance: 363.2
click at [767, 411] on div ".deletable-edge-delete-btn { width: 20px; height: 20px; border: 0px solid #ffff…" at bounding box center [818, 498] width 997 height 846
drag, startPoint x: 997, startPoint y: 430, endPoint x: 952, endPoint y: 460, distance: 54.1
click at [858, 474] on div ".deletable-edge-delete-btn { width: 20px; height: 20px; border: 0px solid #ffff…" at bounding box center [818, 498] width 997 height 846
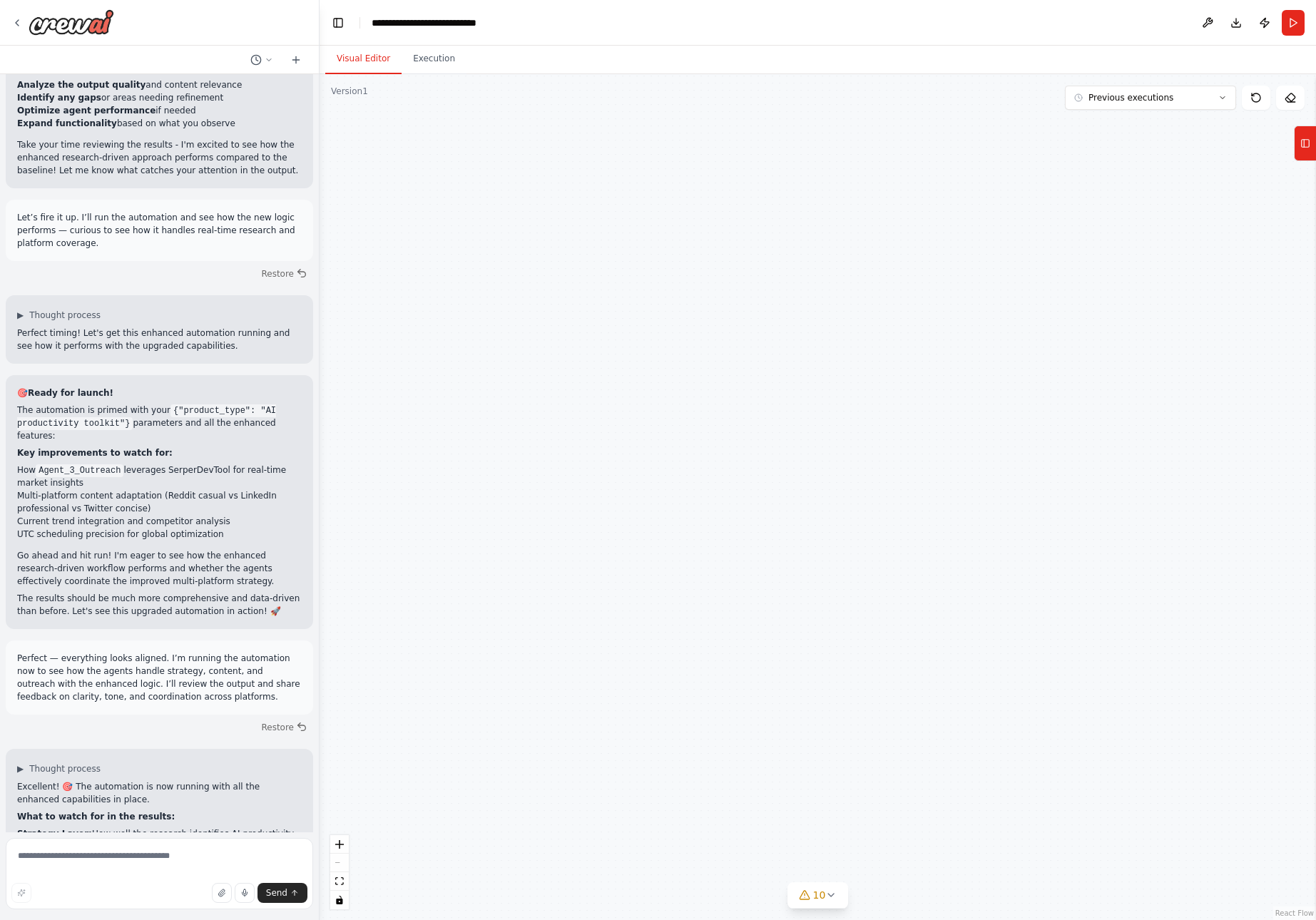
drag, startPoint x: 1108, startPoint y: 420, endPoint x: 788, endPoint y: 546, distance: 343.9
click at [788, 546] on div ".deletable-edge-delete-btn { width: 20px; height: 20px; border: 0px solid #ffff…" at bounding box center [818, 498] width 997 height 846
drag, startPoint x: 1075, startPoint y: 336, endPoint x: 1181, endPoint y: 785, distance: 461.3
click at [1184, 788] on div ".deletable-edge-delete-btn { width: 20px; height: 20px; border: 0px solid #ffff…" at bounding box center [818, 498] width 997 height 846
drag, startPoint x: 1020, startPoint y: 407, endPoint x: 1044, endPoint y: 646, distance: 240.2
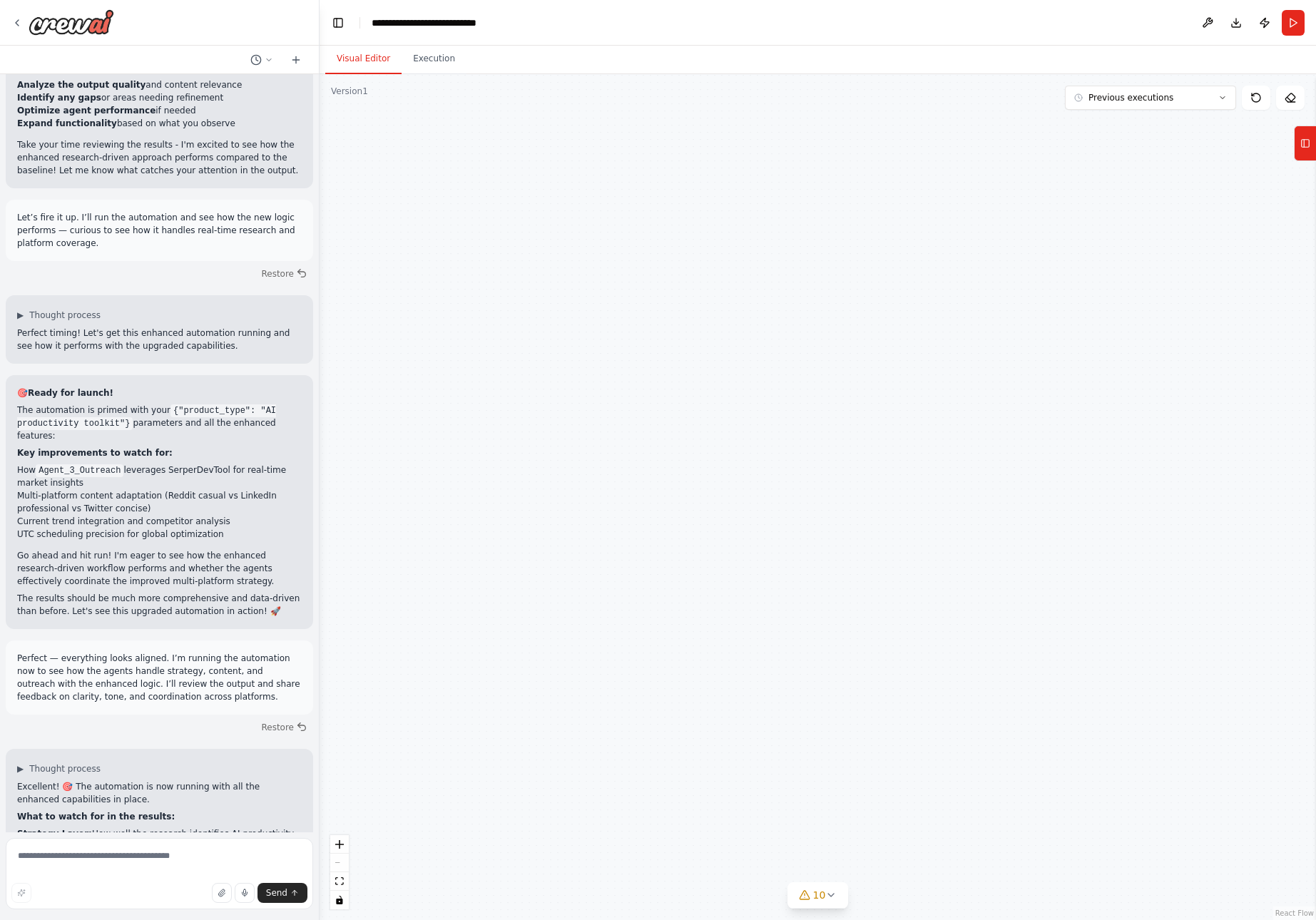
click at [1042, 663] on div ".deletable-edge-delete-btn { width: 20px; height: 20px; border: 0px solid #ffff…" at bounding box center [818, 498] width 997 height 846
drag, startPoint x: 1011, startPoint y: 324, endPoint x: 947, endPoint y: 440, distance: 132.5
click at [1030, 525] on div ".deletable-edge-delete-btn { width: 20px; height: 20px; border: 0px solid #ffff…" at bounding box center [818, 498] width 997 height 846
click at [416, 59] on button "Execution" at bounding box center [434, 59] width 65 height 30
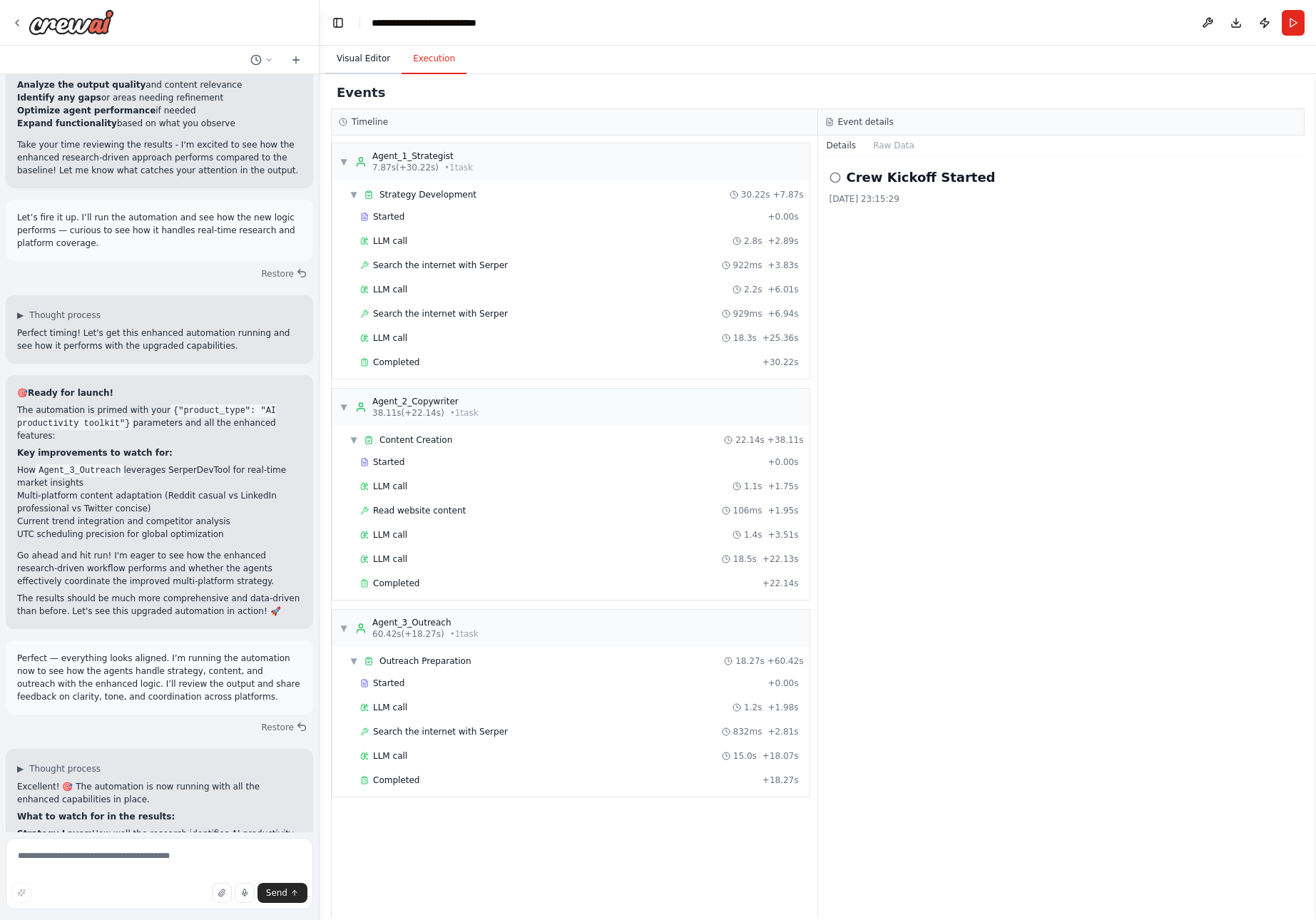
click at [365, 65] on button "Visual Editor" at bounding box center [363, 59] width 77 height 30
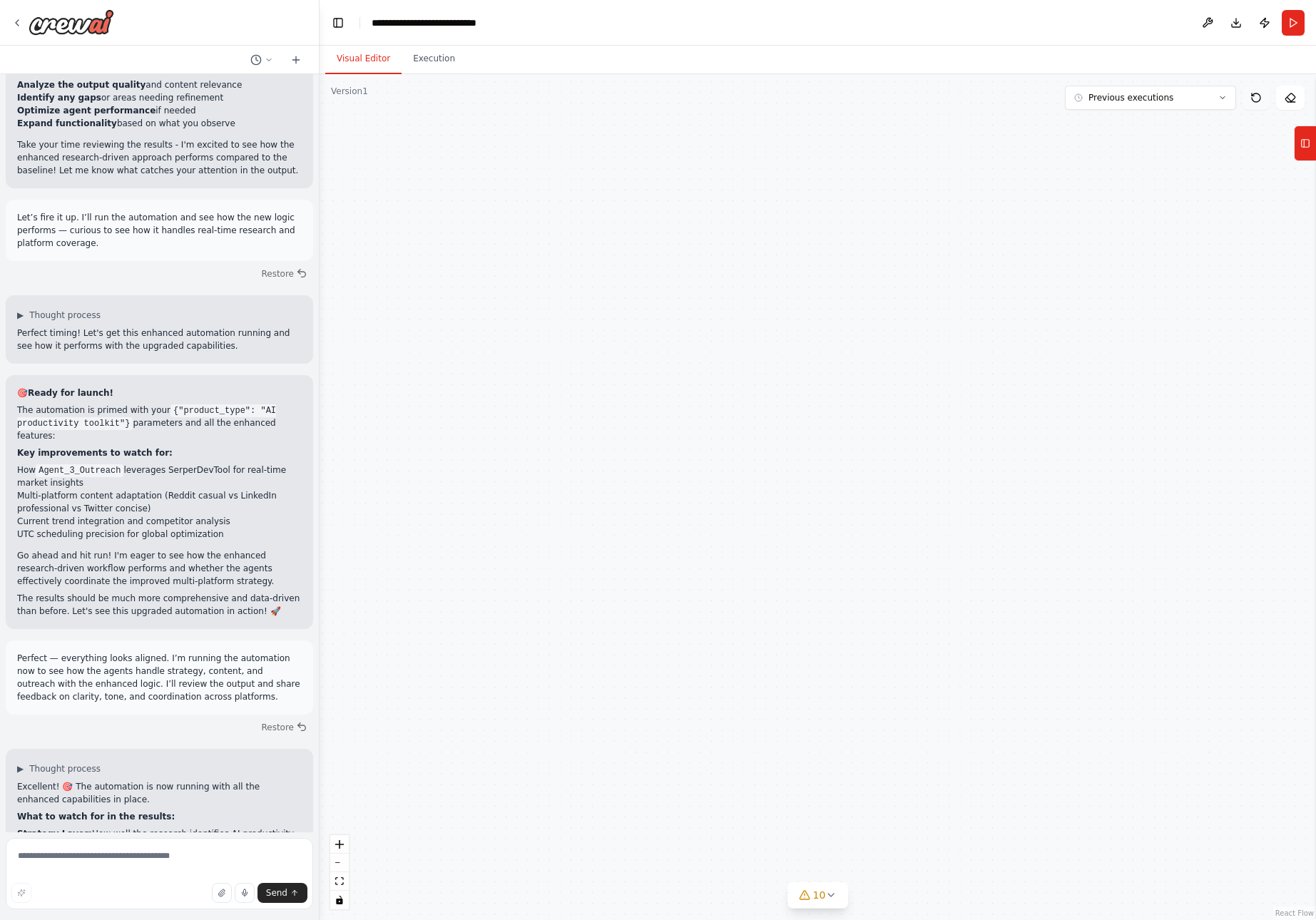
click at [1254, 96] on icon at bounding box center [1253, 95] width 2 height 2
click at [1224, 99] on icon at bounding box center [1223, 98] width 9 height 9
click at [1307, 145] on icon at bounding box center [1305, 143] width 10 height 23
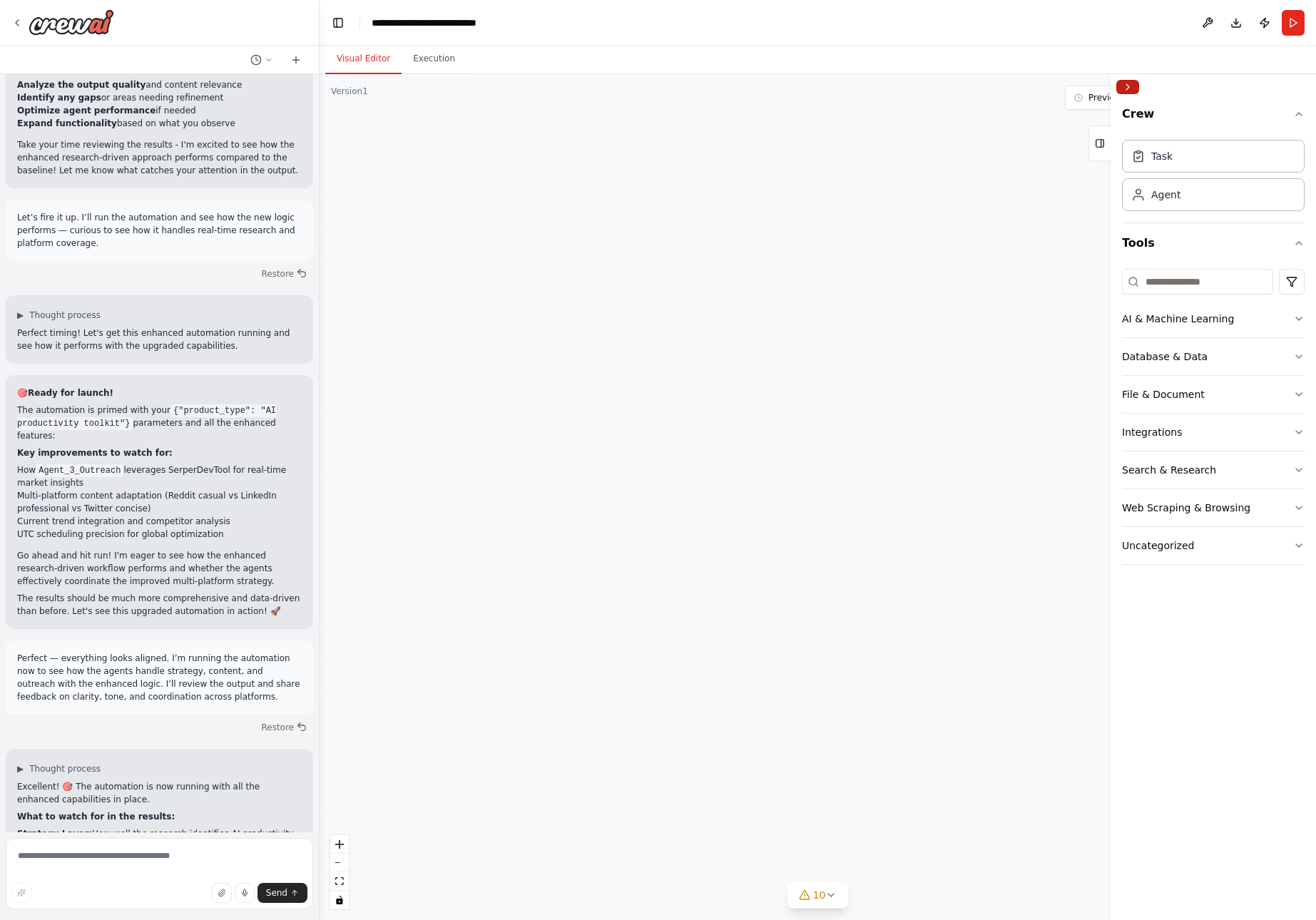
click at [1130, 90] on button "Collapse right sidebar" at bounding box center [1128, 87] width 23 height 14
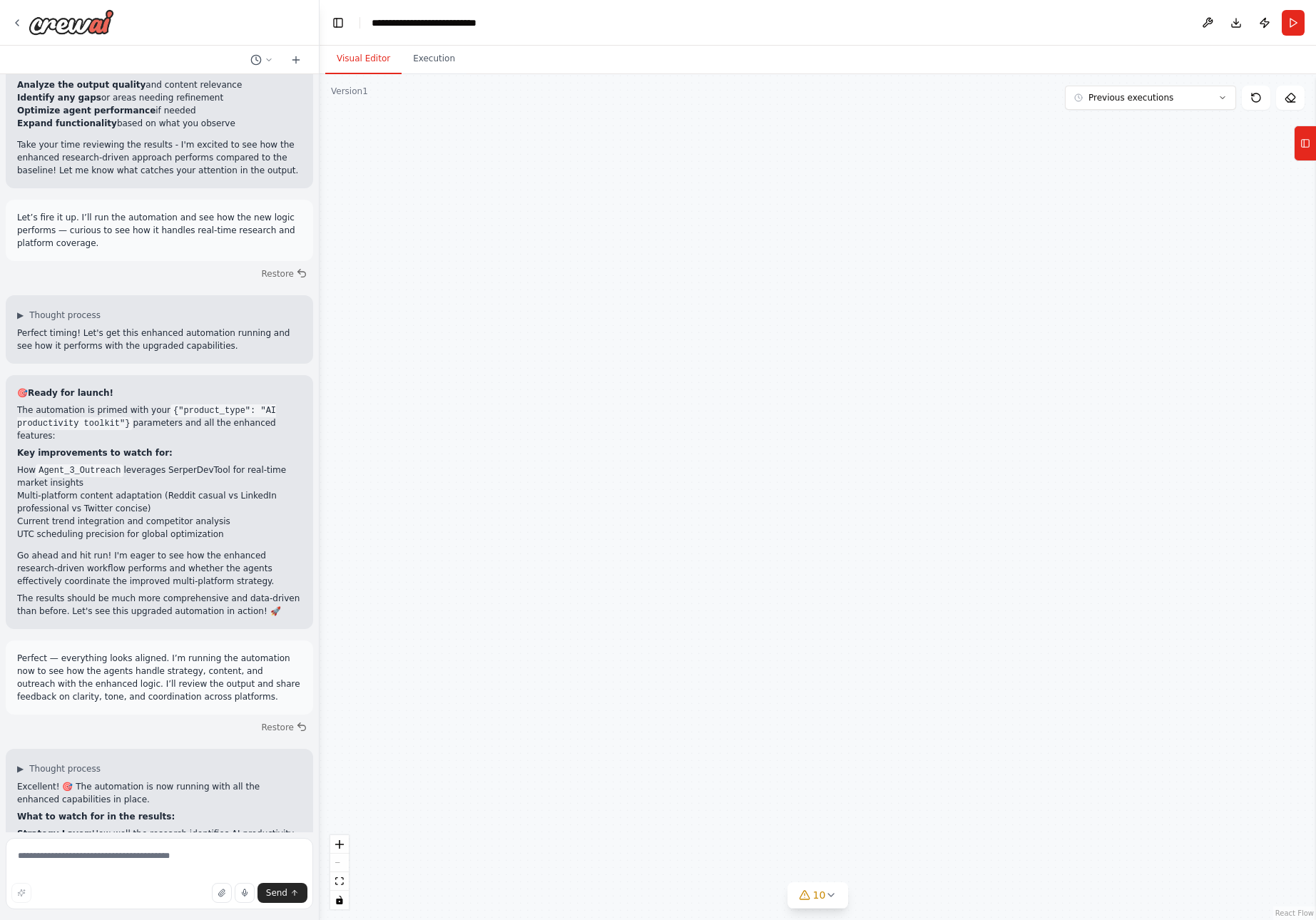
drag, startPoint x: 512, startPoint y: 400, endPoint x: 852, endPoint y: 563, distance: 377.1
click at [852, 563] on div ".deletable-edge-delete-btn { width: 20px; height: 20px; border: 0px solid #ffff…" at bounding box center [818, 498] width 997 height 846
drag, startPoint x: 430, startPoint y: 384, endPoint x: 742, endPoint y: 489, distance: 329.2
click at [742, 489] on div ".deletable-edge-delete-btn { width: 20px; height: 20px; border: 0px solid #ffff…" at bounding box center [818, 498] width 997 height 846
drag, startPoint x: 697, startPoint y: 296, endPoint x: 697, endPoint y: 691, distance: 395.0
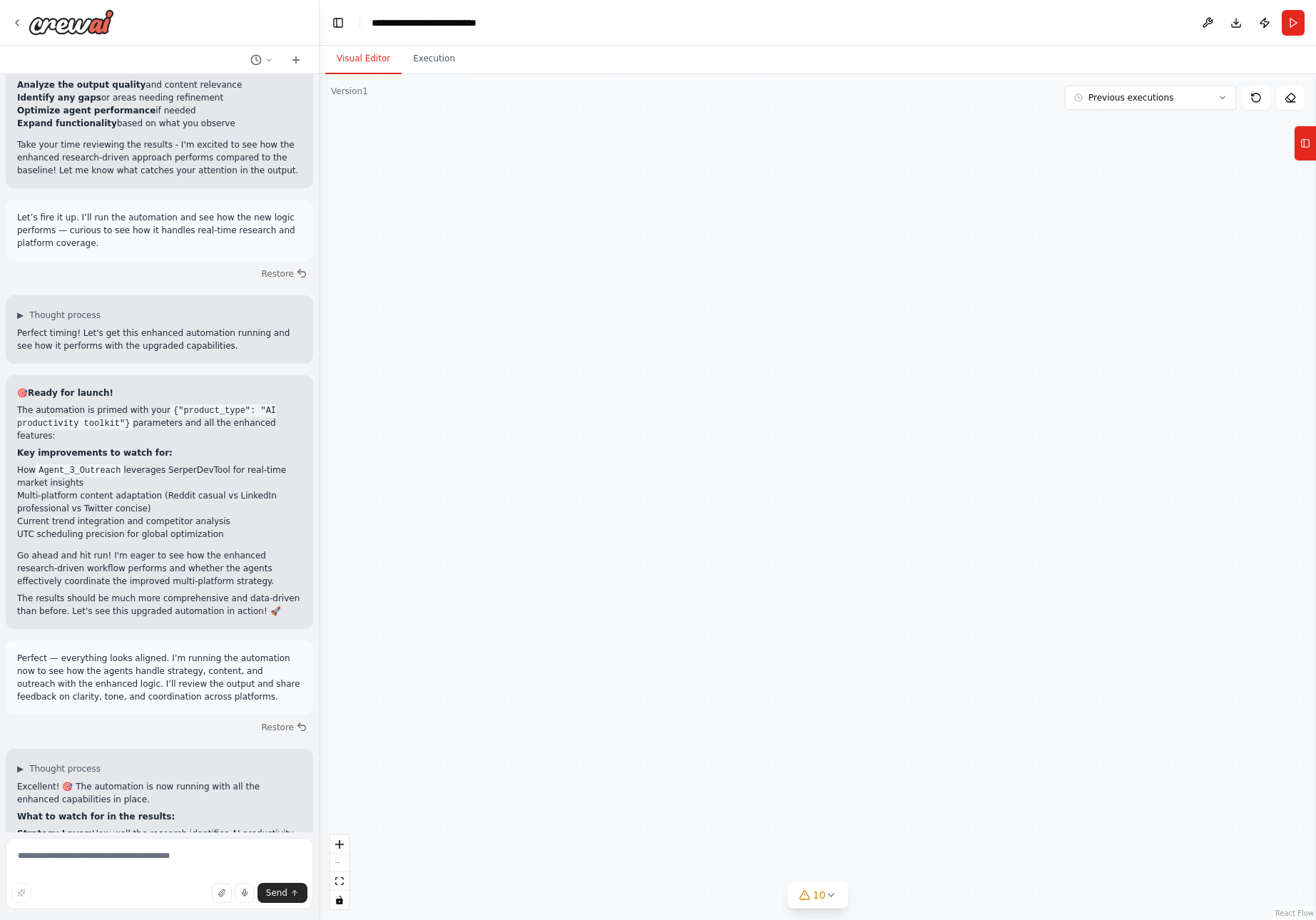
click at [697, 691] on div ".deletable-edge-delete-btn { width: 20px; height: 20px; border: 0px solid #ffff…" at bounding box center [818, 498] width 997 height 846
drag, startPoint x: 674, startPoint y: 320, endPoint x: 682, endPoint y: 573, distance: 253.1
click at [683, 578] on div ".deletable-edge-delete-btn { width: 20px; height: 20px; border: 0px solid #ffff…" at bounding box center [818, 498] width 997 height 846
drag, startPoint x: 743, startPoint y: 272, endPoint x: 728, endPoint y: 583, distance: 311.4
click at [728, 583] on div ".deletable-edge-delete-btn { width: 20px; height: 20px; border: 0px solid #ffff…" at bounding box center [818, 498] width 997 height 846
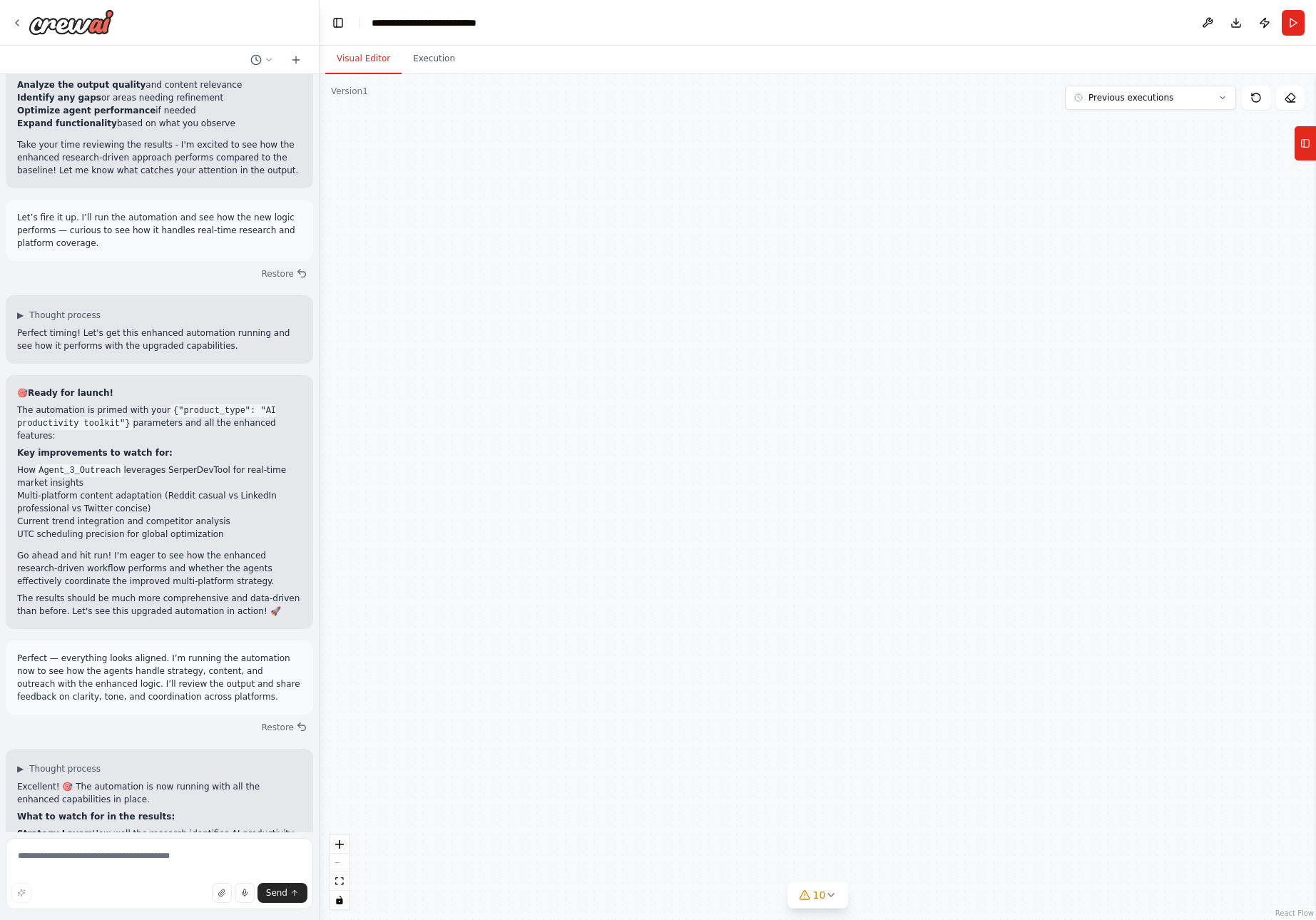
drag, startPoint x: 906, startPoint y: 179, endPoint x: 894, endPoint y: 531, distance: 352.2
click at [894, 531] on div ".deletable-edge-delete-btn { width: 20px; height: 20px; border: 0px solid #ffff…" at bounding box center [818, 498] width 997 height 846
drag, startPoint x: 974, startPoint y: 168, endPoint x: 921, endPoint y: 513, distance: 349.0
click at [921, 513] on div ".deletable-edge-delete-btn { width: 20px; height: 20px; border: 0px solid #ffff…" at bounding box center [818, 498] width 997 height 846
drag, startPoint x: 959, startPoint y: 219, endPoint x: 886, endPoint y: 494, distance: 284.5
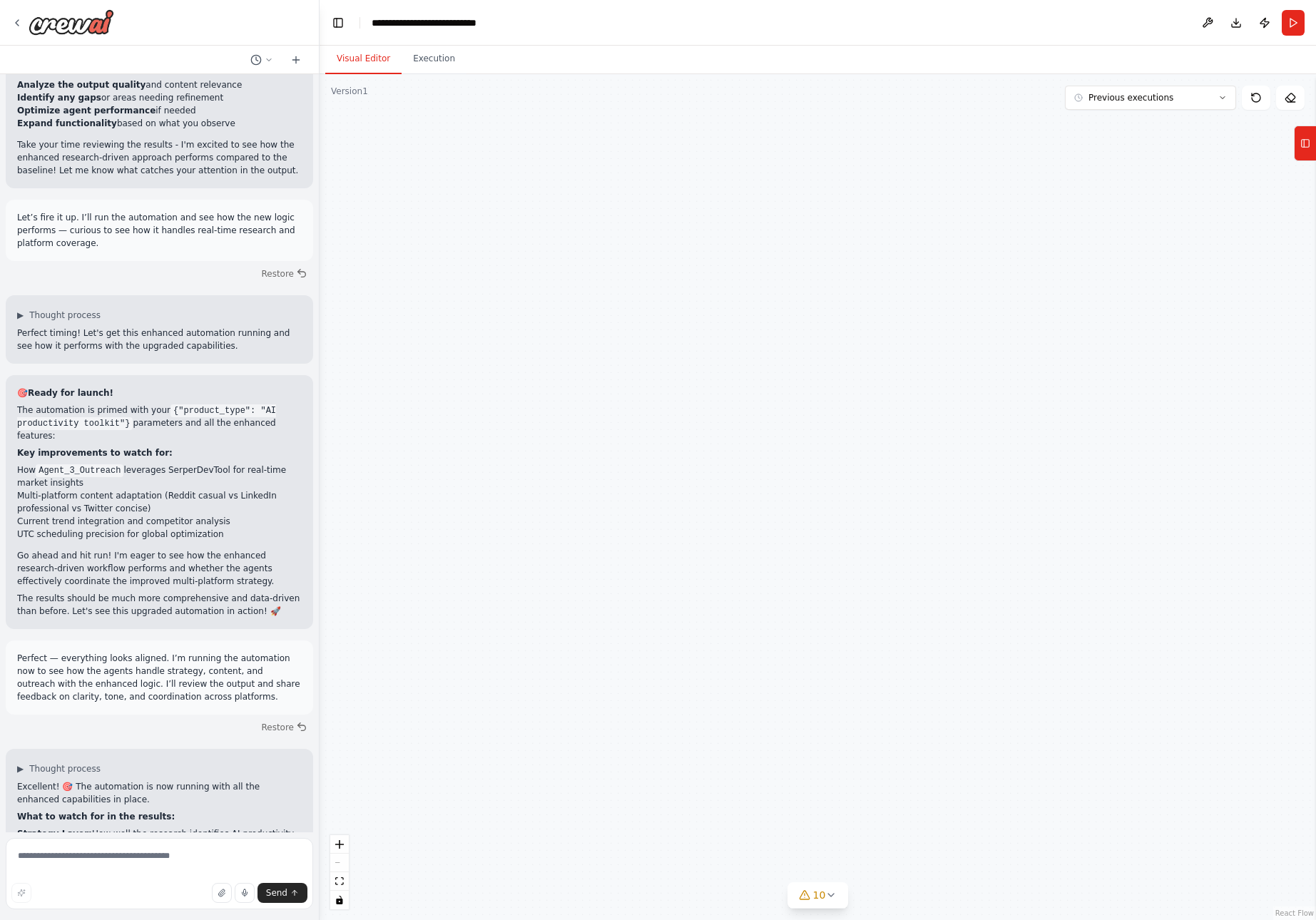
click at [886, 495] on div ".deletable-edge-delete-btn { width: 20px; height: 20px; border: 0px solid #ffff…" at bounding box center [818, 498] width 997 height 846
drag, startPoint x: 1075, startPoint y: 312, endPoint x: 746, endPoint y: 321, distance: 329.1
click at [746, 323] on div ".deletable-edge-delete-btn { width: 20px; height: 20px; border: 0px solid #ffff…" at bounding box center [818, 498] width 997 height 846
drag, startPoint x: 1138, startPoint y: 328, endPoint x: 961, endPoint y: 335, distance: 177.1
click at [767, 336] on div ".deletable-edge-delete-btn { width: 20px; height: 20px; border: 0px solid #ffff…" at bounding box center [818, 498] width 997 height 846
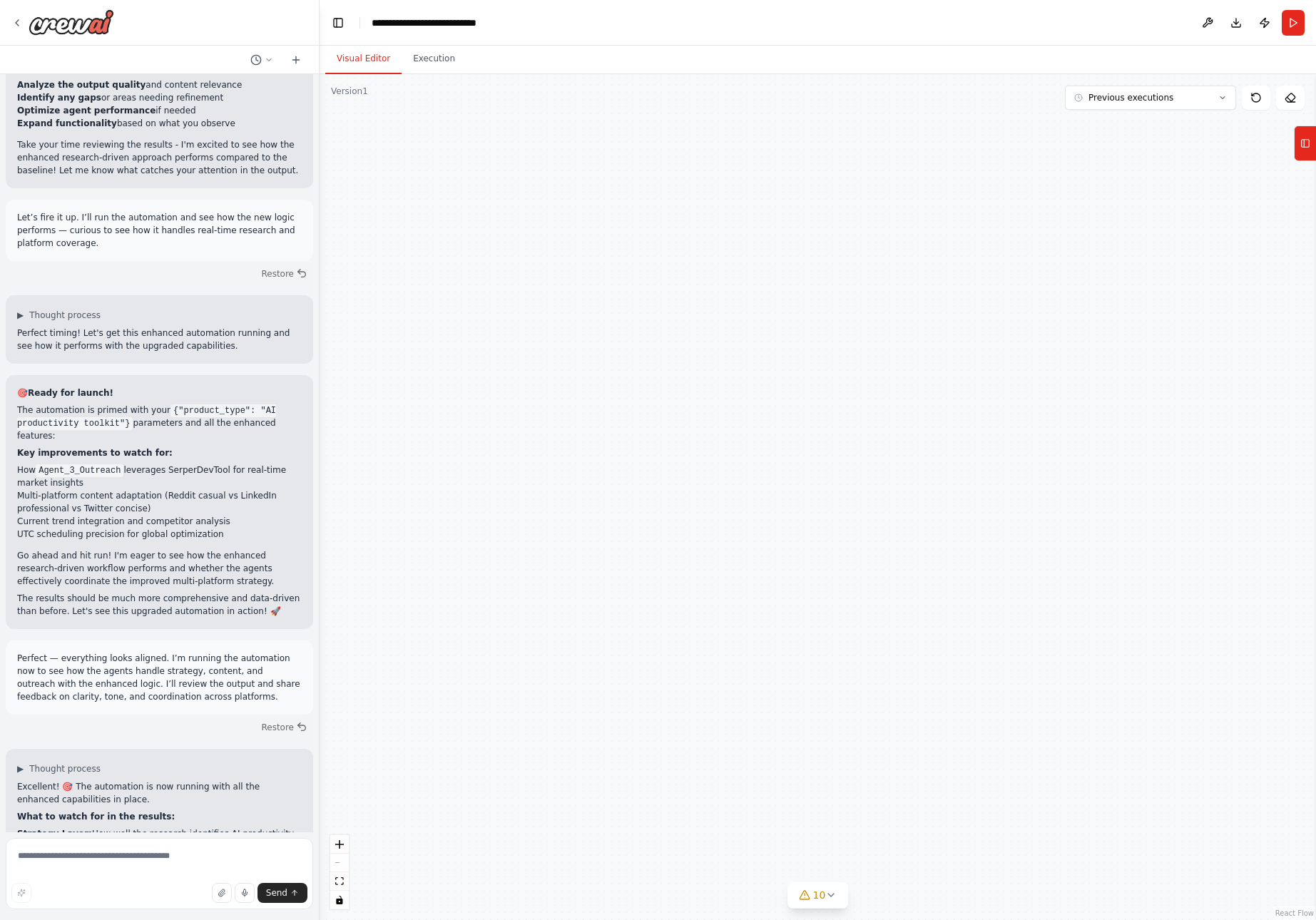
drag, startPoint x: 1095, startPoint y: 329, endPoint x: 773, endPoint y: 334, distance: 322.0
click at [742, 337] on div ".deletable-edge-delete-btn { width: 20px; height: 20px; border: 0px solid #ffff…" at bounding box center [818, 498] width 997 height 846
drag
click at [848, 349] on div ".deletable-edge-delete-btn { width: 20px; height: 20px; border: 0px solid #ffff…" at bounding box center [818, 498] width 997 height 846
click at [795, 349] on div ".deletable-edge-delete-btn { width: 20px; height: 20px; border: 0px solid #ffff…" at bounding box center [818, 498] width 997 height 846
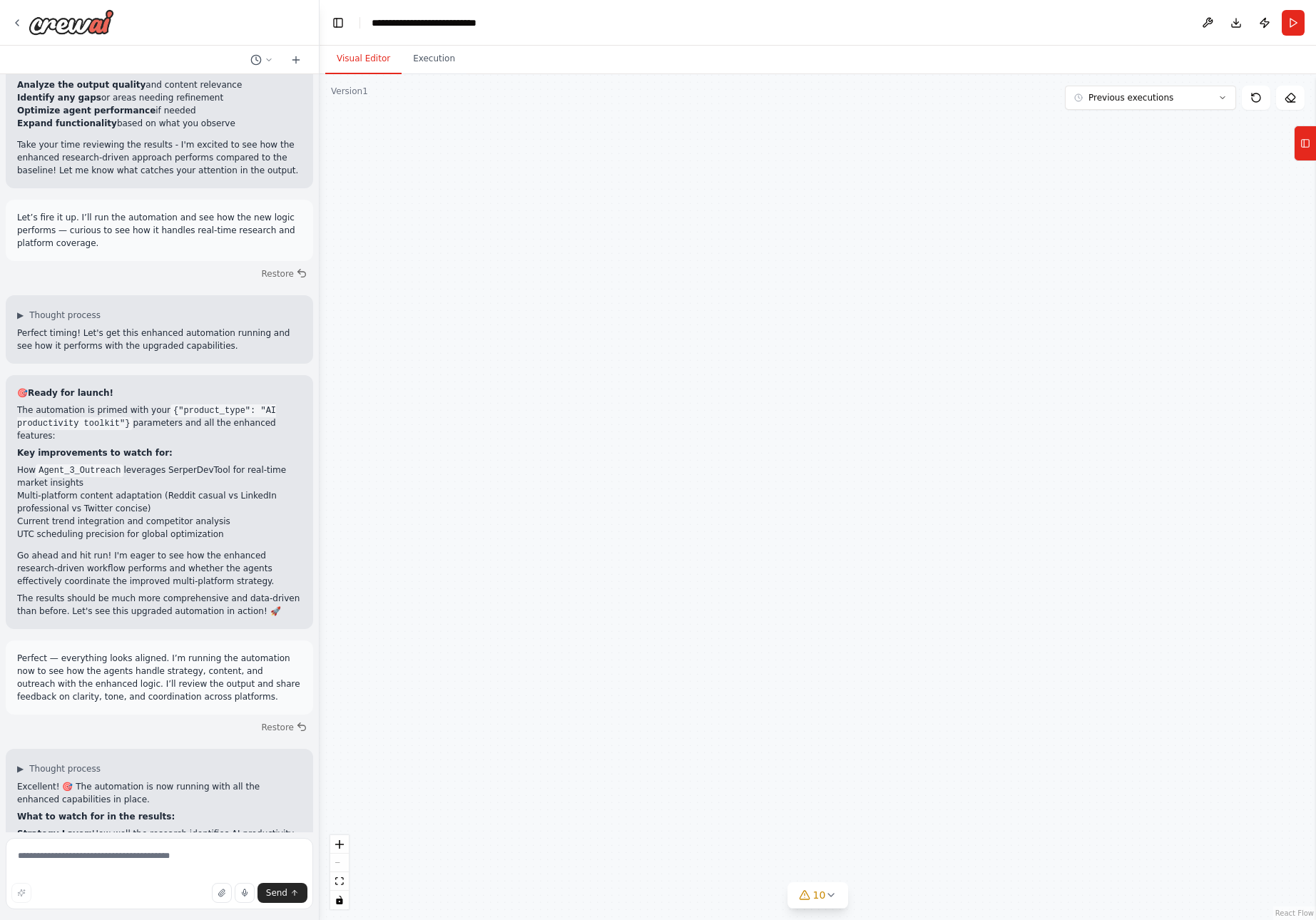
click at [773, 349] on div ".deletable-edge-delete-btn { width: 20px; height: 20px; border: 0px solid #ffff…" at bounding box center [818, 498] width 997 height 846
click at [905, 602] on div ".deletable-edge-delete-btn { width: 20px; height: 20px; border: 0px solid #ffff…" at bounding box center [818, 498] width 997 height 846
click at [339, 862] on div "React Flow controls" at bounding box center [339, 873] width 19 height 74
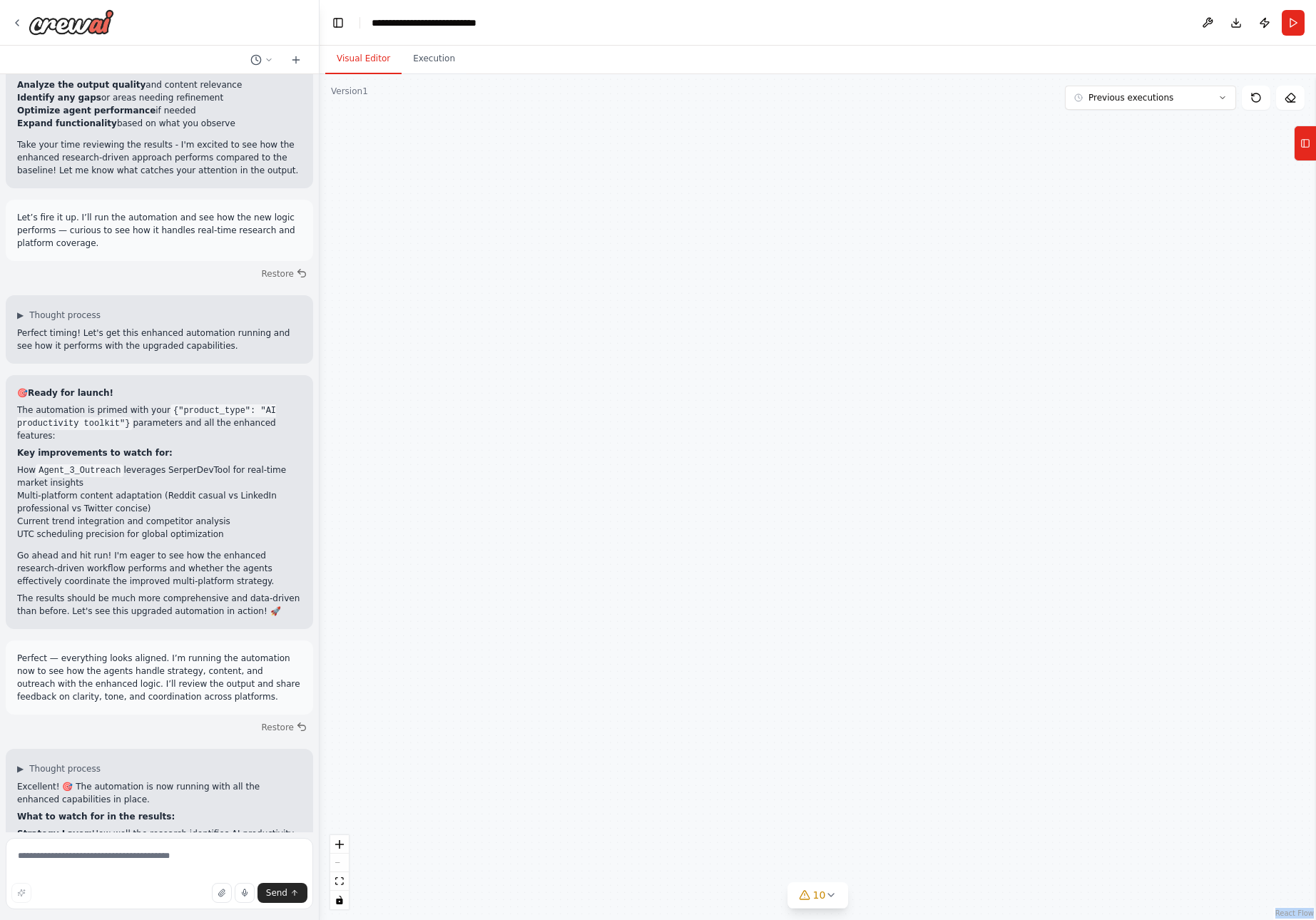
click at [339, 862] on div "React Flow controls" at bounding box center [339, 873] width 19 height 74
click at [340, 880] on icon "fit view" at bounding box center [339, 881] width 9 height 8
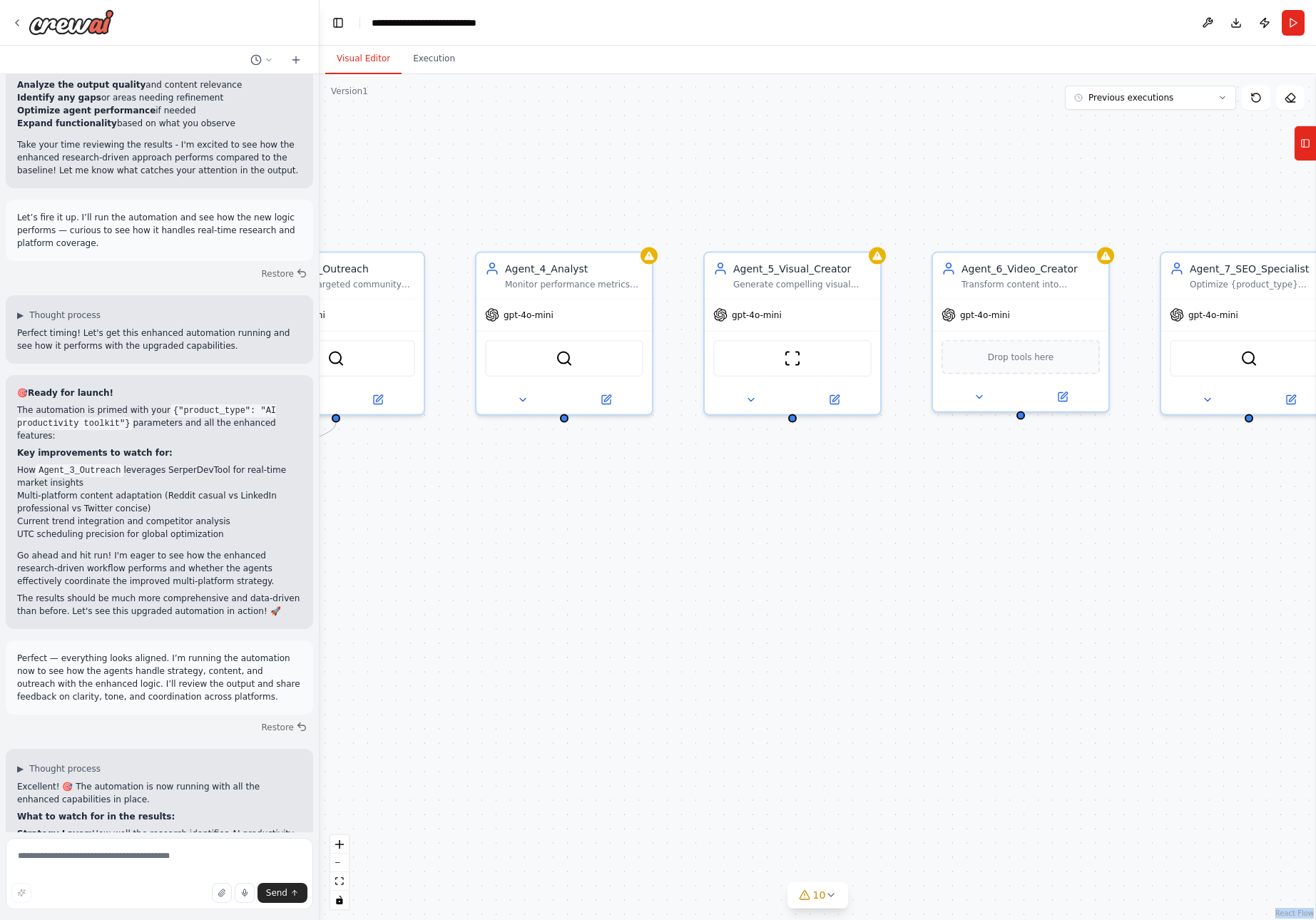
drag, startPoint x: 972, startPoint y: 483, endPoint x: 596, endPoint y: 493, distance: 376.1
click at [596, 493] on div ".deletable-edge-delete-btn { width: 20px; height: 20px; border: 0px solid #ffff…" at bounding box center [818, 498] width 997 height 846
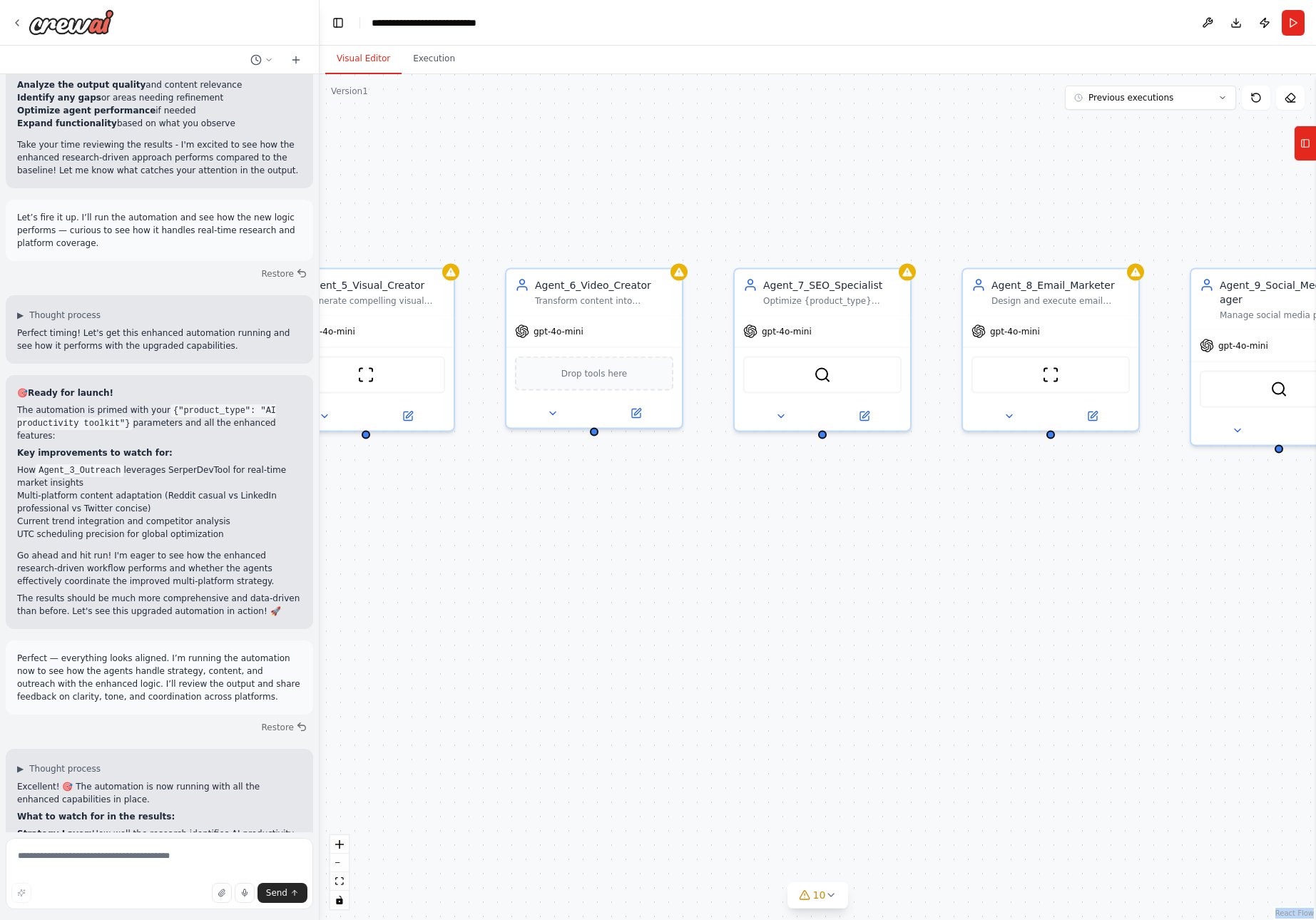
drag, startPoint x: 1144, startPoint y: 507, endPoint x: 717, endPoint y: 523, distance: 427.3
click at [717, 523] on div ".deletable-edge-delete-btn { width: 20px; height: 20px; border: 0px solid #ffff…" at bounding box center [818, 498] width 997 height 846
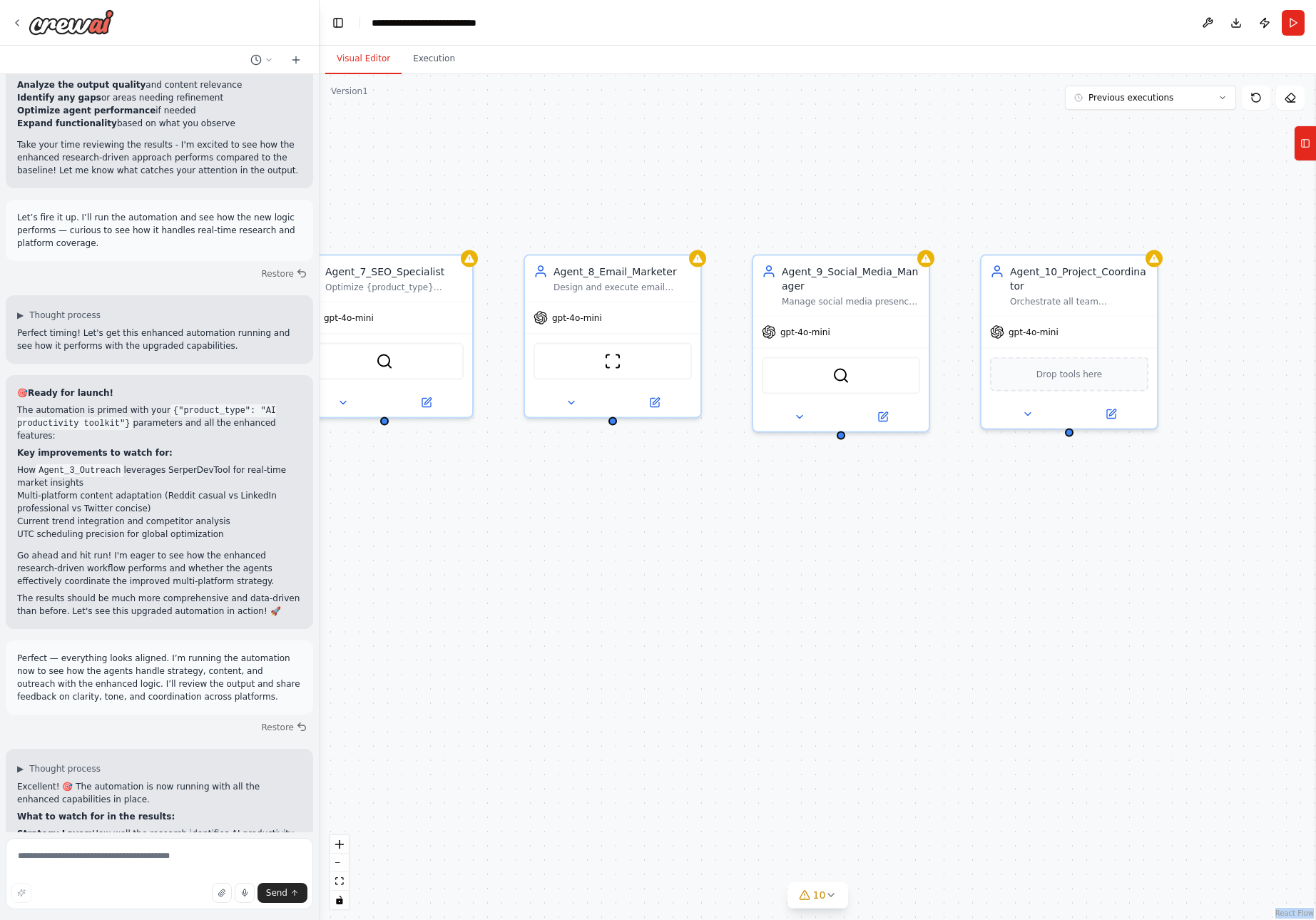
drag, startPoint x: 1138, startPoint y: 511, endPoint x: 700, endPoint y: 498, distance: 438.2
click at [700, 498] on div ".deletable-edge-delete-btn { width: 20px; height: 20px; border: 0px solid #ffff…" at bounding box center [818, 498] width 997 height 846
drag, startPoint x: 1295, startPoint y: 24, endPoint x: 1257, endPoint y: 255, distance: 234.1
click at [1257, 255] on div ".deletable-edge-delete-btn { width: 20px; height: 20px; border: 0px solid #ffff…" at bounding box center [818, 498] width 997 height 846
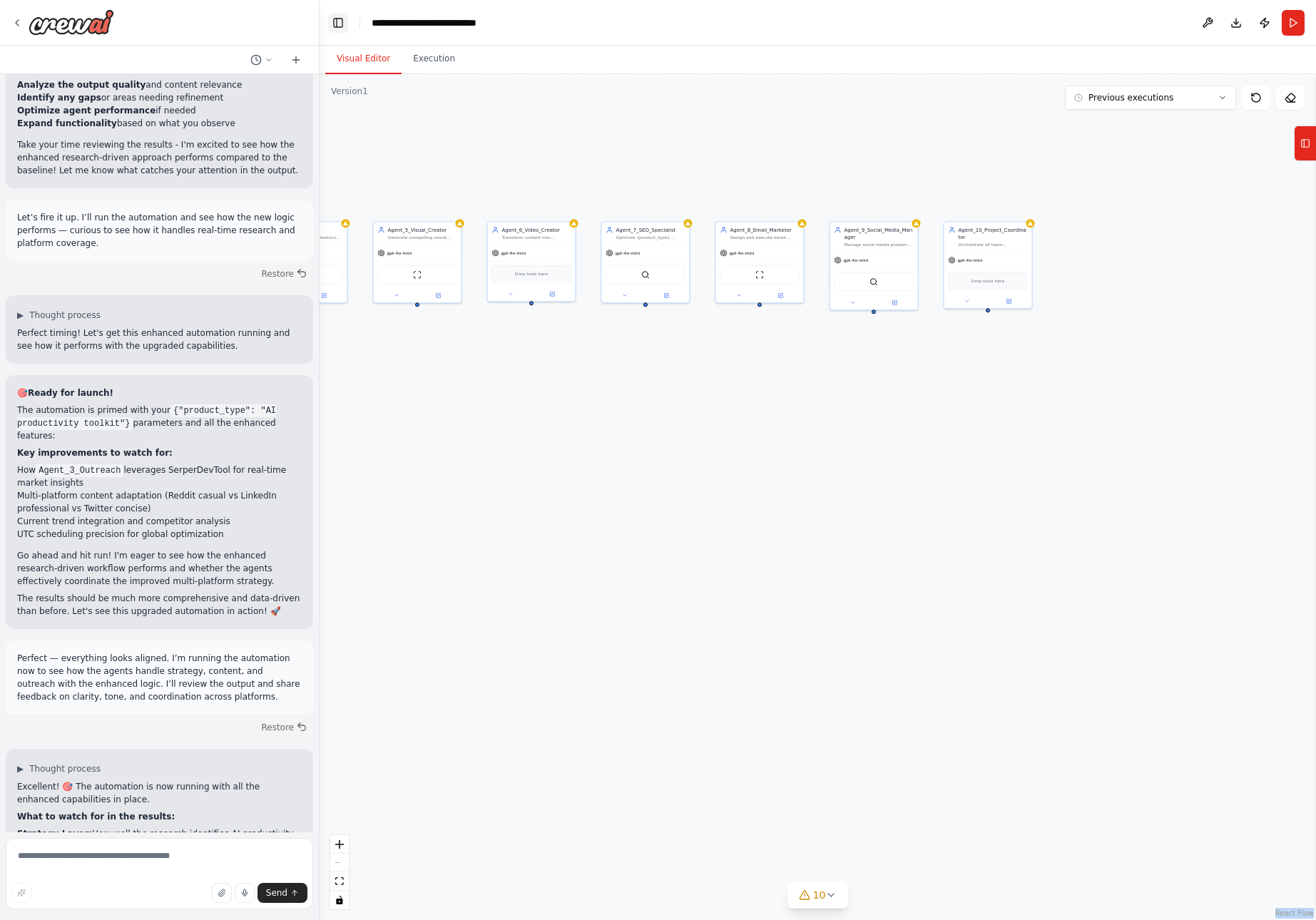
click at [343, 21] on button "Toggle Left Sidebar" at bounding box center [338, 23] width 20 height 20
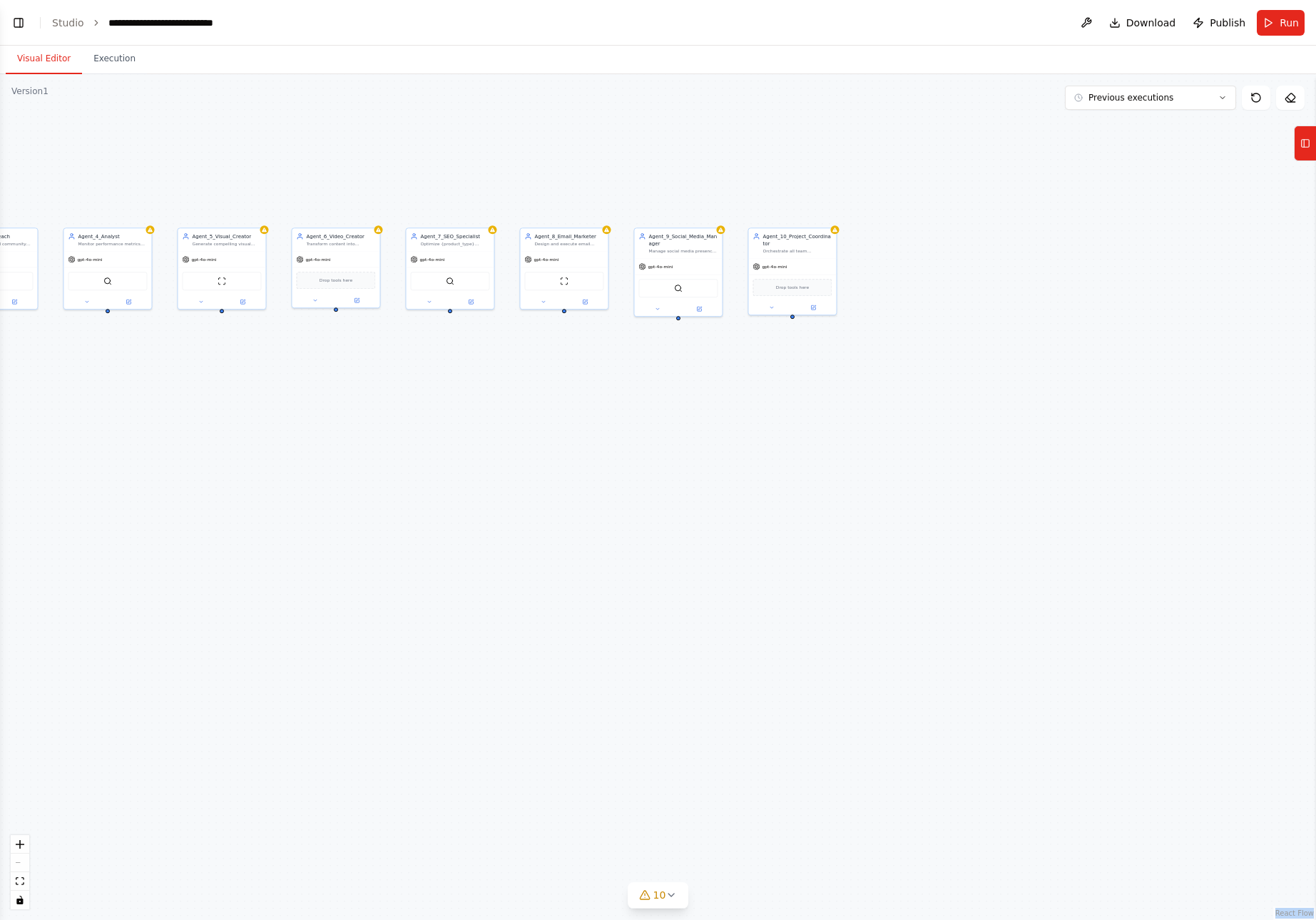
drag, startPoint x: 1101, startPoint y: 267, endPoint x: 1263, endPoint y: 271, distance: 162.0
click at [1263, 271] on div ".deletable-edge-delete-btn { width: 20px; height: 20px; border: 0px solid #ffff…" at bounding box center [658, 498] width 1316 height 846
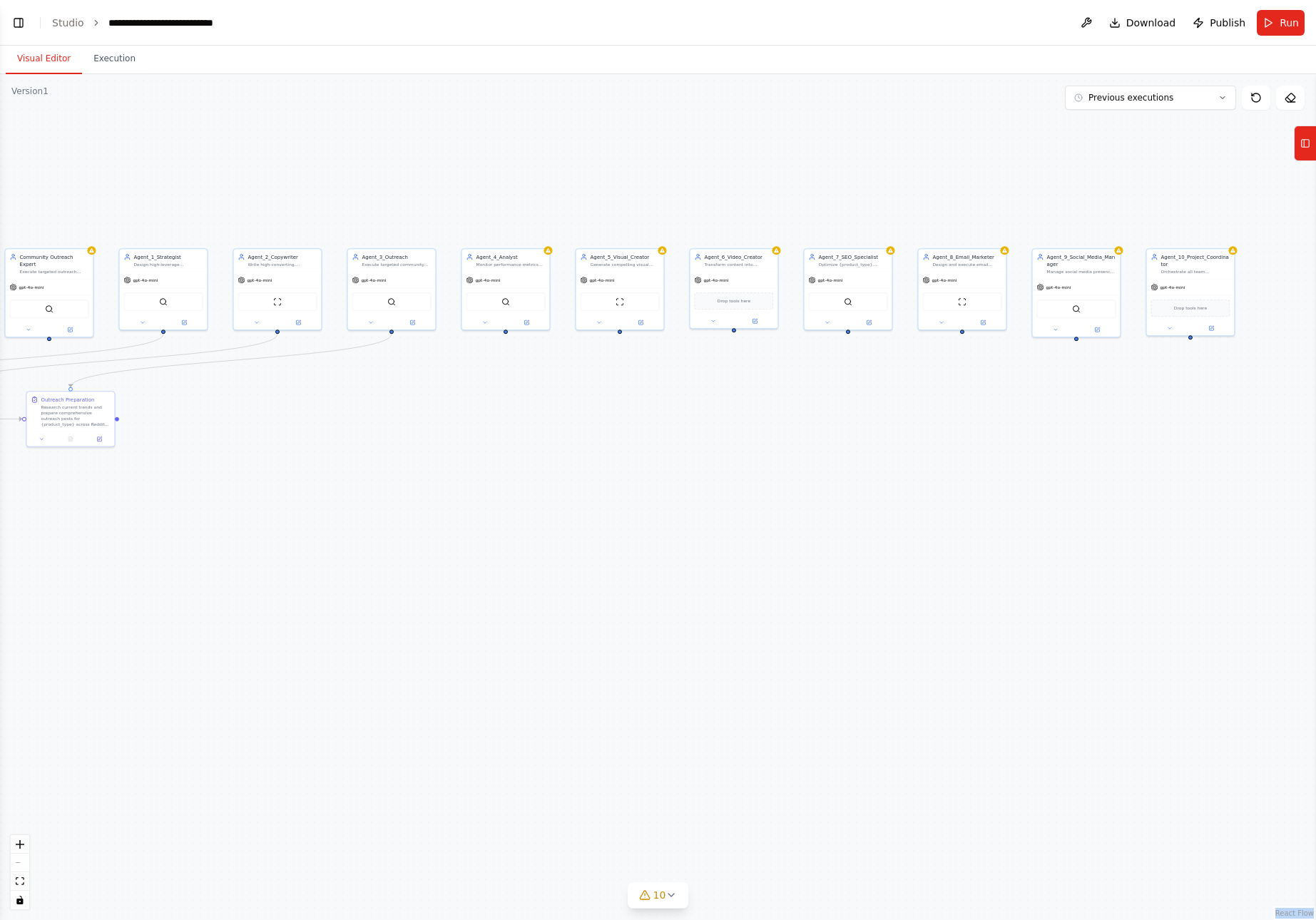
drag, startPoint x: 814, startPoint y: 427, endPoint x: 869, endPoint y: 427, distance: 55.0
click at [869, 427] on div ".deletable-edge-delete-btn { width: 20px; height: 20px; border: 0px solid #ffff…" at bounding box center [658, 498] width 1316 height 846
click at [674, 896] on icon at bounding box center [672, 896] width 11 height 11
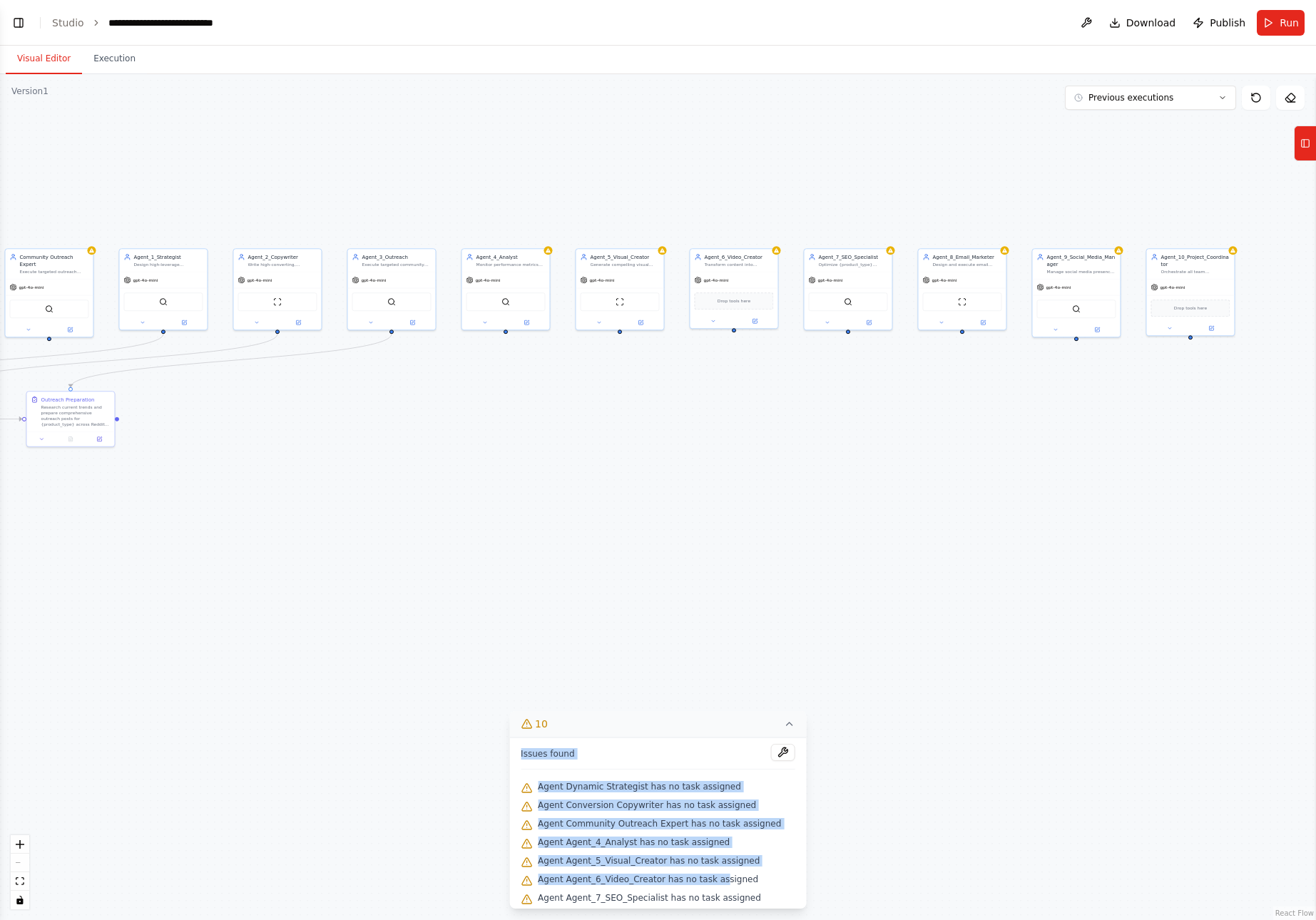
scroll to position [60, 0]
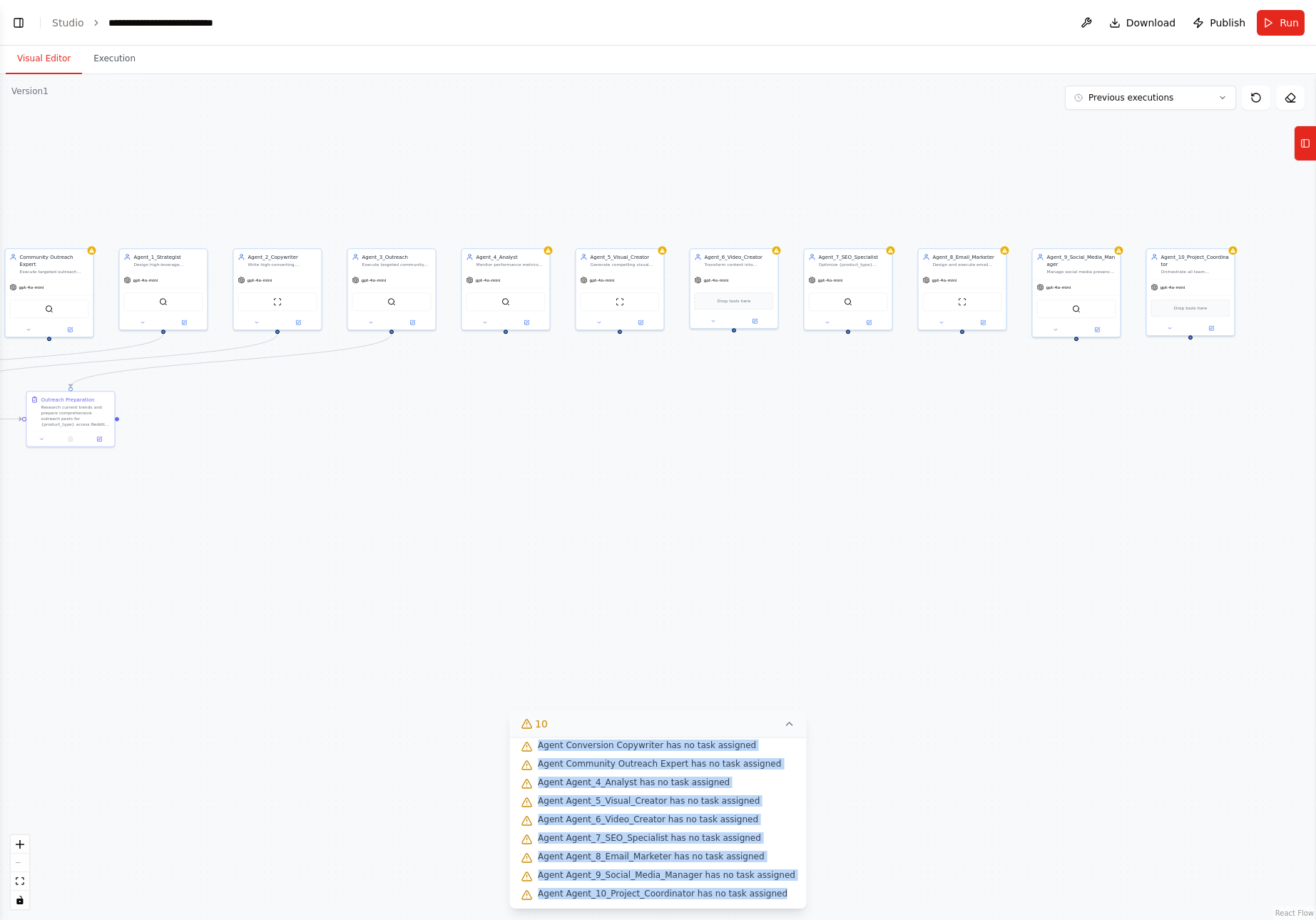
drag, startPoint x: 530, startPoint y: 754, endPoint x: 788, endPoint y: 901, distance: 296.9
click at [788, 901] on div "Issues found Agent Dynamic Strategist has no task assigned Agent Conversion Cop…" at bounding box center [657, 823] width 297 height 171
click at [717, 485] on div ".deletable-edge-delete-btn { width: 20px; height: 20px; border: 0px solid #ffff…" at bounding box center [658, 498] width 1316 height 846
click at [784, 722] on icon at bounding box center [790, 724] width 11 height 11
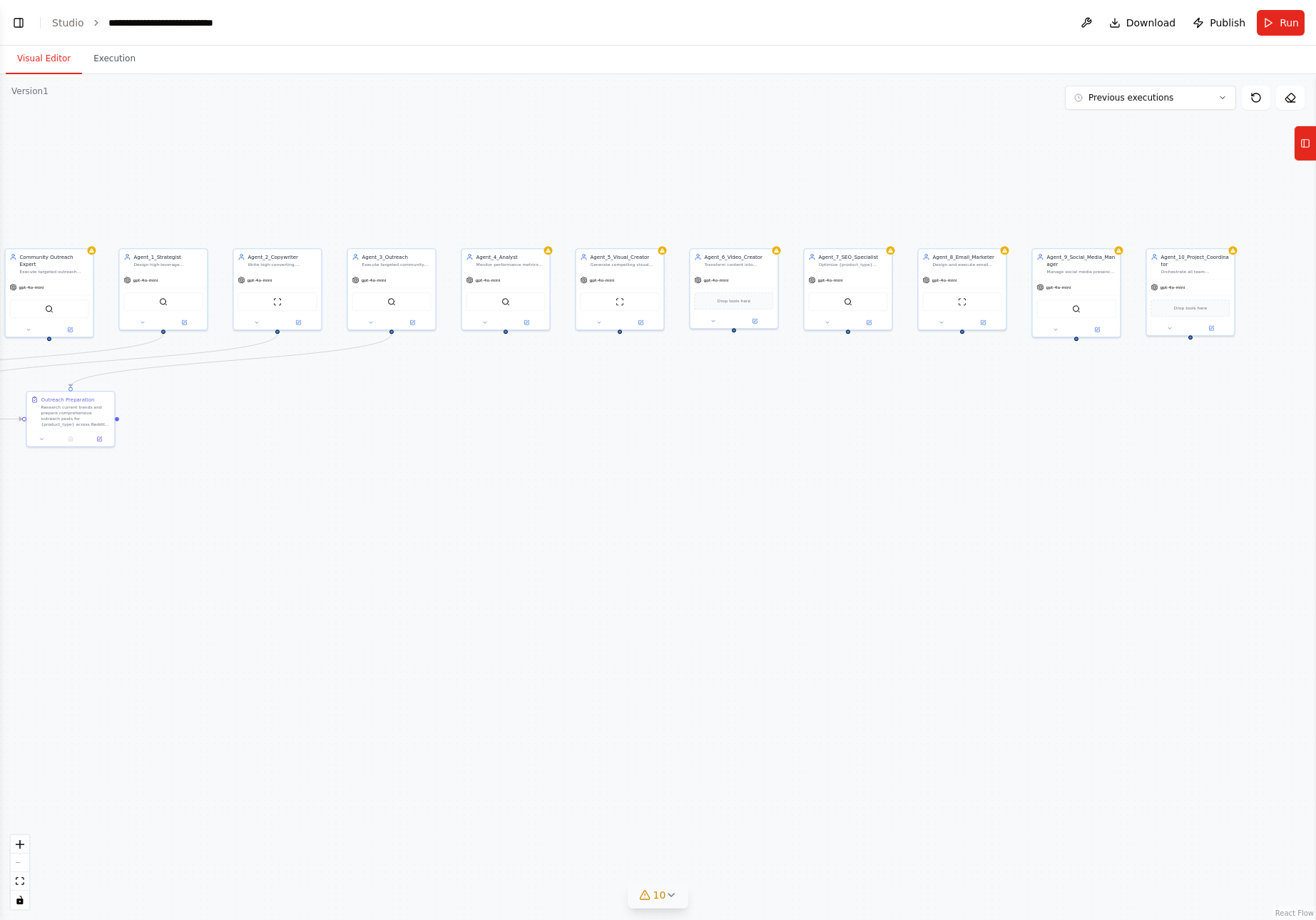
click at [646, 896] on icon at bounding box center [645, 896] width 11 height 11
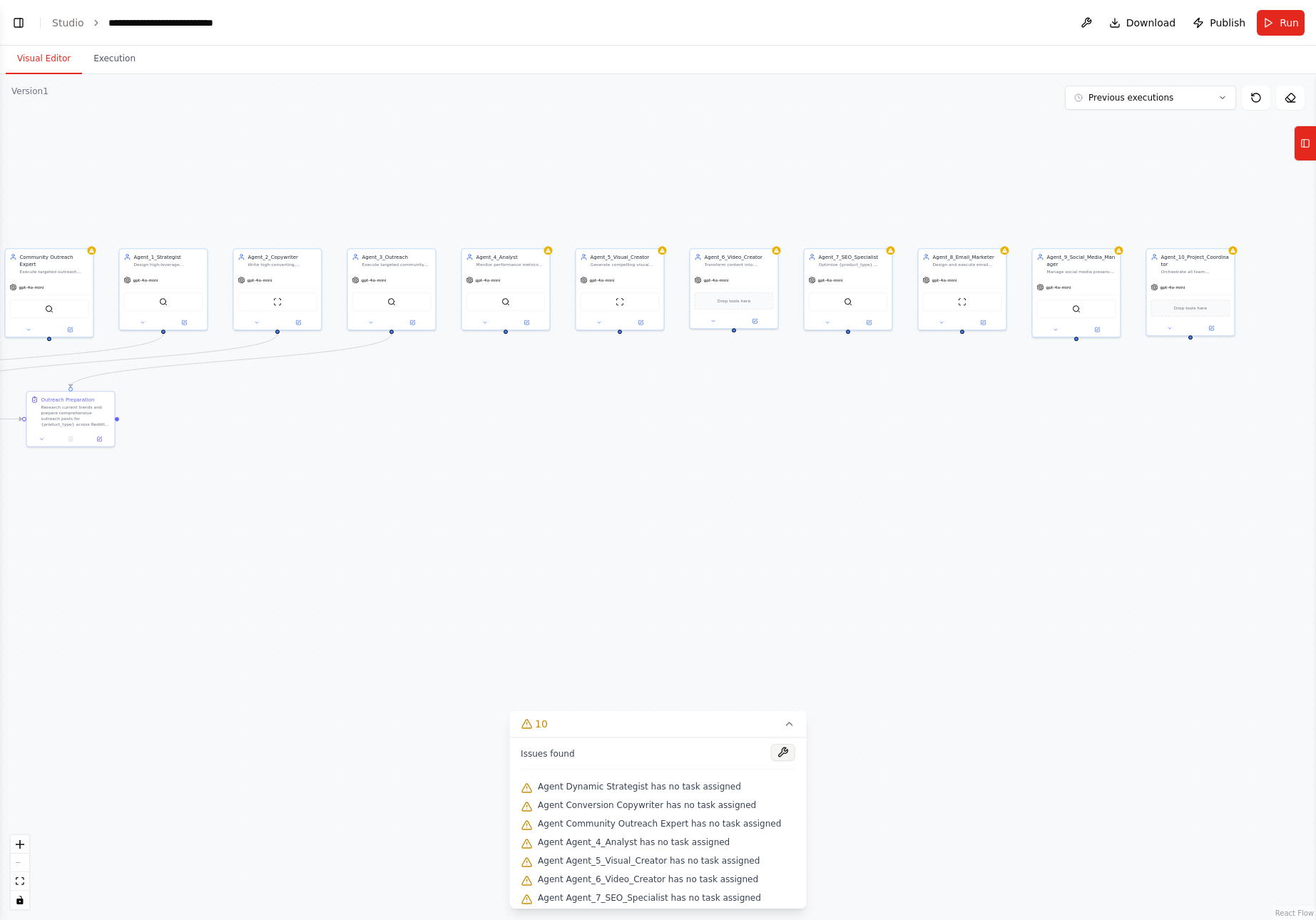
click at [771, 752] on button at bounding box center [783, 752] width 24 height 17
click at [771, 751] on div at bounding box center [783, 753] width 24 height 19
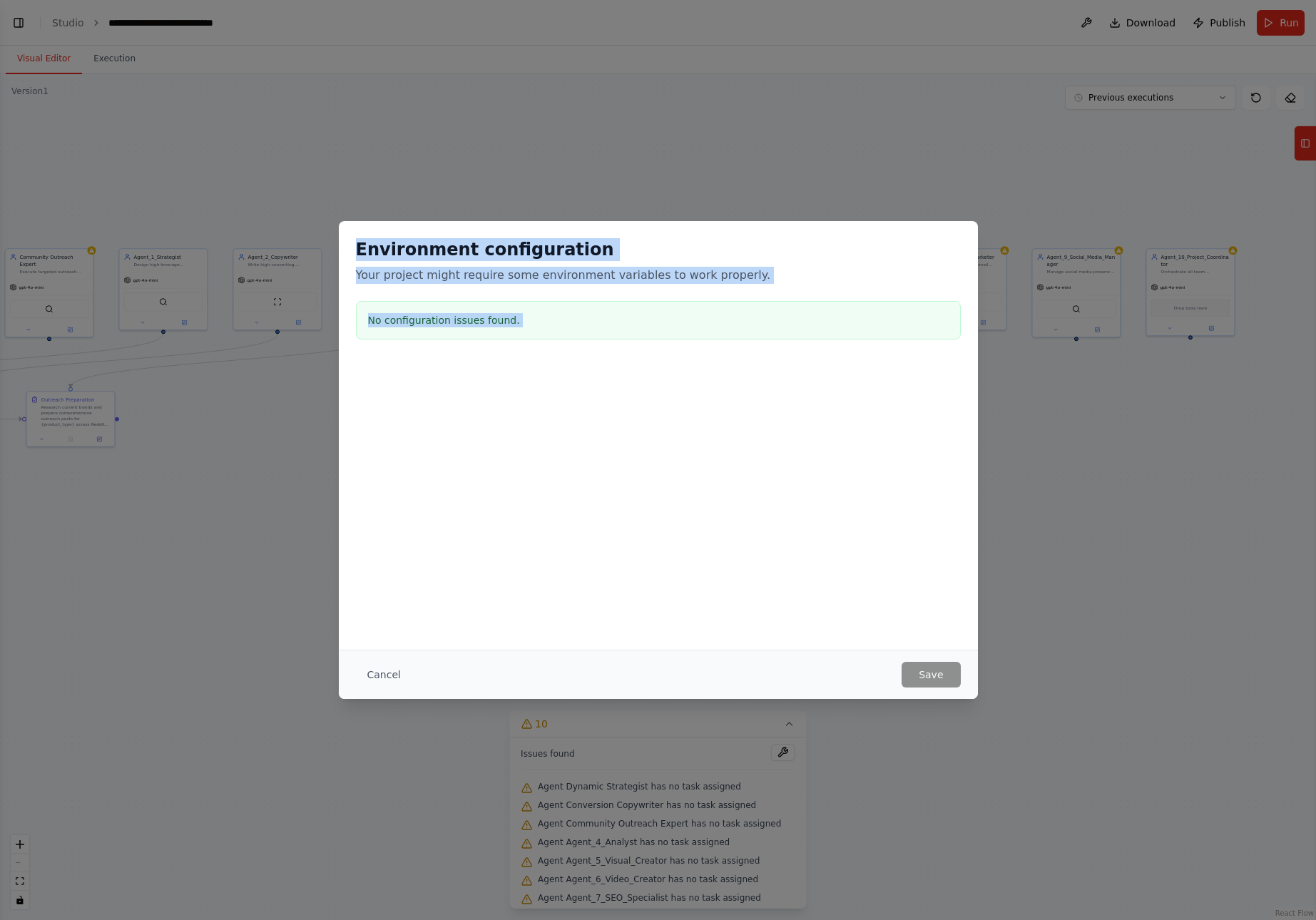
drag, startPoint x: 355, startPoint y: 246, endPoint x: 671, endPoint y: 403, distance: 352.9
click at [671, 403] on div "Environment configuration Your project might require some environment variables…" at bounding box center [658, 363] width 639 height 284
click at [386, 678] on button "Cancel" at bounding box center [384, 675] width 57 height 26
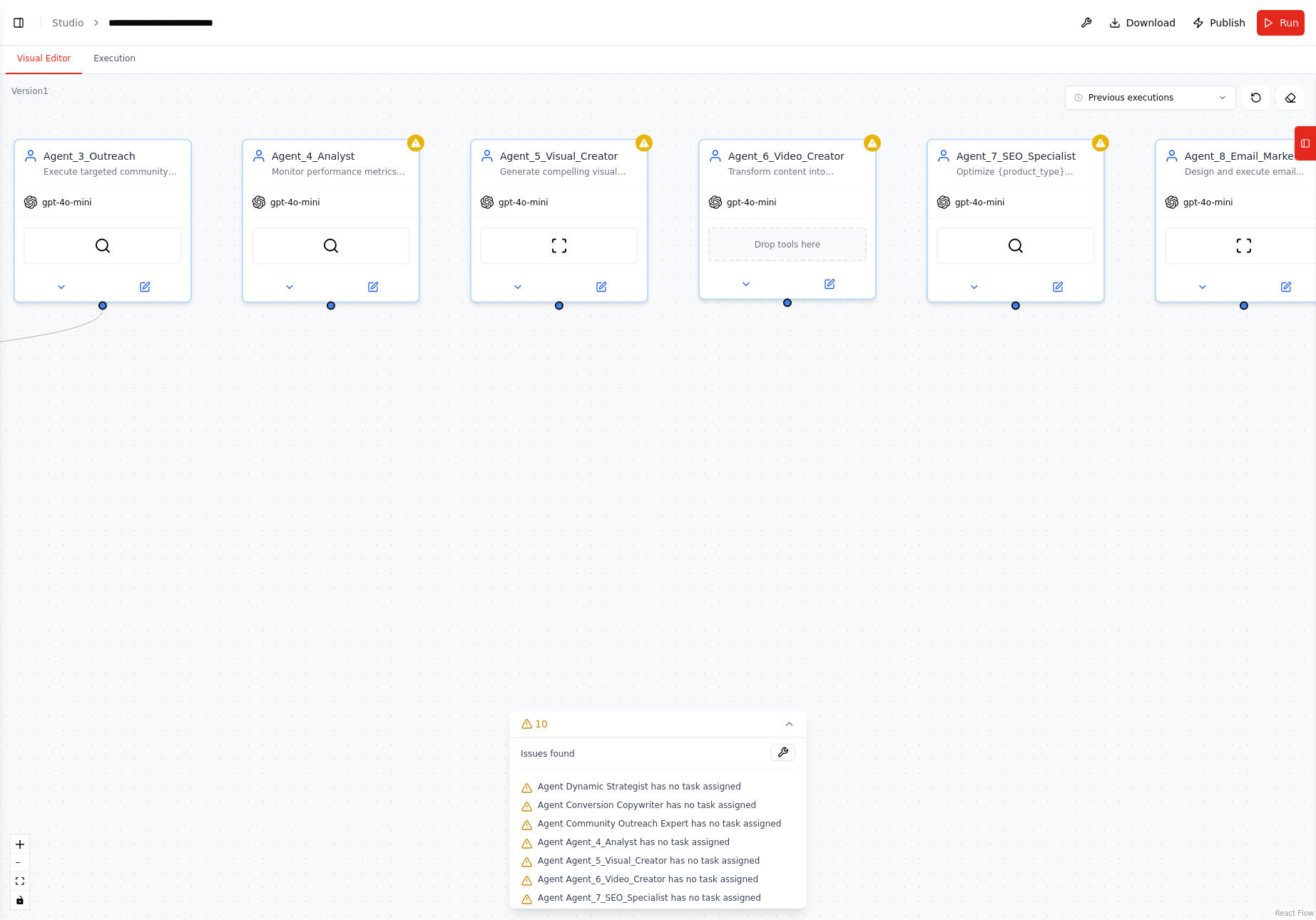
drag, startPoint x: 319, startPoint y: 413, endPoint x: 808, endPoint y: 473, distance: 492.7
click at [808, 473] on div ".deletable-edge-delete-btn { width: 20px; height: 20px; border: 0px solid #ffff…" at bounding box center [658, 498] width 1316 height 846
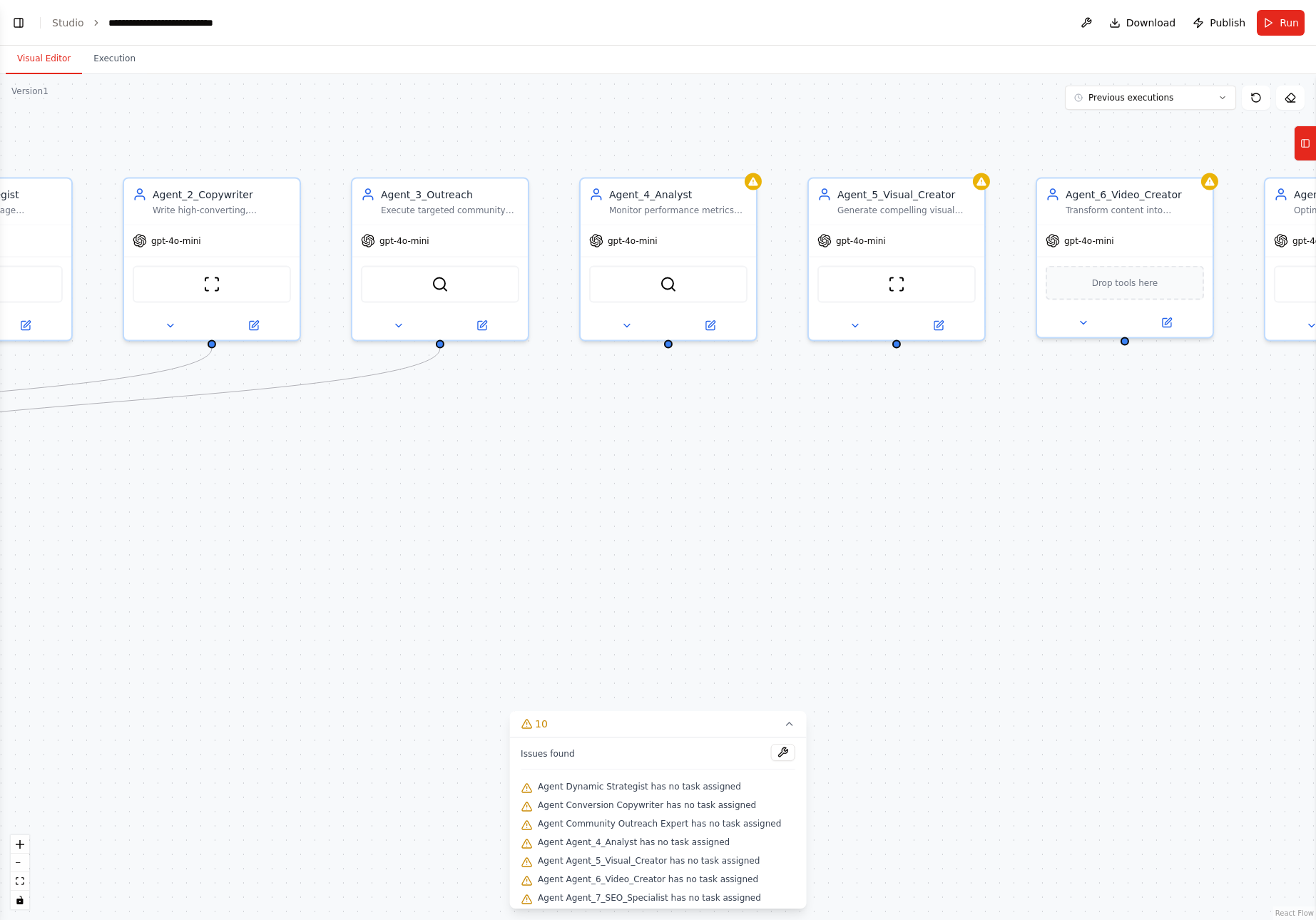
drag, startPoint x: 377, startPoint y: 444, endPoint x: 705, endPoint y: 479, distance: 329.9
click at [705, 479] on div ".deletable-edge-delete-btn { width: 20px; height: 20px; border: 0px solid #ffff…" at bounding box center [658, 498] width 1316 height 846
click at [625, 324] on icon at bounding box center [626, 323] width 11 height 11
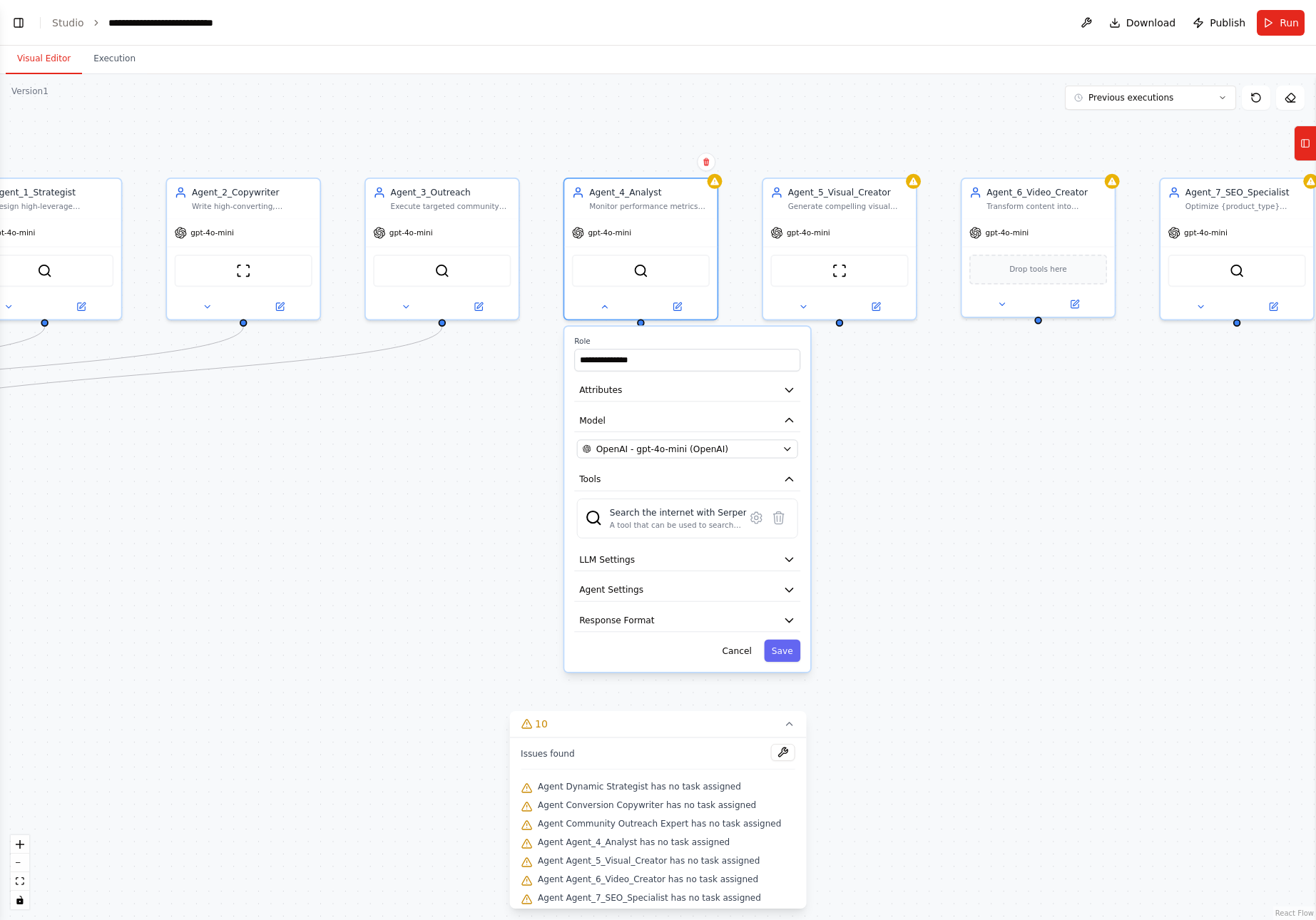
drag, startPoint x: 1000, startPoint y: 526, endPoint x: 966, endPoint y: 483, distance: 54.8
click at [966, 483] on div ".deletable-edge-delete-btn { width: 20px; height: 20px; border: 0px solid #ffff…" at bounding box center [658, 498] width 1316 height 846
click at [742, 649] on button "Cancel" at bounding box center [737, 651] width 44 height 22
click at [841, 322] on div at bounding box center [840, 320] width 7 height 7
click at [639, 324] on div at bounding box center [641, 323] width 7 height 7
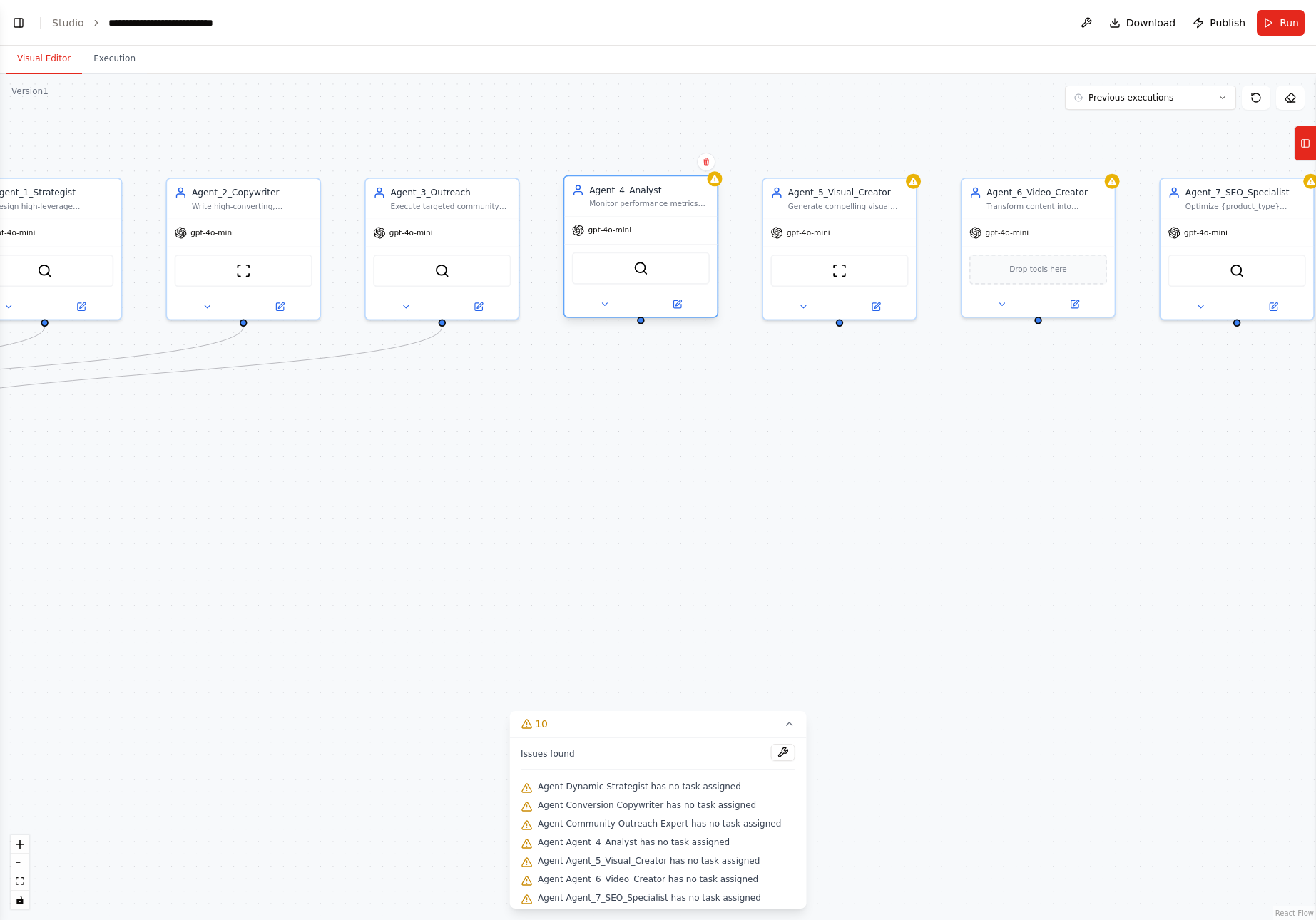
click at [640, 325] on div ".deletable-edge-delete-btn { width: 20px; height: 20px; border: 0px solid #ffff…" at bounding box center [658, 498] width 1316 height 846
click at [644, 326] on div ".deletable-edge-delete-btn { width: 20px; height: 20px; border: 0px solid #ffff…" at bounding box center [658, 498] width 1316 height 846
click at [642, 319] on div at bounding box center [641, 320] width 7 height 7
click at [707, 156] on button at bounding box center [706, 162] width 19 height 19
click at [677, 160] on button "Confirm" at bounding box center [666, 162] width 51 height 17
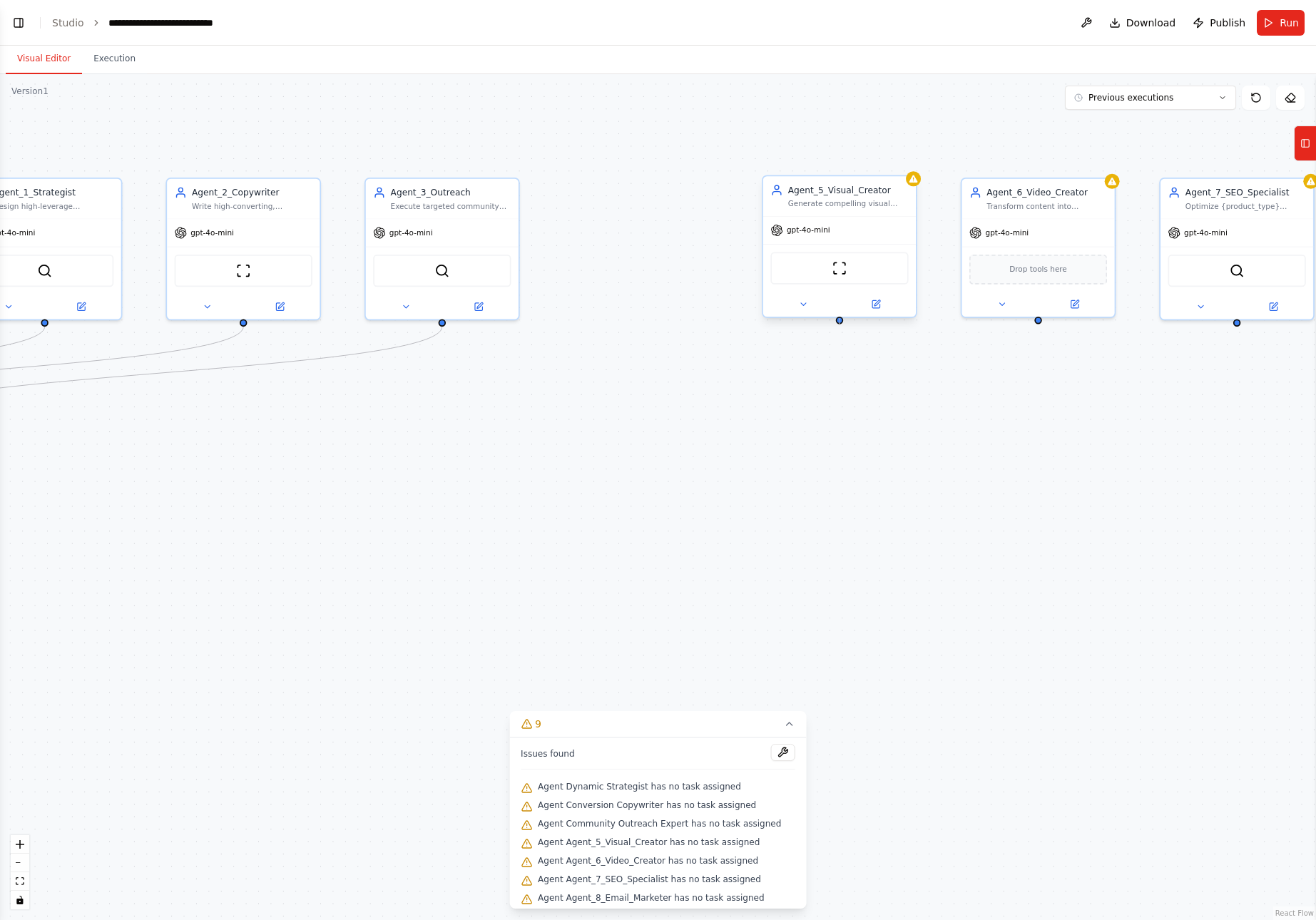
click at [840, 320] on div at bounding box center [840, 320] width 7 height 7
click at [909, 157] on button at bounding box center [905, 162] width 19 height 19
click at [871, 159] on button "Confirm" at bounding box center [864, 162] width 51 height 17
click at [1038, 317] on div at bounding box center [1038, 318] width 7 height 7
click at [1105, 161] on icon at bounding box center [1103, 162] width 9 height 9
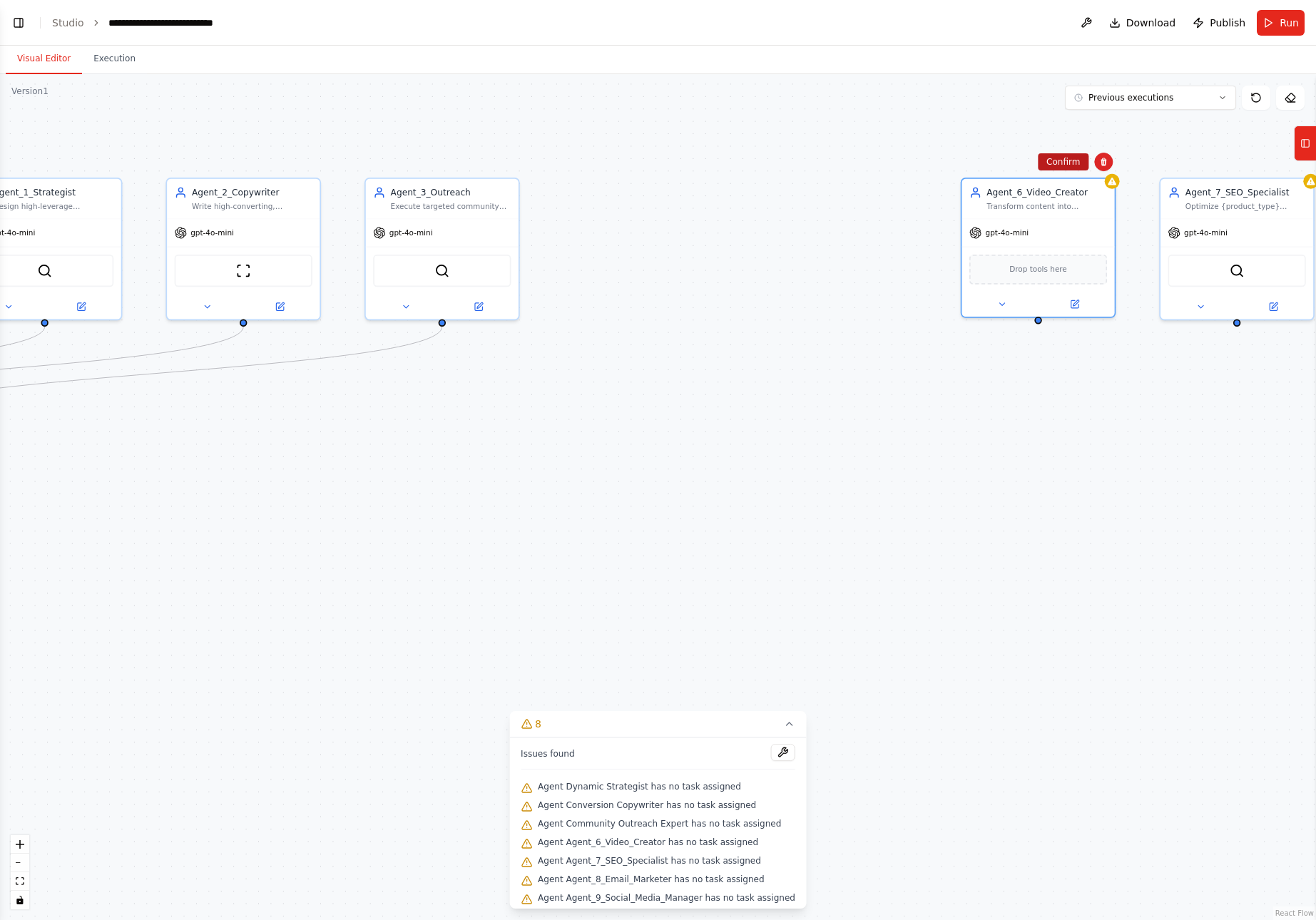
click at [1060, 157] on button "Confirm" at bounding box center [1063, 162] width 51 height 17
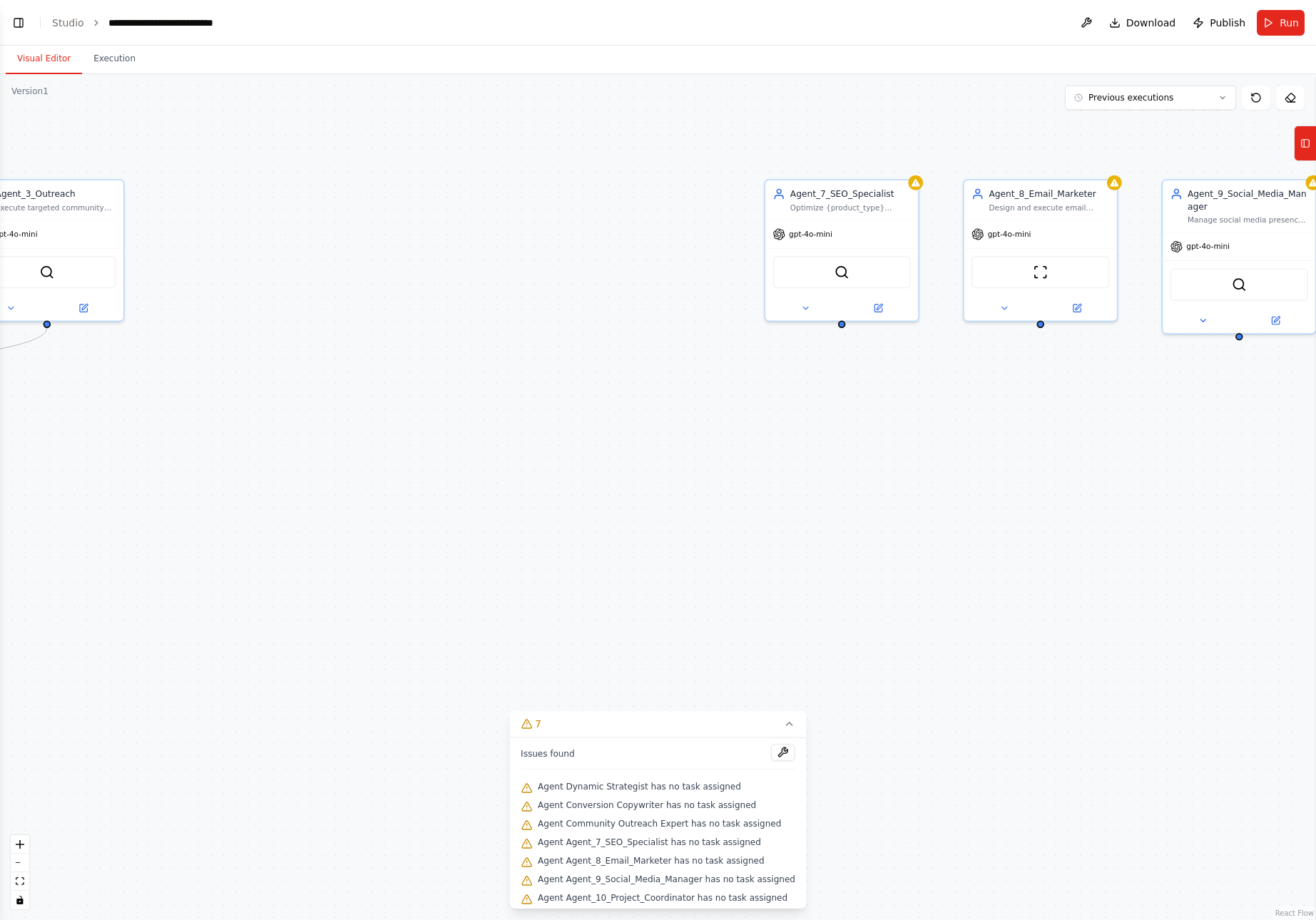
drag, startPoint x: 1205, startPoint y: 413, endPoint x: 810, endPoint y: 415, distance: 395.0
click at [810, 415] on div ".deletable-edge-delete-btn { width: 20px; height: 20px; border: 0px solid #ffff…" at bounding box center [658, 498] width 1316 height 846
click at [843, 322] on div at bounding box center [842, 321] width 7 height 7
click at [909, 164] on icon at bounding box center [907, 163] width 6 height 8
click at [875, 165] on button "Confirm" at bounding box center [867, 163] width 51 height 17
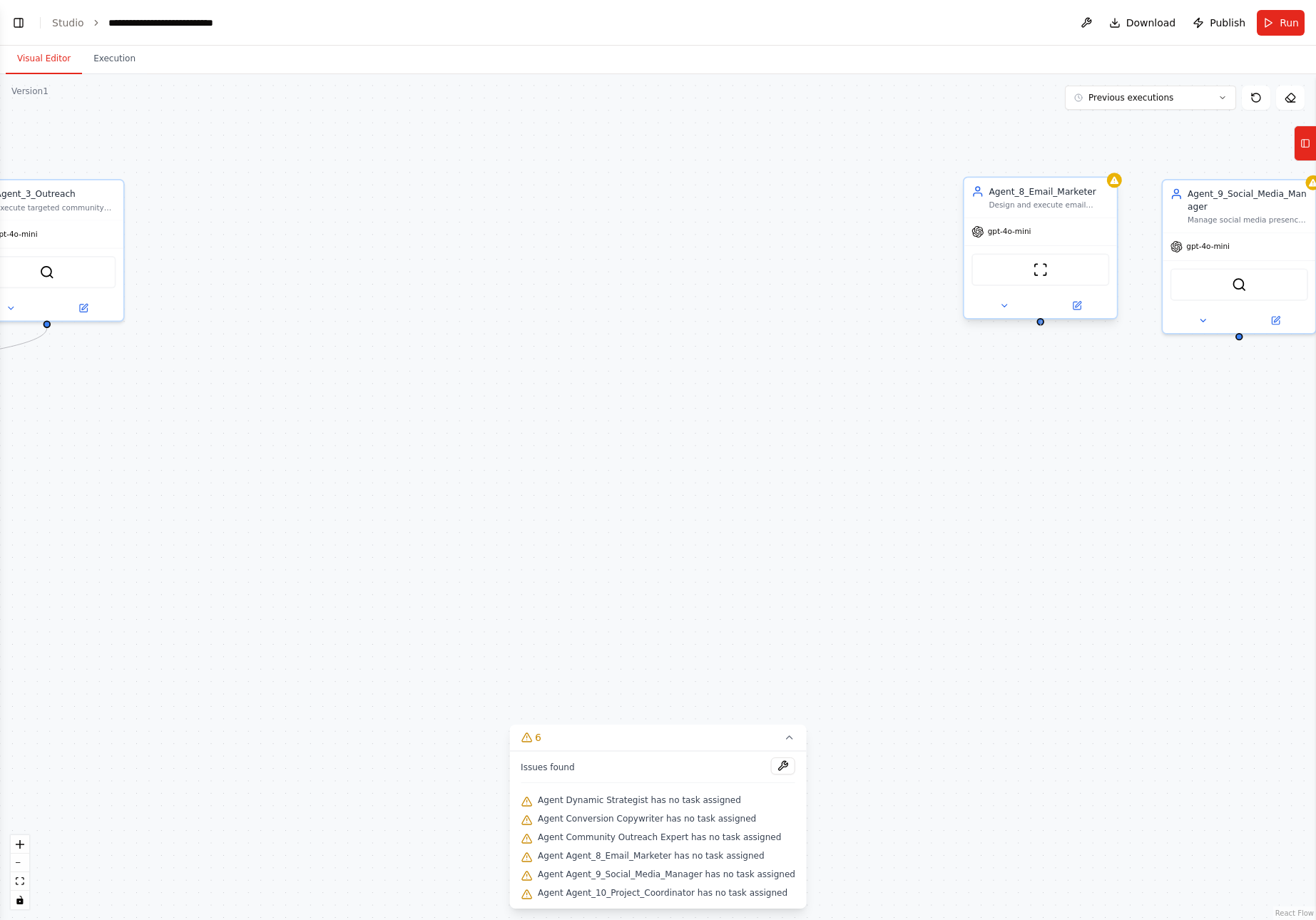
click at [1042, 322] on div at bounding box center [1040, 321] width 7 height 7
click at [1104, 160] on icon at bounding box center [1106, 163] width 9 height 9
click at [1064, 160] on button "Confirm" at bounding box center [1065, 163] width 51 height 17
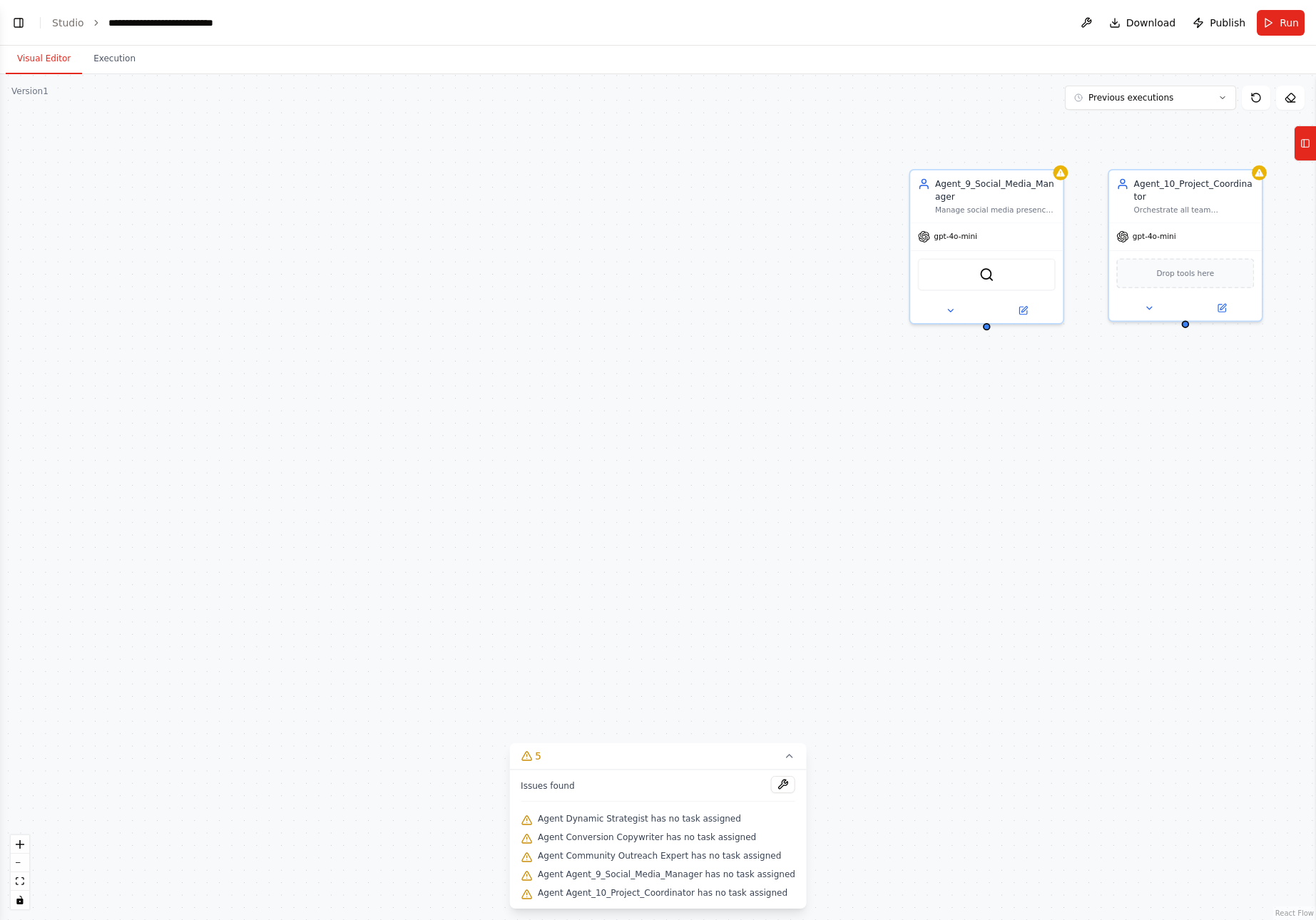
drag, startPoint x: 1192, startPoint y: 396, endPoint x: 904, endPoint y: 384, distance: 288.2
click at [904, 384] on div ".deletable-edge-delete-btn { width: 20px; height: 20px; border: 0px solid #ffff…" at bounding box center [658, 498] width 1316 height 846
click at [947, 321] on div at bounding box center [947, 321] width 7 height 7
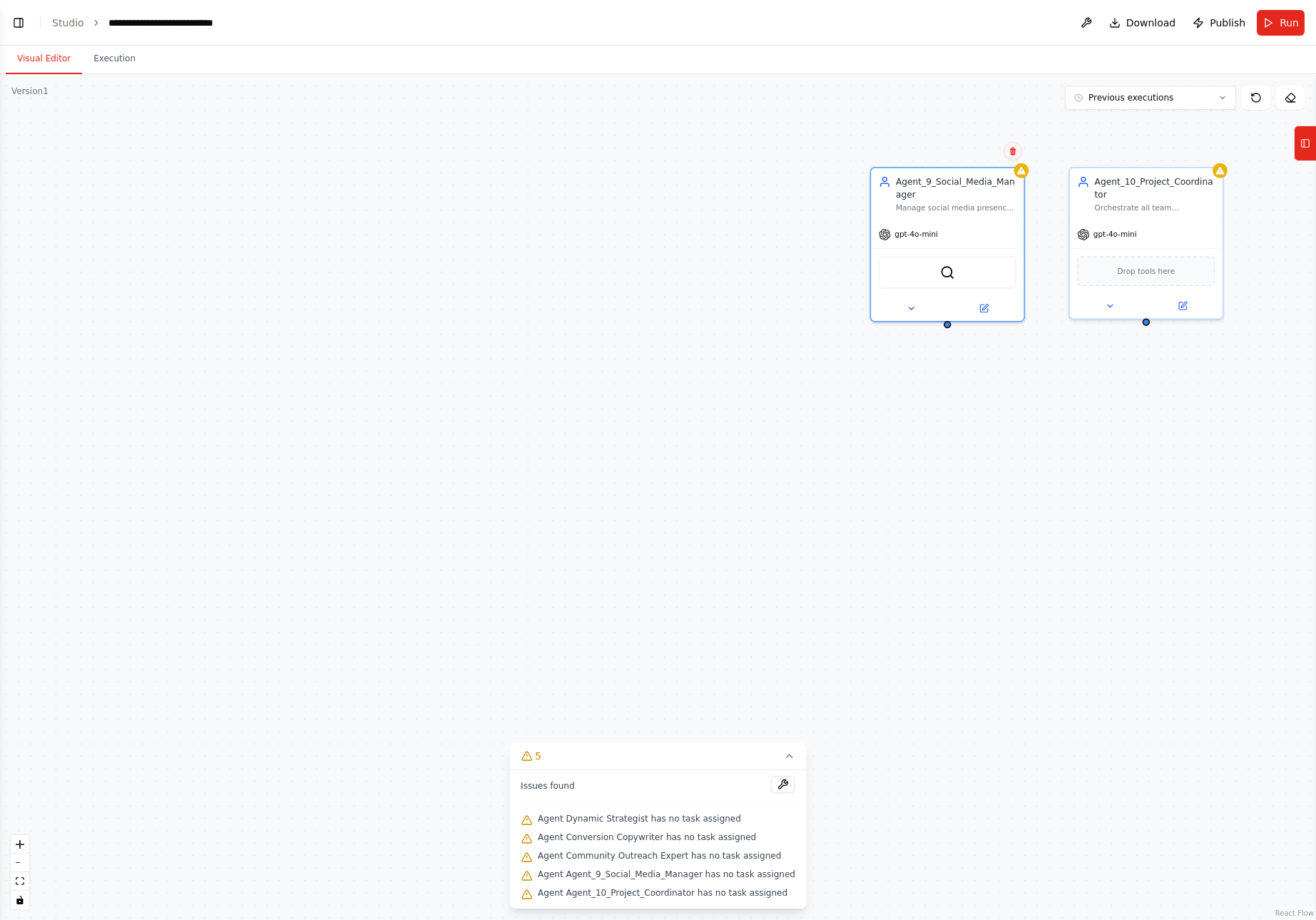
click at [1013, 152] on icon at bounding box center [1013, 151] width 6 height 8
click at [979, 147] on button "Confirm" at bounding box center [972, 151] width 51 height 17
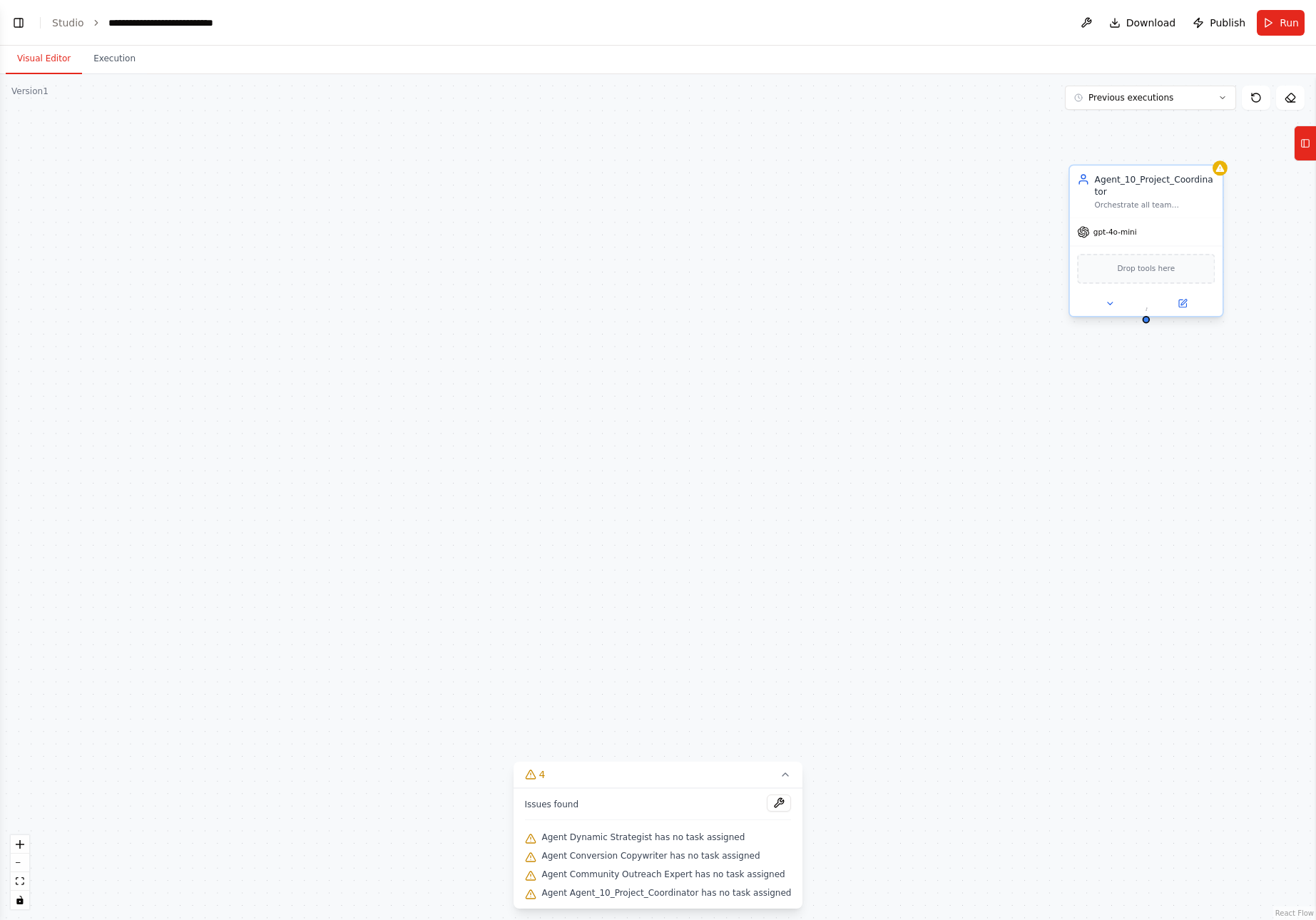
click at [1147, 316] on div at bounding box center [1146, 319] width 7 height 7
click at [1206, 149] on button at bounding box center [1212, 151] width 19 height 19
click at [1172, 148] on button "Confirm" at bounding box center [1171, 151] width 51 height 17
drag, startPoint x: 1173, startPoint y: 381, endPoint x: 1039, endPoint y: 392, distance: 134.5
click at [1039, 392] on div ".deletable-edge-delete-btn { width: 20px; height: 20px; border: 0px solid #ffff…" at bounding box center [658, 498] width 1316 height 846
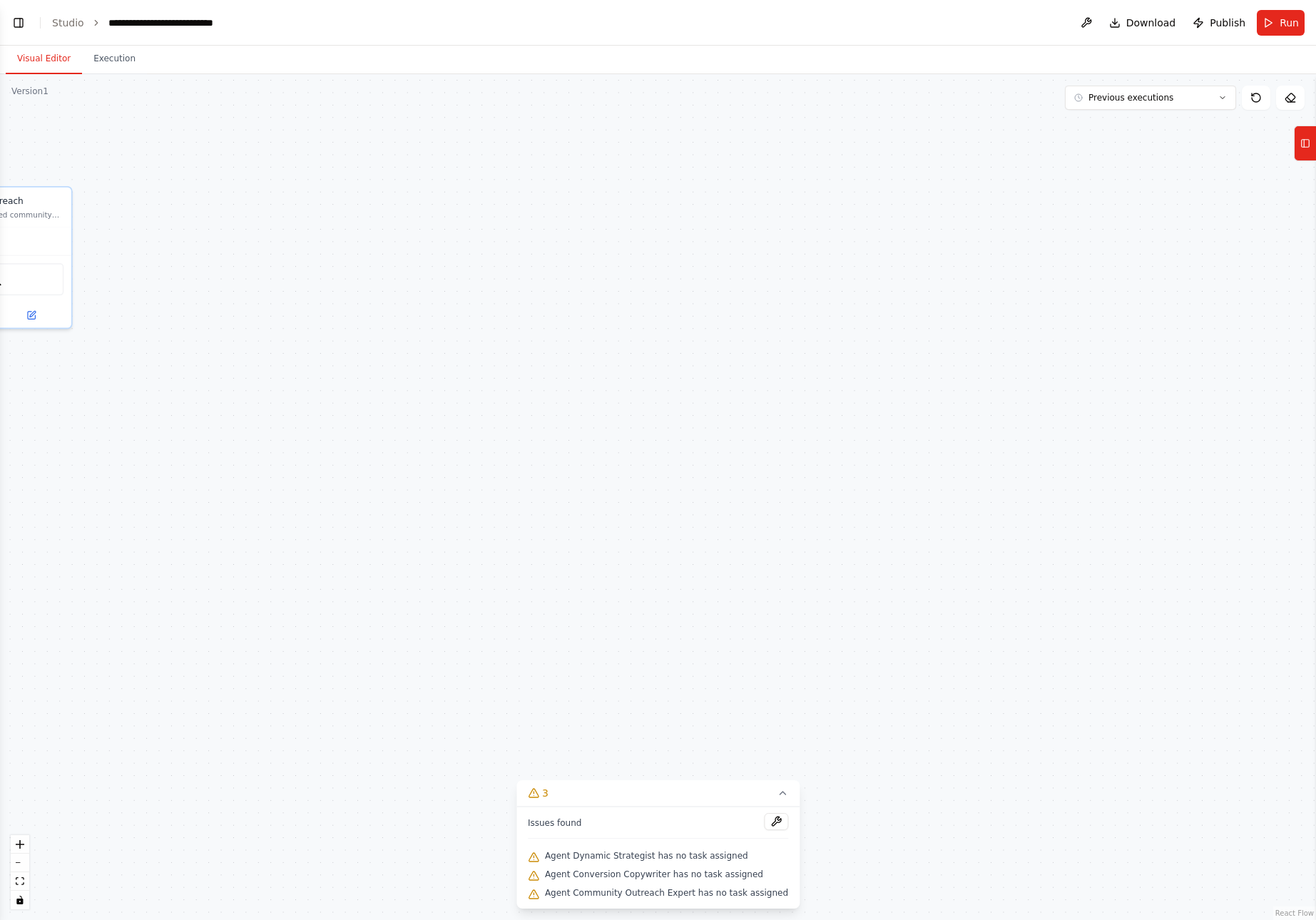
drag, startPoint x: 586, startPoint y: 437, endPoint x: 960, endPoint y: 446, distance: 374.1
click at [960, 446] on div ".deletable-edge-delete-btn { width: 20px; height: 20px; border: 0px solid #ffff…" at bounding box center [658, 498] width 1316 height 846
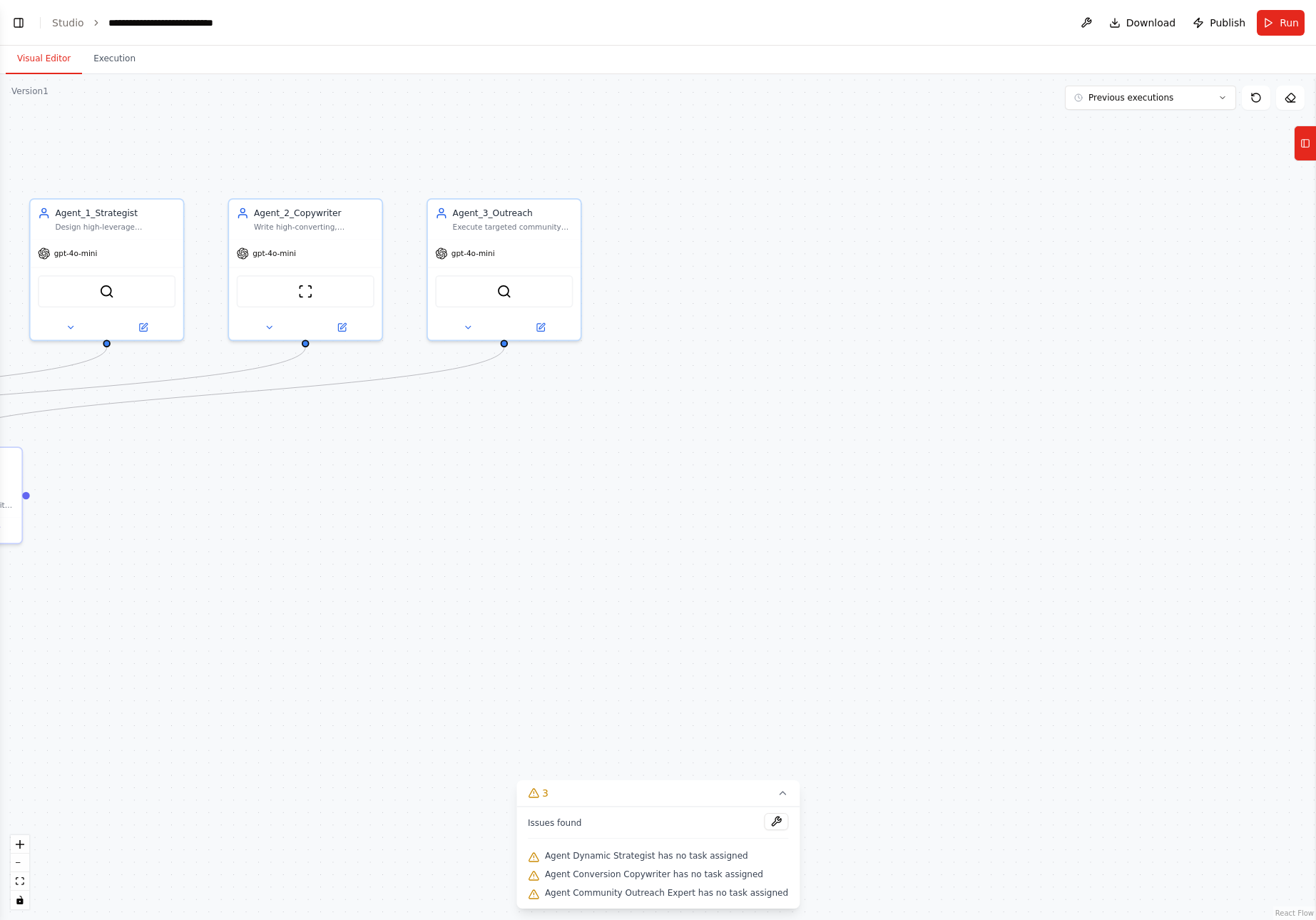
drag, startPoint x: 437, startPoint y: 445, endPoint x: 946, endPoint y: 457, distance: 509.1
click at [946, 457] on div ".deletable-edge-delete-btn { width: 20px; height: 20px; border: 0px solid #ffff…" at bounding box center [658, 498] width 1316 height 846
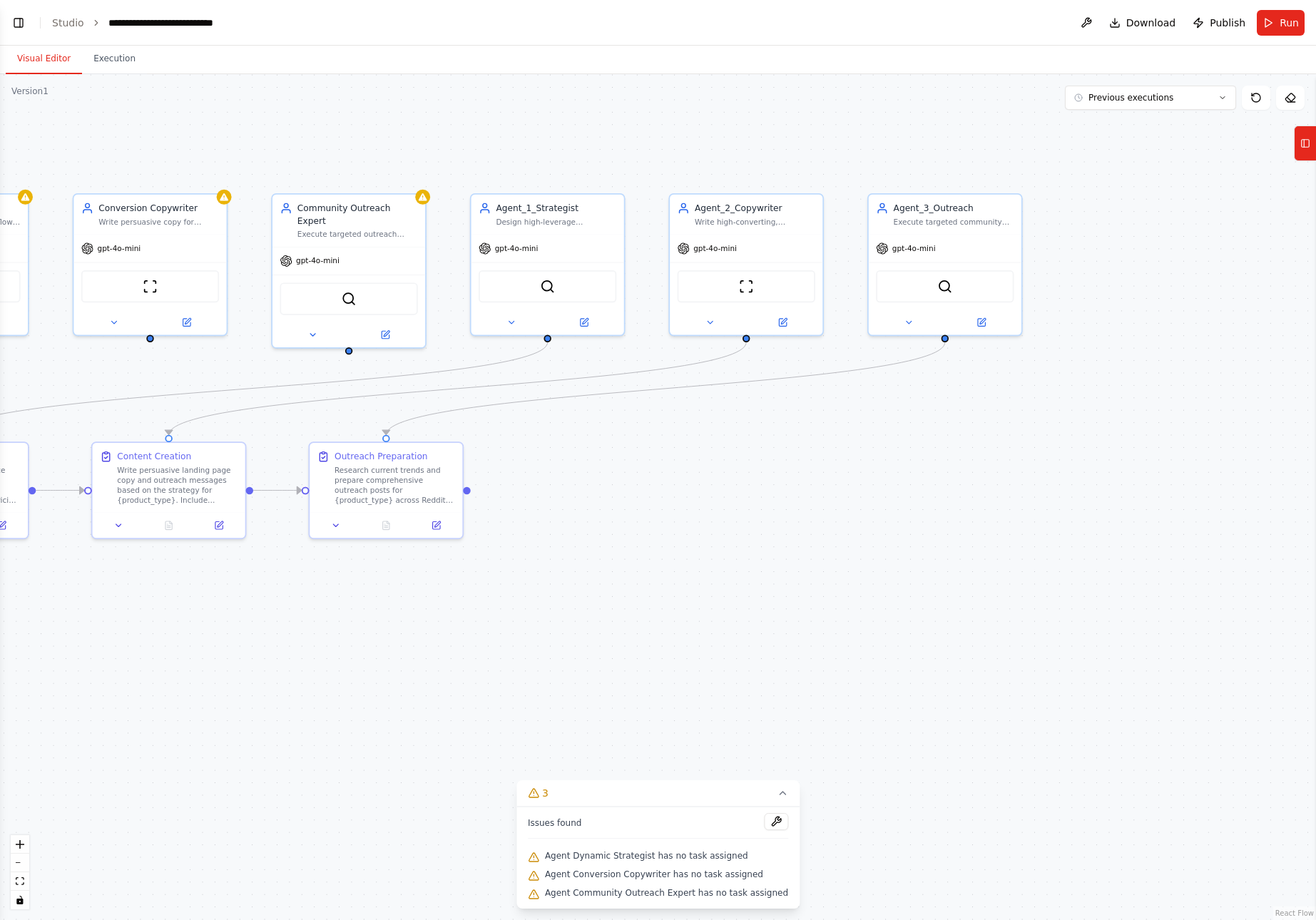
drag, startPoint x: 519, startPoint y: 483, endPoint x: 960, endPoint y: 478, distance: 441.0
click at [960, 478] on div ".deletable-edge-delete-btn { width: 20px; height: 20px; border: 0px solid #ffff…" at bounding box center [658, 498] width 1316 height 846
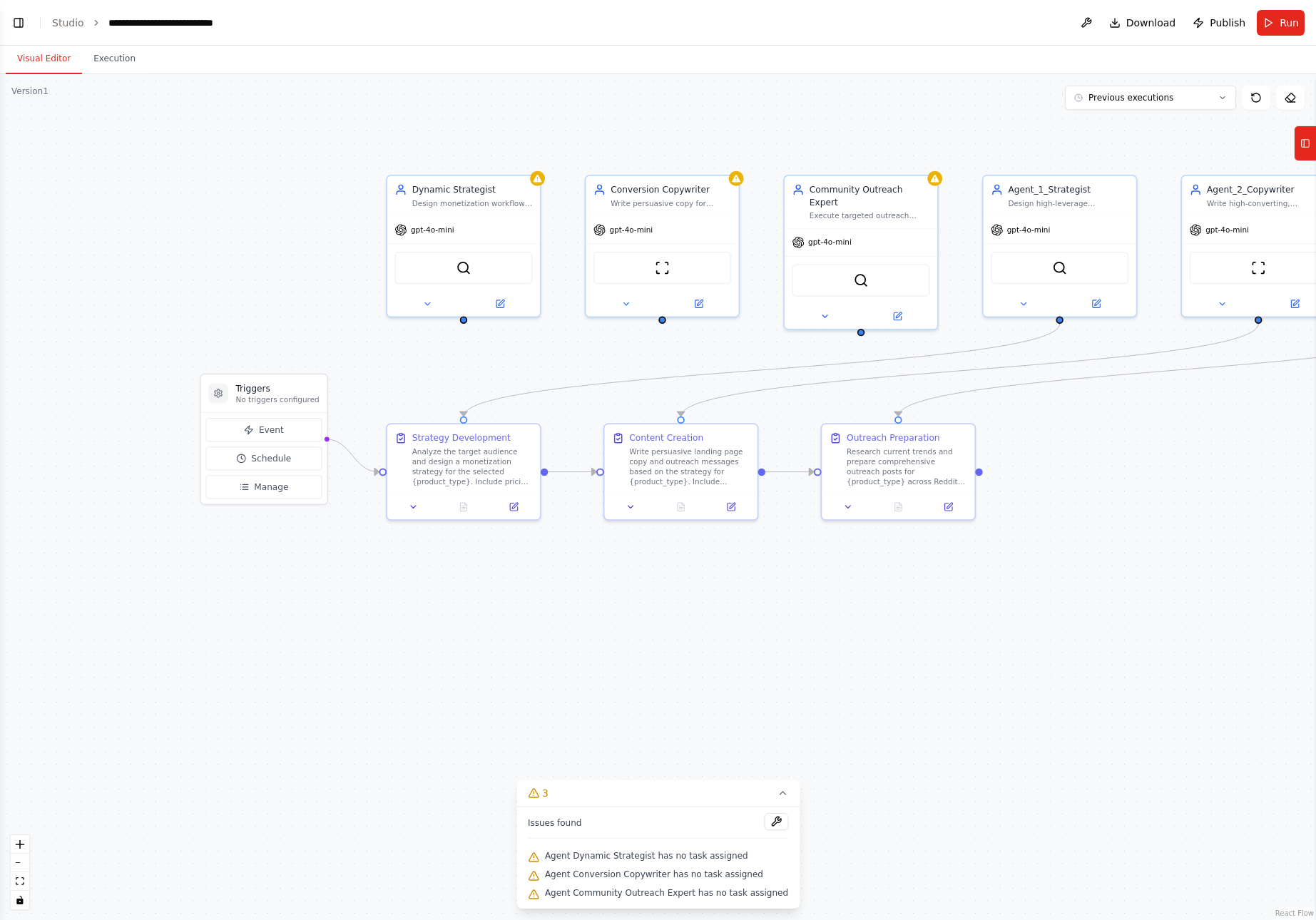
drag, startPoint x: 384, startPoint y: 614, endPoint x: 896, endPoint y: 596, distance: 512.3
click at [896, 596] on div ".deletable-edge-delete-btn { width: 20px; height: 20px; border: 0px solid #ffff…" at bounding box center [658, 498] width 1316 height 846
click at [464, 319] on div at bounding box center [464, 317] width 7 height 7
click at [531, 154] on button at bounding box center [529, 159] width 19 height 19
click at [495, 160] on button "Confirm" at bounding box center [488, 159] width 51 height 17
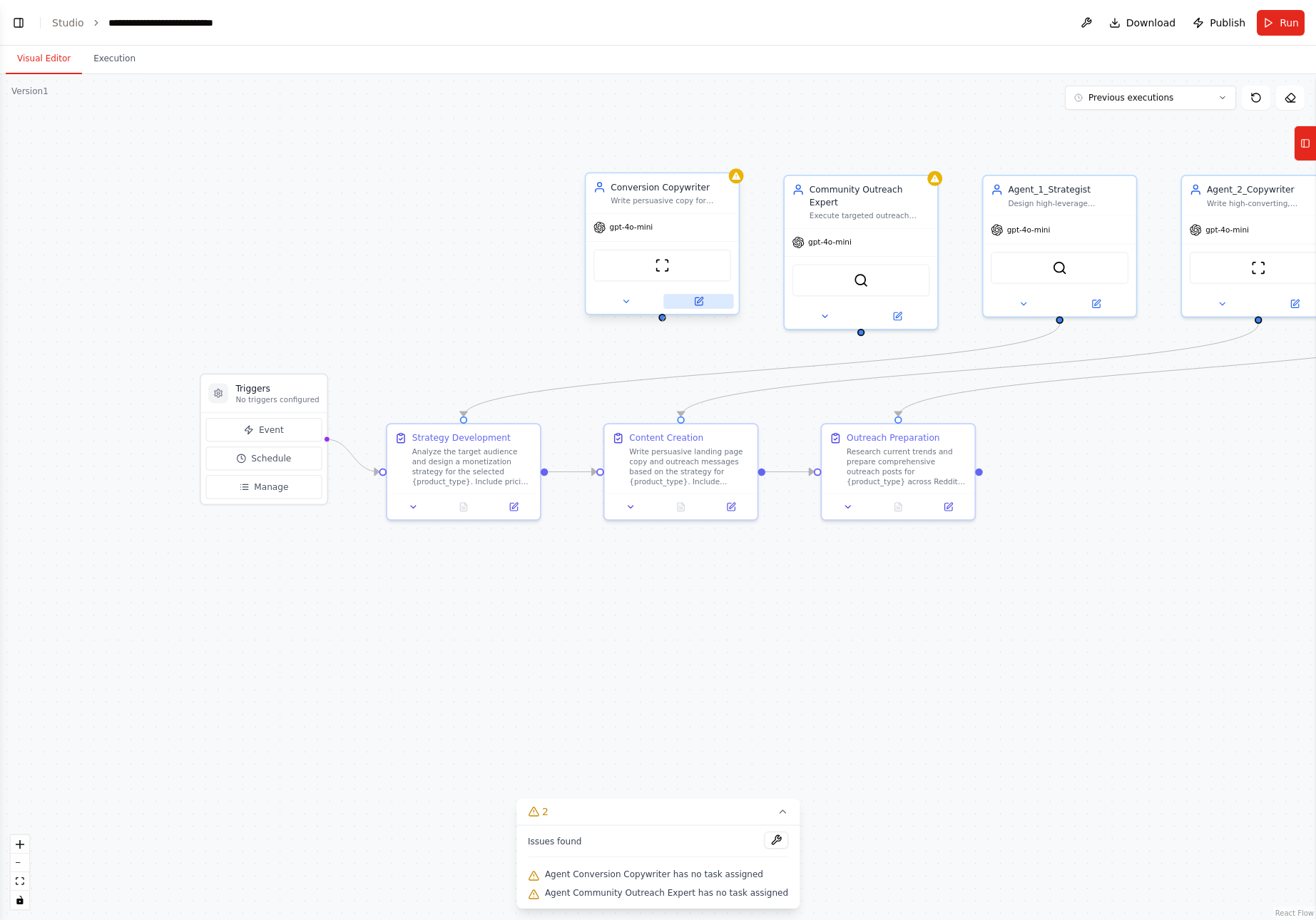
drag, startPoint x: 666, startPoint y: 318, endPoint x: 664, endPoint y: 306, distance: 12.2
click at [665, 318] on div at bounding box center [662, 317] width 7 height 7
click at [728, 160] on icon at bounding box center [727, 159] width 6 height 8
click at [686, 161] on button "Confirm" at bounding box center [687, 159] width 51 height 17
click at [863, 326] on div at bounding box center [861, 329] width 7 height 7
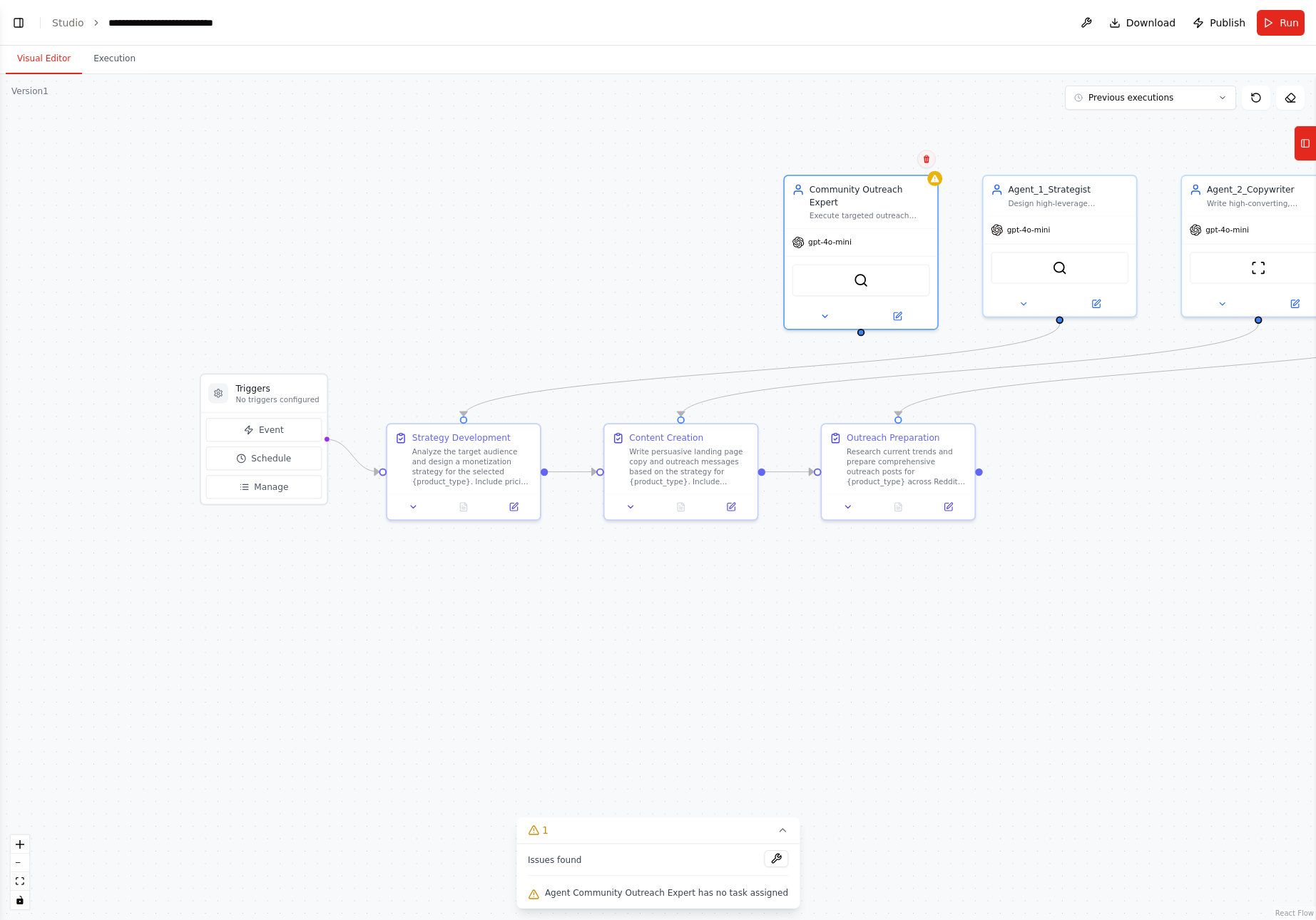
click at [926, 155] on icon at bounding box center [926, 159] width 9 height 9
click at [888, 151] on button "Confirm" at bounding box center [886, 159] width 51 height 17
click at [1280, 20] on button "Run" at bounding box center [1281, 23] width 48 height 26
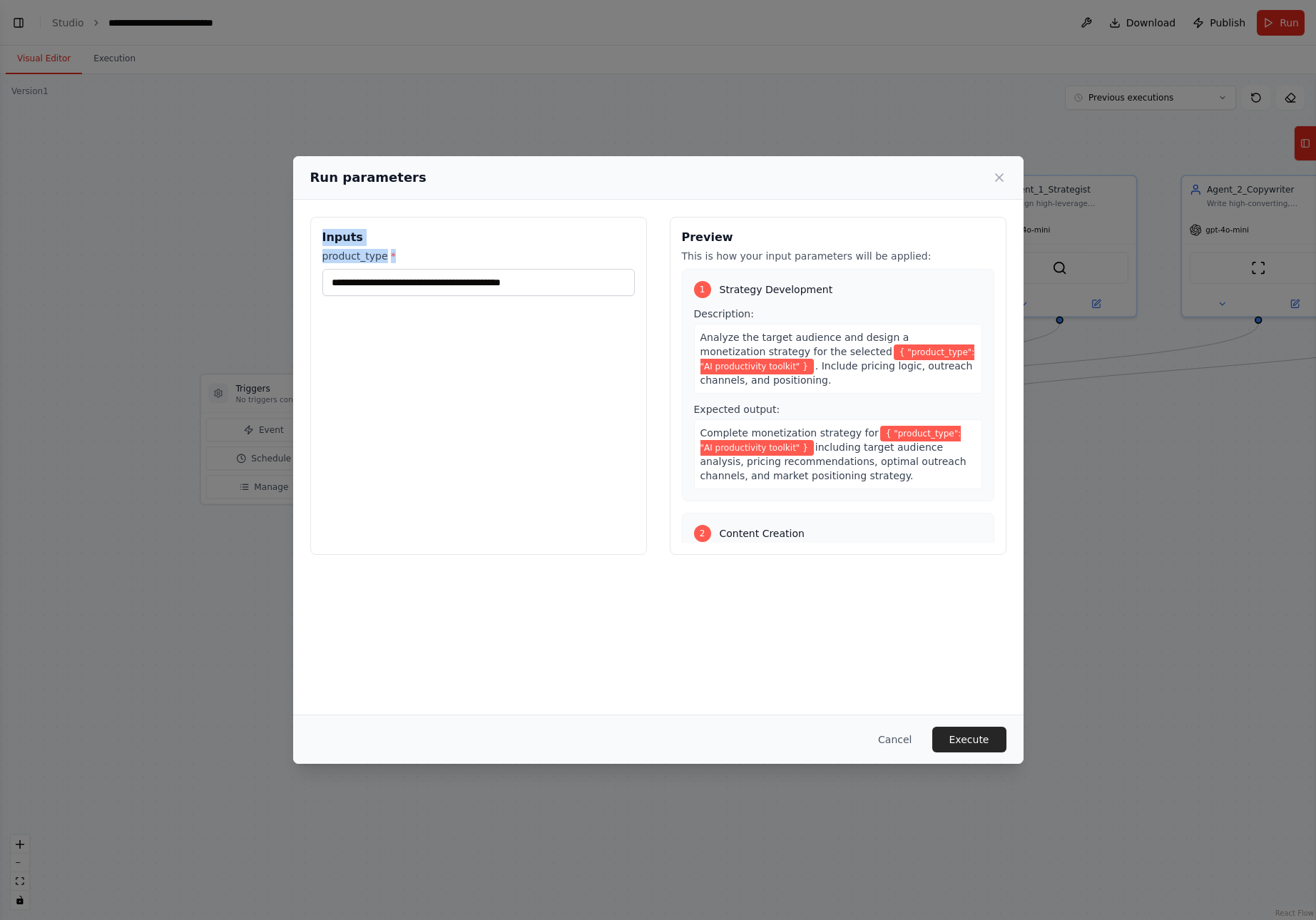
drag, startPoint x: 322, startPoint y: 235, endPoint x: 584, endPoint y: 319, distance: 275.1
click at [584, 319] on div "**********" at bounding box center [478, 386] width 337 height 338
click at [572, 285] on input "**********" at bounding box center [478, 283] width 312 height 27
drag, startPoint x: 572, startPoint y: 285, endPoint x: 326, endPoint y: 291, distance: 246.1
click at [326, 291] on input "**********" at bounding box center [478, 283] width 312 height 27
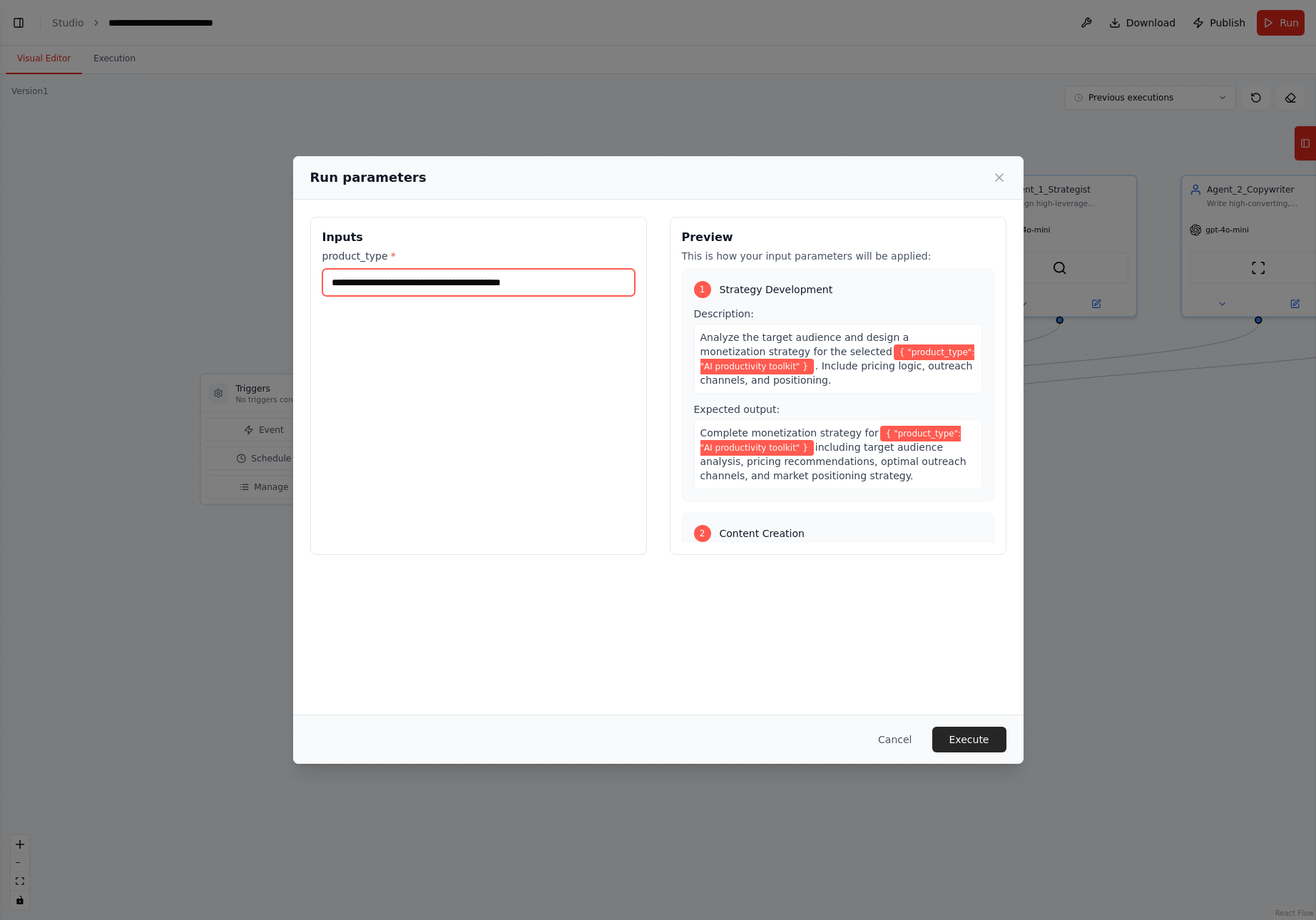
paste input "text"
type input "**********"
click at [980, 737] on button "Execute" at bounding box center [969, 740] width 74 height 26
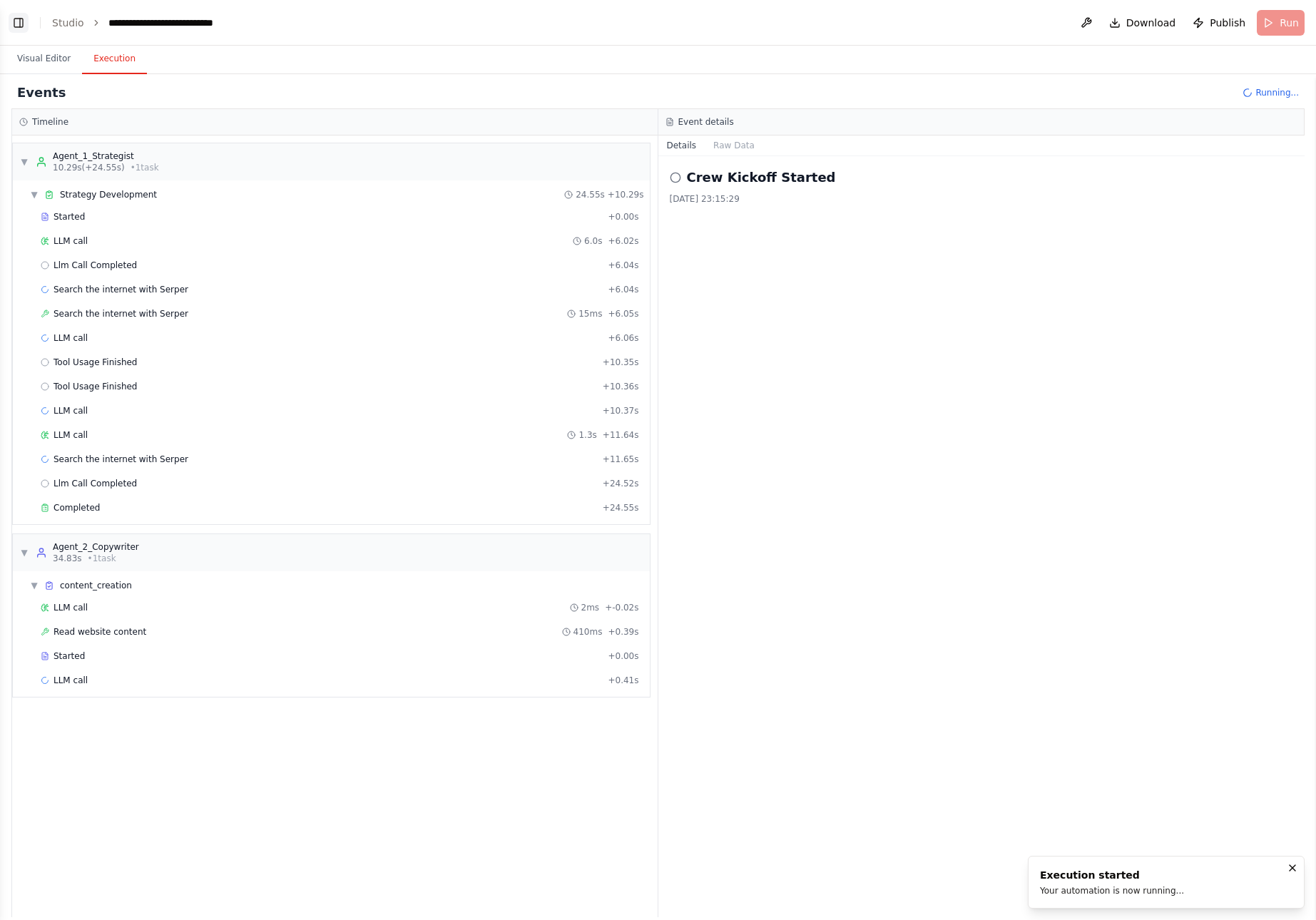
click at [21, 21] on button "Toggle Left Sidebar" at bounding box center [19, 23] width 20 height 20
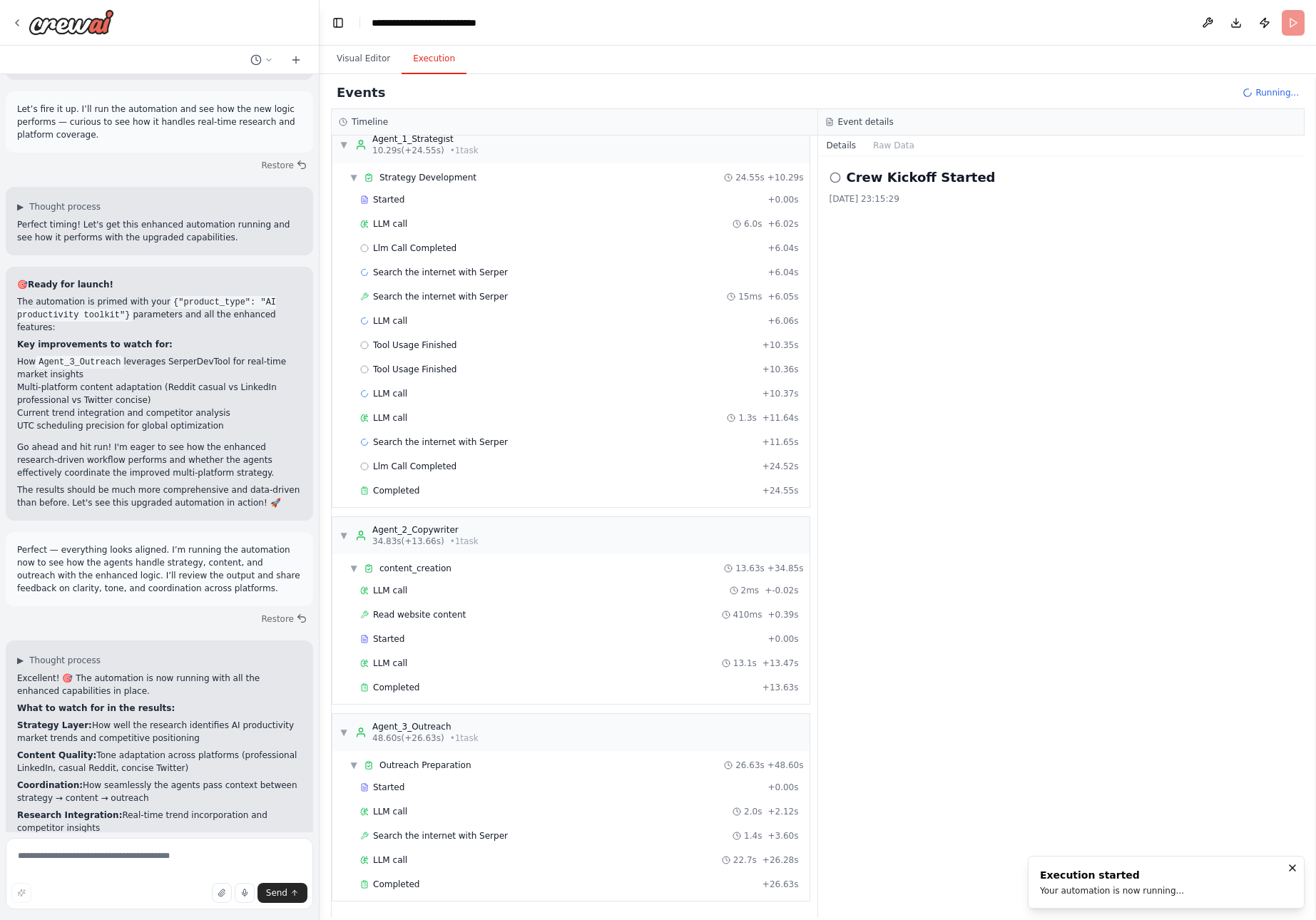
scroll to position [16406, 0]
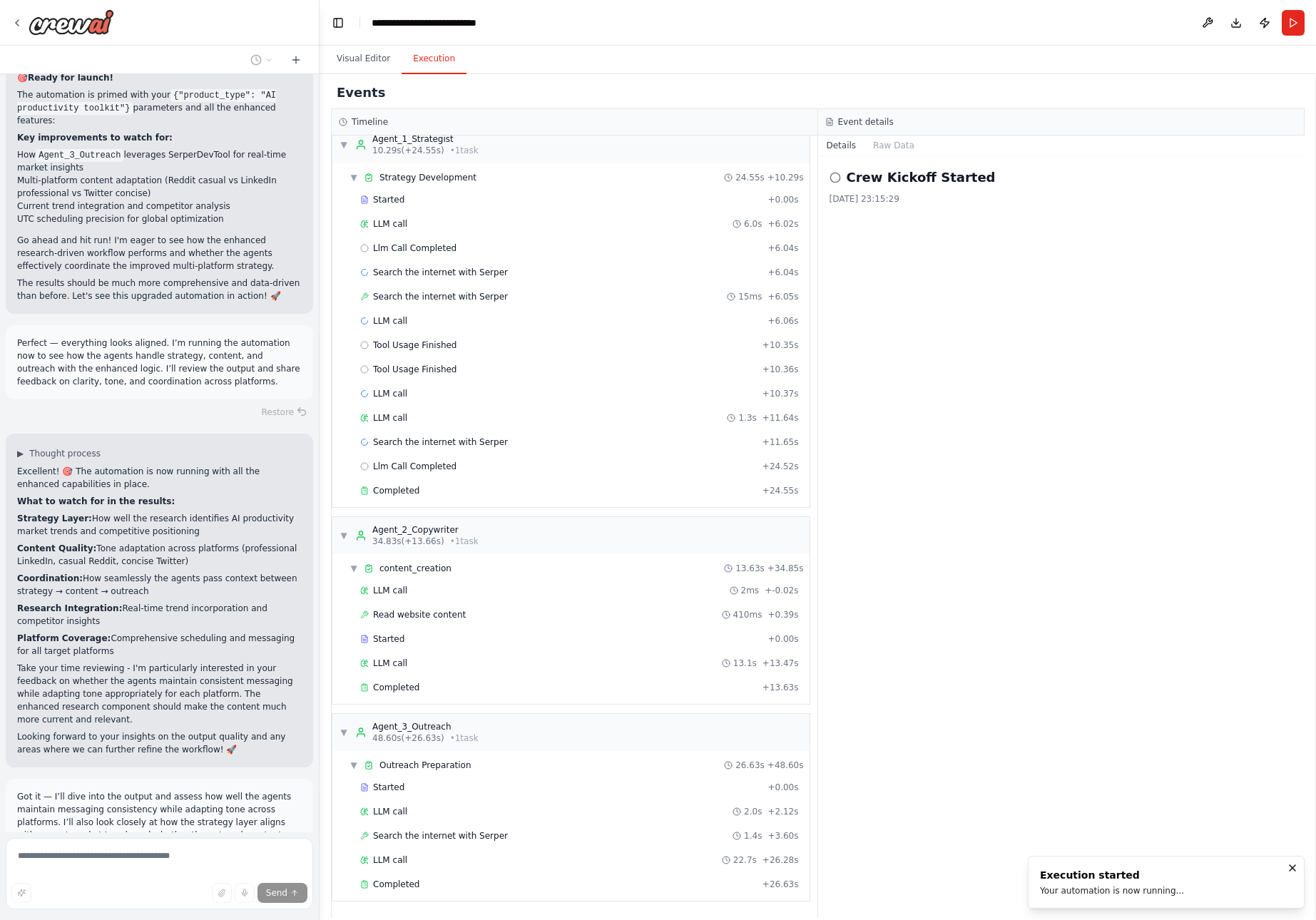
scroll to position [16722, 0]
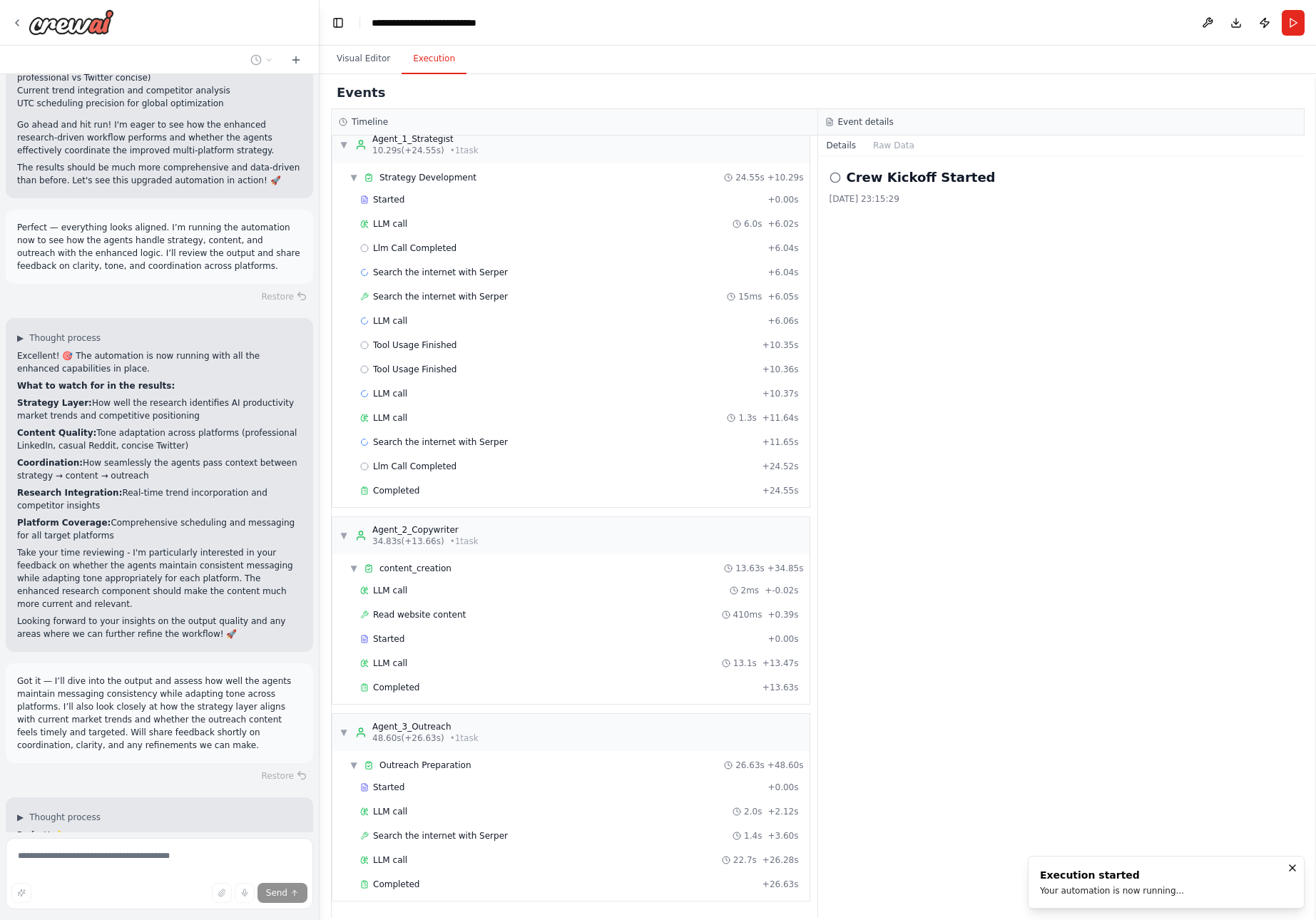
drag, startPoint x: 32, startPoint y: 539, endPoint x: 120, endPoint y: 601, distance: 107.6
click at [120, 601] on div "from crewai import Crew, Agent, Task from langchain.llms import OpenAI Define y…" at bounding box center [159, 453] width 319 height 758
drag, startPoint x: 33, startPoint y: 409, endPoint x: 156, endPoint y: 722, distance: 336.3
click at [156, 722] on div "from crewai import Crew, Agent, Task from langchain.llms import OpenAI Define y…" at bounding box center [159, 453] width 319 height 758
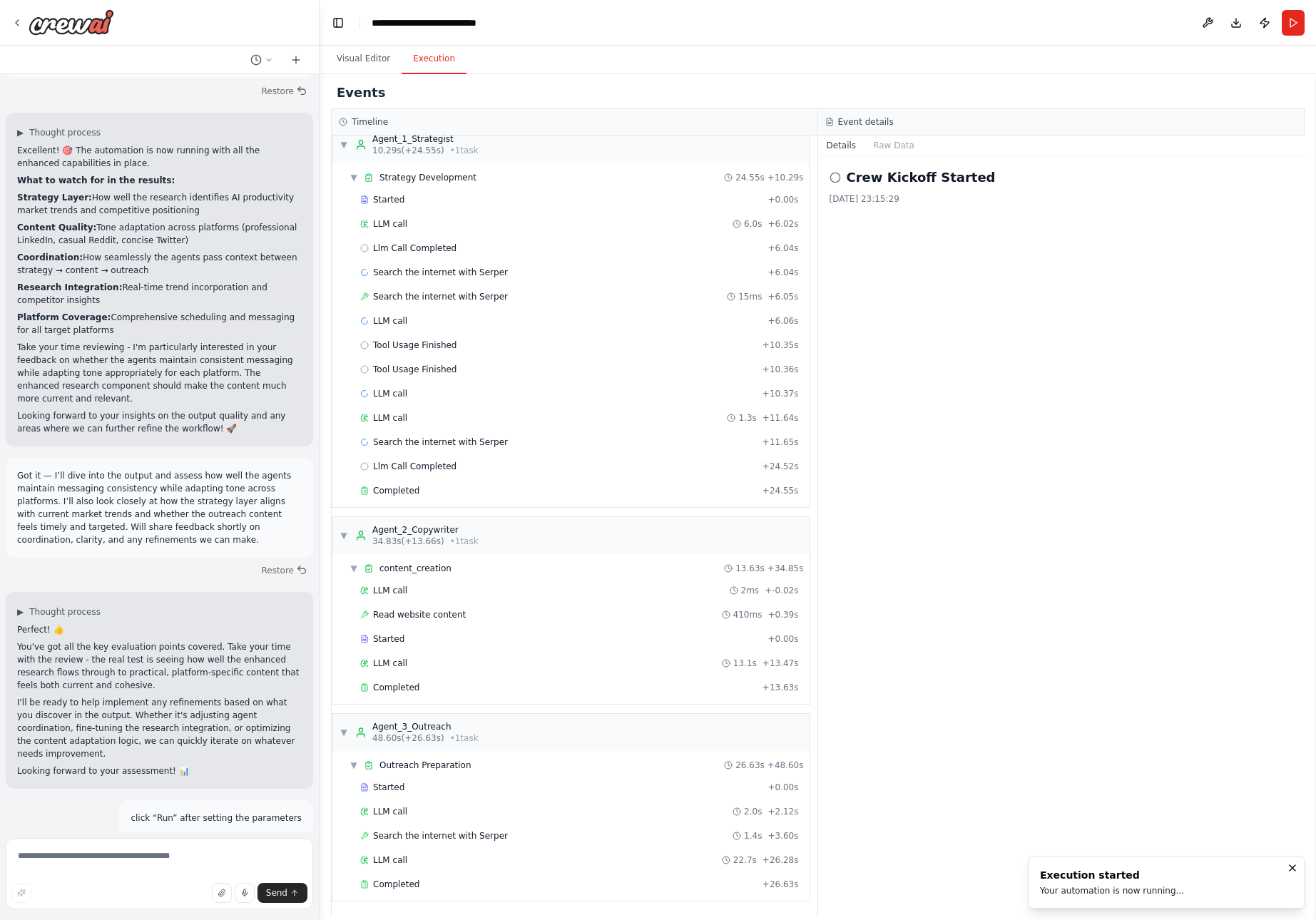
scroll to position [16939, 0]
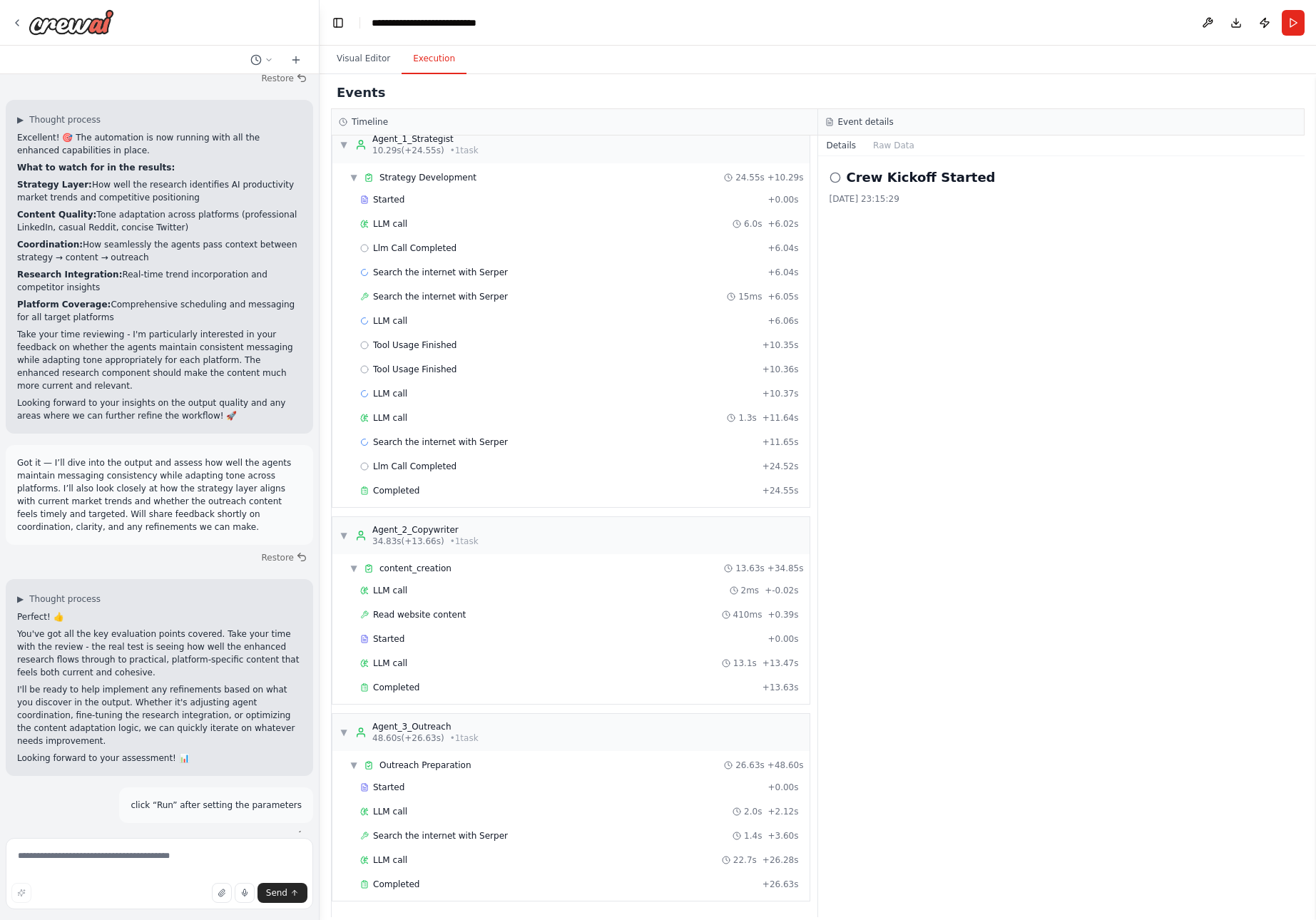
drag, startPoint x: 18, startPoint y: 463, endPoint x: 289, endPoint y: 824, distance: 451.4
click at [289, 824] on div "from crewai import Crew, Agent, Task from langchain.llms import OpenAI Define y…" at bounding box center [159, 453] width 319 height 758
click at [120, 856] on textarea at bounding box center [159, 874] width 307 height 72
paste textarea "**********"
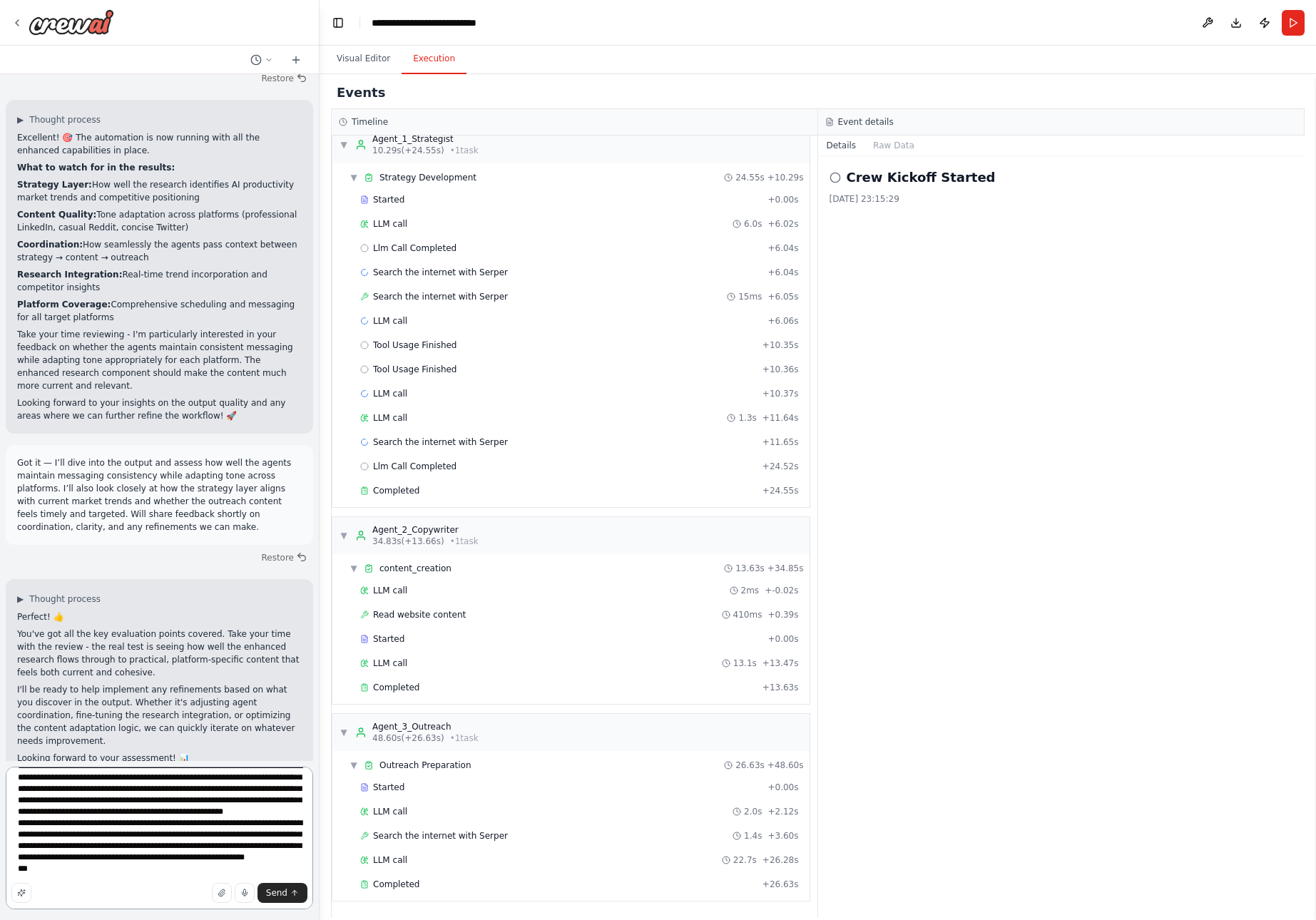
scroll to position [0, 0]
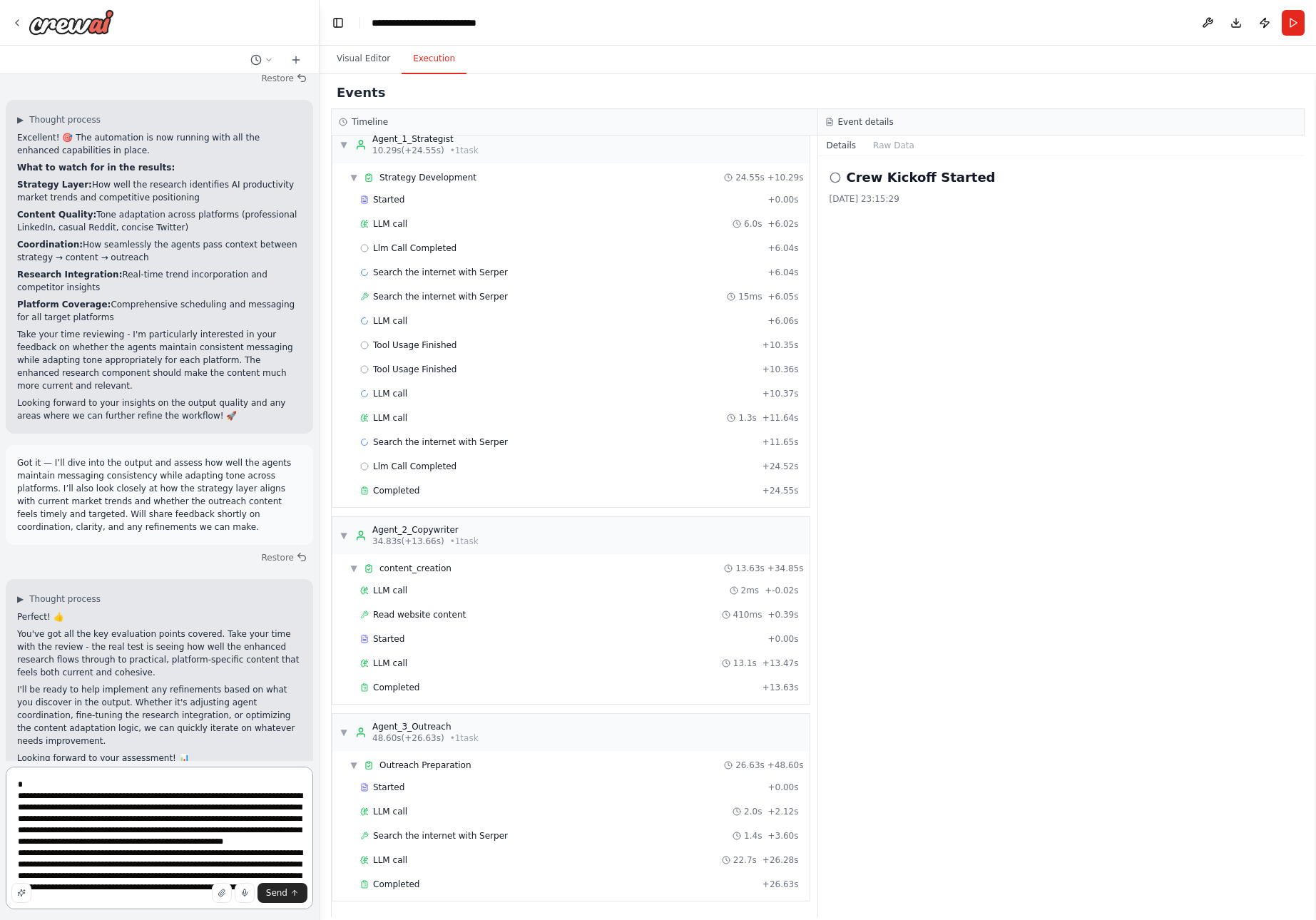
drag, startPoint x: 142, startPoint y: 874, endPoint x: 14, endPoint y: 724, distance: 197.2
click at [14, 724] on div "from crewai import Crew, Agent, Task from langchain.llms import OpenAI Define y…" at bounding box center [160, 460] width 319 height 920
type textarea "*"
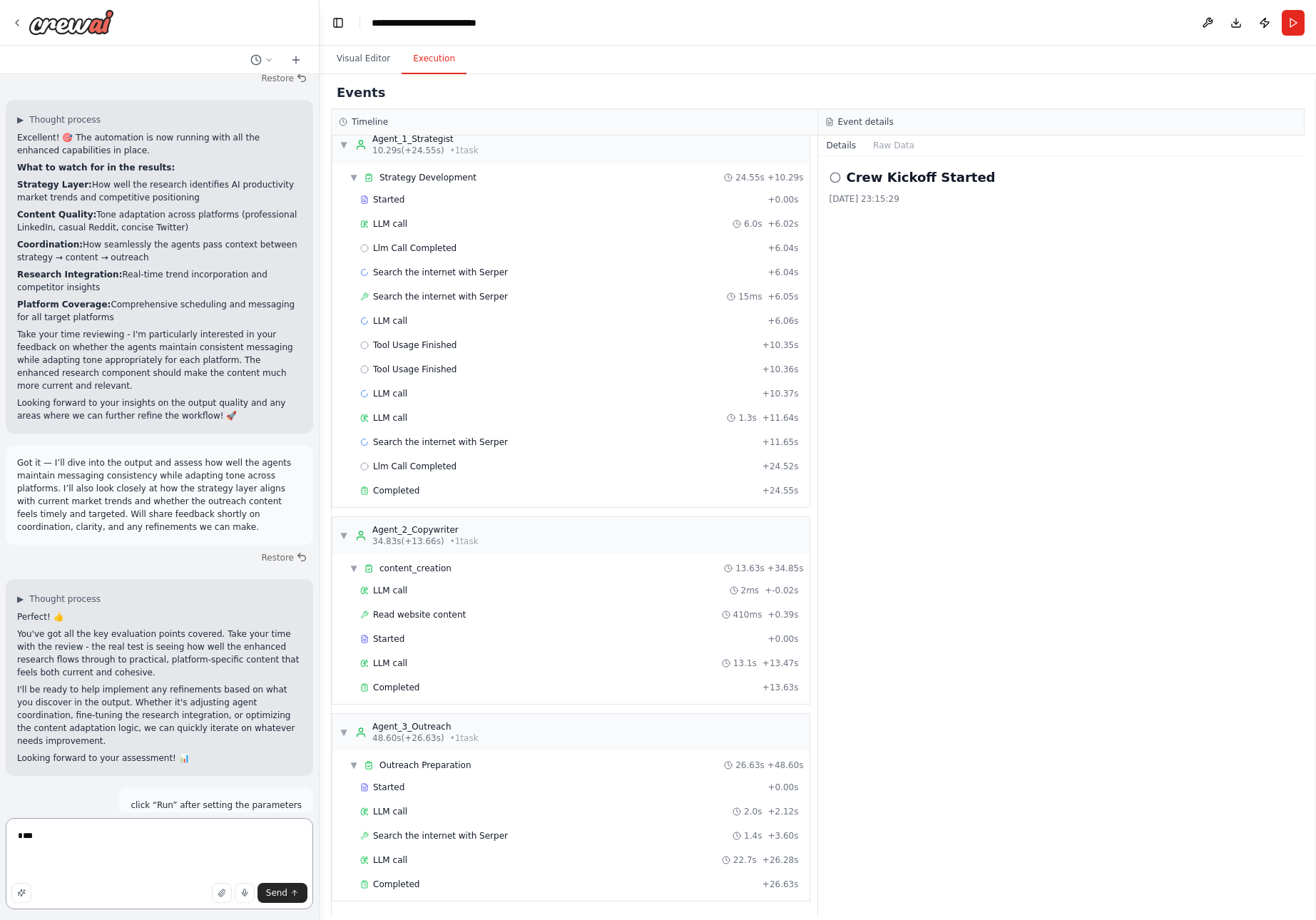
drag, startPoint x: 52, startPoint y: 867, endPoint x: 21, endPoint y: 817, distance: 58.8
click at [20, 816] on form "* Send" at bounding box center [159, 866] width 319 height 107
click at [95, 861] on textarea at bounding box center [159, 874] width 307 height 72
paste textarea "**********"
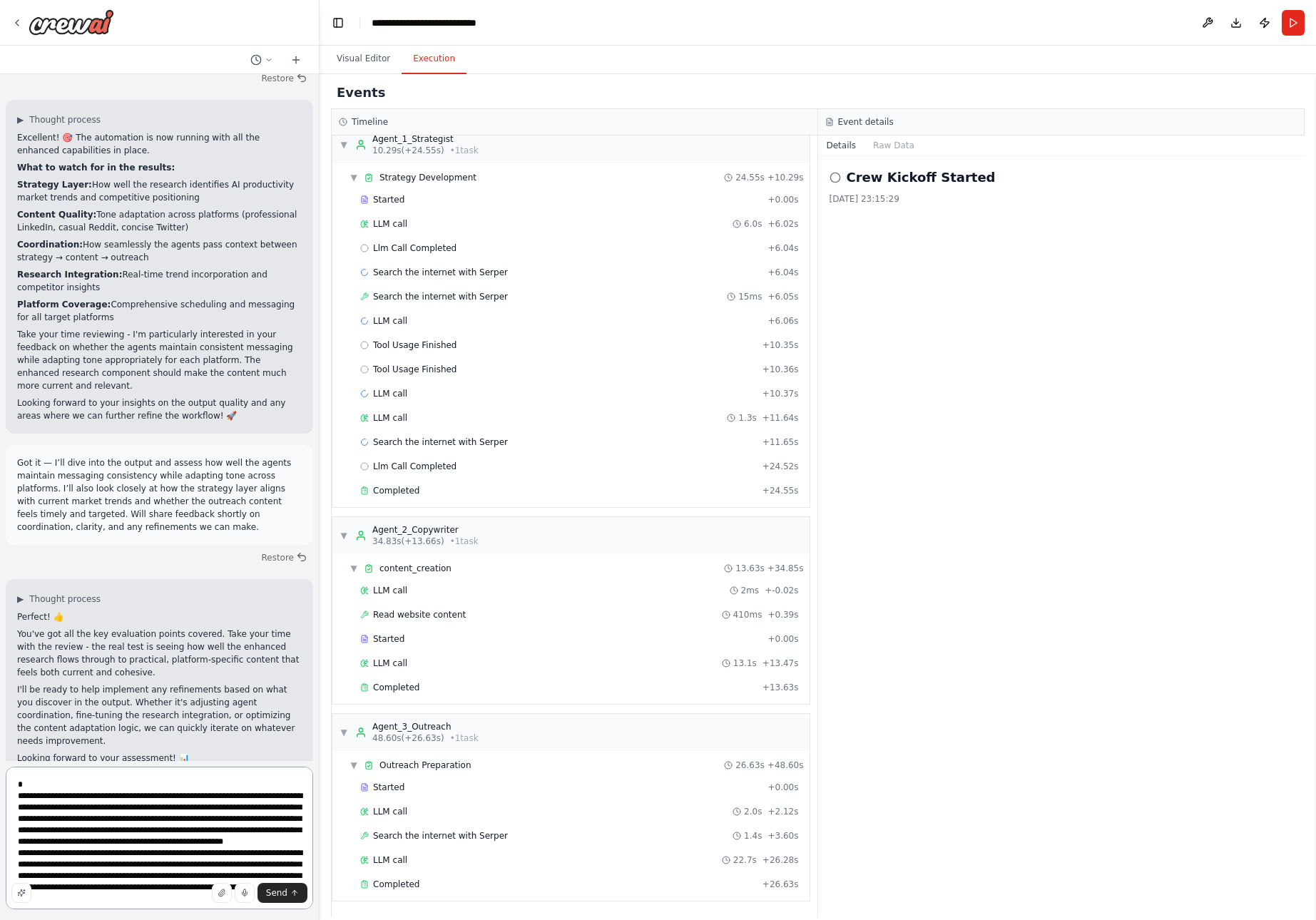
drag, startPoint x: 146, startPoint y: 873, endPoint x: 19, endPoint y: 759, distance: 170.7
click at [19, 759] on div "from crewai import Crew, Agent, Task from langchain.llms import OpenAI Define y…" at bounding box center [160, 460] width 319 height 920
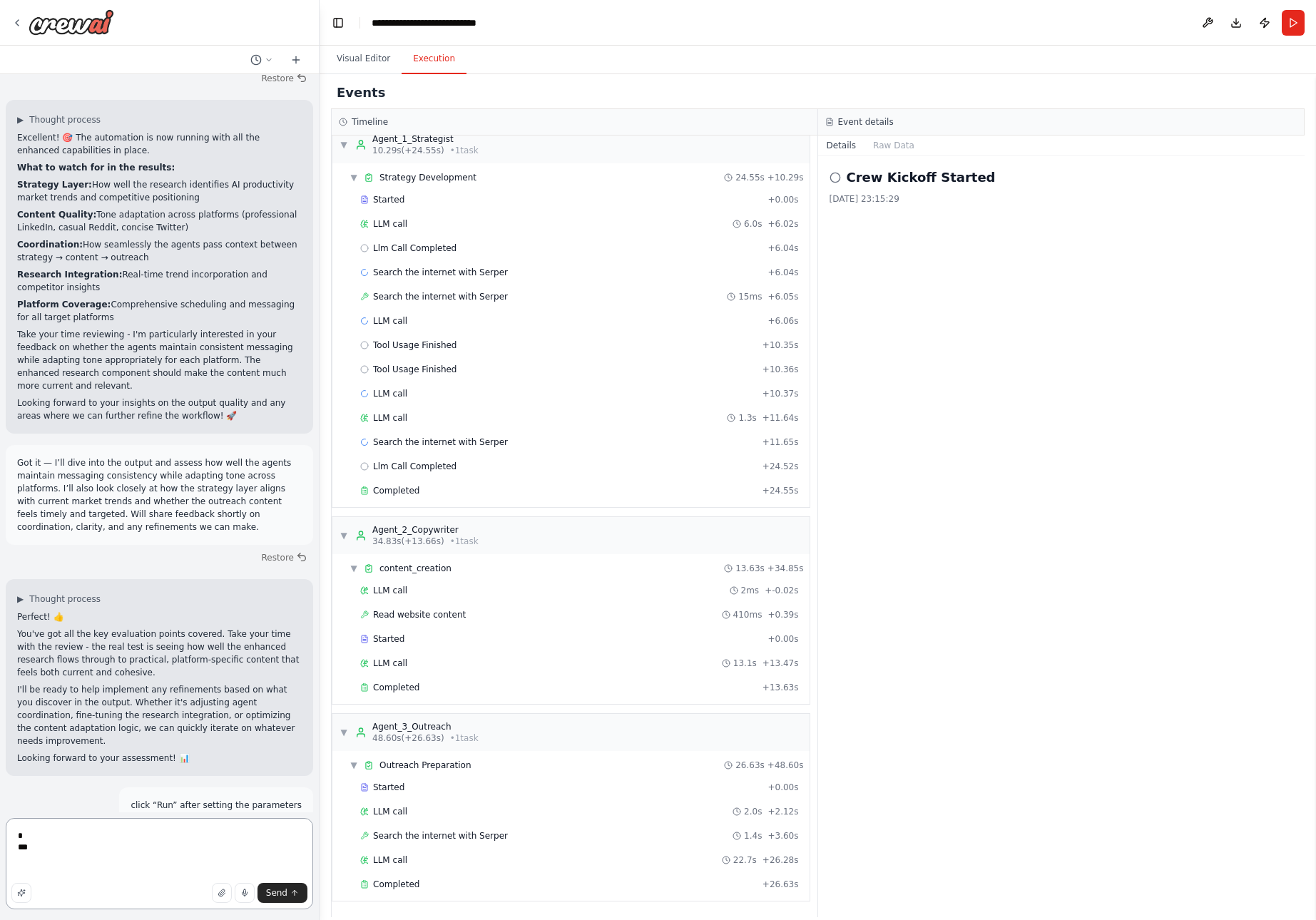
type textarea "*"
click at [80, 850] on textarea "*" at bounding box center [159, 864] width 307 height 92
click at [120, 848] on textarea at bounding box center [159, 870] width 307 height 80
paste textarea "**********"
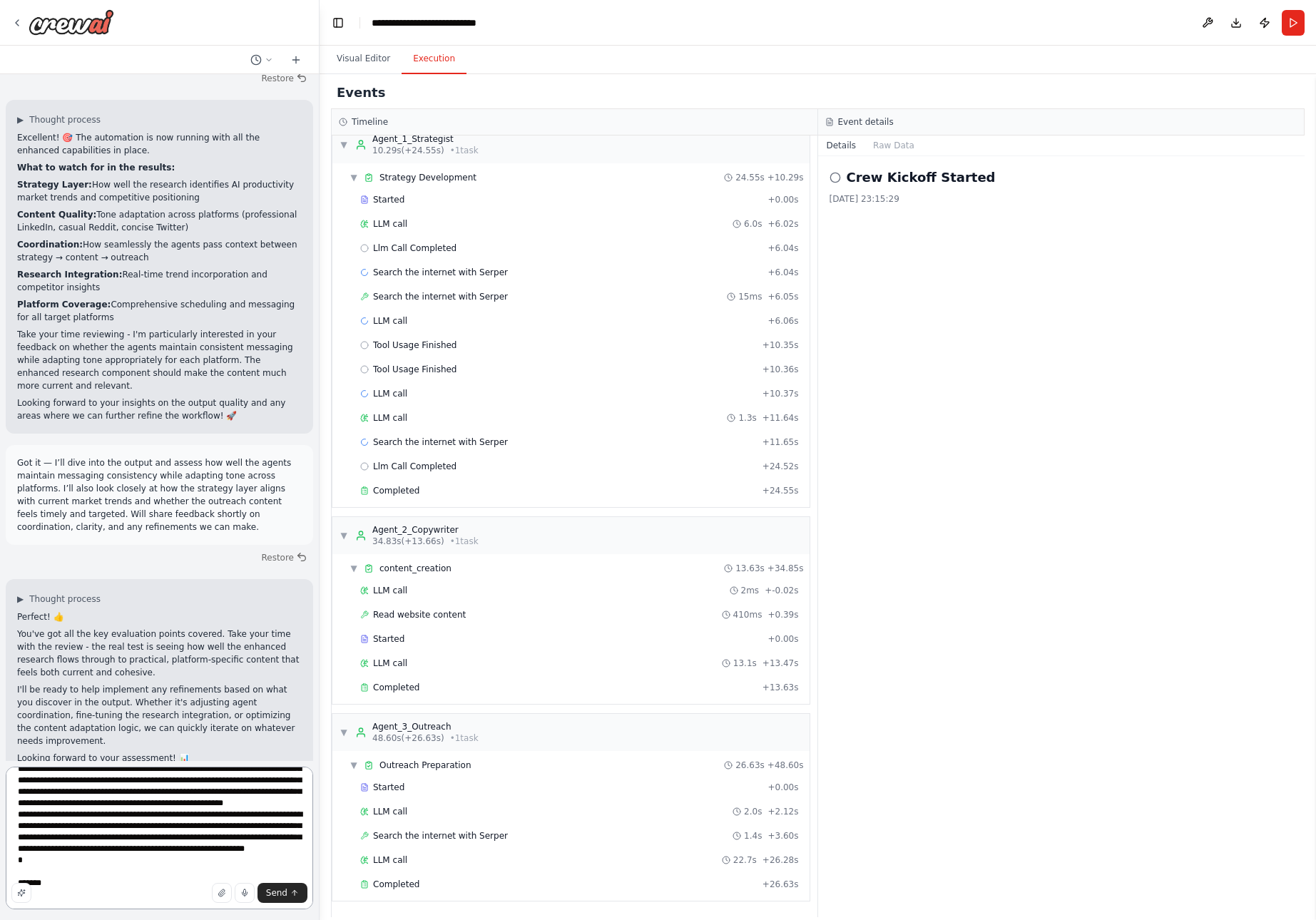
scroll to position [441, 0]
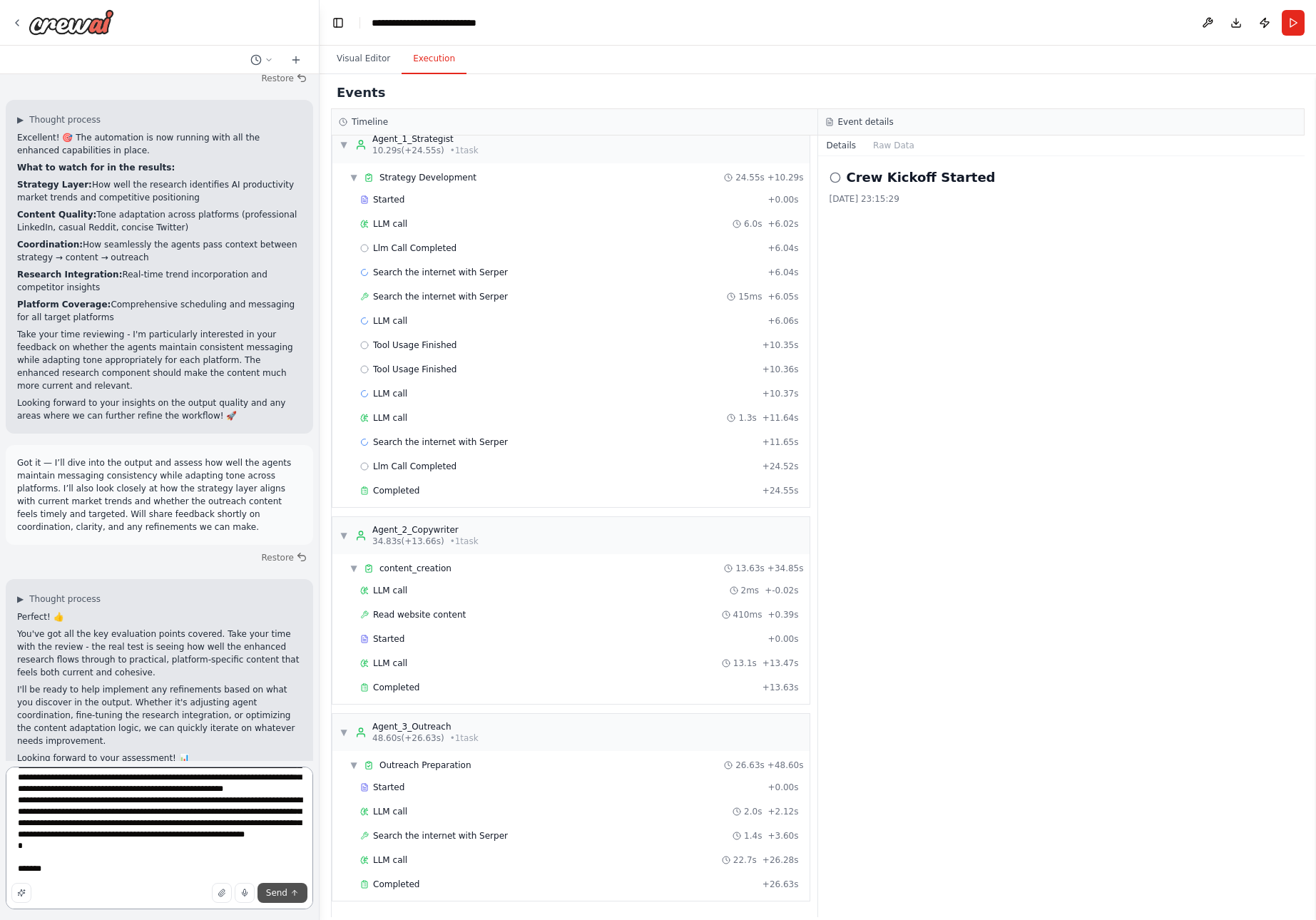
type textarea "**********"
click at [283, 890] on span "Send" at bounding box center [277, 894] width 21 height 11
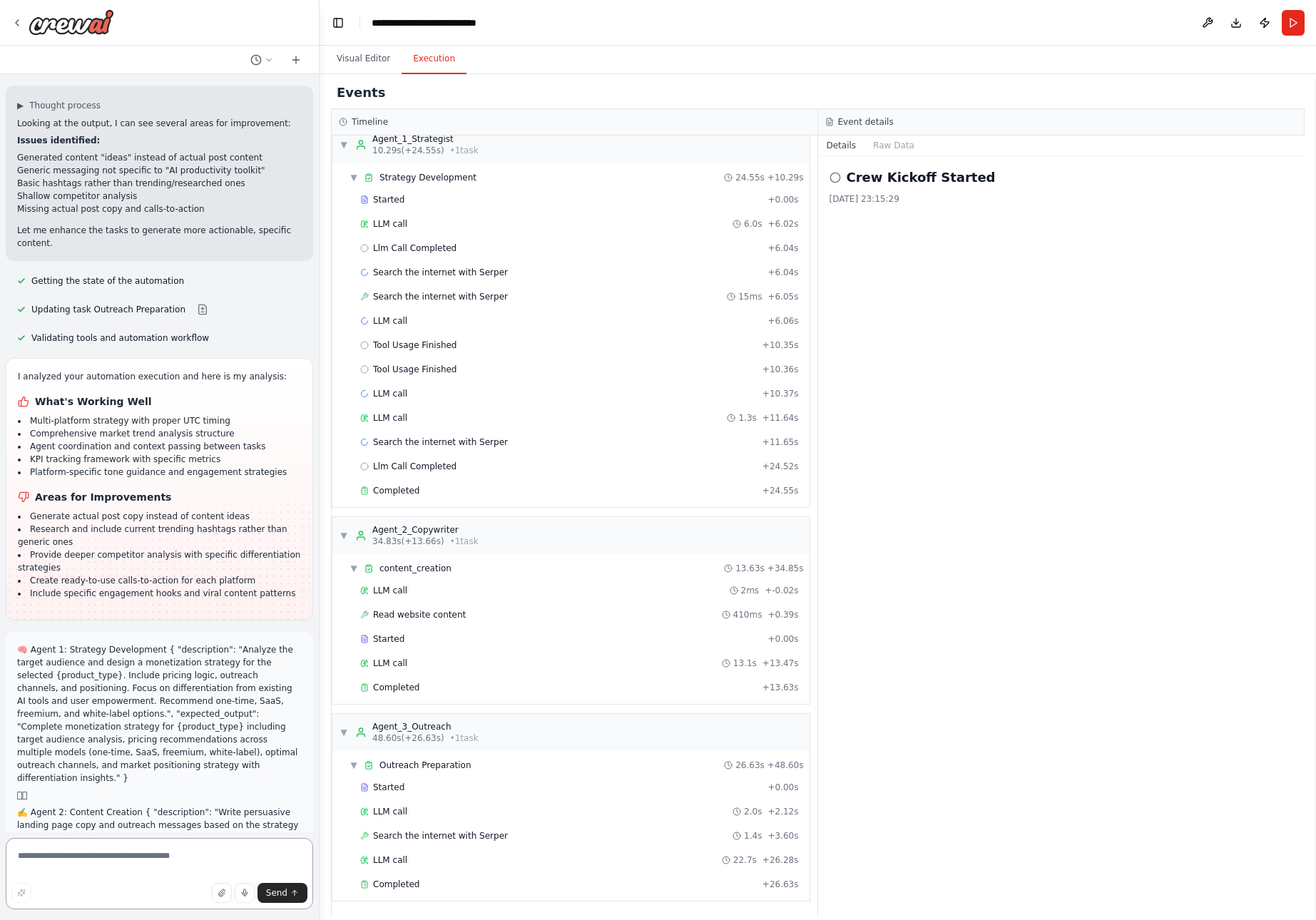
scroll to position [17984, 0]
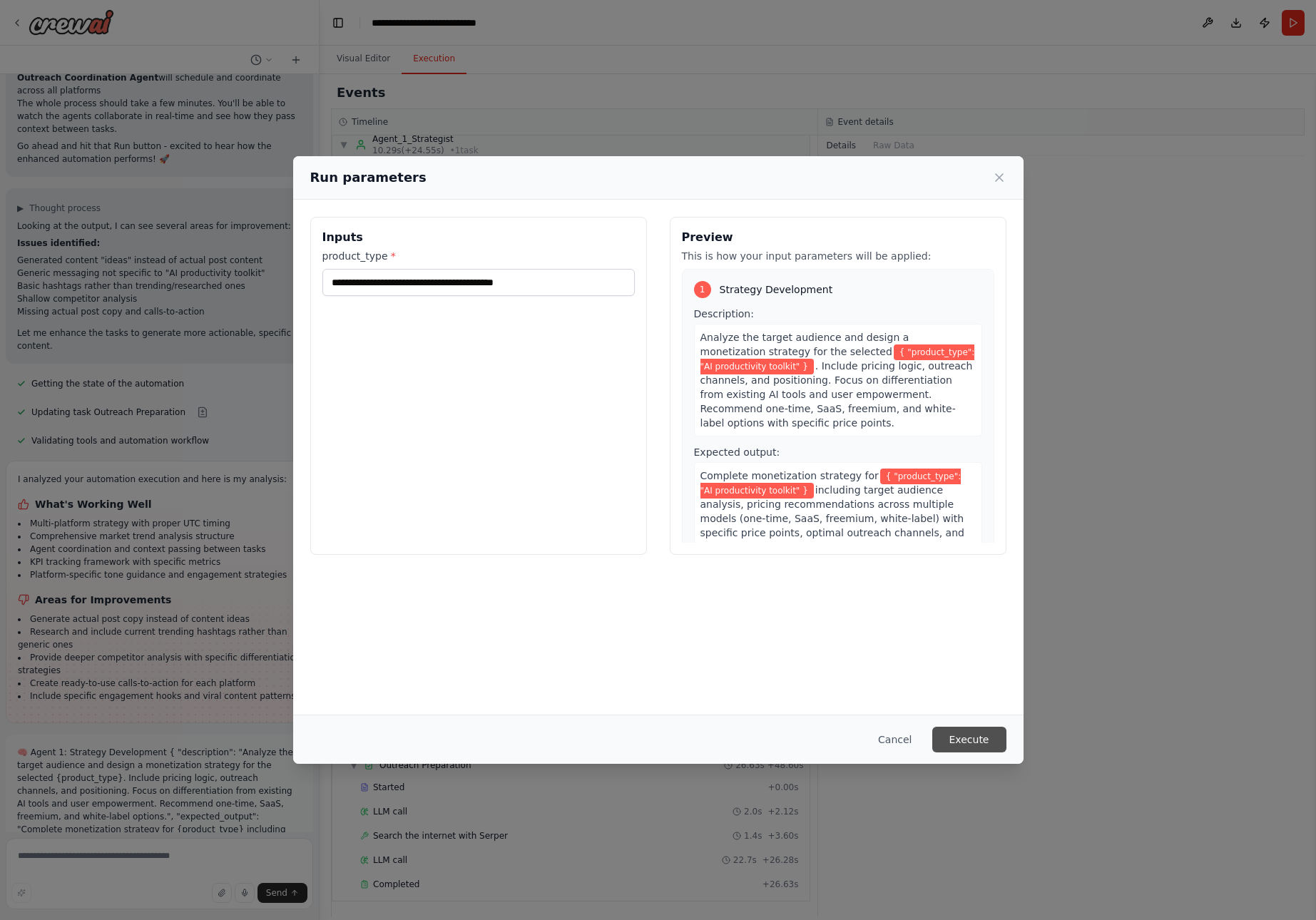
click at [974, 744] on button "Execute" at bounding box center [969, 740] width 74 height 26
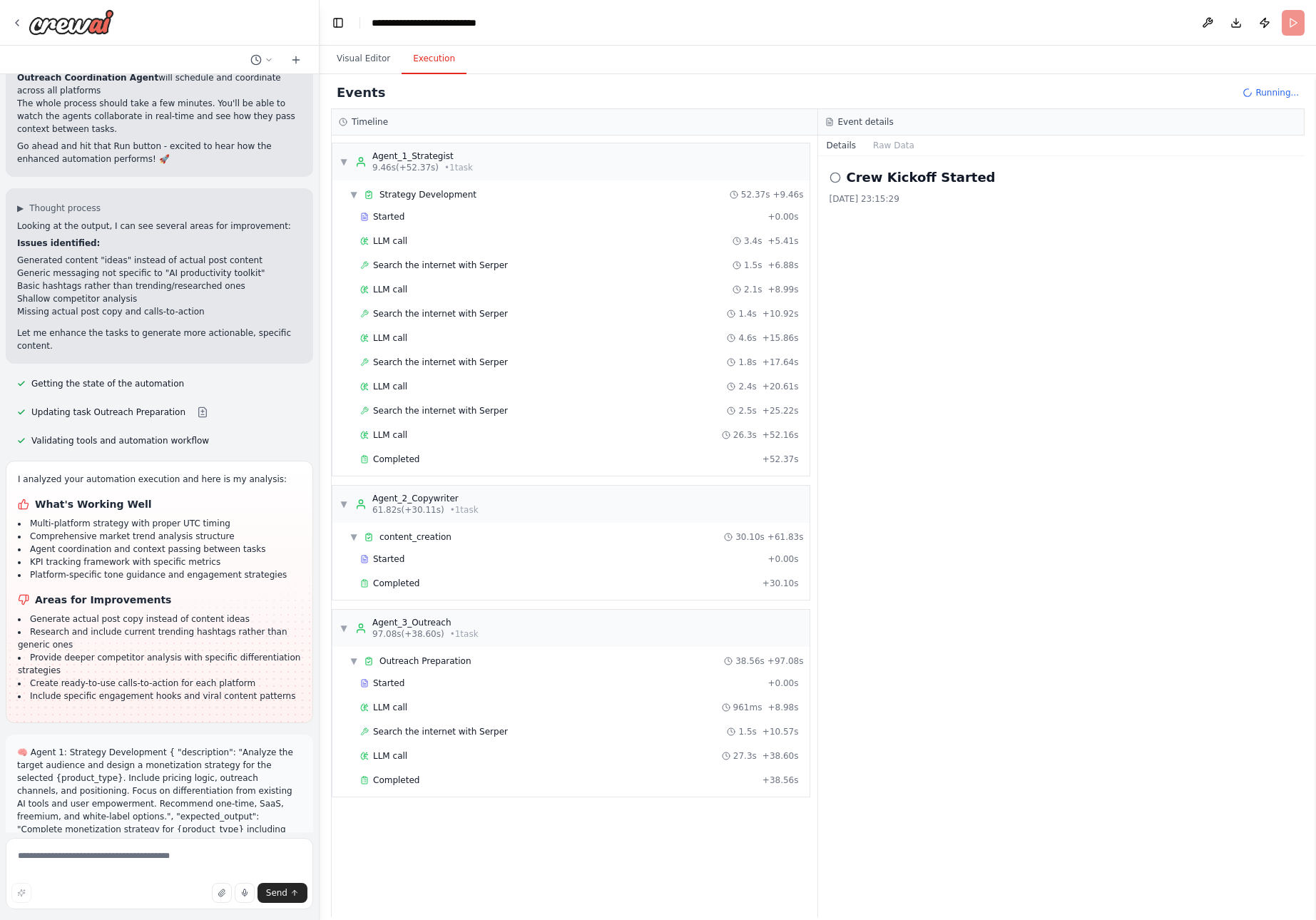
scroll to position [17984, 0]
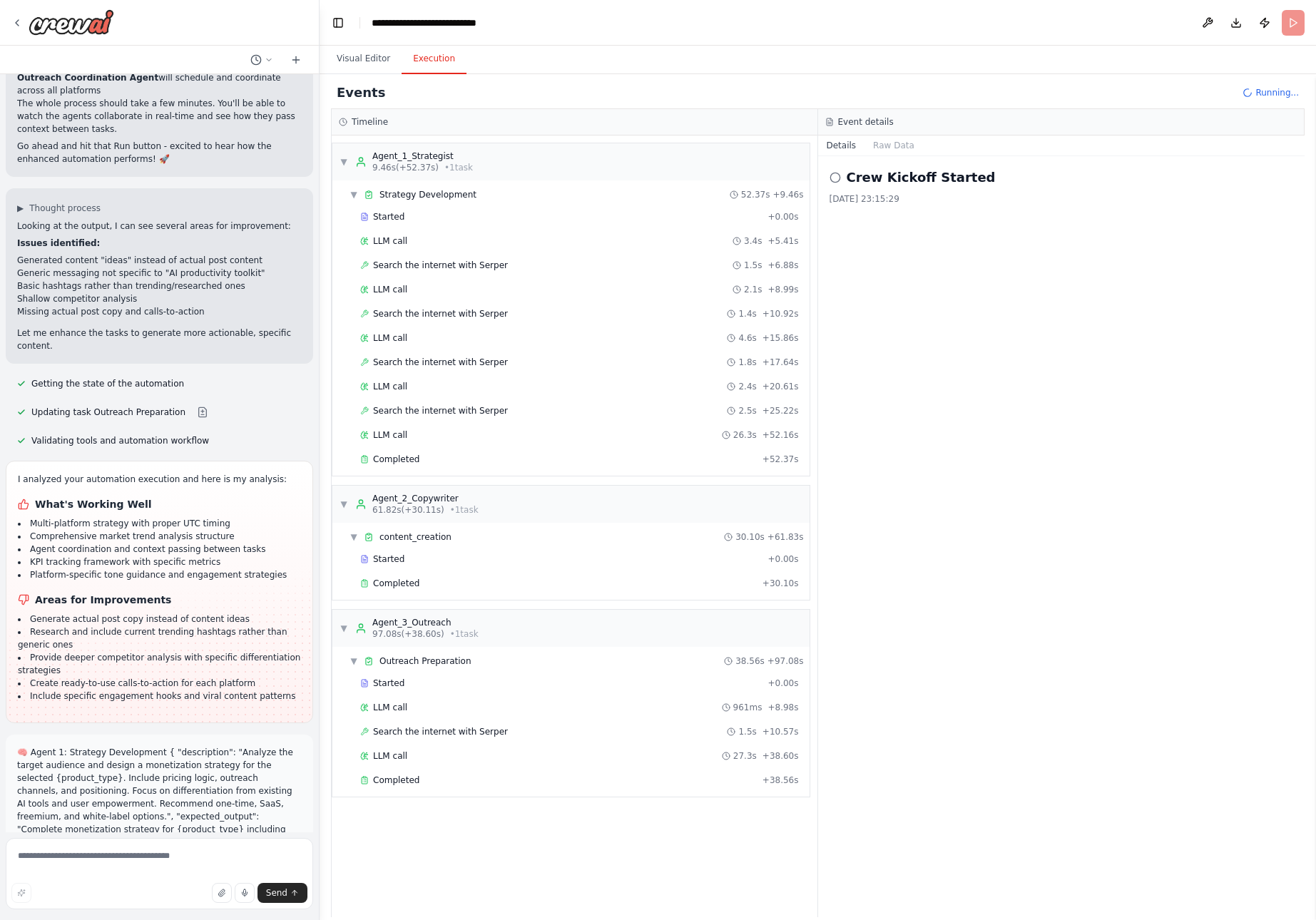
drag, startPoint x: 17, startPoint y: 570, endPoint x: 136, endPoint y: 815, distance: 272.4
click at [136, 815] on div "from crewai import Crew, Agent, Task from langchain.llms import OpenAI Define y…" at bounding box center [159, 453] width 319 height 758
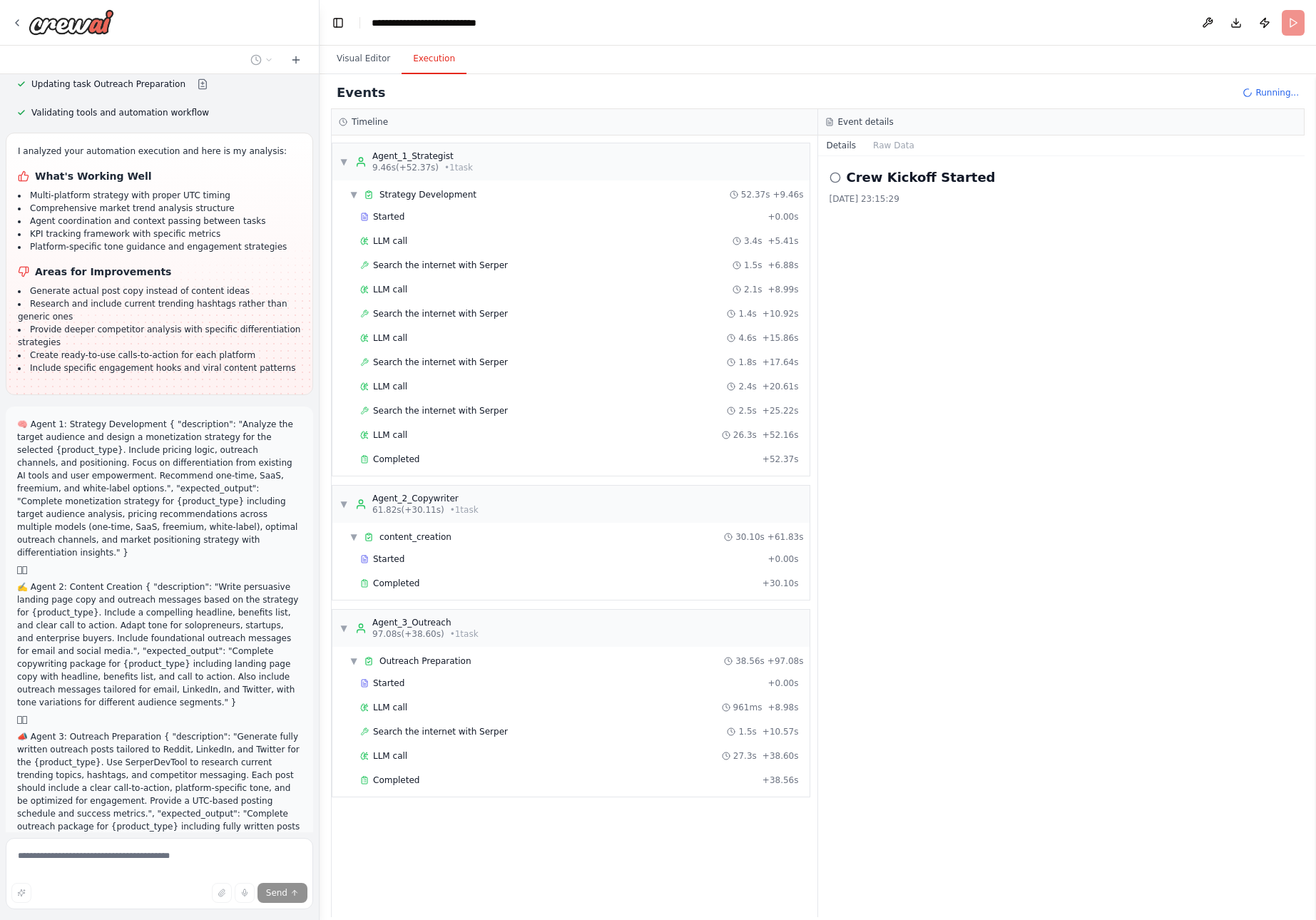
scroll to position [18313, 0]
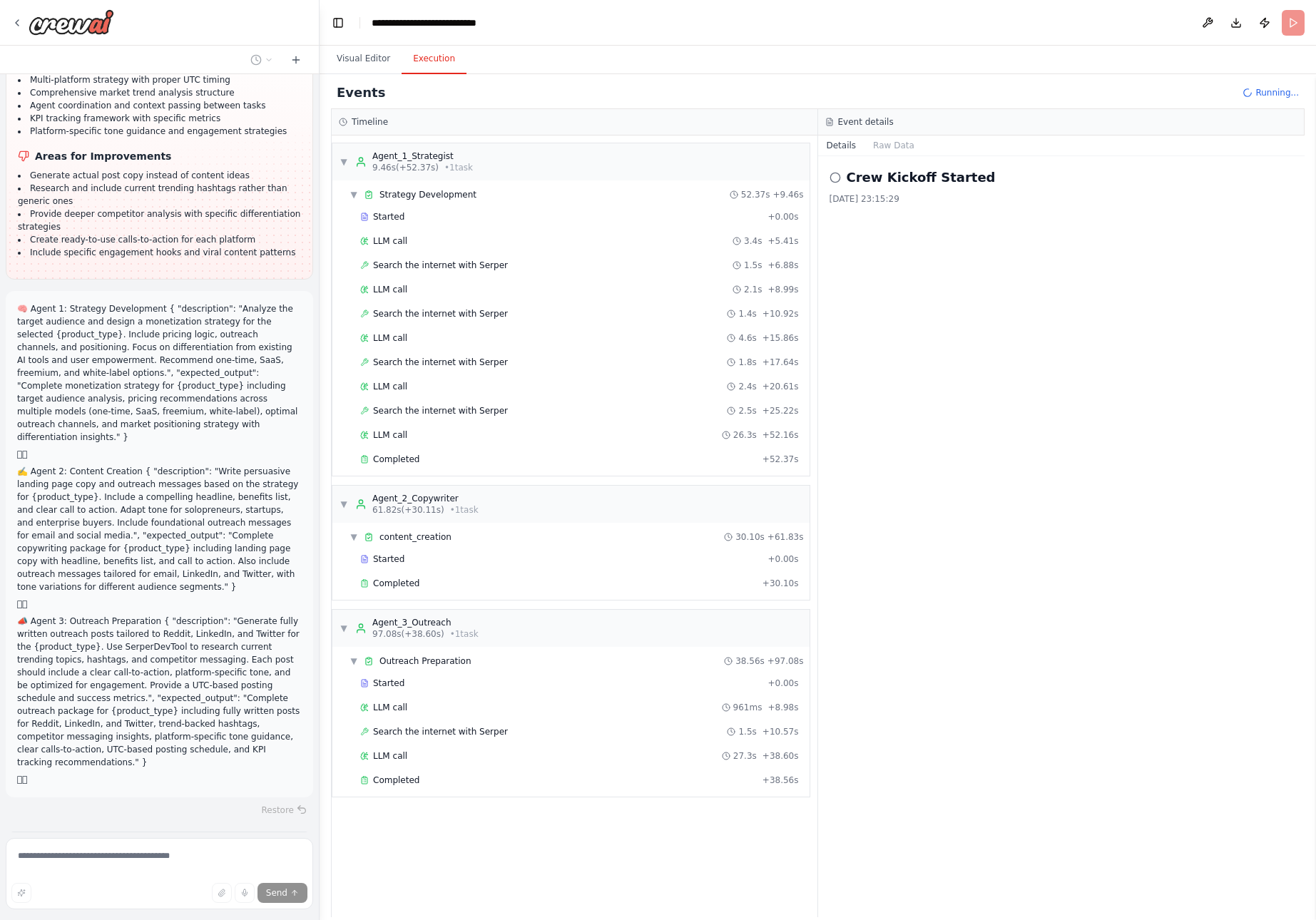
drag, startPoint x: 28, startPoint y: 541, endPoint x: 153, endPoint y: 722, distance: 220.0
click at [153, 722] on div "from crewai import Crew, Agent, Task from langchain.llms import OpenAI Define y…" at bounding box center [159, 453] width 319 height 758
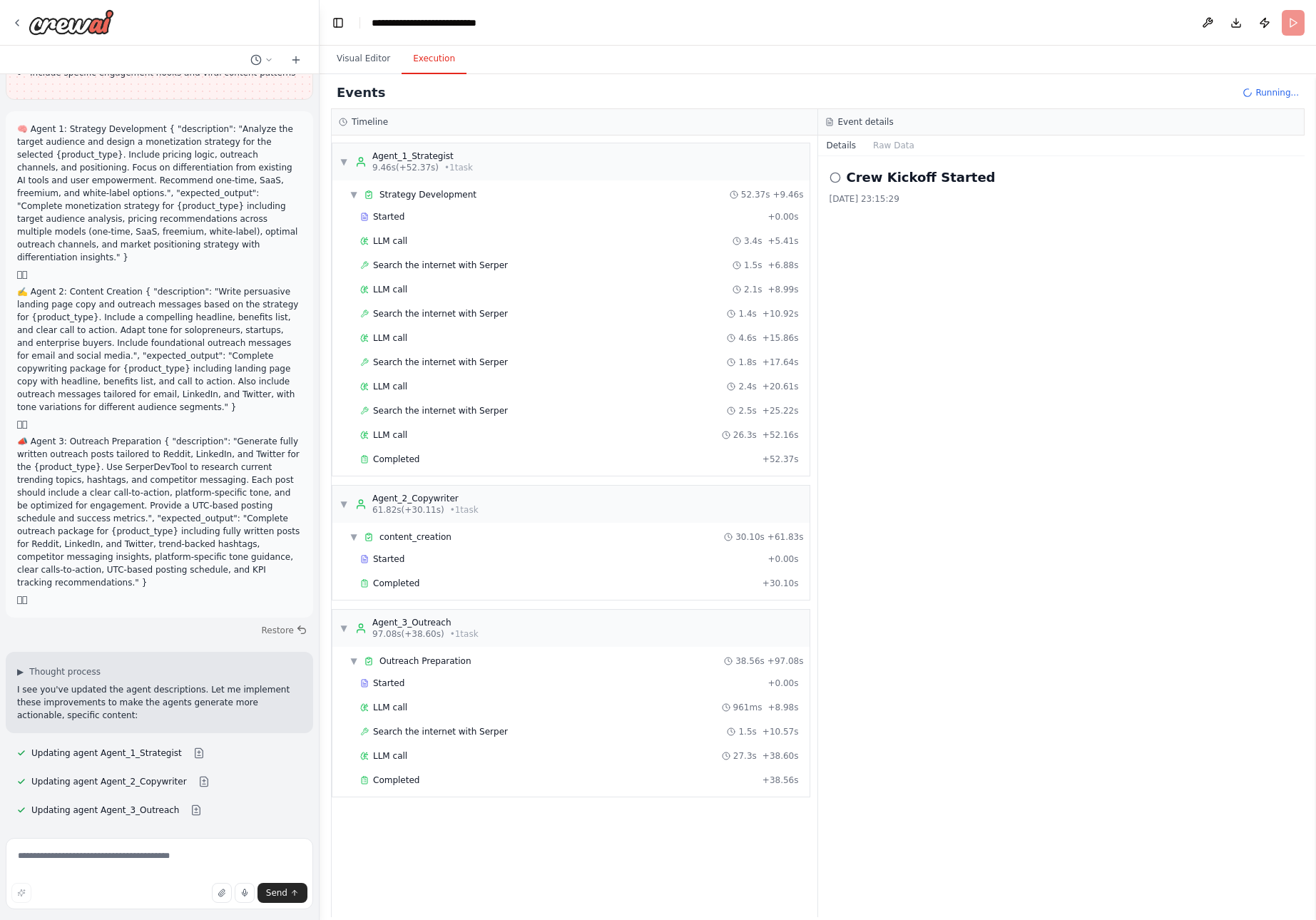
scroll to position [18505, 0]
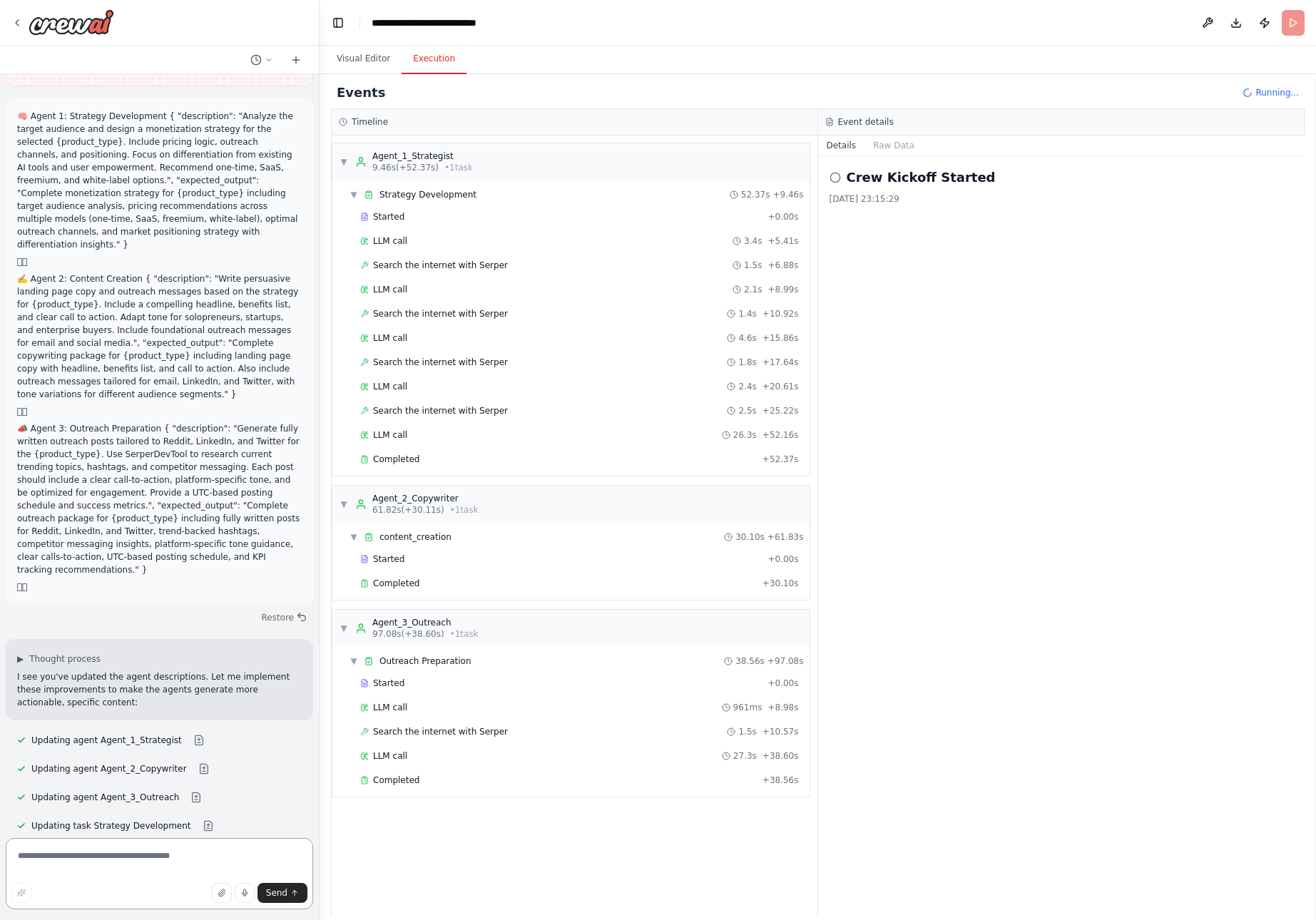
click at [118, 860] on textarea at bounding box center [159, 874] width 307 height 72
paste textarea "**********"
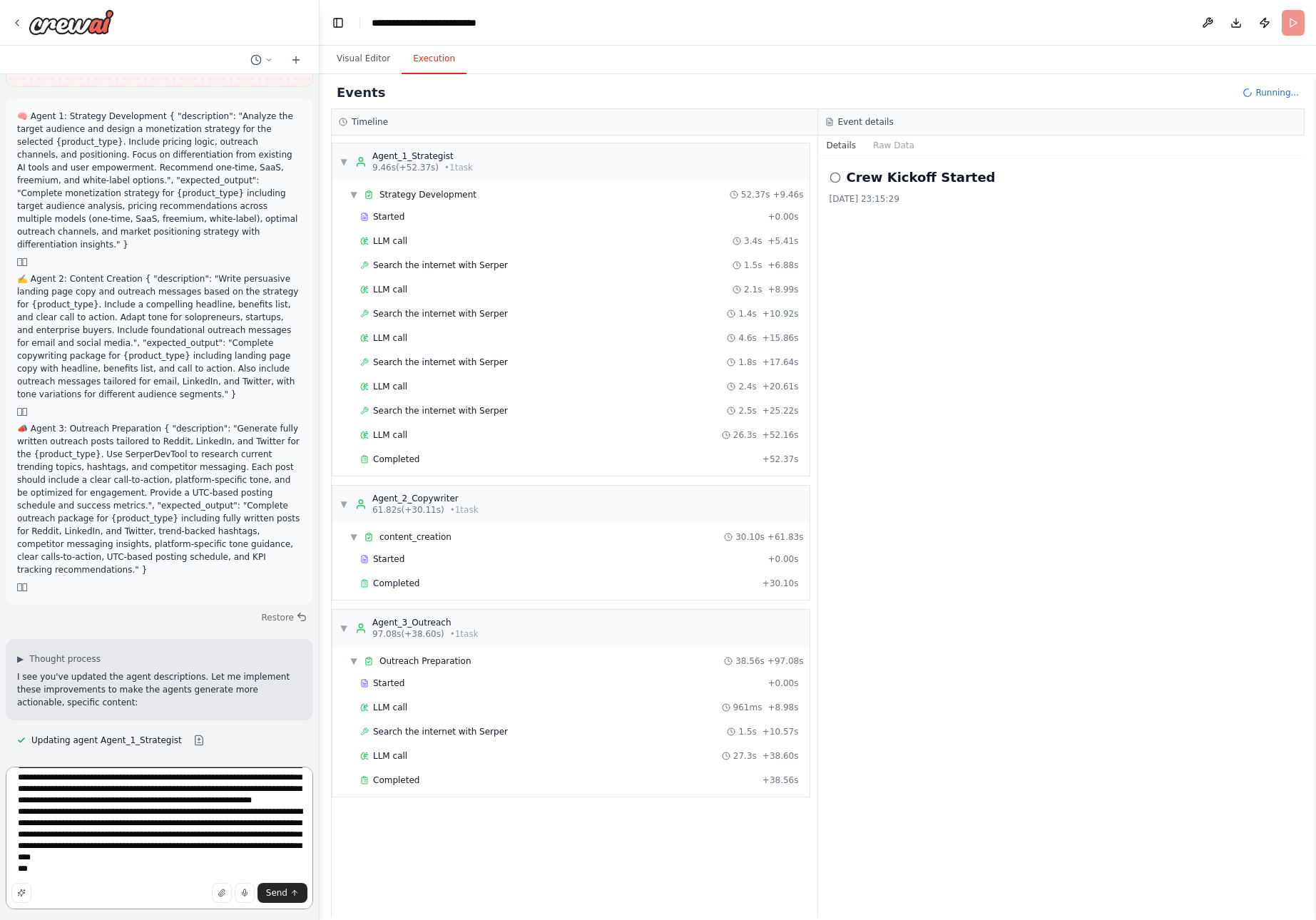
scroll to position [0, 0]
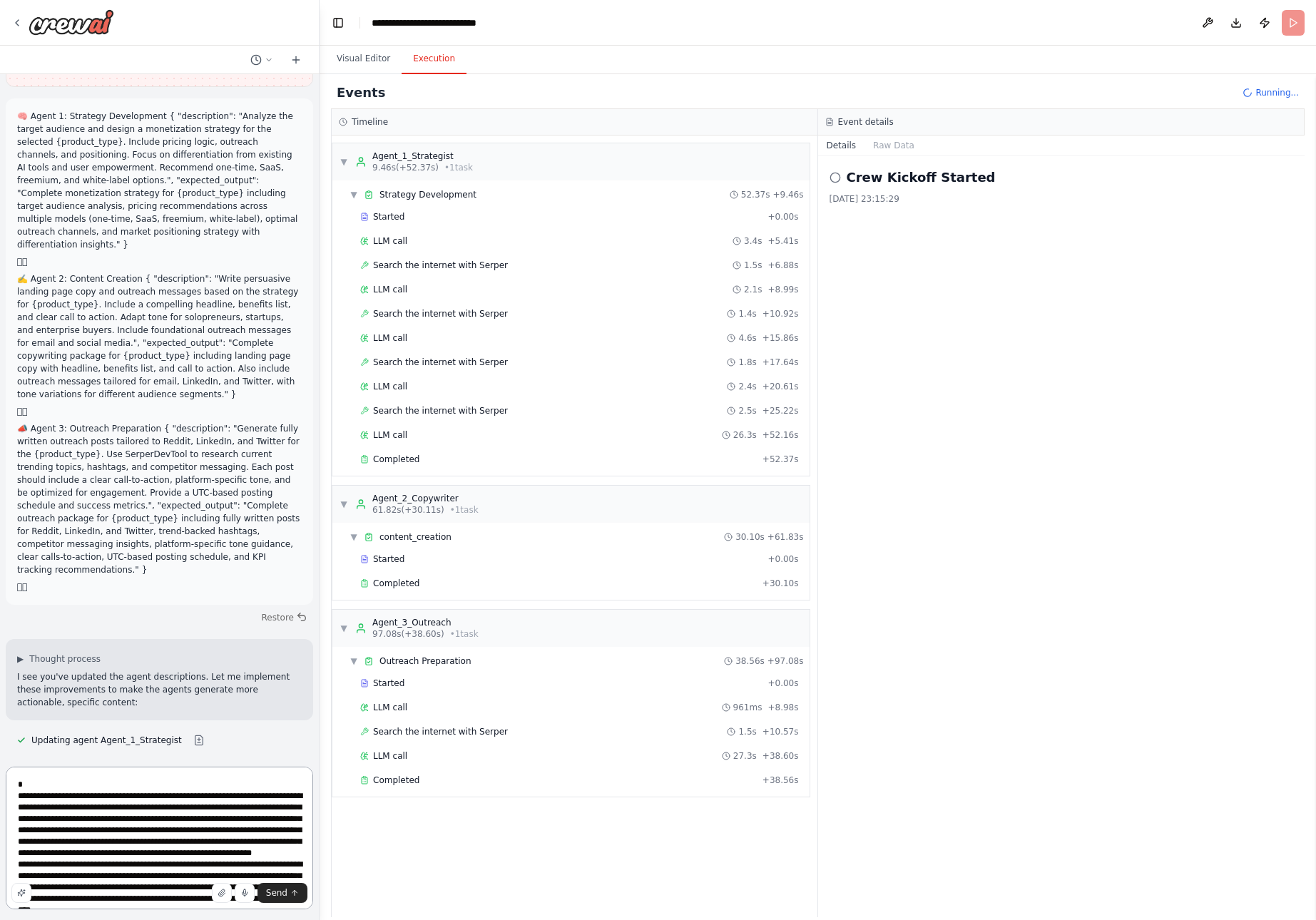
drag, startPoint x: 193, startPoint y: 873, endPoint x: 32, endPoint y: 750, distance: 202.6
click at [32, 750] on div "from crewai import Crew, Agent, Task from langchain.llms import OpenAI Define y…" at bounding box center [160, 460] width 319 height 920
type textarea "*"
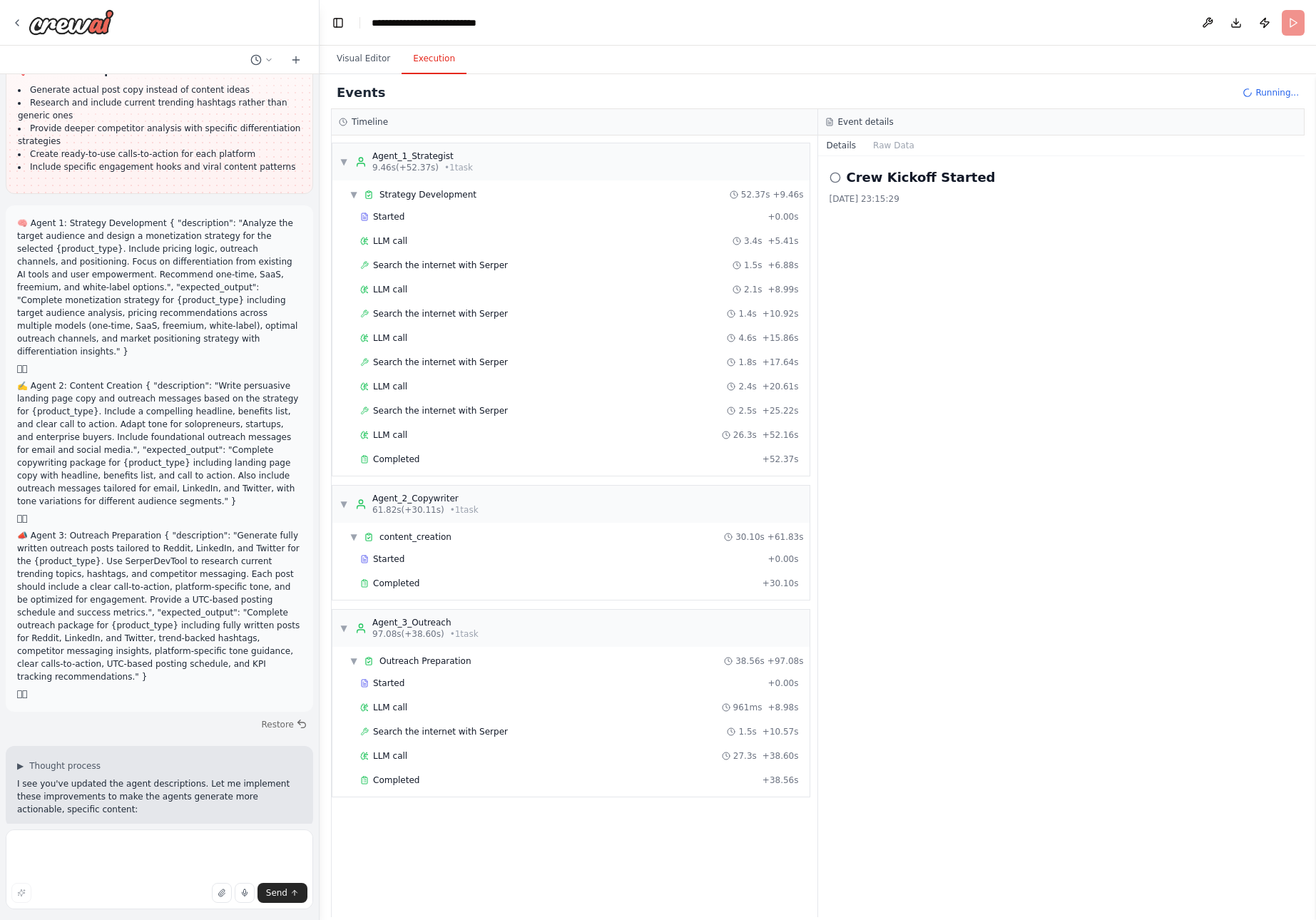
drag, startPoint x: 18, startPoint y: 592, endPoint x: 255, endPoint y: 803, distance: 317.3
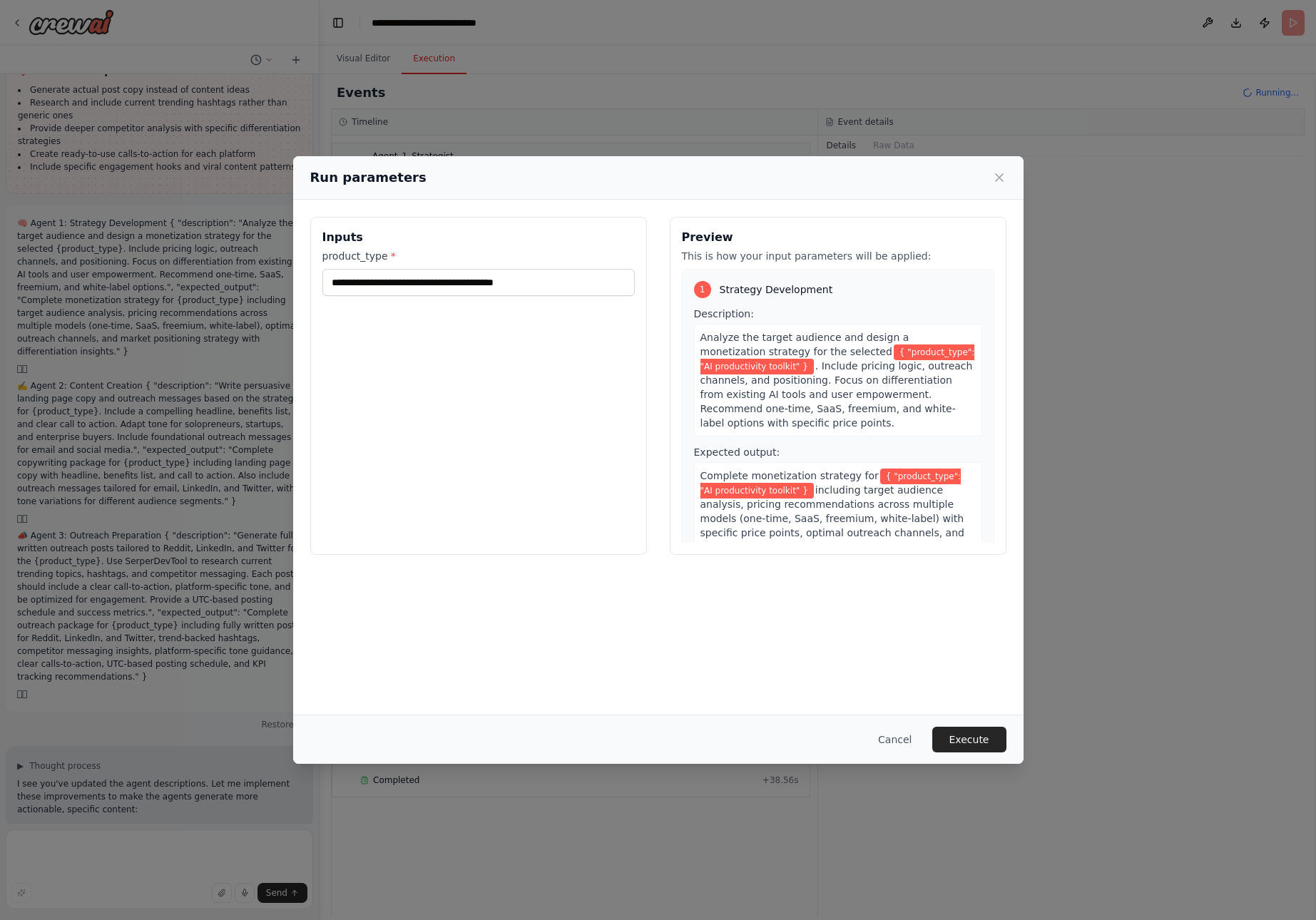
click at [190, 868] on div "**********" at bounding box center [658, 460] width 1316 height 920
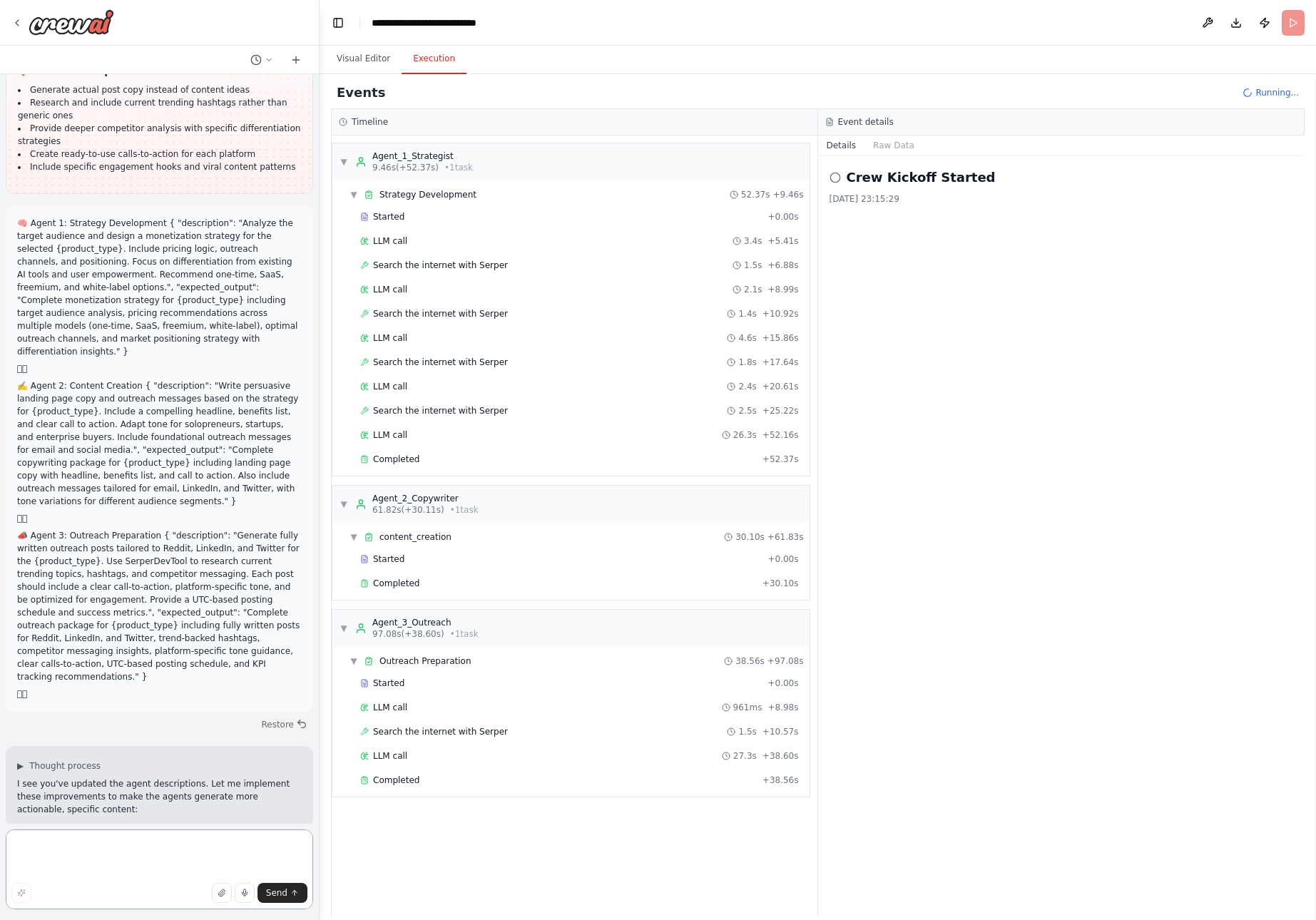
click at [122, 851] on textarea at bounding box center [159, 870] width 307 height 80
paste textarea "**********"
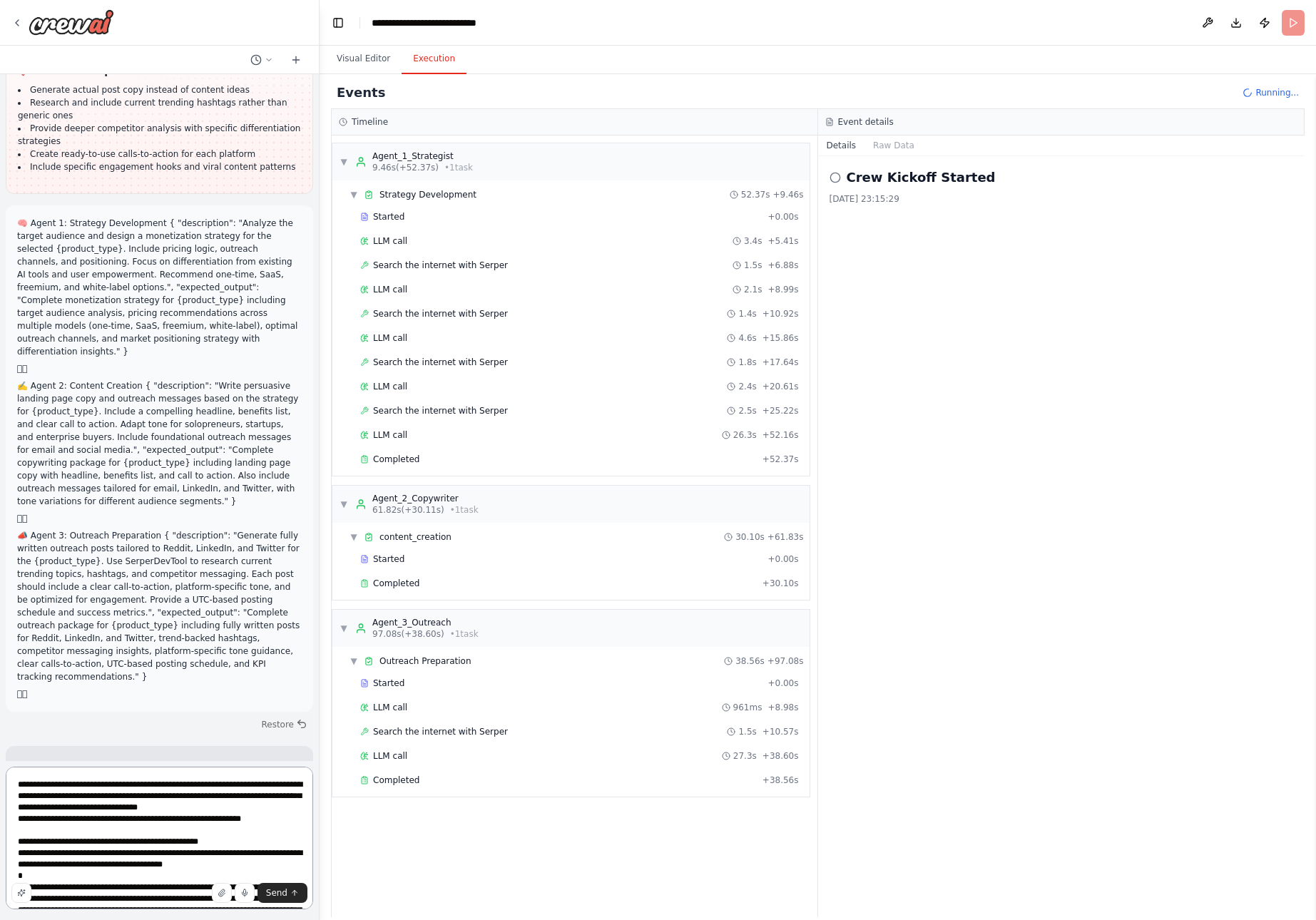
scroll to position [18461, 0]
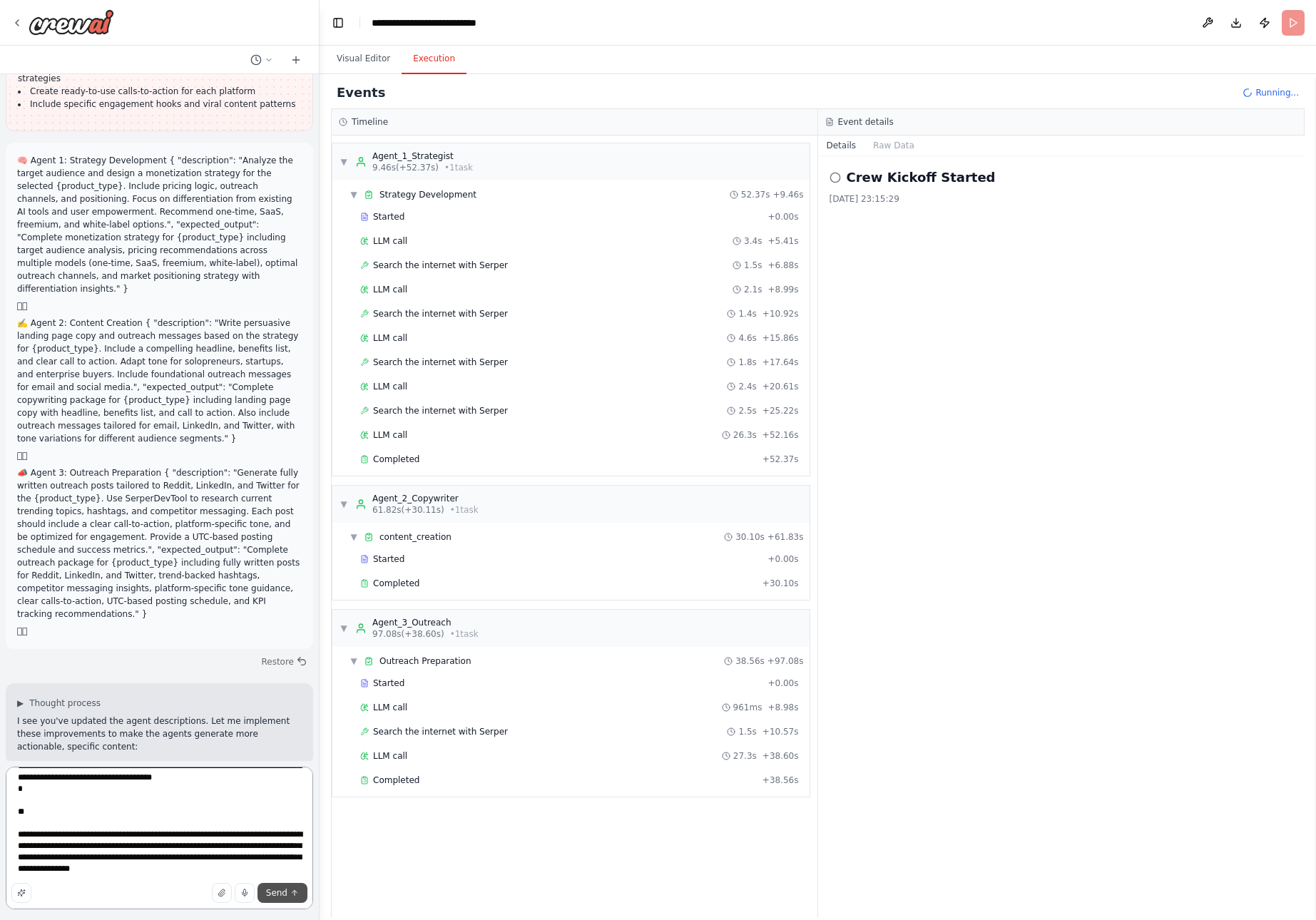
type textarea "**********"
click at [275, 893] on span "Send" at bounding box center [277, 894] width 21 height 11
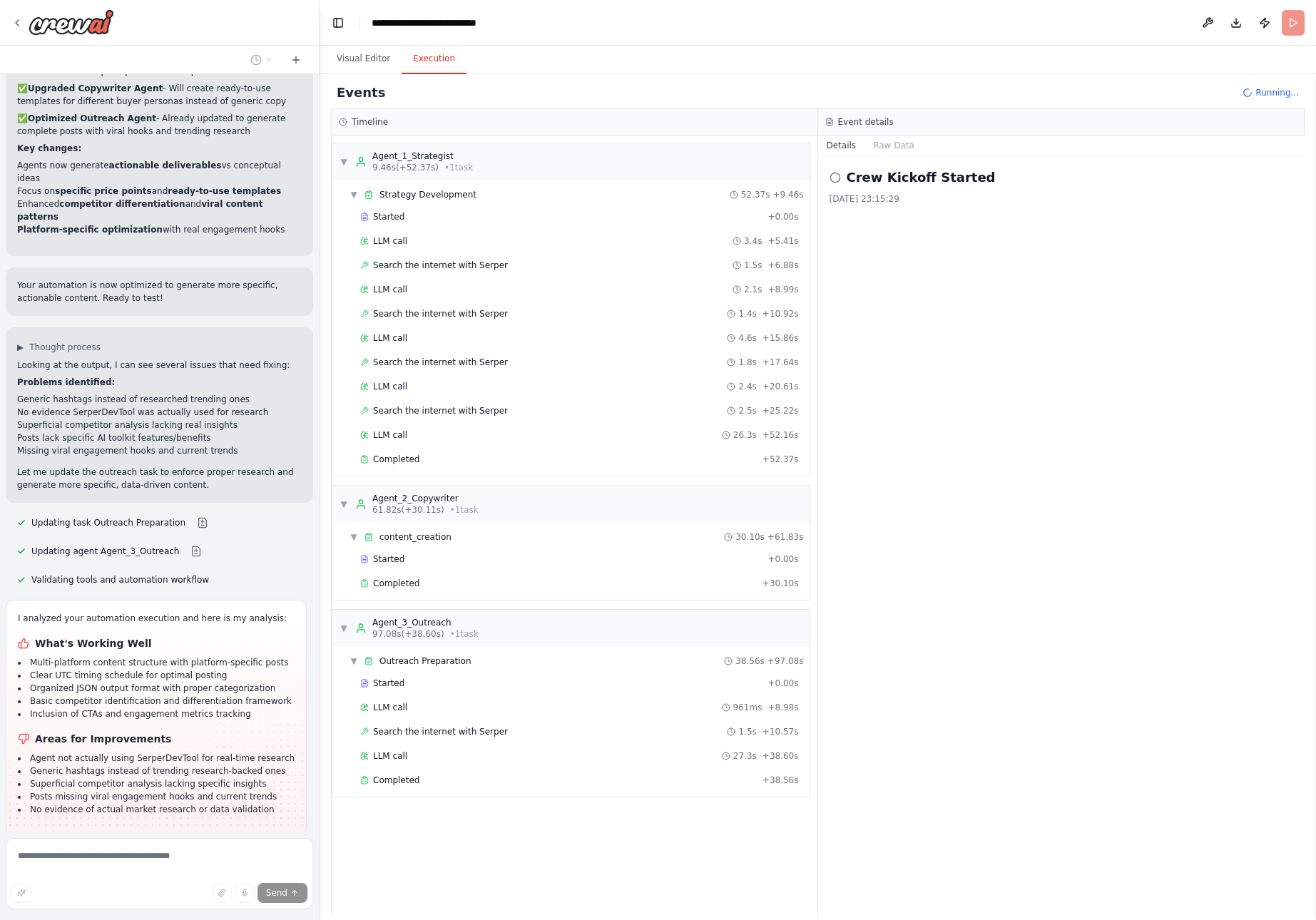
scroll to position [19397, 0]
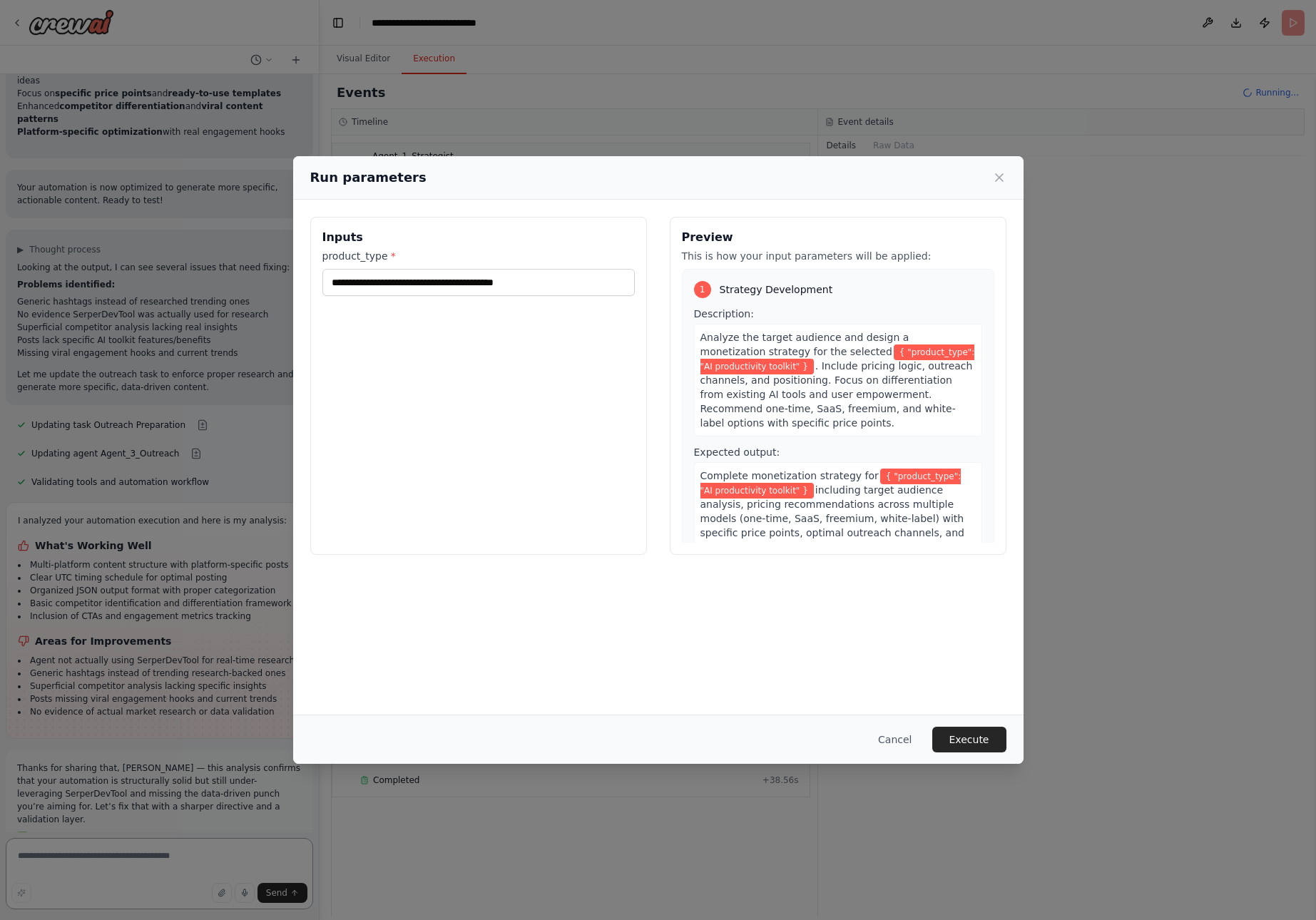
scroll to position [19495, 0]
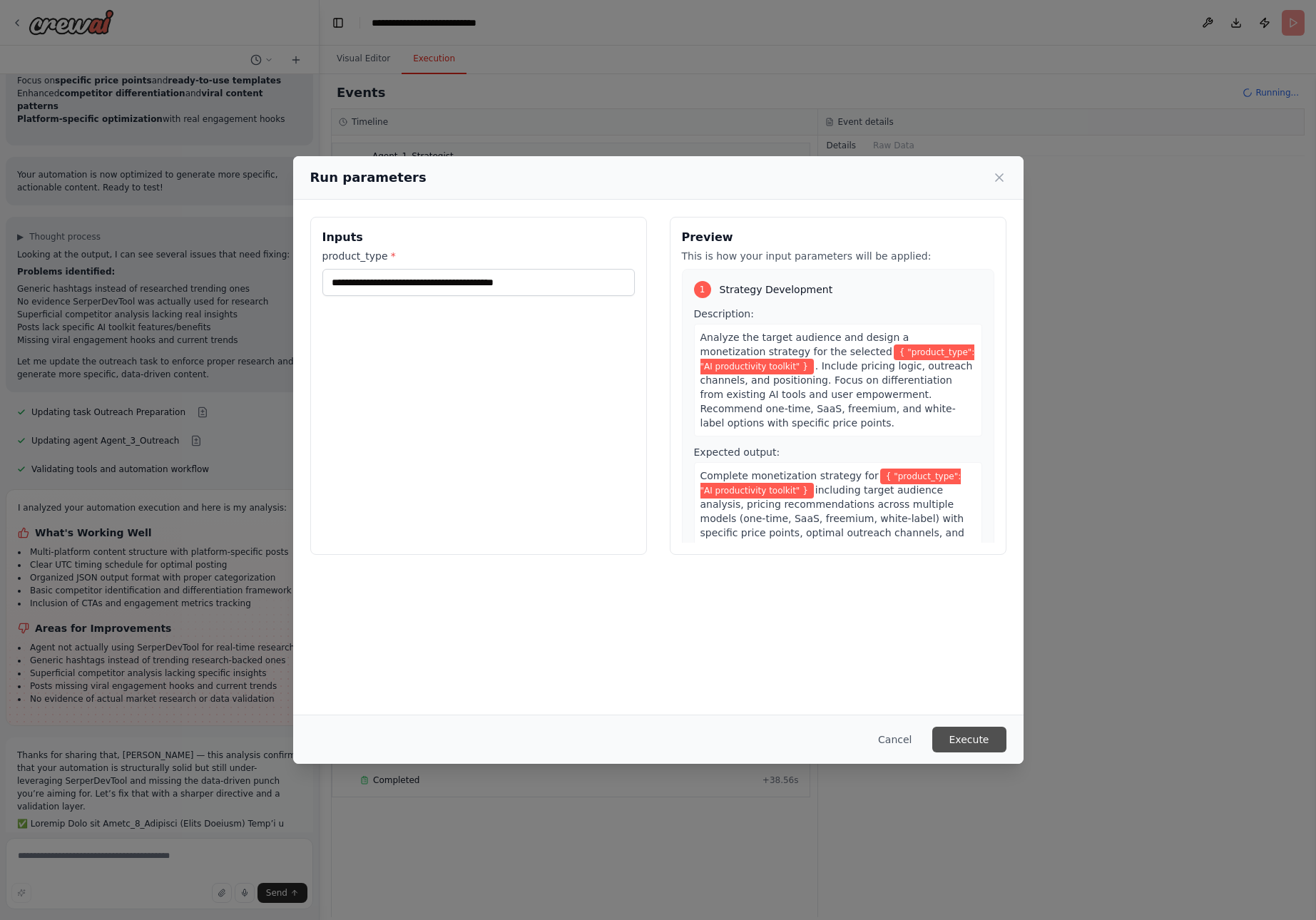
click at [974, 742] on button "Execute" at bounding box center [969, 740] width 74 height 26
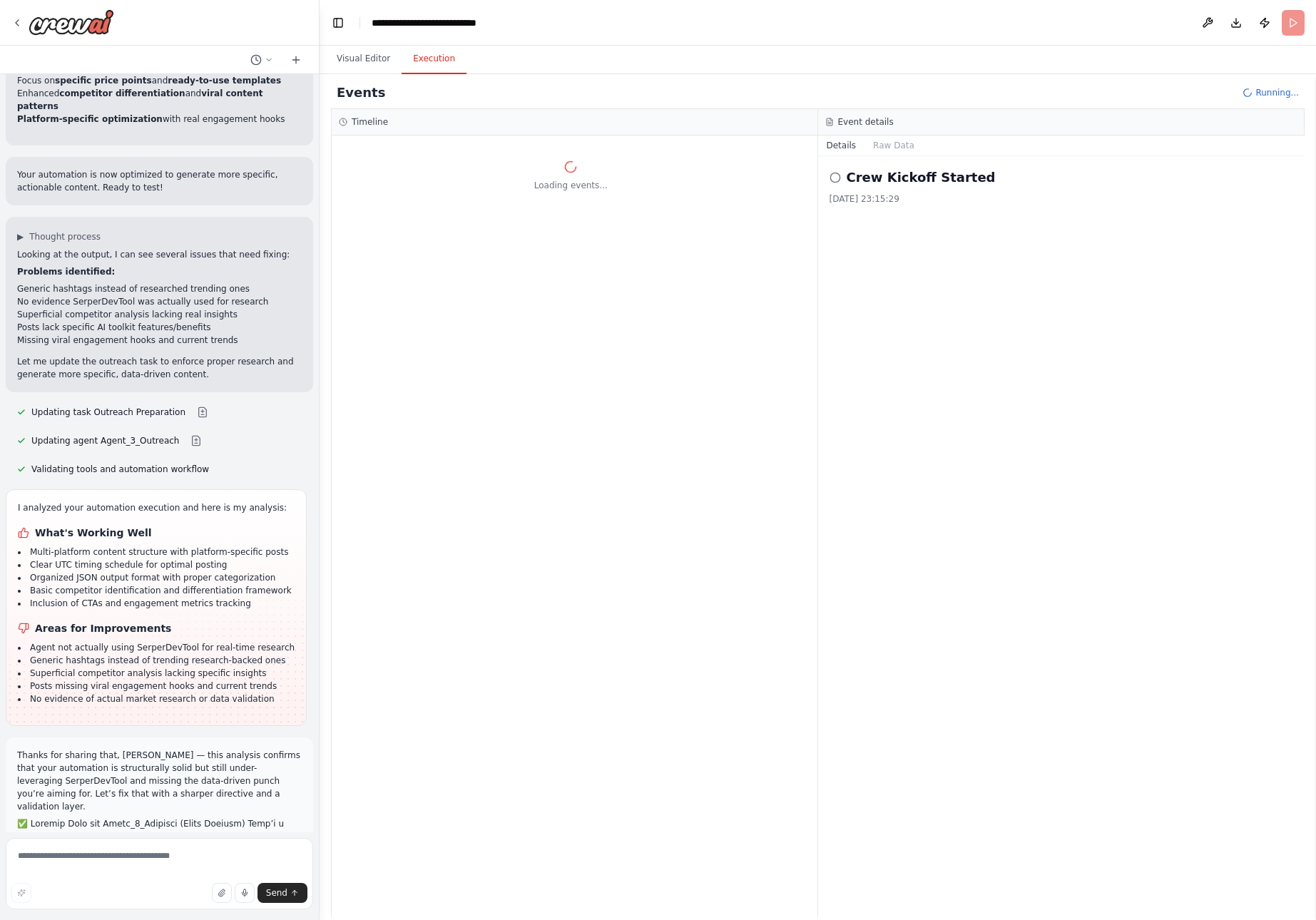
drag, startPoint x: 17, startPoint y: 579, endPoint x: 223, endPoint y: 817, distance: 314.8
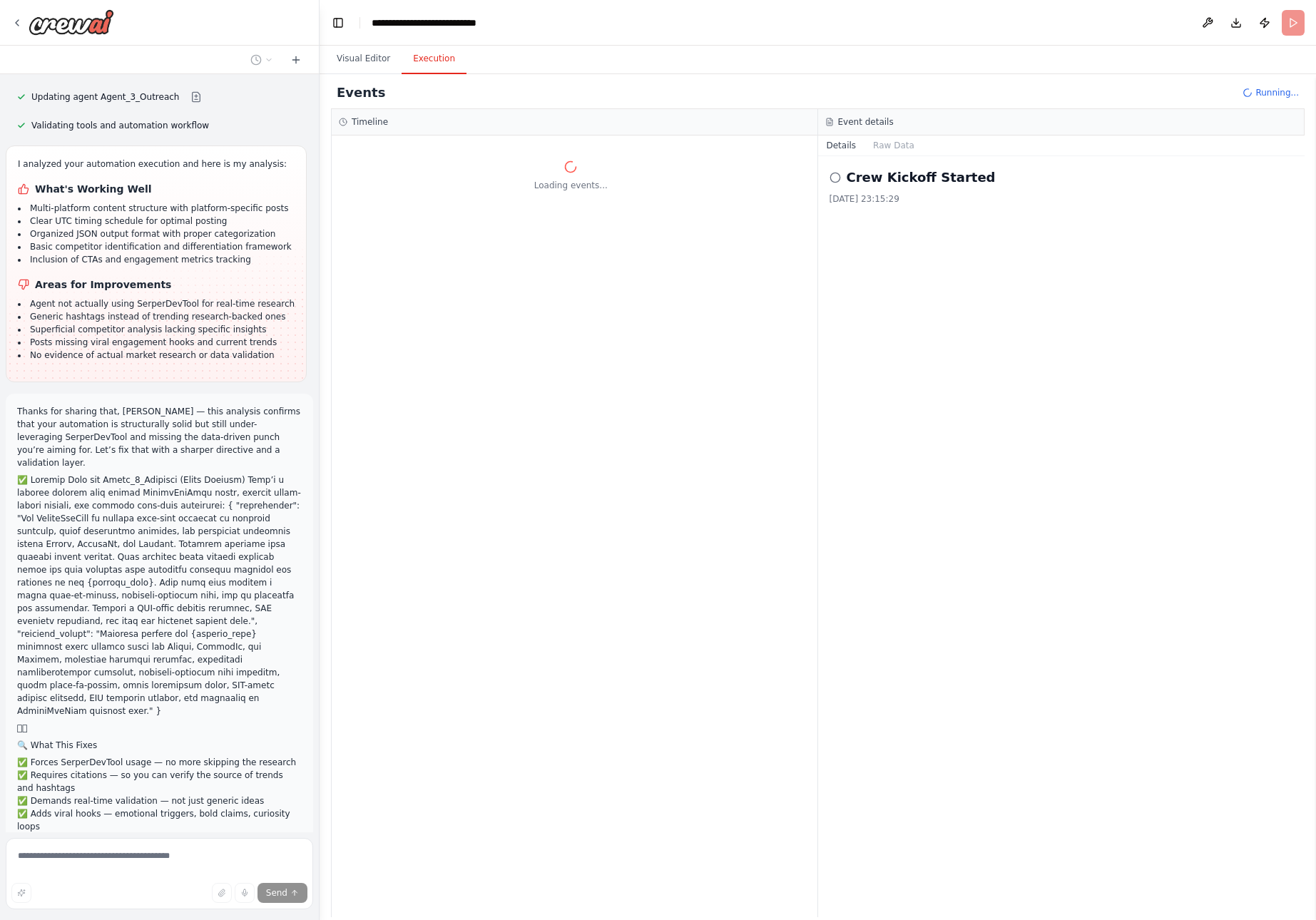
scroll to position [19852, 0]
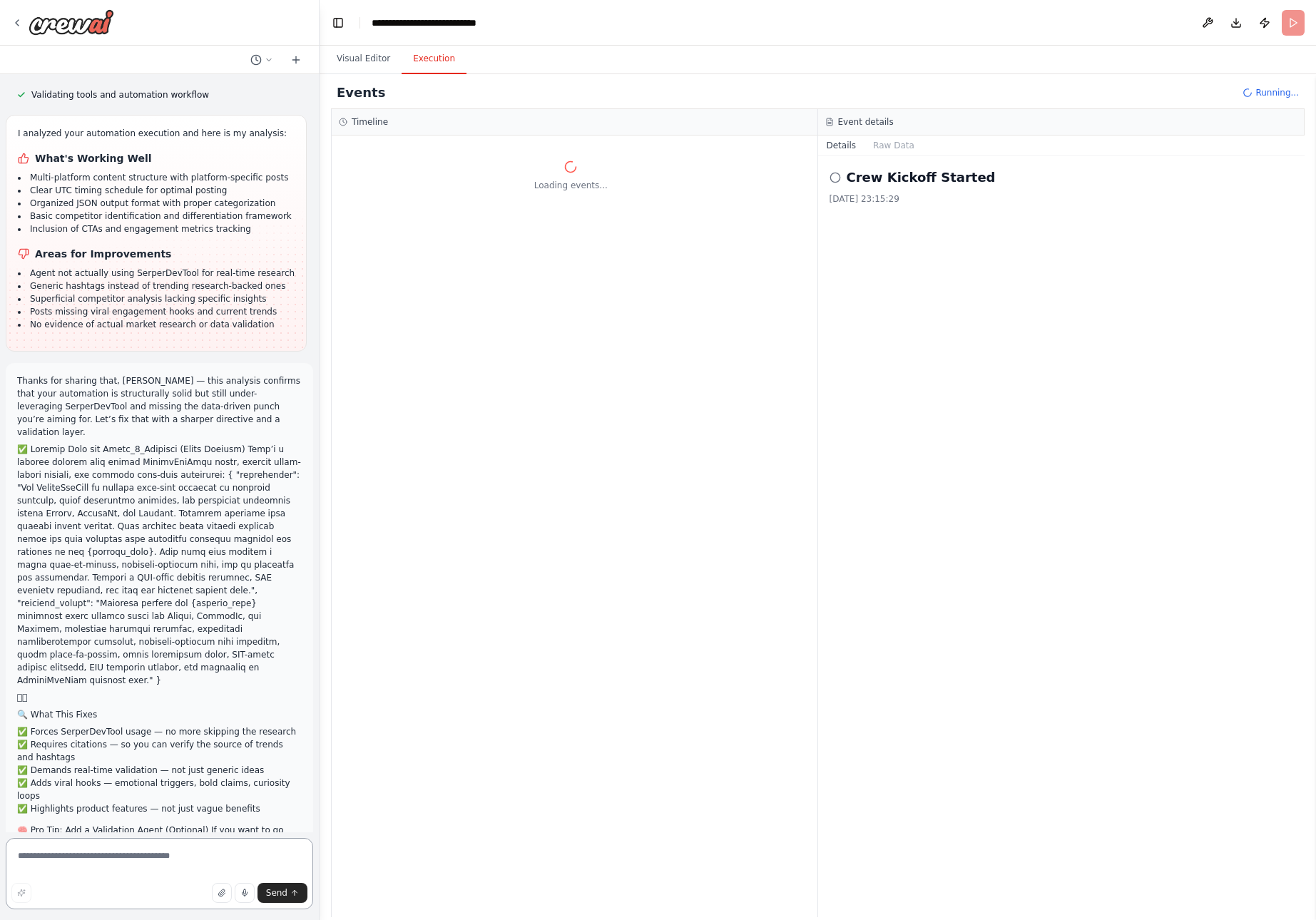
drag, startPoint x: 18, startPoint y: 520, endPoint x: 241, endPoint y: 610, distance: 240.5
click at [241, 610] on div "from crewai import Crew, Agent, Task from langchain.llms import OpenAI Define y…" at bounding box center [159, 453] width 319 height 758
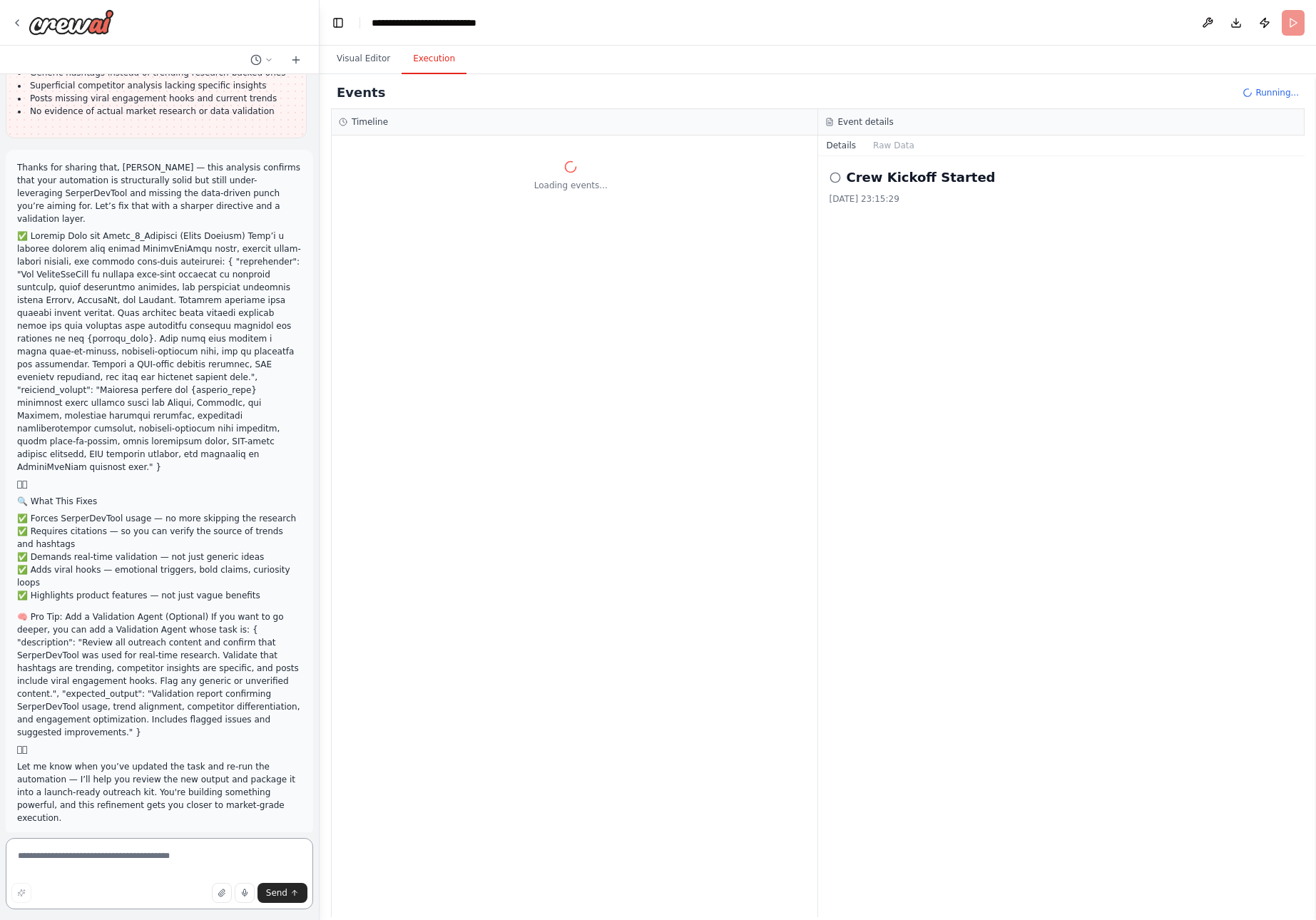
scroll to position [20096, 0]
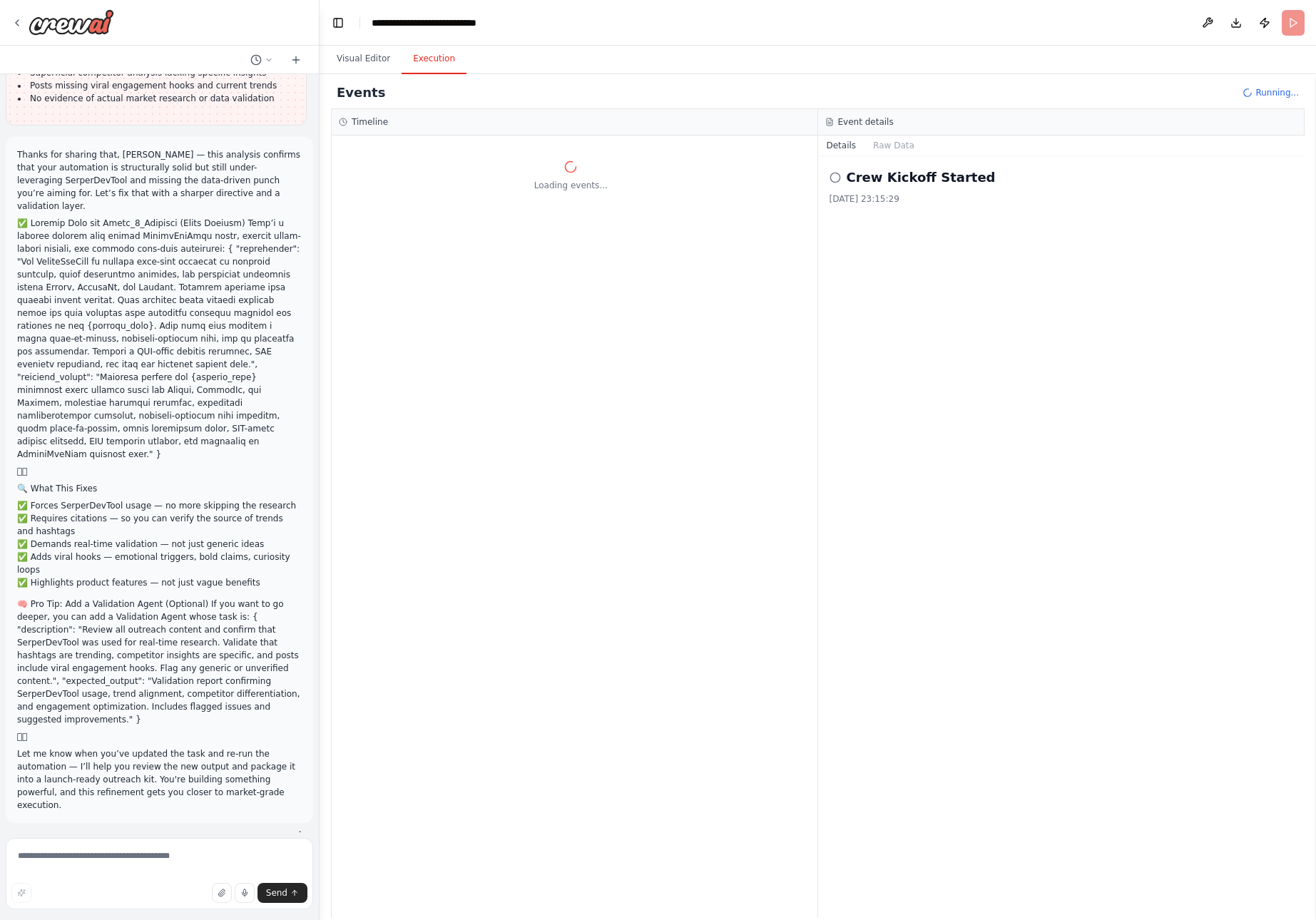
drag, startPoint x: 16, startPoint y: 432, endPoint x: 147, endPoint y: 704, distance: 301.9
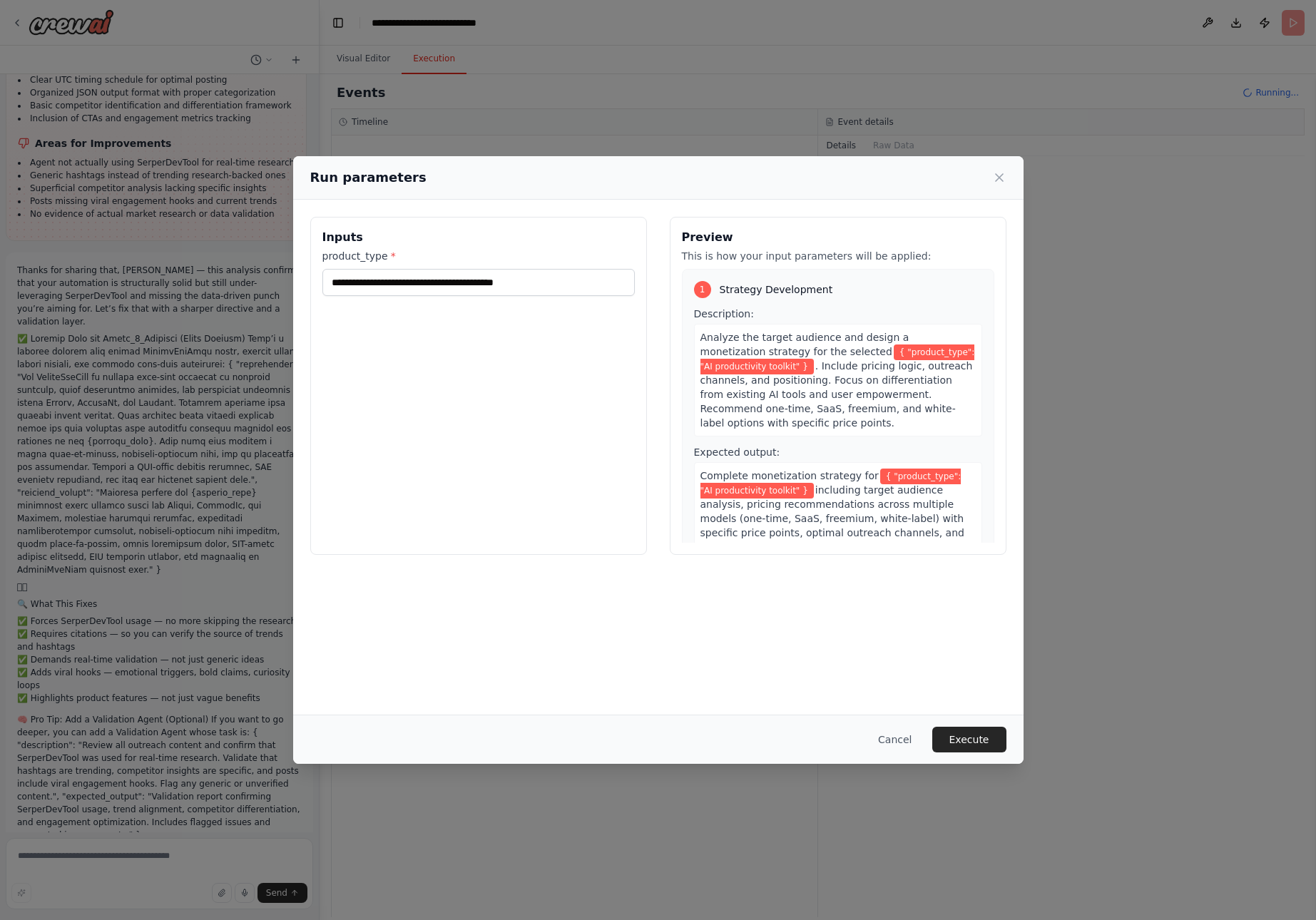
click at [188, 865] on div "**********" at bounding box center [658, 460] width 1316 height 920
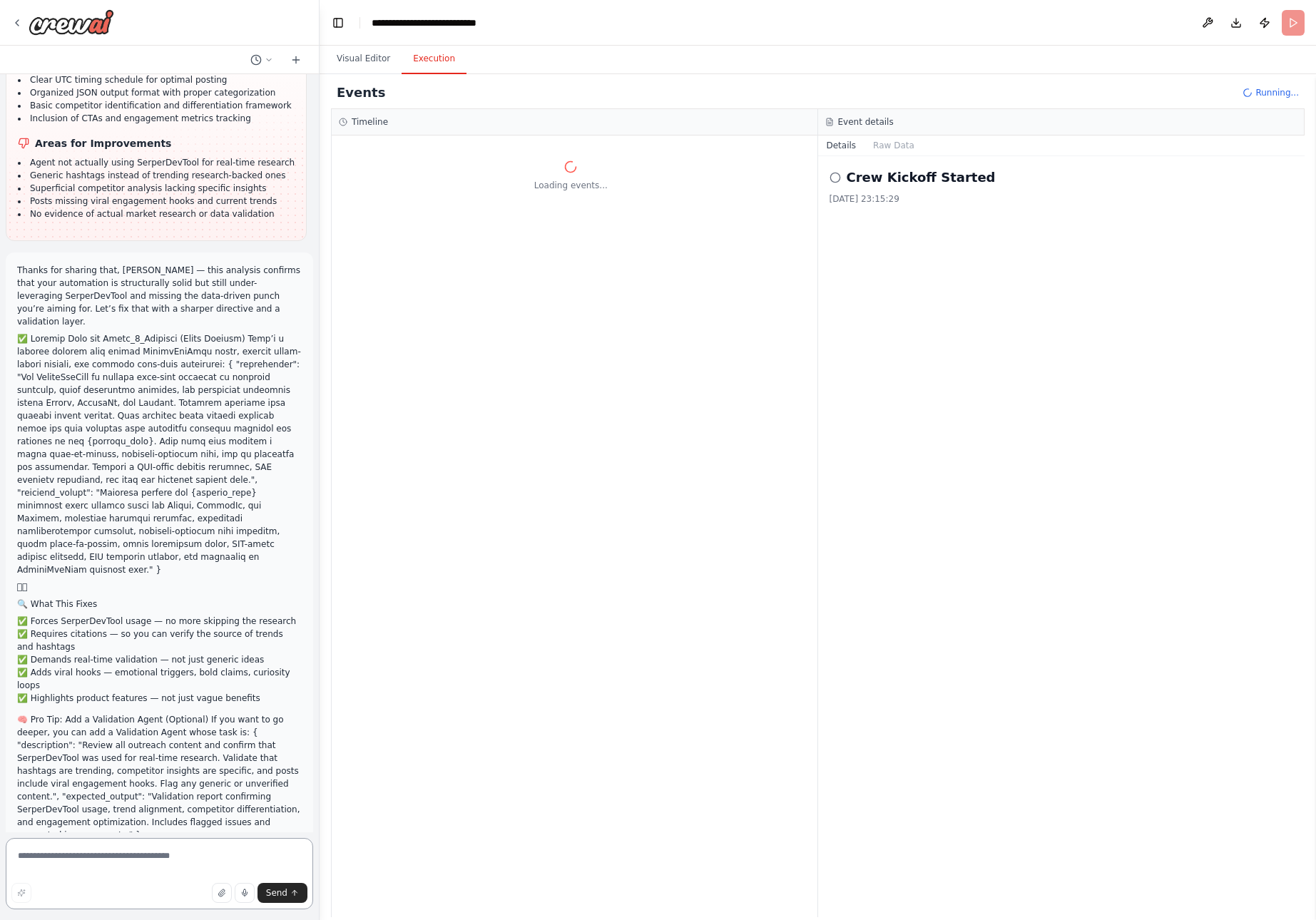
click at [175, 863] on textarea at bounding box center [159, 874] width 307 height 72
paste textarea "**********"
type textarea "**********"
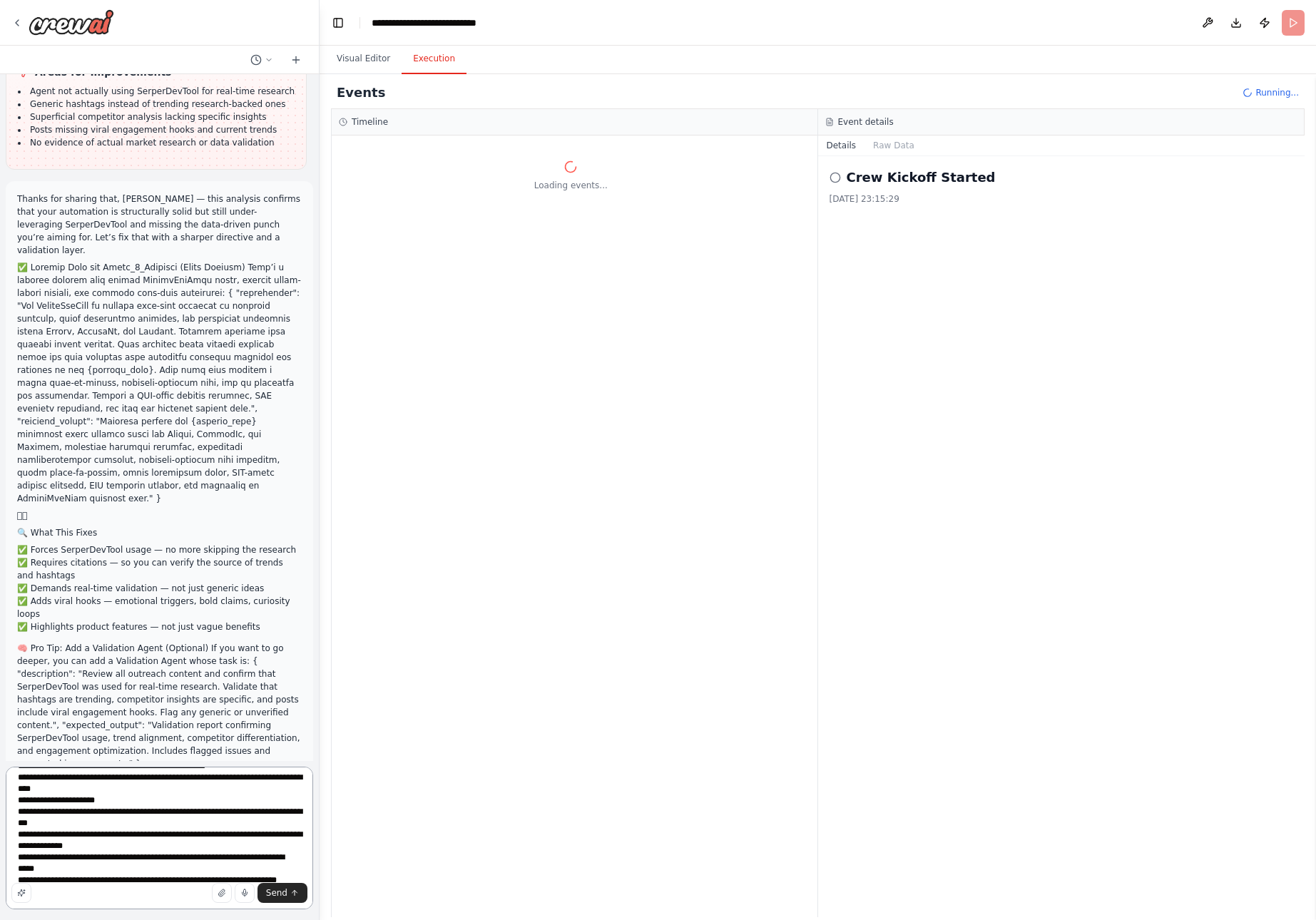
scroll to position [110, 0]
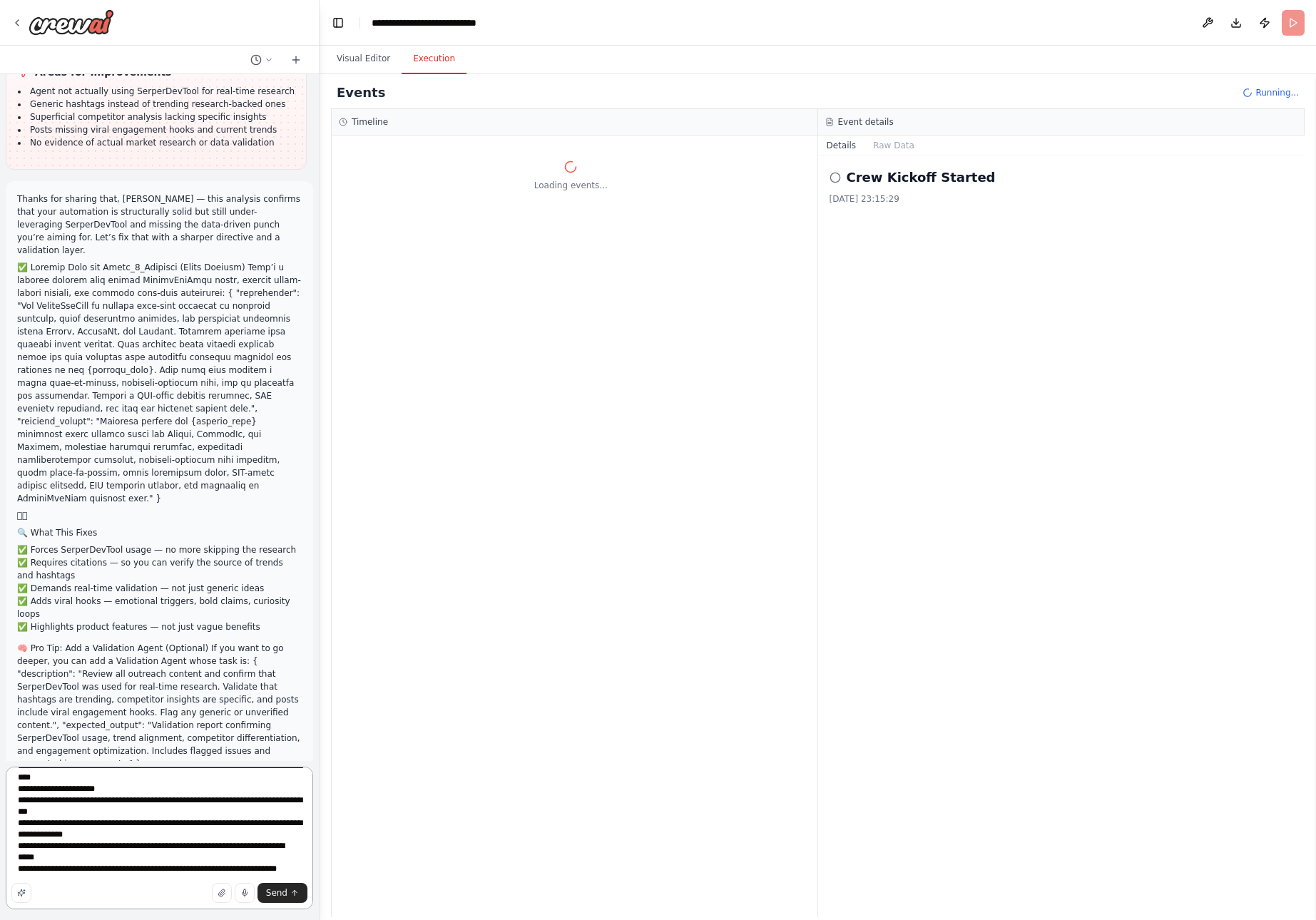
drag, startPoint x: 16, startPoint y: 785, endPoint x: 190, endPoint y: 949, distance: 239.1
click at [190, 919] on html "from crewai import Crew, Agent, Task from langchain.llms import OpenAI Define y…" at bounding box center [658, 460] width 1316 height 920
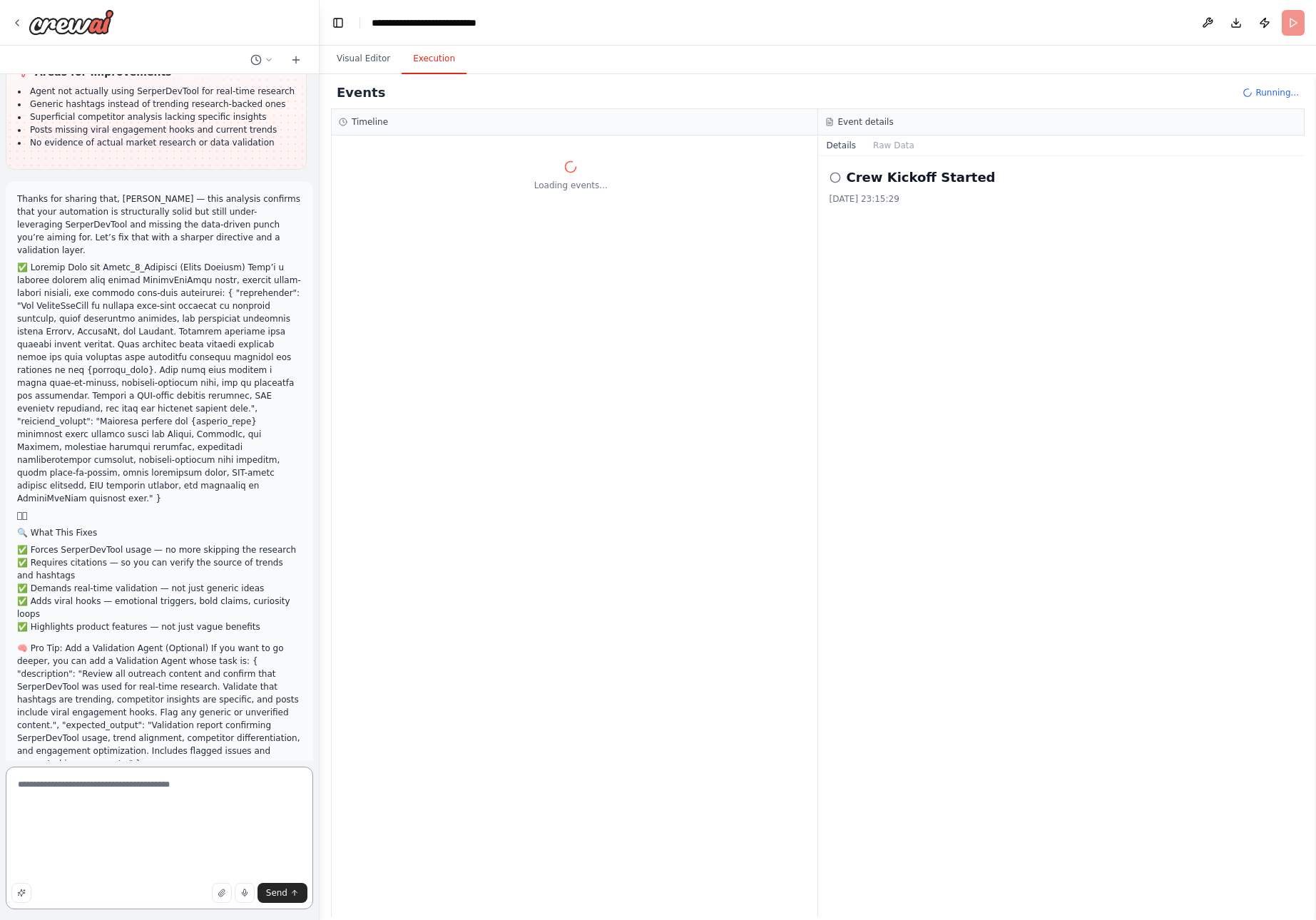
scroll to position [19980, 0]
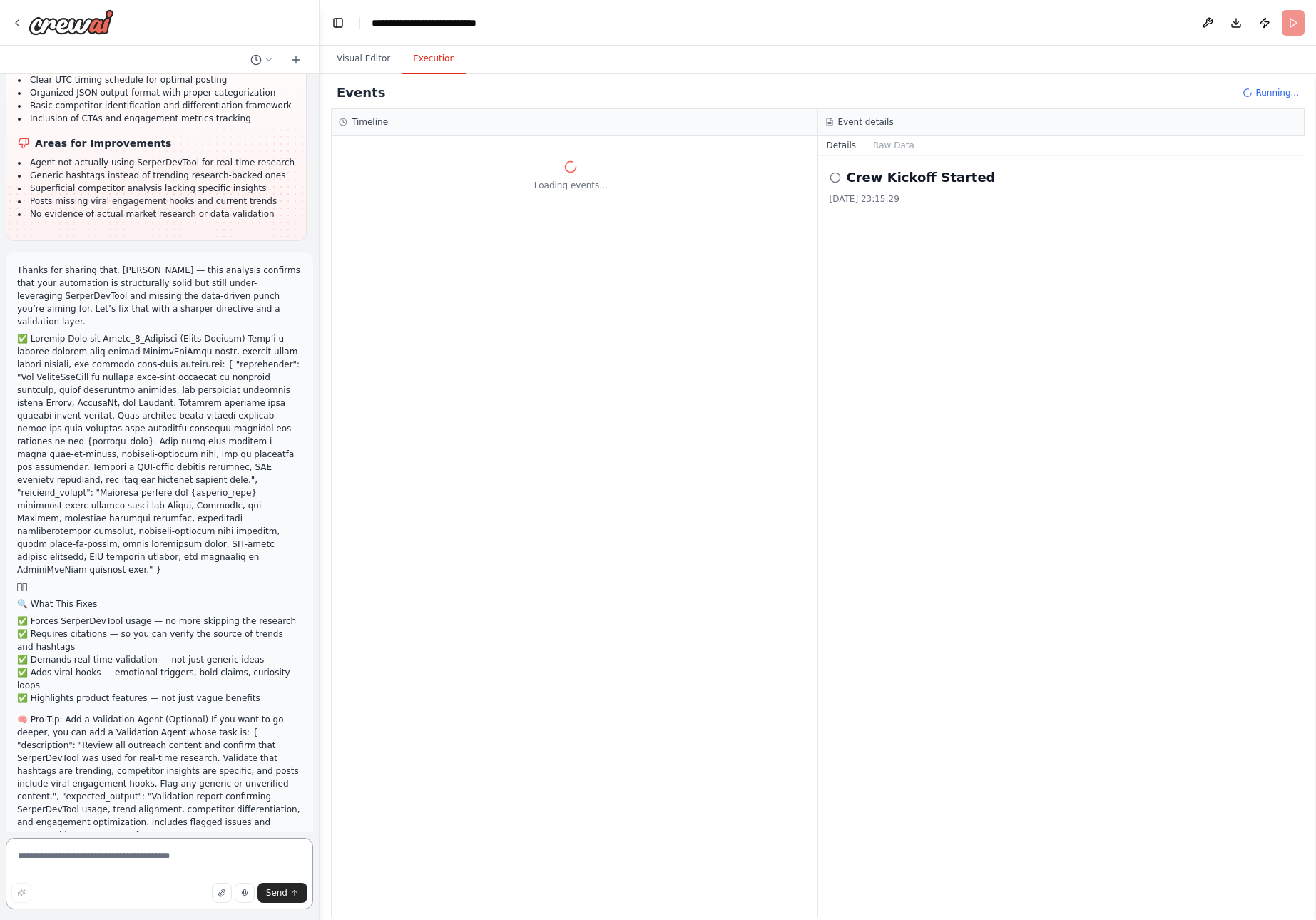
click at [60, 863] on textarea at bounding box center [159, 874] width 307 height 72
paste textarea "**********"
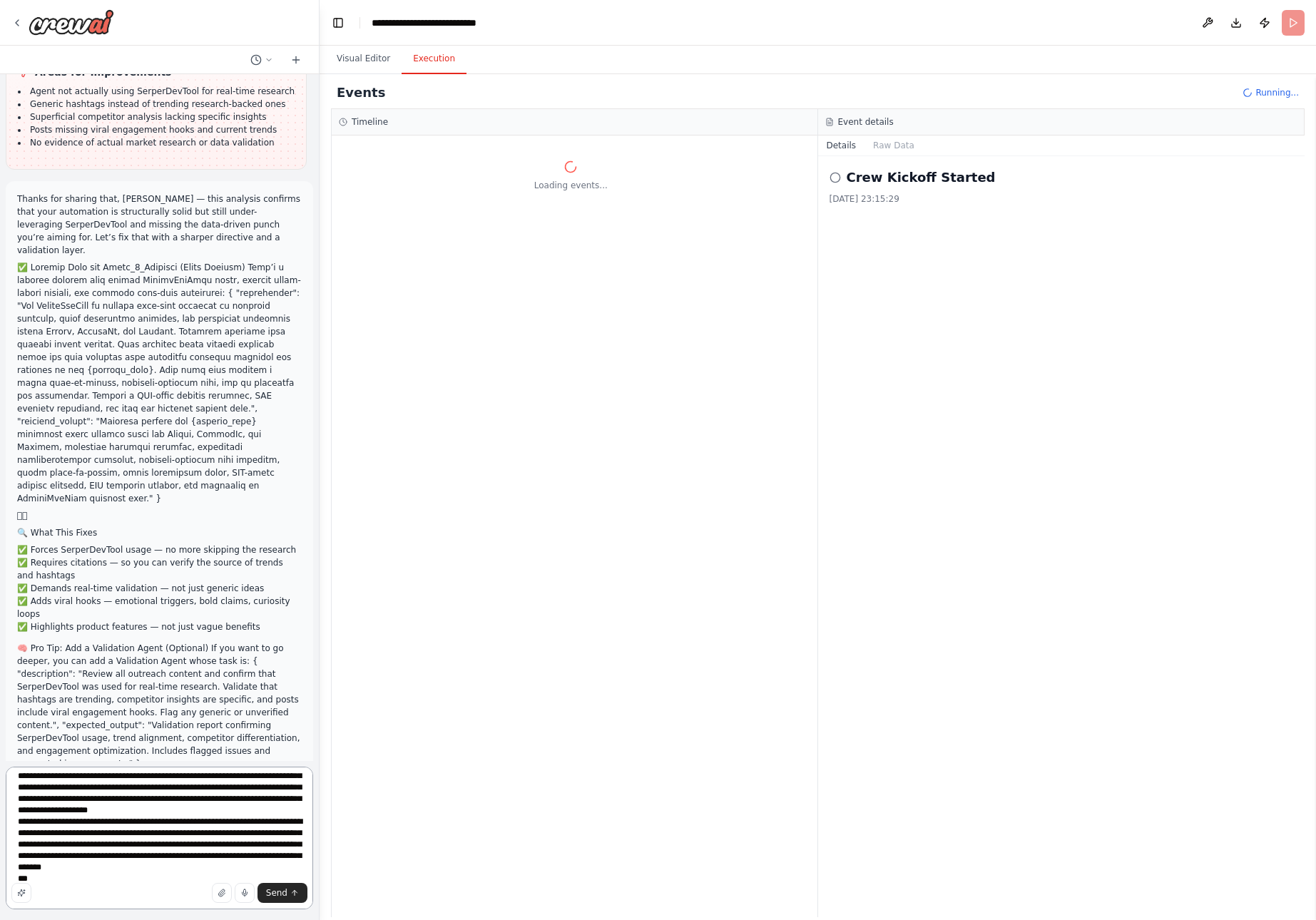
scroll to position [64, 0]
type textarea "**********"
click at [283, 888] on span "Send" at bounding box center [277, 894] width 21 height 11
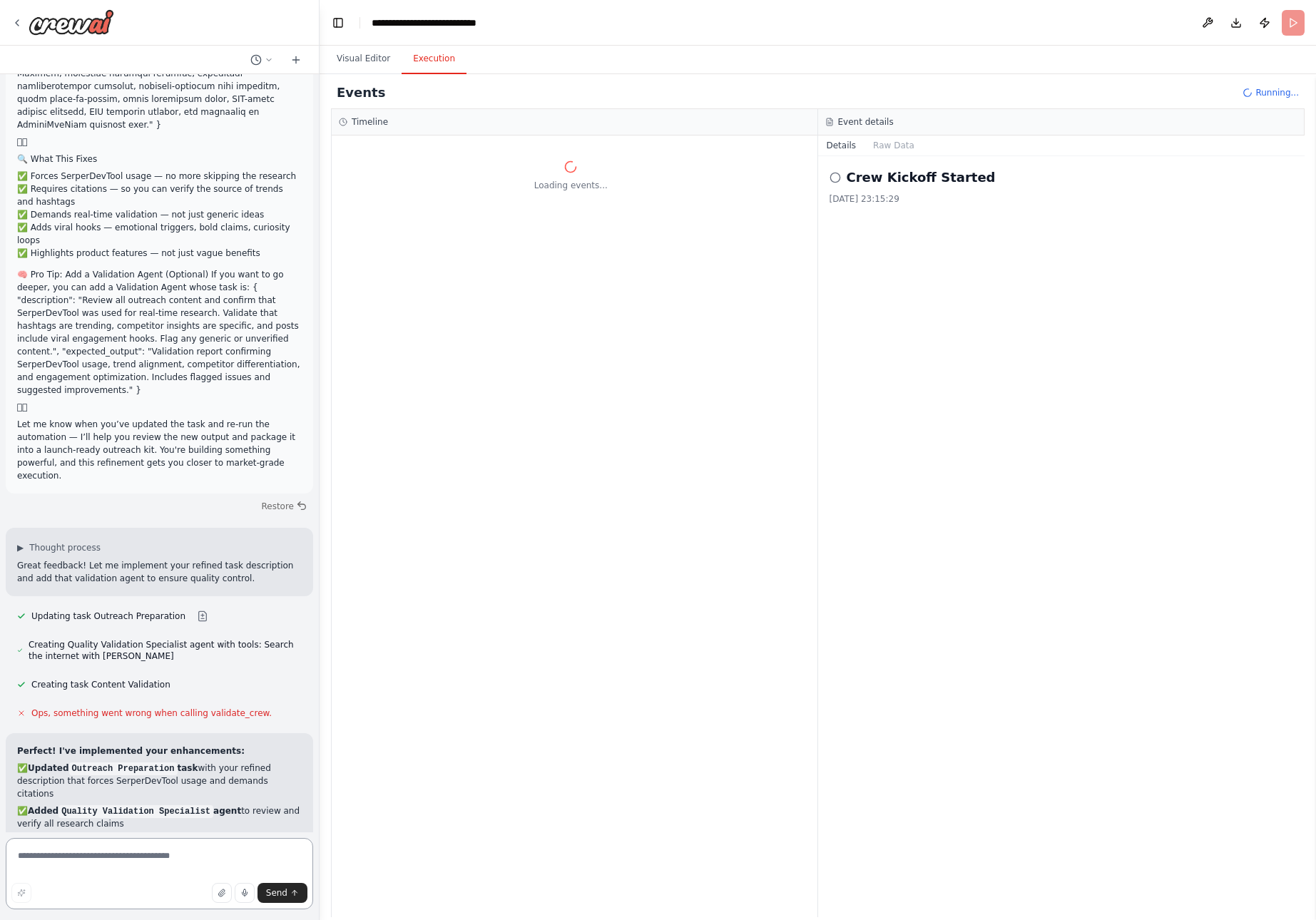
scroll to position [20443, 0]
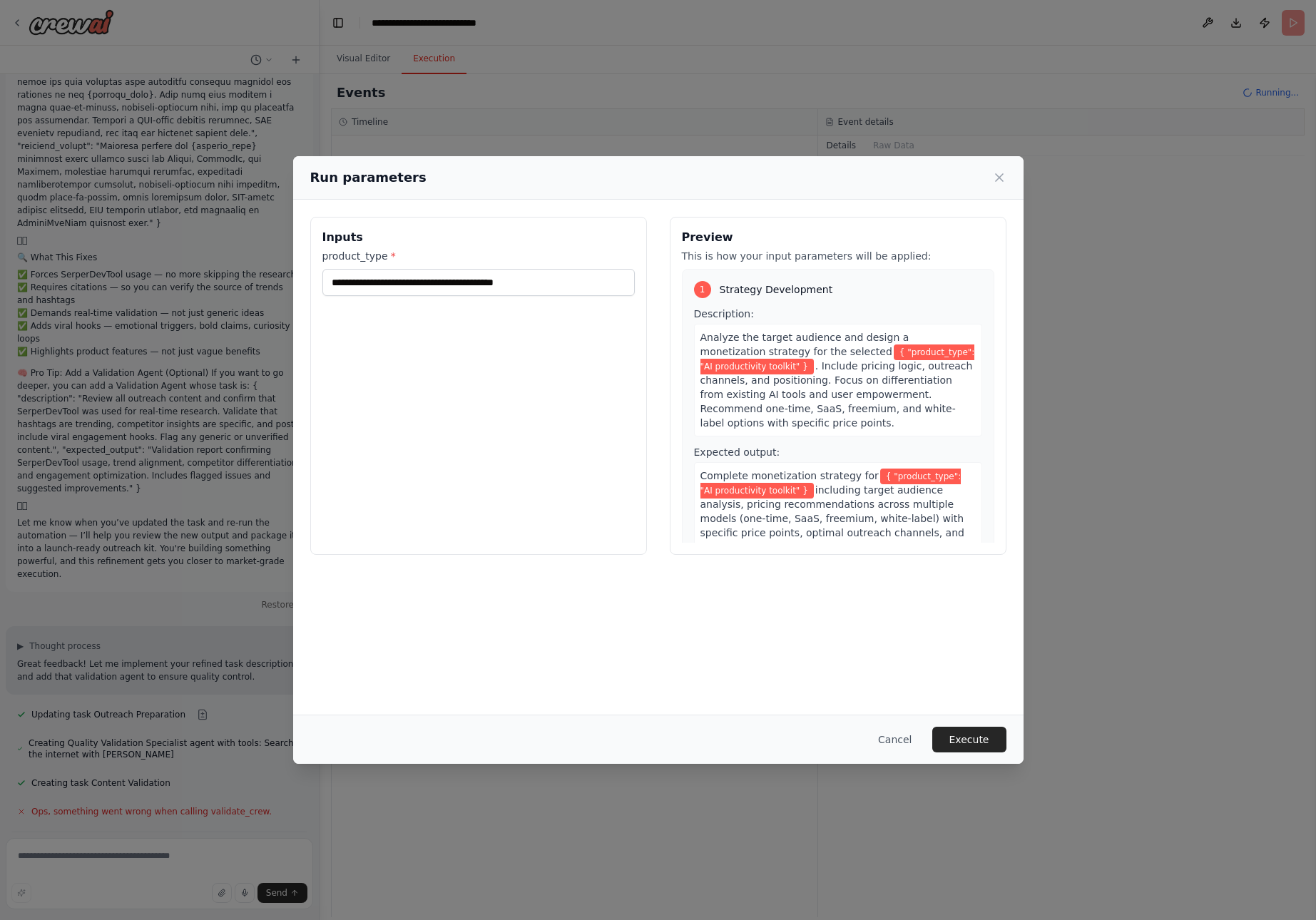
click at [953, 743] on button "Execute" at bounding box center [969, 740] width 74 height 26
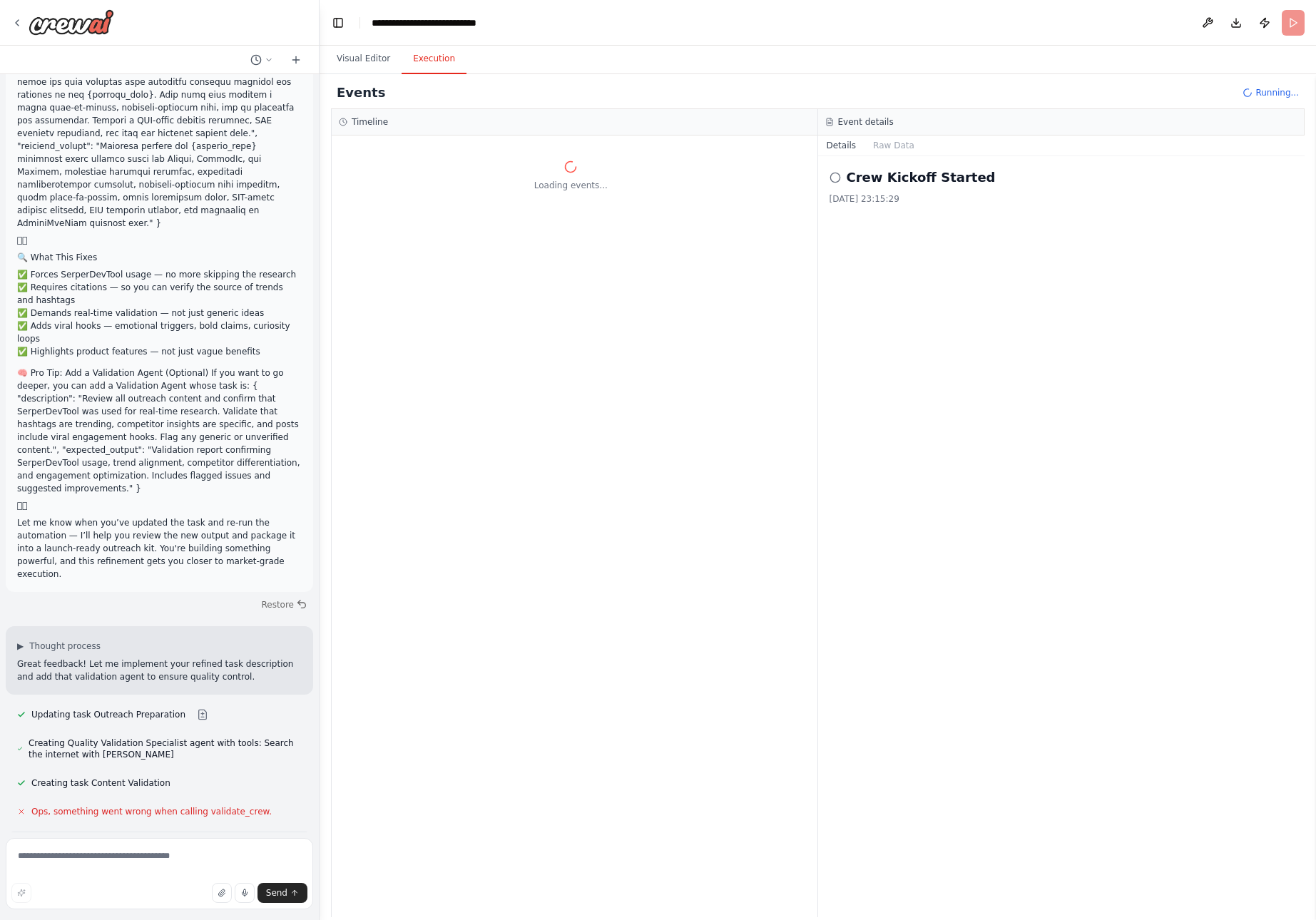
scroll to position [20443, 0]
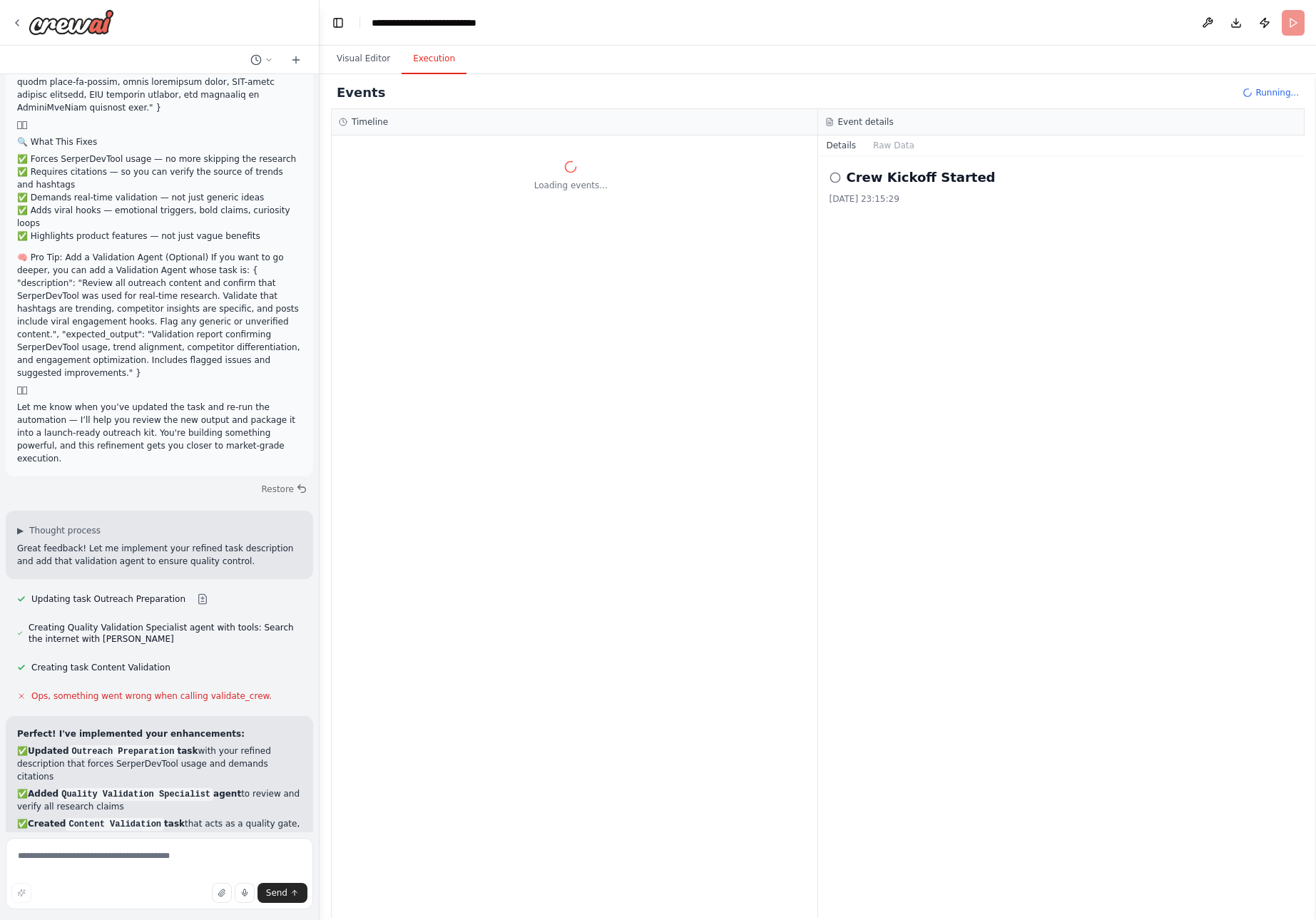
drag, startPoint x: 18, startPoint y: 603, endPoint x: 259, endPoint y: 830, distance: 331.1
click at [259, 830] on div "from crewai import Crew, Agent, Task from langchain.llms import OpenAI Define y…" at bounding box center [159, 453] width 319 height 758
click at [579, 803] on div "Loading events..." at bounding box center [574, 526] width 486 height 782
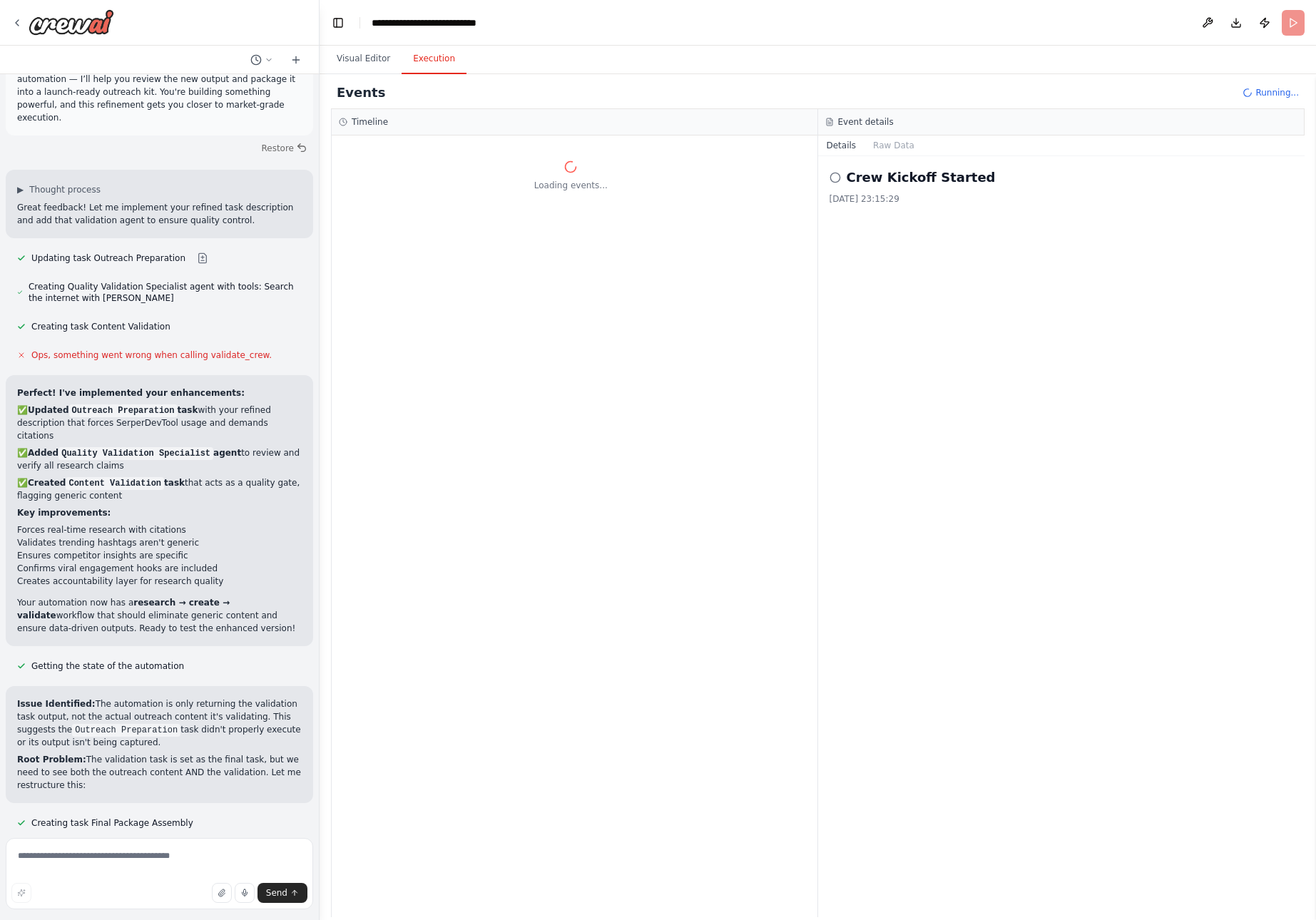
scroll to position [20796, 0]
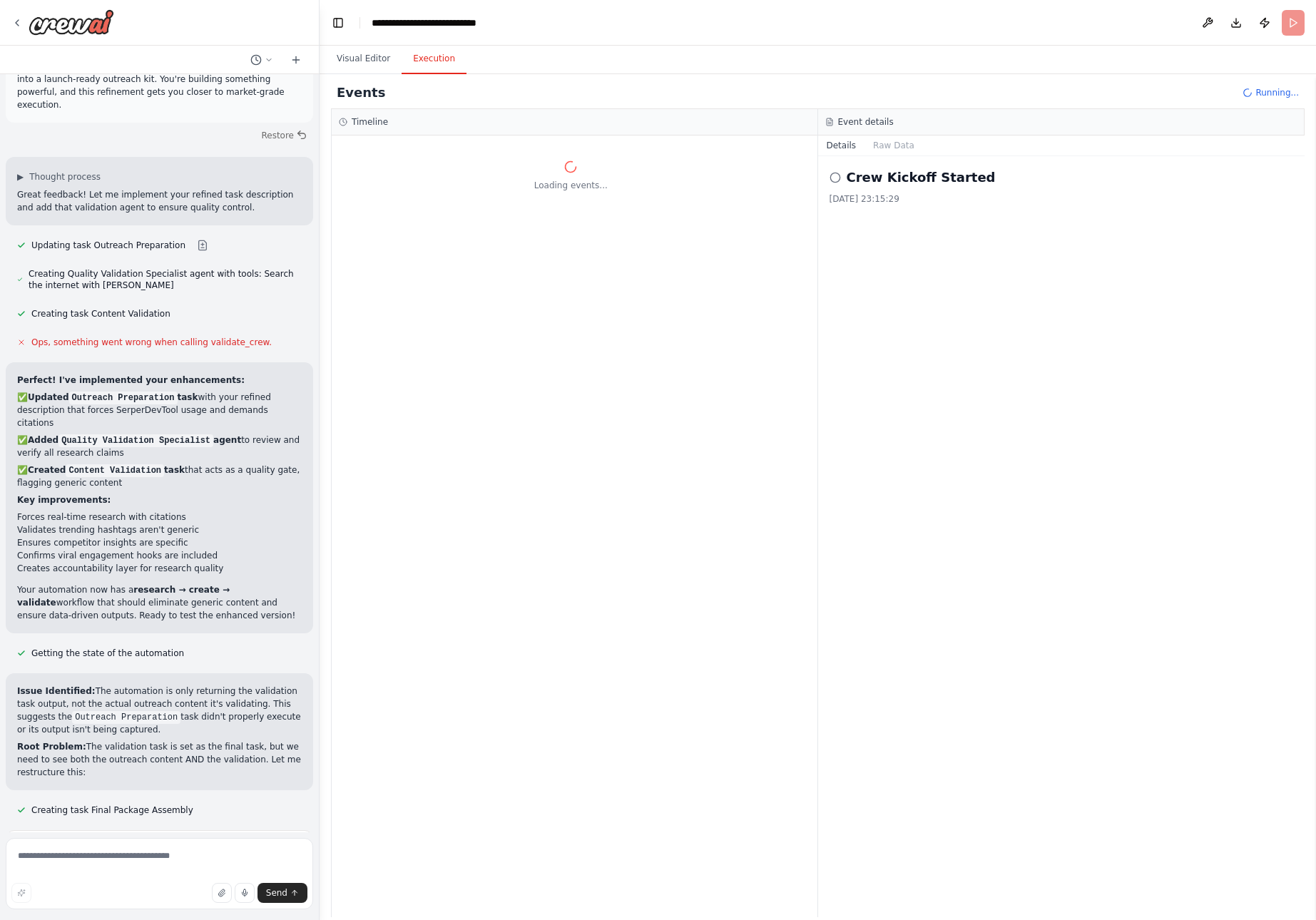
drag, startPoint x: 19, startPoint y: 410, endPoint x: 164, endPoint y: 690, distance: 315.3
click at [127, 858] on textarea at bounding box center [159, 874] width 307 height 72
paste textarea "**********"
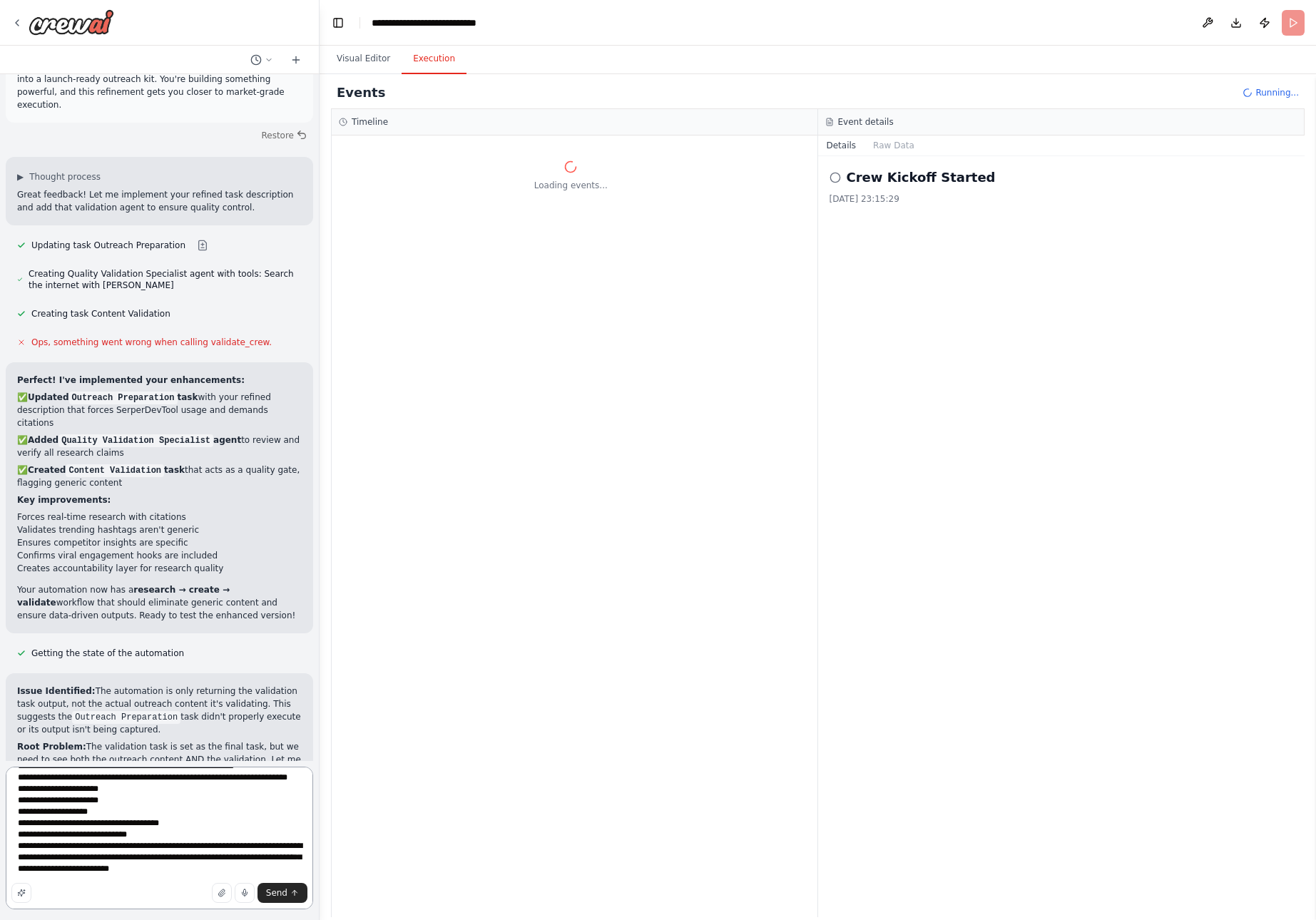
scroll to position [669, 0]
click at [213, 862] on textarea at bounding box center [159, 838] width 307 height 142
click at [67, 881] on textarea at bounding box center [159, 838] width 307 height 142
paste textarea "**********"
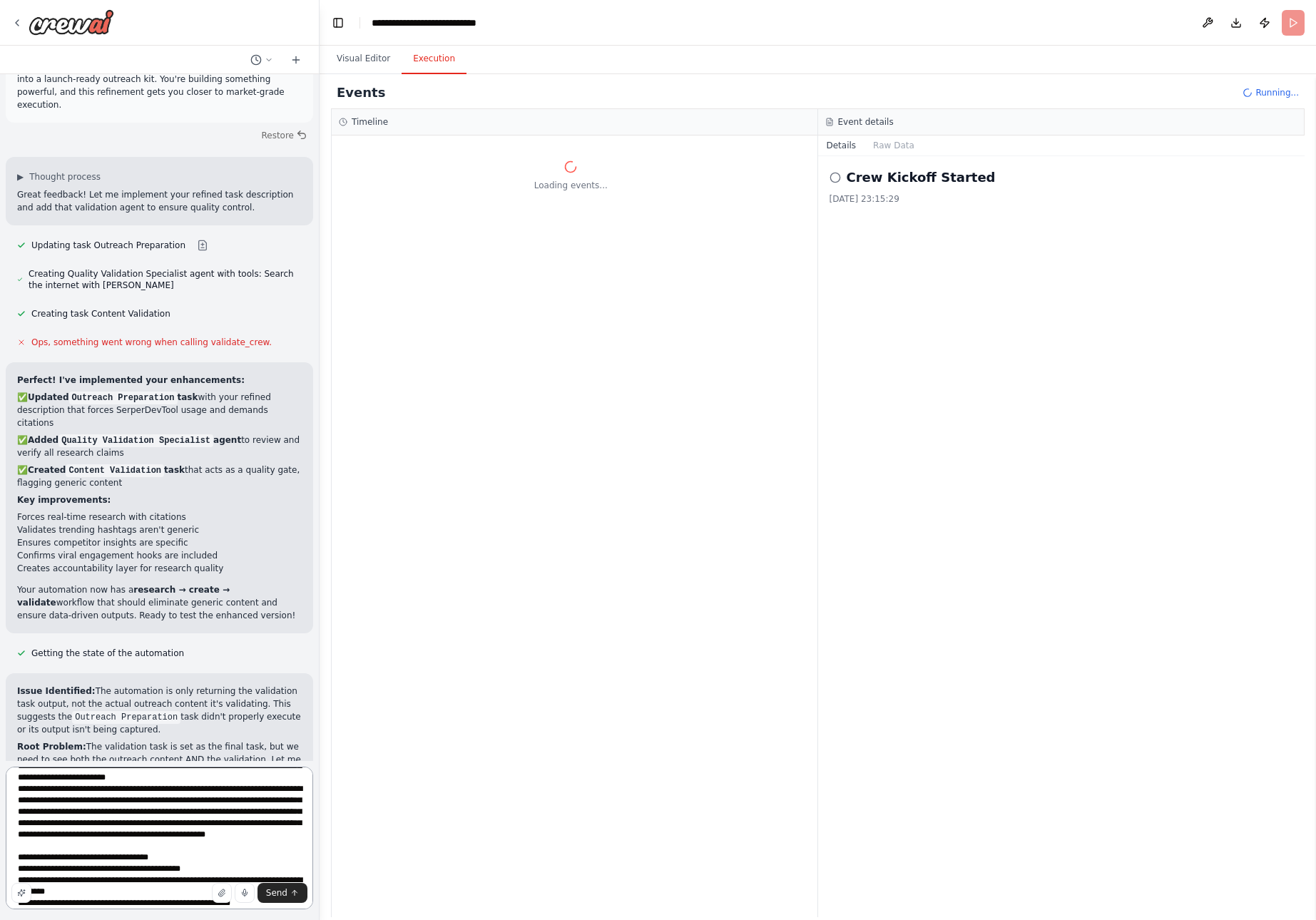
scroll to position [1388, 0]
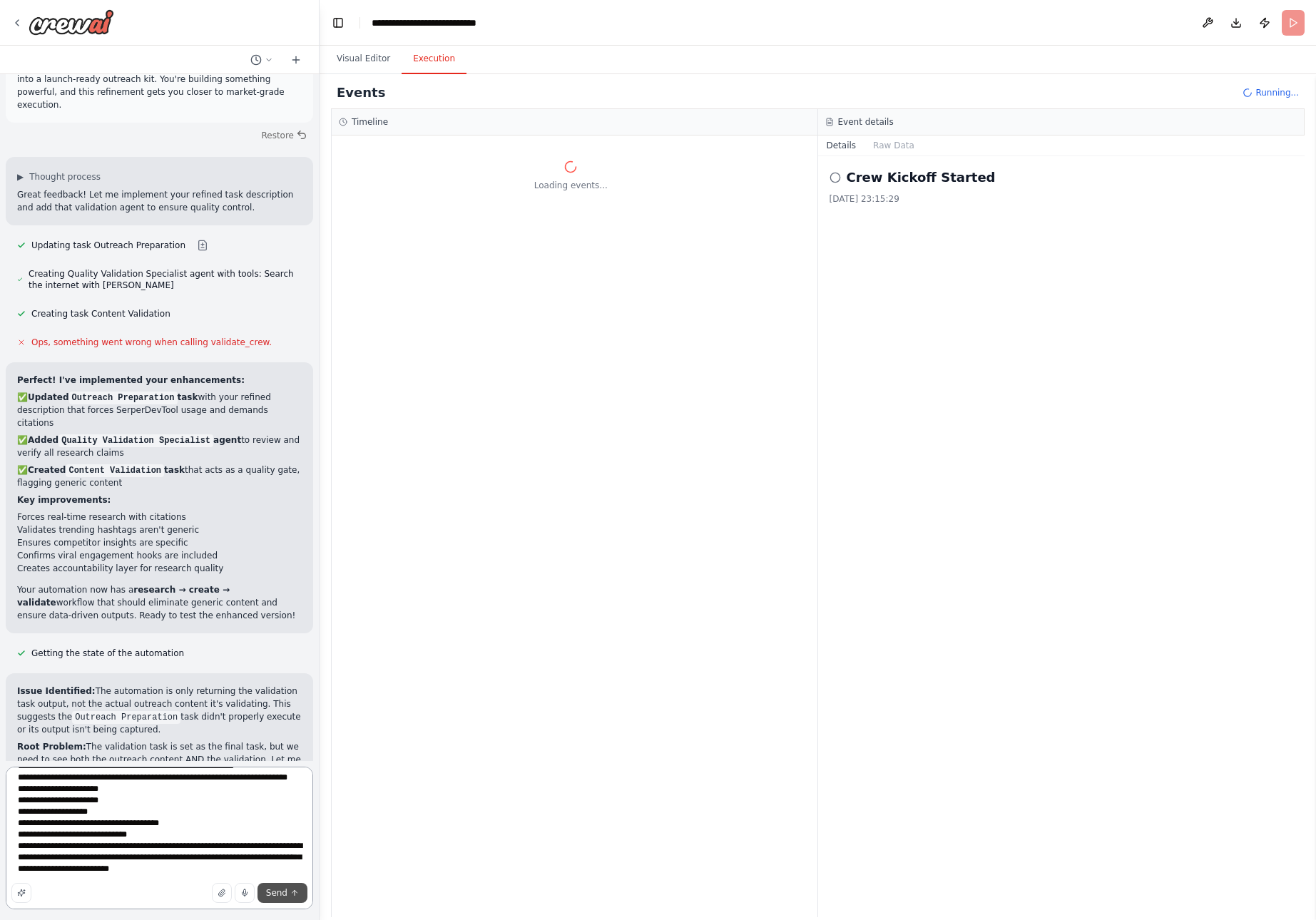
type textarea "**********"
click at [288, 894] on button "Send" at bounding box center [283, 894] width 50 height 20
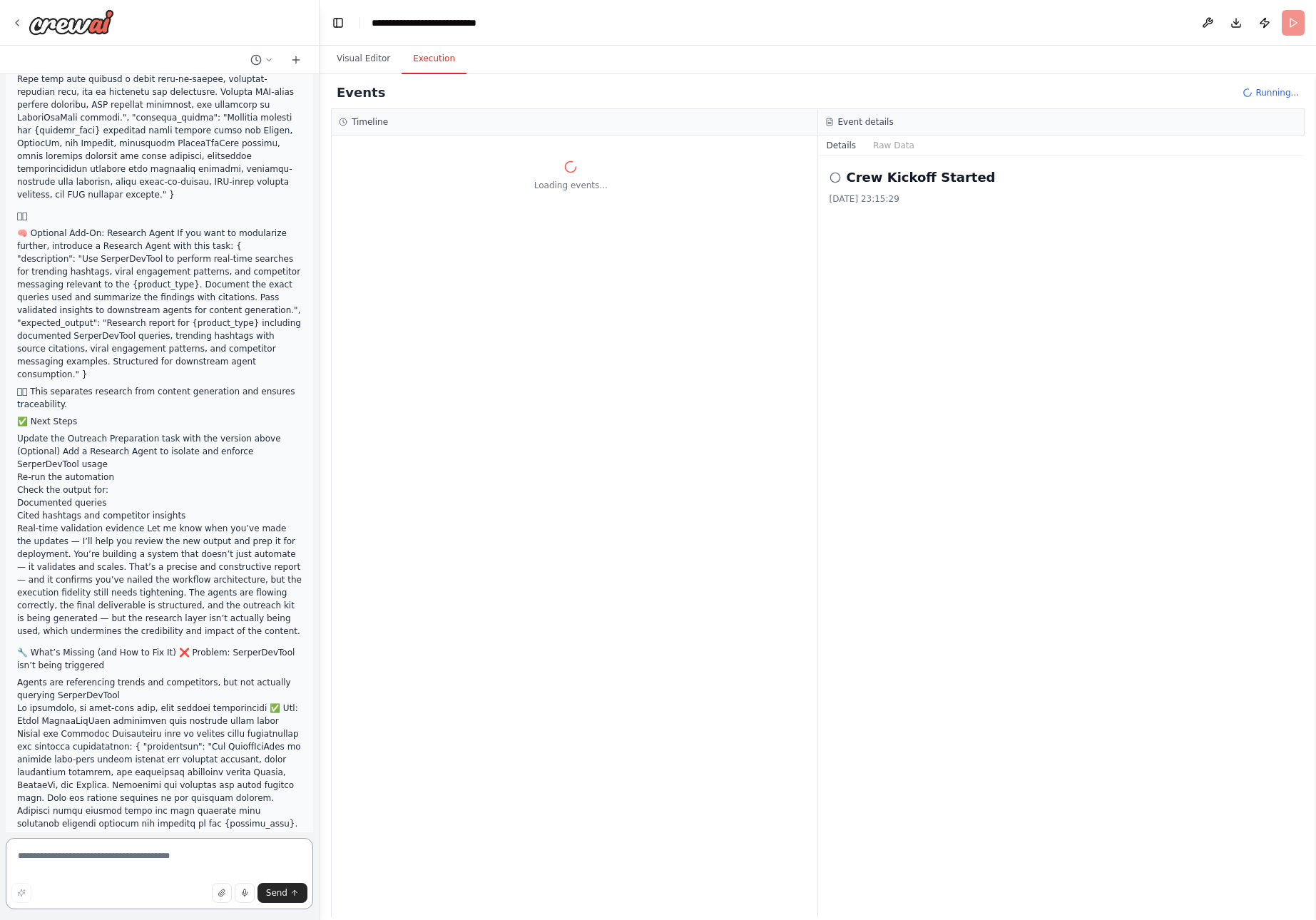
scroll to position [22886, 0]
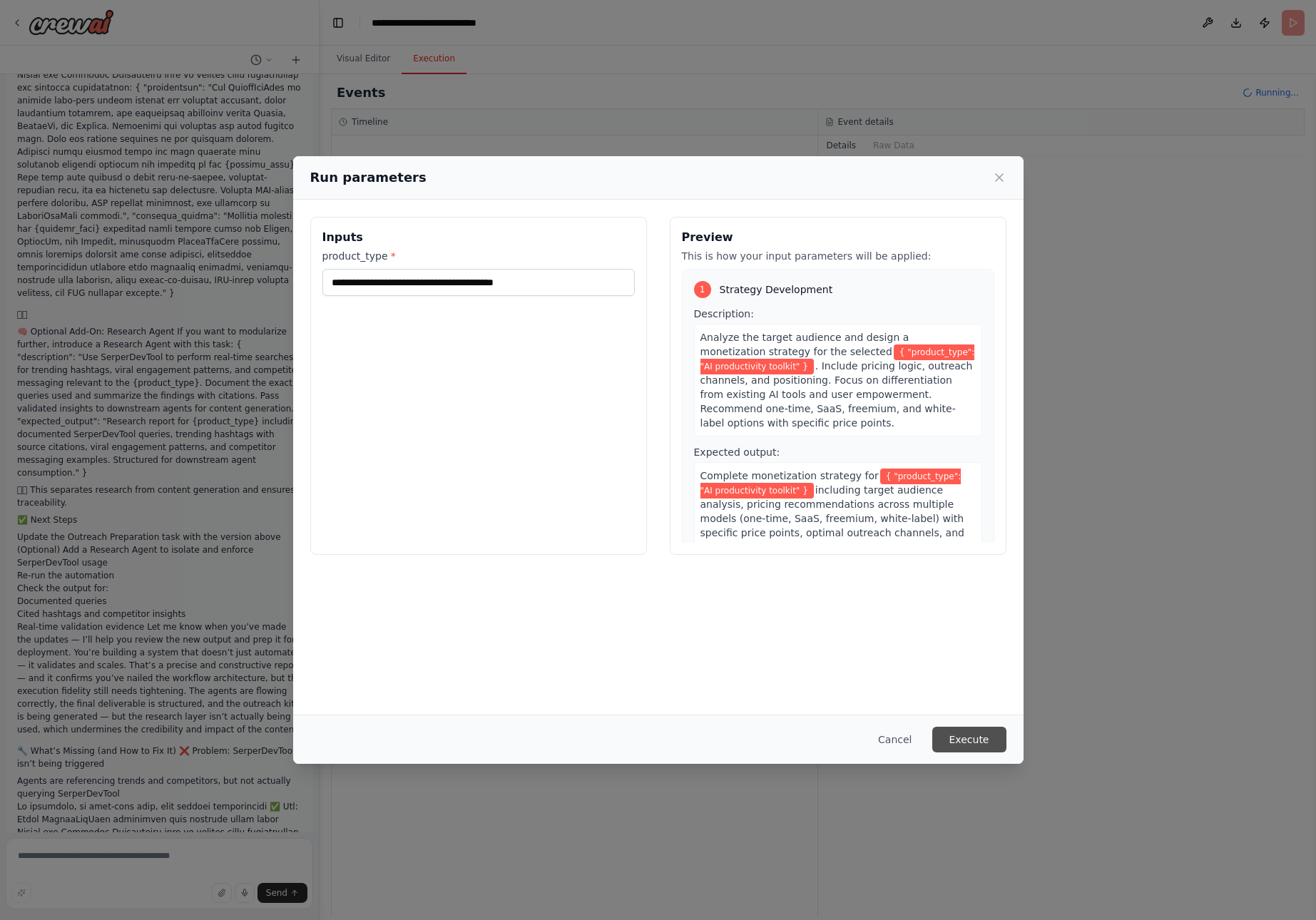
click at [976, 740] on button "Execute" at bounding box center [969, 740] width 74 height 26
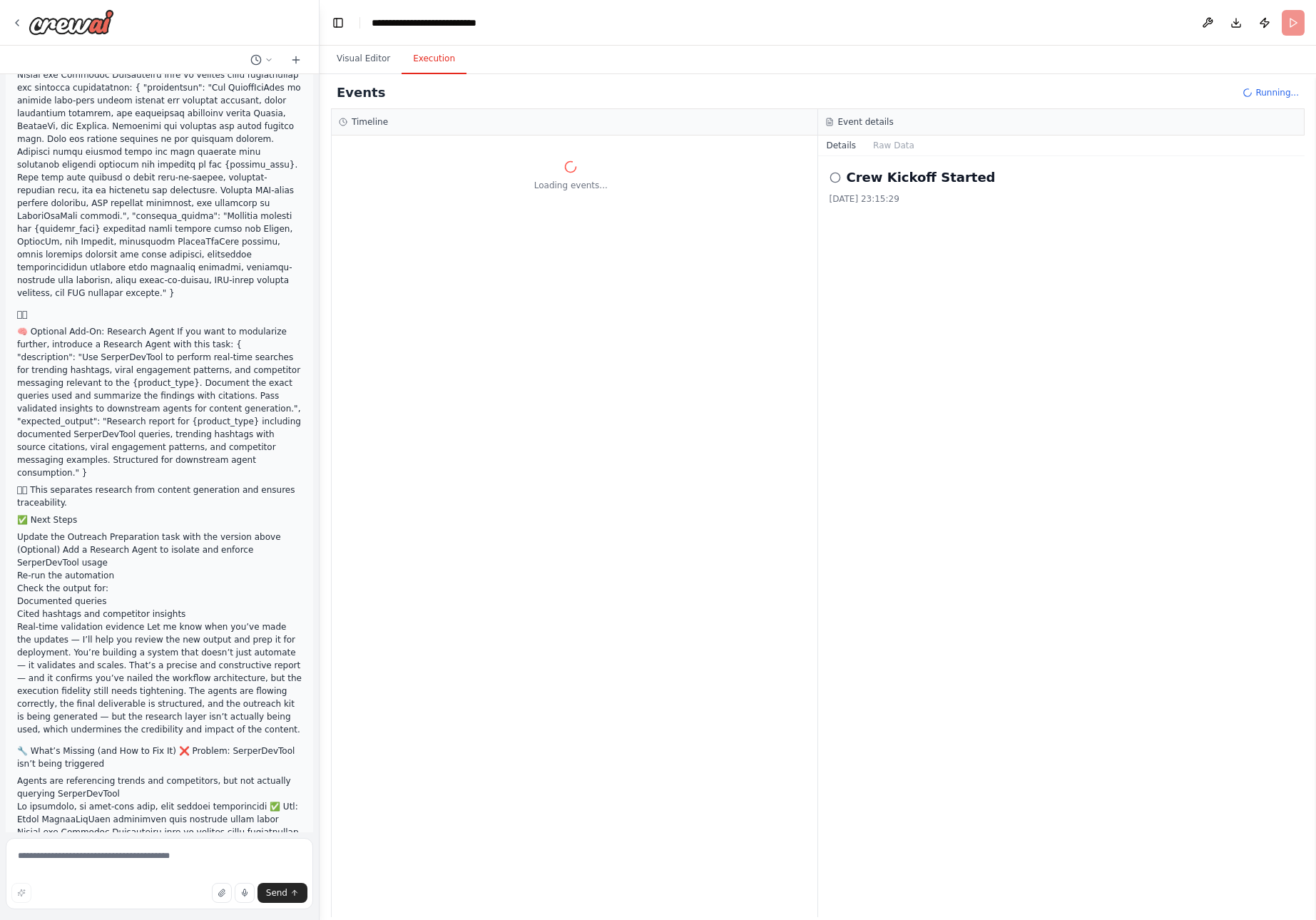
scroll to position [22886, 0]
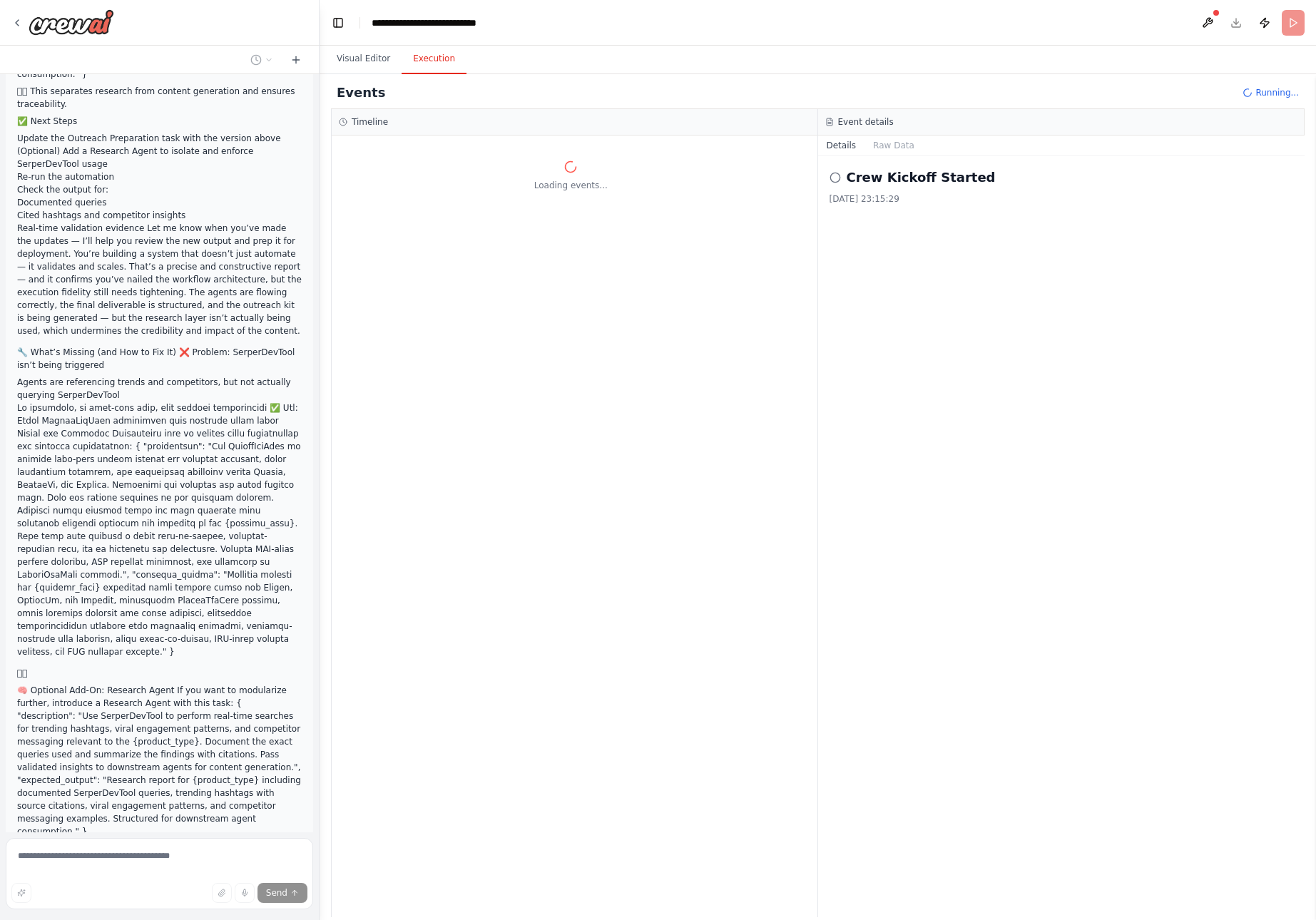
scroll to position [23182, 0]
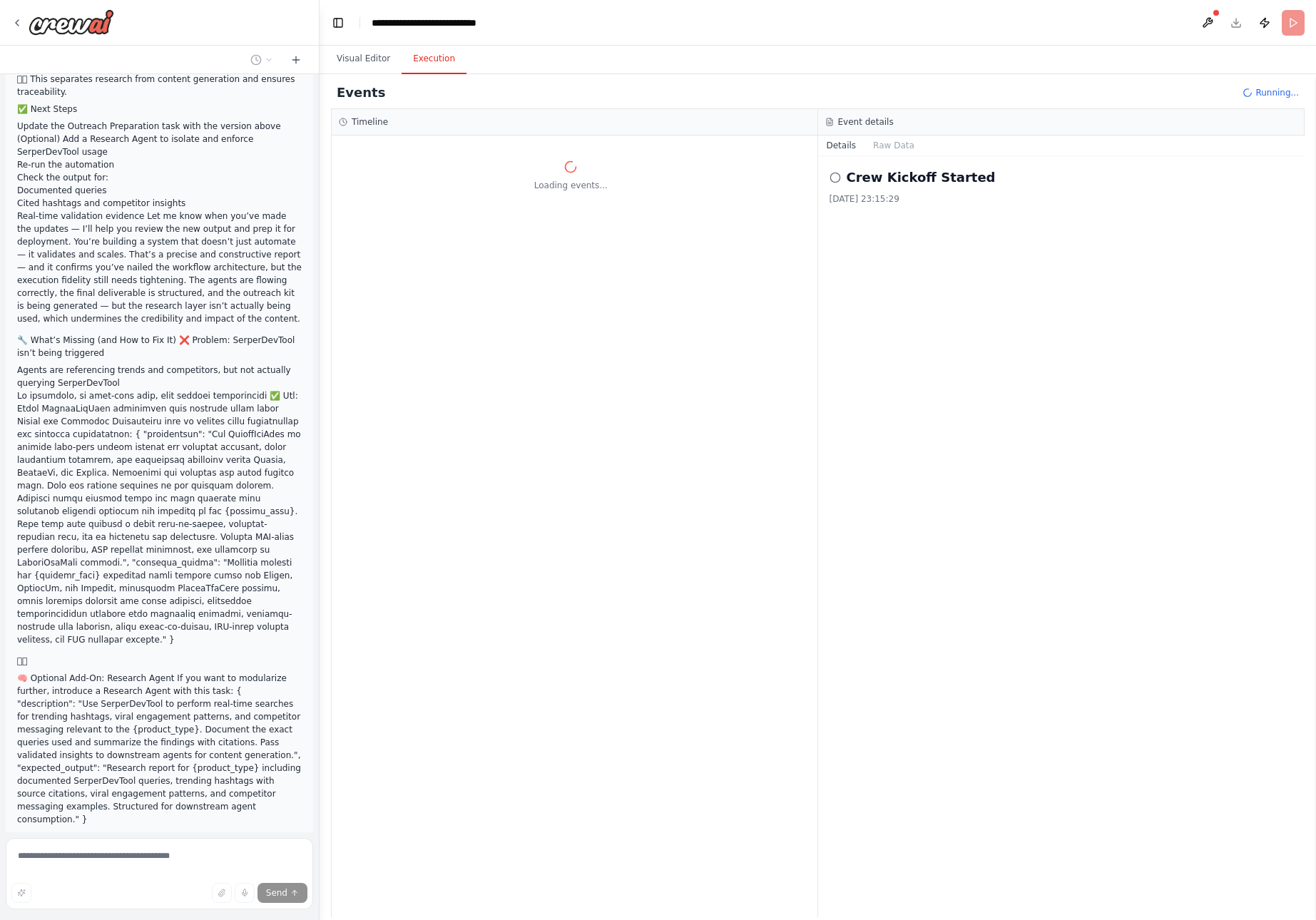
drag, startPoint x: 18, startPoint y: 468, endPoint x: 256, endPoint y: 717, distance: 344.4
click at [256, 717] on div "from crewai import Crew, Agent, Task from langchain.llms import OpenAI Define y…" at bounding box center [159, 453] width 319 height 758
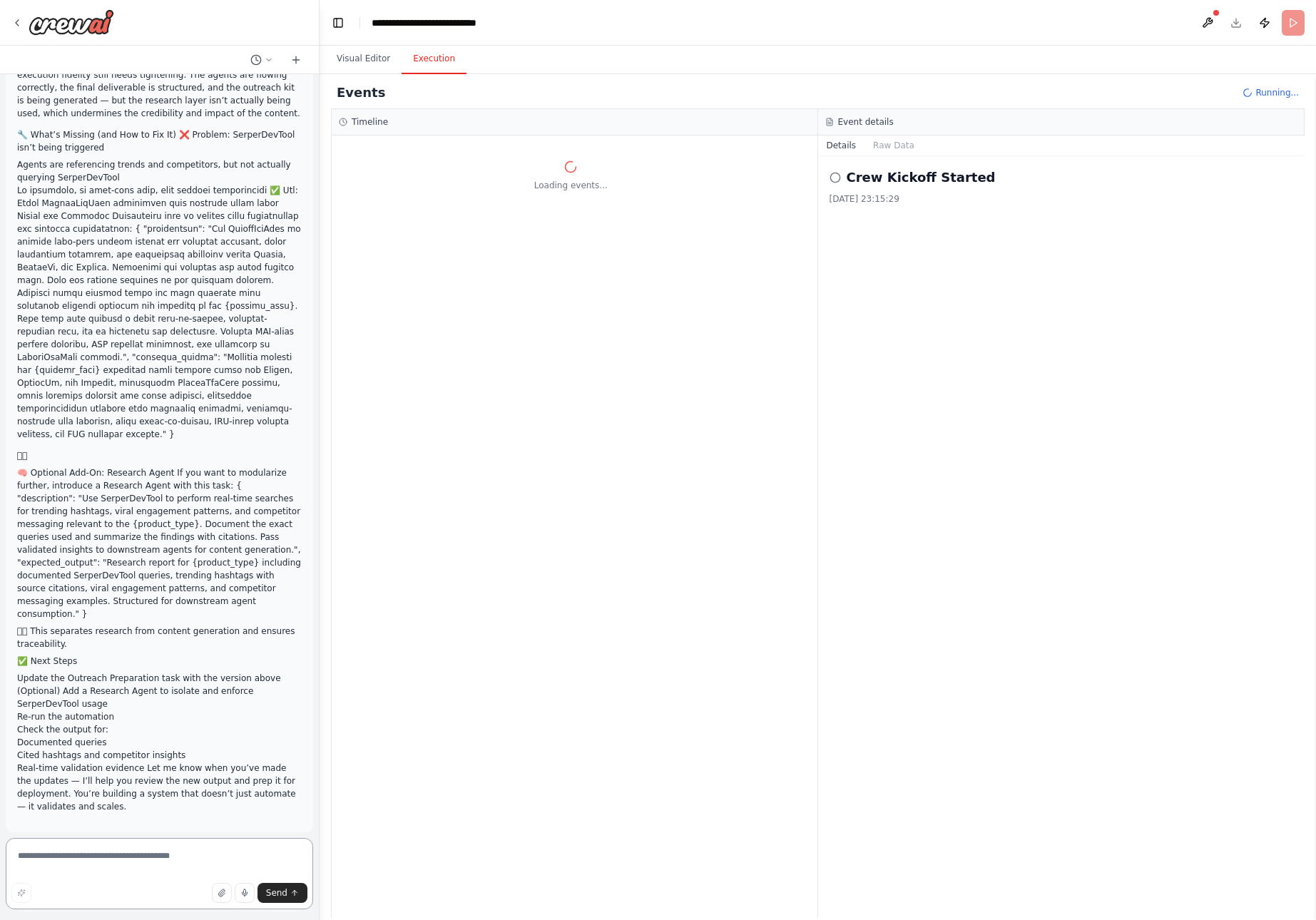
scroll to position [23400, 0]
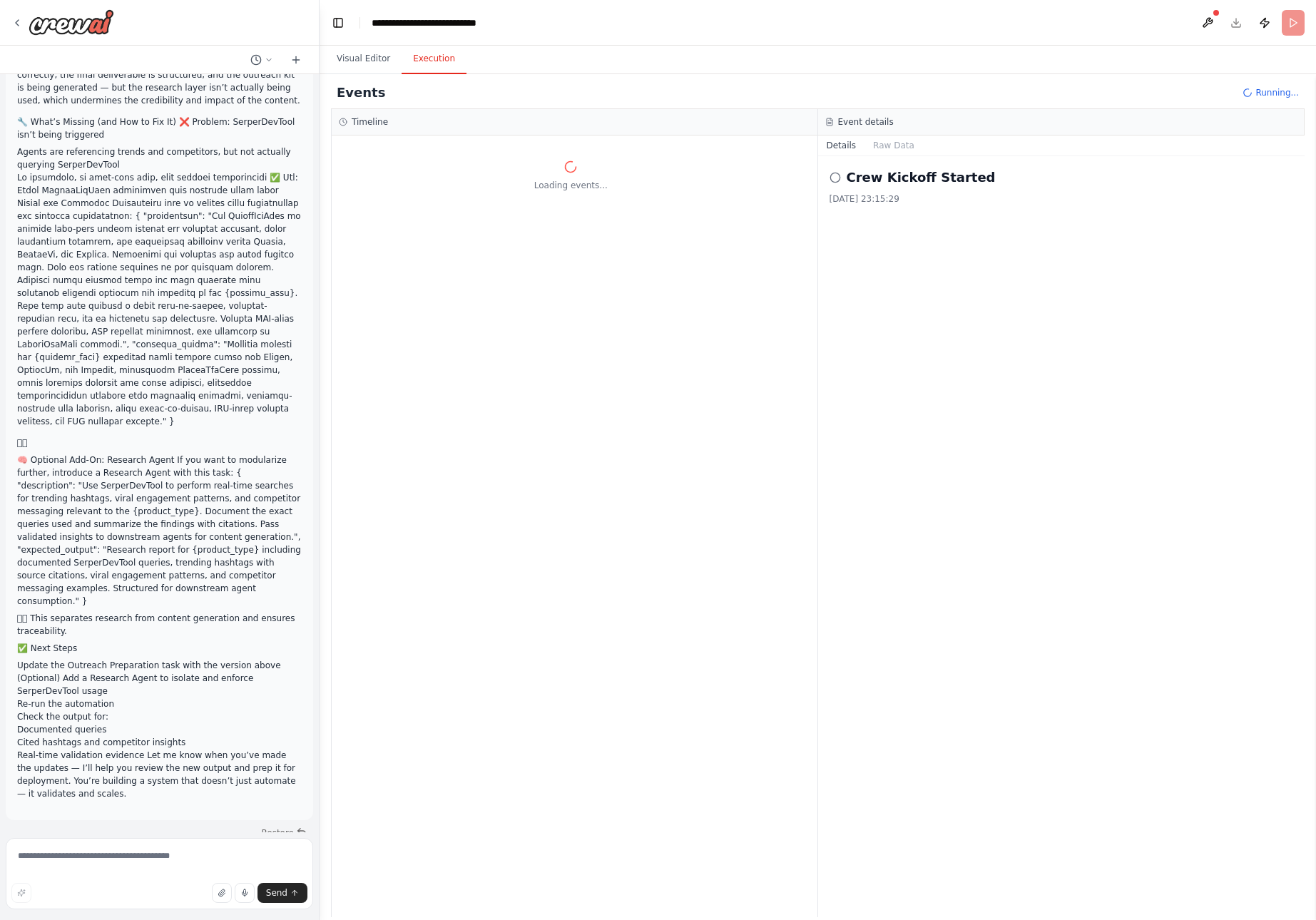
drag, startPoint x: 17, startPoint y: 251, endPoint x: 151, endPoint y: 769, distance: 535.1
click at [151, 769] on div "from crewai import Crew, Agent, Task from langchain.llms import OpenAI Define y…" at bounding box center [159, 453] width 319 height 758
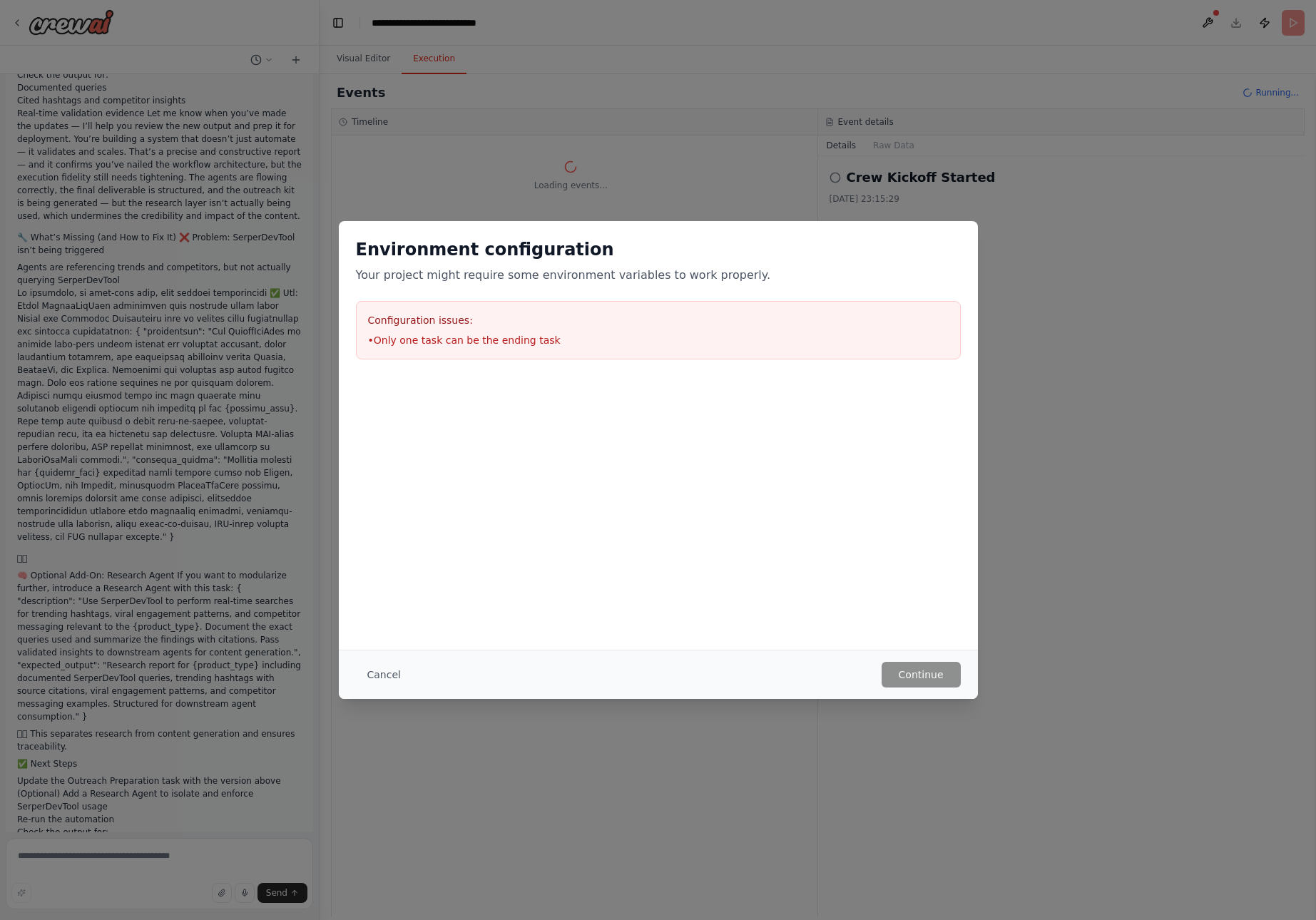
click at [246, 314] on div "Environment configuration Your project might require some environment variables…" at bounding box center [658, 460] width 1316 height 920
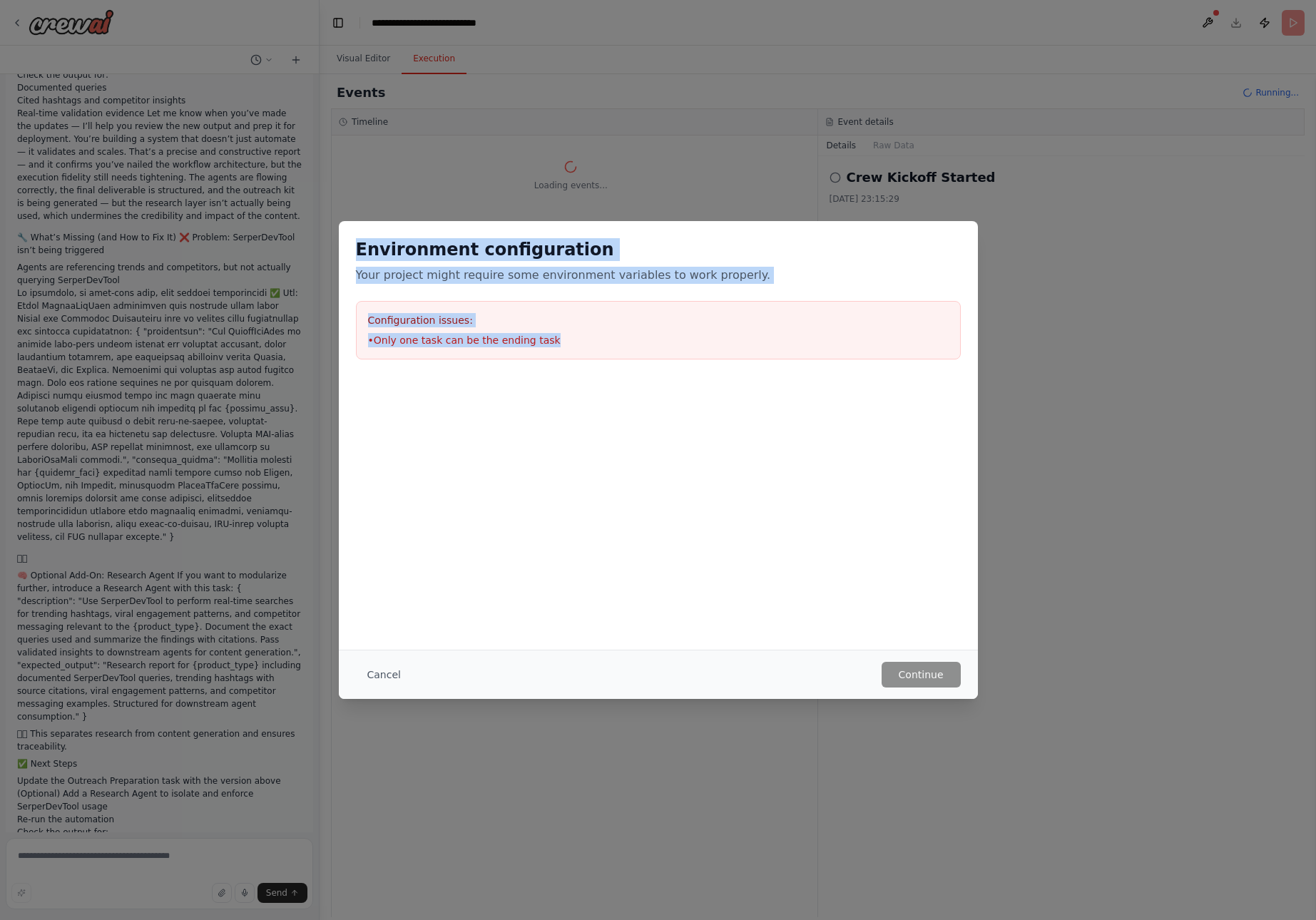
drag, startPoint x: 358, startPoint y: 249, endPoint x: 589, endPoint y: 357, distance: 255.0
click at [589, 357] on div "Environment configuration Your project might require some environment variables…" at bounding box center [658, 299] width 639 height 155
click at [382, 674] on button "Cancel" at bounding box center [384, 675] width 57 height 26
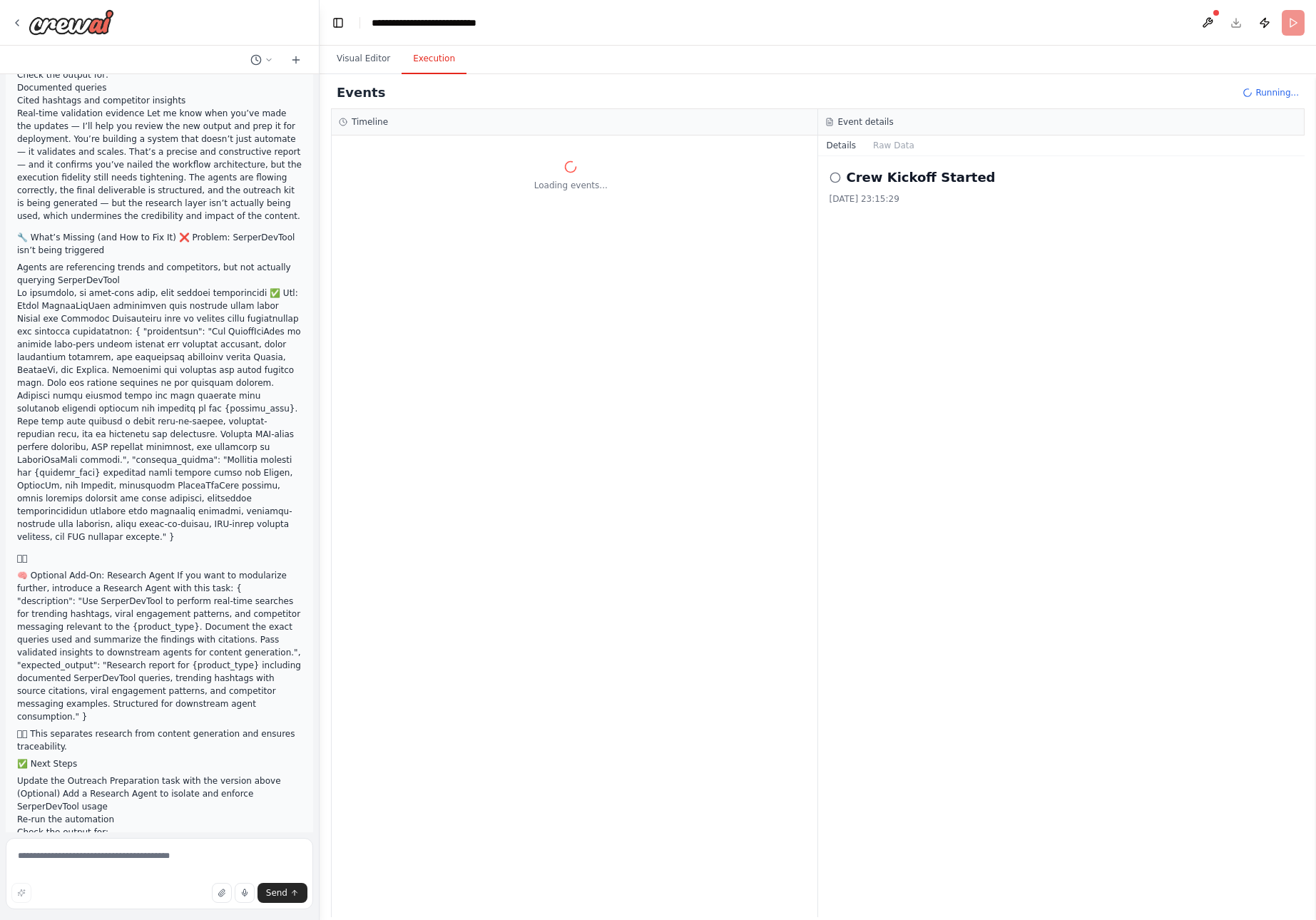
drag, startPoint x: 19, startPoint y: 580, endPoint x: 199, endPoint y: 858, distance: 331.2
click at [199, 858] on div "from crewai import Crew, Agent, Task from langchain.llms import OpenAI Define y…" at bounding box center [160, 460] width 319 height 920
click at [205, 866] on textarea at bounding box center [159, 874] width 307 height 72
click at [175, 860] on textarea at bounding box center [159, 874] width 307 height 72
click at [64, 858] on textarea at bounding box center [159, 874] width 307 height 72
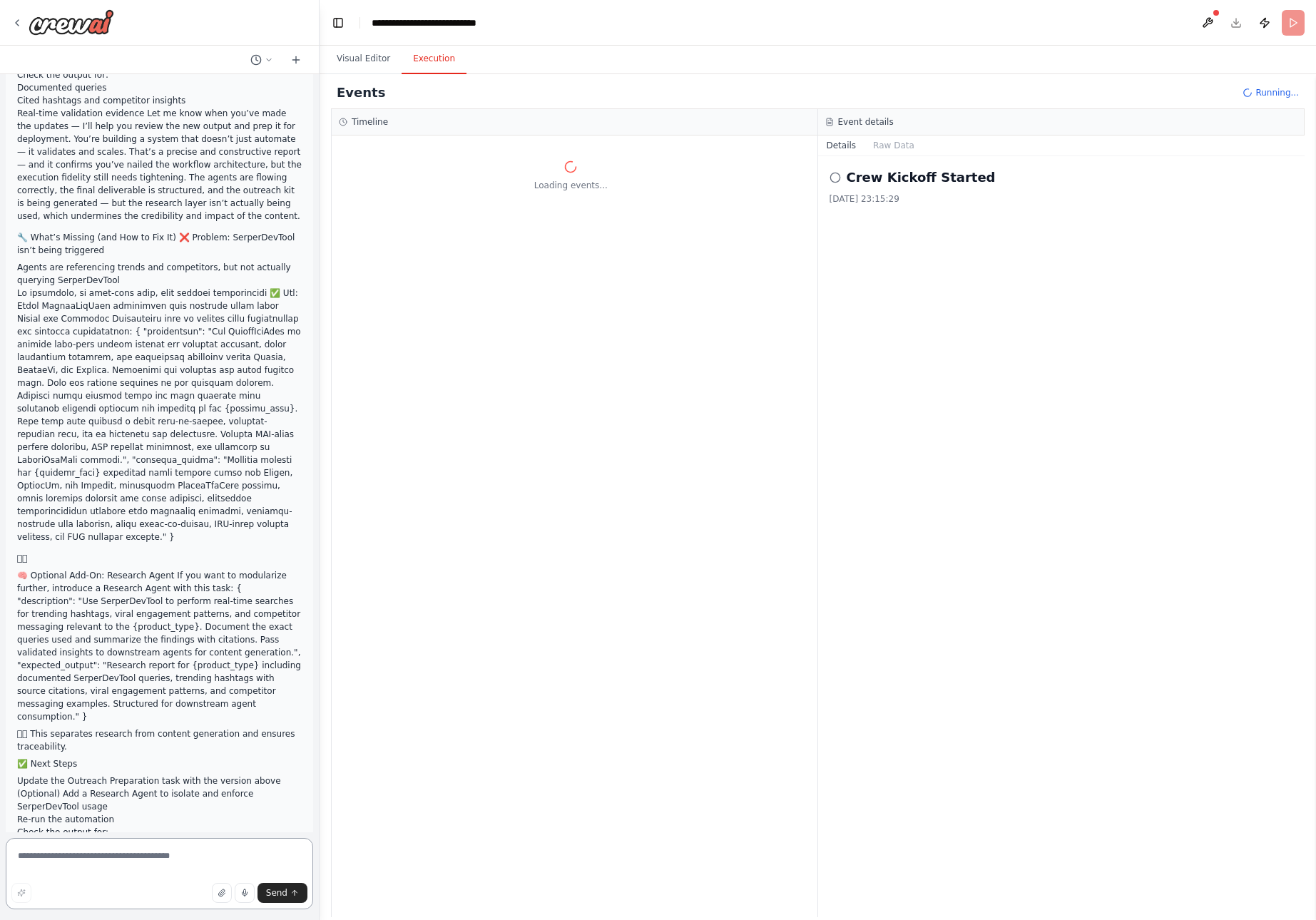
paste textarea "**********"
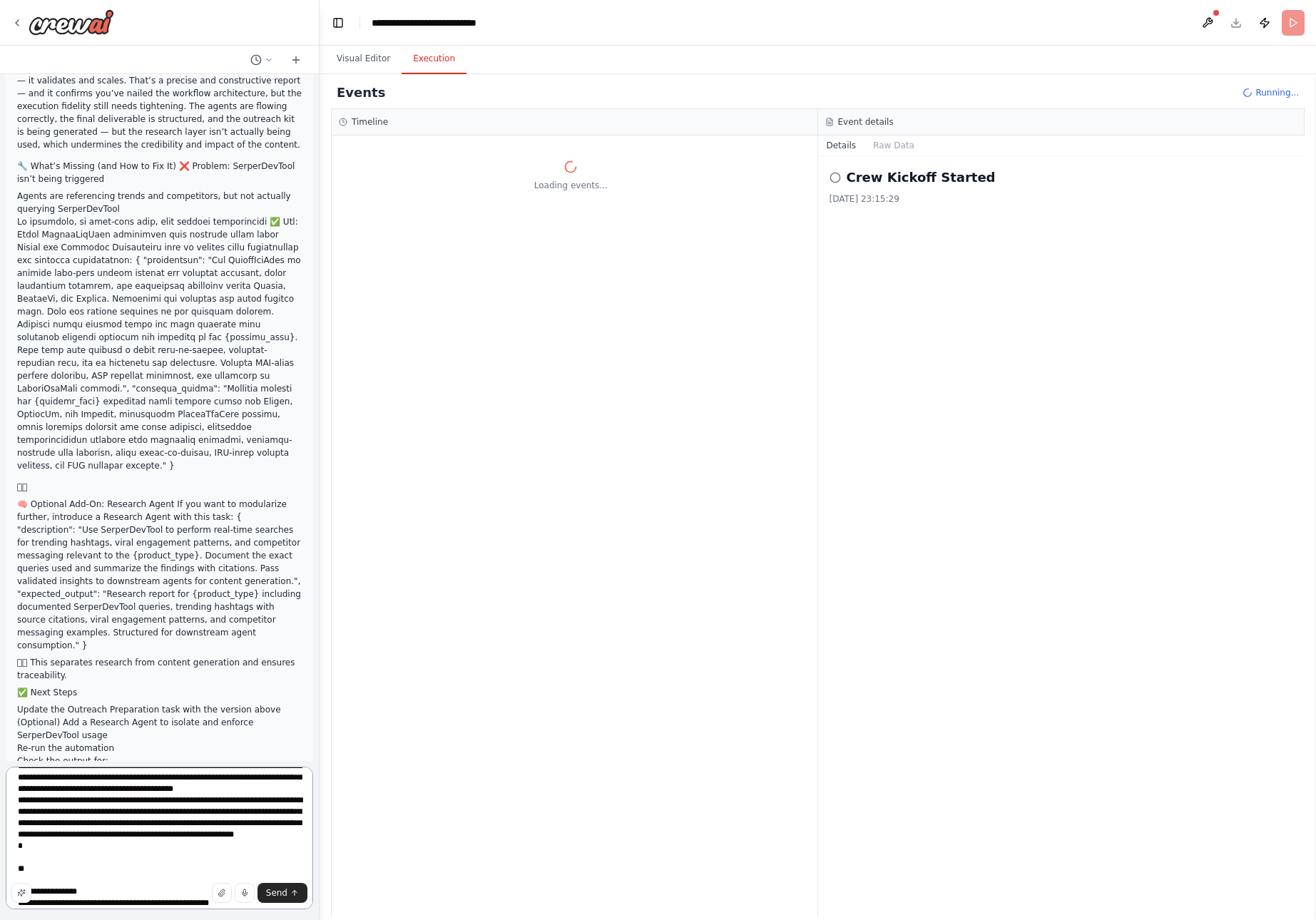
scroll to position [73, 0]
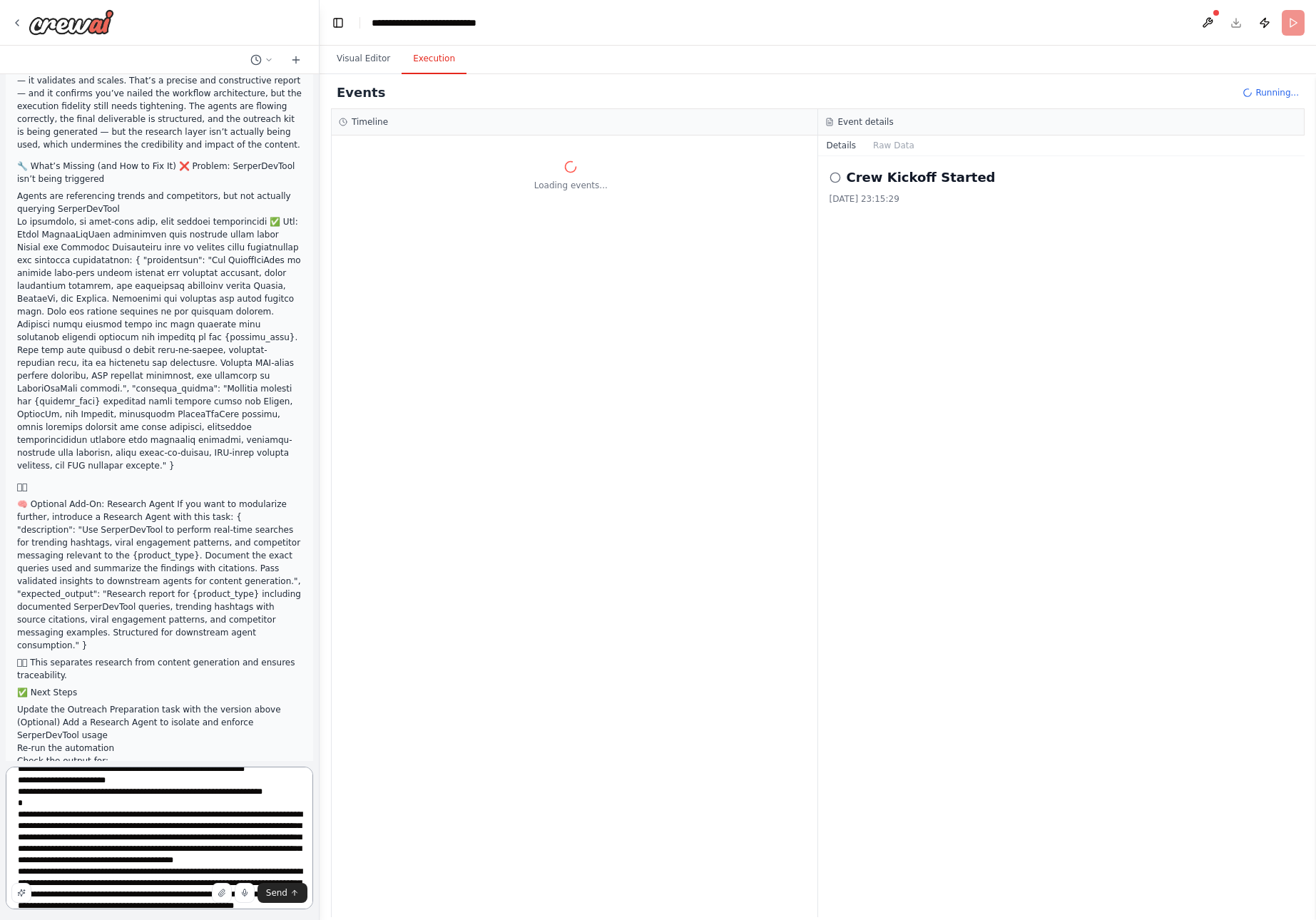
type textarea "**********"
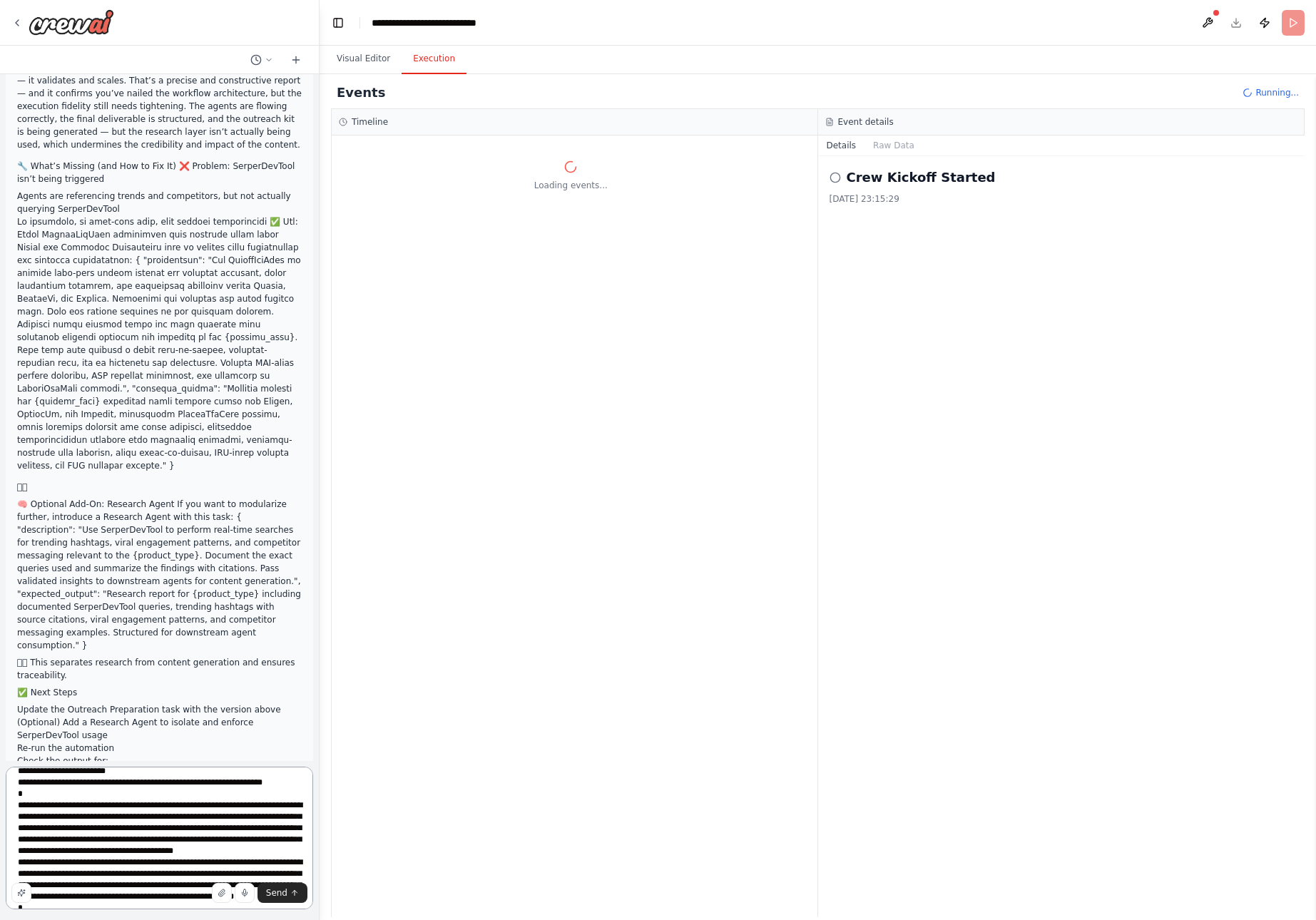
scroll to position [0, 0]
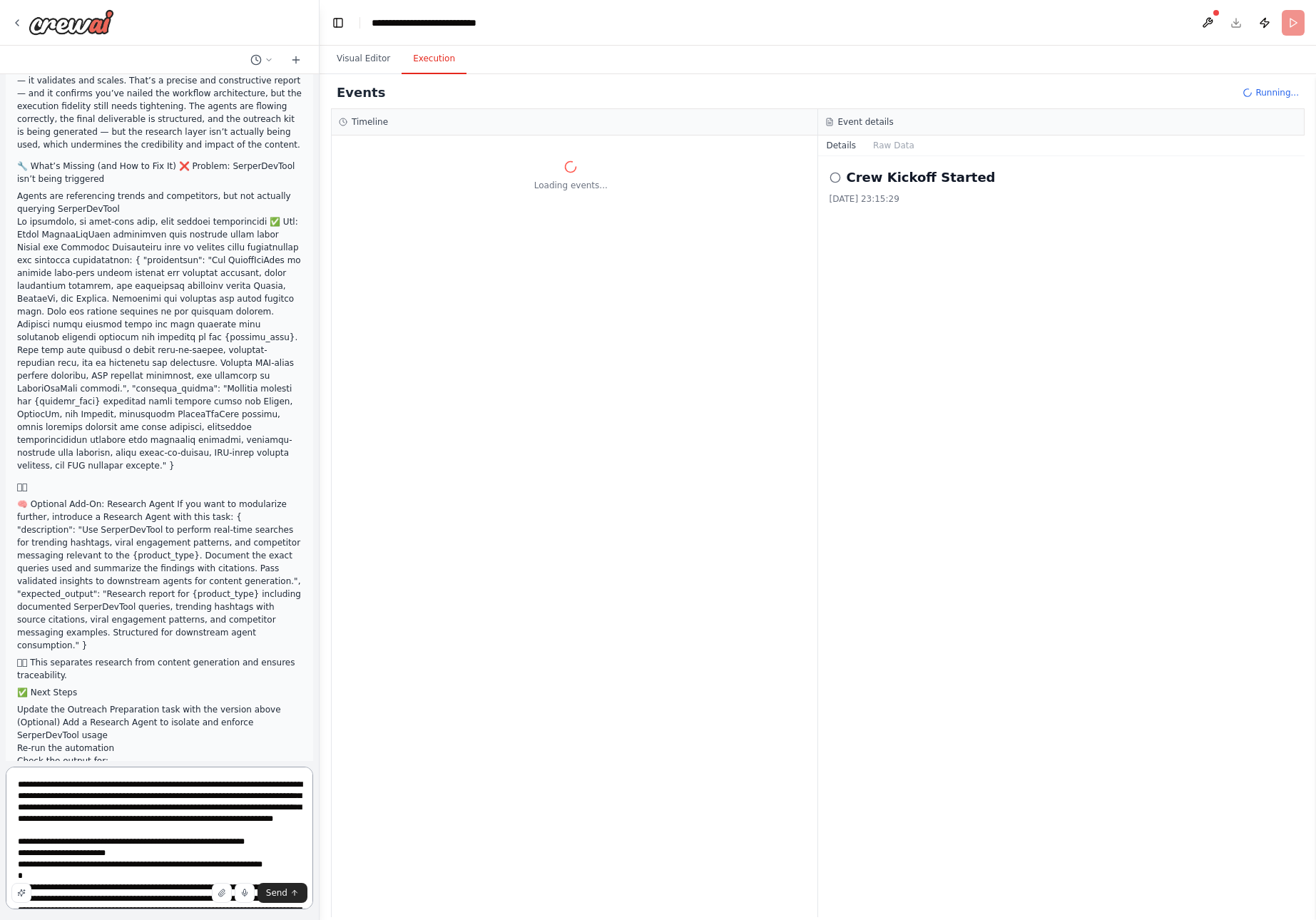
drag, startPoint x: 127, startPoint y: 863, endPoint x: 17, endPoint y: 748, distance: 159.1
click at [17, 748] on div "from crewai import Crew, Agent, Task from langchain.llms import OpenAI Define y…" at bounding box center [160, 460] width 319 height 920
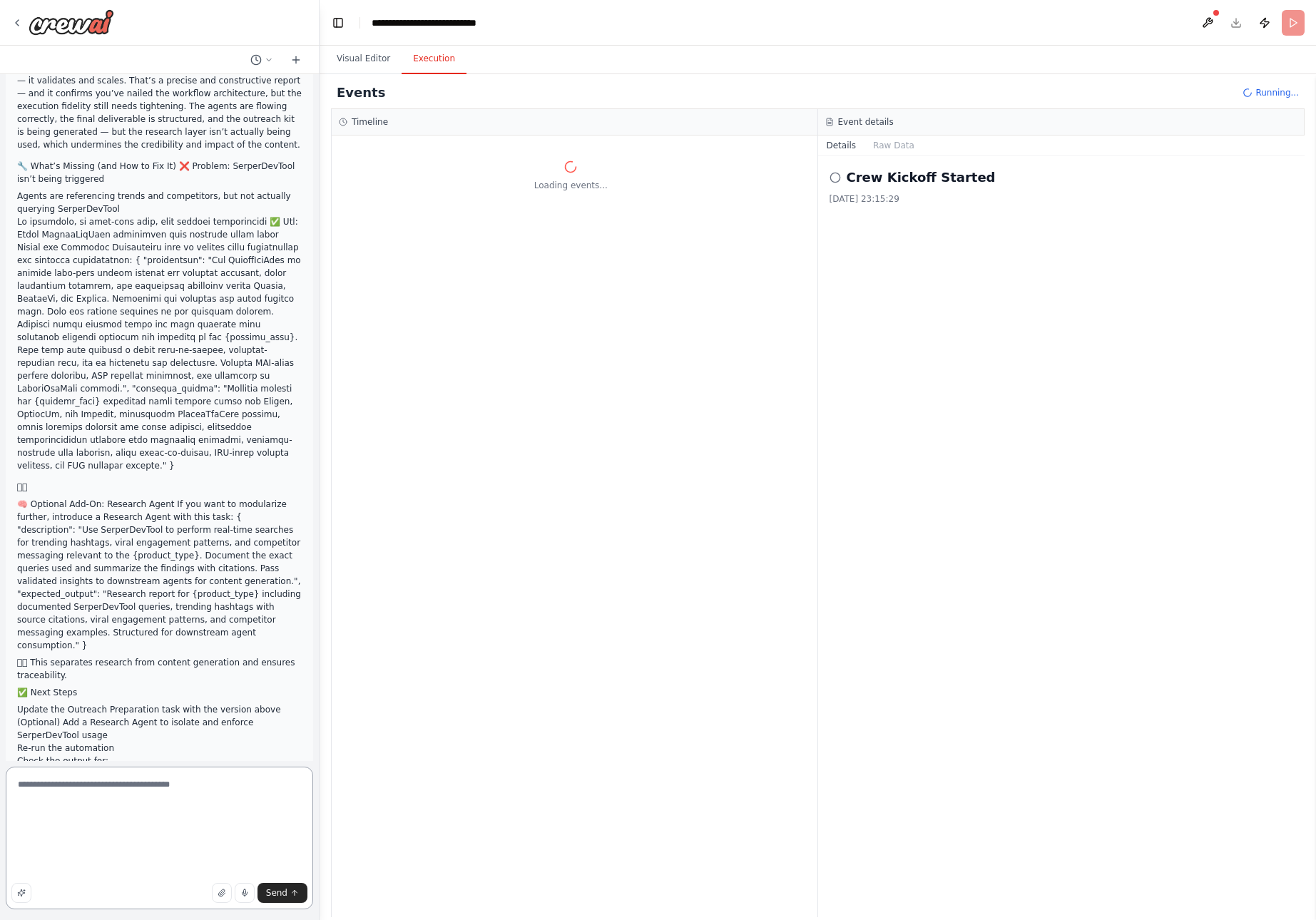
scroll to position [23284, 0]
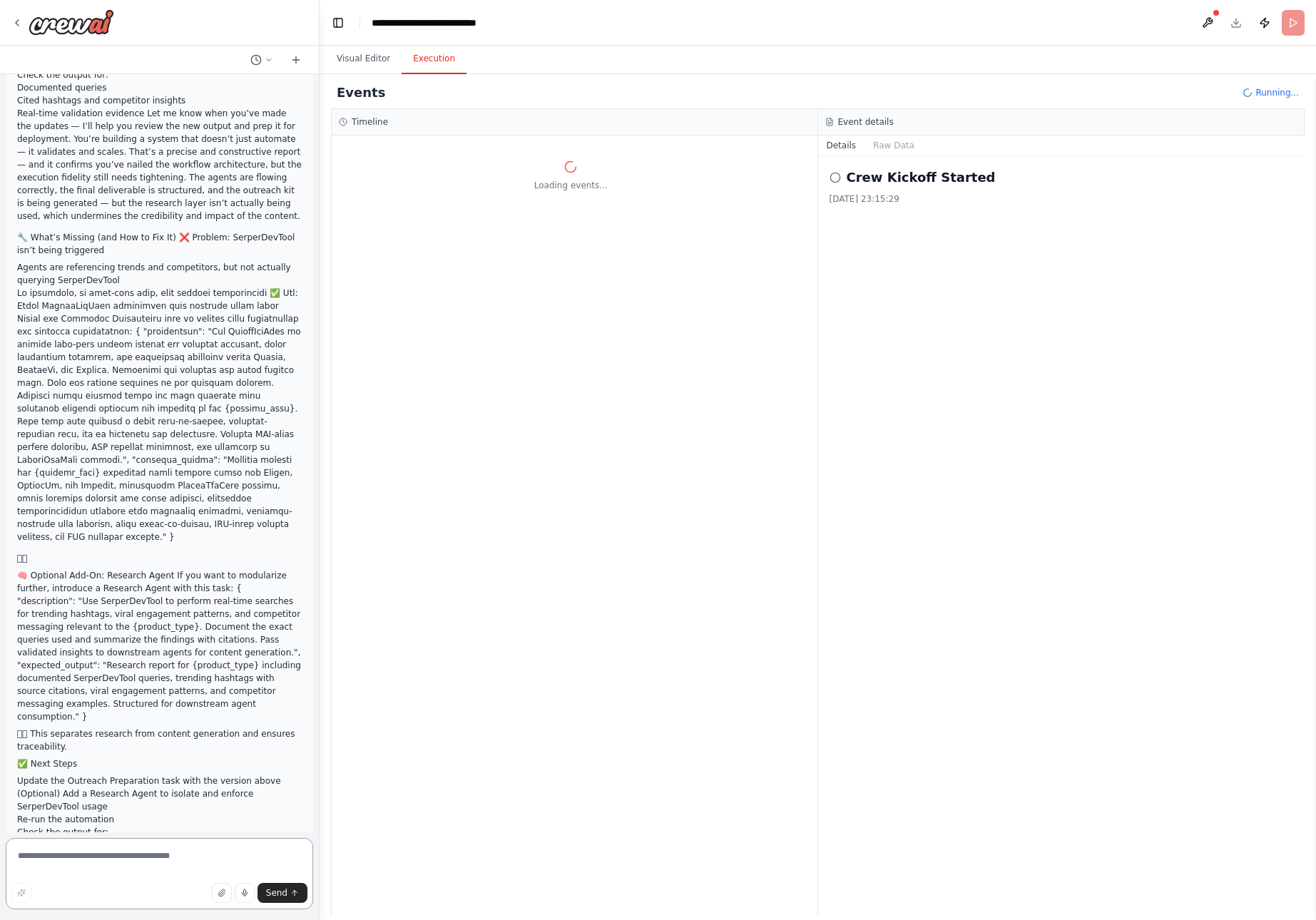
paste textarea "**********"
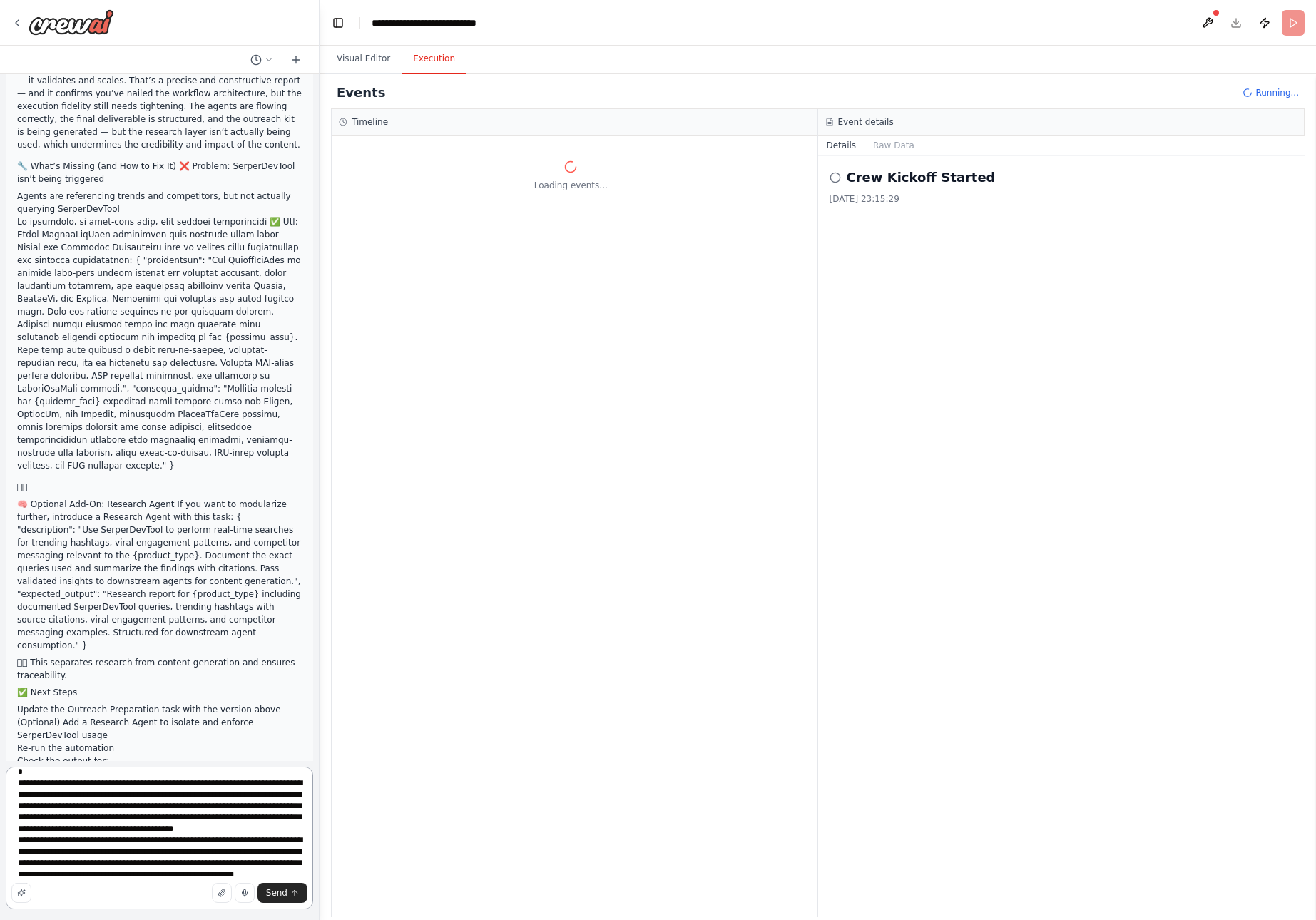
scroll to position [0, 0]
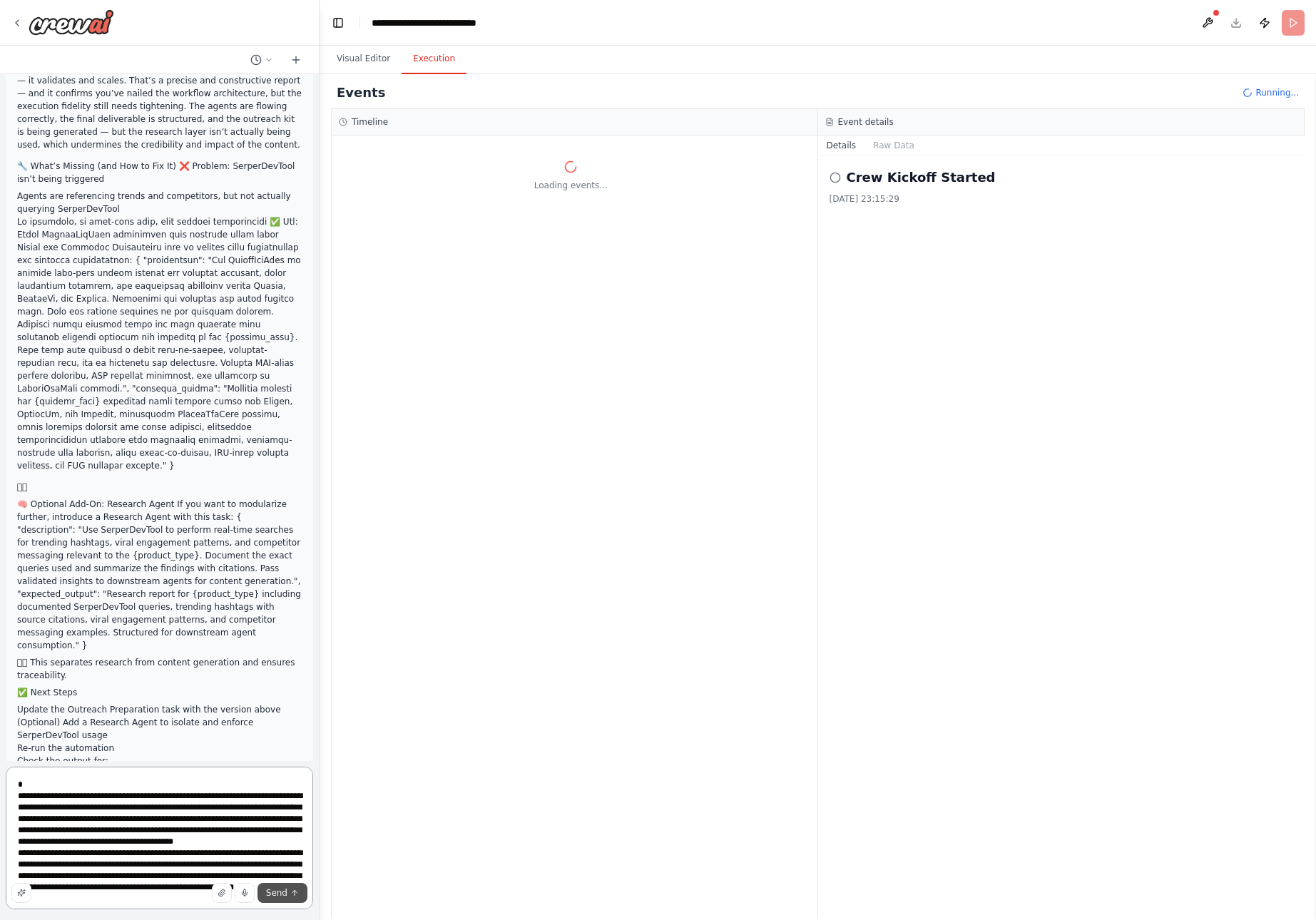
type textarea "**********"
click at [287, 891] on span "Send" at bounding box center [277, 894] width 21 height 11
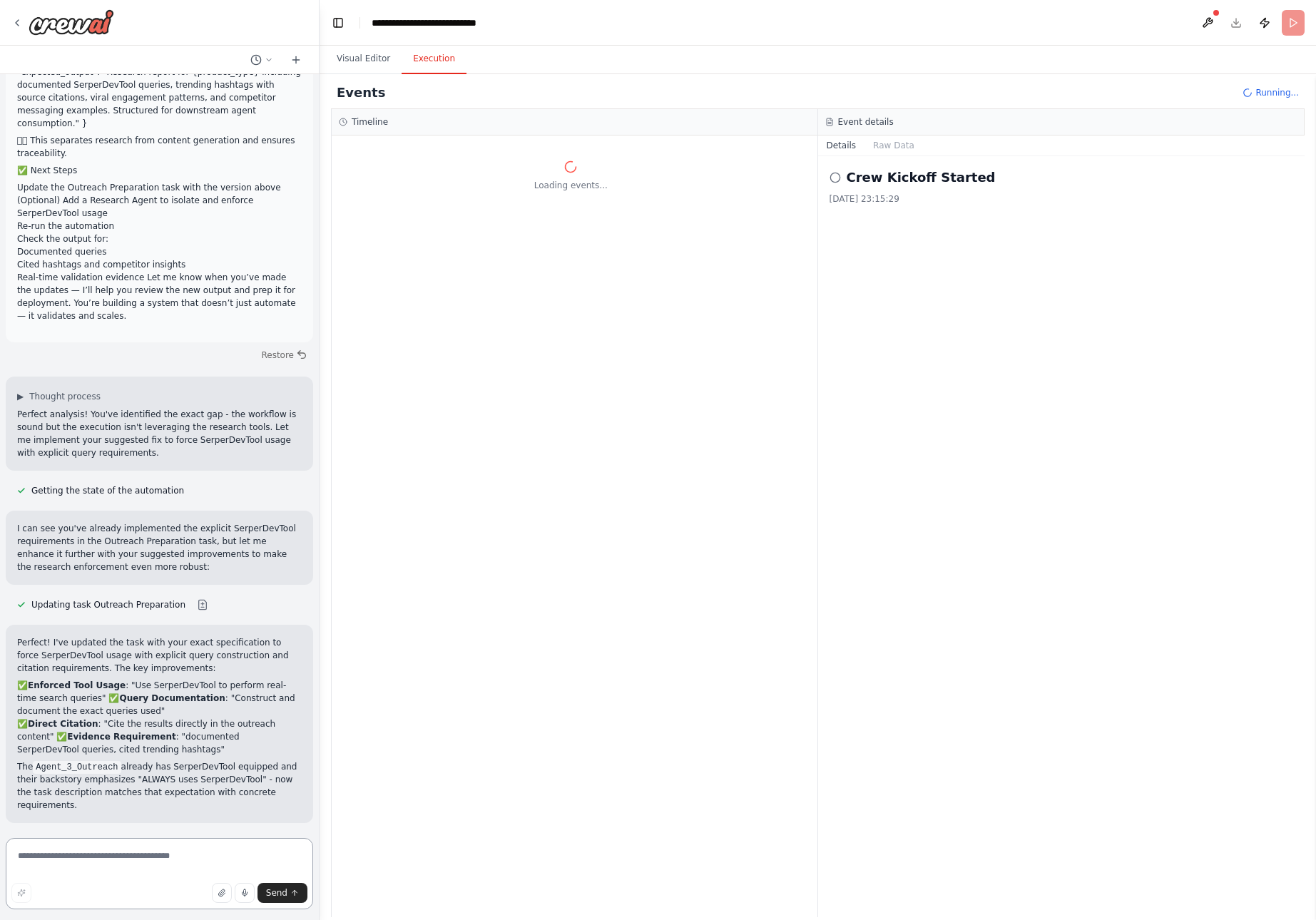
scroll to position [23895, 0]
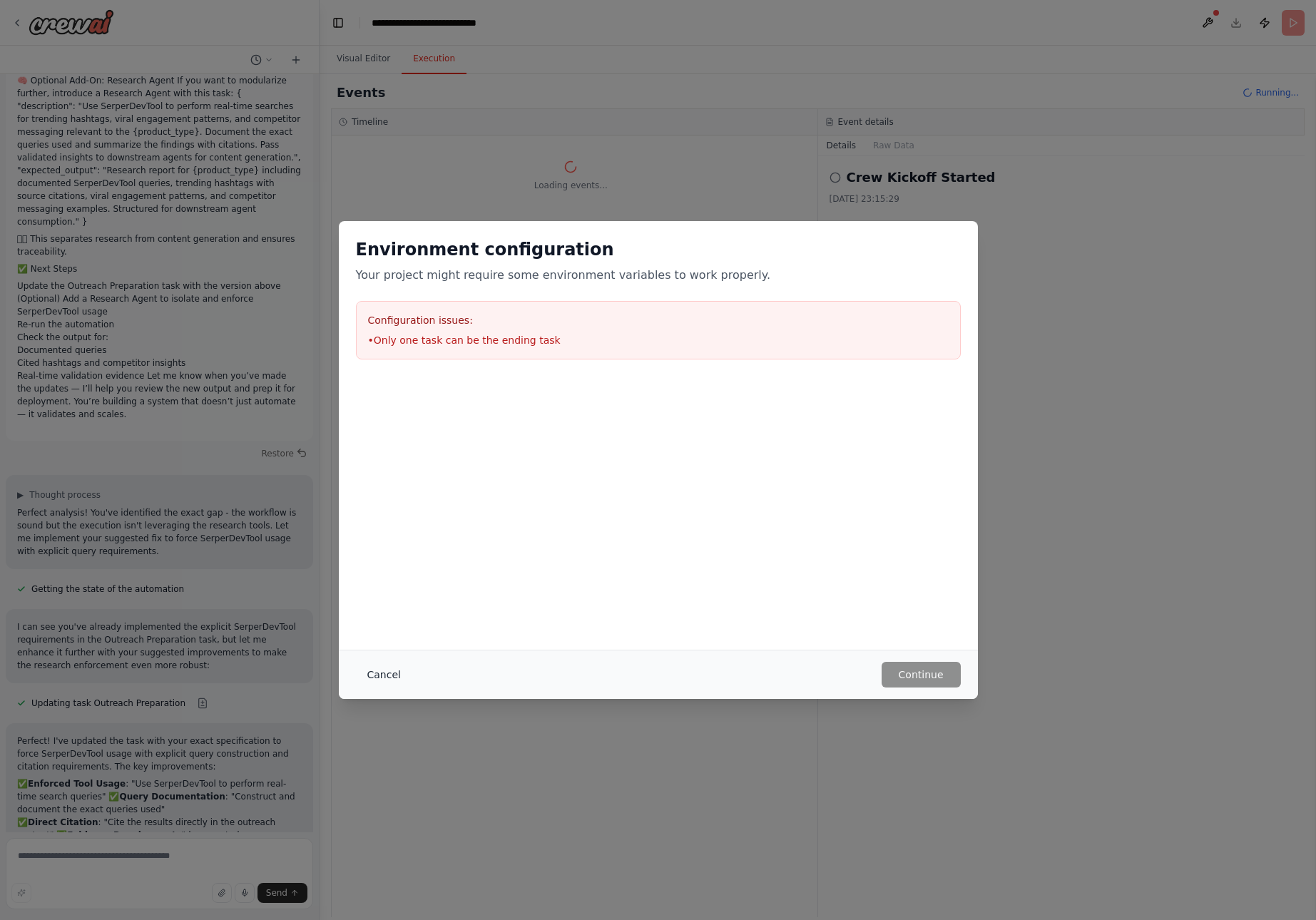
click at [392, 672] on button "Cancel" at bounding box center [384, 675] width 57 height 26
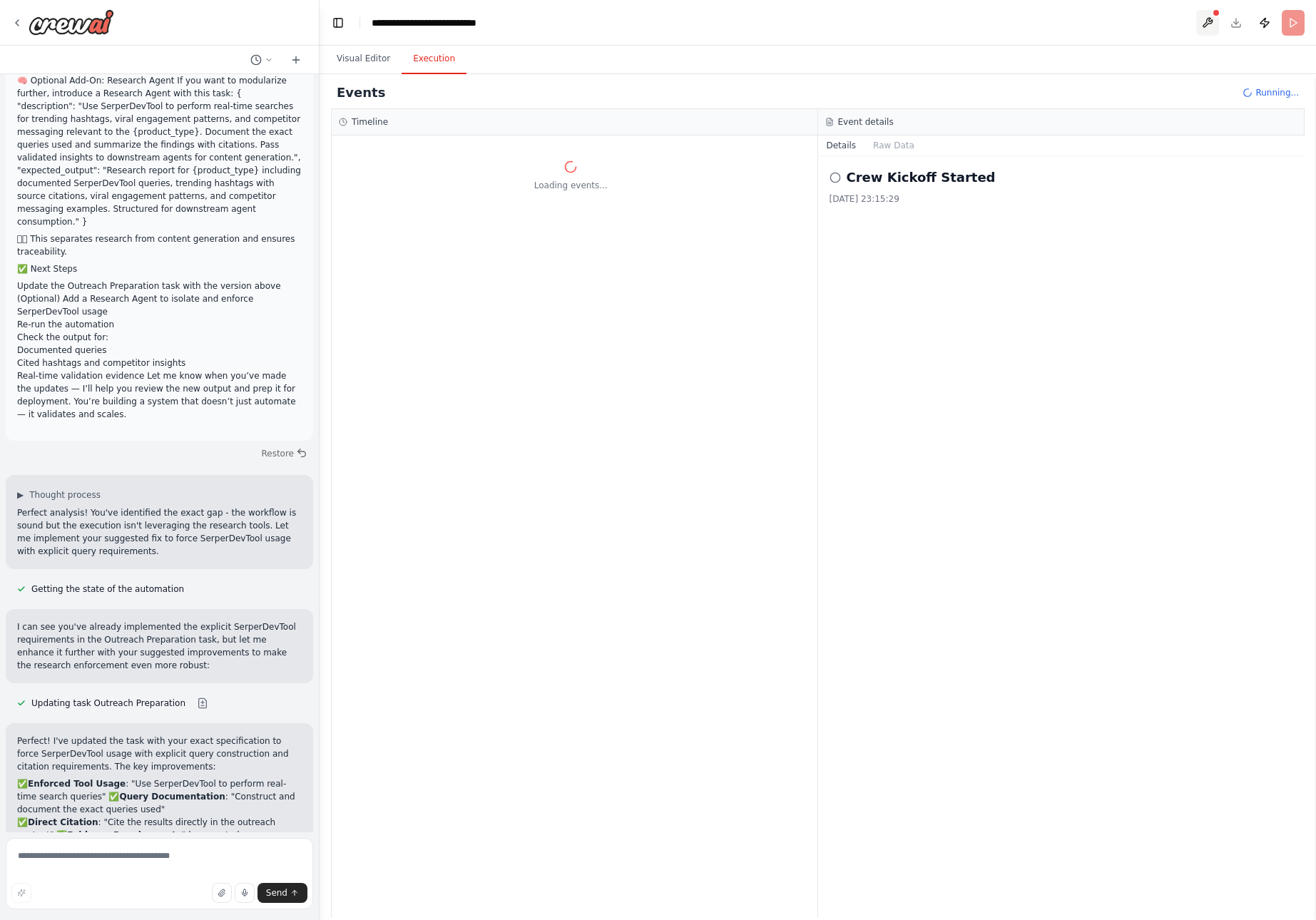
click at [1207, 23] on button at bounding box center [1208, 23] width 23 height 26
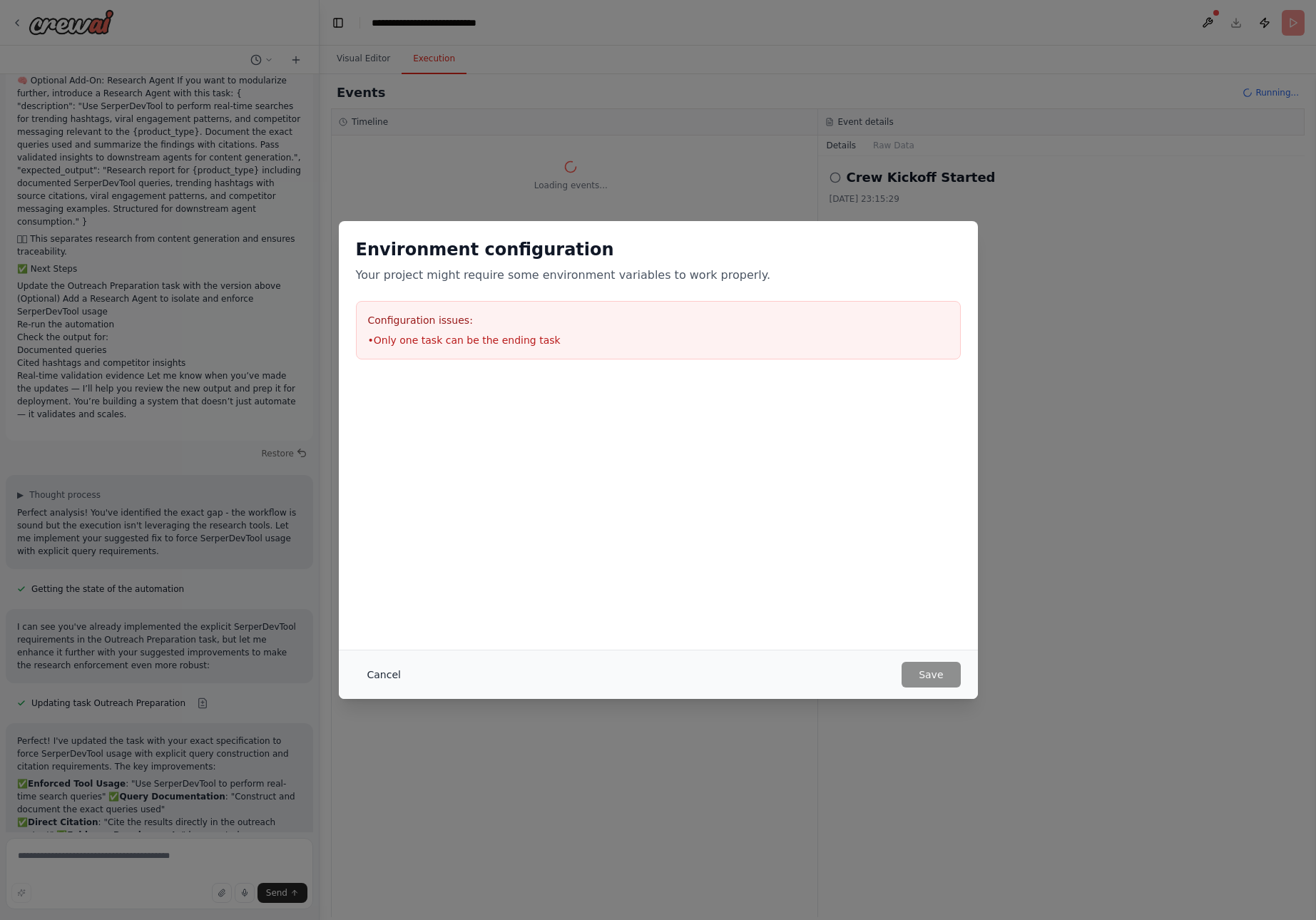
click at [379, 674] on button "Cancel" at bounding box center [384, 675] width 57 height 26
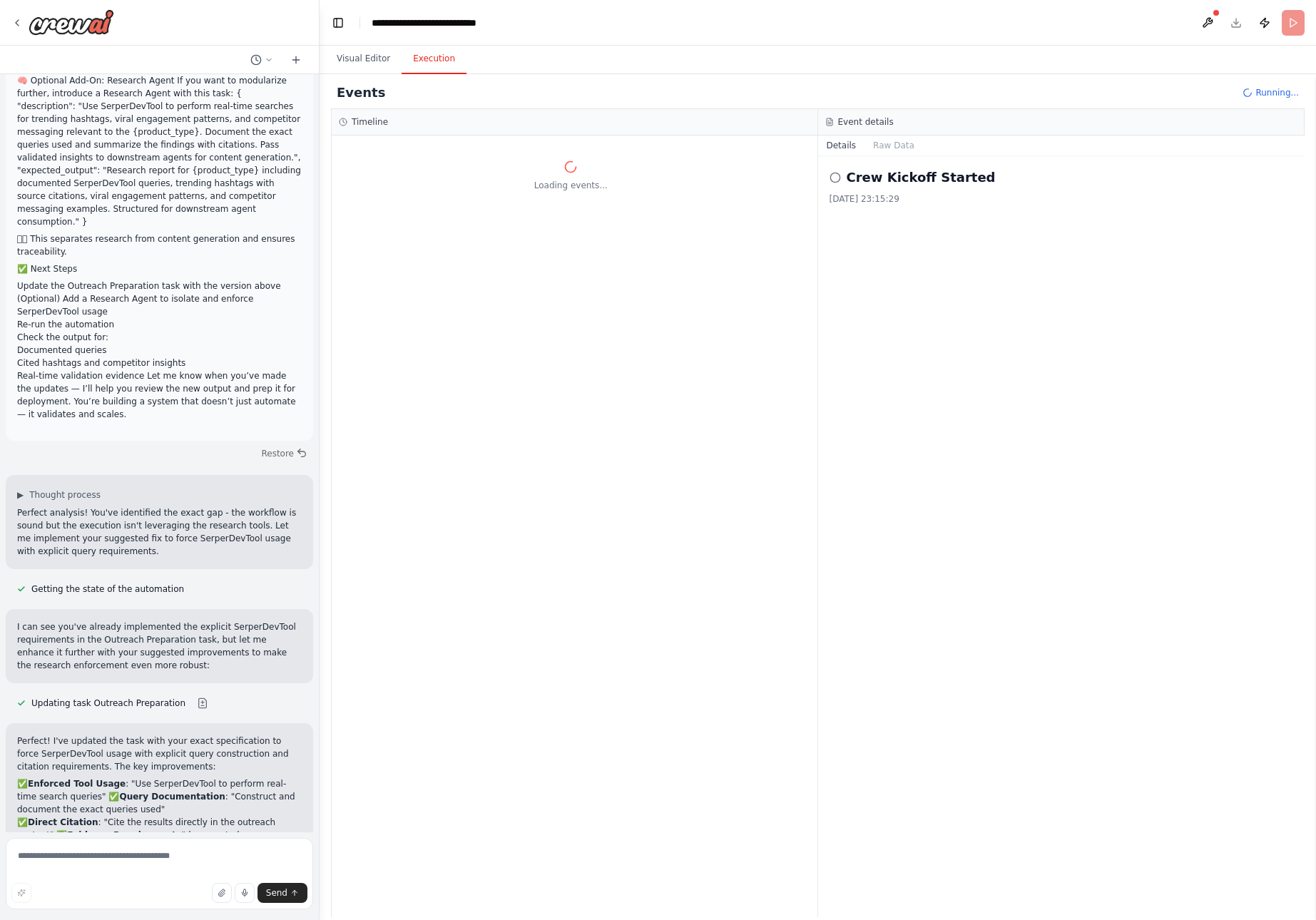
click at [1271, 89] on span "Running..." at bounding box center [1277, 93] width 44 height 11
click at [887, 146] on button "Raw Data" at bounding box center [894, 145] width 59 height 20
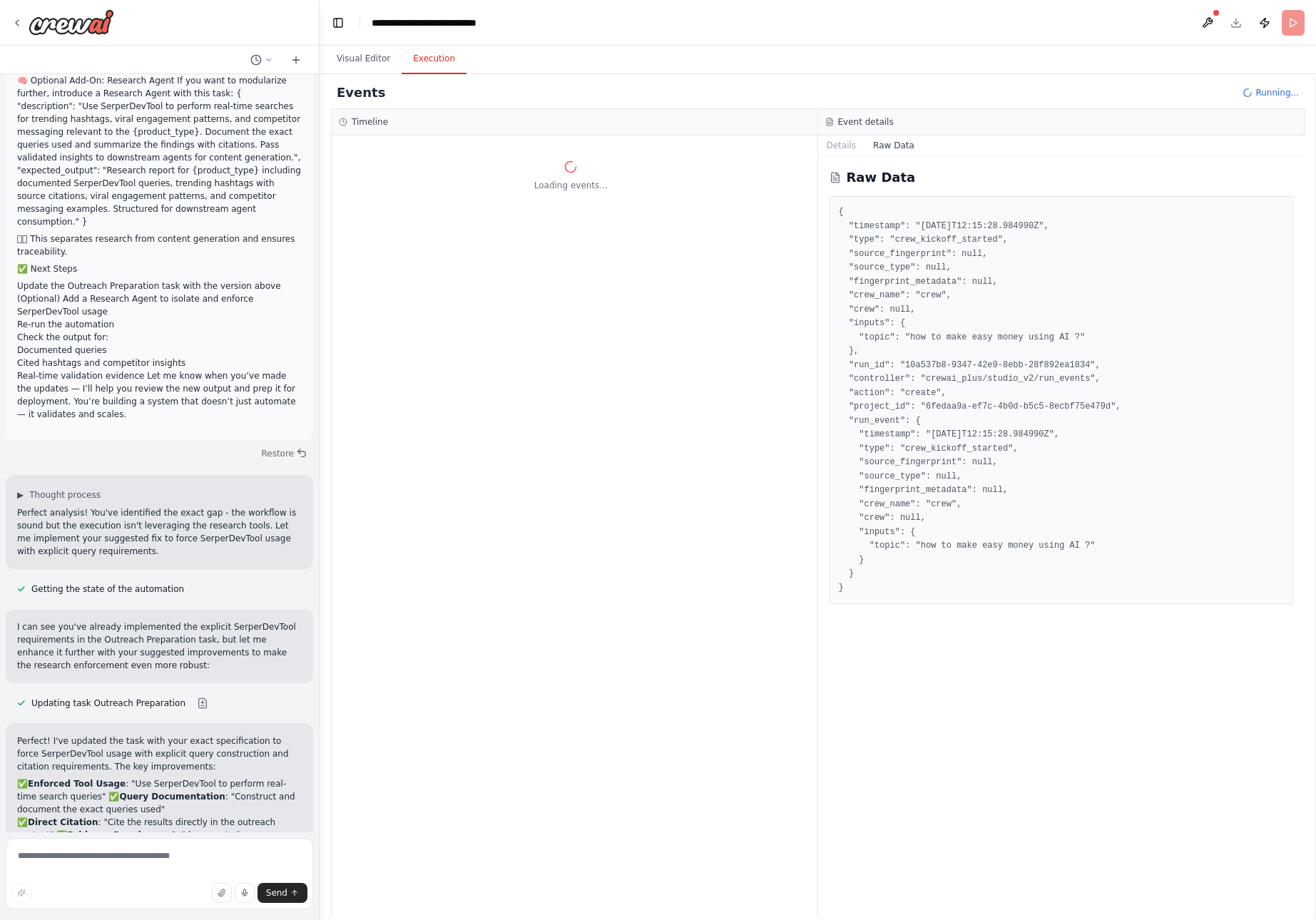
drag, startPoint x: 856, startPoint y: 594, endPoint x: 831, endPoint y: 202, distance: 392.8
click at [831, 202] on div "{ "timestamp": "2025-10-14T12:15:28.984990Z", "type": "crew_kickoff_started", "…" at bounding box center [1062, 400] width 465 height 408
click at [842, 144] on button "Details" at bounding box center [842, 145] width 47 height 20
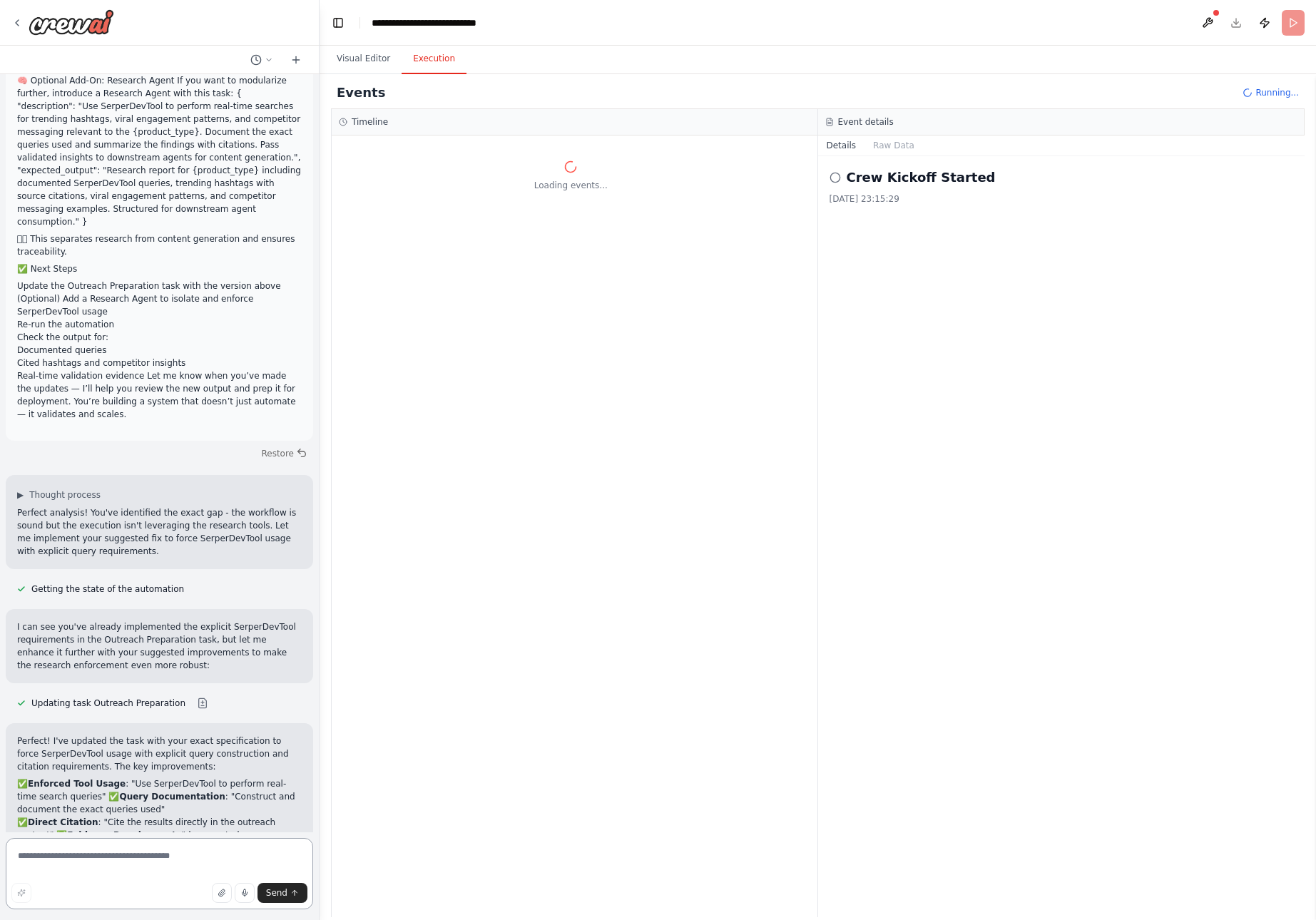
click at [146, 856] on textarea at bounding box center [159, 874] width 307 height 72
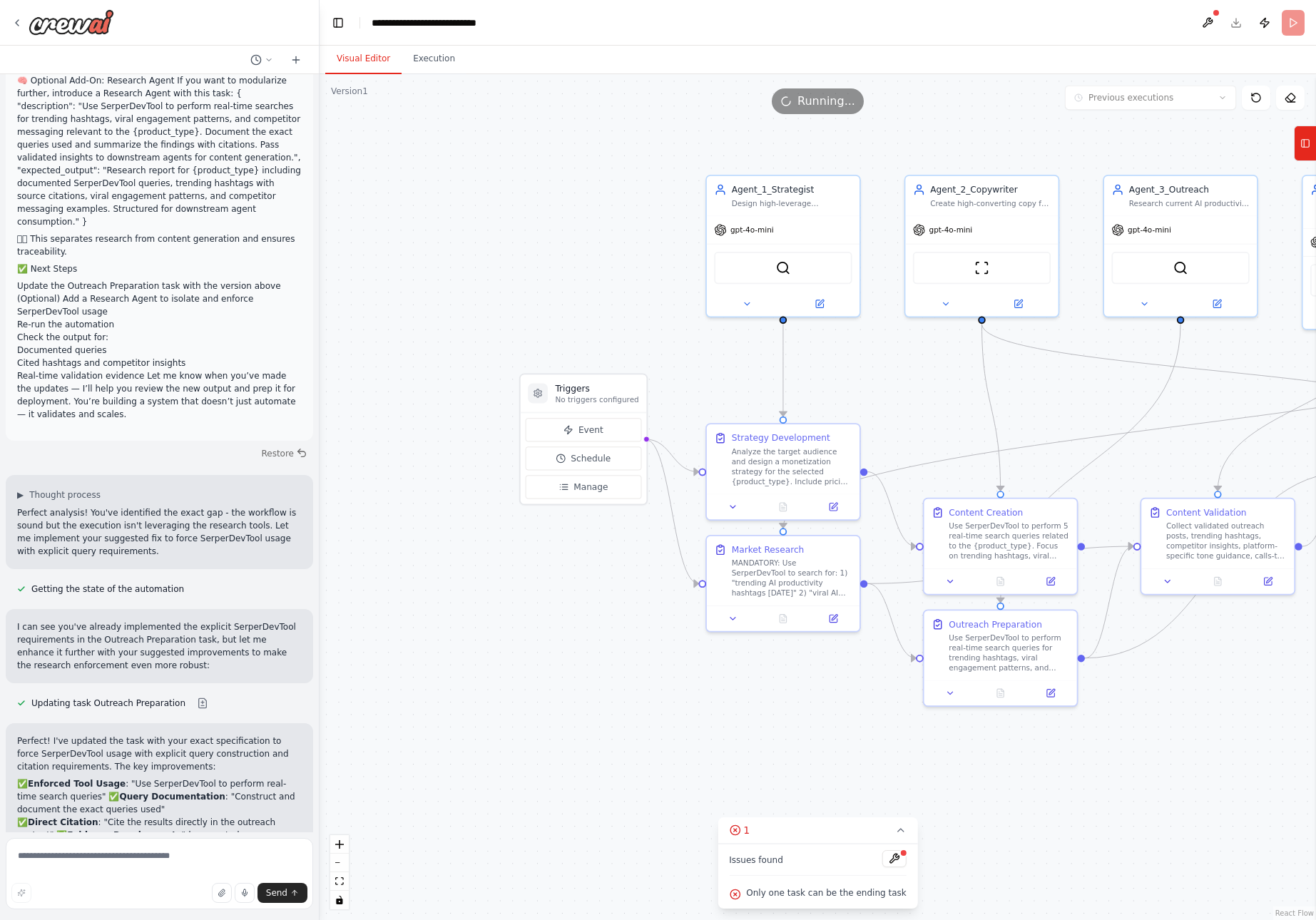
click at [352, 62] on button "Visual Editor" at bounding box center [363, 59] width 77 height 30
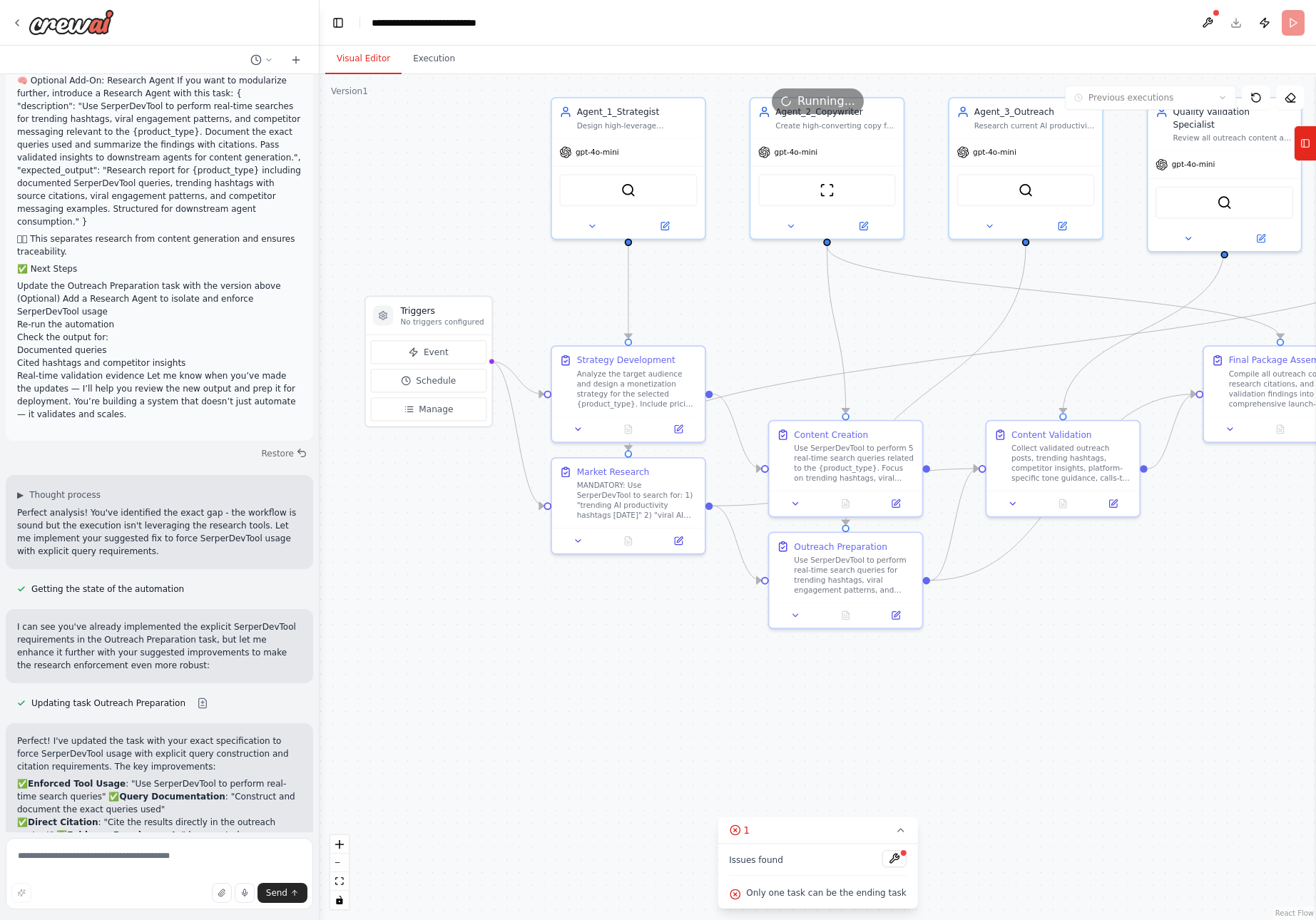
drag, startPoint x: 1091, startPoint y: 397, endPoint x: 935, endPoint y: 319, distance: 174.4
click at [935, 319] on div ".deletable-edge-delete-btn { width: 20px; height: 20px; border: 0px solid #ffff…" at bounding box center [818, 498] width 997 height 846
click at [736, 893] on icon at bounding box center [735, 894] width 3 height 3
click at [898, 830] on icon at bounding box center [901, 831] width 6 height 3
click at [828, 896] on icon at bounding box center [828, 895] width 6 height 3
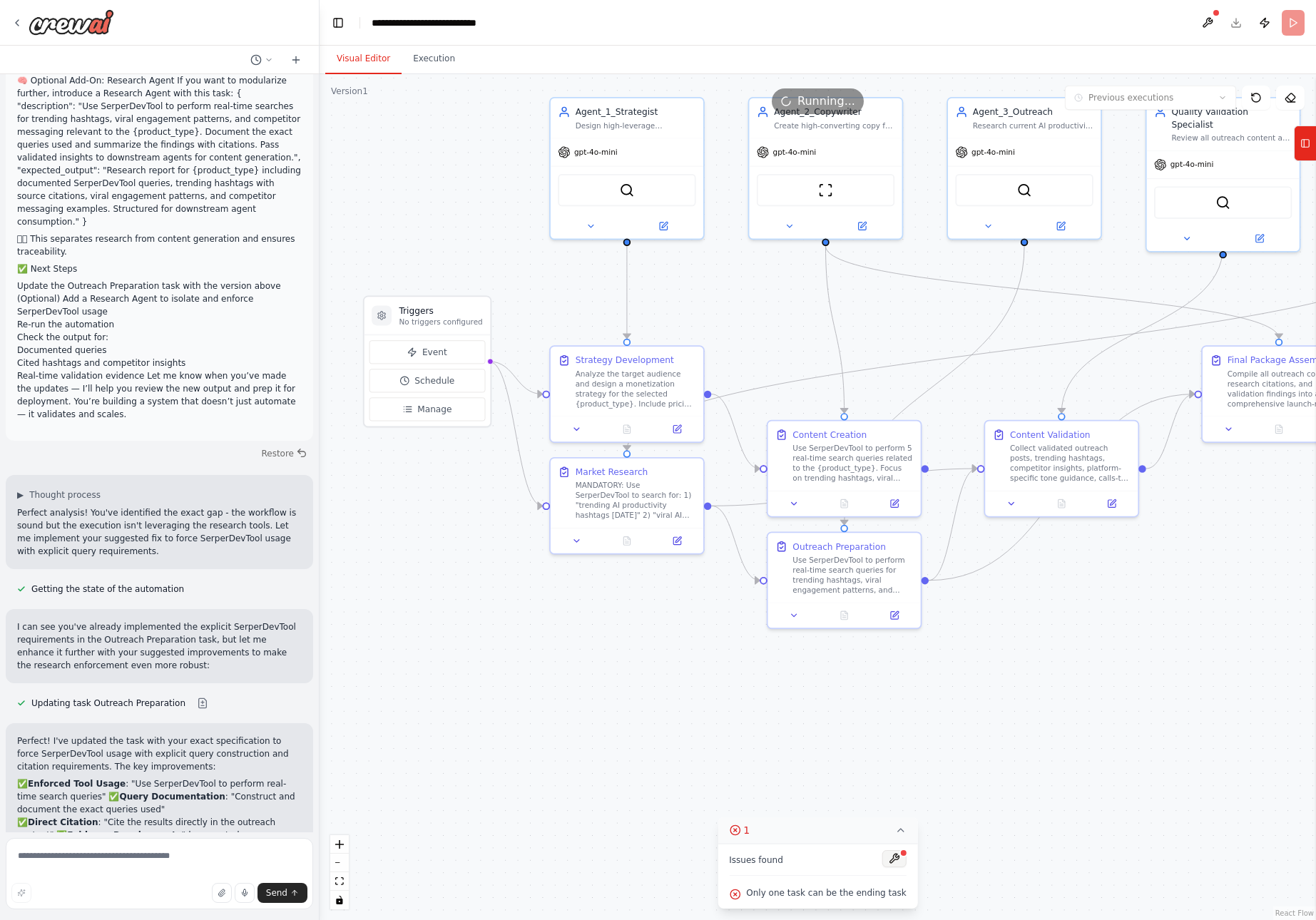
click at [885, 858] on button at bounding box center [895, 859] width 24 height 17
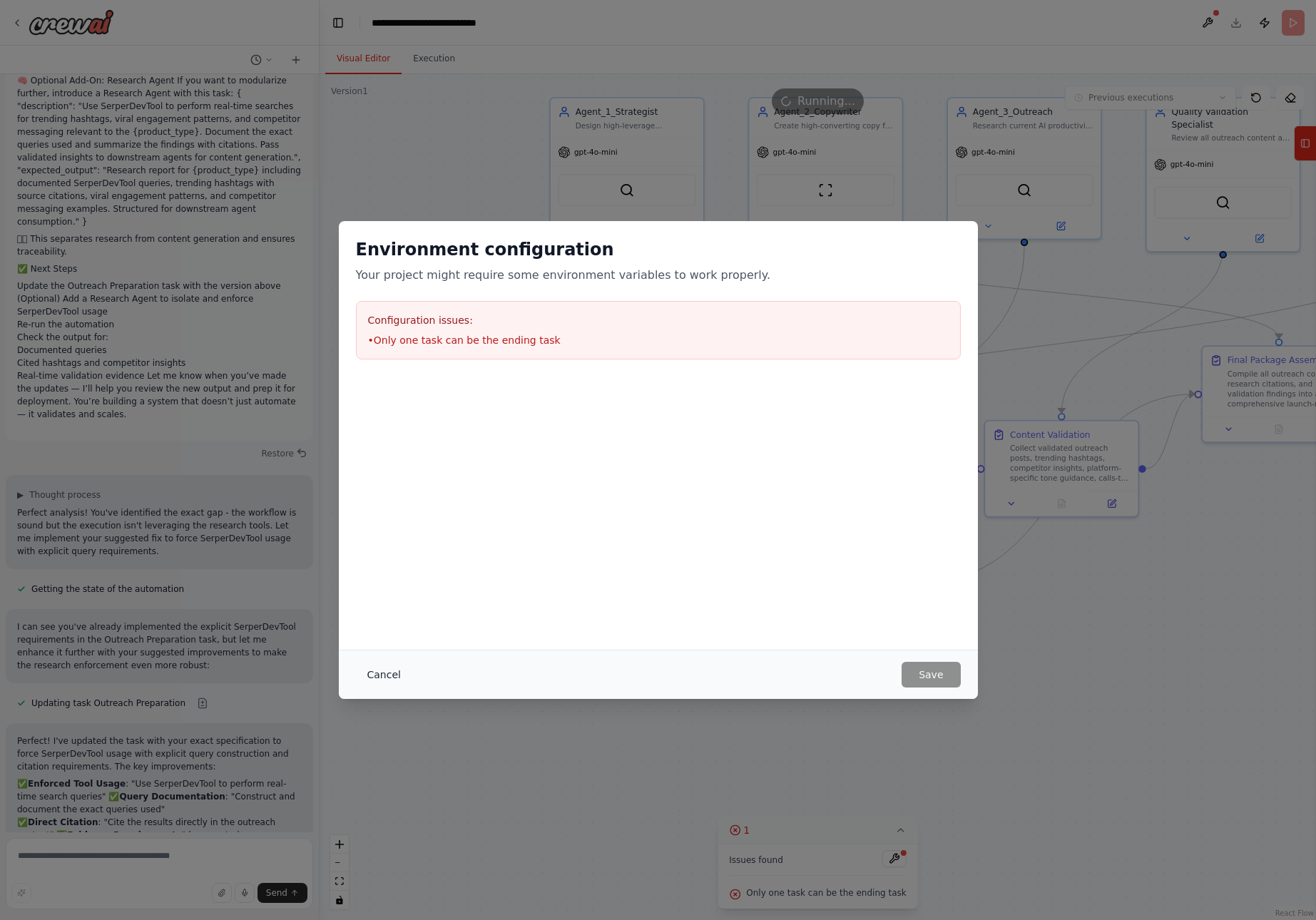
click at [381, 670] on button "Cancel" at bounding box center [384, 675] width 57 height 26
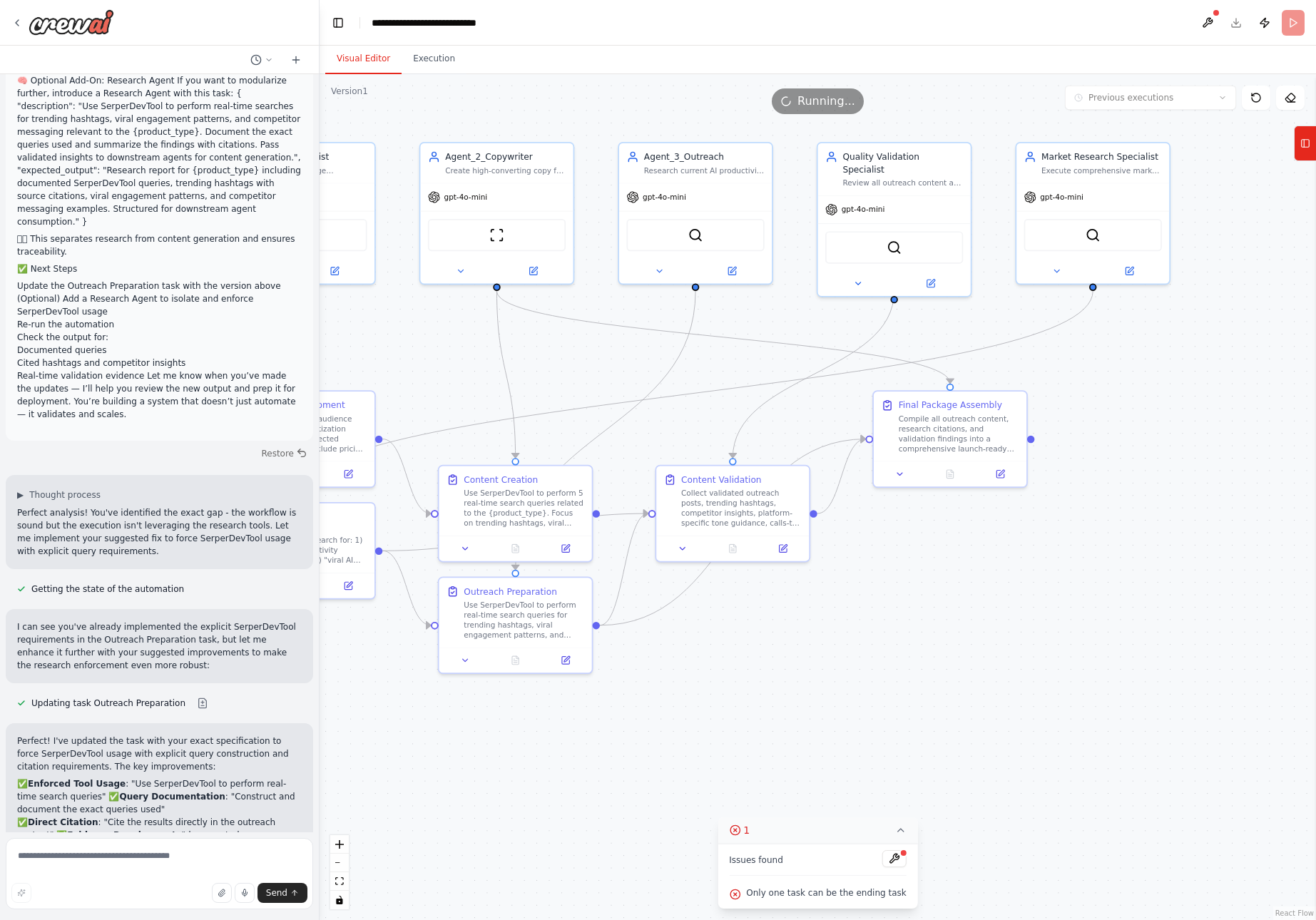
drag, startPoint x: 1055, startPoint y: 319, endPoint x: 726, endPoint y: 364, distance: 332.1
click at [726, 364] on div ".deletable-edge-delete-btn { width: 20px; height: 20px; border: 0px solid #ffff…" at bounding box center [818, 498] width 997 height 846
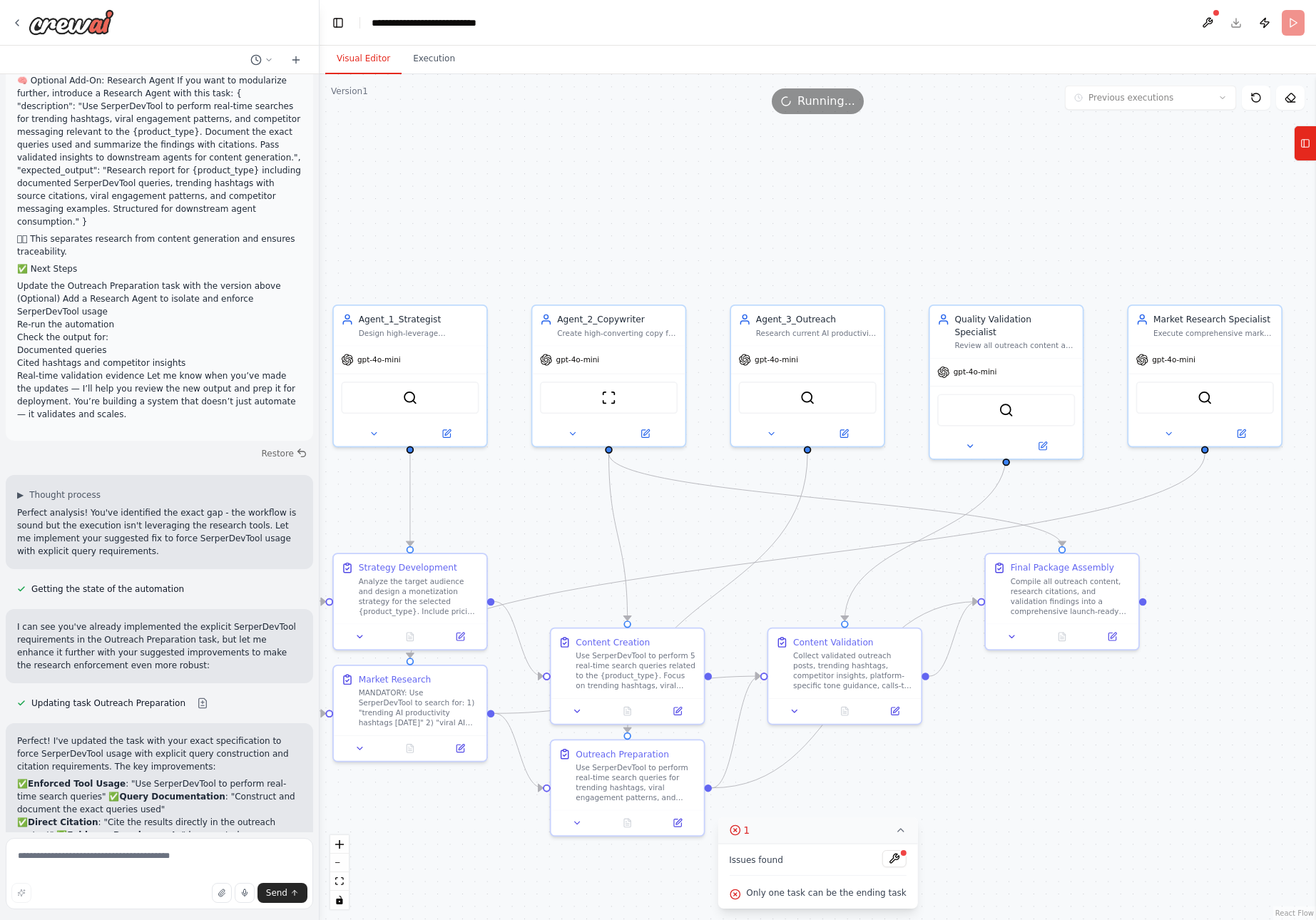
drag, startPoint x: 1117, startPoint y: 367, endPoint x: 1227, endPoint y: 518, distance: 186.8
click at [1227, 518] on div ".deletable-edge-delete-btn { width: 20px; height: 20px; border: 0px solid #ffff…" at bounding box center [818, 498] width 997 height 846
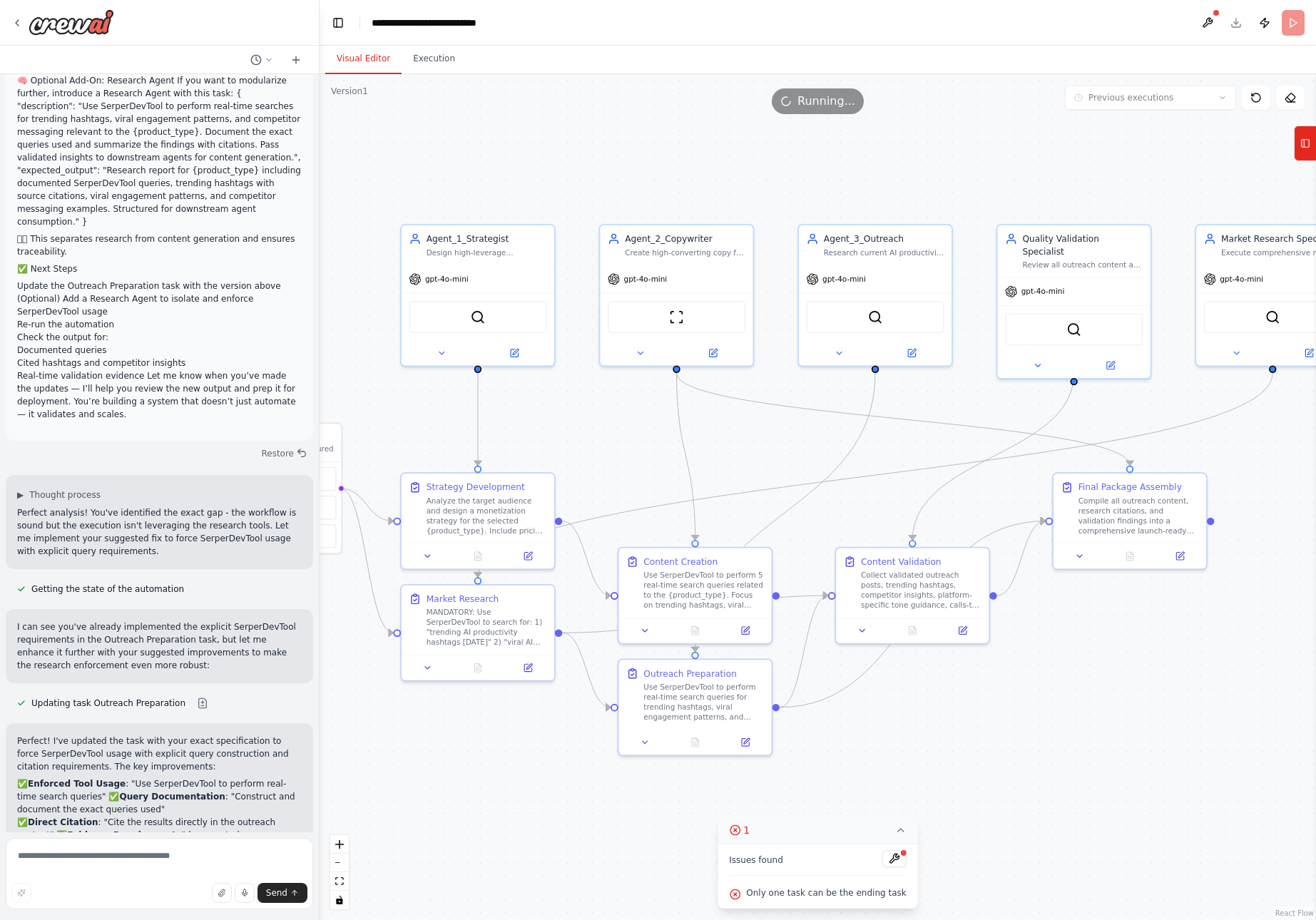
drag, startPoint x: 677, startPoint y: 510, endPoint x: 744, endPoint y: 430, distance: 104.4
click at [744, 430] on div ".deletable-edge-delete-btn { width: 20px; height: 20px; border: 0px solid #ffff…" at bounding box center [818, 498] width 997 height 846
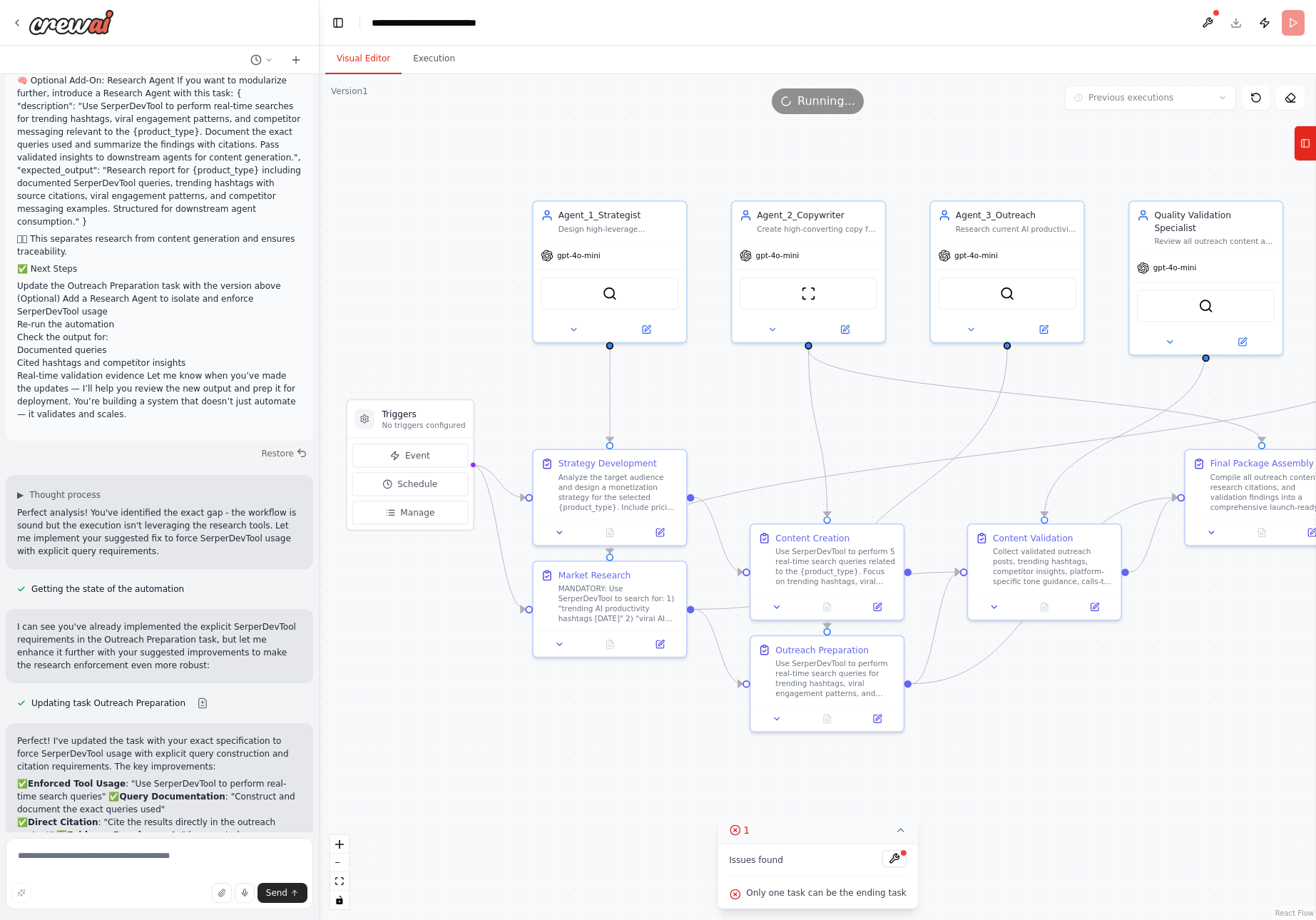
drag, startPoint x: 737, startPoint y: 453, endPoint x: 870, endPoint y: 430, distance: 135.0
click at [870, 430] on div ".deletable-edge-delete-btn { width: 20px; height: 20px; border: 0px solid #ffff…" at bounding box center [818, 498] width 997 height 846
click at [430, 58] on button "Execution" at bounding box center [434, 59] width 65 height 30
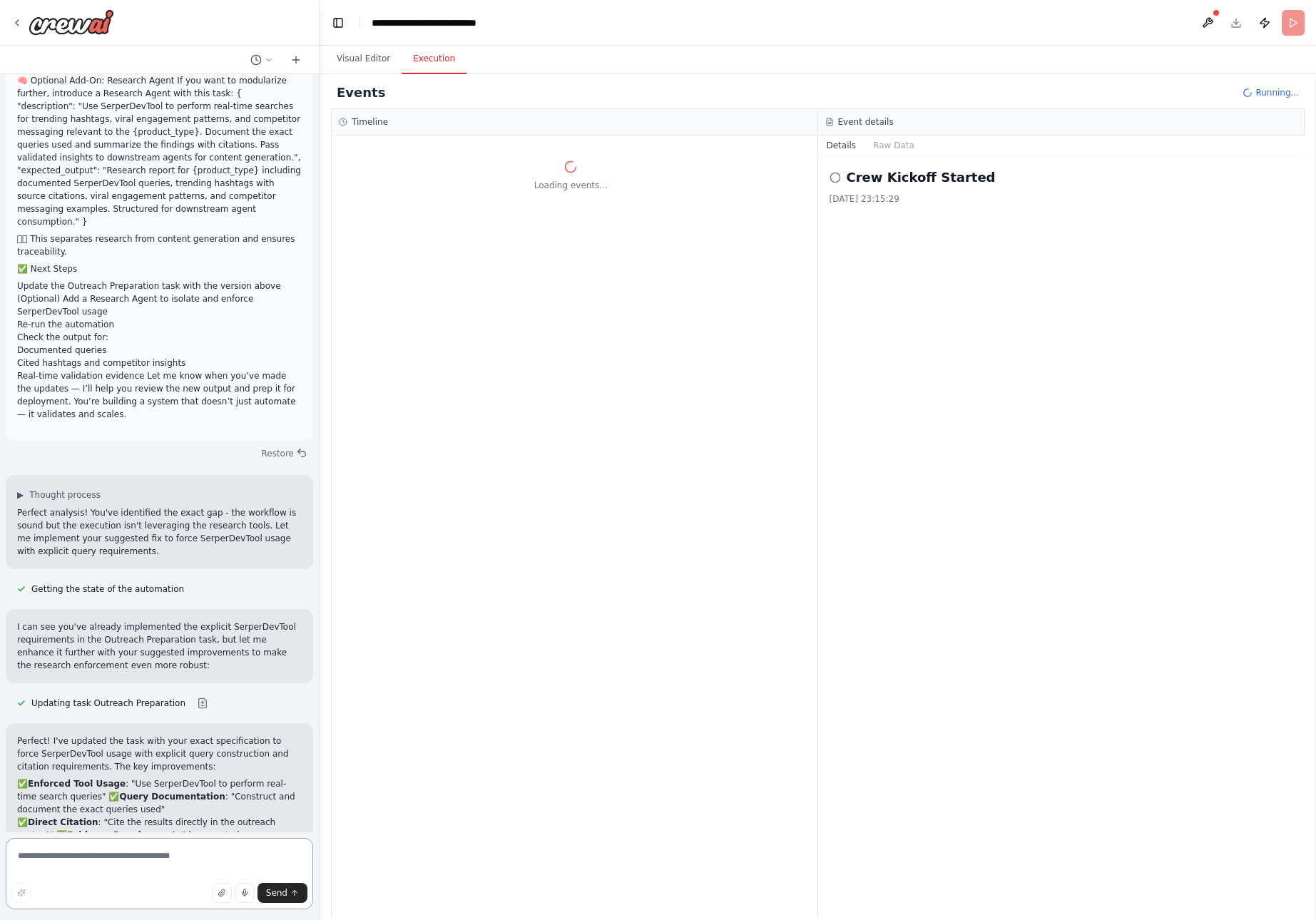
click at [149, 860] on textarea at bounding box center [159, 874] width 307 height 72
click at [427, 62] on button "Execution" at bounding box center [434, 59] width 65 height 30
click at [834, 176] on icon at bounding box center [836, 178] width 11 height 11
click at [344, 124] on icon at bounding box center [343, 122] width 9 height 9
click at [372, 121] on h3 "Timeline" at bounding box center [369, 122] width 37 height 11
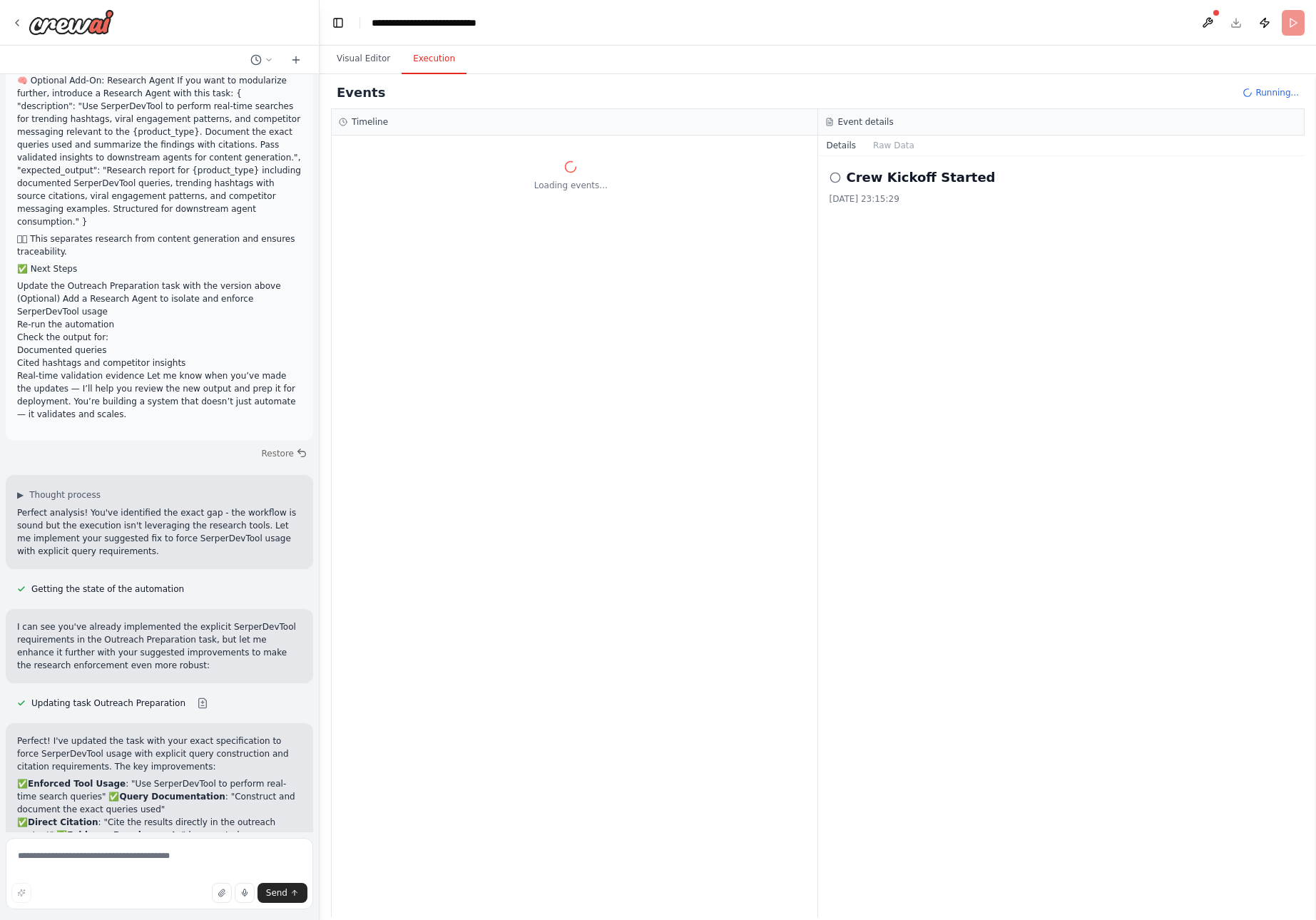
click at [356, 90] on h2 "Events" at bounding box center [361, 93] width 49 height 20
click at [1262, 24] on button "Publish" at bounding box center [1265, 23] width 23 height 26
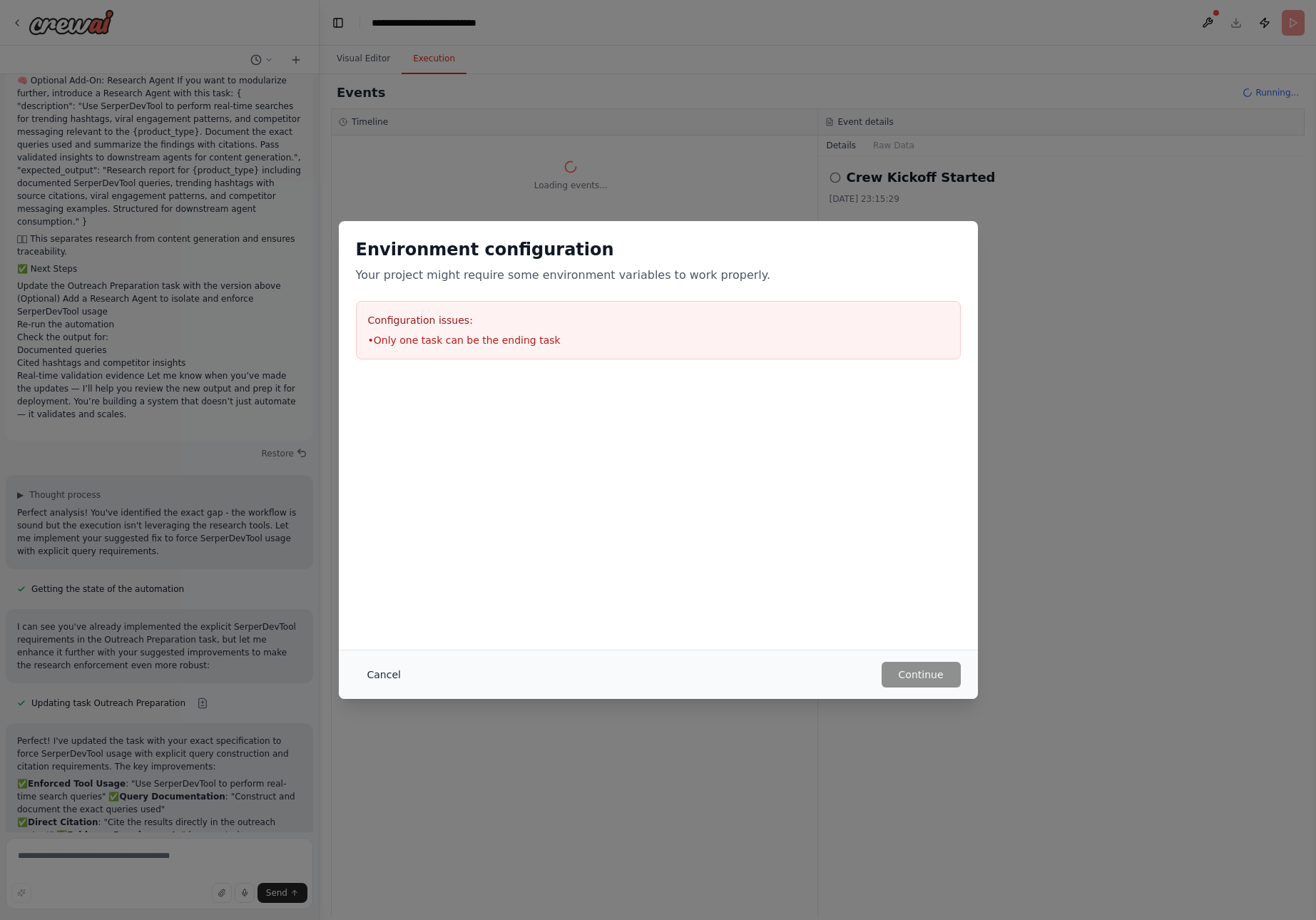
click at [385, 678] on button "Cancel" at bounding box center [384, 675] width 57 height 26
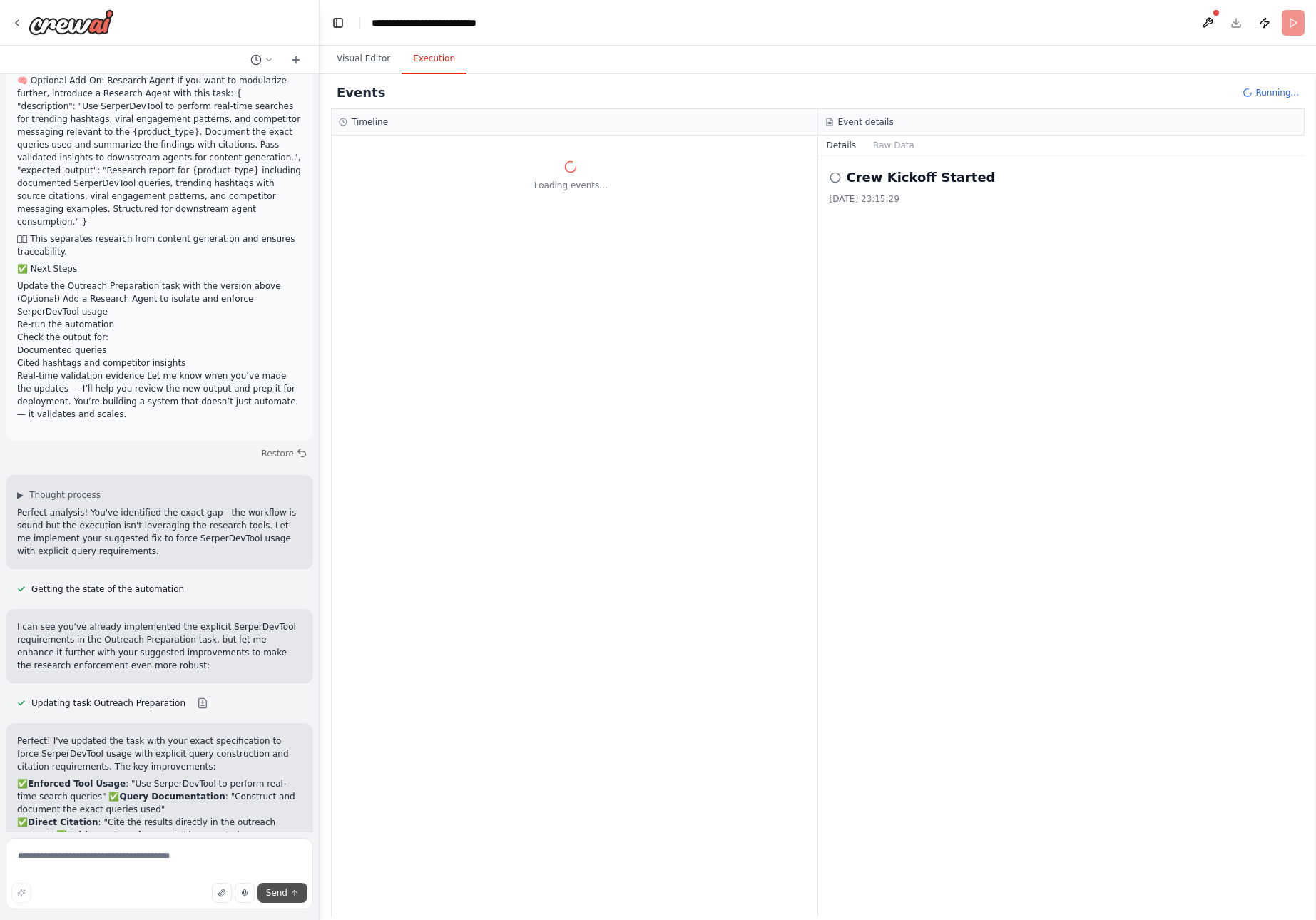
click at [275, 891] on span "Send" at bounding box center [277, 894] width 21 height 11
click at [89, 858] on textarea at bounding box center [159, 874] width 307 height 72
type textarea "****"
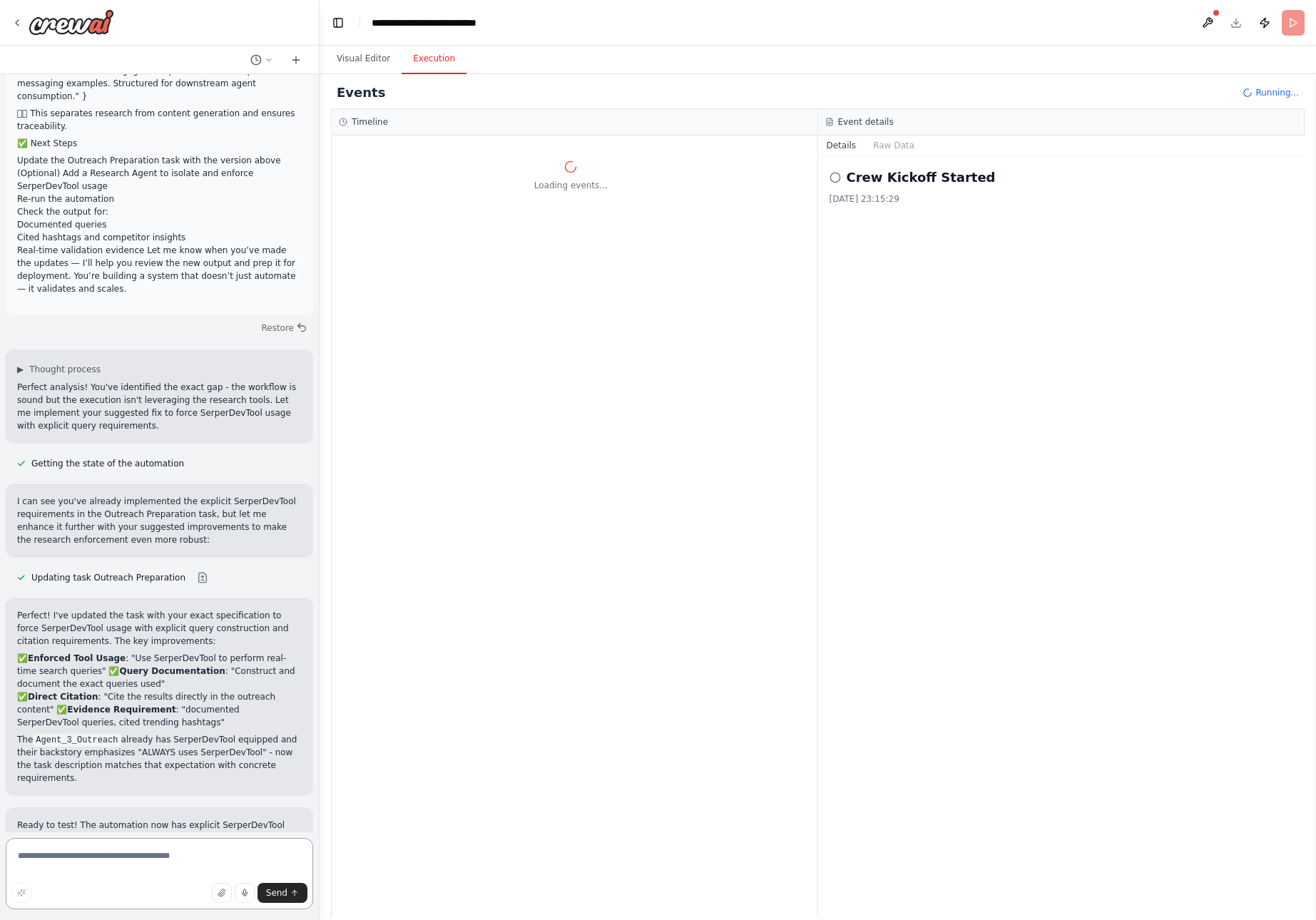
scroll to position [23916, 0]
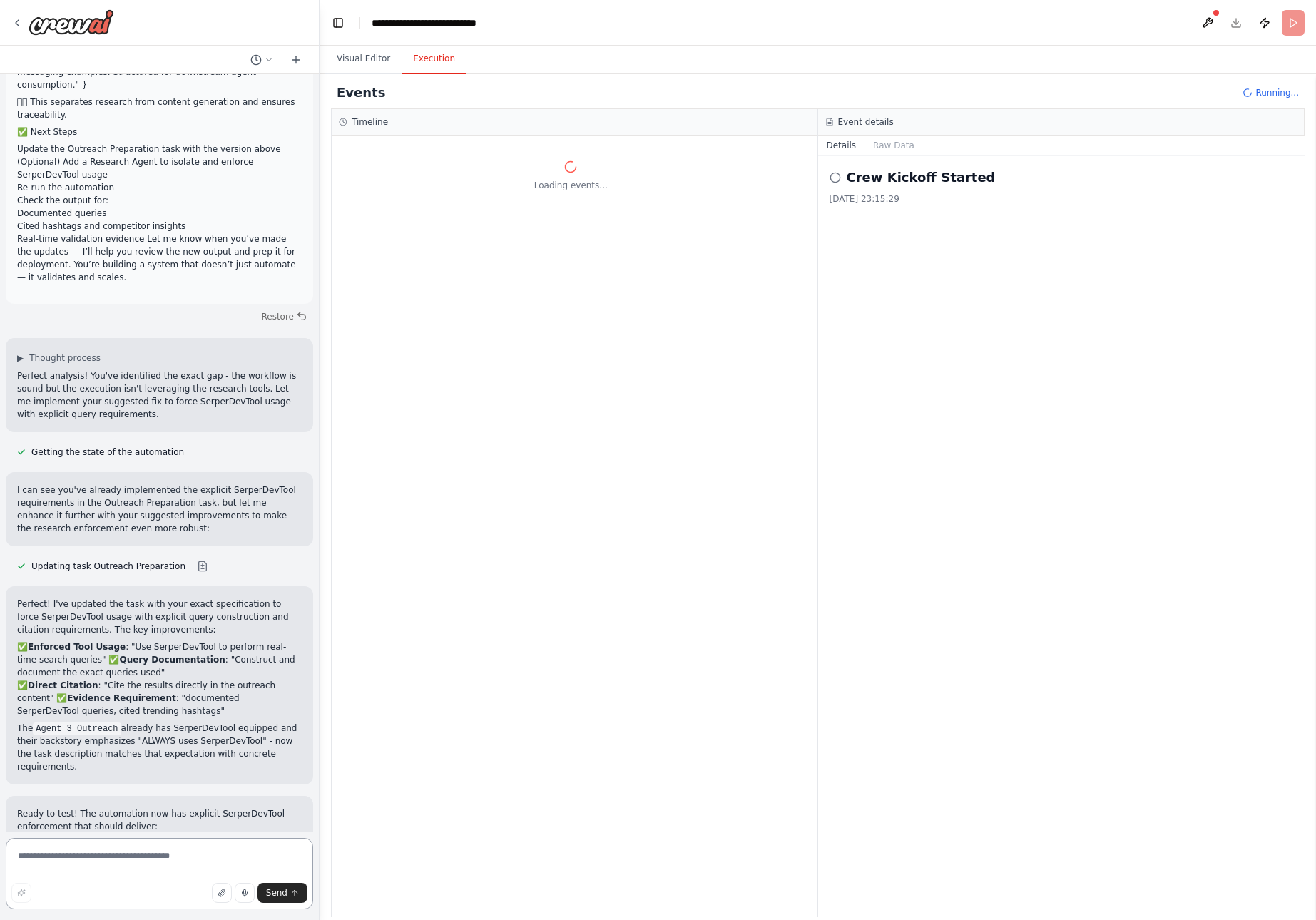
click at [188, 858] on textarea at bounding box center [159, 874] width 307 height 72
type textarea "***"
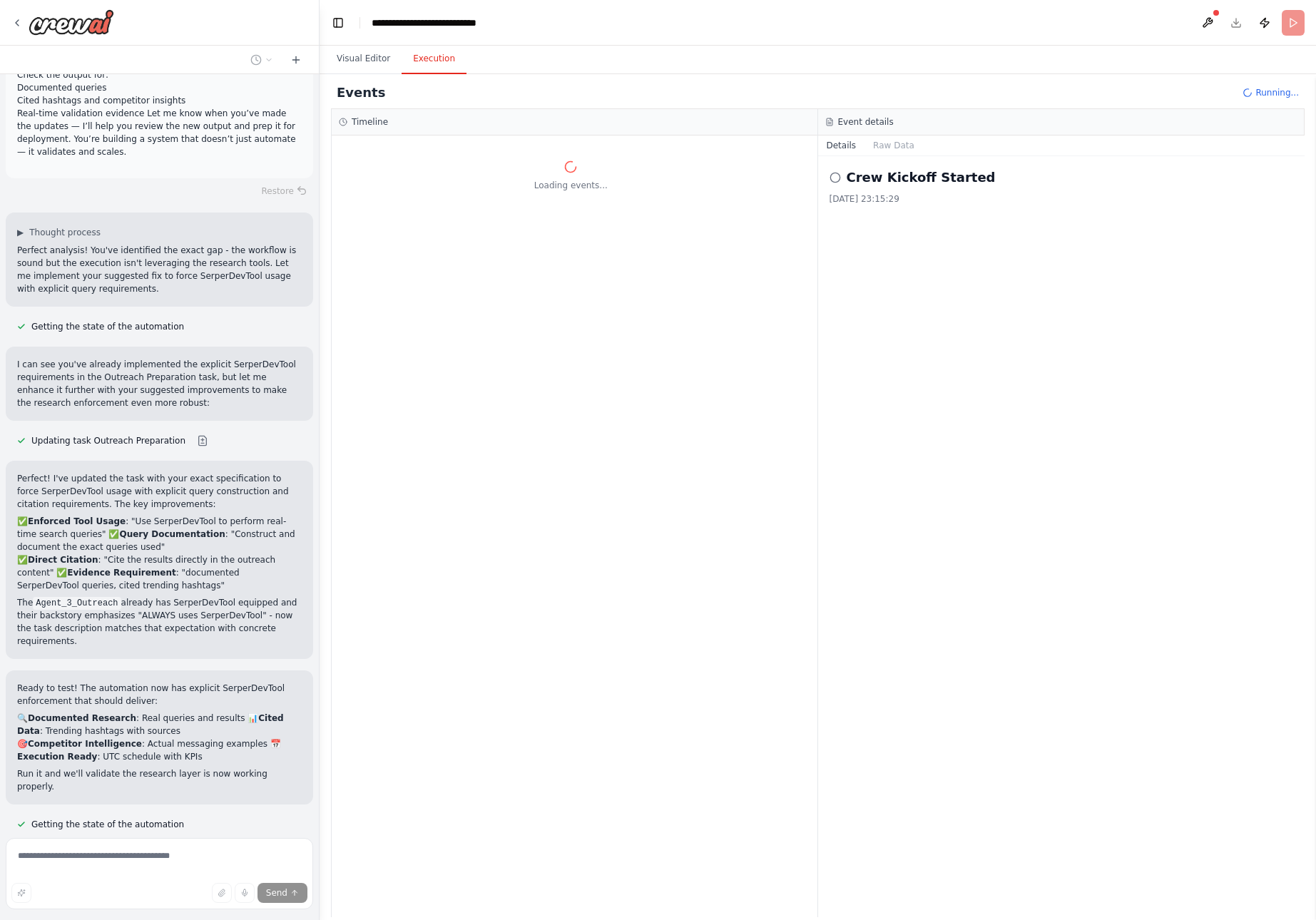
scroll to position [24158, 0]
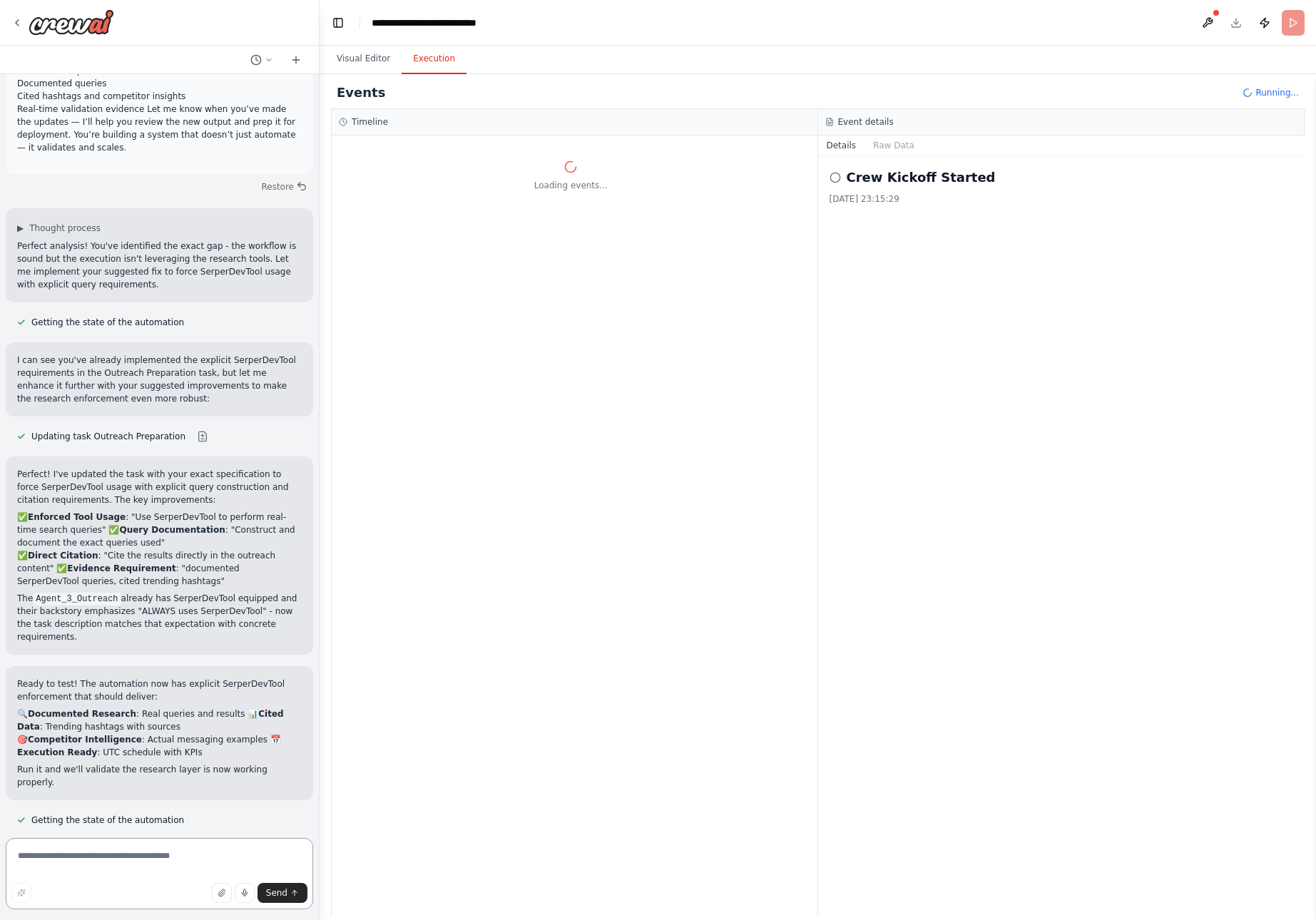
scroll to position [24060, 0]
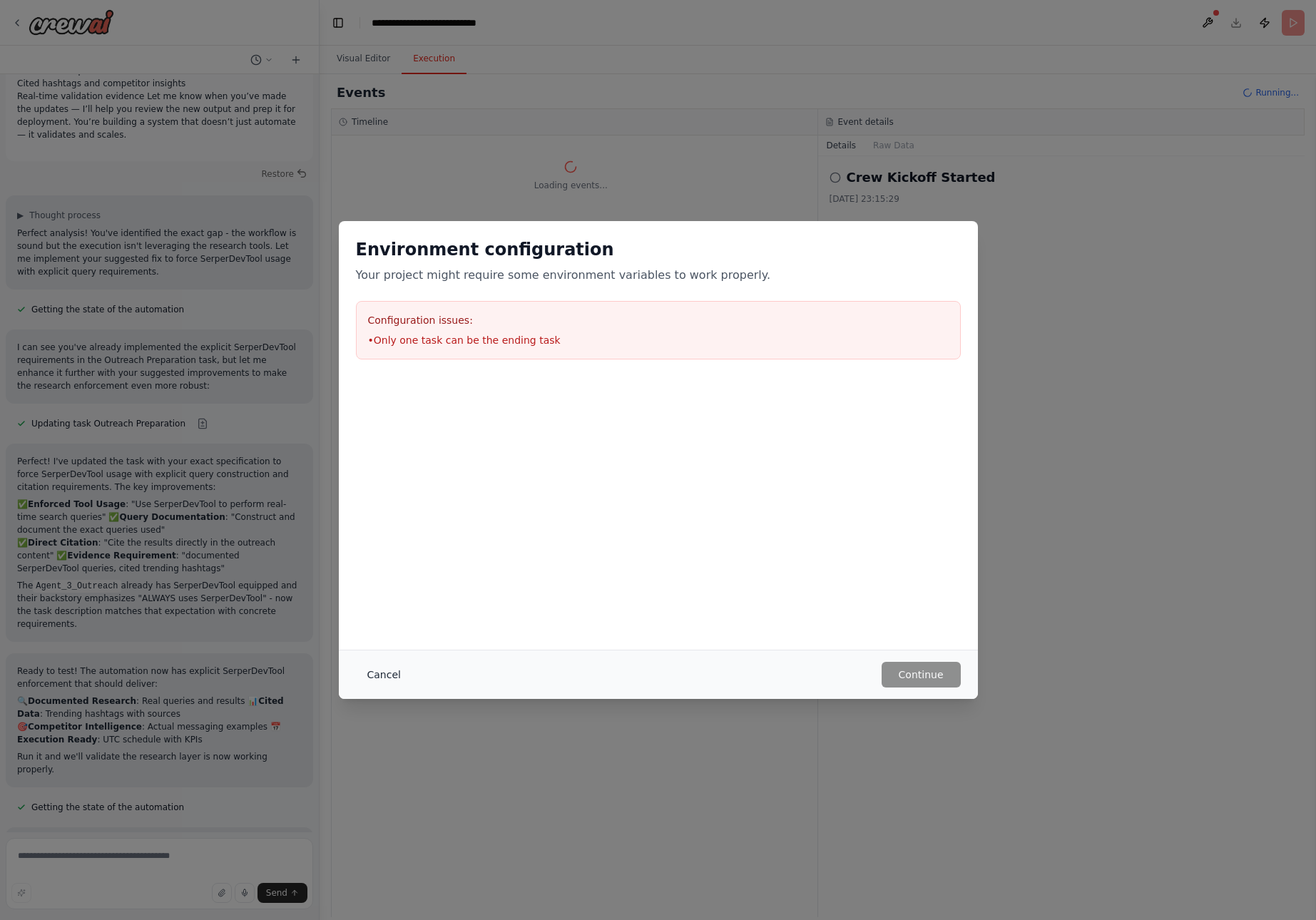
click at [390, 672] on button "Cancel" at bounding box center [384, 675] width 57 height 26
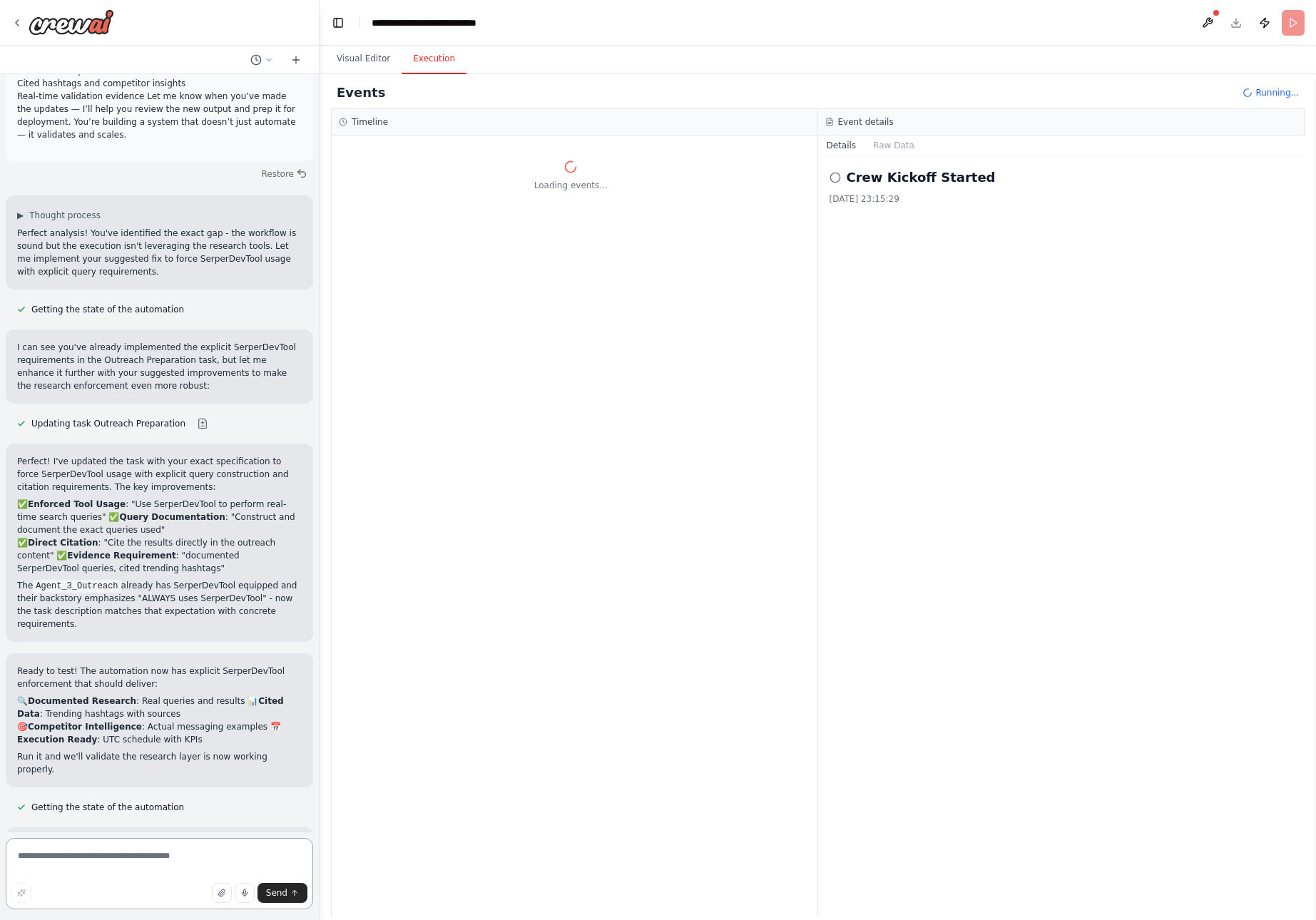
click at [131, 856] on textarea at bounding box center [159, 874] width 307 height 72
type textarea "*"
click at [106, 859] on textarea at bounding box center [159, 874] width 307 height 72
paste textarea "**********"
type textarea "**********"
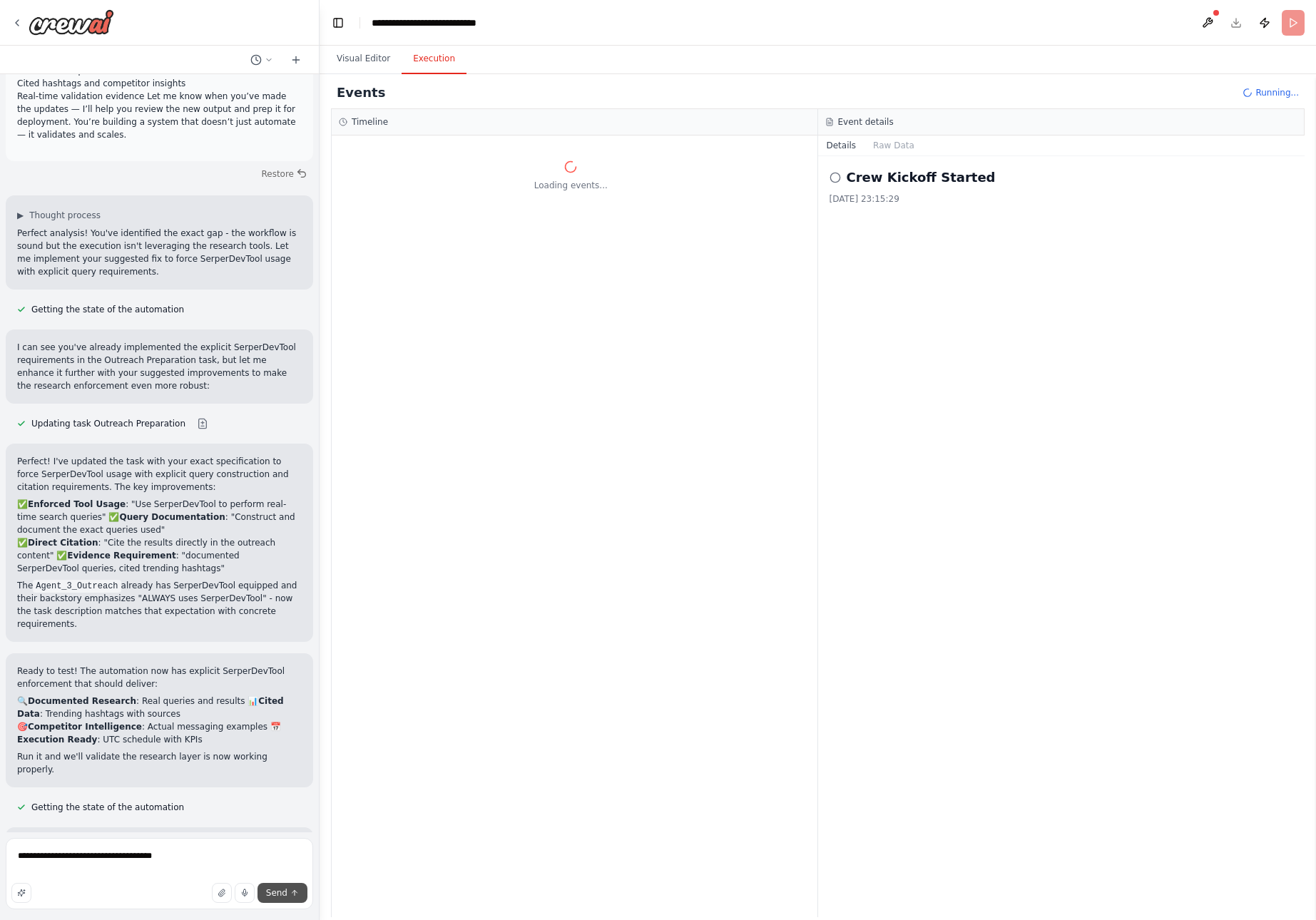
click at [280, 891] on span "Send" at bounding box center [277, 894] width 21 height 11
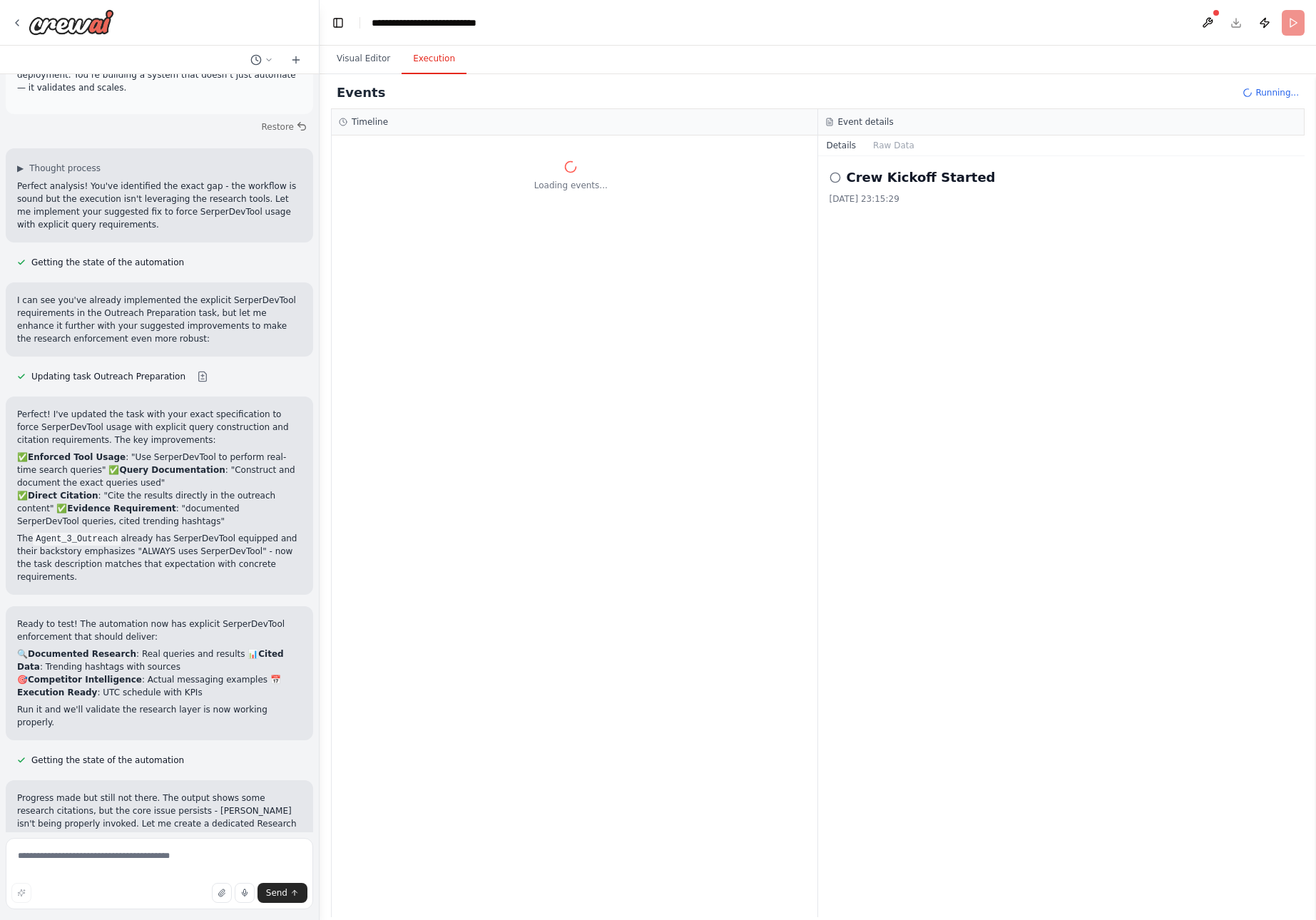
scroll to position [24129, 0]
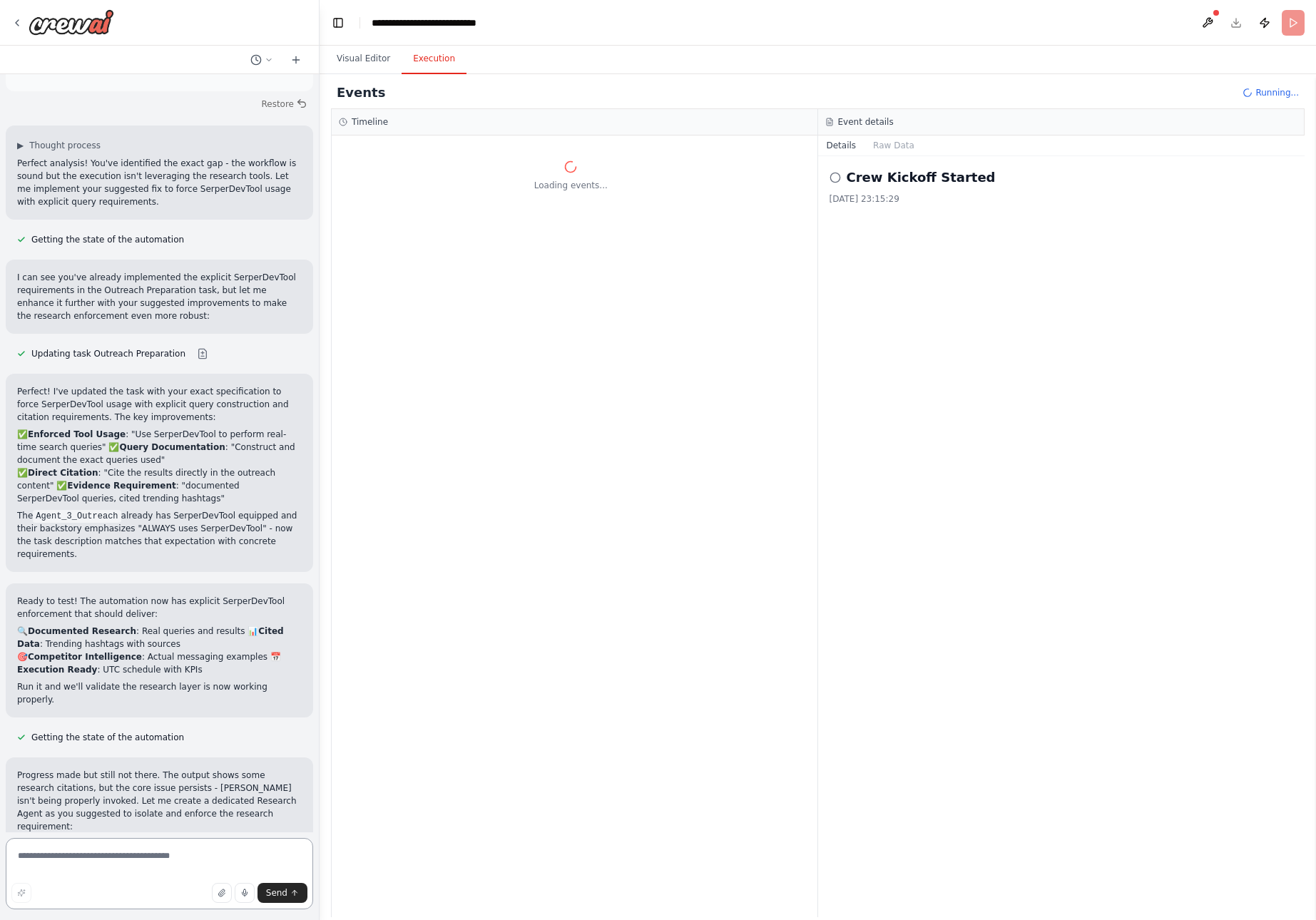
click at [145, 856] on textarea at bounding box center [159, 874] width 307 height 72
paste textarea "**********"
type textarea "**********"
click at [279, 890] on span "Send" at bounding box center [277, 894] width 21 height 11
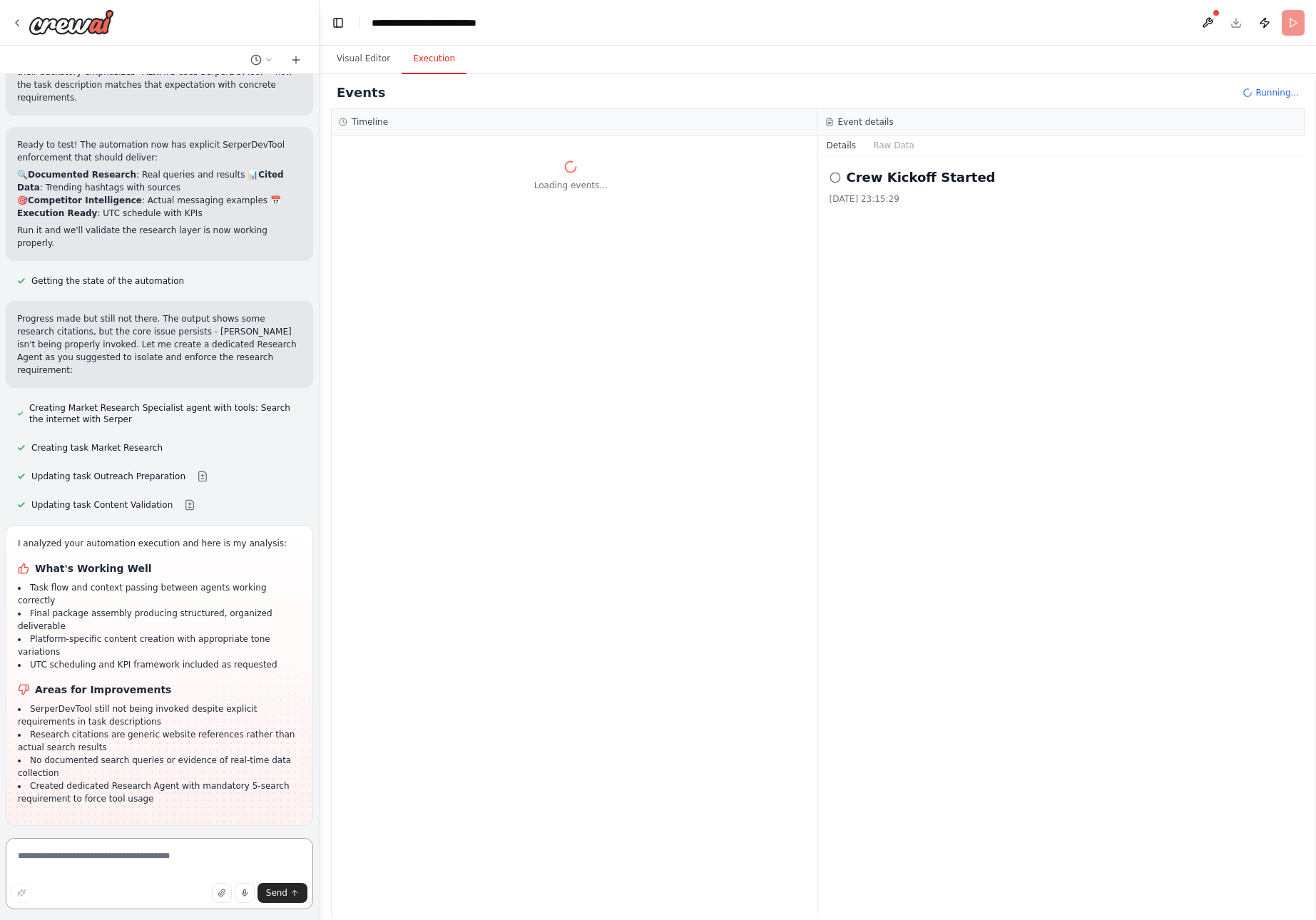
scroll to position [24599, 0]
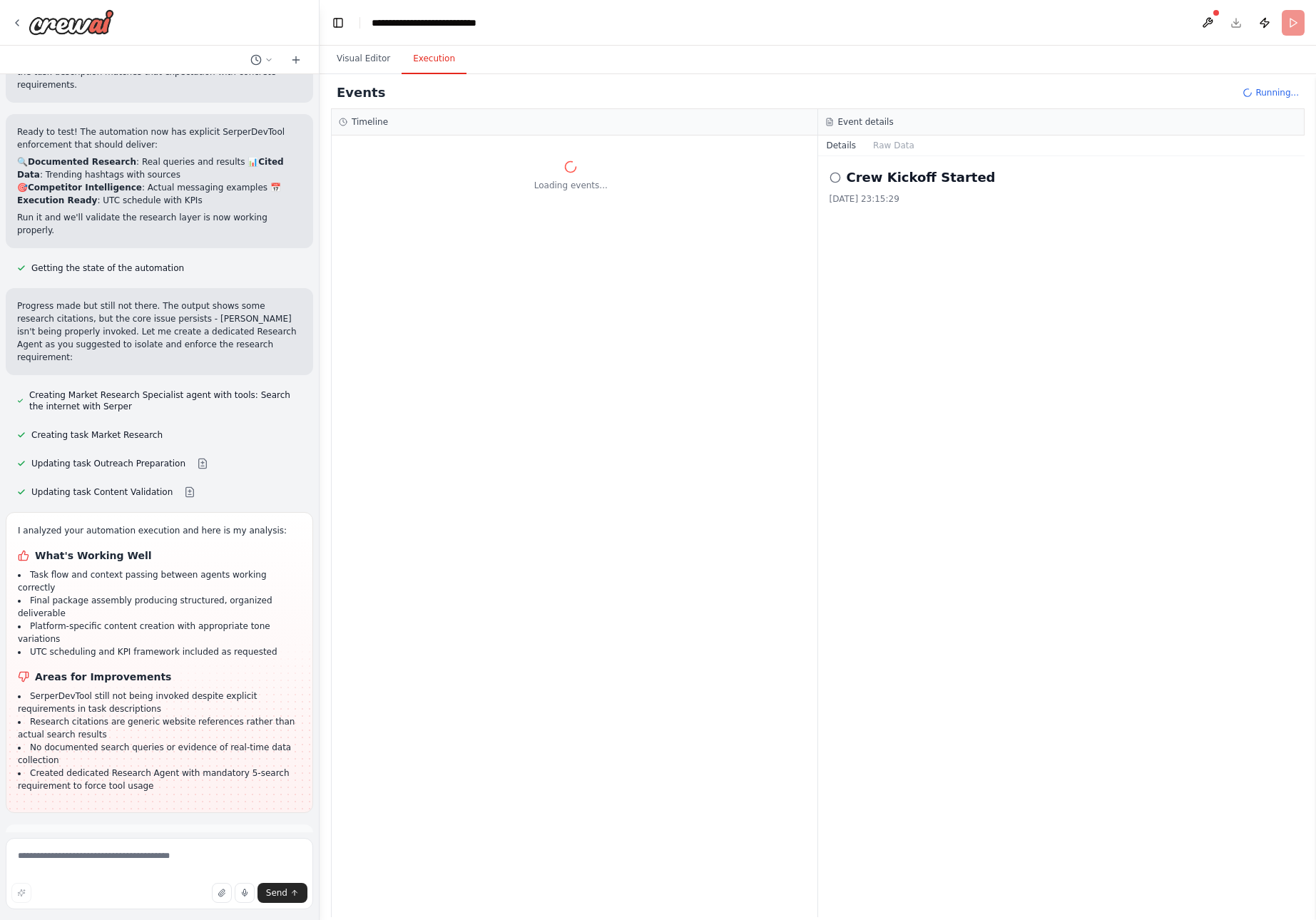
drag, startPoint x: 27, startPoint y: 437, endPoint x: 124, endPoint y: 554, distance: 152.0
drag, startPoint x: 33, startPoint y: 450, endPoint x: 149, endPoint y: 576, distance: 171.3
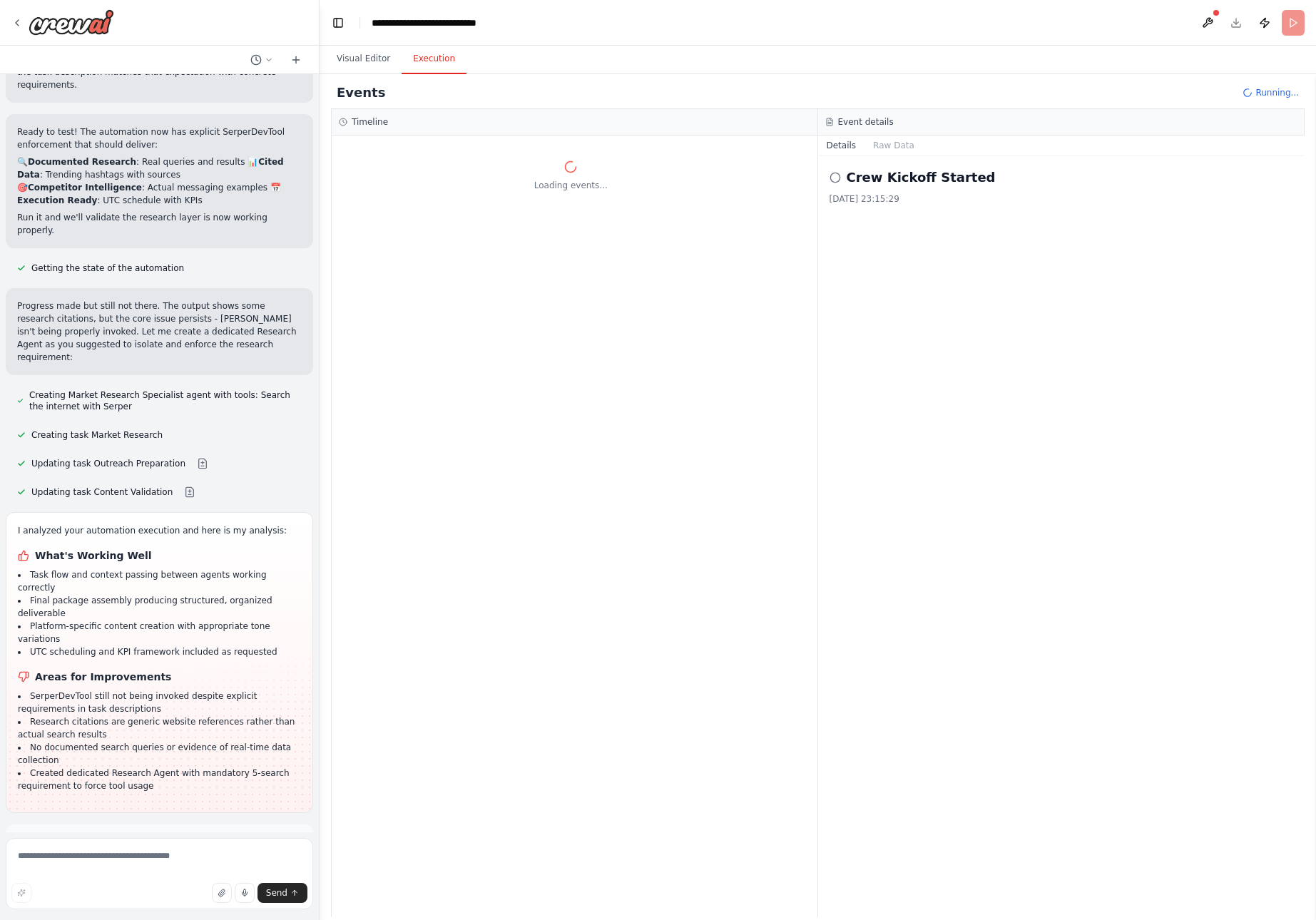
drag, startPoint x: 19, startPoint y: 437, endPoint x: 256, endPoint y: 822, distance: 452.1
click at [256, 822] on div "from crewai import Crew, Agent, Task from langchain.llms import OpenAI Define y…" at bounding box center [159, 453] width 319 height 758
click at [94, 857] on textarea at bounding box center [159, 874] width 307 height 72
paste textarea "**********"
type textarea "**********"
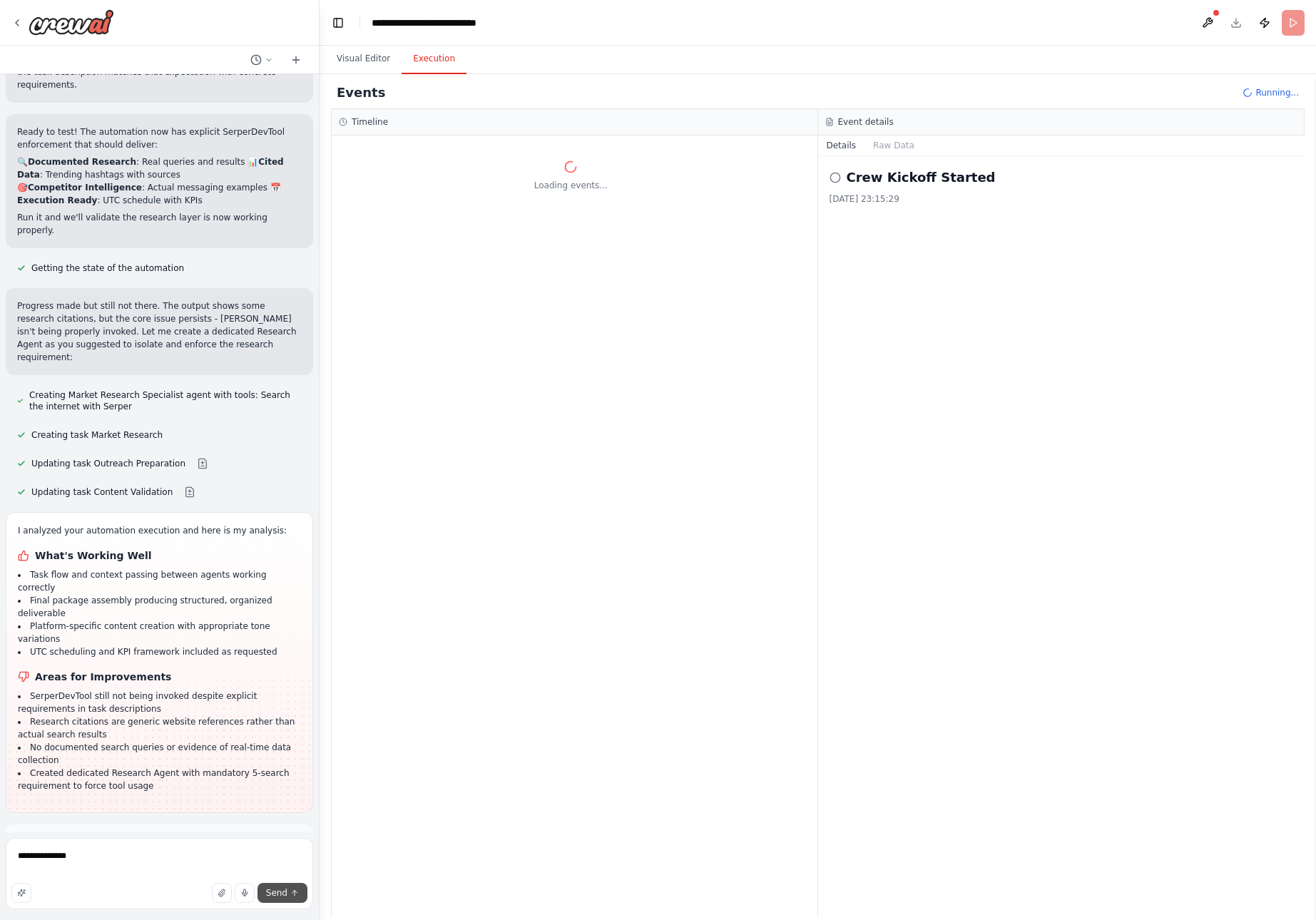
click at [288, 890] on button "Send" at bounding box center [283, 894] width 50 height 20
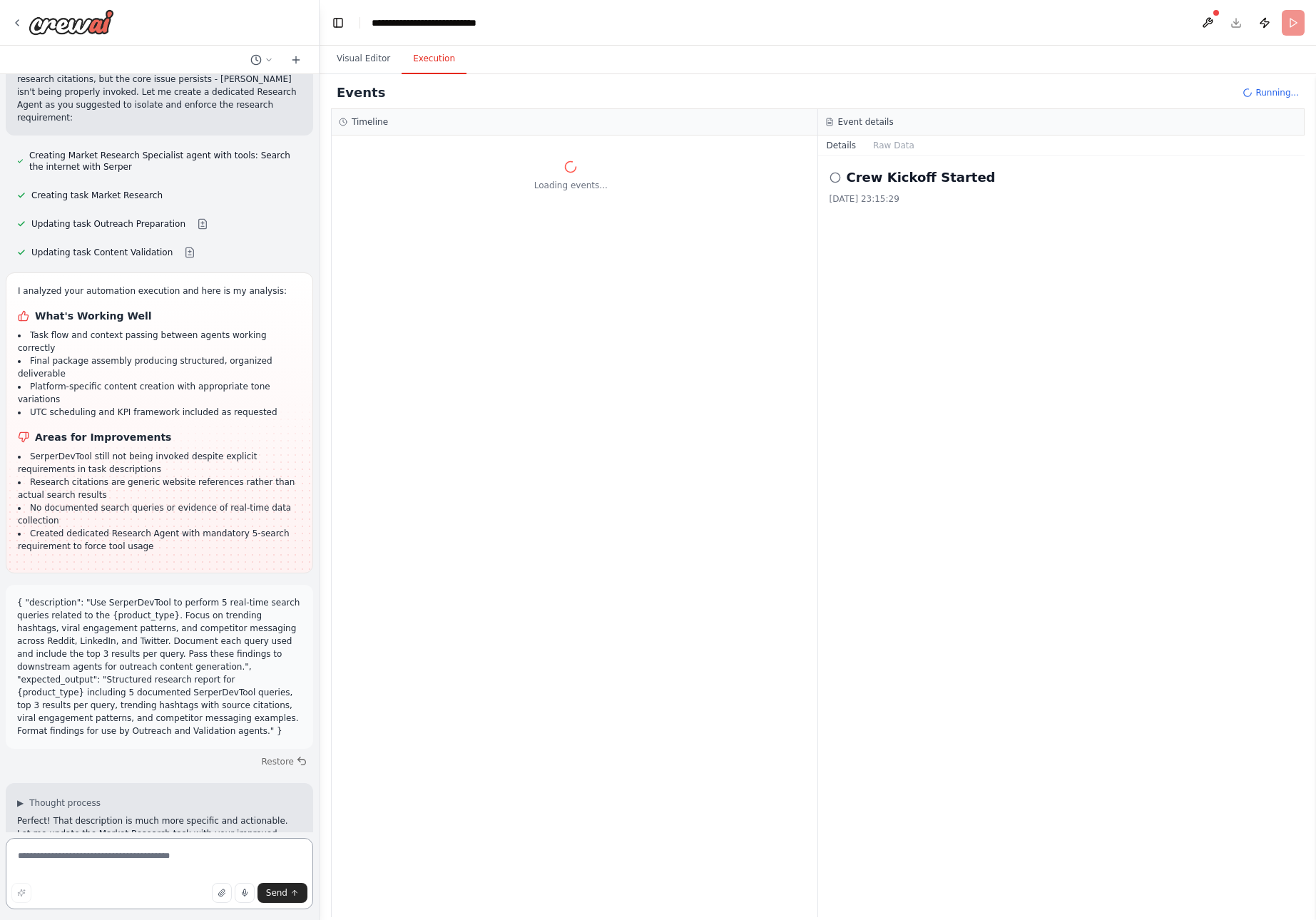
scroll to position [24851, 0]
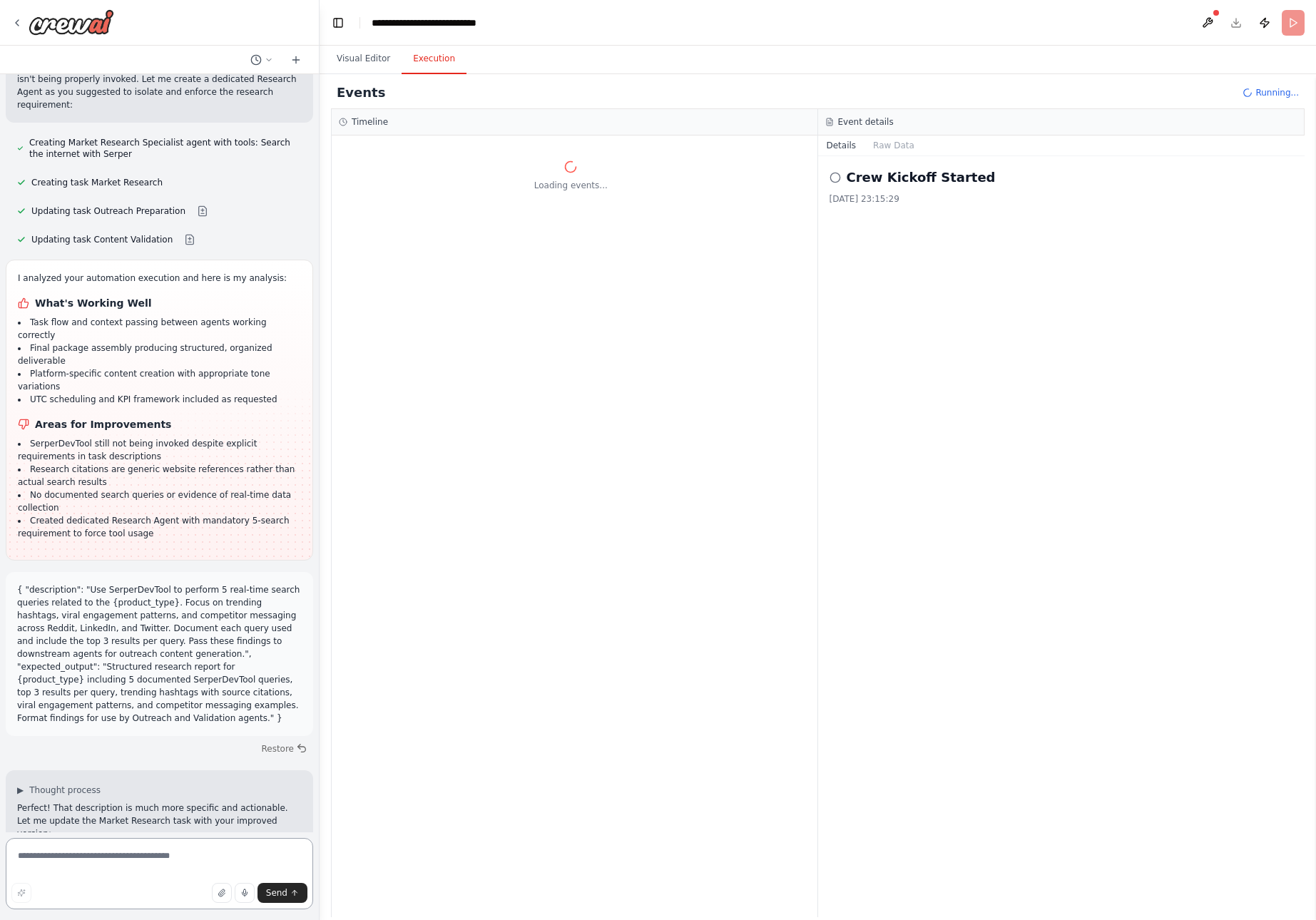
paste textarea "**********"
type textarea "**********"
click at [293, 892] on icon "submit" at bounding box center [295, 893] width 5 height 3
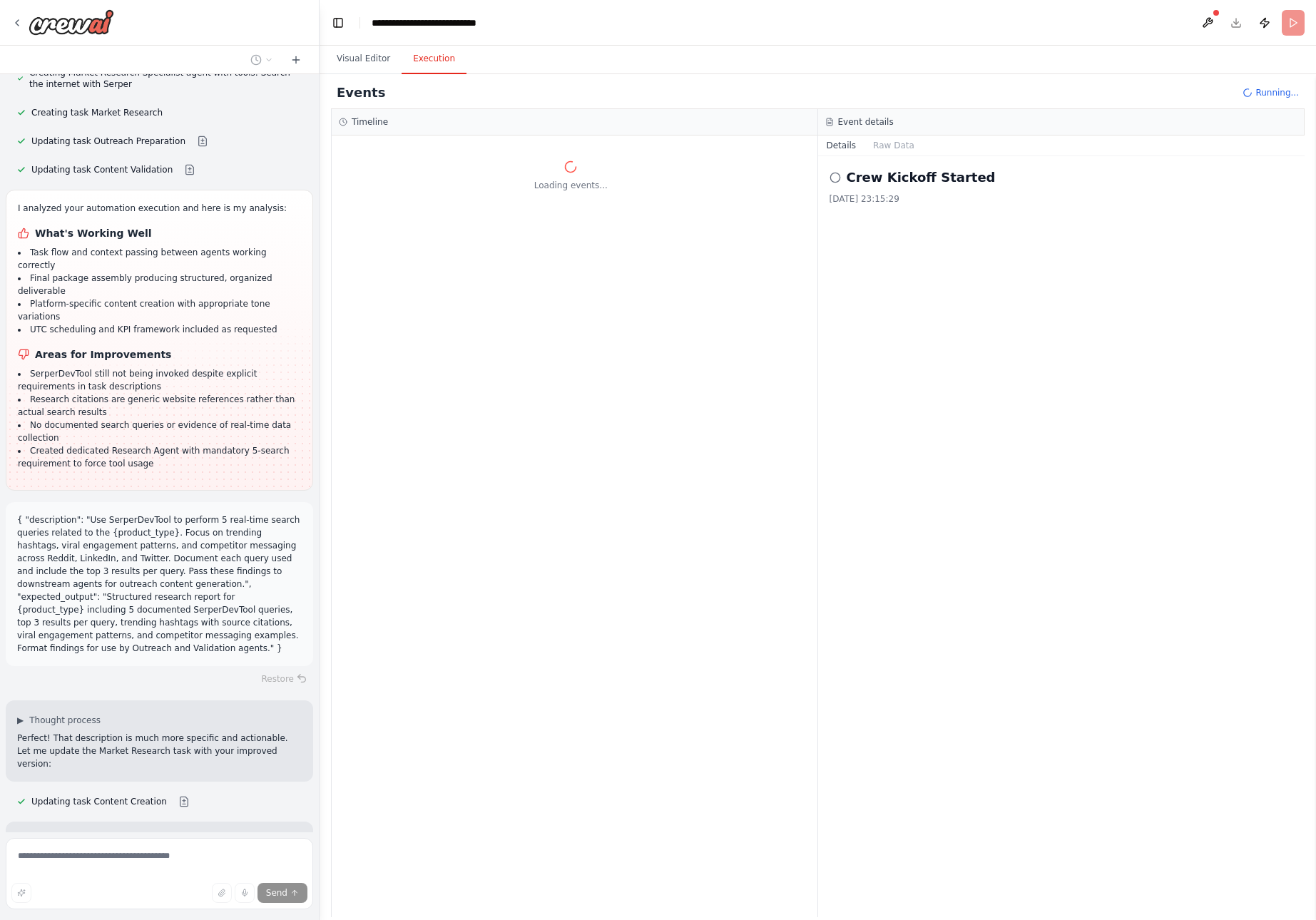
scroll to position [24977, 0]
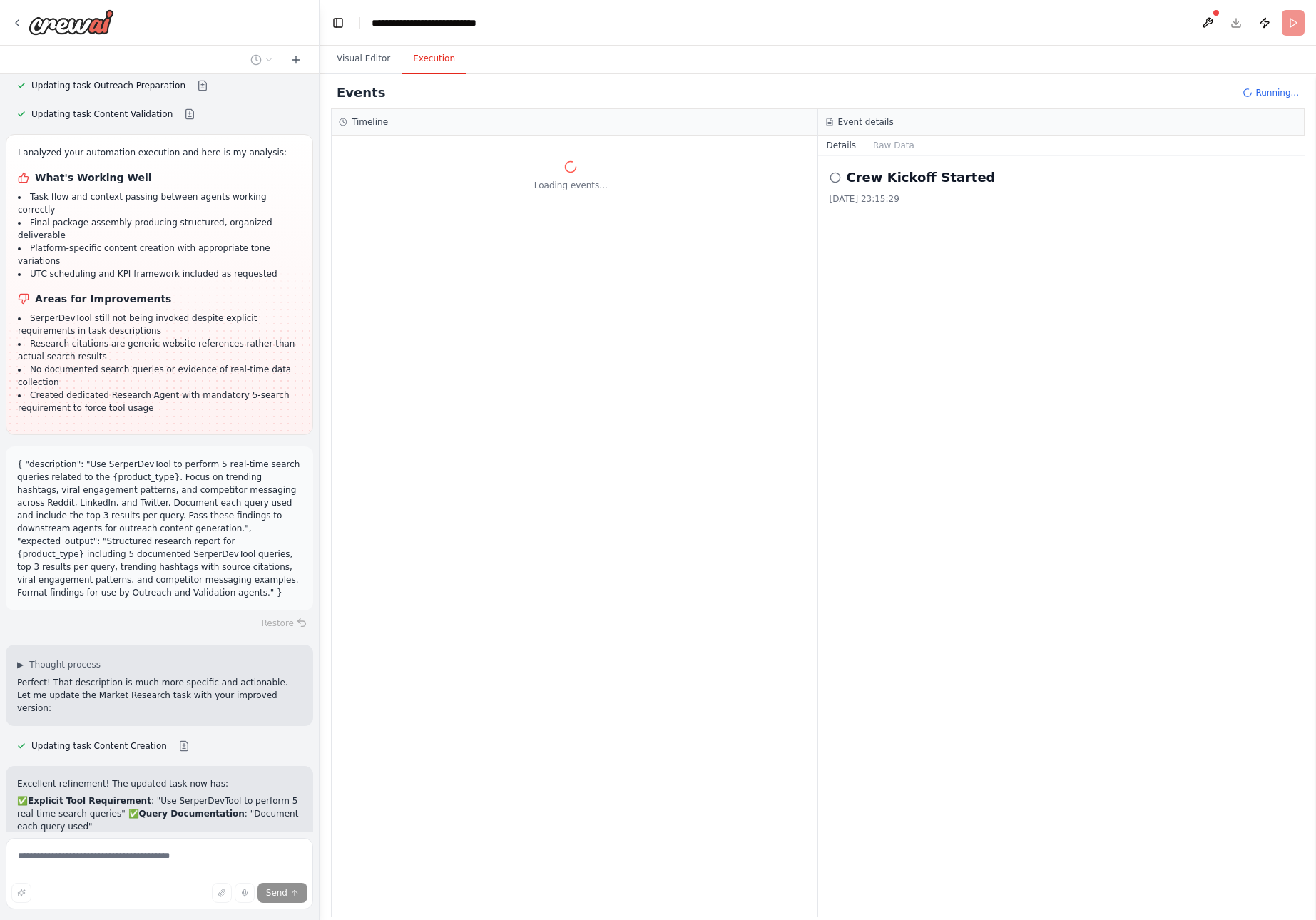
type textarea "**********"
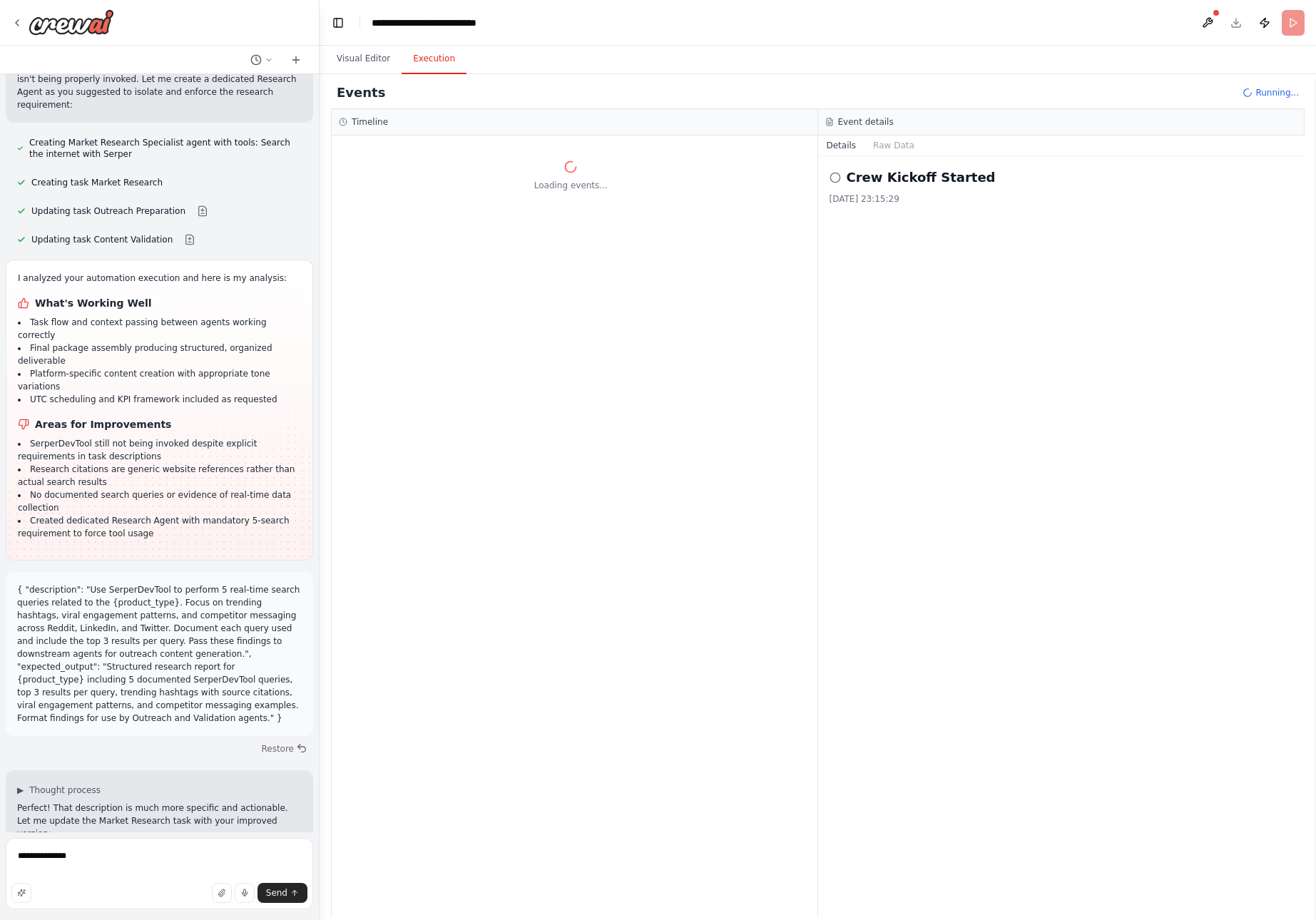
click at [836, 145] on button "Details" at bounding box center [842, 145] width 47 height 20
click at [296, 59] on icon at bounding box center [296, 59] width 0 height 6
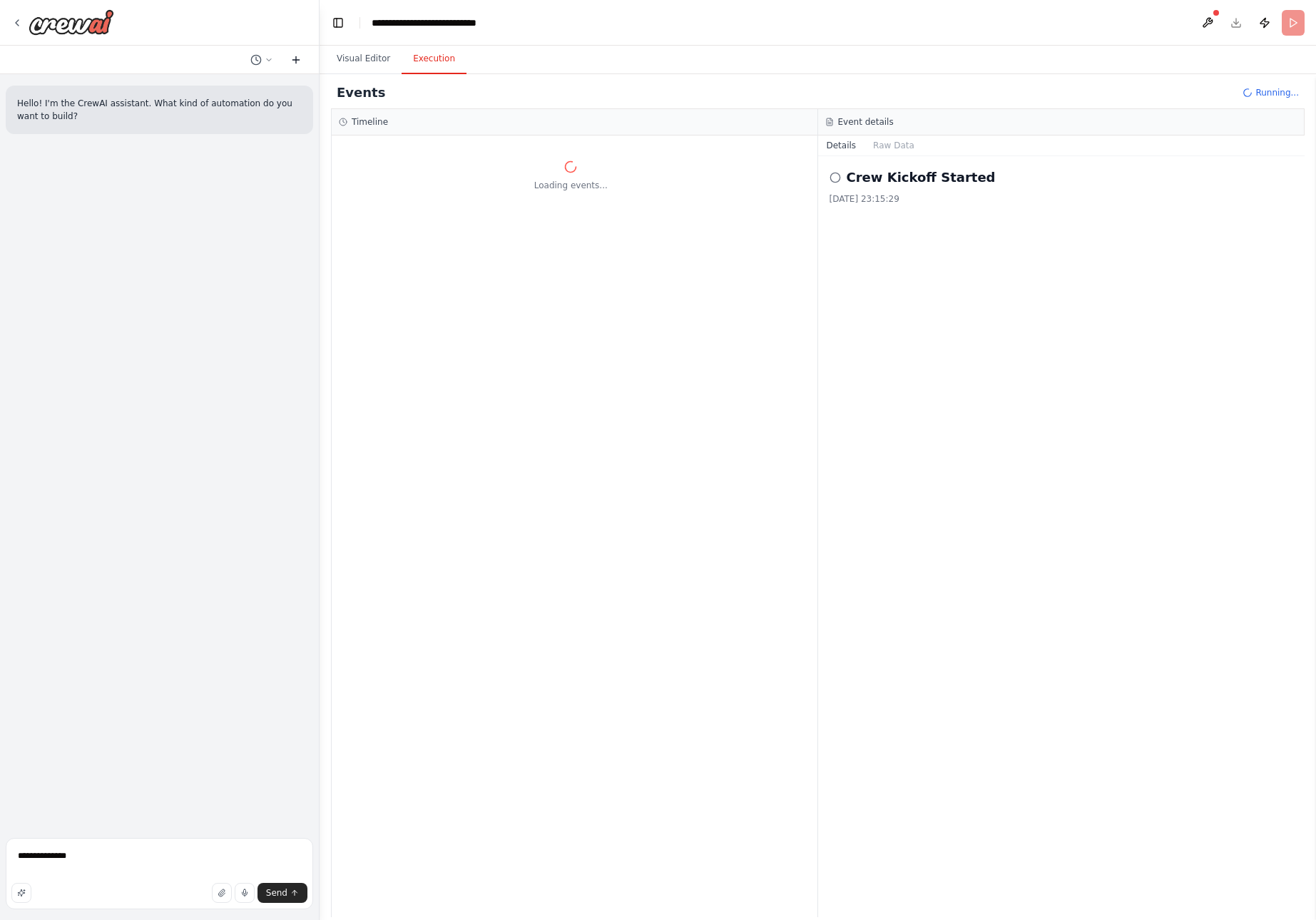
click at [296, 59] on icon at bounding box center [296, 59] width 0 height 6
click at [268, 56] on icon at bounding box center [269, 60] width 9 height 9
click at [197, 160] on span "Stop Execution" at bounding box center [206, 158] width 105 height 11
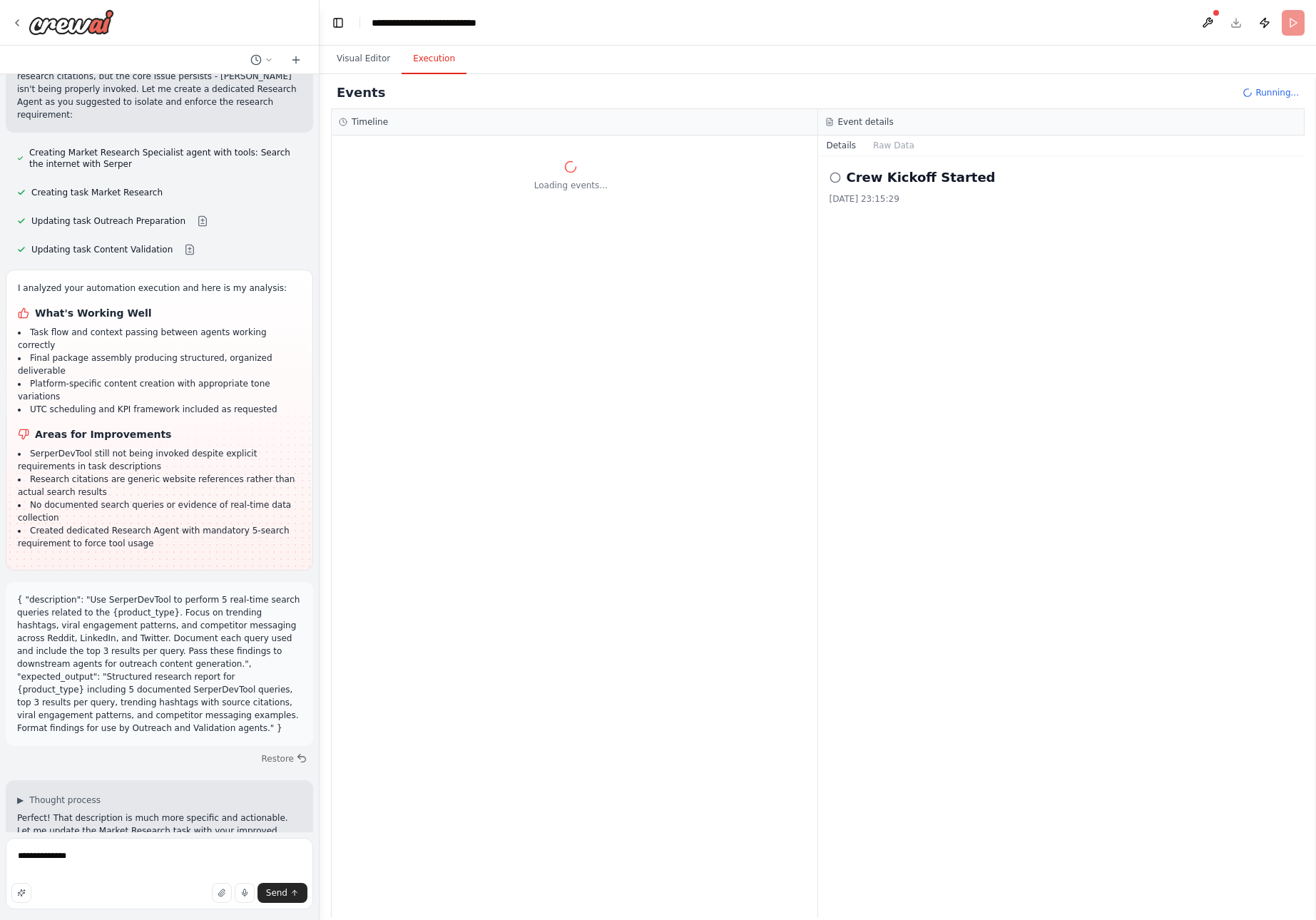
scroll to position [24851, 0]
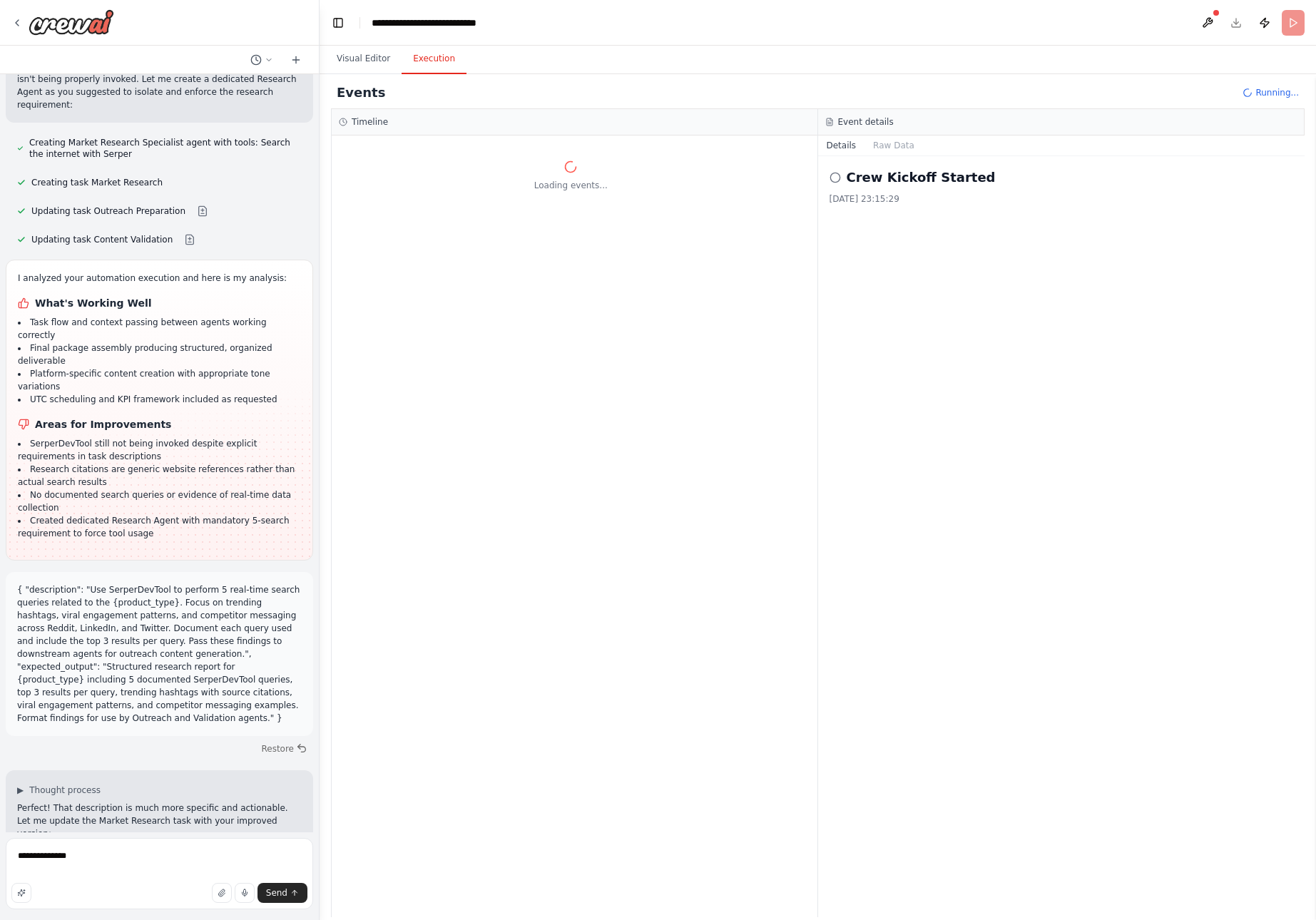
drag, startPoint x: 16, startPoint y: 687, endPoint x: 259, endPoint y: 842, distance: 288.2
click at [259, 842] on div "from crewai import Crew, Agent, Task from langchain.llms import OpenAI Define y…" at bounding box center [160, 460] width 319 height 920
click at [78, 20] on img at bounding box center [72, 22] width 86 height 26
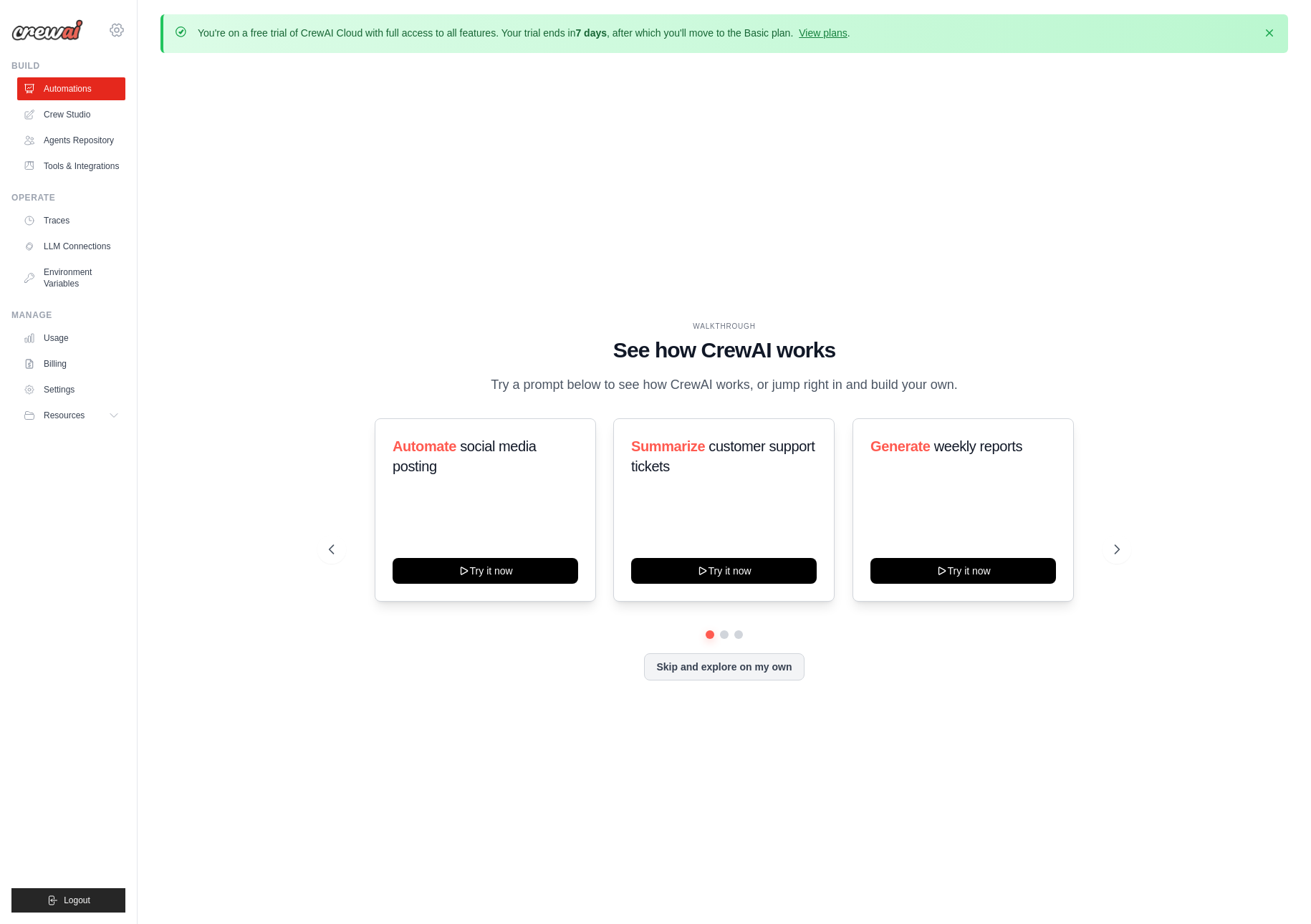
click at [117, 27] on icon at bounding box center [117, 30] width 17 height 17
click at [76, 112] on link "Crew Studio" at bounding box center [73, 114] width 108 height 23
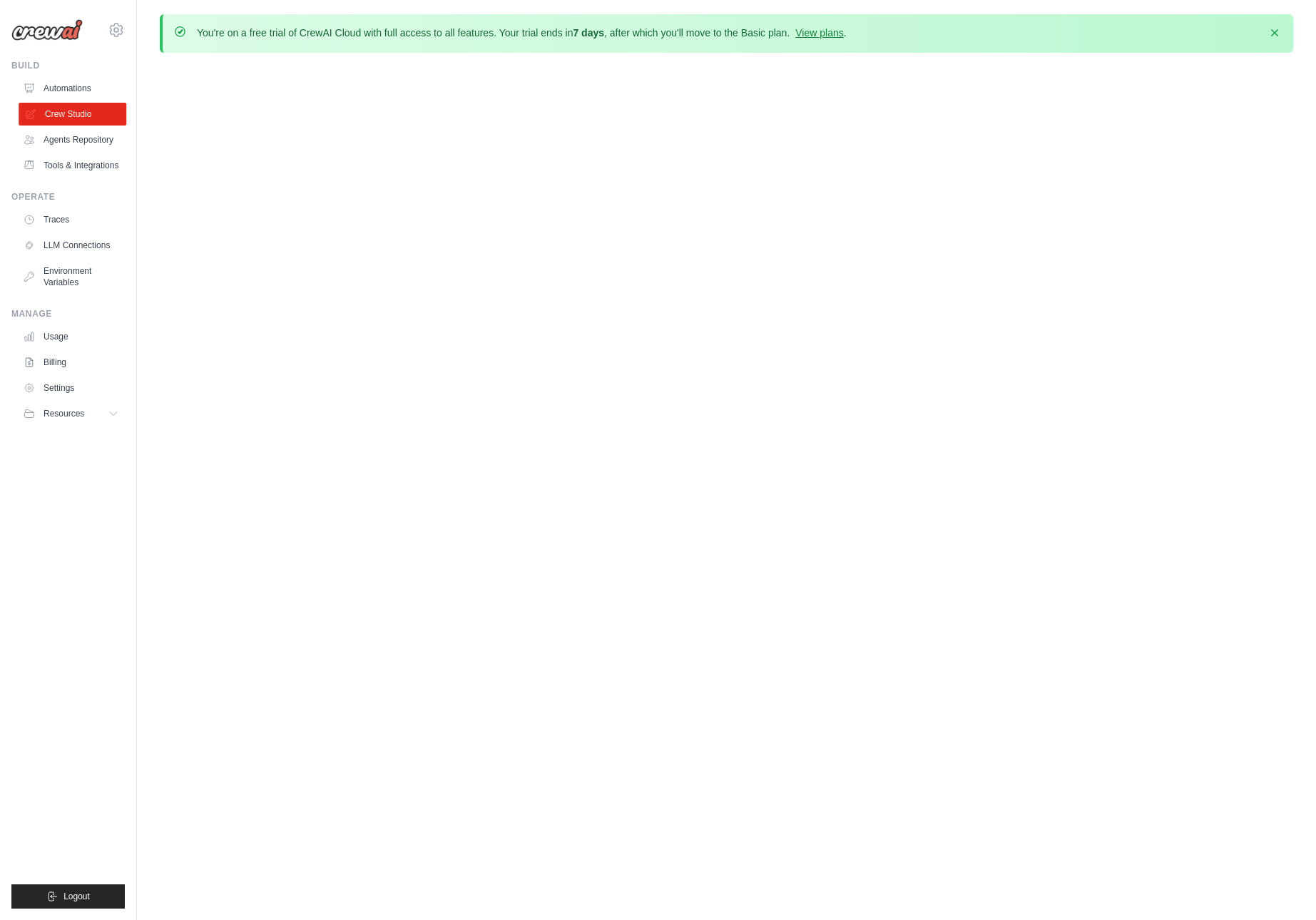
click at [50, 111] on link "Crew Studio" at bounding box center [72, 114] width 107 height 23
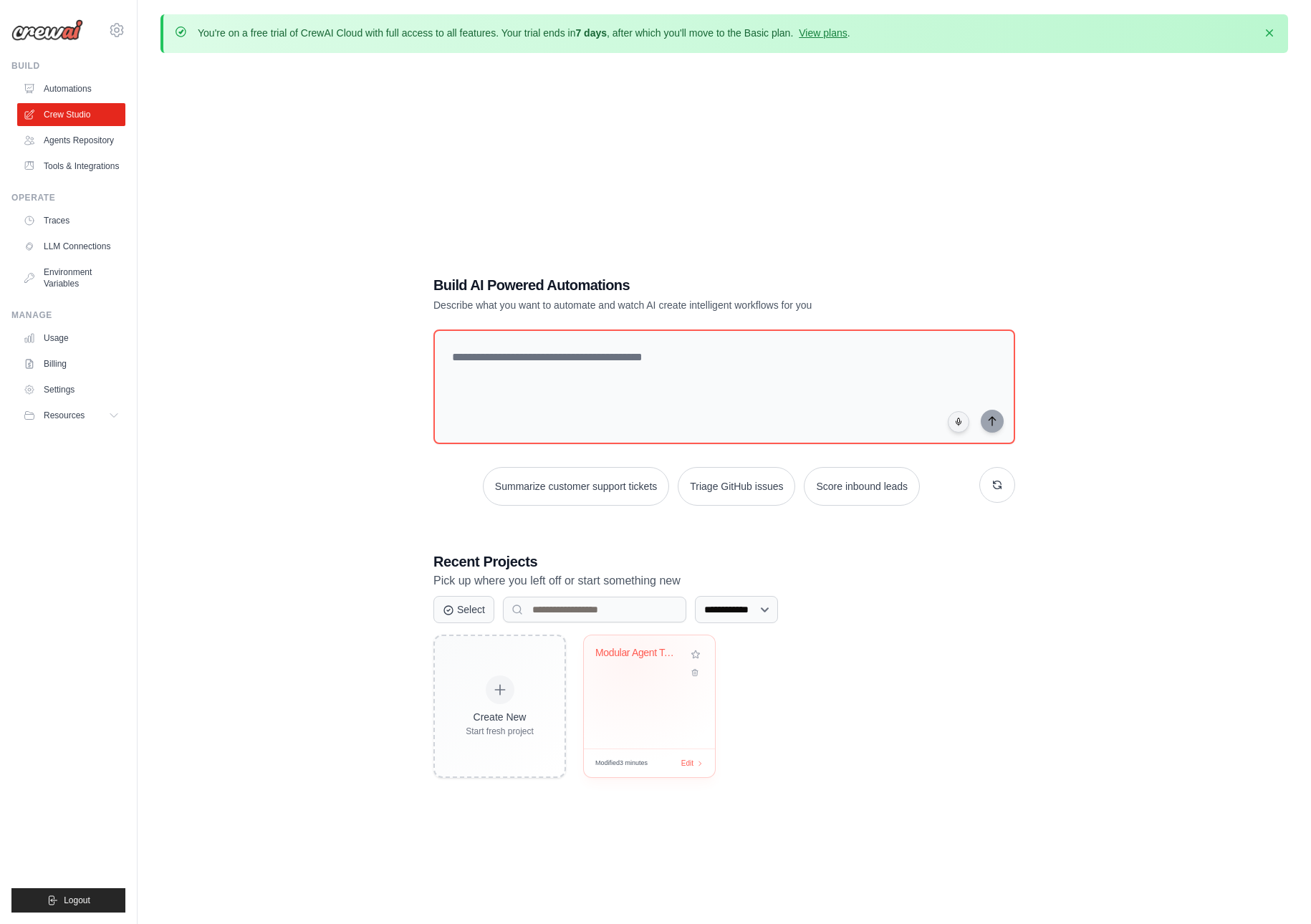
click at [631, 659] on div "Modular Agent Template System" at bounding box center [639, 657] width 87 height 19
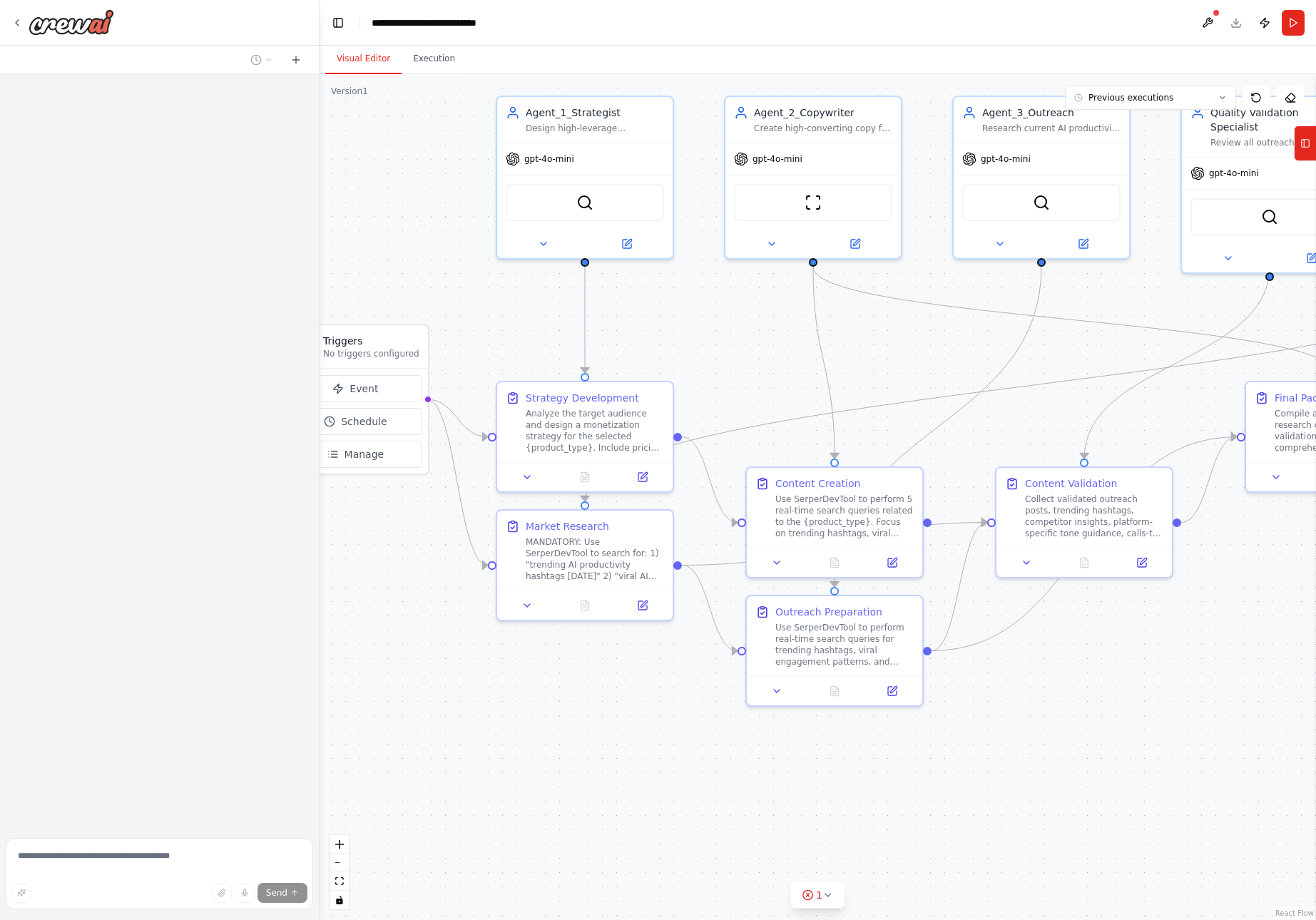
drag, startPoint x: 433, startPoint y: 632, endPoint x: 324, endPoint y: 582, distance: 119.9
click at [324, 582] on div ".deletable-edge-delete-btn { width: 20px; height: 20px; border: 0px solid #ffff…" at bounding box center [818, 498] width 997 height 846
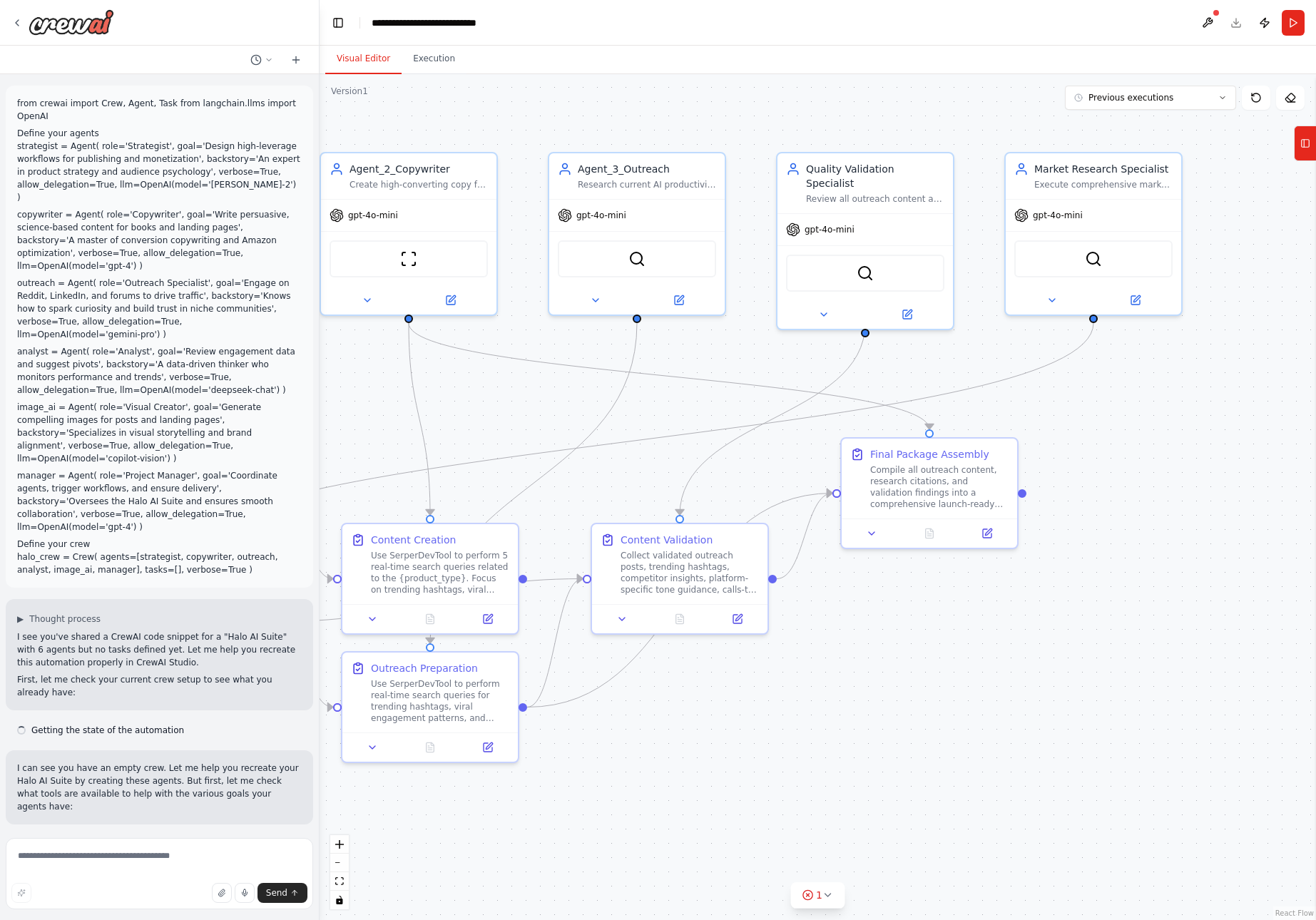
click at [614, 765] on div ".deletable-edge-delete-btn { width: 20px; height: 20px; border: 0px solid #ffff…" at bounding box center [818, 498] width 997 height 846
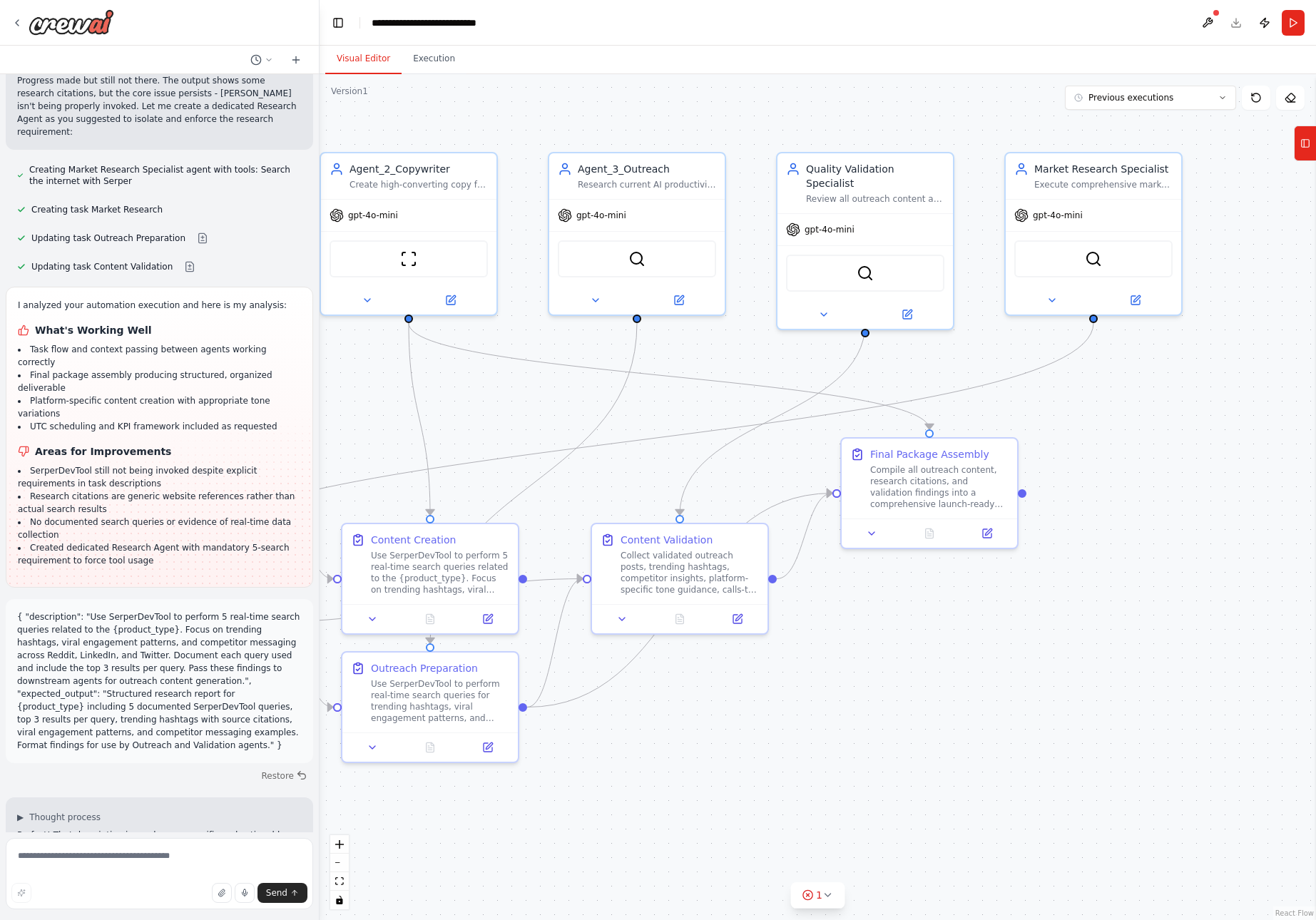
scroll to position [24851, 0]
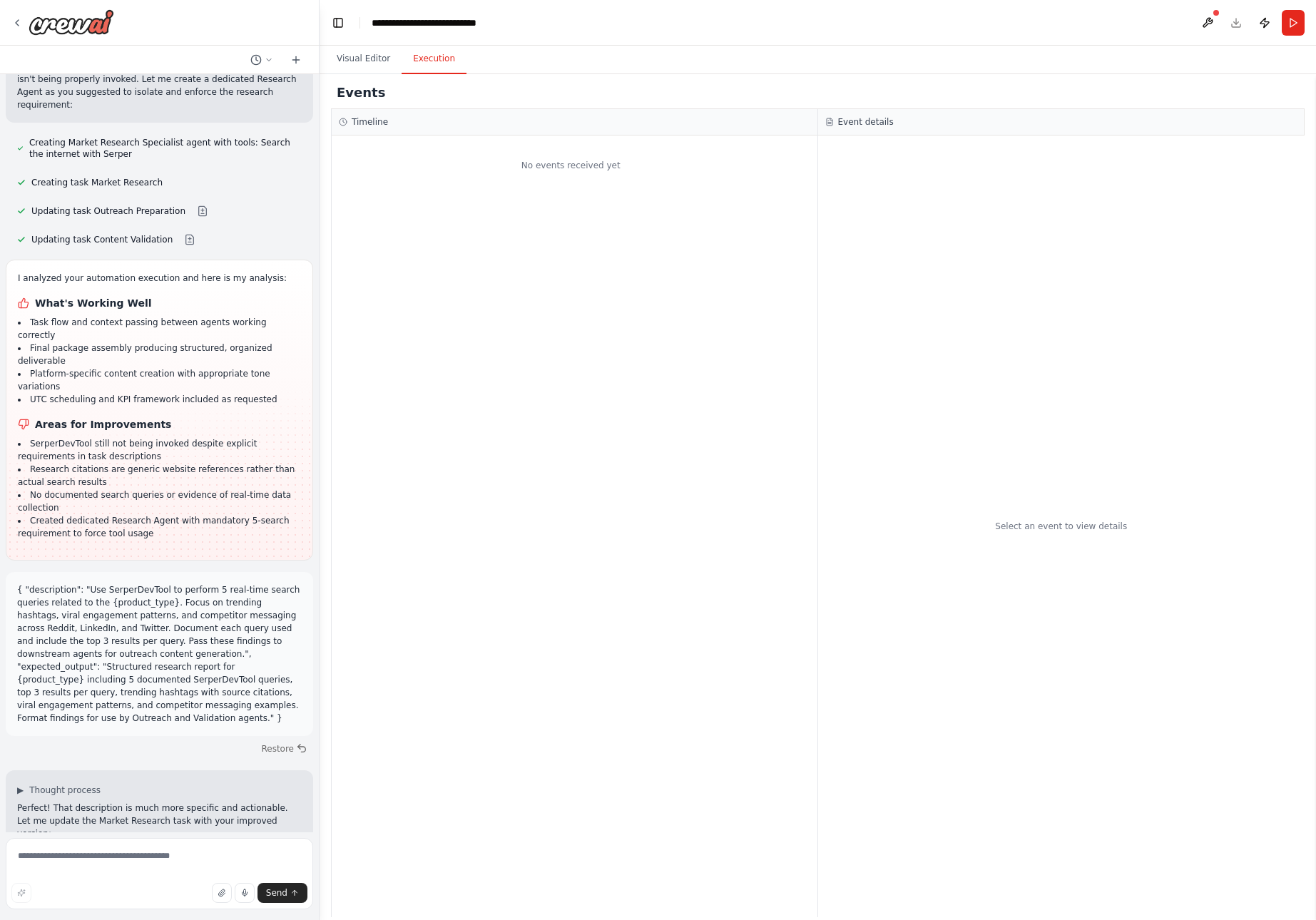
click at [432, 59] on button "Execution" at bounding box center [434, 59] width 65 height 30
click at [1294, 24] on button "Run" at bounding box center [1294, 23] width 23 height 26
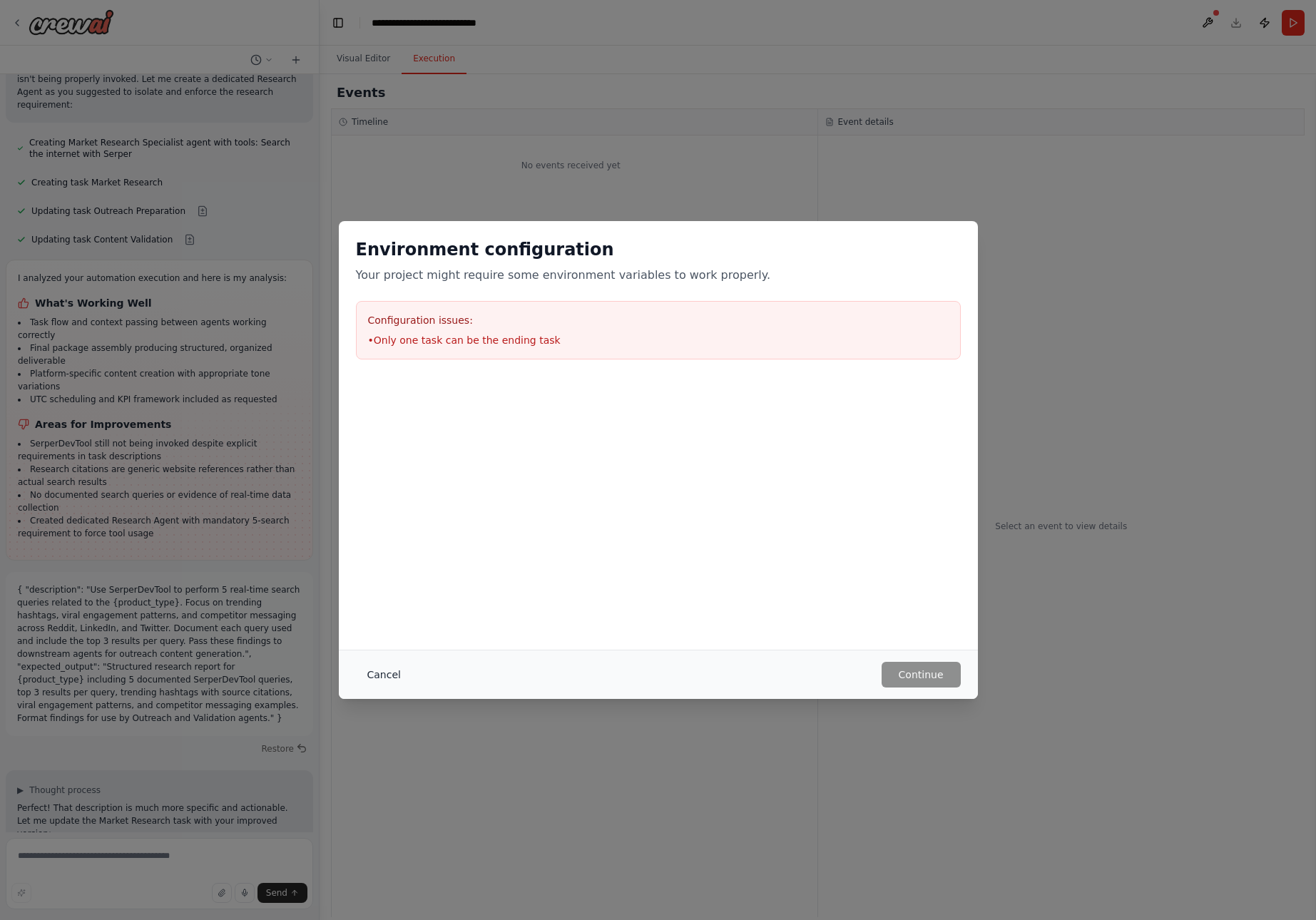
click at [382, 673] on button "Cancel" at bounding box center [384, 675] width 57 height 26
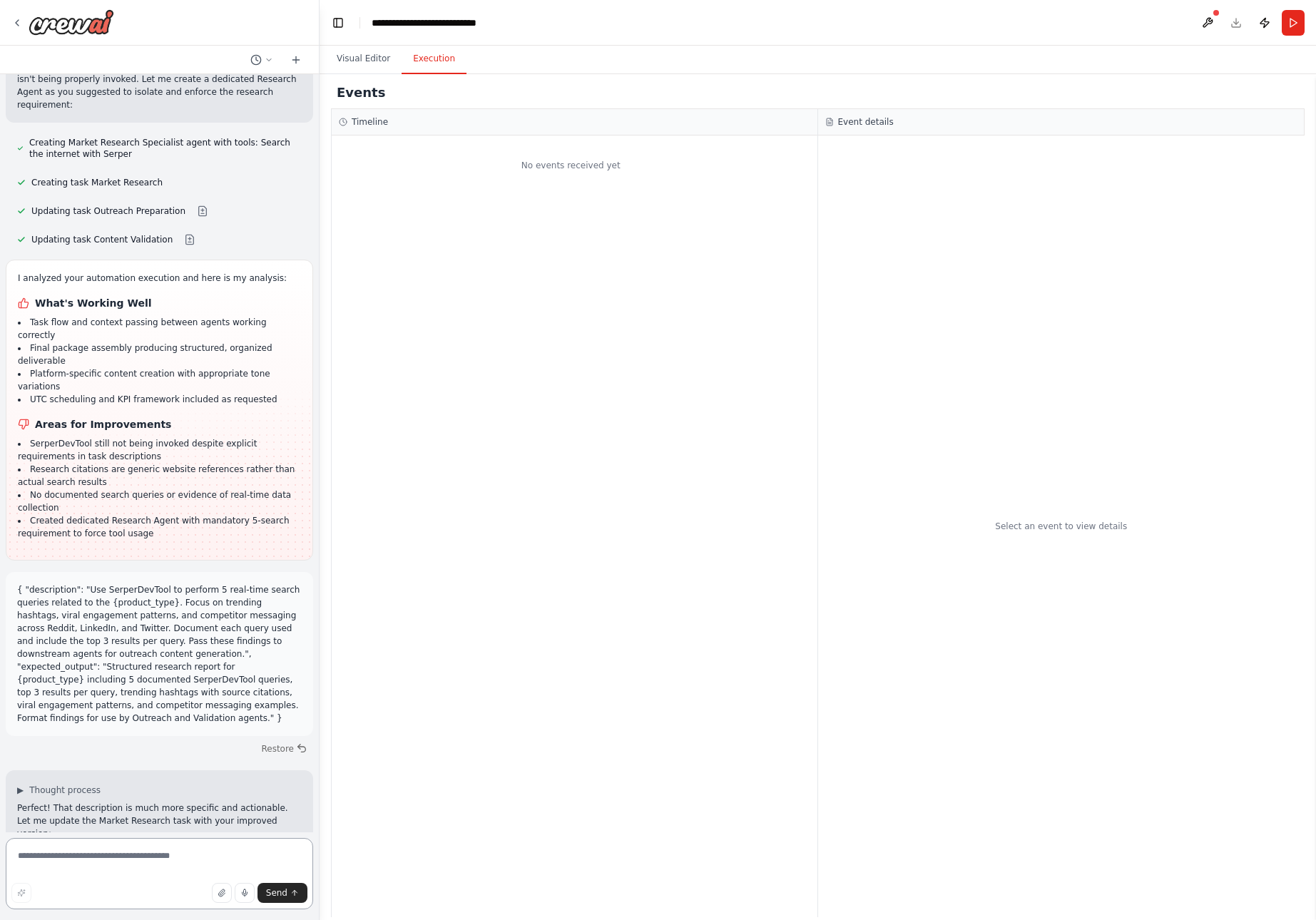
click at [130, 856] on textarea at bounding box center [159, 874] width 307 height 72
type textarea "***"
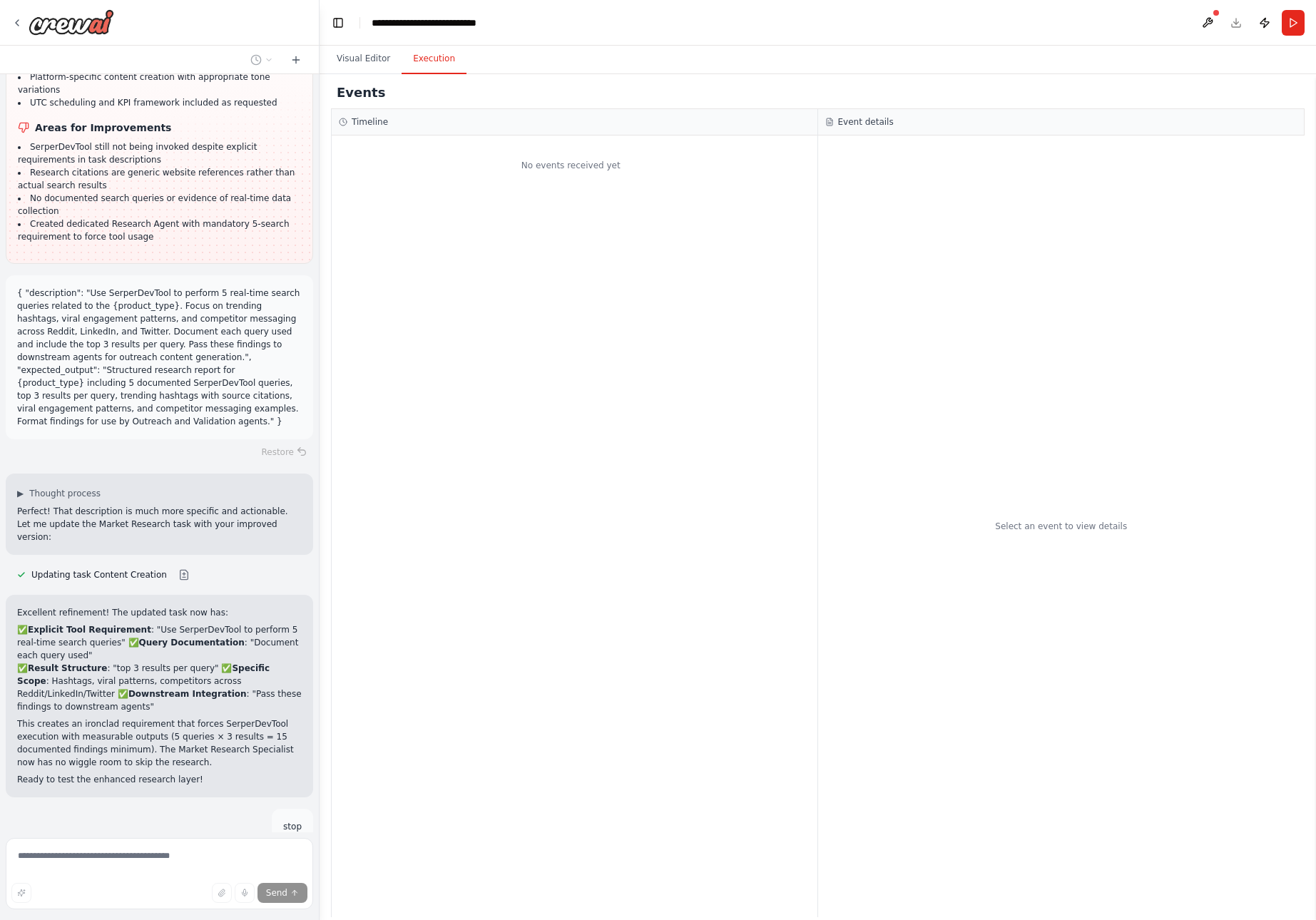
scroll to position [25250, 0]
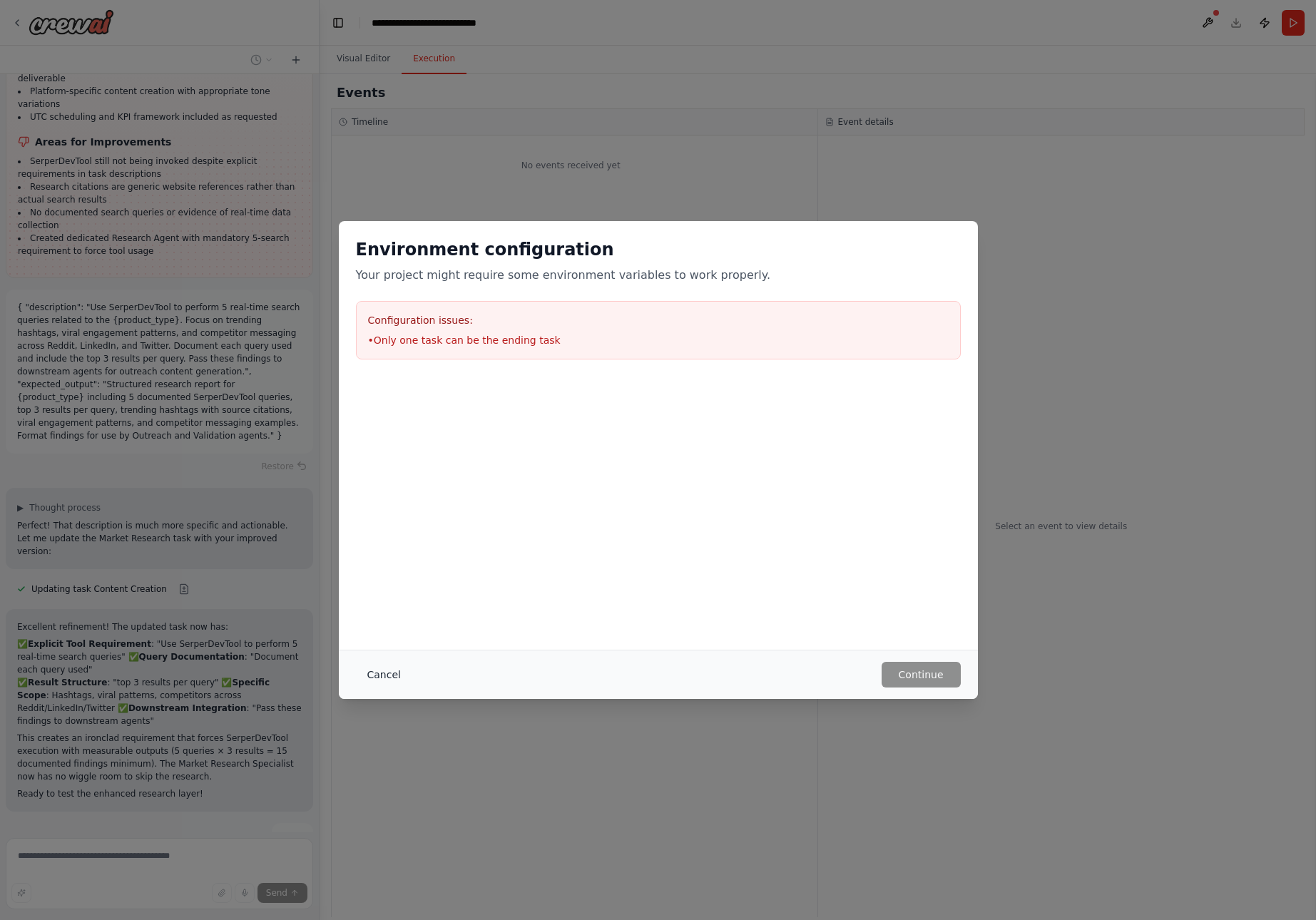
click at [380, 672] on button "Cancel" at bounding box center [384, 675] width 57 height 26
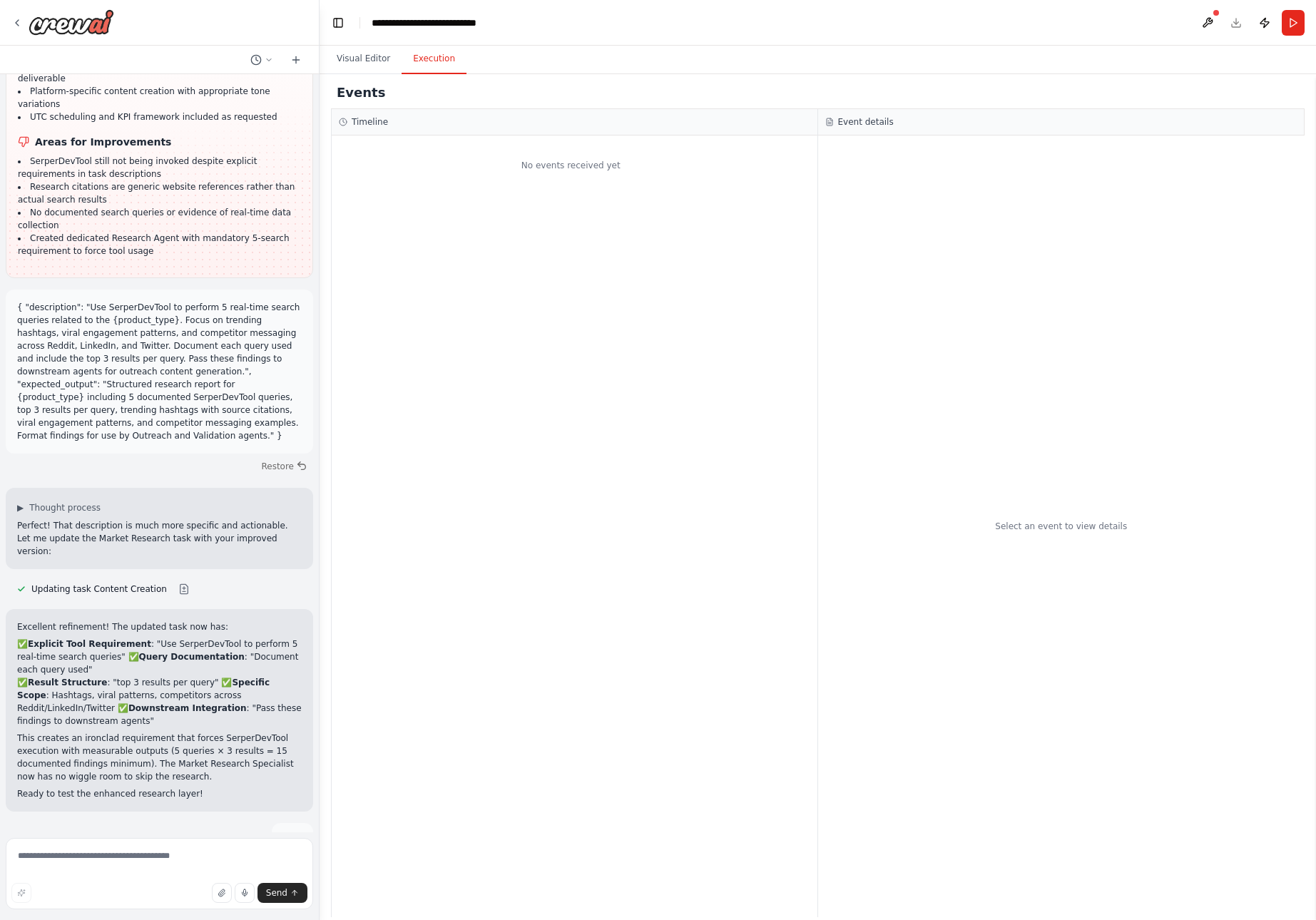
scroll to position [25078, 0]
